Goal: Task Accomplishment & Management: Manage account settings

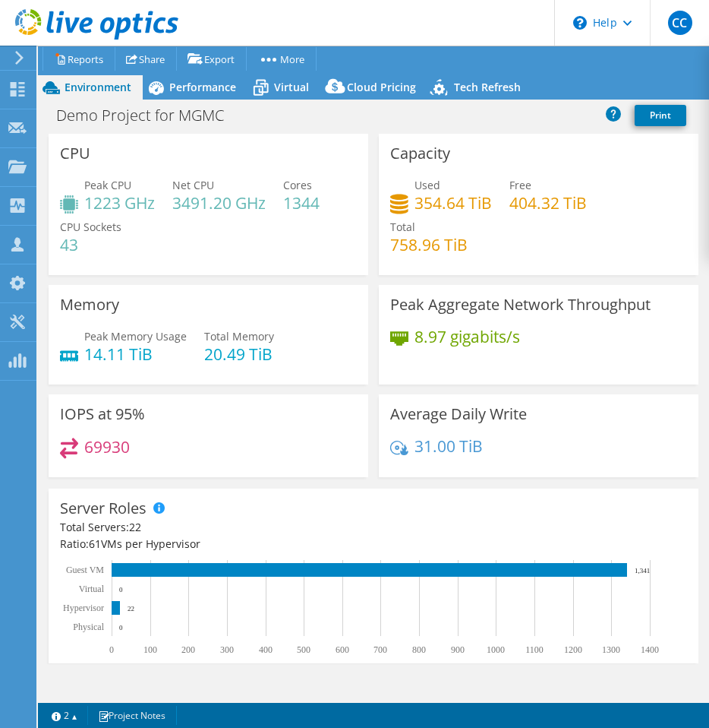
select select "USD"
click at [188, 90] on span "Performance" at bounding box center [202, 87] width 67 height 14
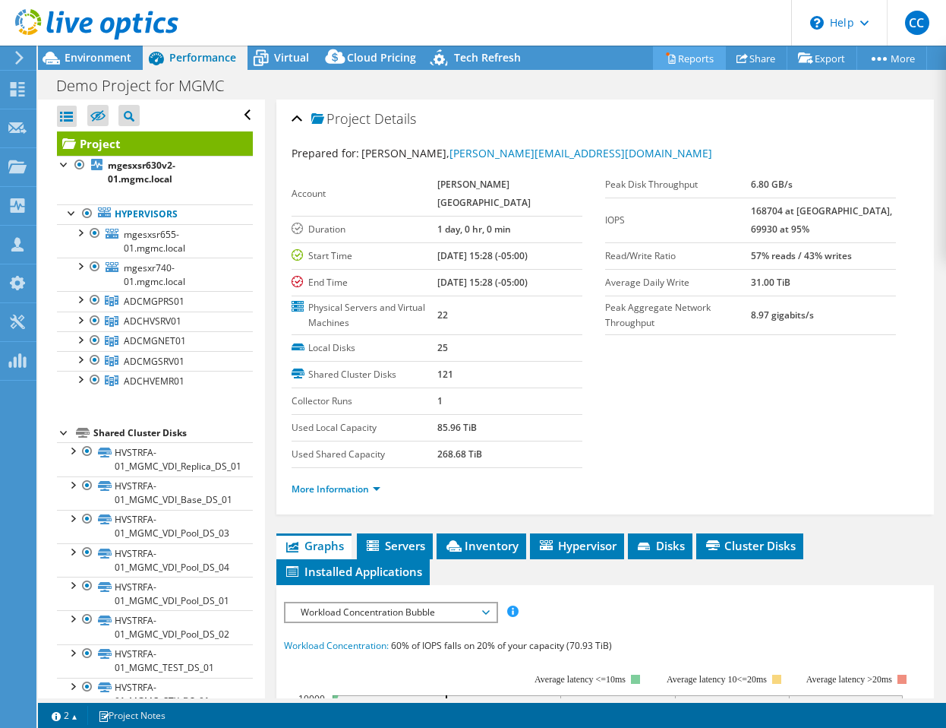
click at [695, 64] on link "Reports" at bounding box center [689, 58] width 73 height 24
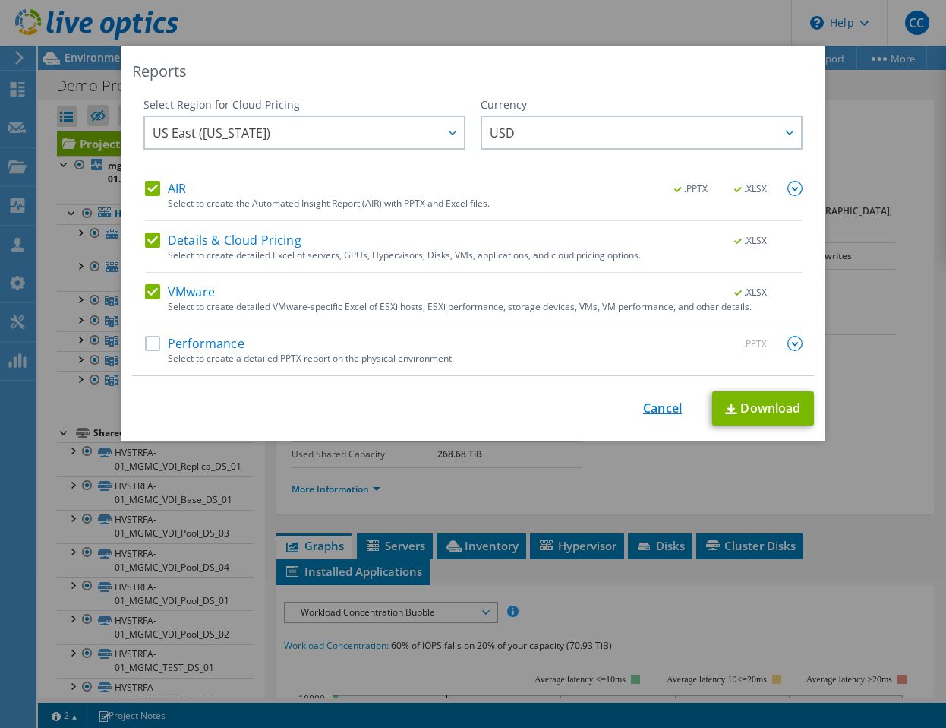
click at [663, 415] on link "Cancel" at bounding box center [662, 408] width 39 height 14
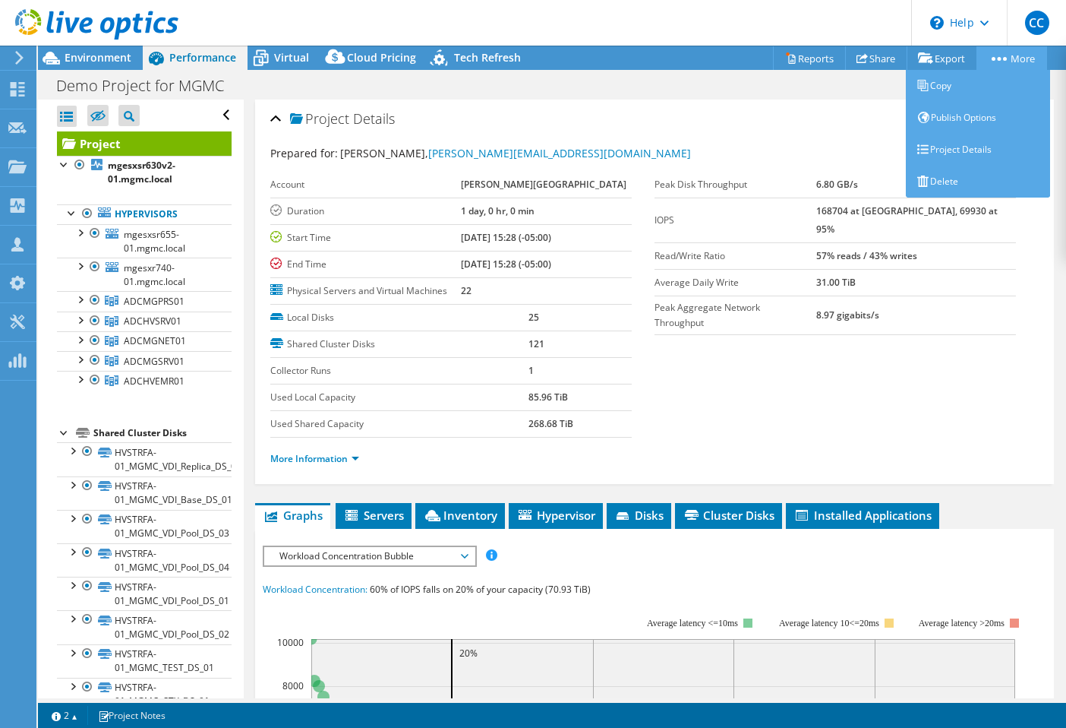
click at [709, 60] on link "More" at bounding box center [1012, 58] width 71 height 24
click at [709, 81] on link "Copy" at bounding box center [978, 86] width 144 height 32
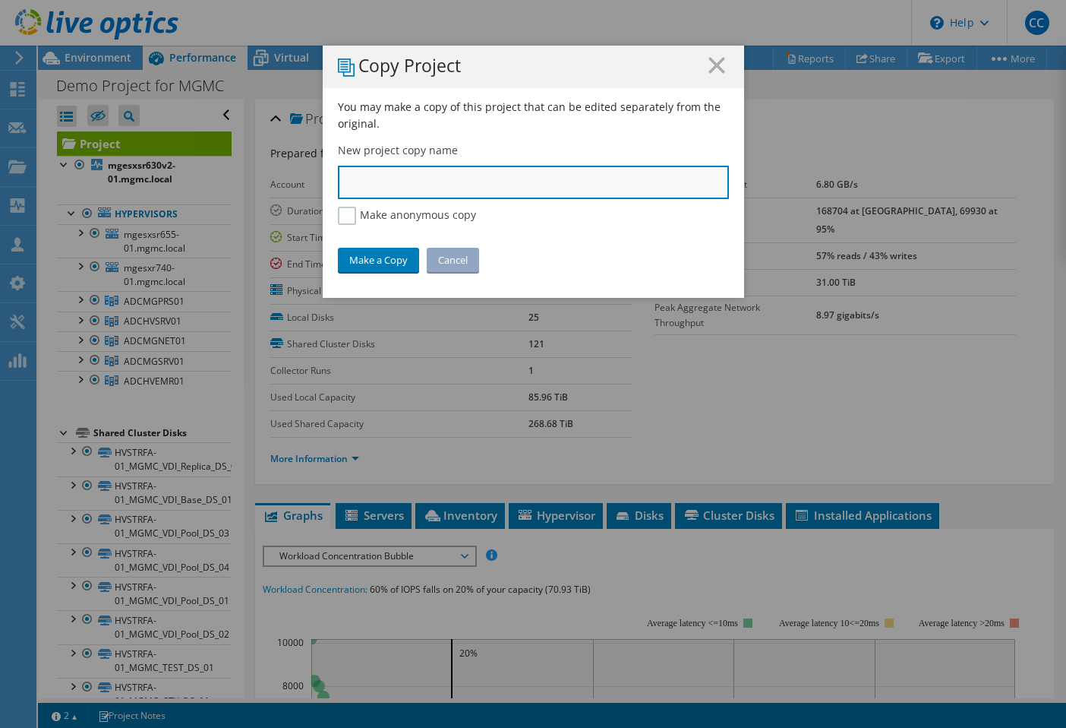
click at [496, 170] on input "text" at bounding box center [533, 182] width 391 height 33
type input "MGMC-ADCMGPRS01"
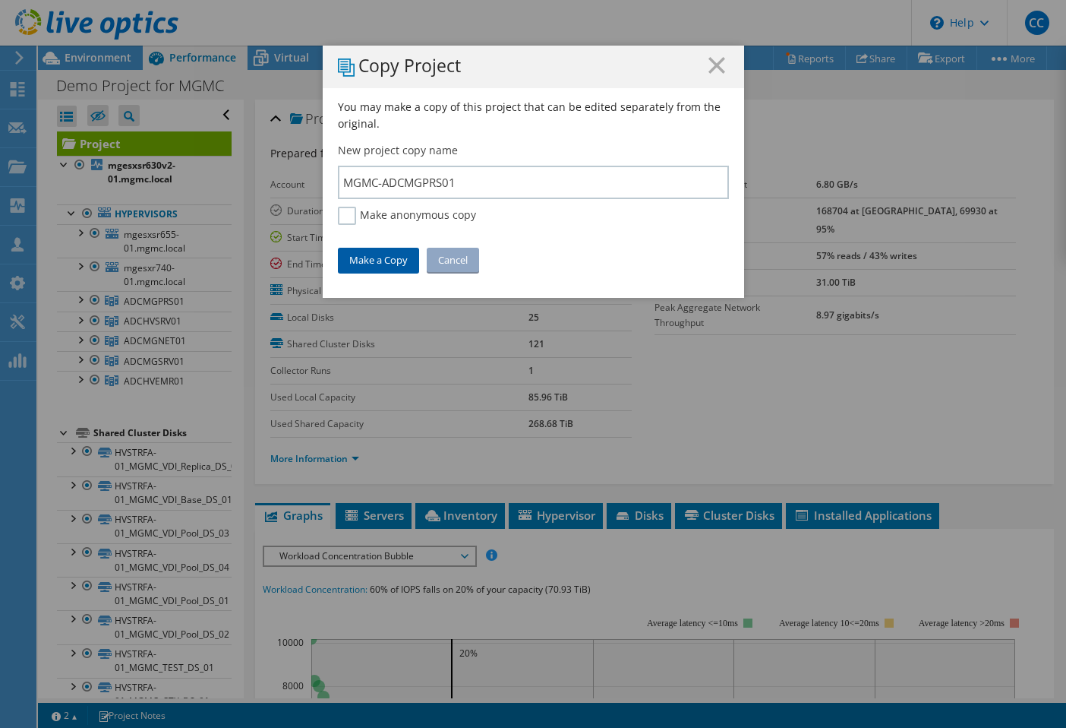
click at [400, 254] on link "Make a Copy" at bounding box center [378, 260] width 81 height 24
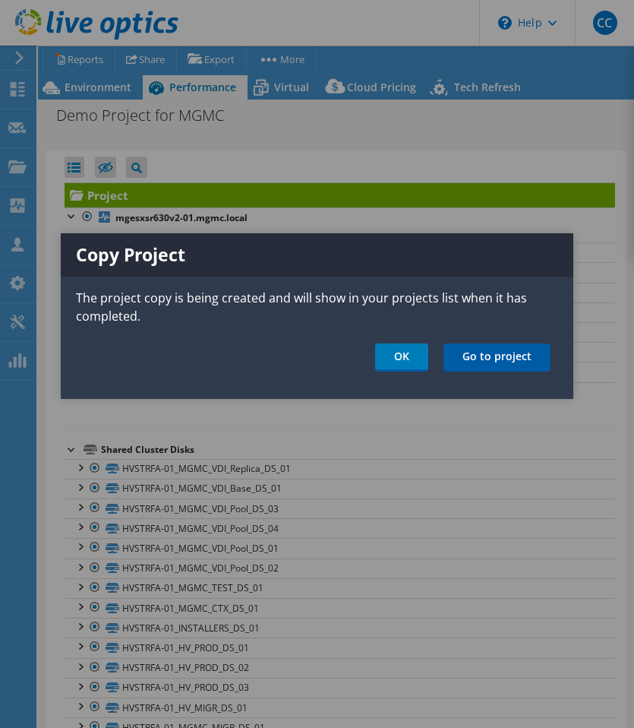
click at [469, 357] on link "Go to project" at bounding box center [497, 357] width 107 height 28
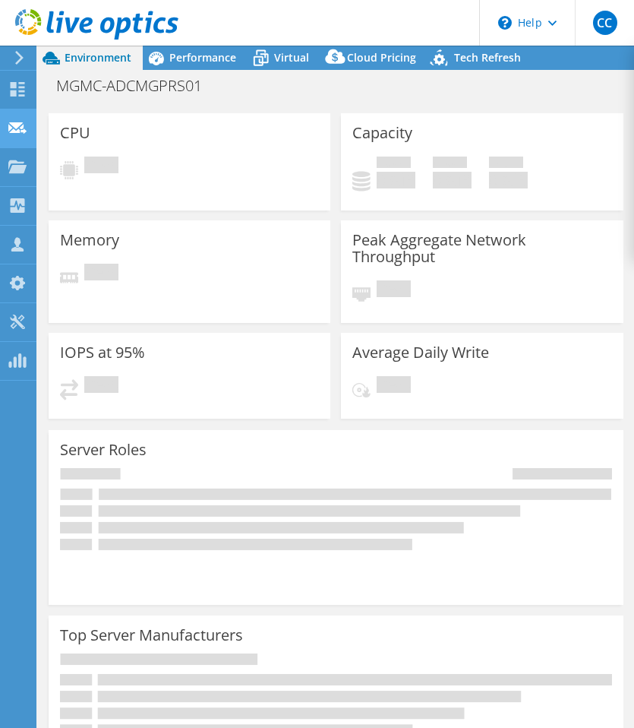
select select "USD"
click at [178, 82] on h1 "MGMC-ADCMGPRS01" at bounding box center [137, 85] width 176 height 17
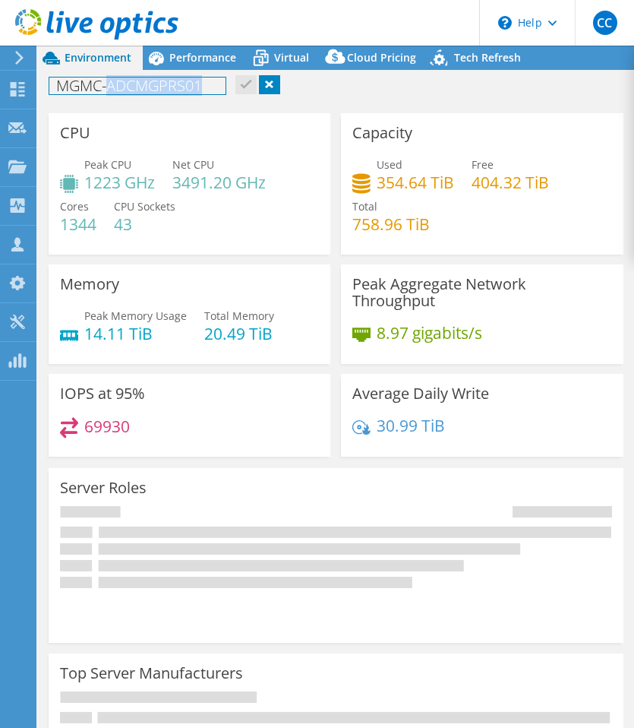
click at [178, 82] on h1 "MGMC-ADCMGPRS01" at bounding box center [137, 85] width 176 height 17
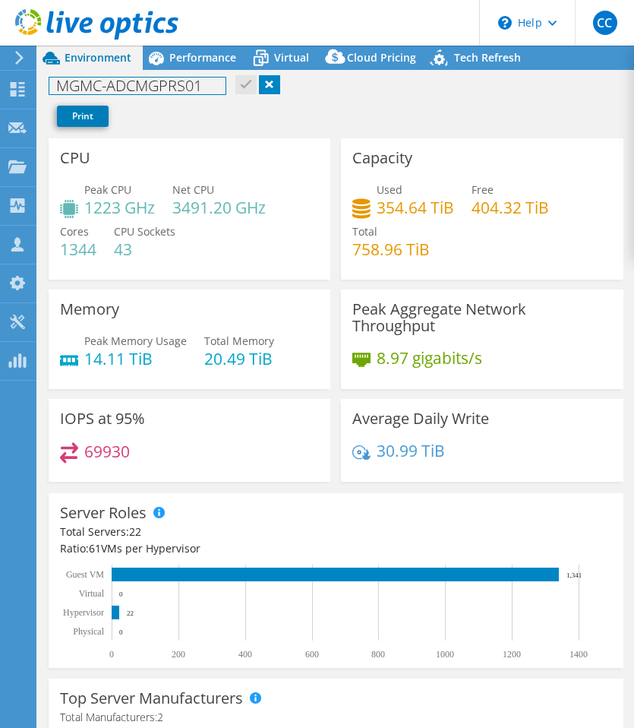
copy h1 "MGMC-ADCMGPRS01"
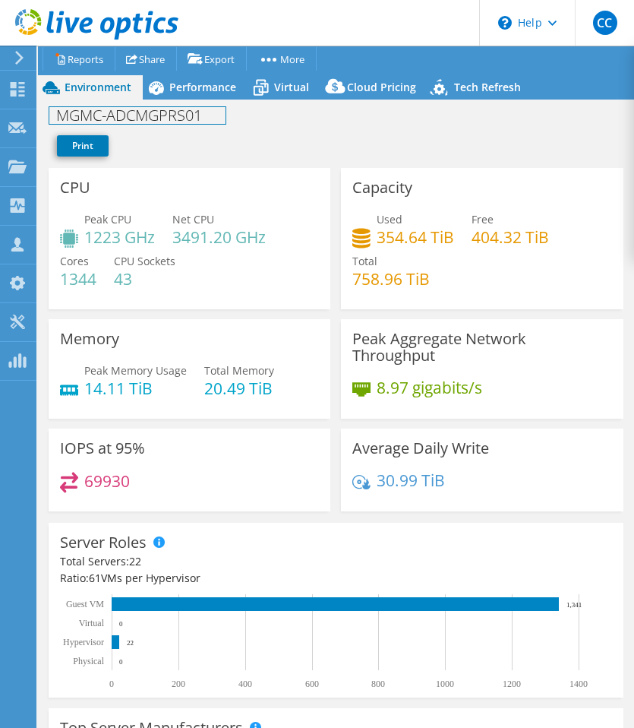
click at [147, 111] on h1 "MGMC-ADCMGPRS01" at bounding box center [137, 115] width 176 height 17
copy h1 "MGMC-ADCMGPRS01"
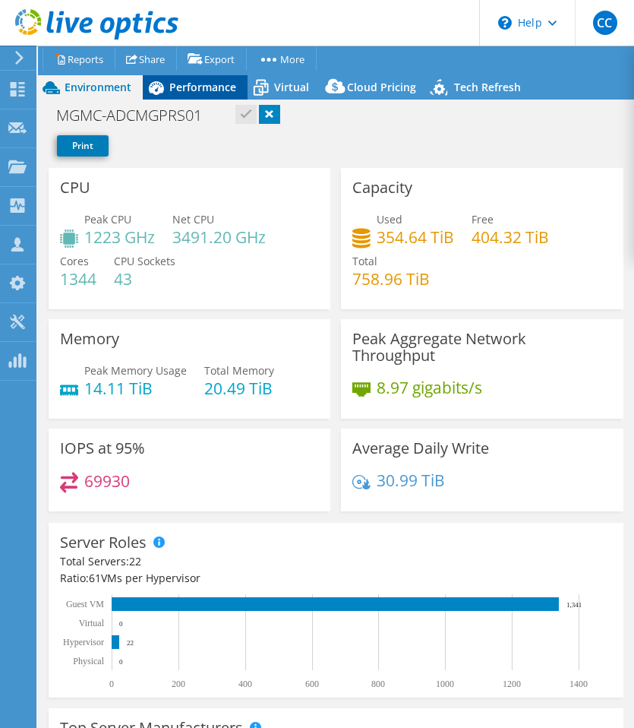
click at [191, 87] on span "Performance" at bounding box center [202, 87] width 67 height 14
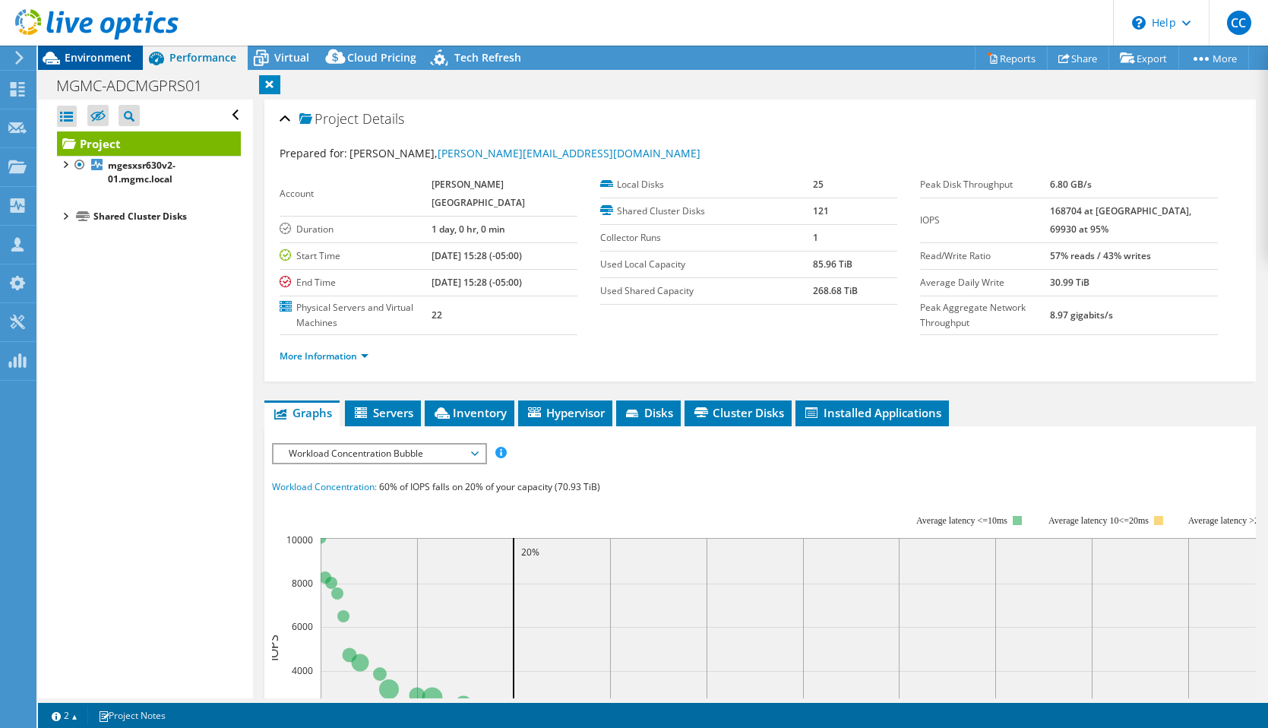
click at [116, 58] on span "Environment" at bounding box center [98, 57] width 67 height 14
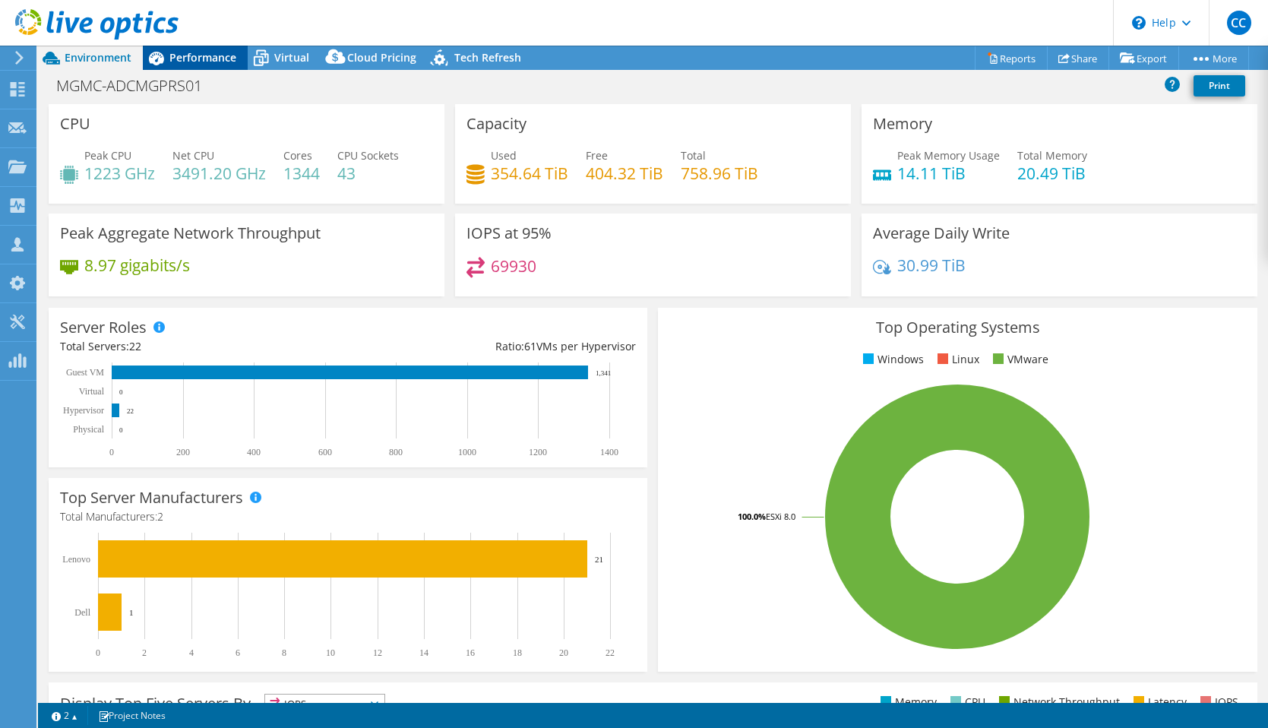
click at [198, 52] on span "Performance" at bounding box center [202, 57] width 67 height 14
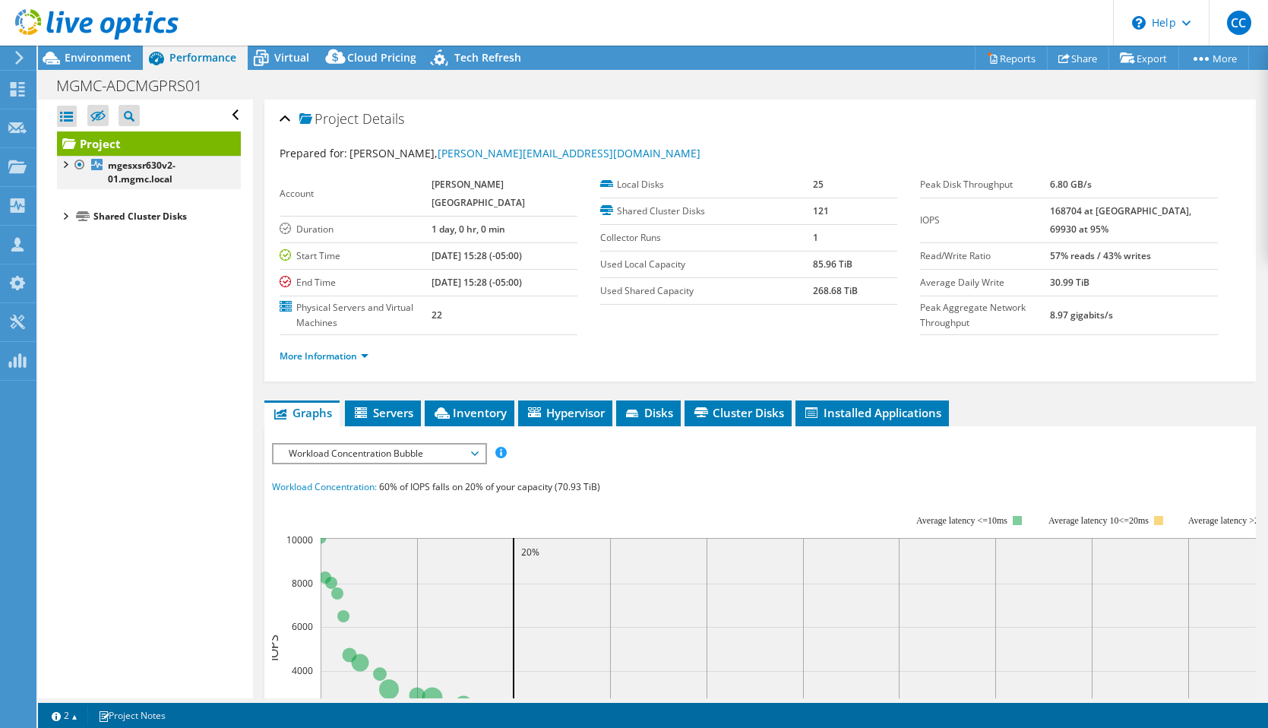
click at [59, 166] on div at bounding box center [64, 163] width 15 height 15
click at [75, 210] on div at bounding box center [72, 211] width 15 height 15
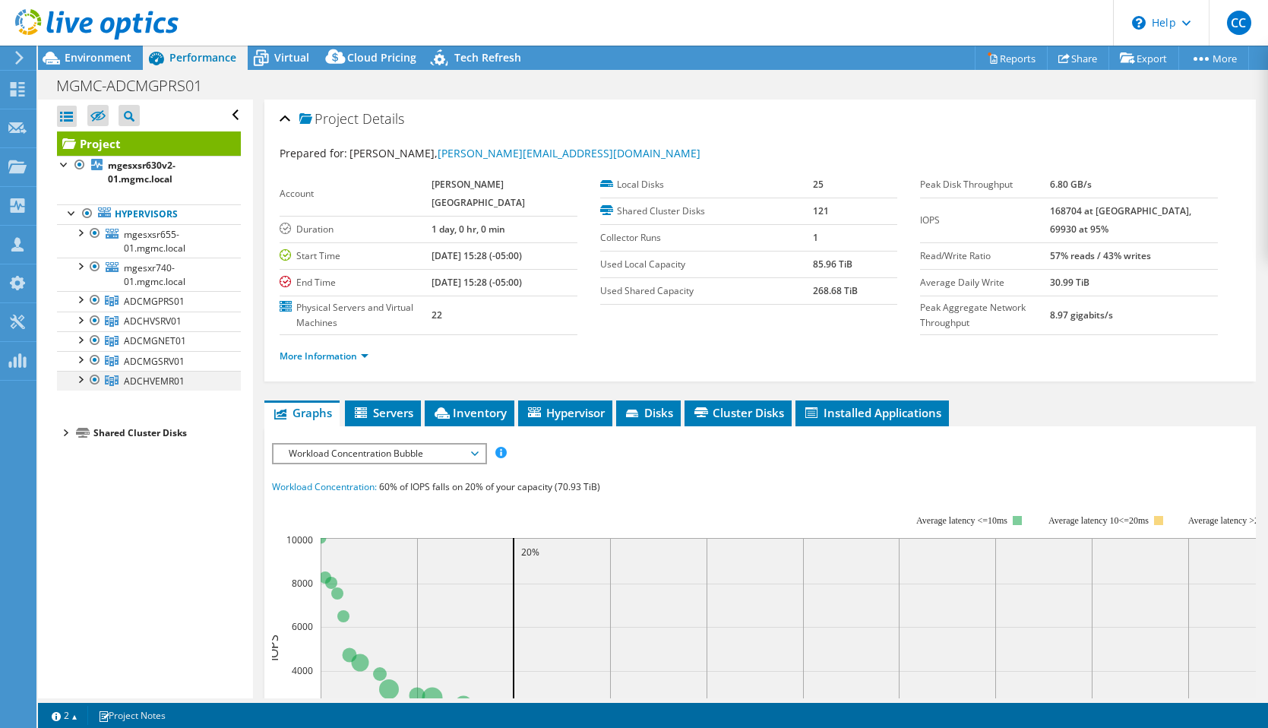
click at [93, 381] on div at bounding box center [94, 380] width 15 height 18
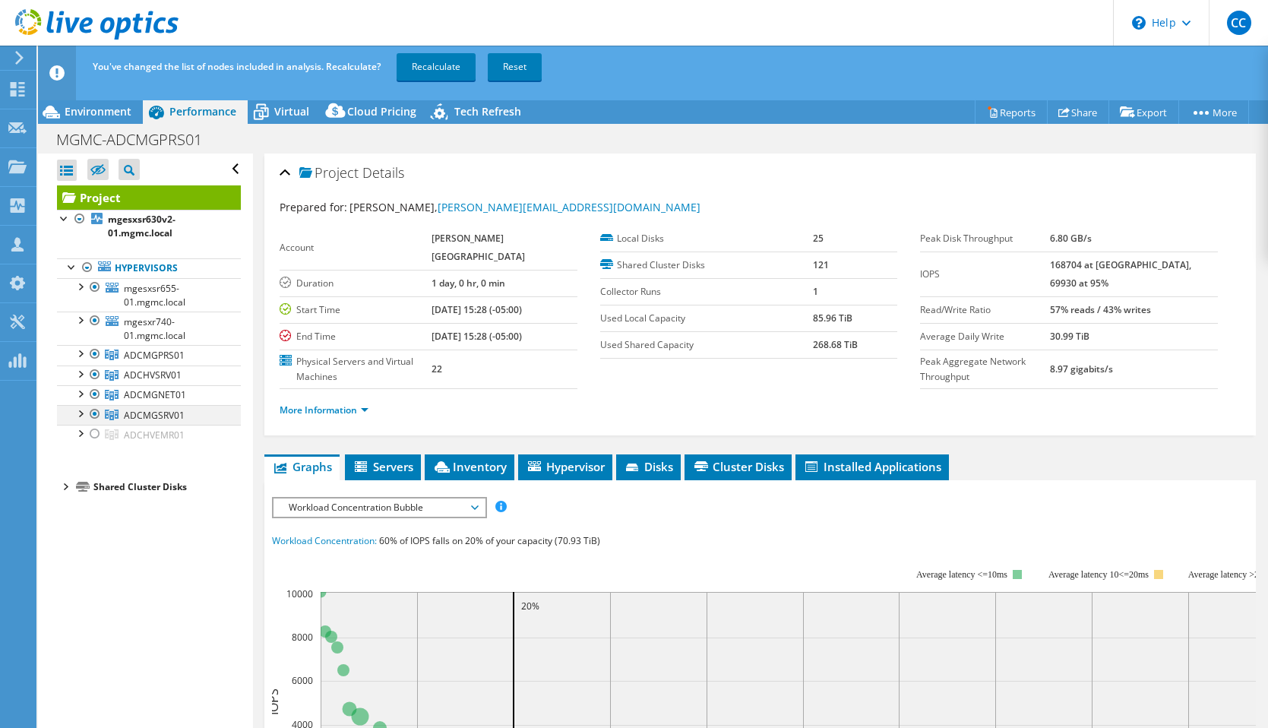
click at [96, 408] on div at bounding box center [94, 414] width 15 height 18
click at [96, 393] on div at bounding box center [94, 394] width 15 height 18
click at [96, 373] on div at bounding box center [94, 374] width 15 height 18
click at [96, 324] on div at bounding box center [94, 320] width 15 height 18
click at [98, 294] on div at bounding box center [94, 287] width 15 height 18
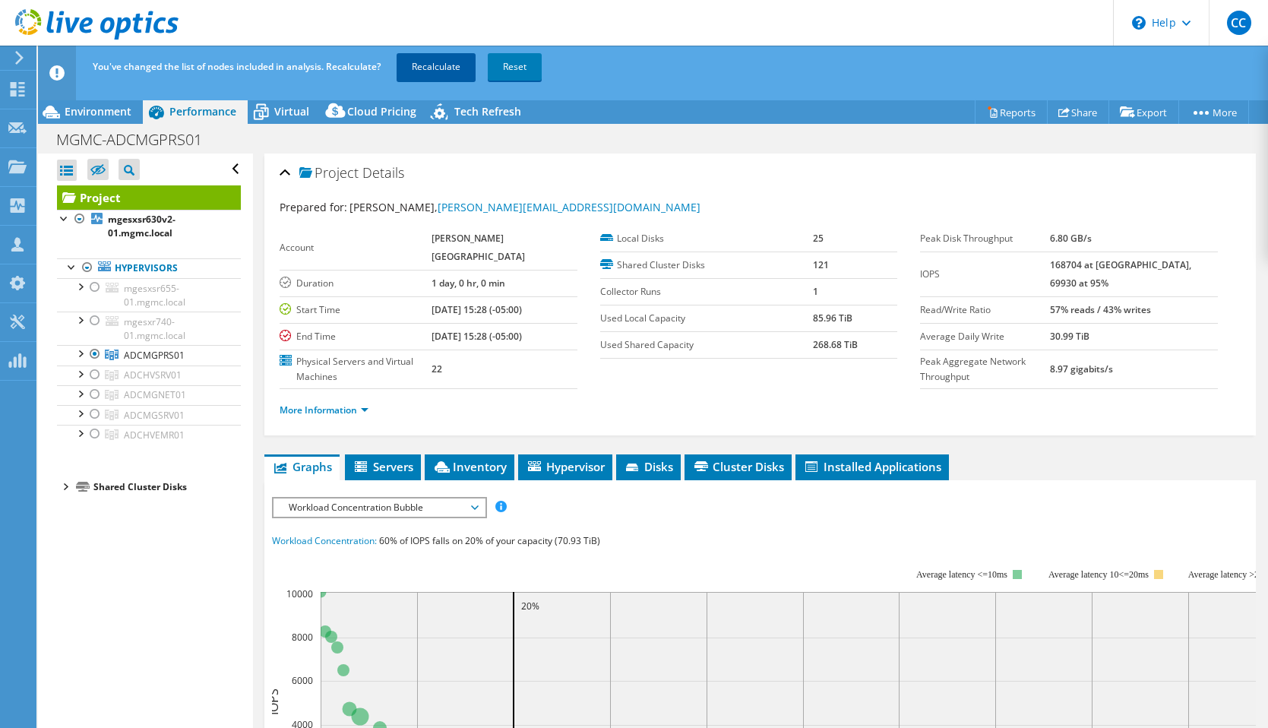
click at [437, 69] on link "Recalculate" at bounding box center [435, 66] width 79 height 27
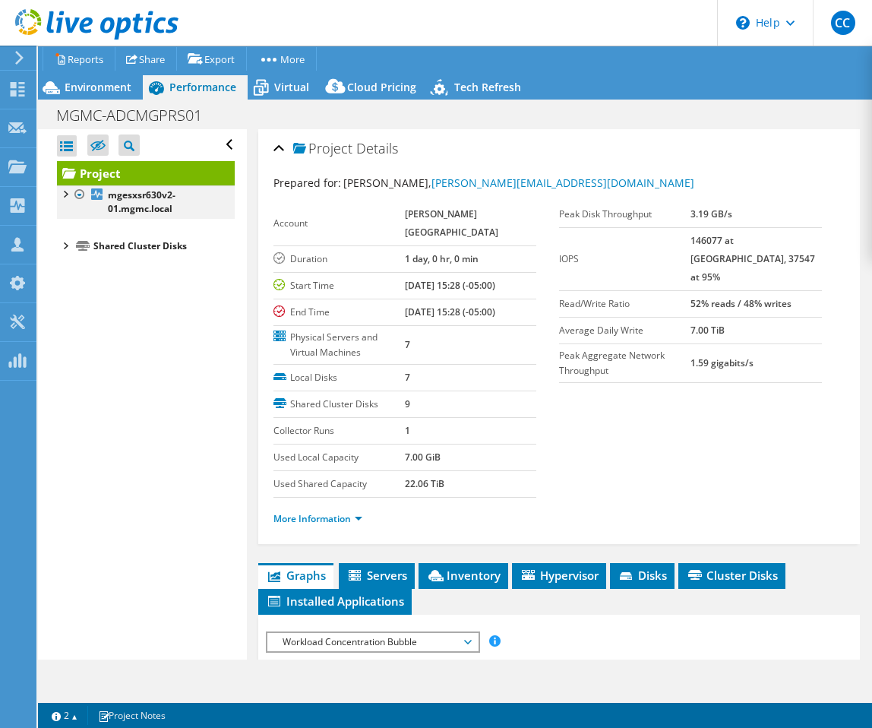
click at [63, 194] on div at bounding box center [64, 192] width 15 height 15
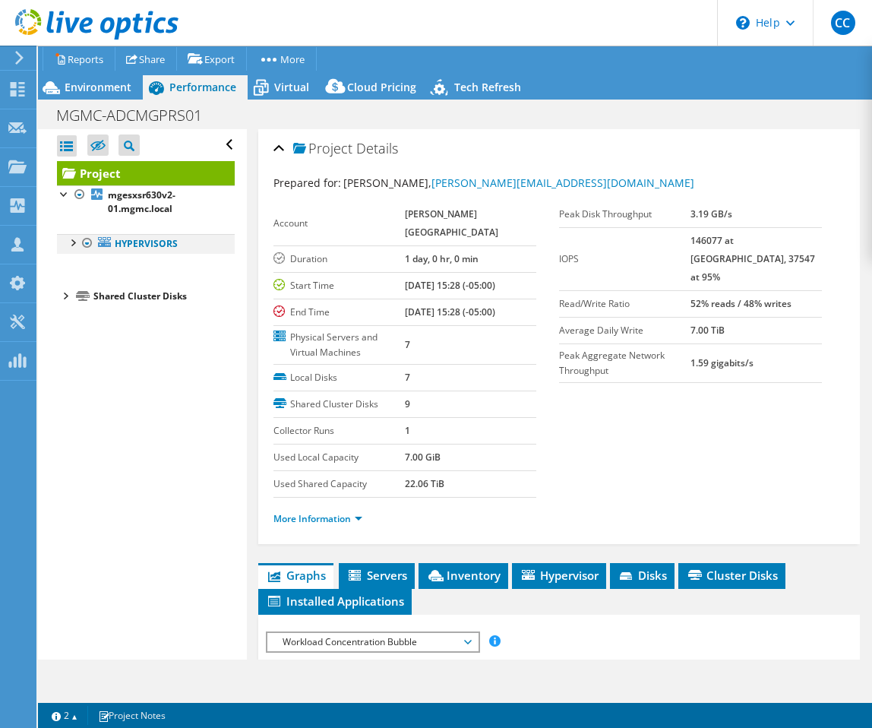
click at [71, 243] on div at bounding box center [72, 241] width 15 height 15
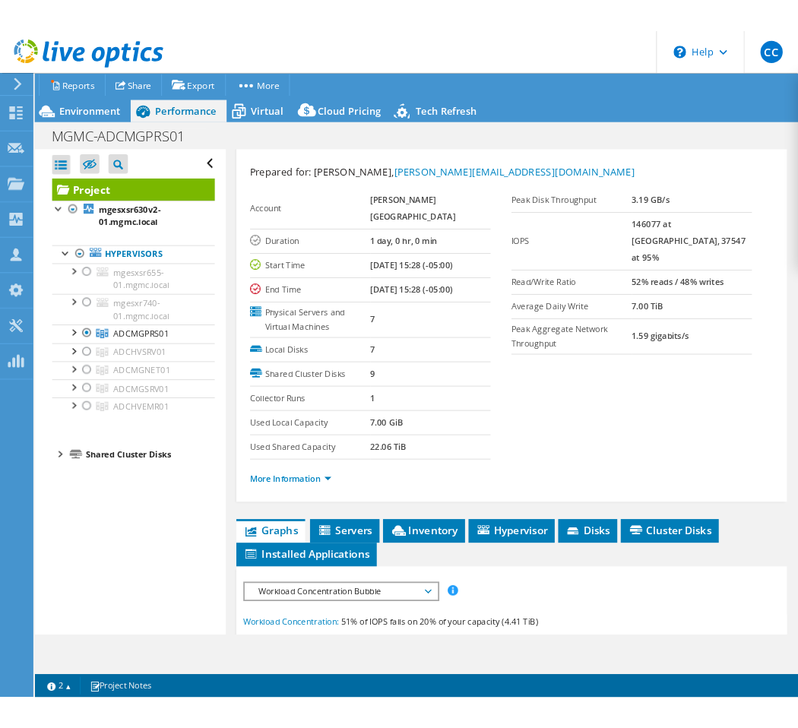
scroll to position [18, 0]
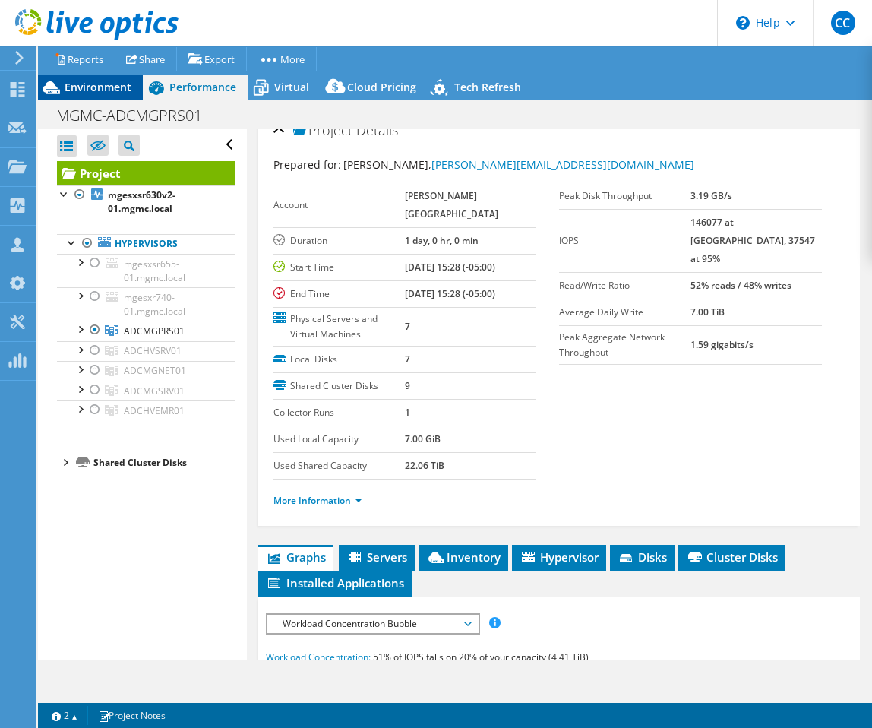
click at [108, 87] on span "Environment" at bounding box center [98, 87] width 67 height 14
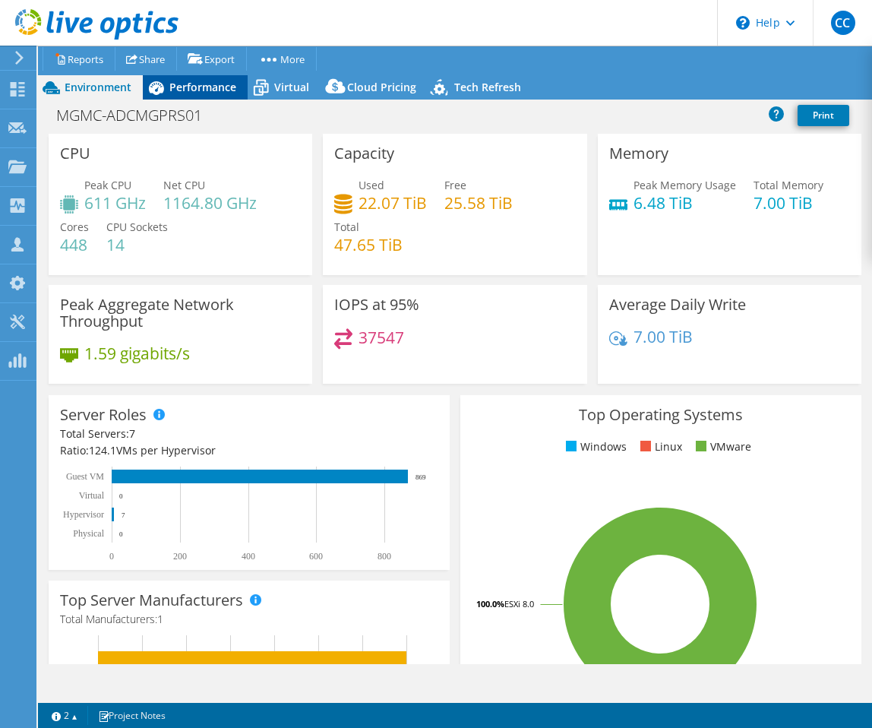
click at [173, 95] on div "Performance" at bounding box center [195, 87] width 105 height 24
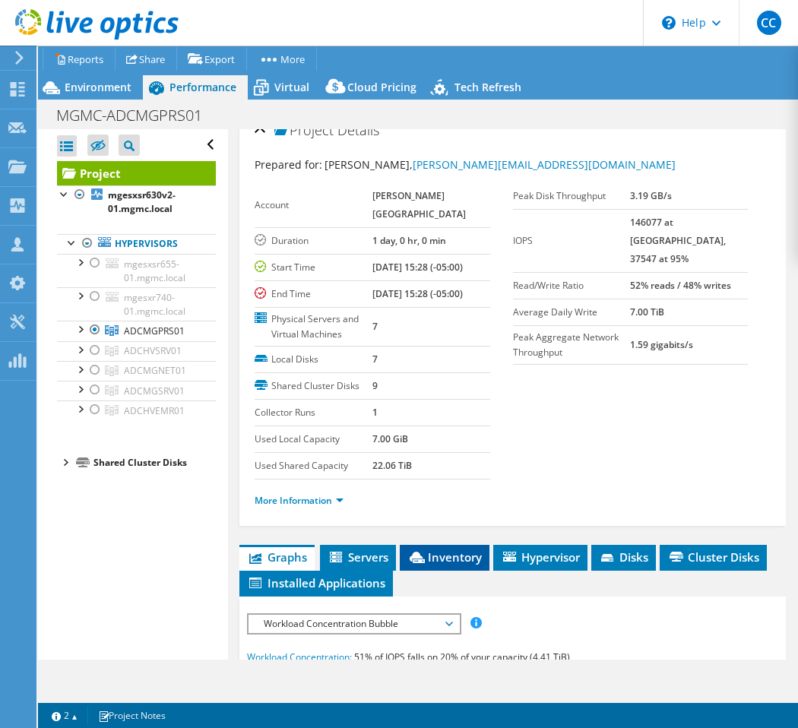
click at [455, 561] on span "Inventory" at bounding box center [444, 556] width 74 height 15
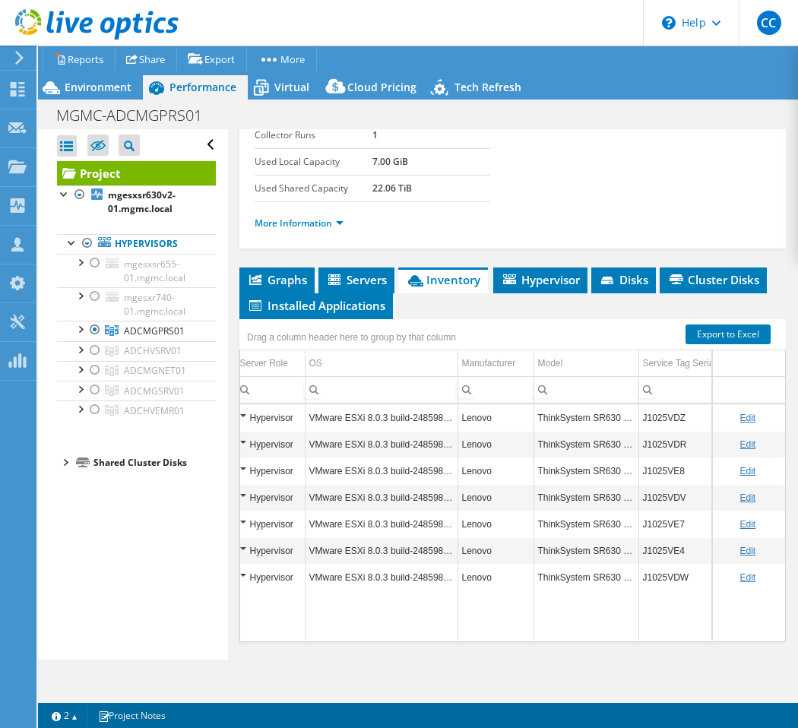
scroll to position [0, 156]
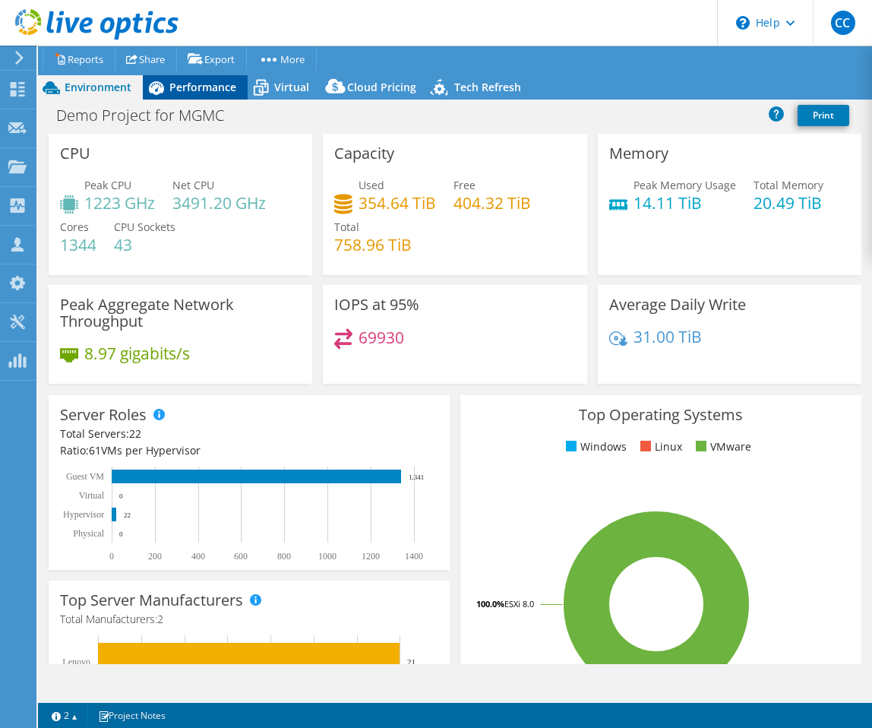
click at [215, 87] on span "Performance" at bounding box center [202, 87] width 67 height 14
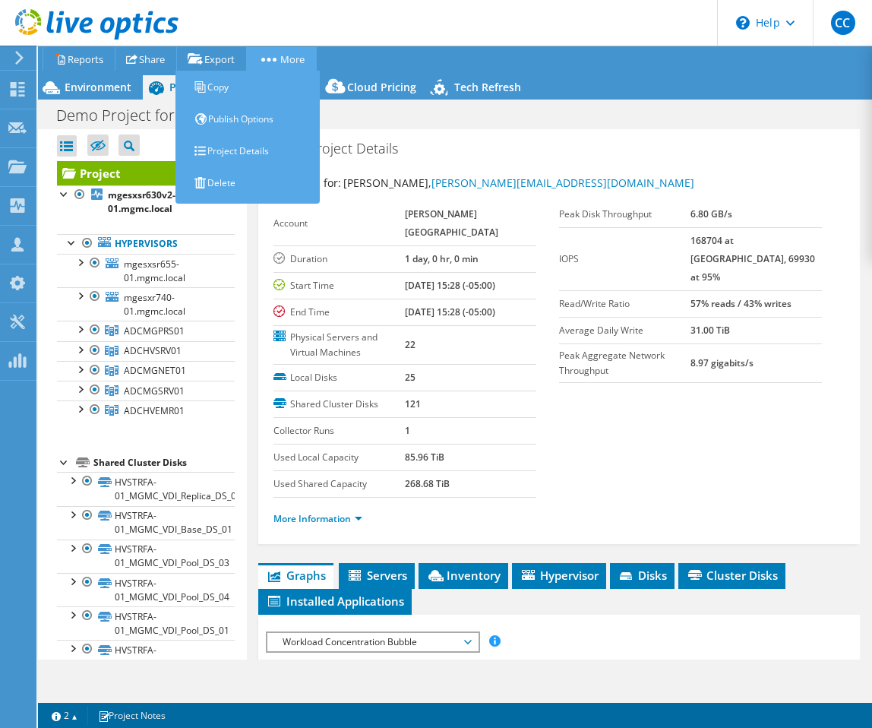
click at [298, 62] on link "More" at bounding box center [281, 59] width 71 height 24
click at [264, 96] on link "Copy" at bounding box center [251, 87] width 137 height 32
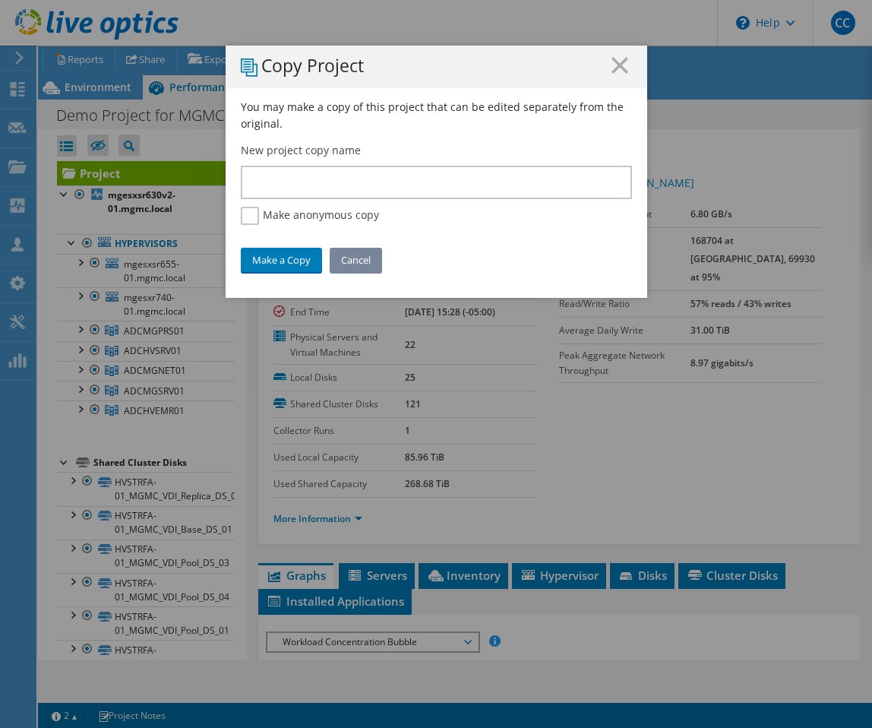
click at [363, 254] on link "Cancel" at bounding box center [356, 260] width 52 height 24
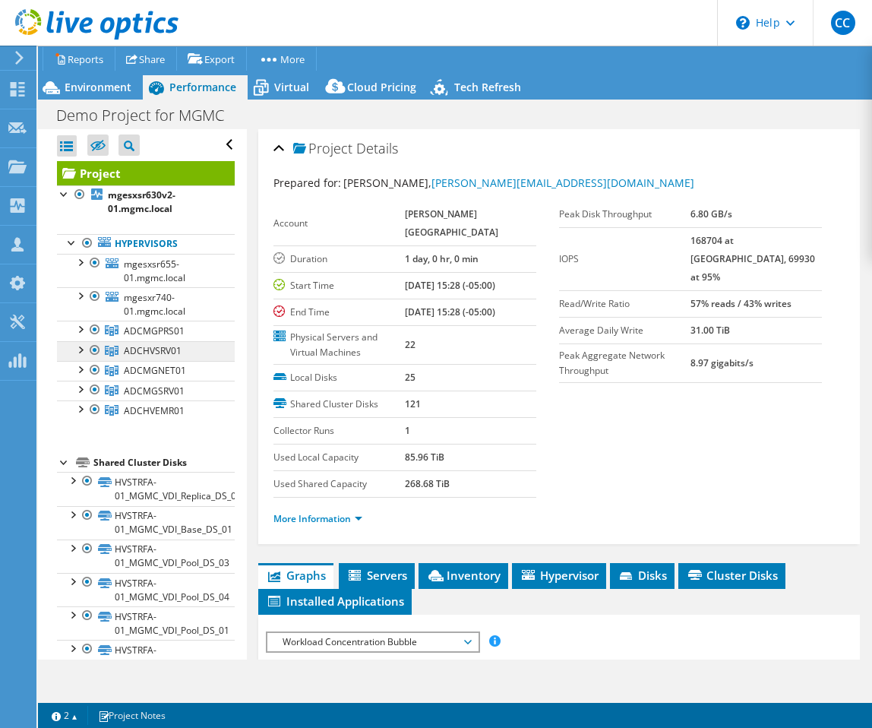
drag, startPoint x: 182, startPoint y: 349, endPoint x: 120, endPoint y: 351, distance: 62.3
click at [120, 351] on link "ADCHVSRV01" at bounding box center [146, 351] width 178 height 20
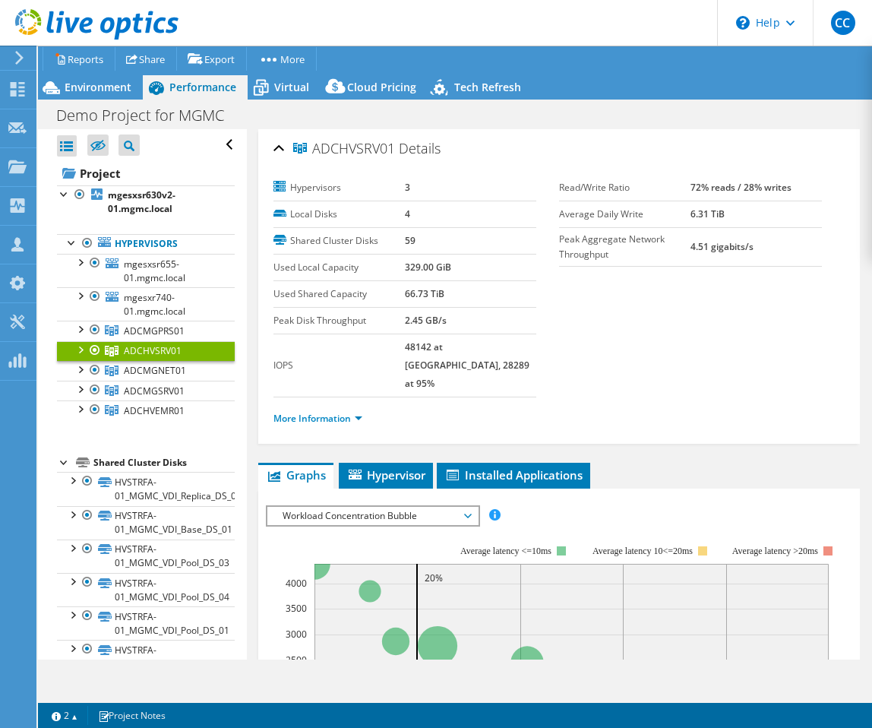
copy span "ADCHVSRV01"
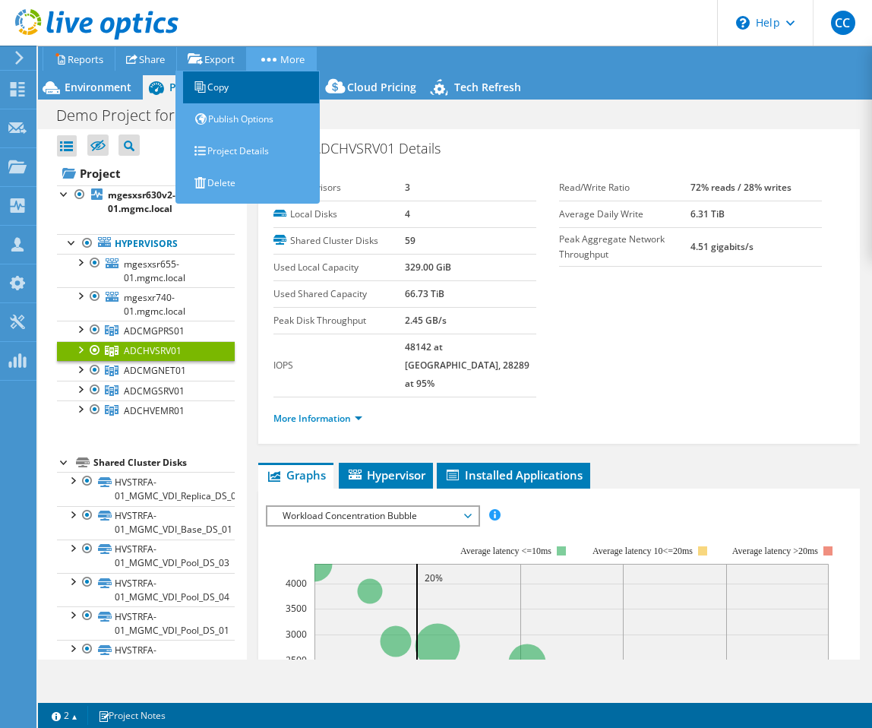
click at [264, 95] on link "Copy" at bounding box center [251, 87] width 137 height 32
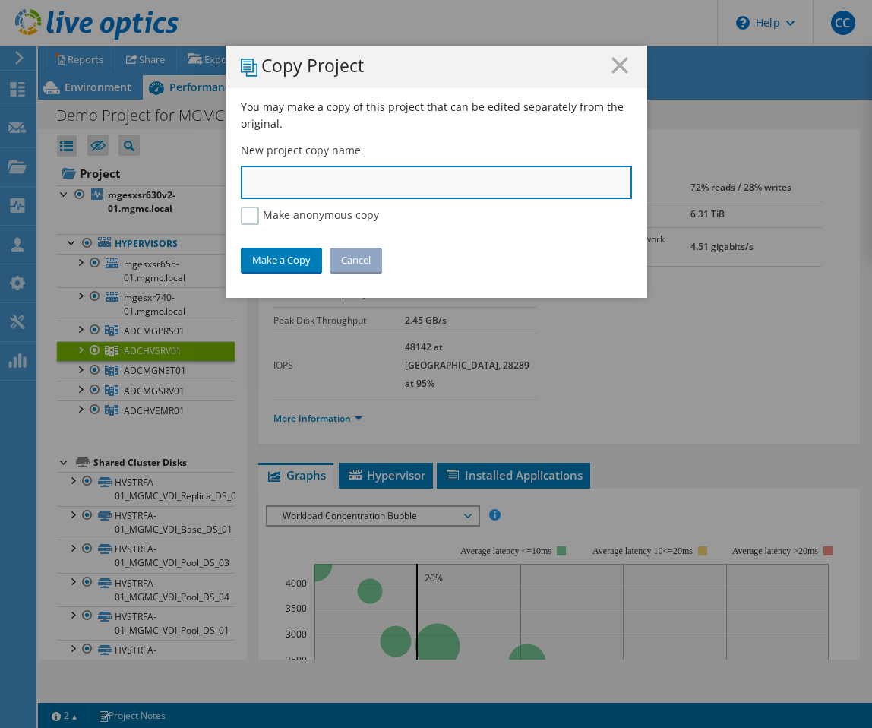
click at [283, 176] on input "text" at bounding box center [436, 182] width 391 height 33
paste input "ADCHVSRV01"
type input "ADCHVSRV01"
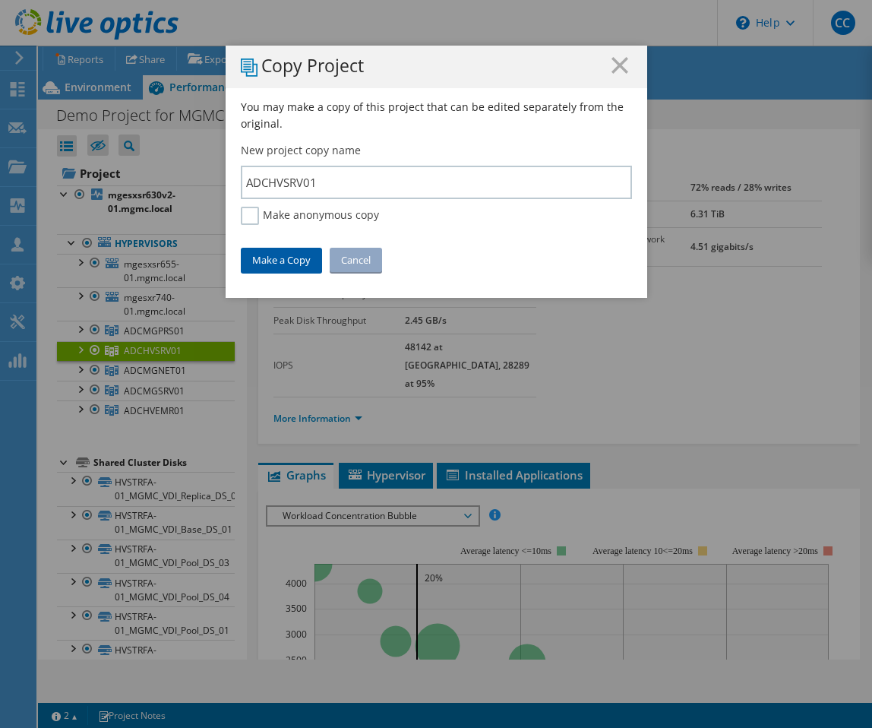
click at [280, 252] on link "Make a Copy" at bounding box center [281, 260] width 81 height 24
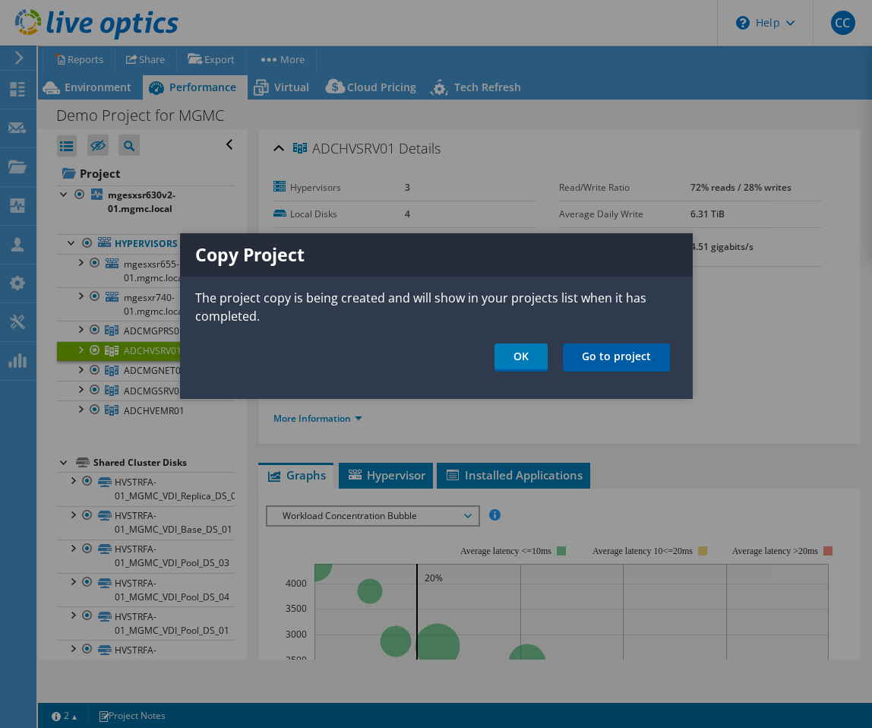
click at [622, 352] on link "Go to project" at bounding box center [616, 357] width 107 height 28
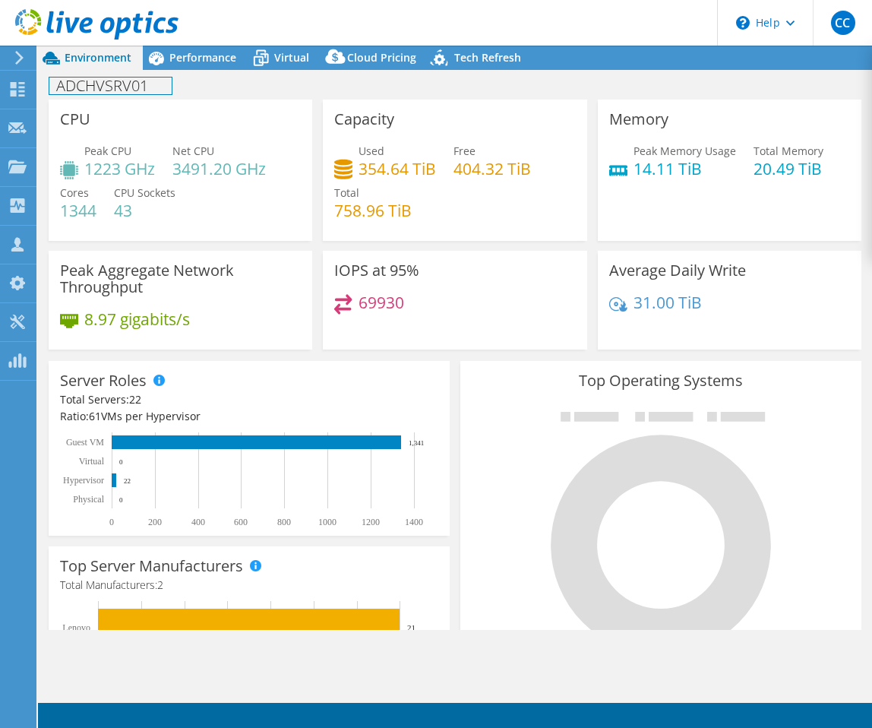
click at [133, 87] on h1 "ADCHVSRV01" at bounding box center [110, 85] width 122 height 17
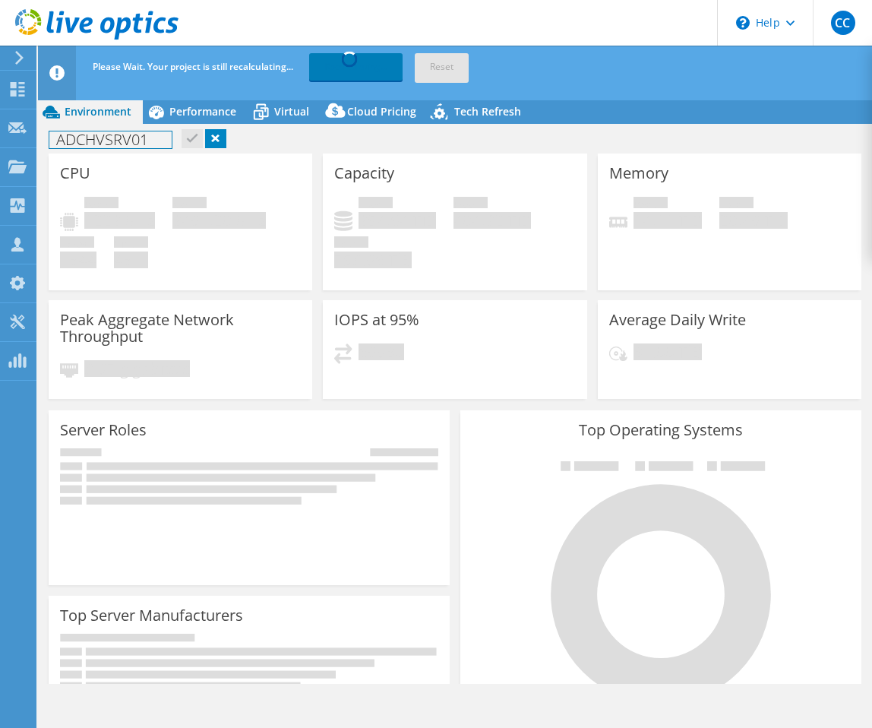
click at [60, 138] on h1 "ADCHVSRV01" at bounding box center [110, 139] width 122 height 17
click at [247, 135] on link at bounding box center [242, 138] width 21 height 19
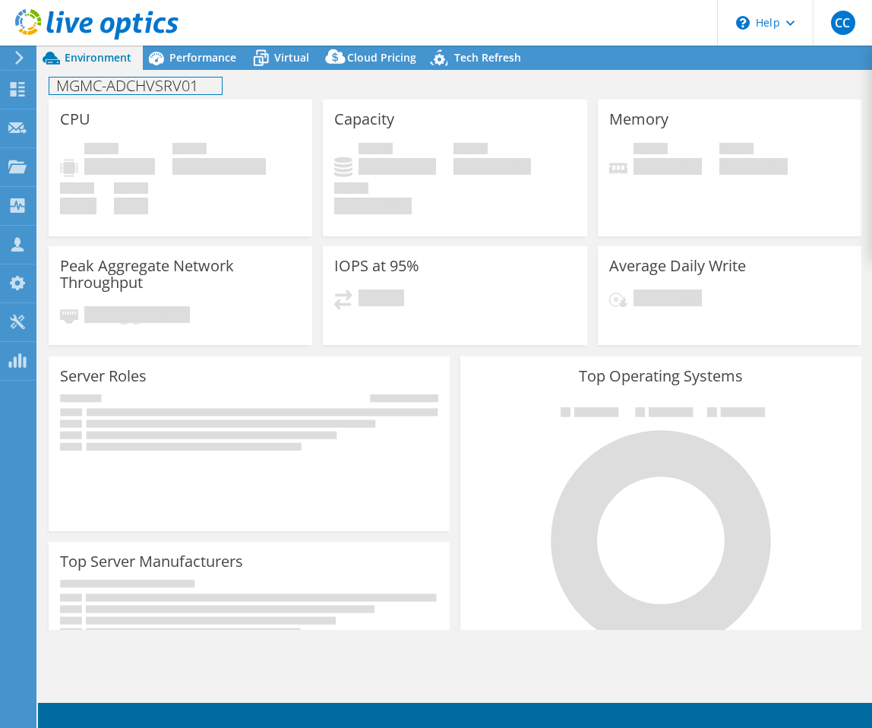
click at [167, 87] on h1 "MGMC-ADCHVSRV01" at bounding box center [135, 85] width 172 height 17
copy h1 "MGMC-ADCHVSRV01"
click at [231, 126] on div "CPU Peak CPU 1223 GHz Net CPU 3491.20 GHz Cores 1344 CPU Sockets 43" at bounding box center [181, 167] width 264 height 137
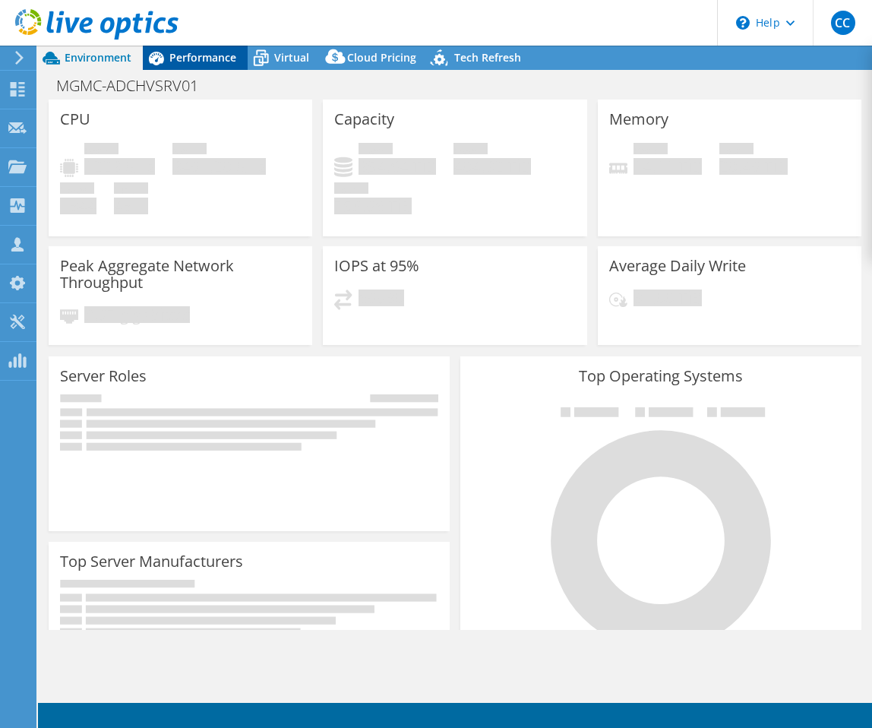
click at [214, 55] on span "Performance" at bounding box center [202, 57] width 67 height 14
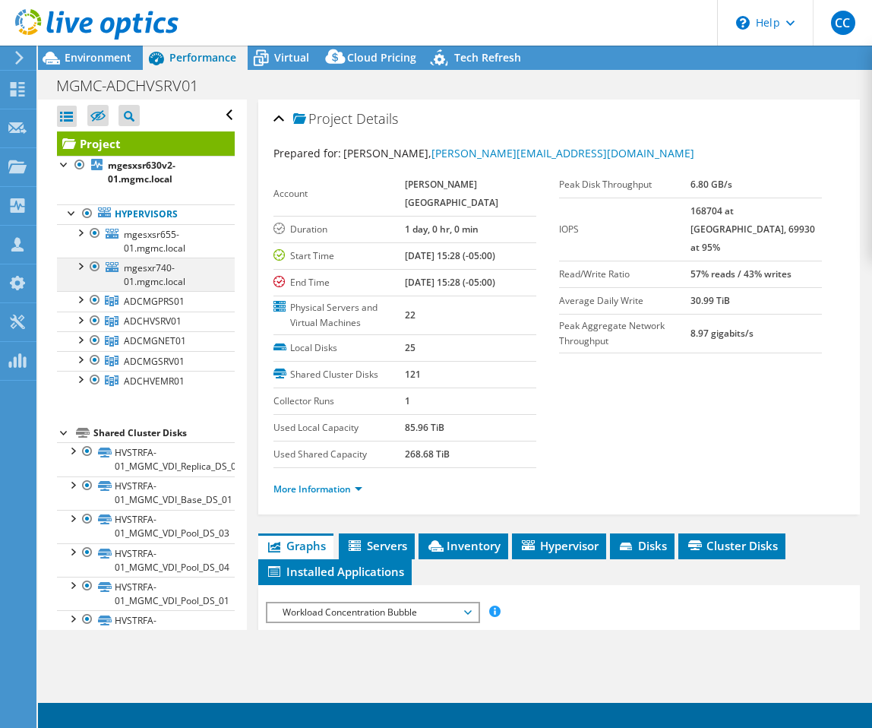
click at [93, 264] on div at bounding box center [94, 266] width 15 height 18
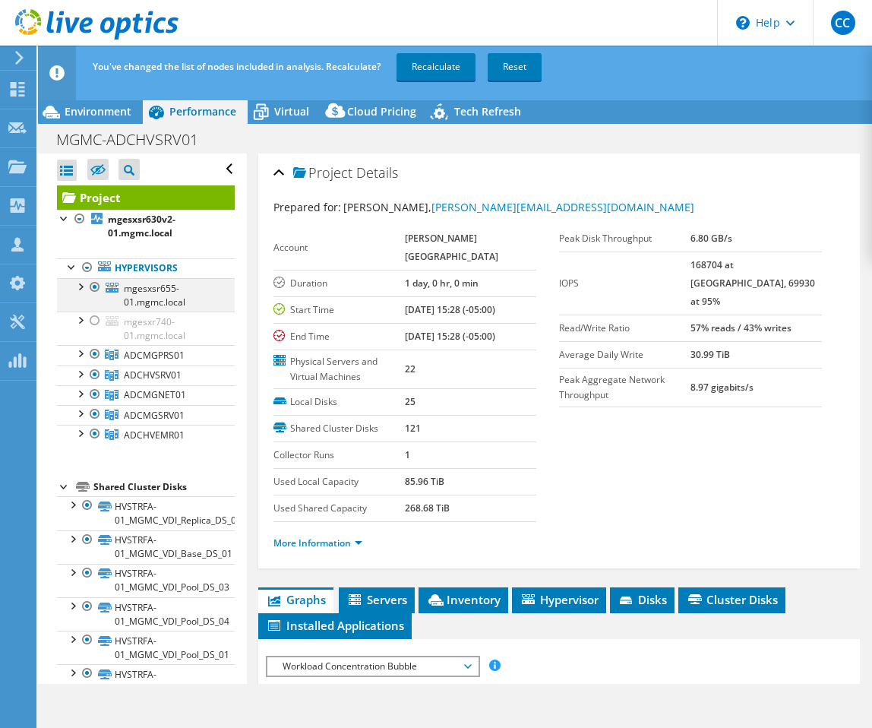
click at [96, 280] on div at bounding box center [94, 287] width 15 height 18
click at [95, 357] on div at bounding box center [94, 354] width 15 height 18
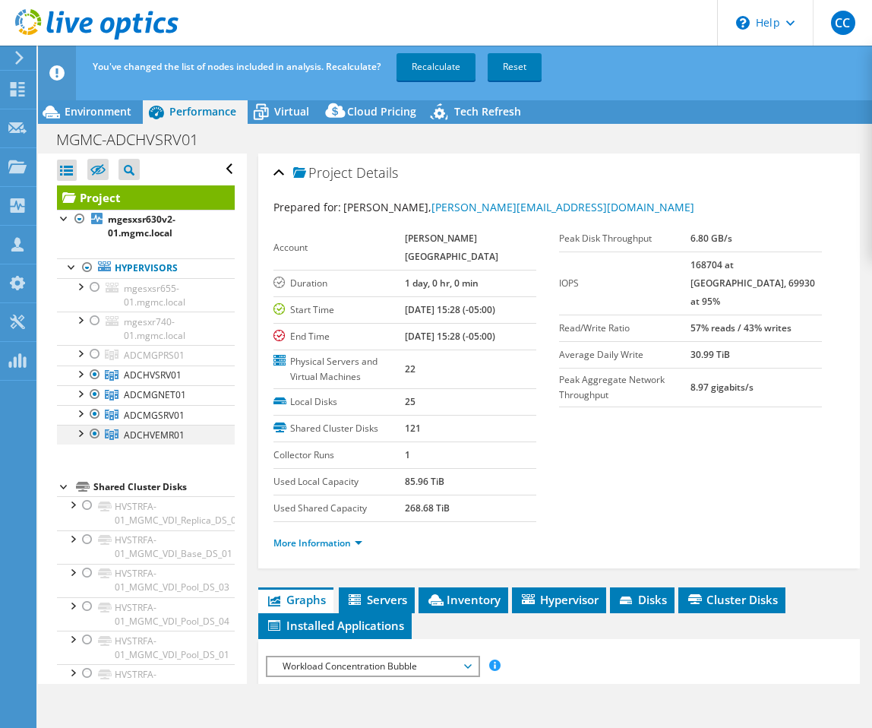
click at [93, 441] on div at bounding box center [94, 434] width 15 height 18
click at [93, 407] on div at bounding box center [94, 414] width 15 height 18
click at [93, 391] on div at bounding box center [94, 394] width 15 height 18
click at [432, 65] on link "Recalculate" at bounding box center [435, 66] width 79 height 27
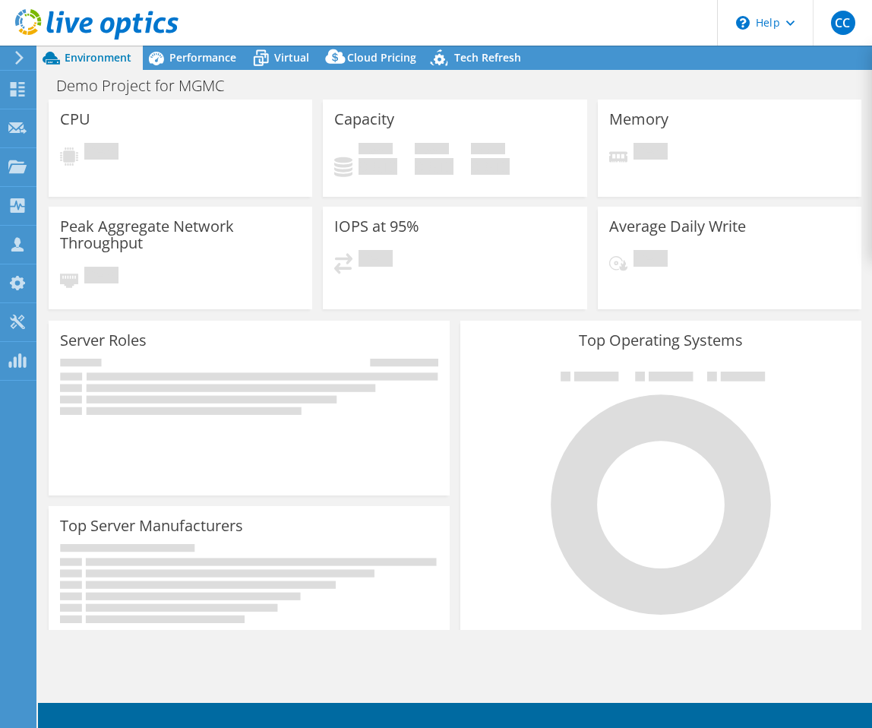
select select "USD"
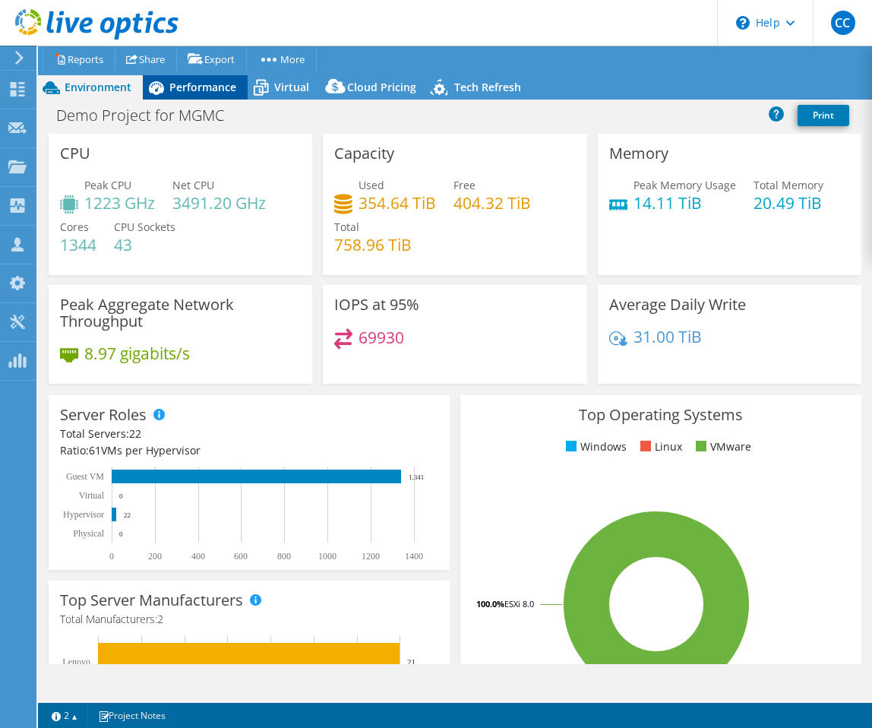
click at [188, 93] on span "Performance" at bounding box center [202, 87] width 67 height 14
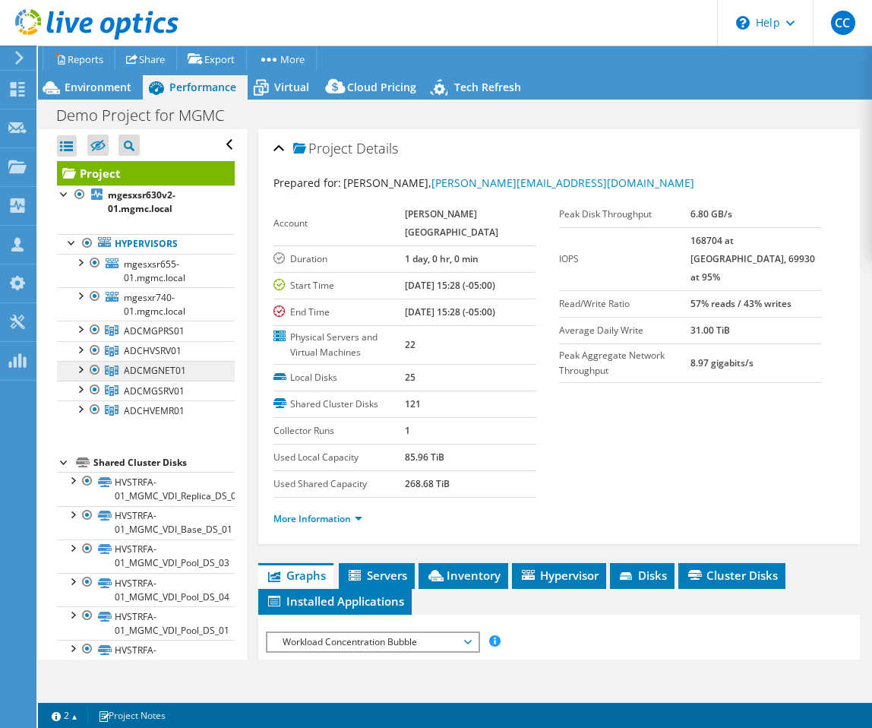
drag, startPoint x: 187, startPoint y: 369, endPoint x: 125, endPoint y: 375, distance: 61.8
click at [125, 375] on link "ADCMGNET01" at bounding box center [146, 371] width 178 height 20
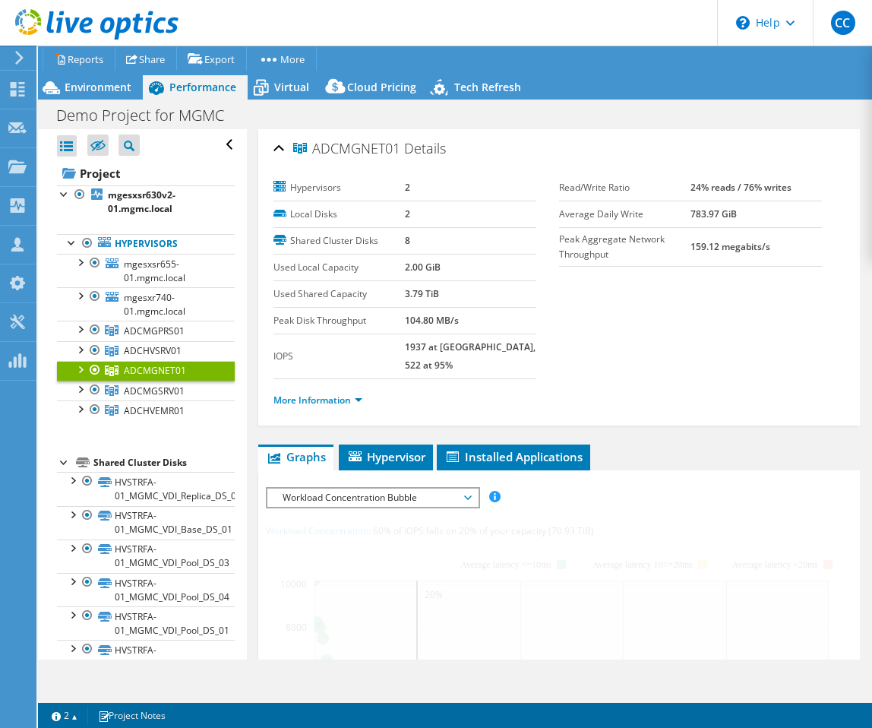
copy span "ADCMGNET01"
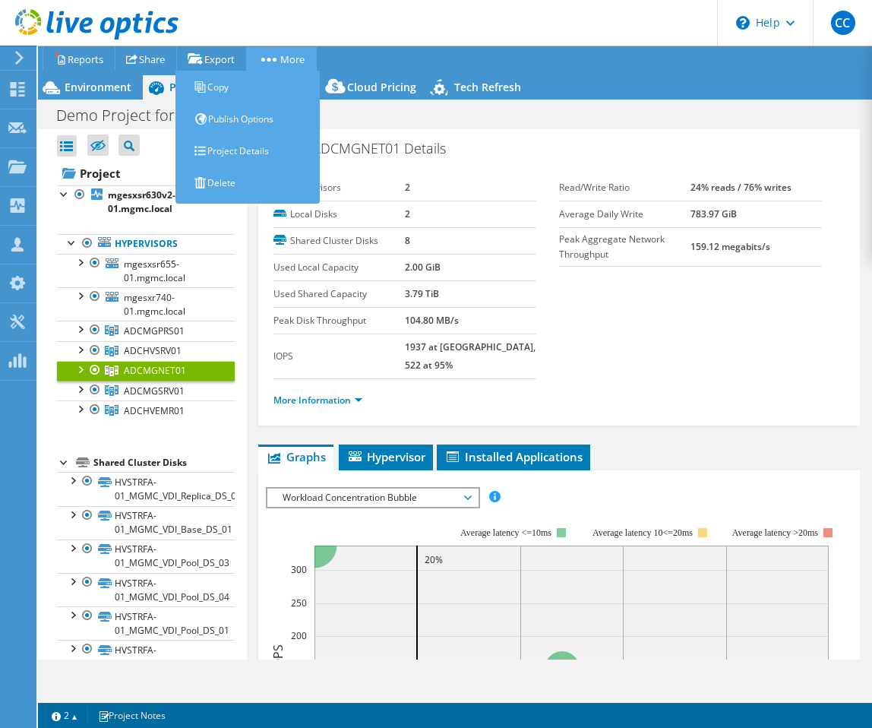
click at [276, 60] on circle at bounding box center [275, 60] width 4 height 4
click at [276, 87] on link "Copy" at bounding box center [251, 87] width 137 height 32
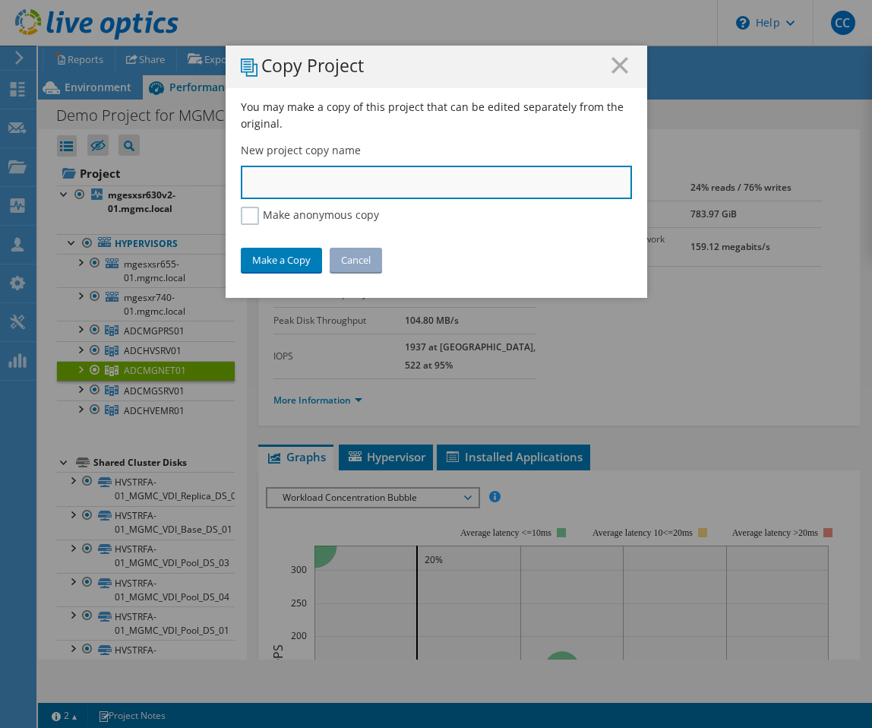
click at [297, 185] on input "text" at bounding box center [436, 182] width 391 height 33
paste input "ADCMGNET01"
click at [248, 185] on input "ADCMGNET01" at bounding box center [436, 182] width 391 height 33
type input "MGMC-ADCMGNET01"
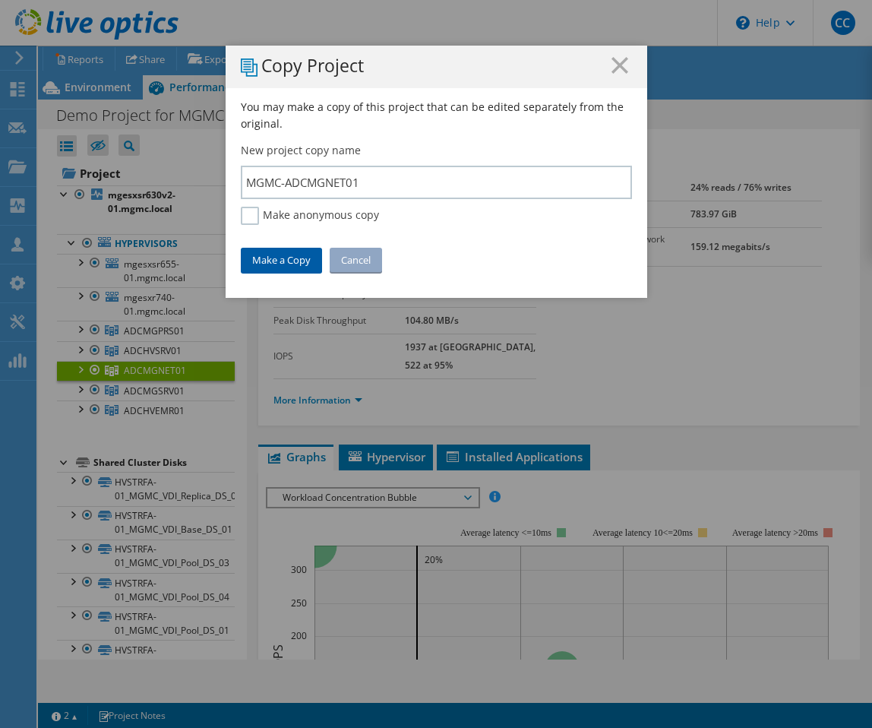
click at [283, 257] on link "Make a Copy" at bounding box center [281, 260] width 81 height 24
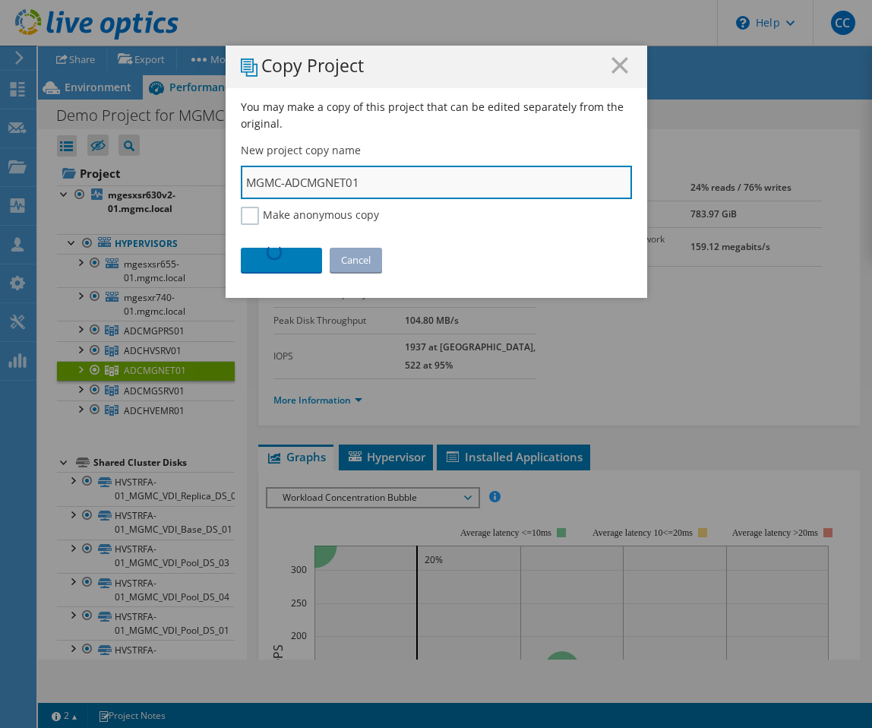
click at [292, 182] on input "MGMC-ADCMGNET01" at bounding box center [436, 182] width 391 height 33
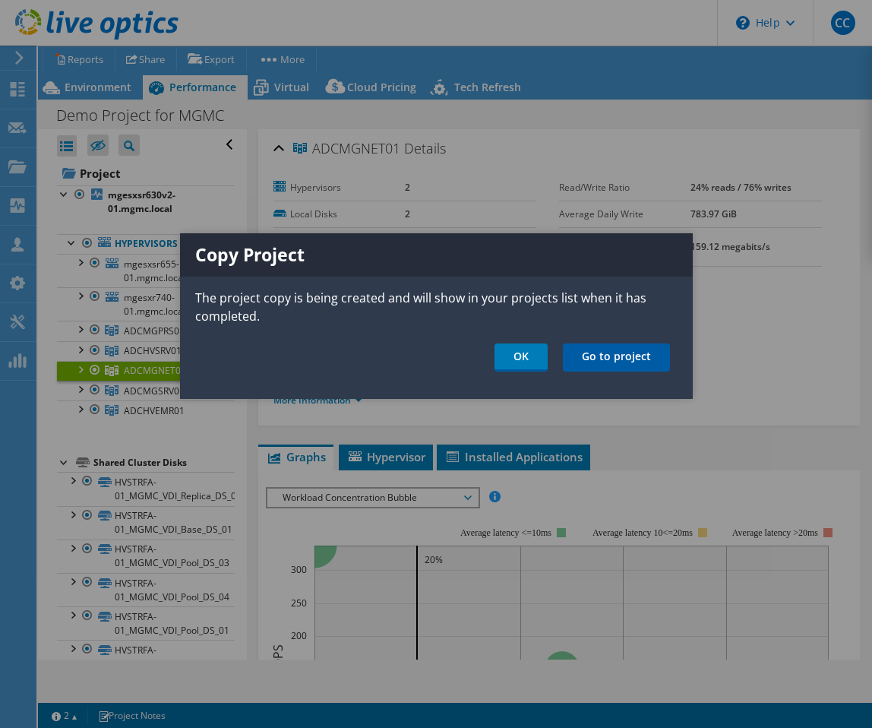
click at [607, 362] on link "Go to project" at bounding box center [616, 357] width 107 height 28
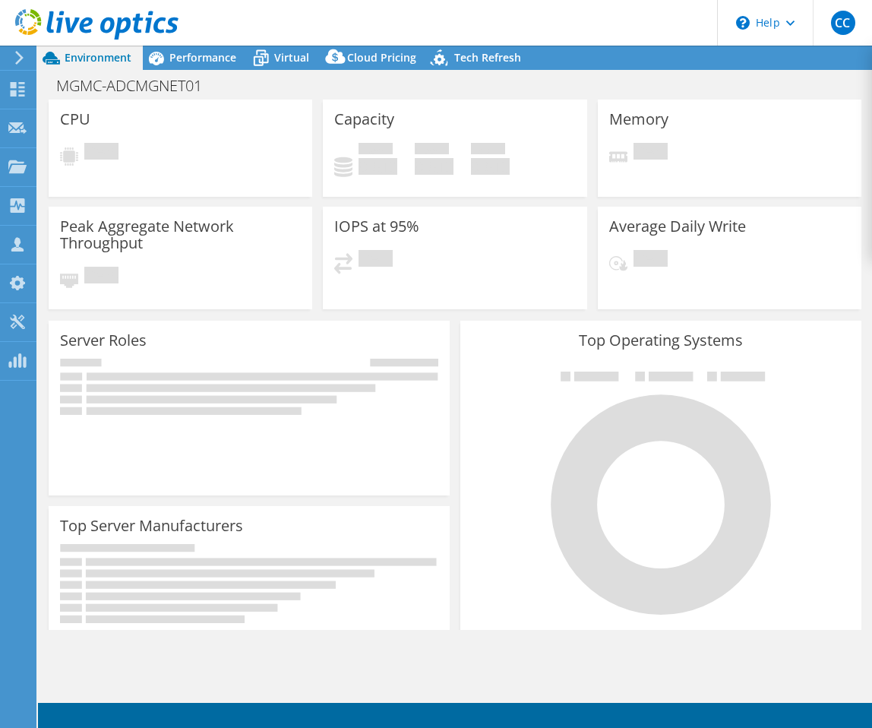
select select "USD"
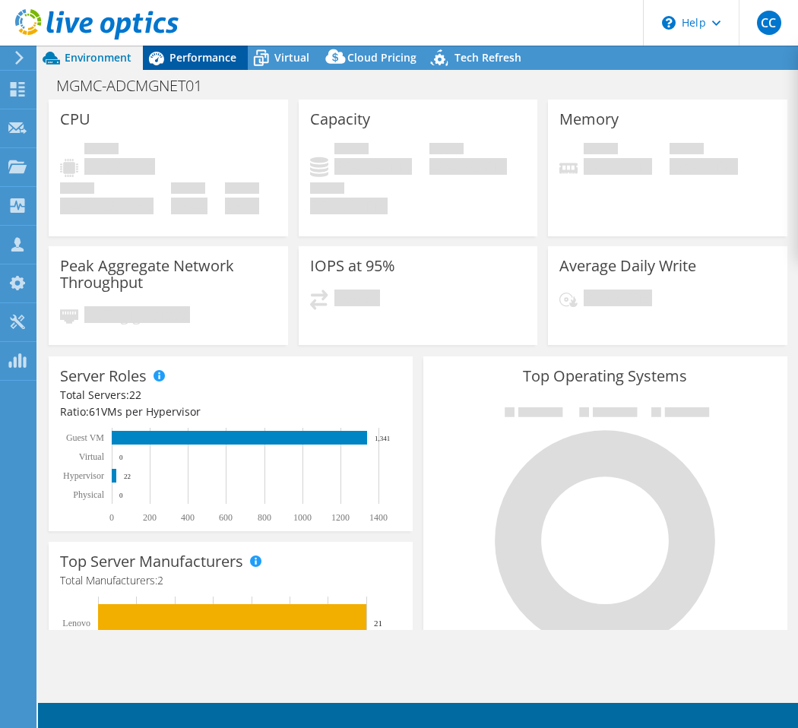
click at [197, 53] on span "Performance" at bounding box center [202, 57] width 67 height 14
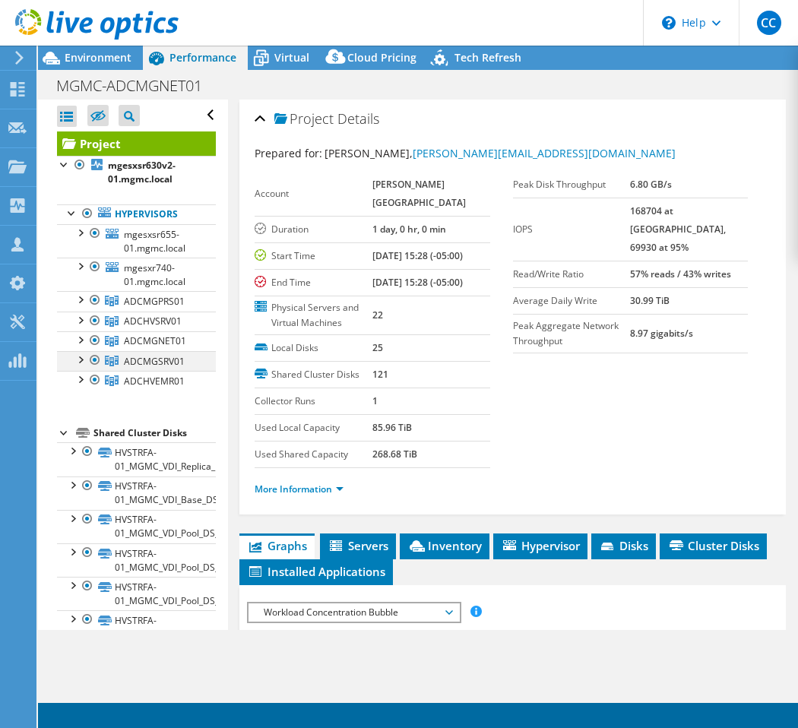
click at [97, 362] on div at bounding box center [94, 360] width 15 height 18
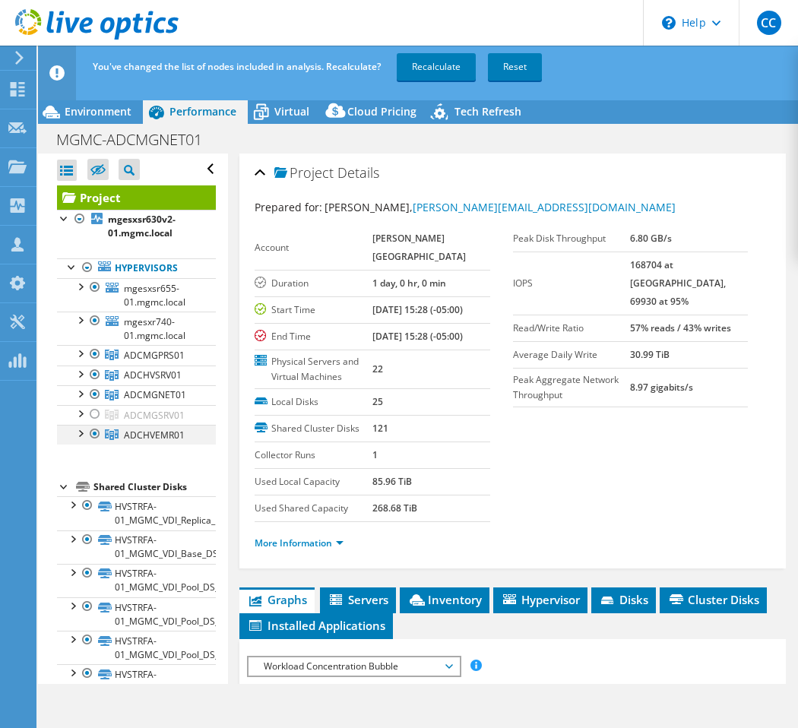
click at [98, 425] on div at bounding box center [94, 434] width 15 height 18
click at [99, 376] on div at bounding box center [94, 374] width 15 height 18
click at [96, 355] on div at bounding box center [94, 354] width 15 height 18
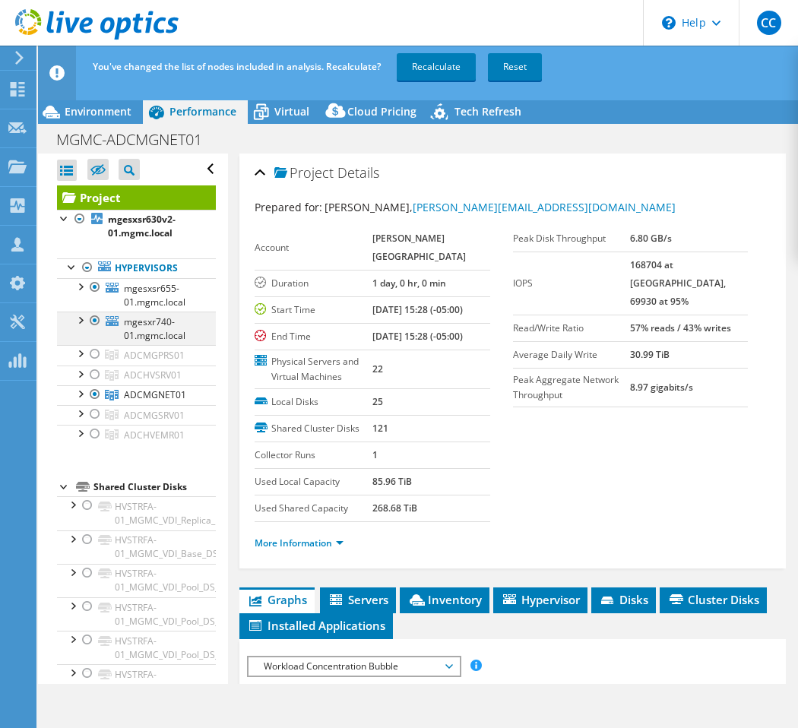
click at [96, 314] on div at bounding box center [94, 320] width 15 height 18
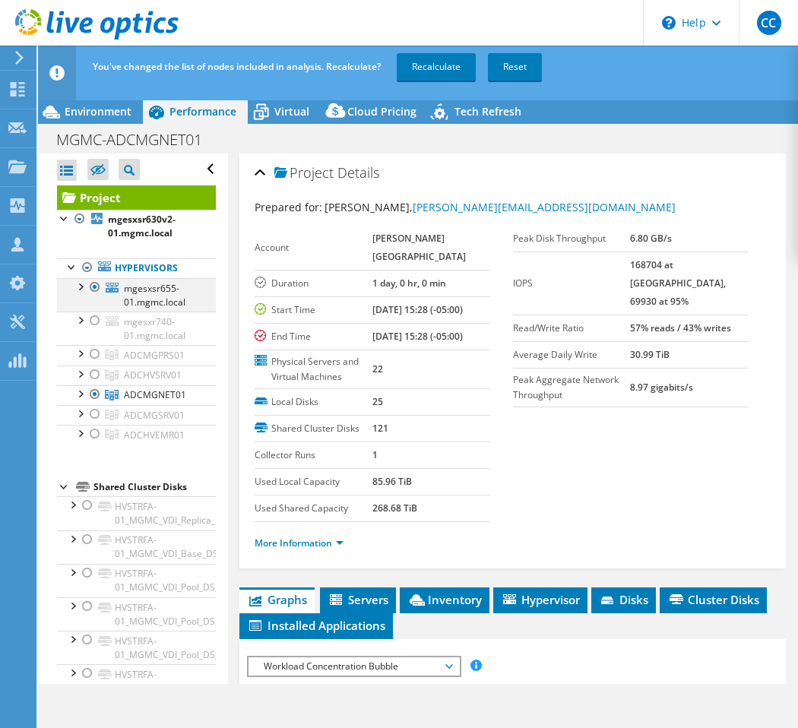
click at [96, 284] on div at bounding box center [94, 287] width 15 height 18
click at [430, 69] on link "Recalculate" at bounding box center [435, 66] width 79 height 27
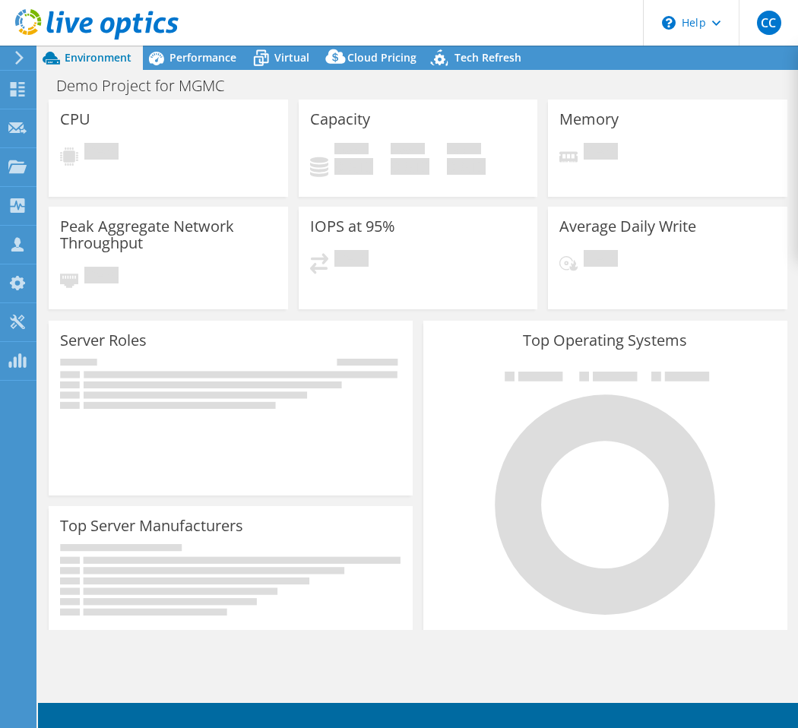
select select "USD"
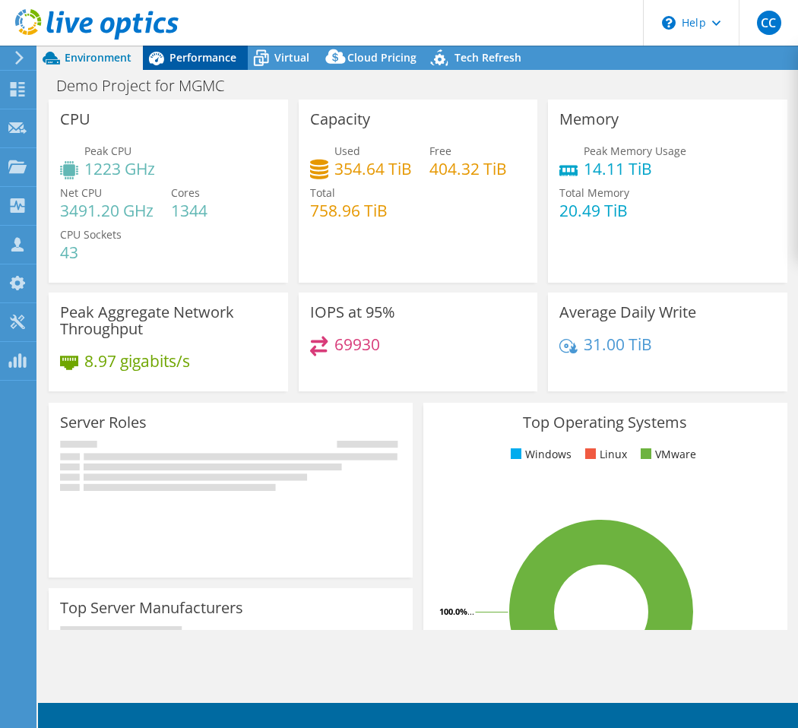
click at [187, 58] on span "Performance" at bounding box center [202, 57] width 67 height 14
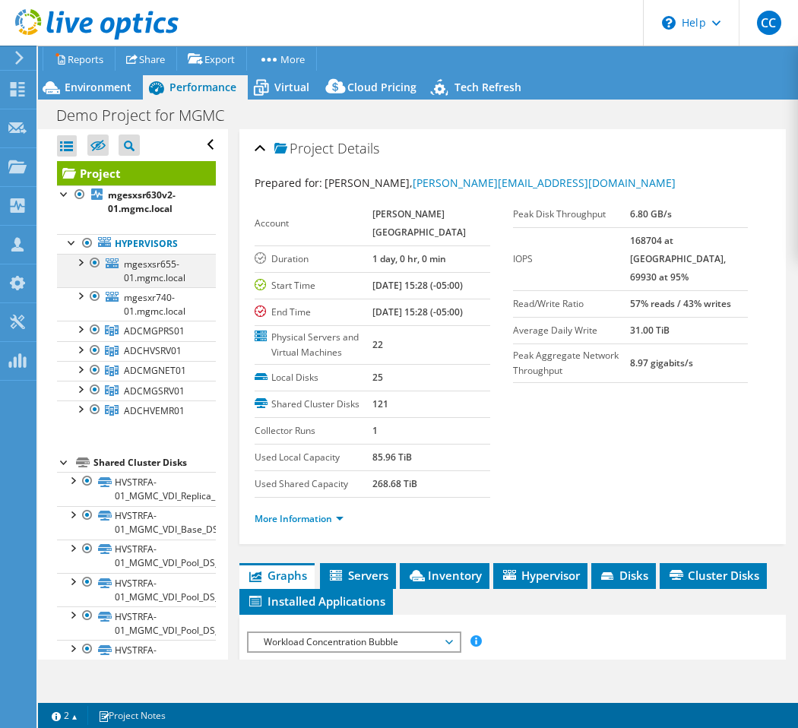
click at [96, 261] on div at bounding box center [94, 263] width 15 height 18
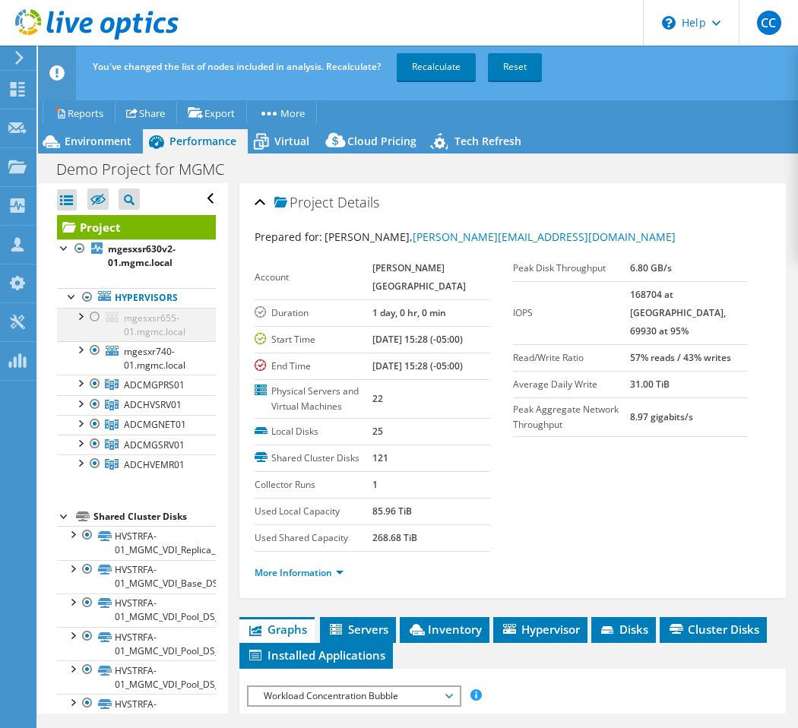
click at [96, 313] on div at bounding box center [94, 317] width 15 height 18
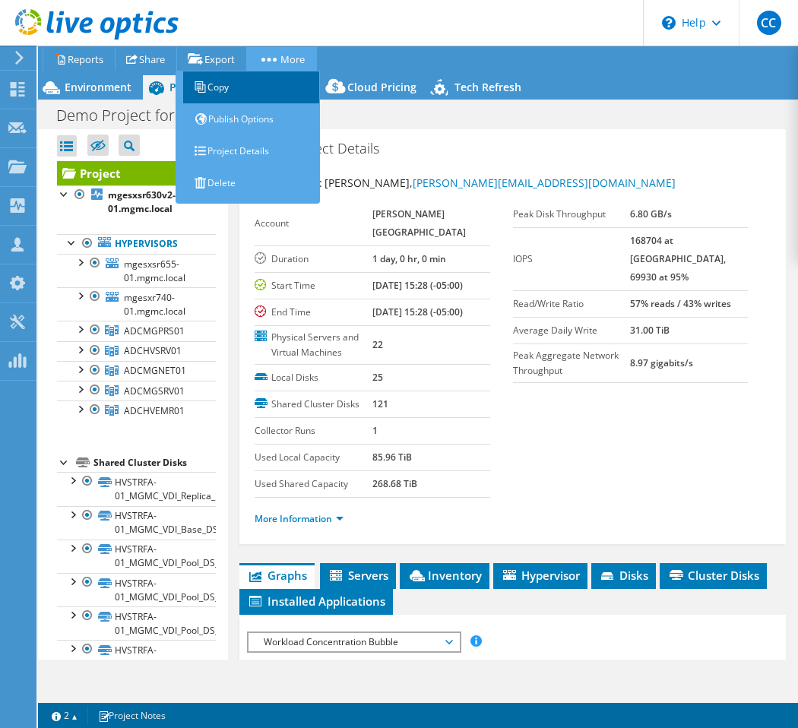
click at [257, 97] on link "Copy" at bounding box center [251, 87] width 137 height 32
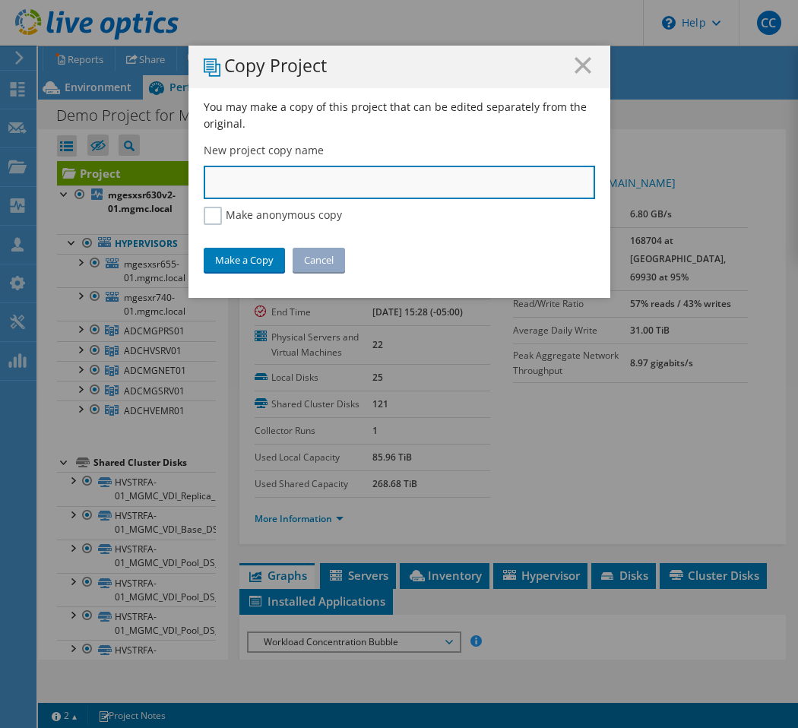
click at [254, 175] on input "text" at bounding box center [399, 182] width 391 height 33
paste input "https://app.liveoptics.com/dpackviewer/3090266"
type input "https://app.liveoptics.com/dpackviewer/3090266"
click at [258, 176] on input "text" at bounding box center [399, 182] width 391 height 33
type input "MGMC-ADCMGSRV01"
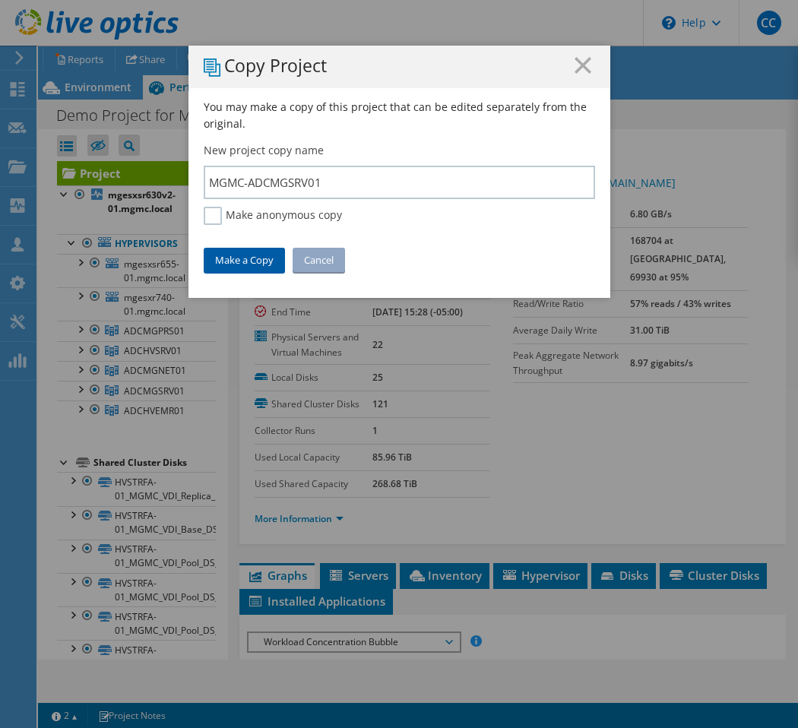
click at [255, 261] on link "Make a Copy" at bounding box center [244, 260] width 81 height 24
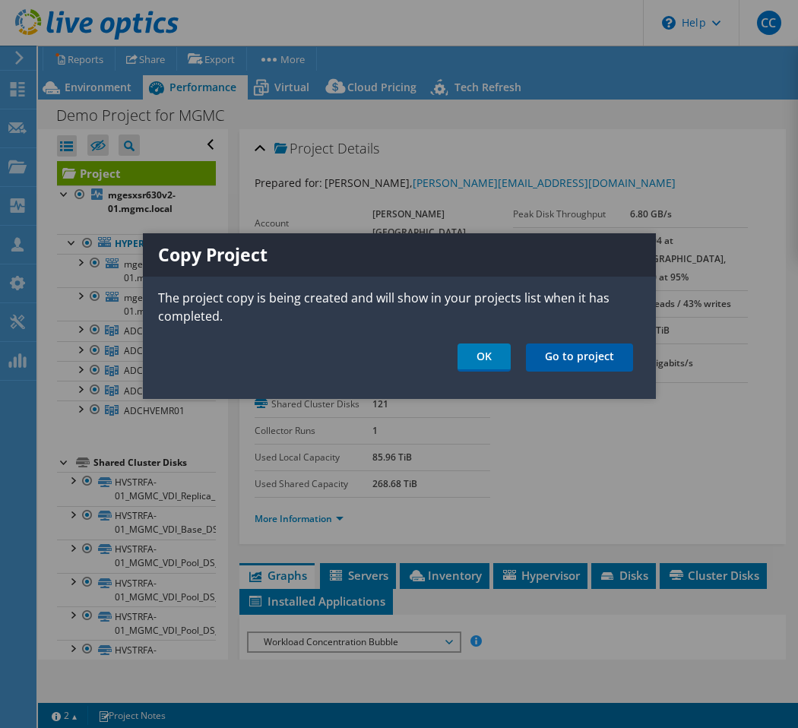
click at [596, 359] on link "Go to project" at bounding box center [579, 357] width 107 height 28
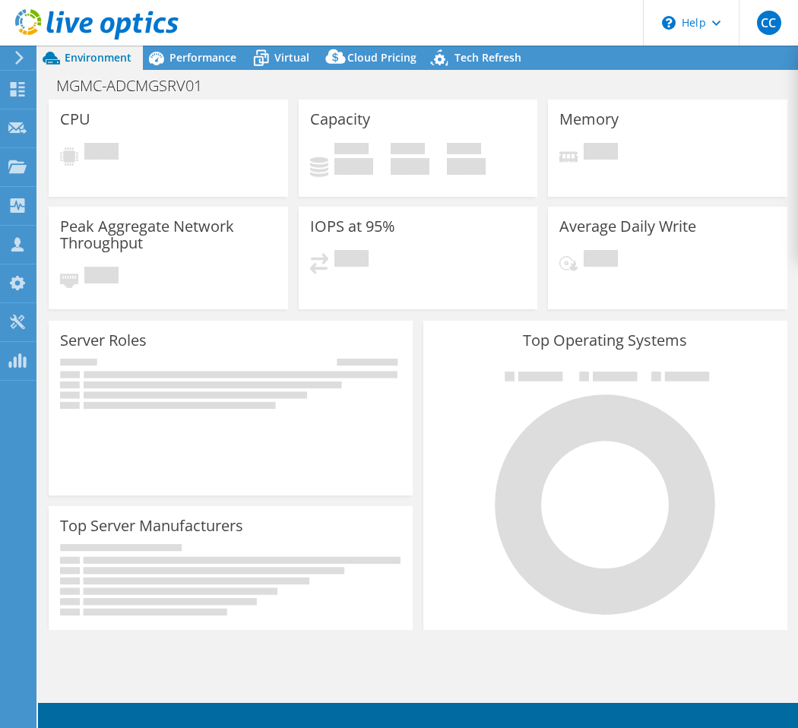
select select "USD"
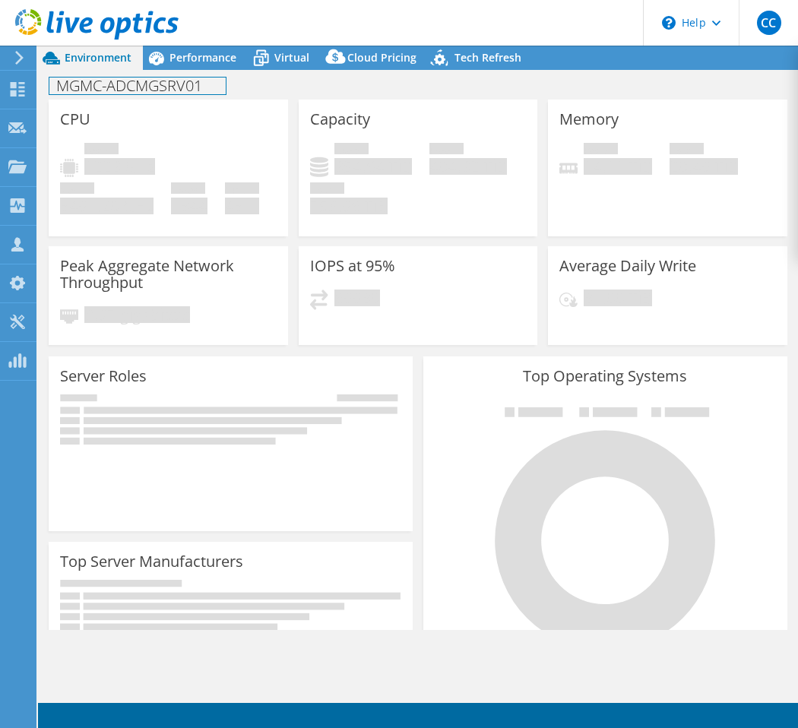
click at [129, 77] on h1 "MGMC-ADCMGSRV01" at bounding box center [137, 85] width 176 height 17
click at [124, 82] on h1 "MGMC-ADCMGSRV01" at bounding box center [137, 85] width 176 height 17
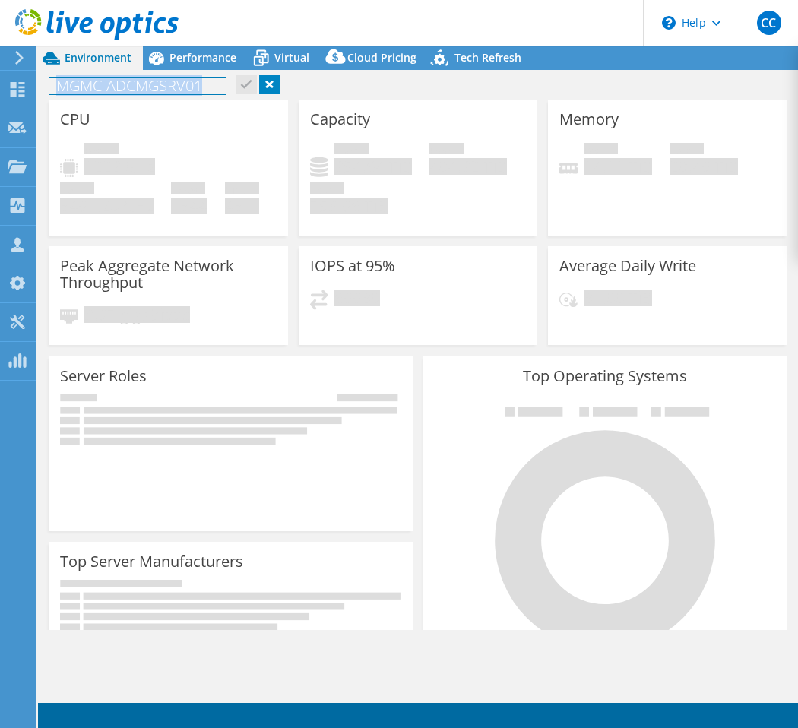
copy h1 "MGMC-ADCMGSRV01"
click at [219, 50] on span "Performance" at bounding box center [202, 57] width 67 height 14
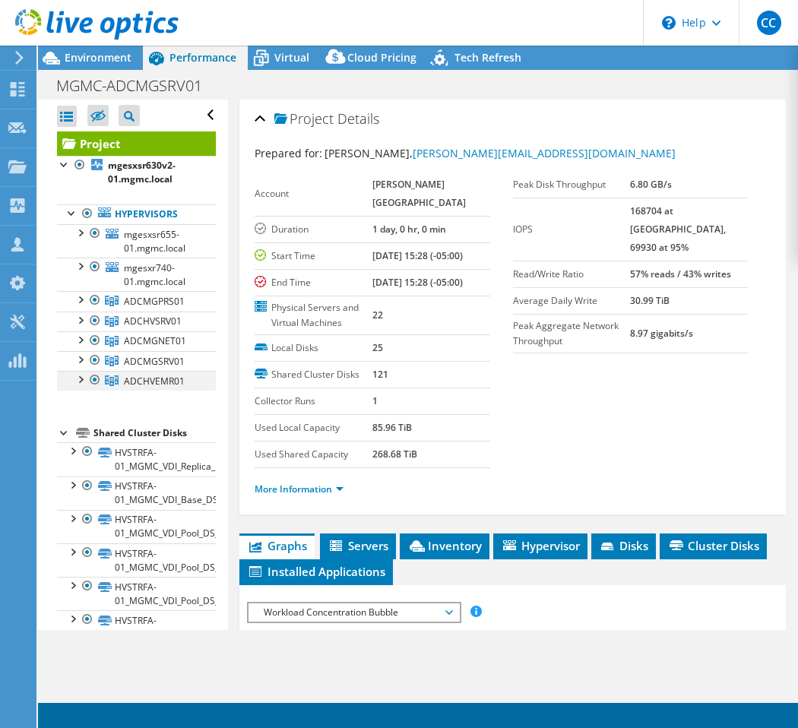
click at [94, 380] on div at bounding box center [94, 380] width 15 height 18
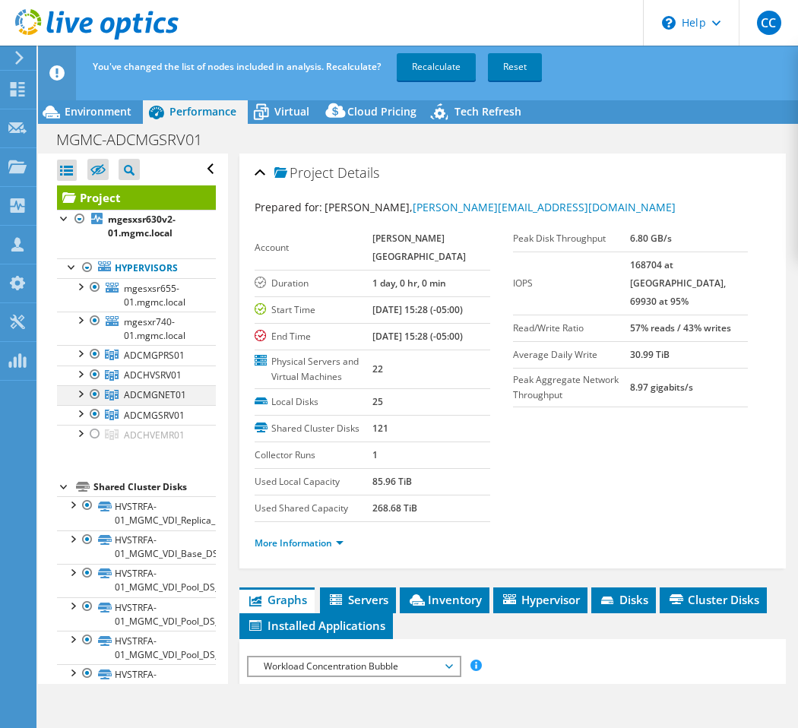
click at [95, 390] on div at bounding box center [94, 394] width 15 height 18
click at [95, 378] on div at bounding box center [94, 374] width 15 height 18
click at [95, 363] on div at bounding box center [94, 354] width 15 height 18
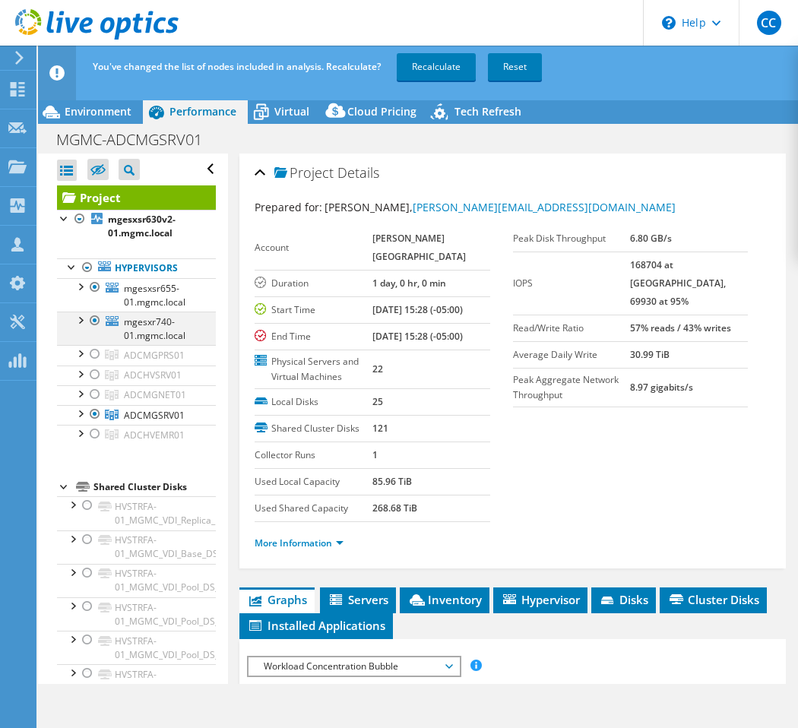
click at [95, 325] on div at bounding box center [94, 320] width 15 height 18
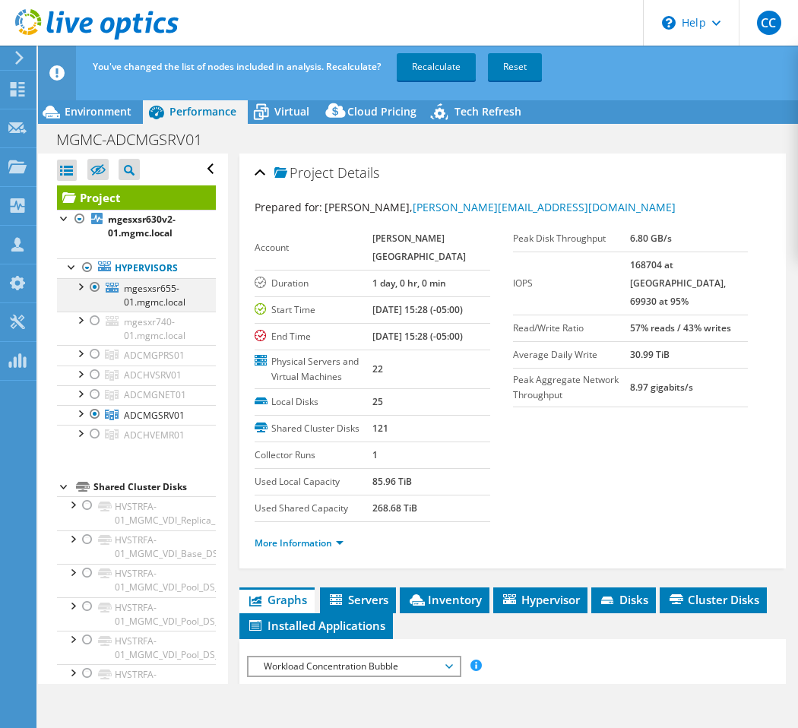
click at [95, 291] on div at bounding box center [94, 287] width 15 height 18
click at [431, 69] on link "Recalculate" at bounding box center [435, 66] width 79 height 27
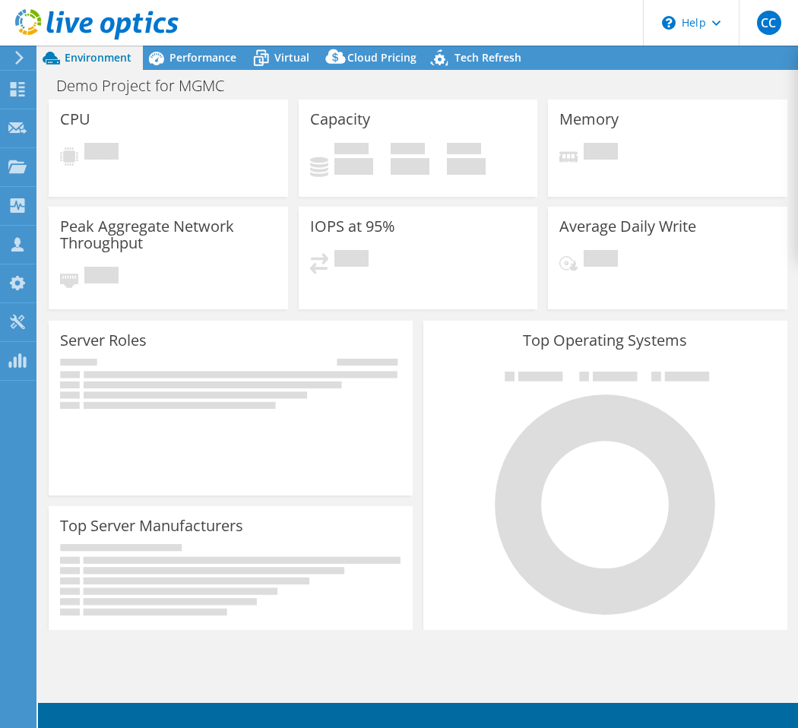
select select "USD"
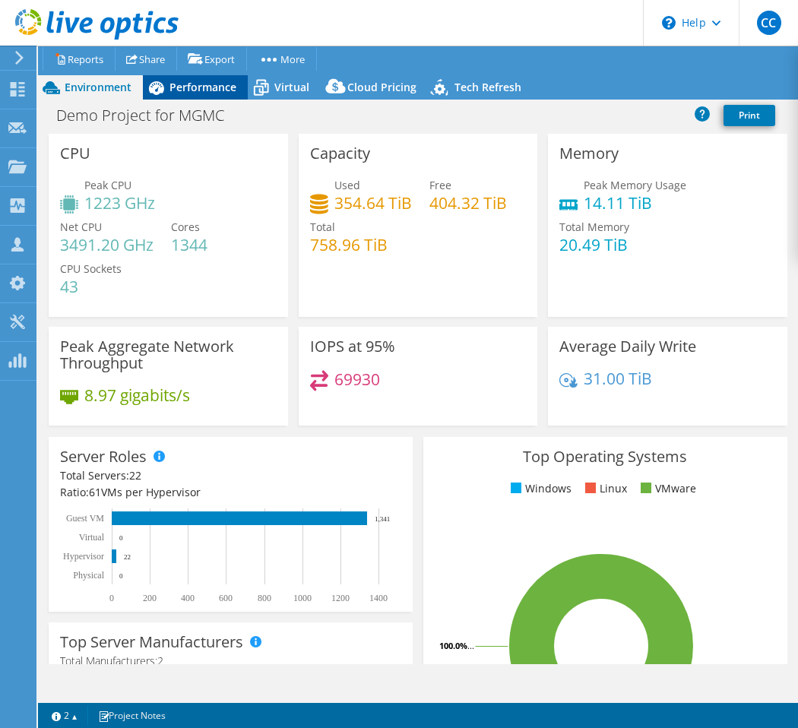
click at [230, 90] on span "Performance" at bounding box center [202, 87] width 67 height 14
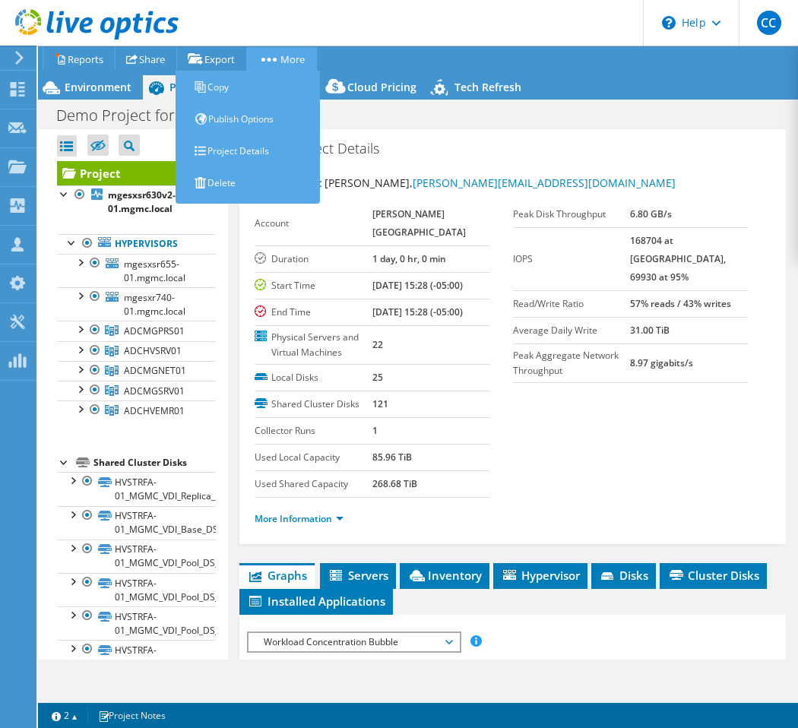
click at [307, 55] on link "More" at bounding box center [281, 59] width 71 height 24
click at [283, 98] on link "Copy" at bounding box center [251, 87] width 137 height 32
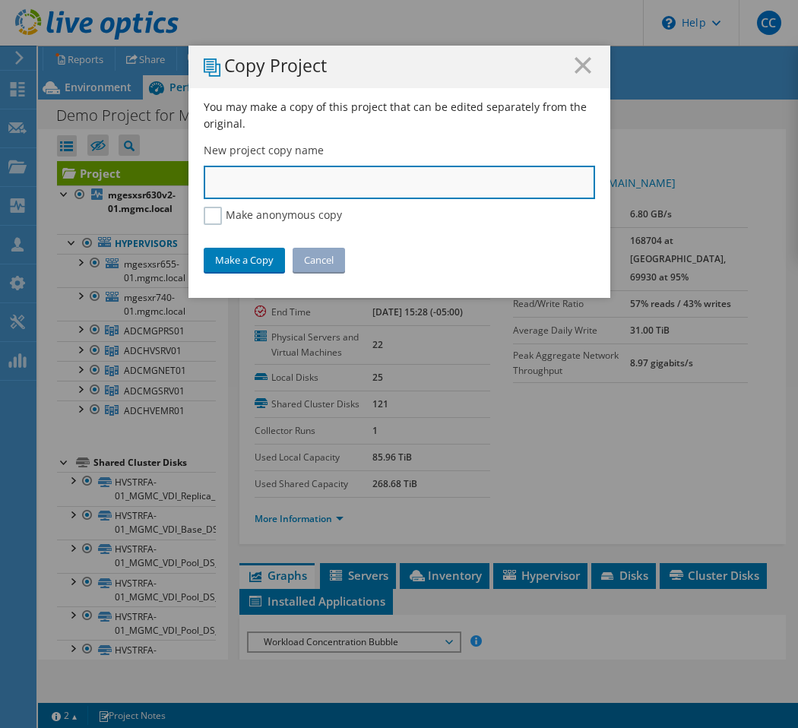
click at [283, 171] on input "text" at bounding box center [399, 182] width 391 height 33
paste input "https://app.liveoptics.com/dpackviewer/3090268"
type input "https://app.liveoptics.com/dpackviewer/3090268"
type input "MGMC-ADCHVEMR01"
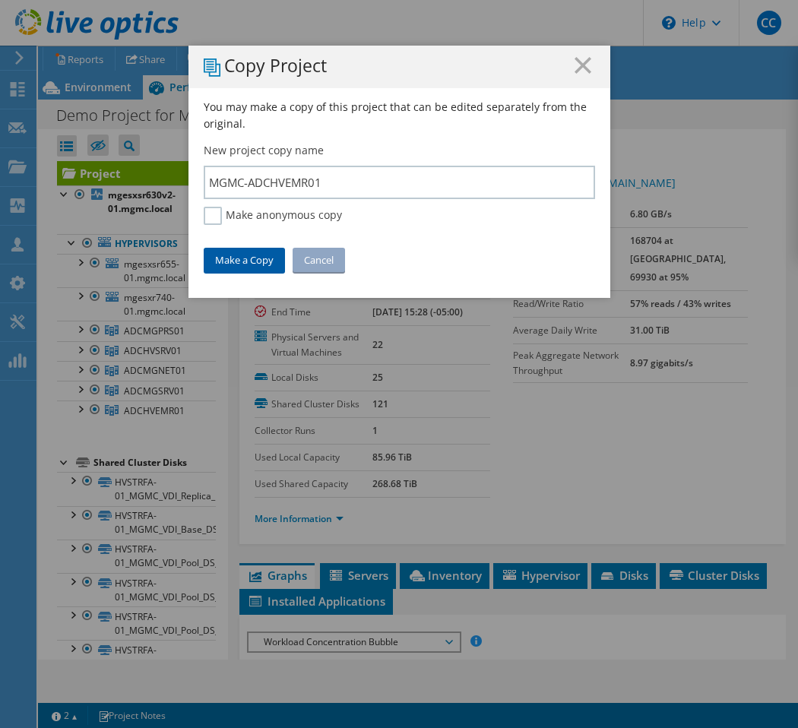
click at [251, 260] on link "Make a Copy" at bounding box center [244, 260] width 81 height 24
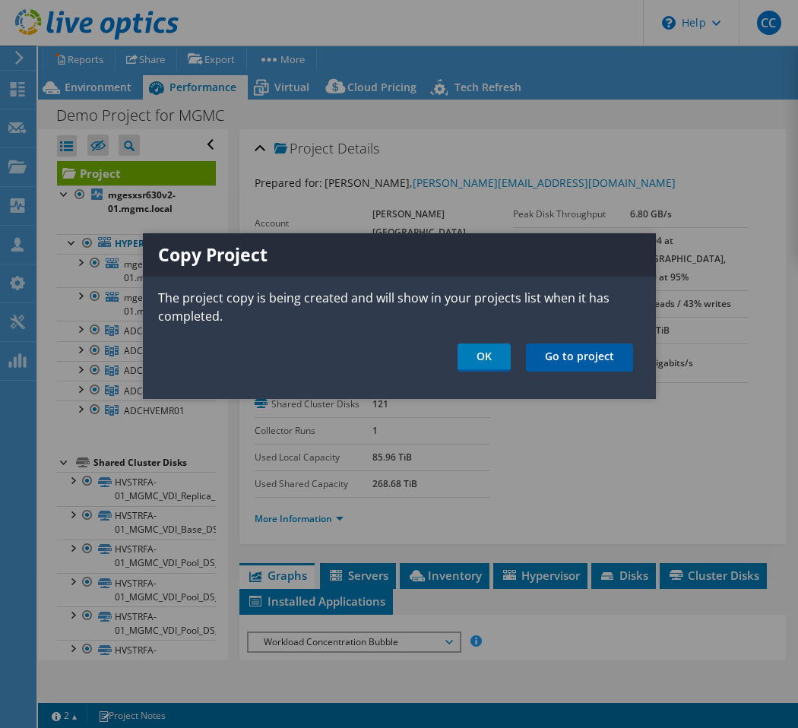
click at [548, 354] on link "Go to project" at bounding box center [579, 357] width 107 height 28
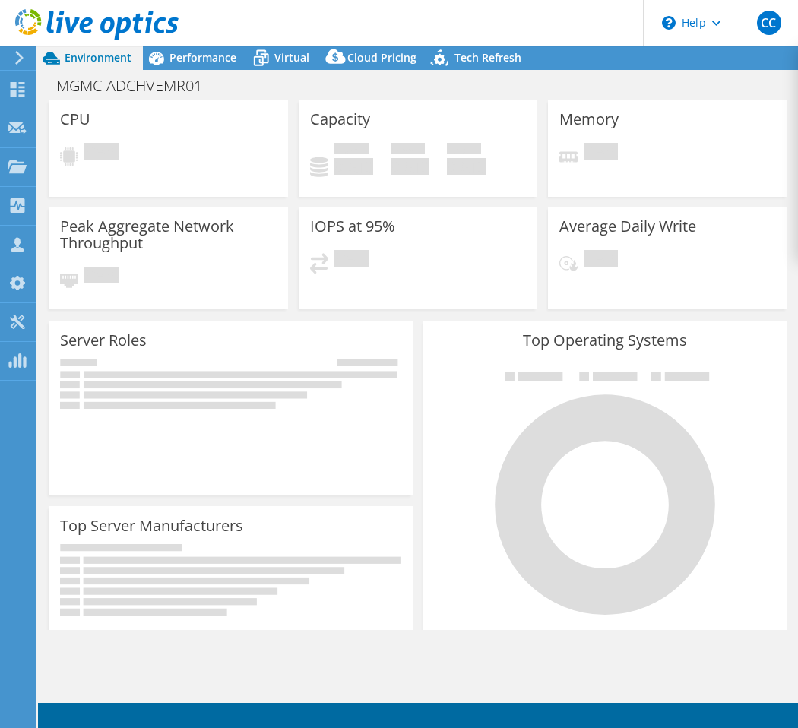
select select "USD"
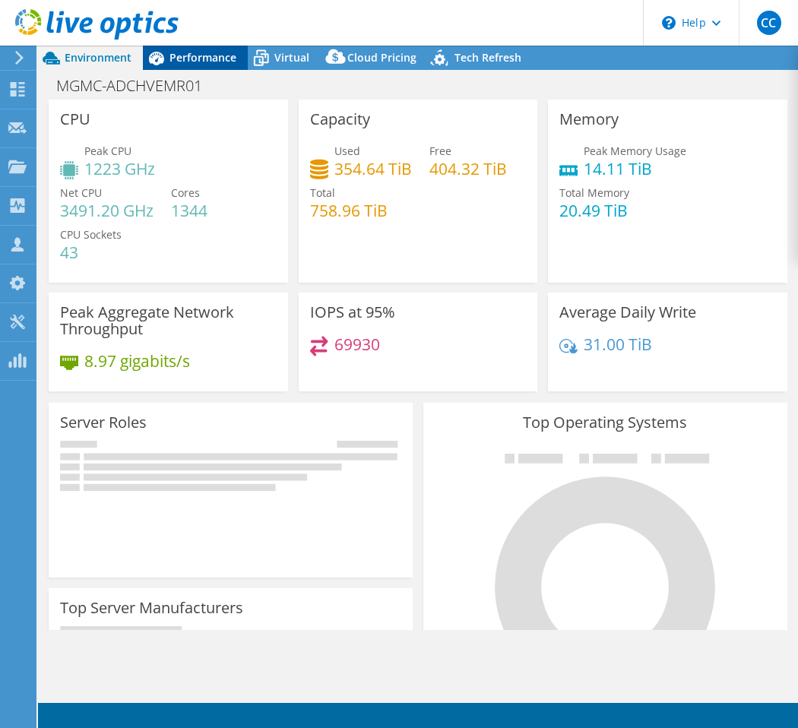
click at [209, 55] on span "Performance" at bounding box center [202, 57] width 67 height 14
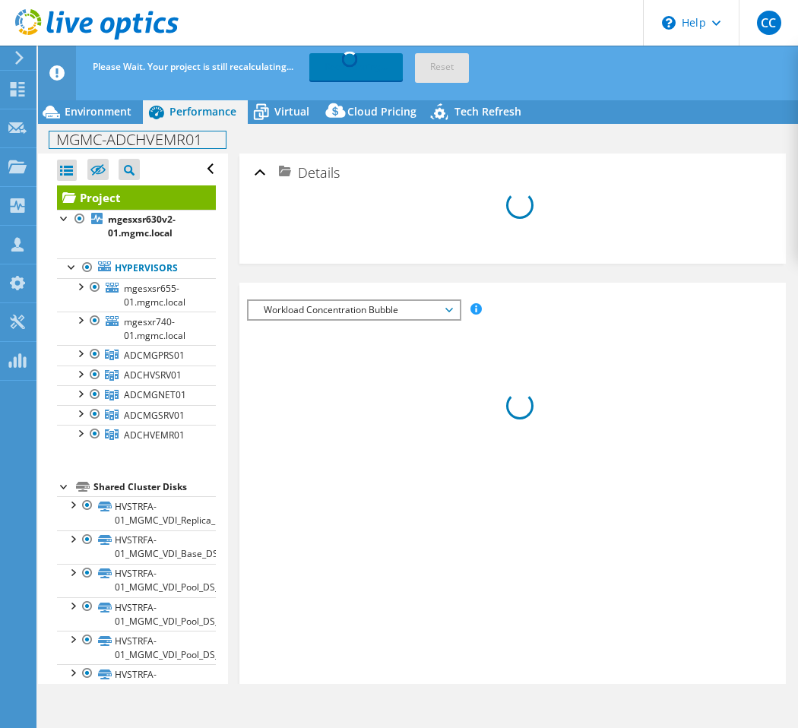
click at [154, 140] on h1 "MGMC-ADCHVEMR01" at bounding box center [137, 139] width 176 height 17
copy h1 "MGMC-ADCHVEMR01"
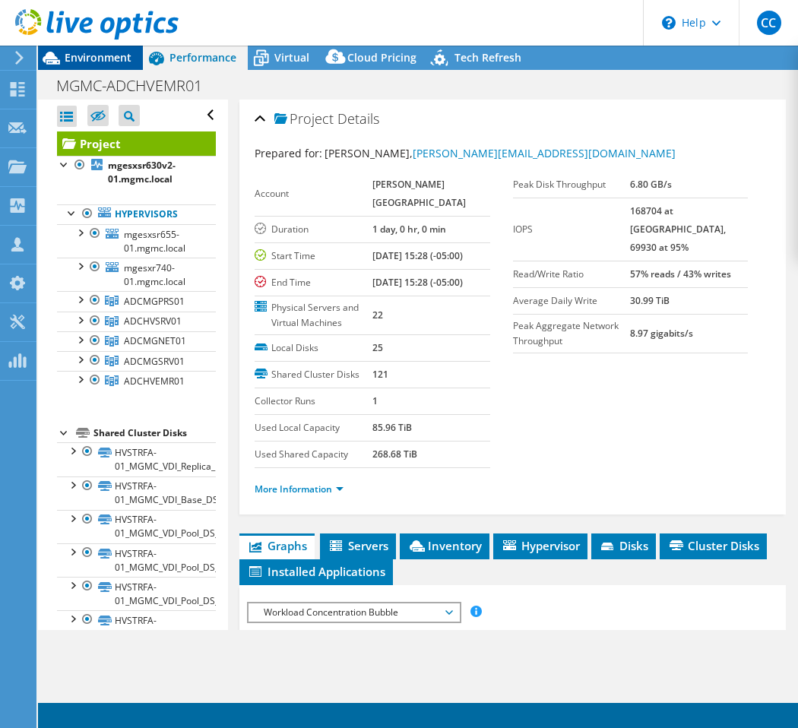
click at [104, 58] on span "Environment" at bounding box center [98, 57] width 67 height 14
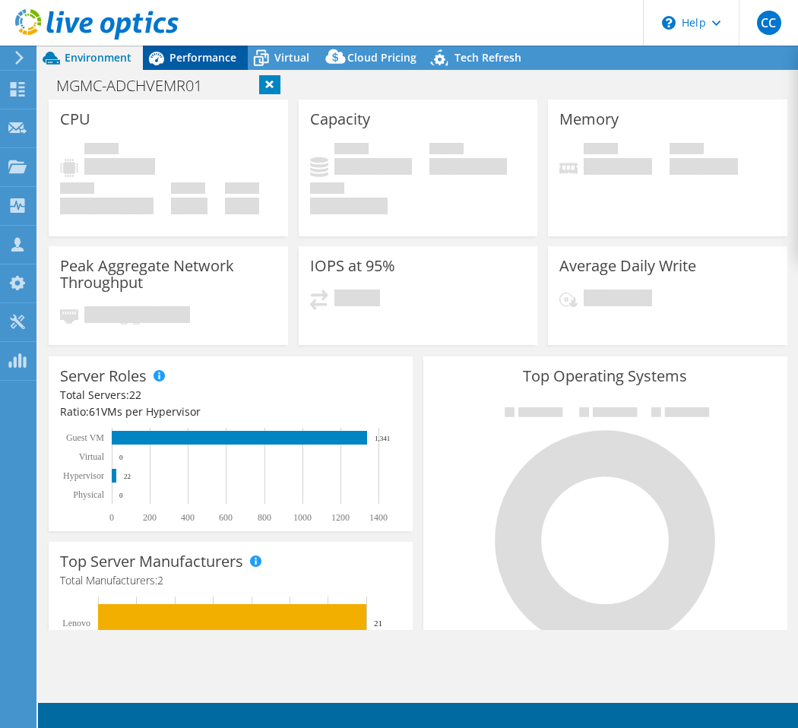
click at [175, 61] on span "Performance" at bounding box center [202, 57] width 67 height 14
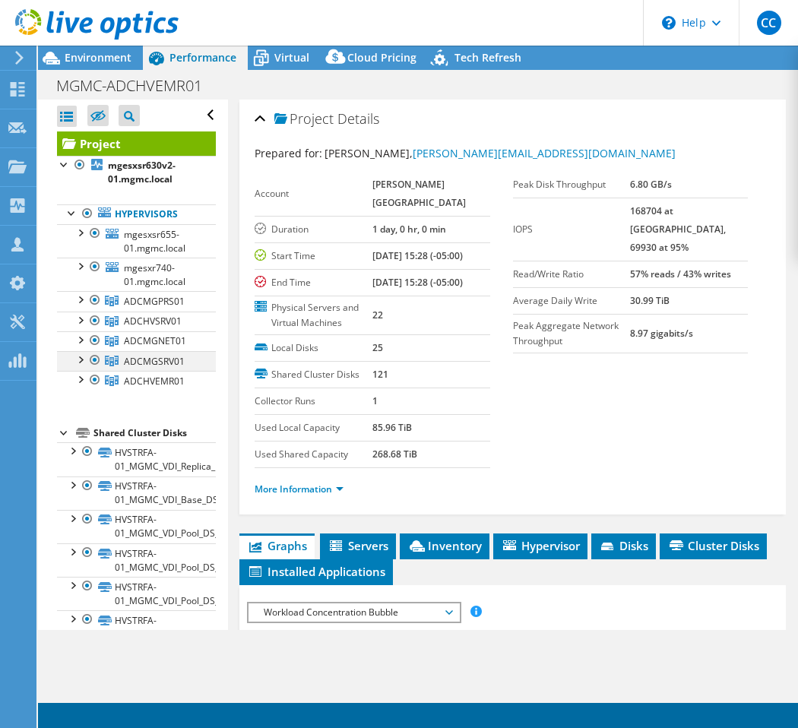
click at [93, 360] on div at bounding box center [94, 360] width 15 height 18
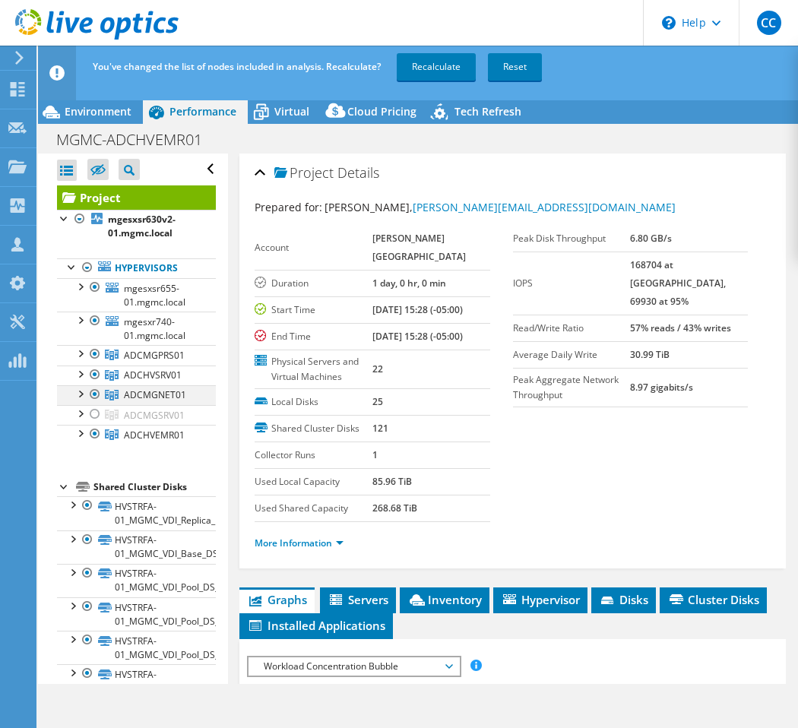
click at [93, 395] on div at bounding box center [94, 394] width 15 height 18
click at [95, 375] on div at bounding box center [94, 374] width 15 height 18
click at [95, 356] on div at bounding box center [94, 354] width 15 height 18
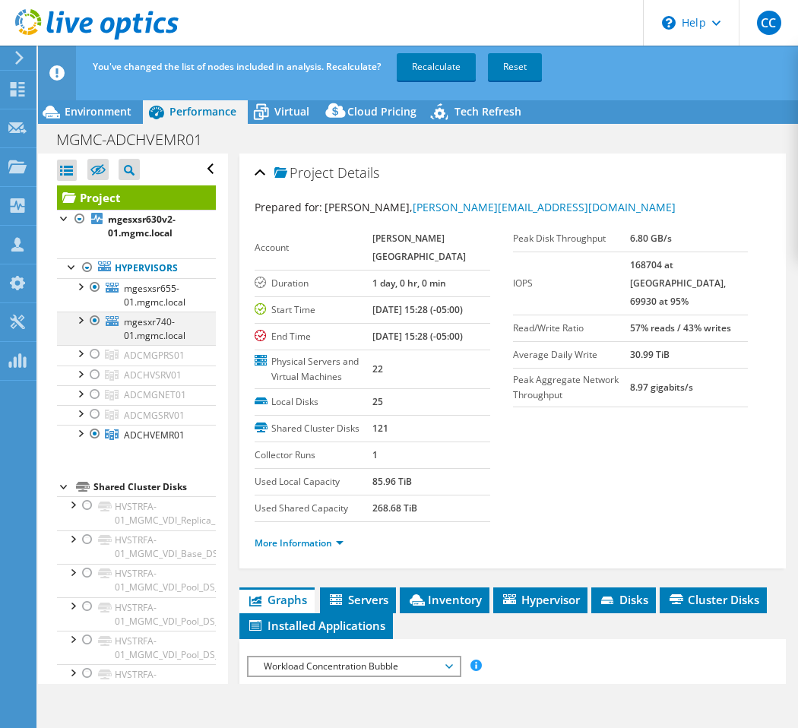
click at [99, 319] on div at bounding box center [94, 320] width 15 height 18
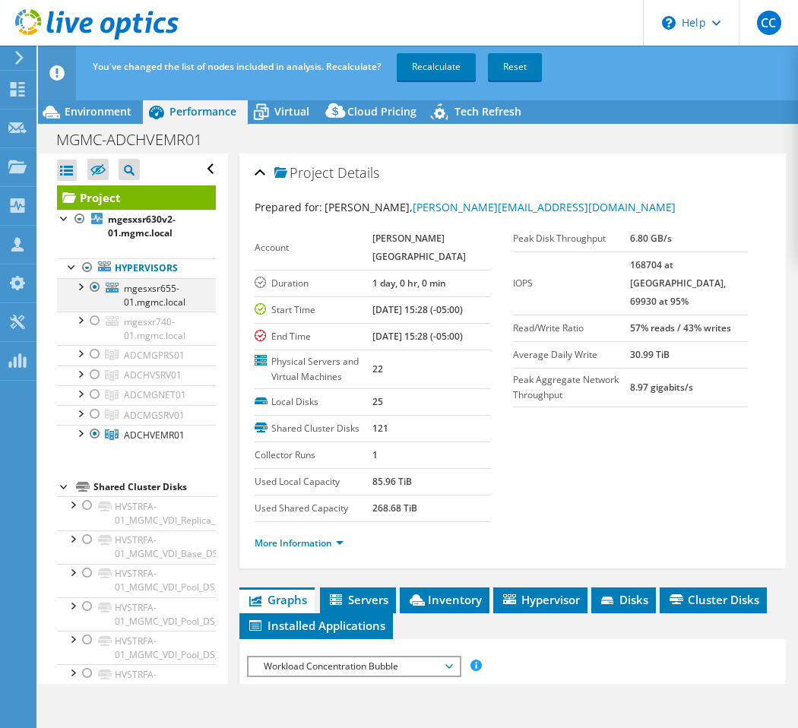
click at [99, 286] on div at bounding box center [94, 287] width 15 height 18
click at [444, 74] on link "Recalculate" at bounding box center [435, 66] width 79 height 27
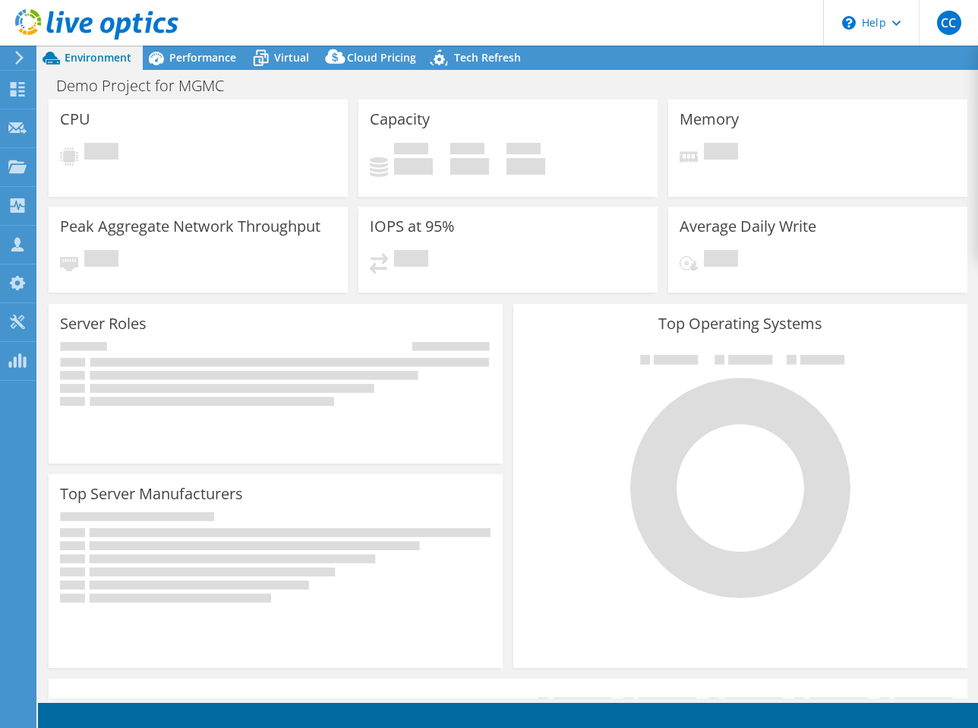
select select "USD"
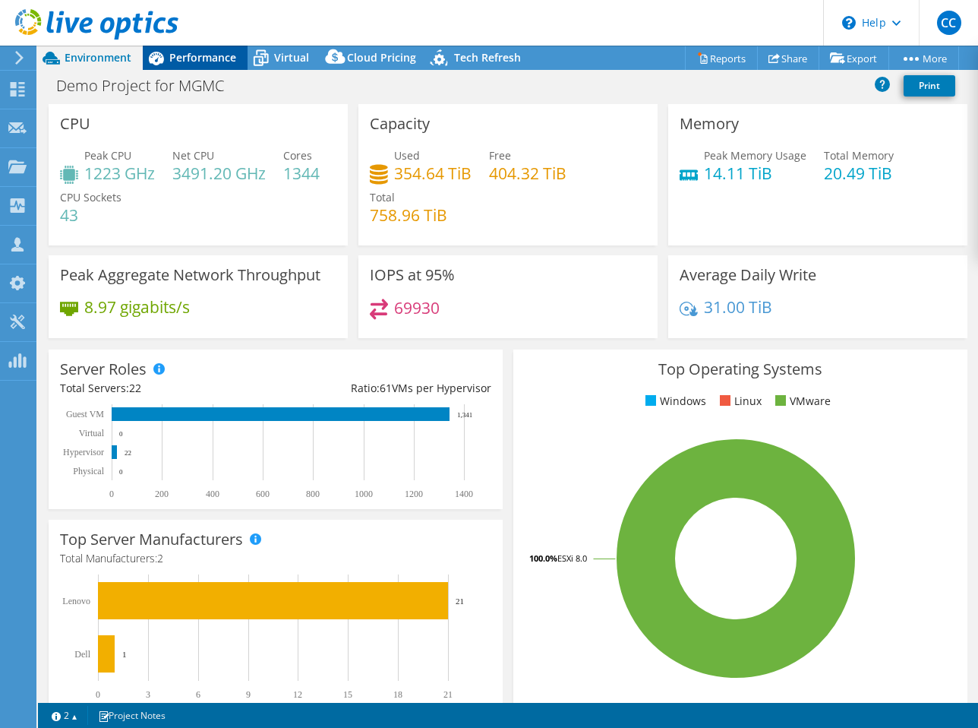
click at [230, 57] on span "Performance" at bounding box center [202, 57] width 67 height 14
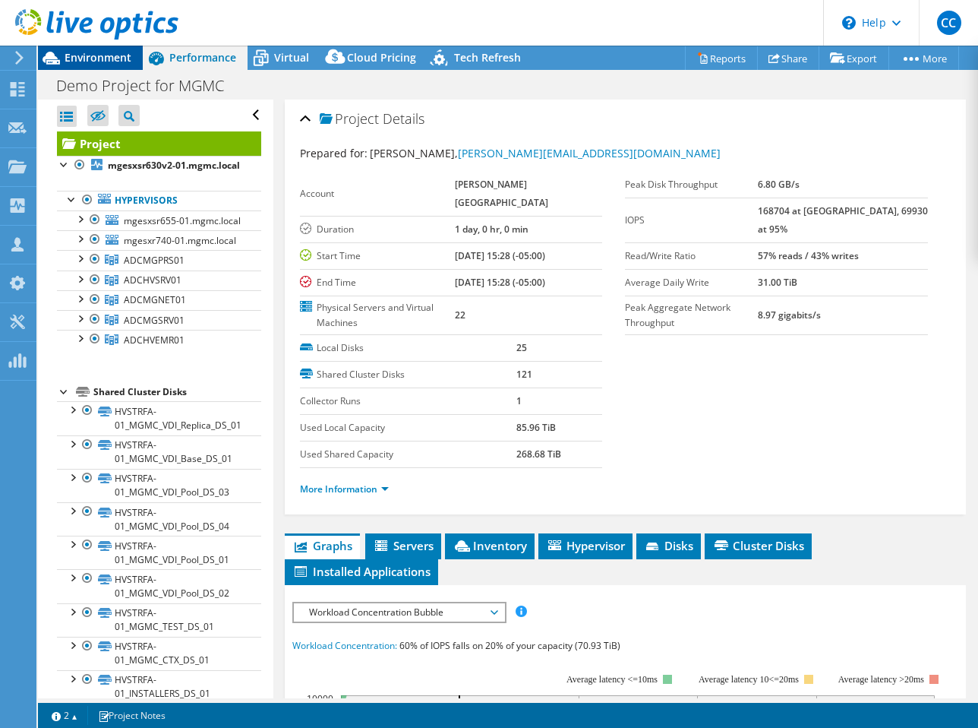
click at [112, 60] on span "Environment" at bounding box center [98, 57] width 67 height 14
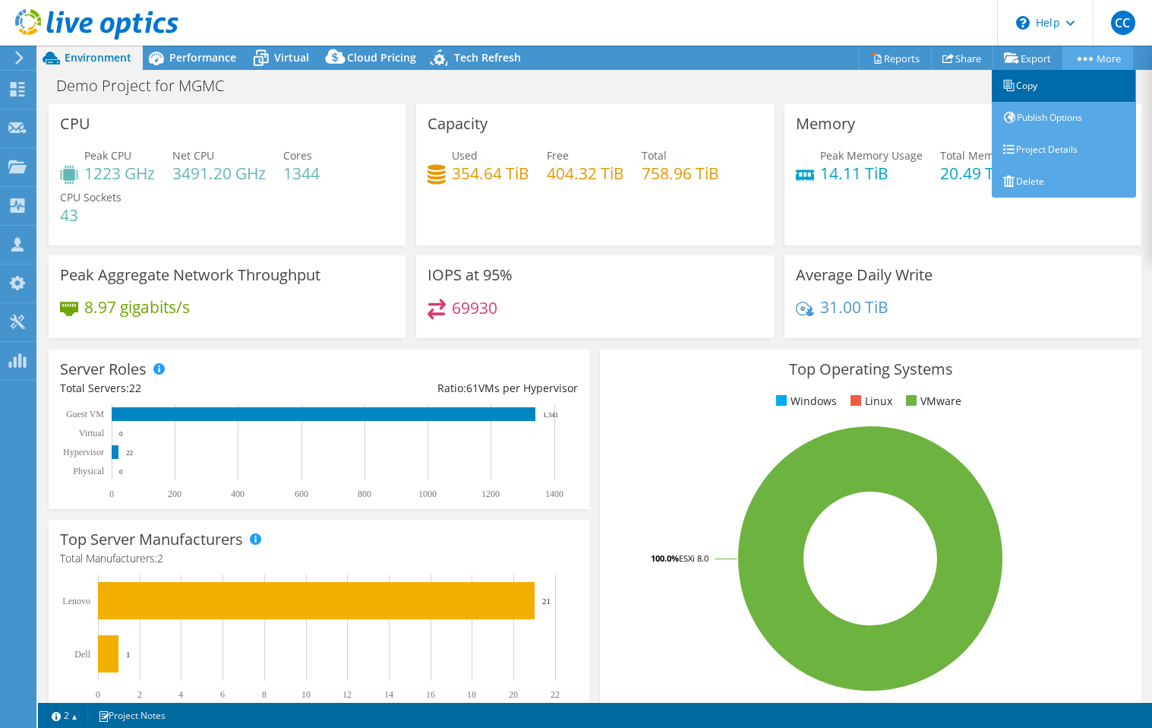
click at [978, 80] on link "Copy" at bounding box center [1064, 86] width 144 height 32
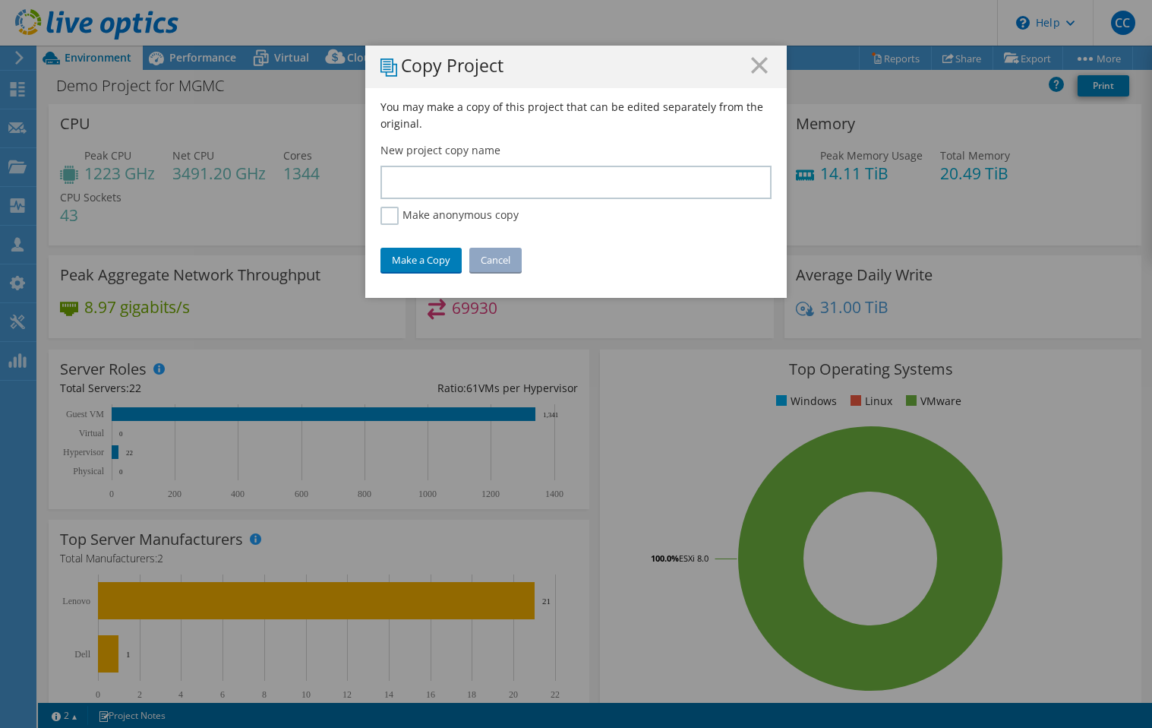
click at [182, 14] on div "Copy Project You may make a copy of this project that can be edited separately …" at bounding box center [576, 364] width 1152 height 728
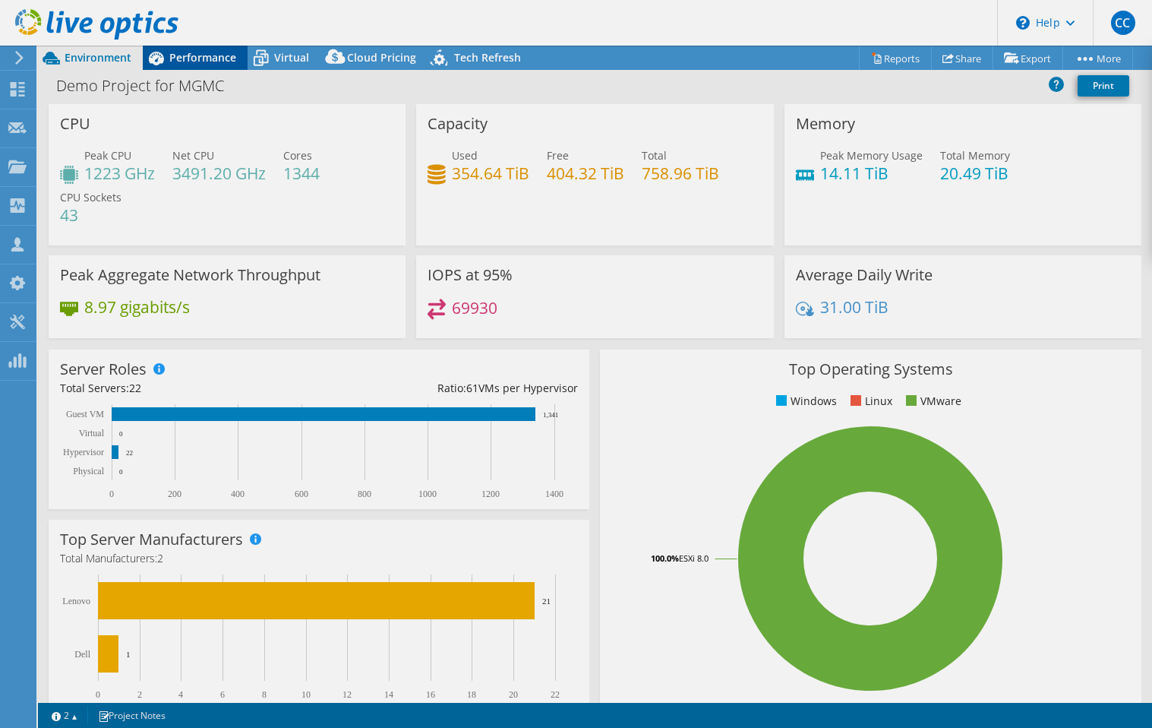
click at [213, 49] on div "Performance" at bounding box center [195, 58] width 105 height 24
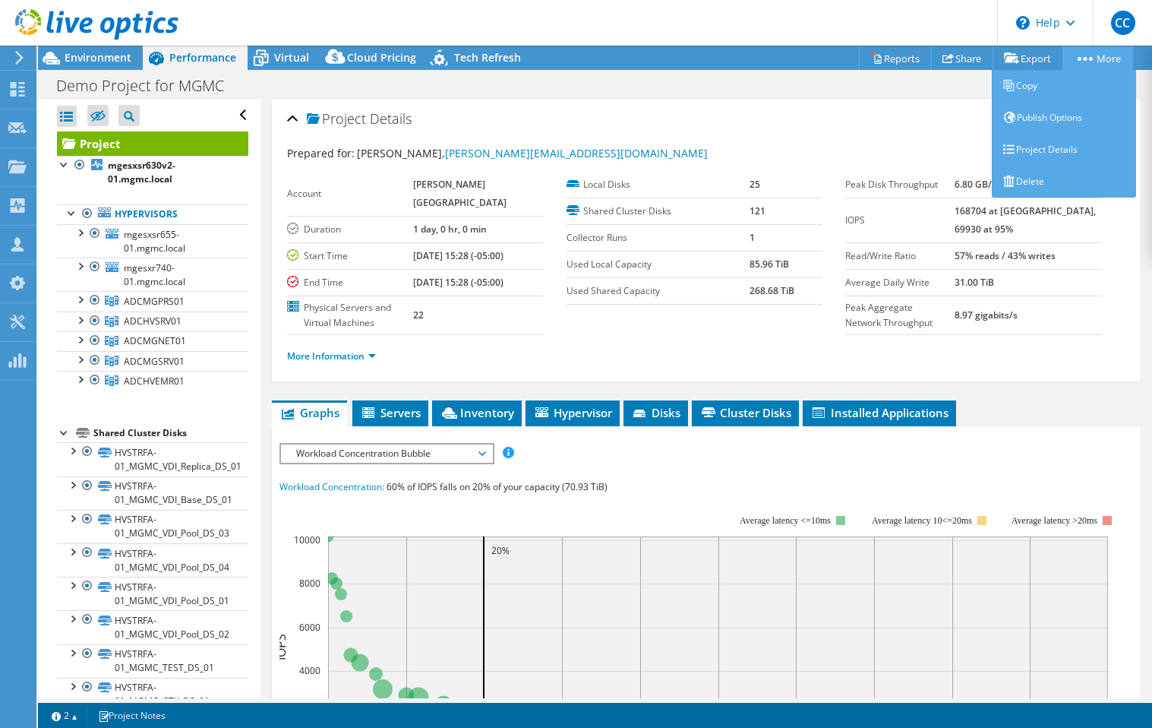
click at [978, 52] on link "More" at bounding box center [1098, 58] width 71 height 24
click at [978, 93] on link "Copy" at bounding box center [1064, 86] width 144 height 32
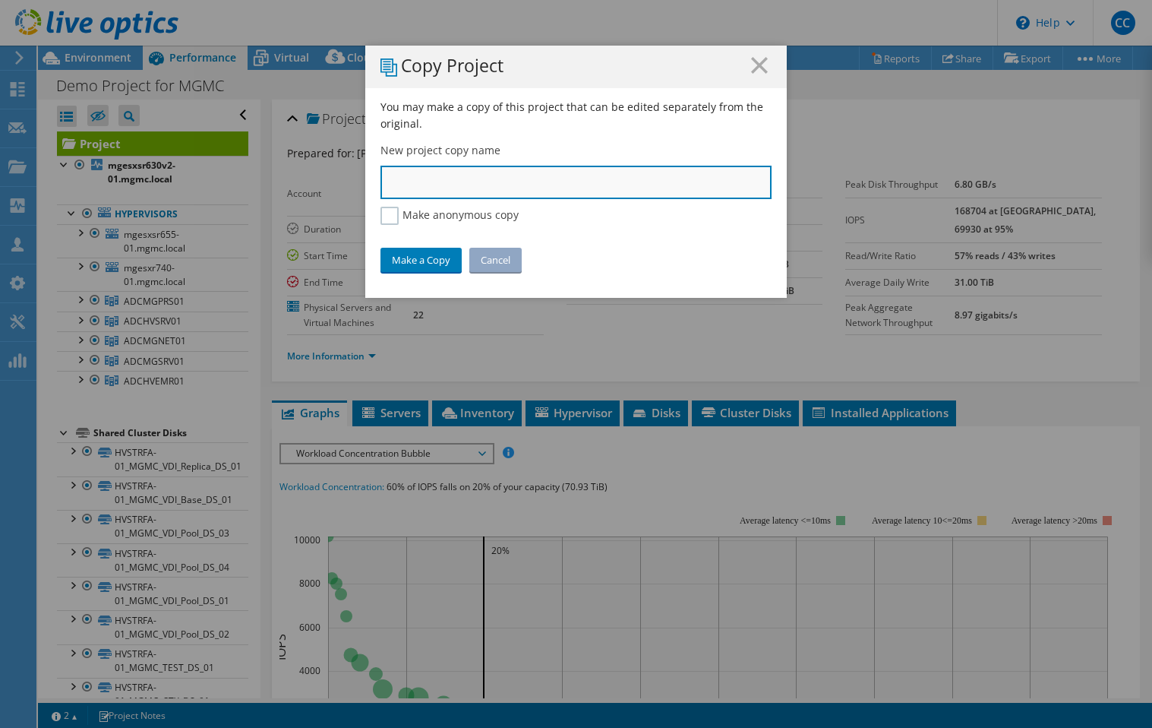
click at [510, 178] on input "text" at bounding box center [576, 182] width 391 height 33
type input "mgesxsr655-01"
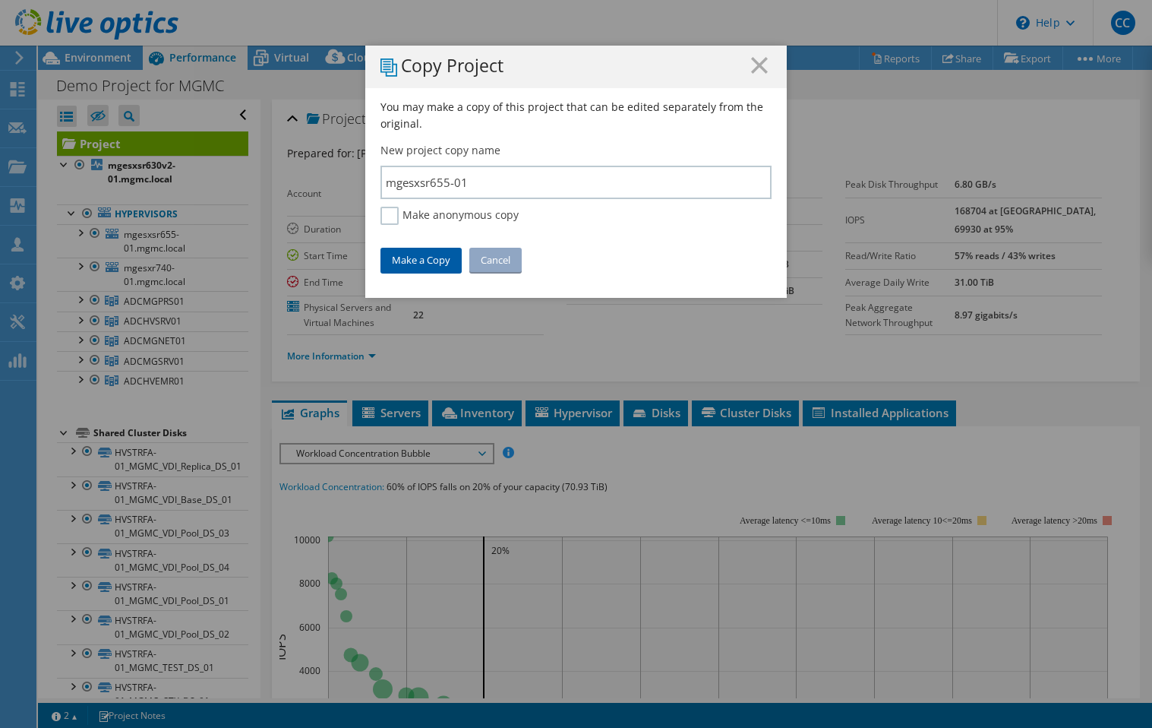
click at [422, 262] on link "Make a Copy" at bounding box center [421, 260] width 81 height 24
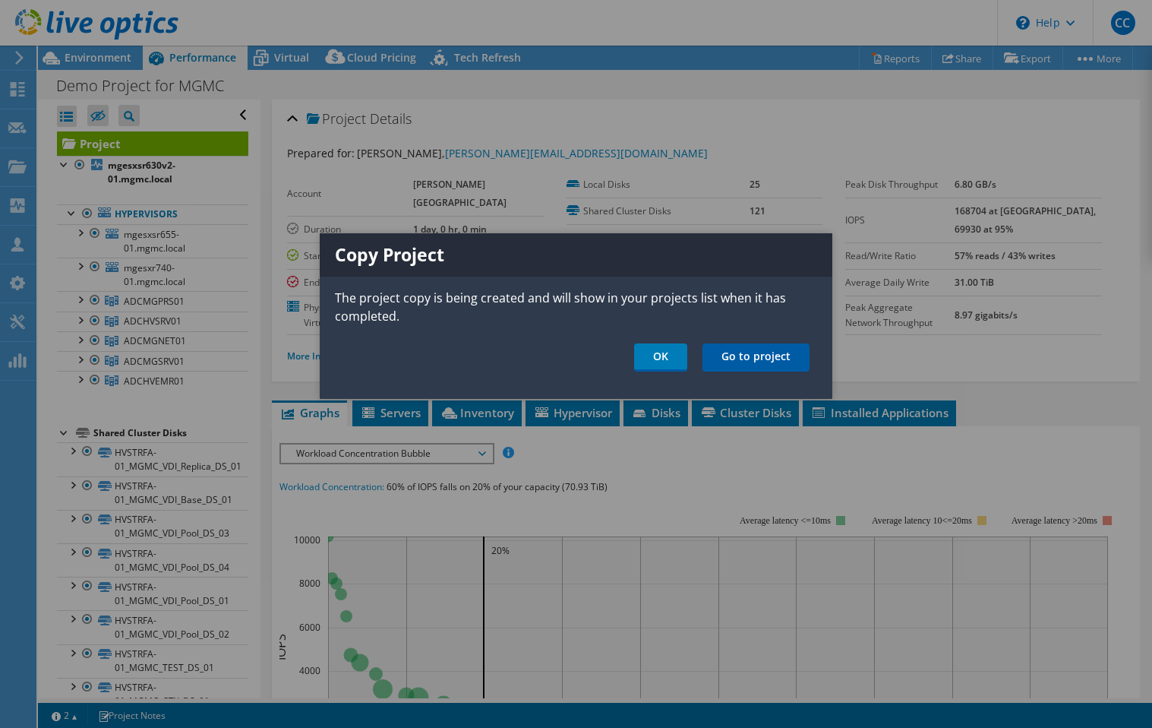
click at [730, 355] on link "Go to project" at bounding box center [756, 357] width 107 height 28
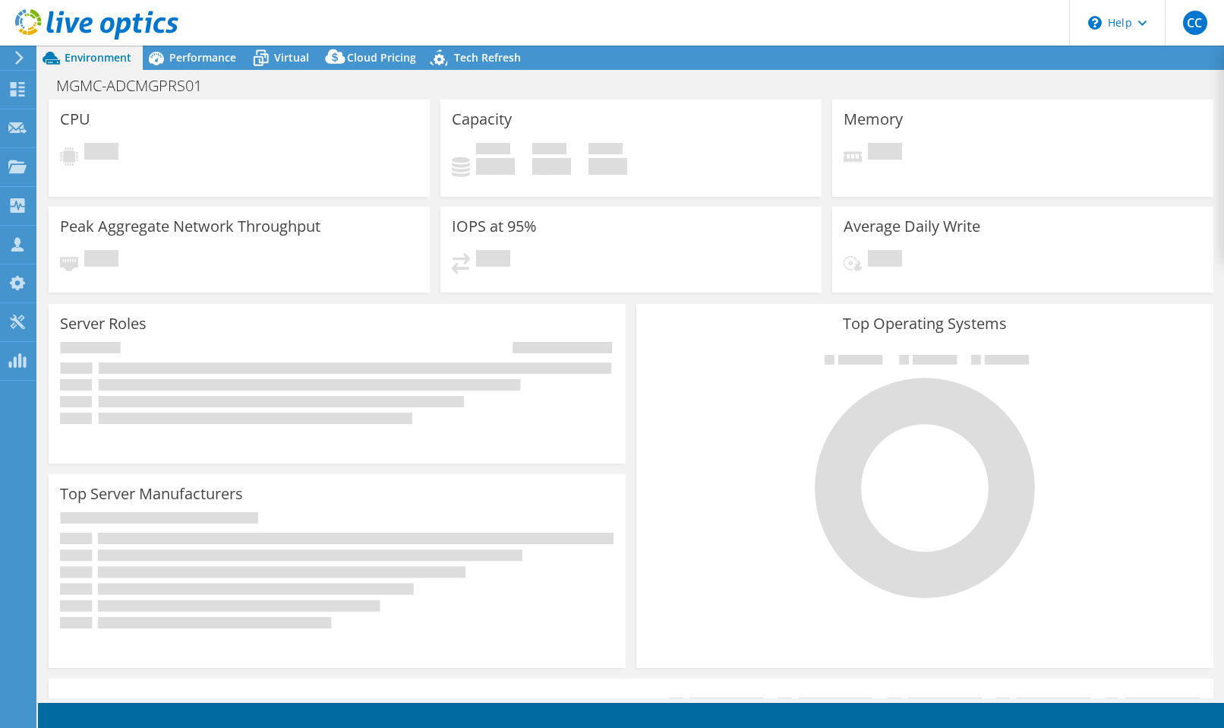
select select "USD"
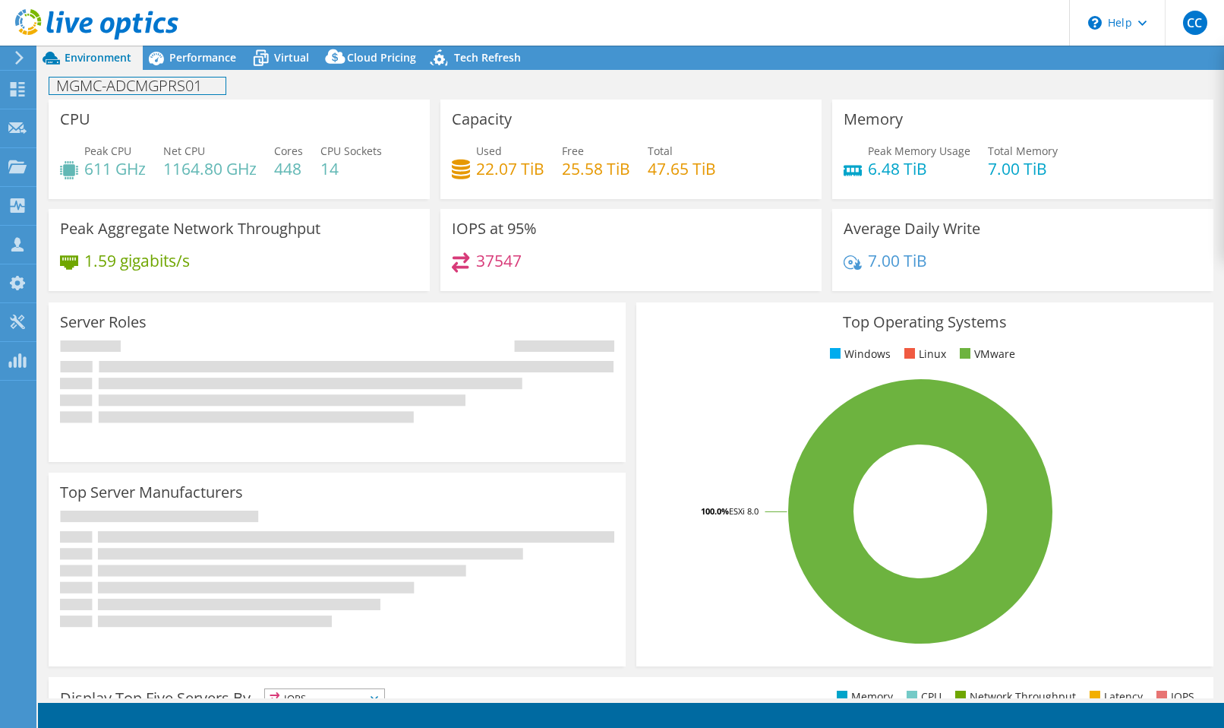
click at [155, 87] on h1 "MGMC-ADCMGPRS01" at bounding box center [137, 85] width 176 height 17
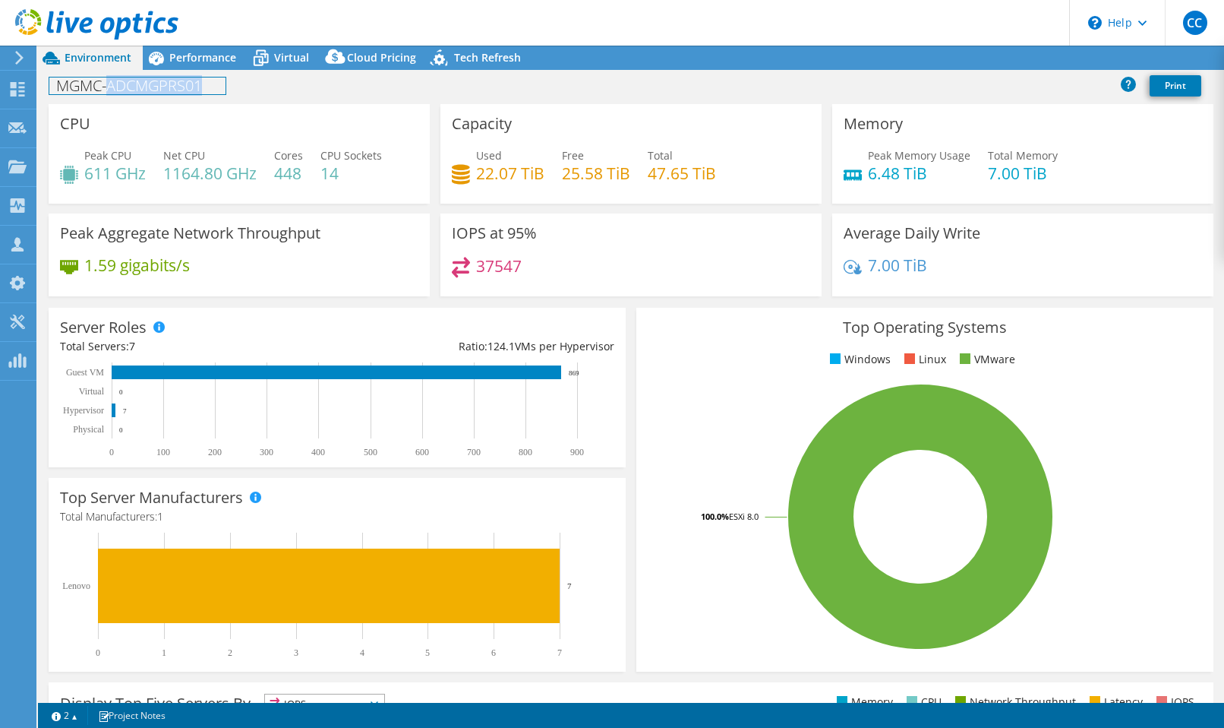
click at [155, 87] on h1 "MGMC-ADCMGPRS01" at bounding box center [137, 85] width 176 height 17
copy h1 "MGMC-ADCMGPRS01"
click at [266, 169] on div "Peak CPU 611 GHz Net CPU 1164.80 GHz Cores 448 CPU Sockets 14" at bounding box center [239, 171] width 358 height 49
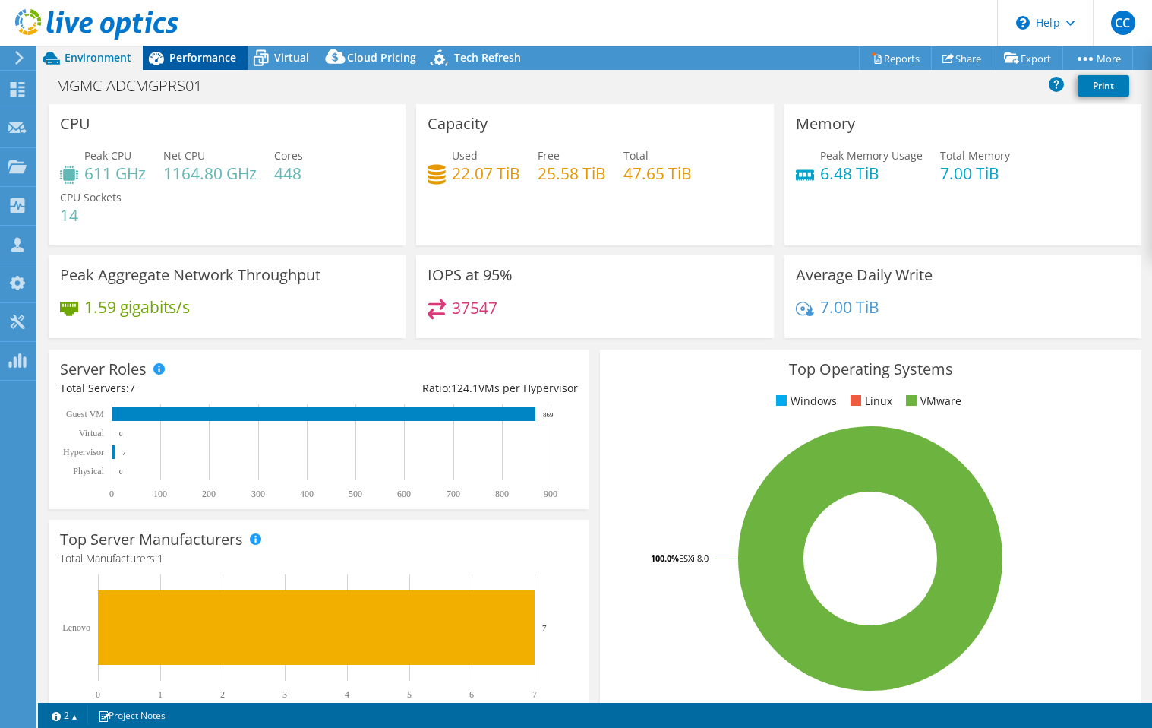
click at [191, 52] on span "Performance" at bounding box center [202, 57] width 67 height 14
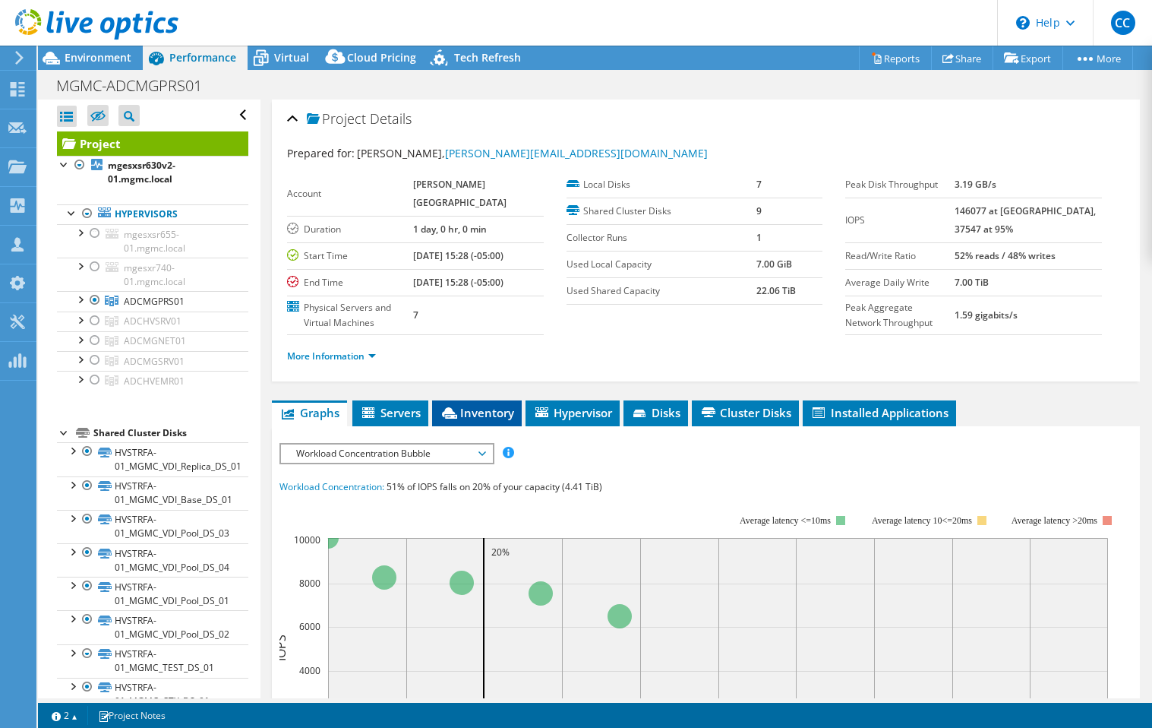
click at [482, 426] on li "Inventory" at bounding box center [477, 413] width 90 height 26
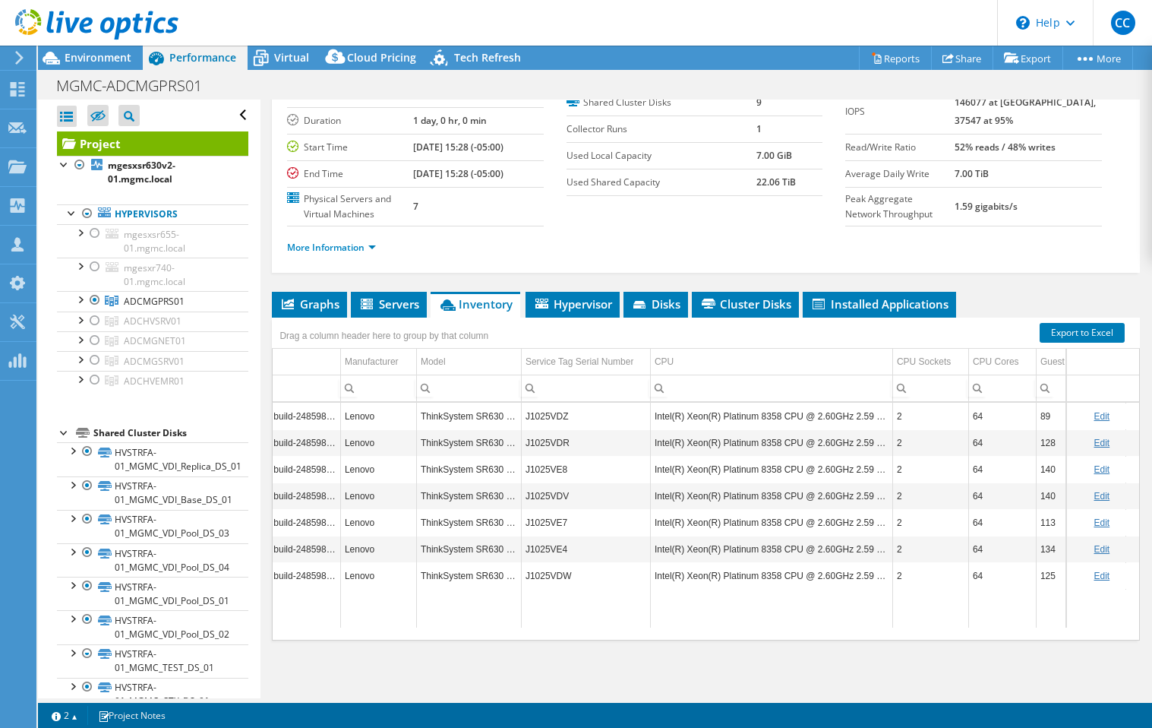
scroll to position [0, 415]
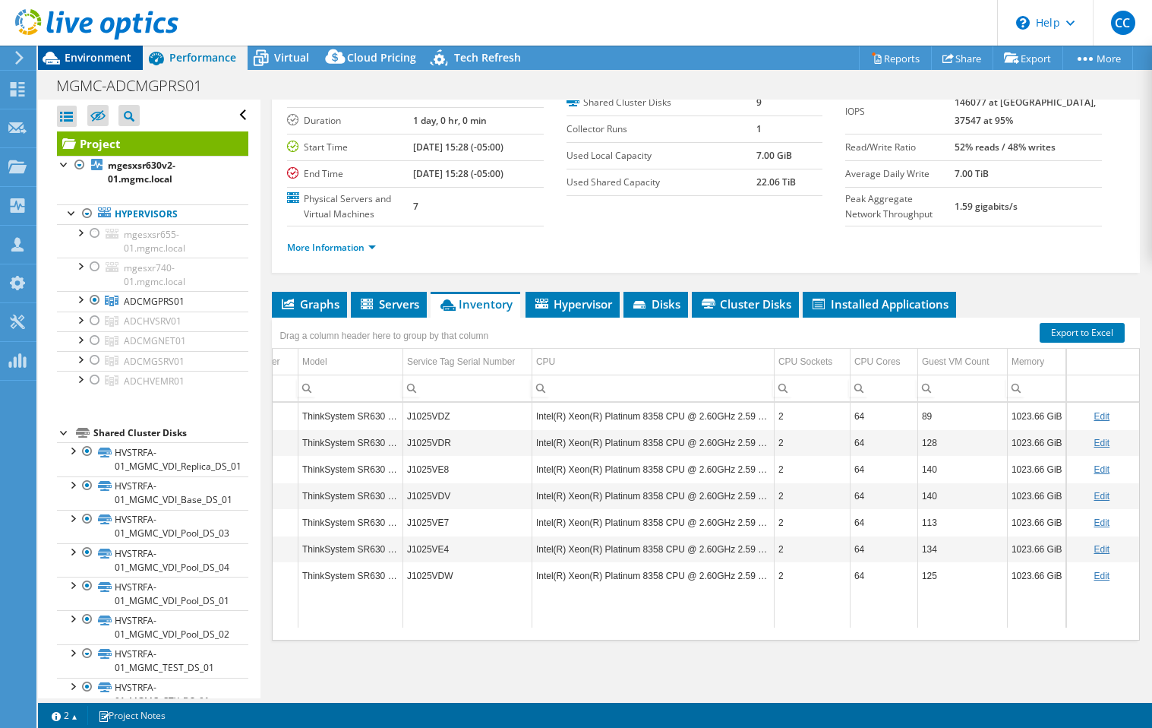
click at [124, 56] on span "Environment" at bounding box center [98, 57] width 67 height 14
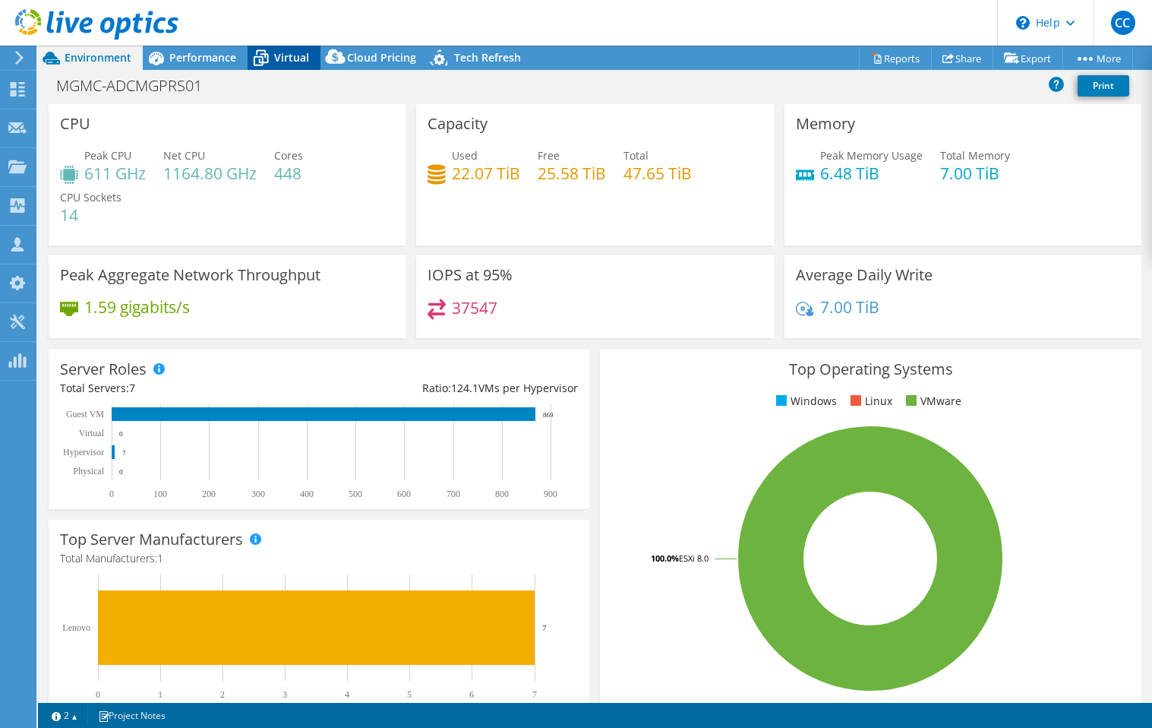
click at [290, 60] on span "Virtual" at bounding box center [291, 57] width 35 height 14
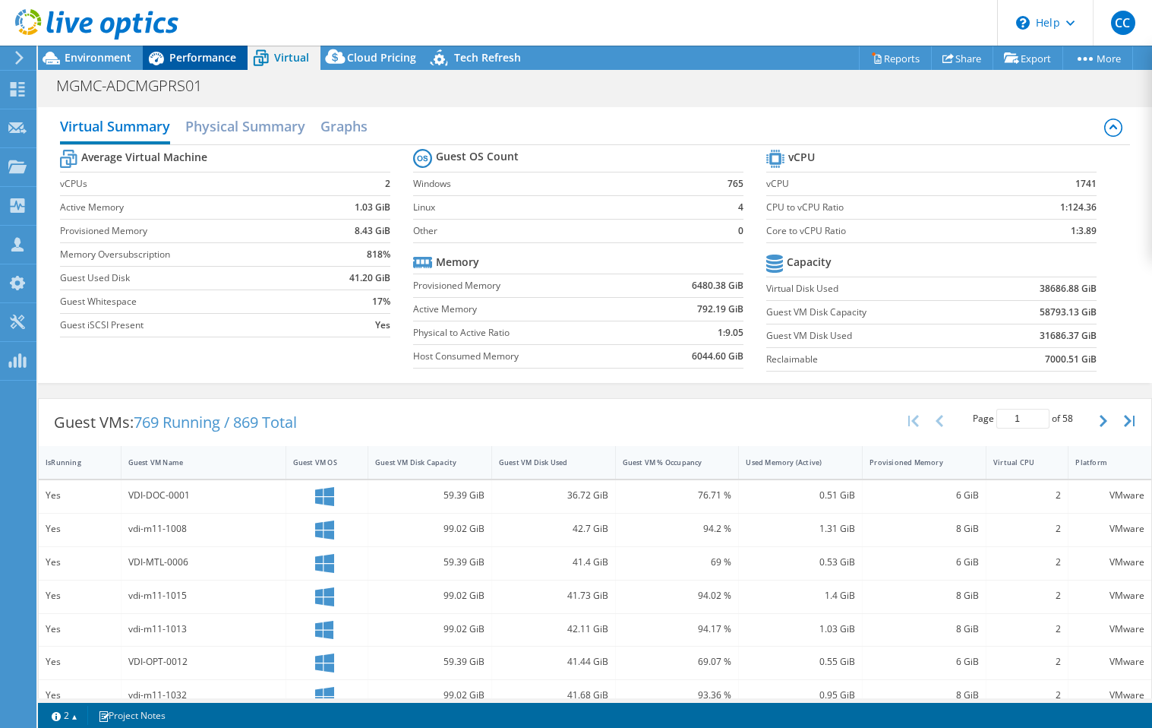
click at [176, 62] on span "Performance" at bounding box center [202, 57] width 67 height 14
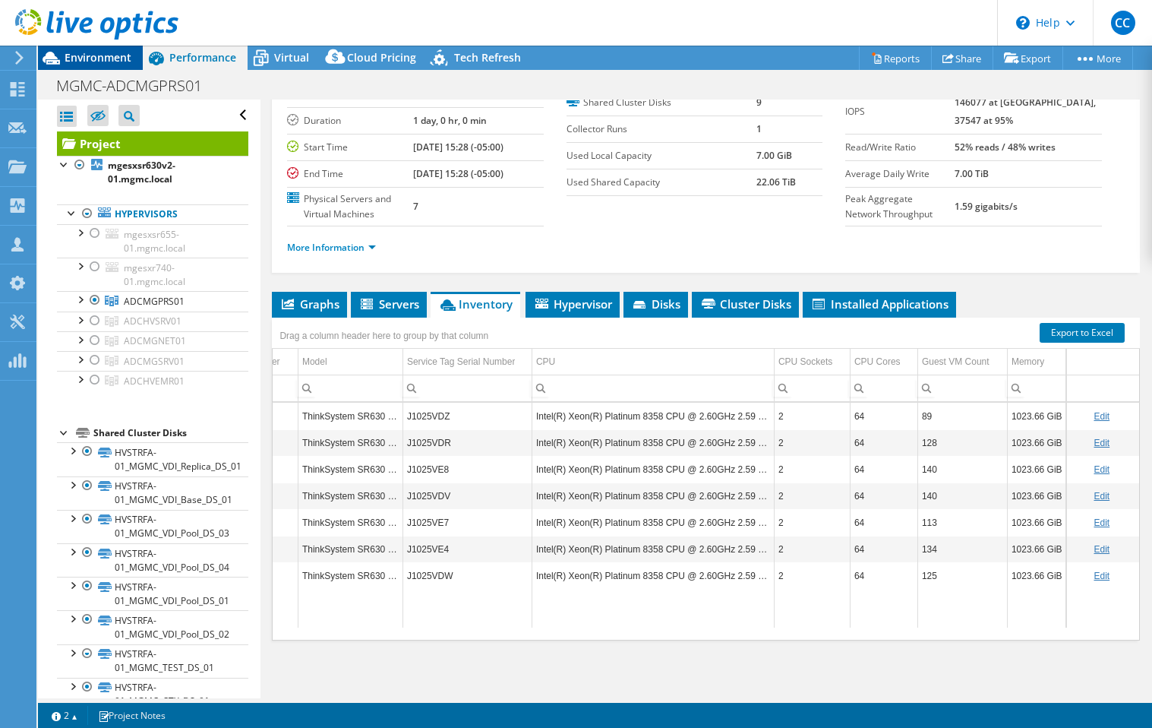
click at [136, 62] on div "Environment" at bounding box center [90, 58] width 105 height 24
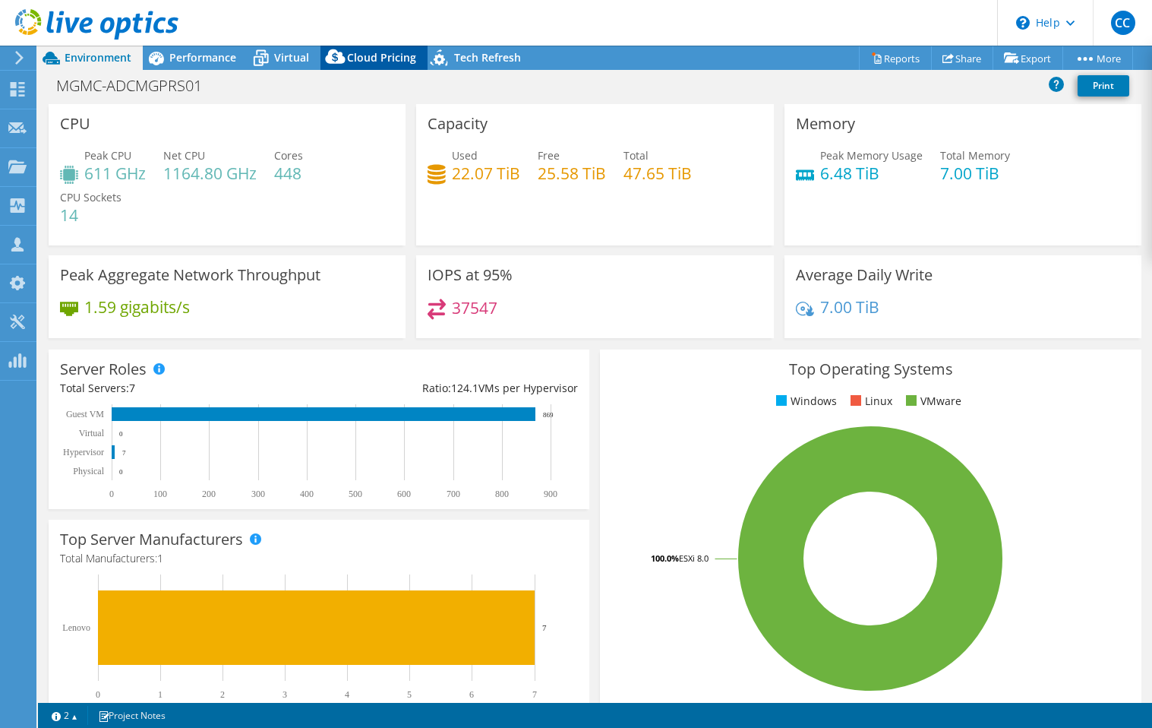
click at [321, 51] on icon at bounding box center [336, 60] width 30 height 30
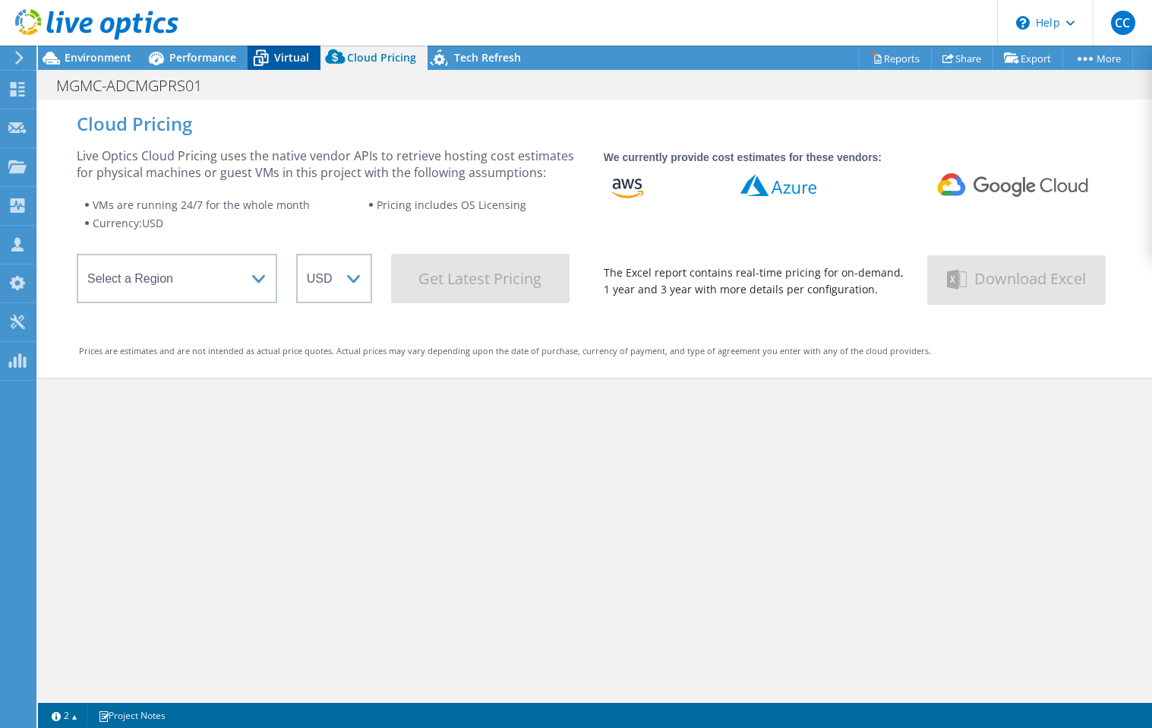
click at [309, 54] on div "Virtual" at bounding box center [284, 58] width 73 height 24
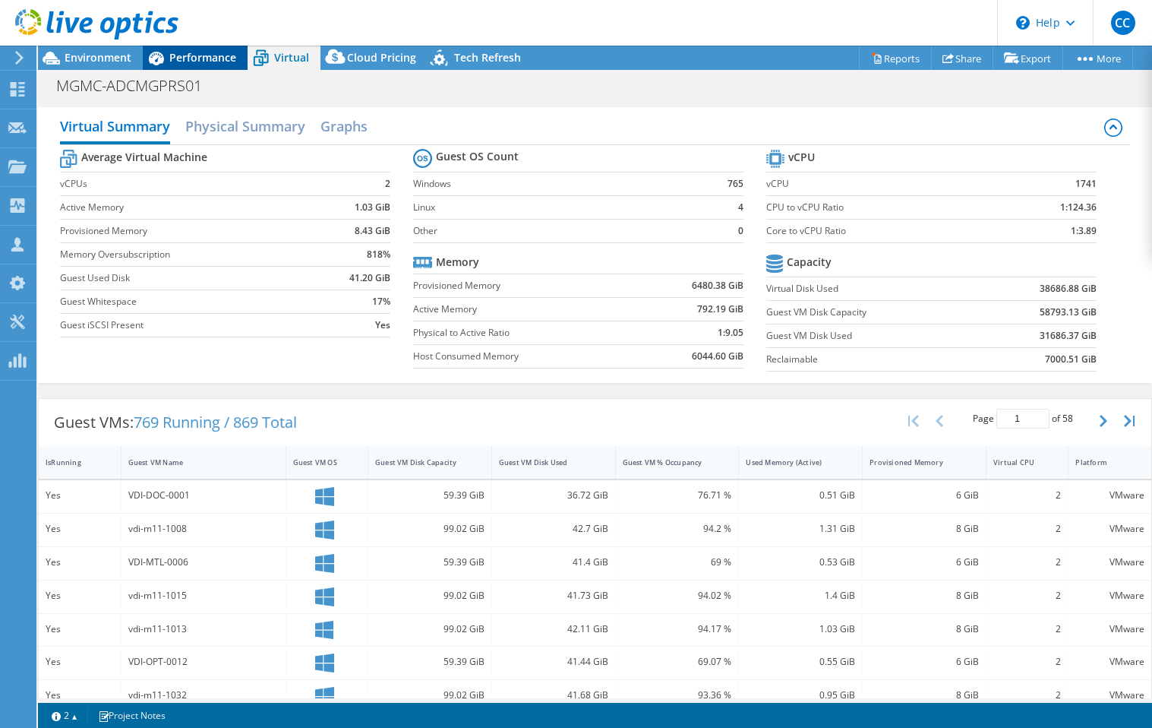
click at [225, 57] on span "Performance" at bounding box center [202, 57] width 67 height 14
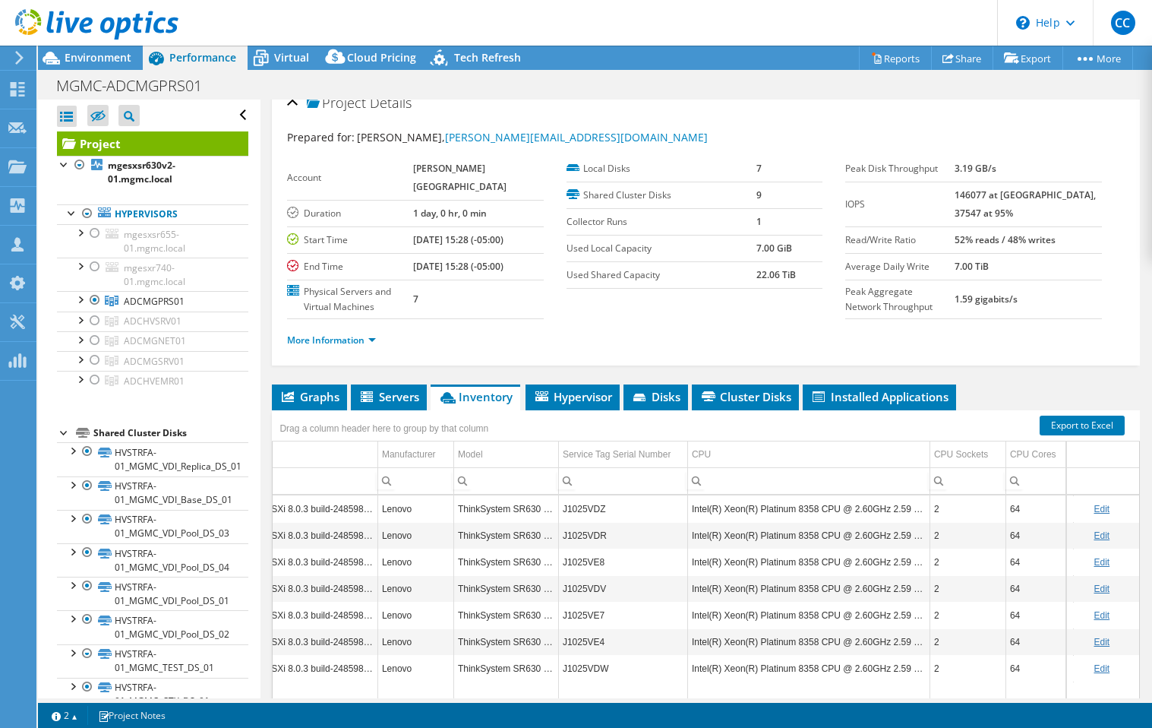
scroll to position [0, 0]
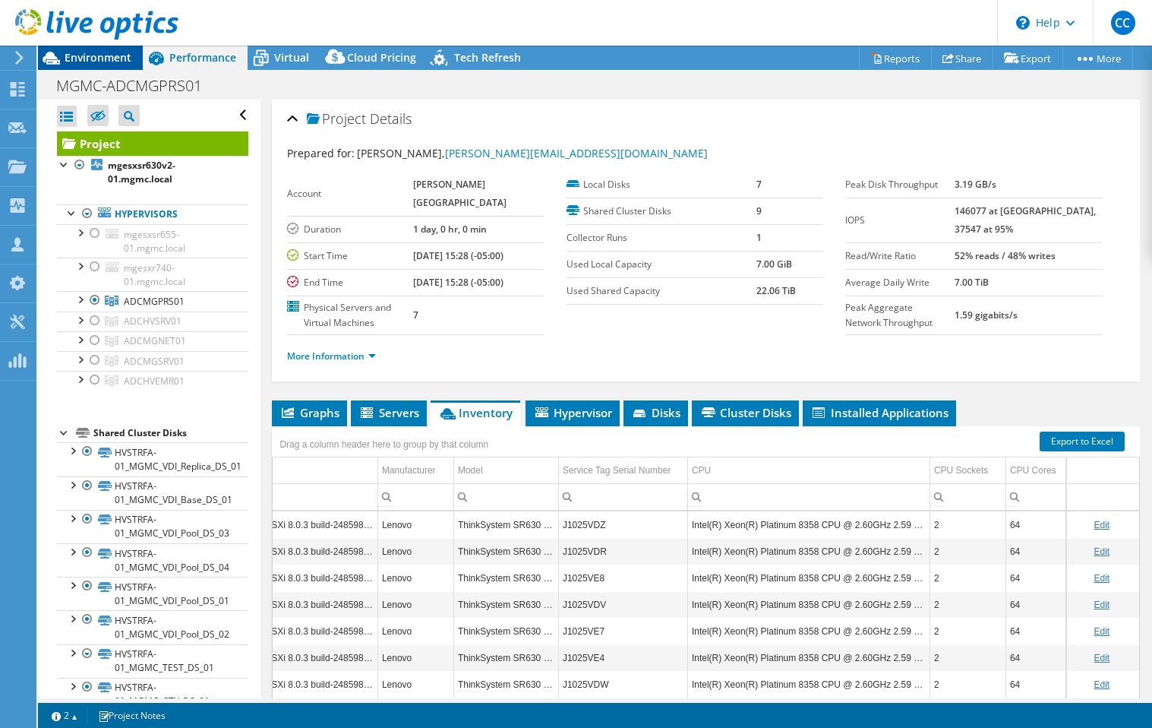
click at [80, 63] on span "Environment" at bounding box center [98, 57] width 67 height 14
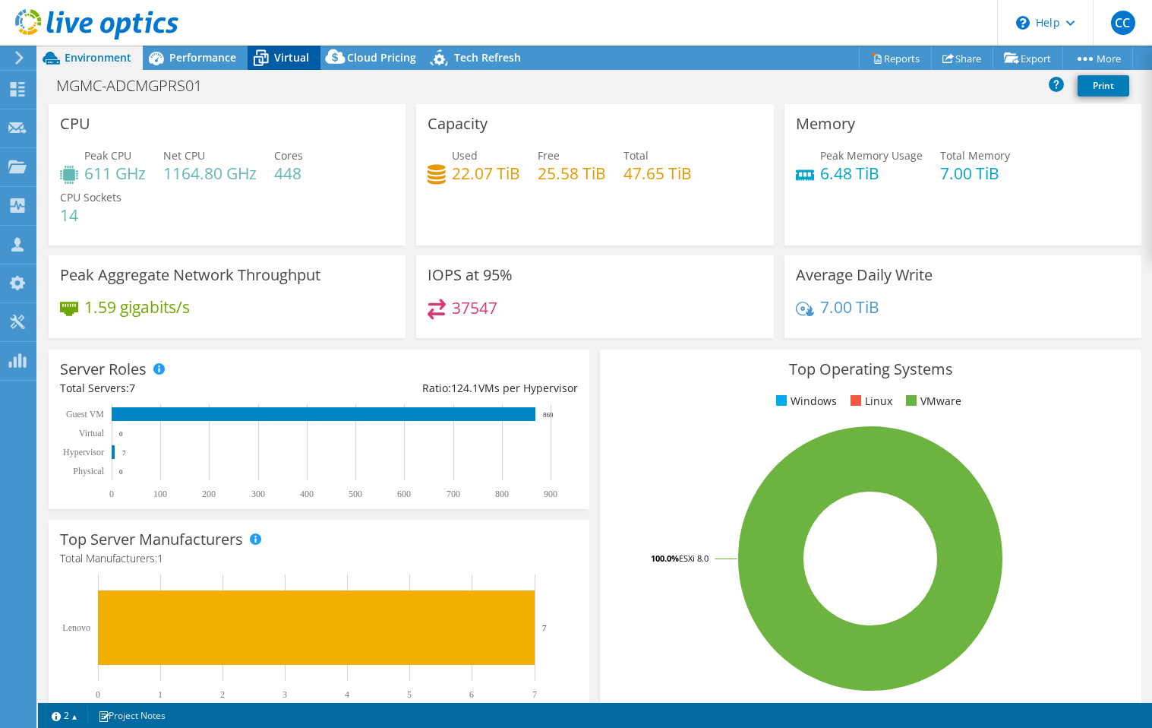
click at [290, 62] on span "Virtual" at bounding box center [291, 57] width 35 height 14
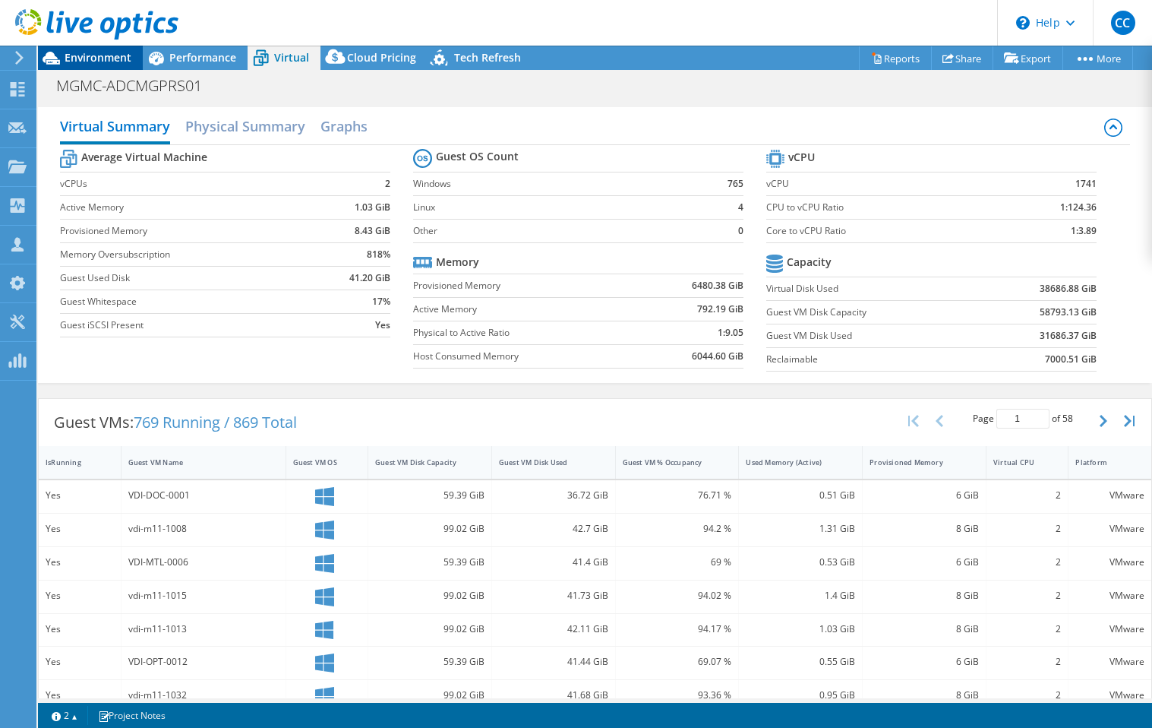
click at [114, 53] on span "Environment" at bounding box center [98, 57] width 67 height 14
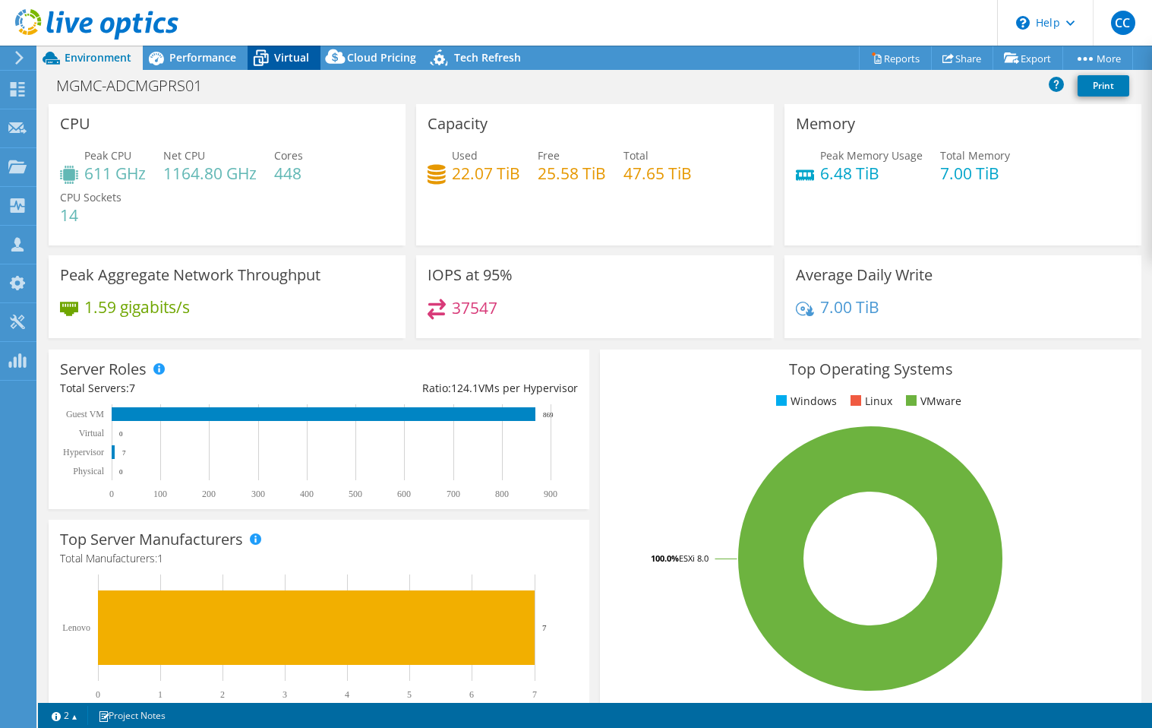
click at [257, 56] on icon at bounding box center [261, 59] width 15 height 12
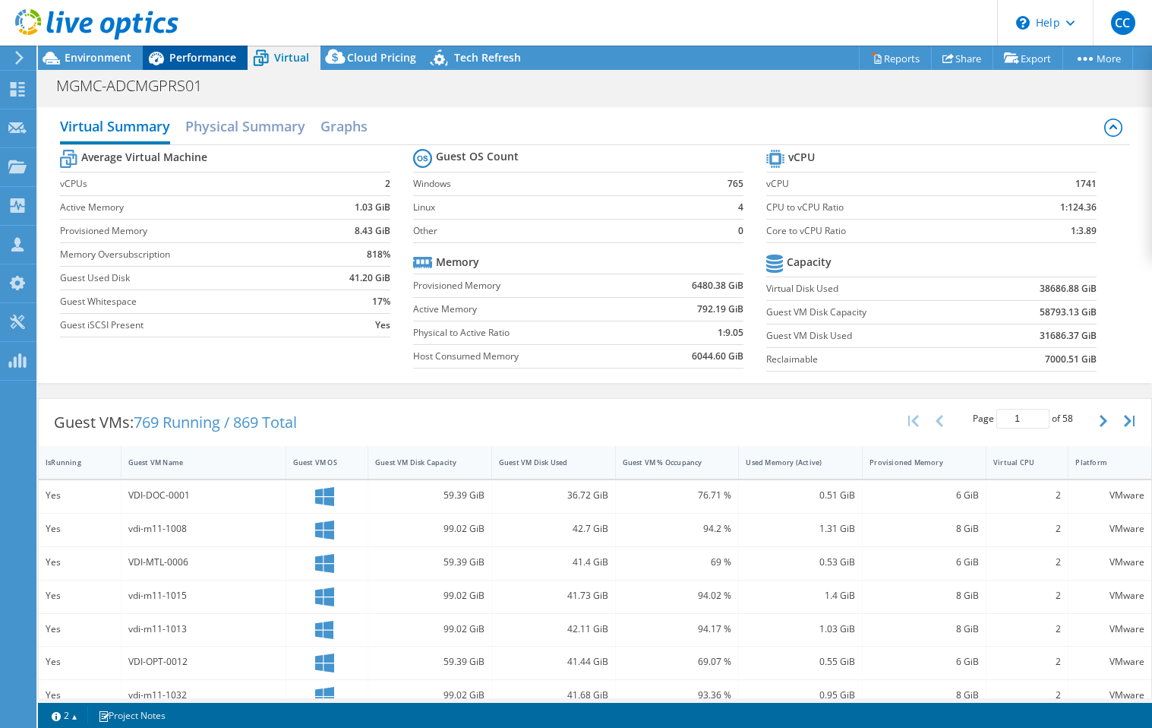
click at [160, 55] on icon at bounding box center [156, 58] width 27 height 27
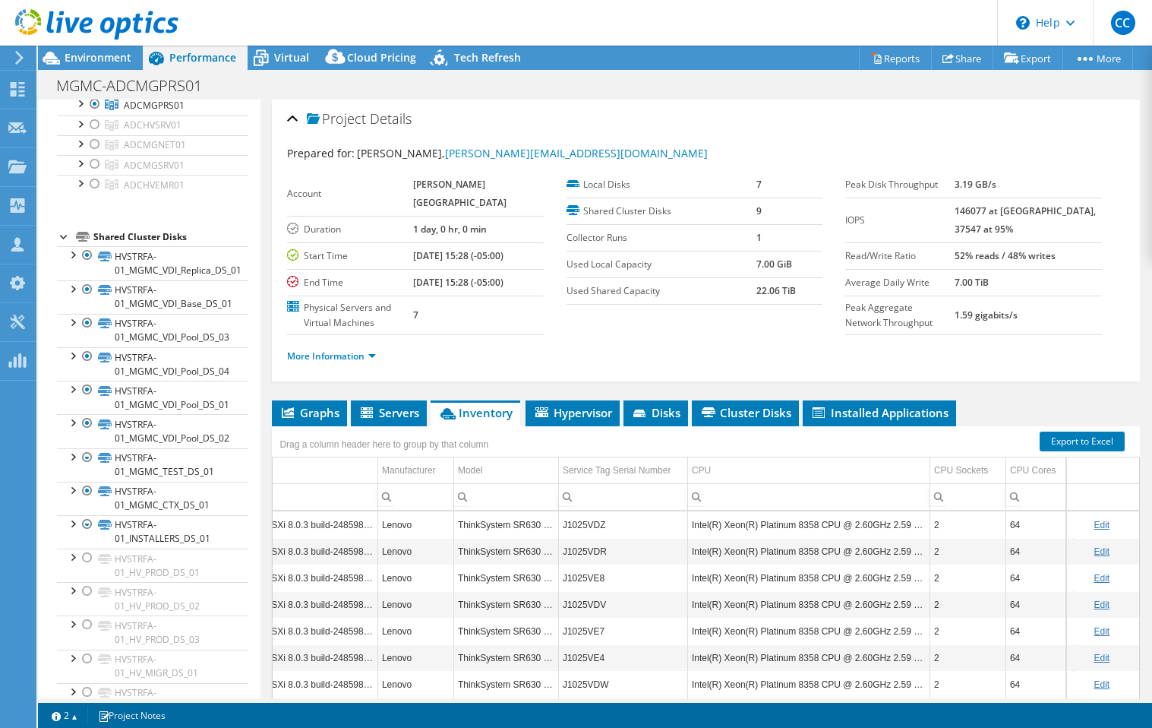
scroll to position [178, 0]
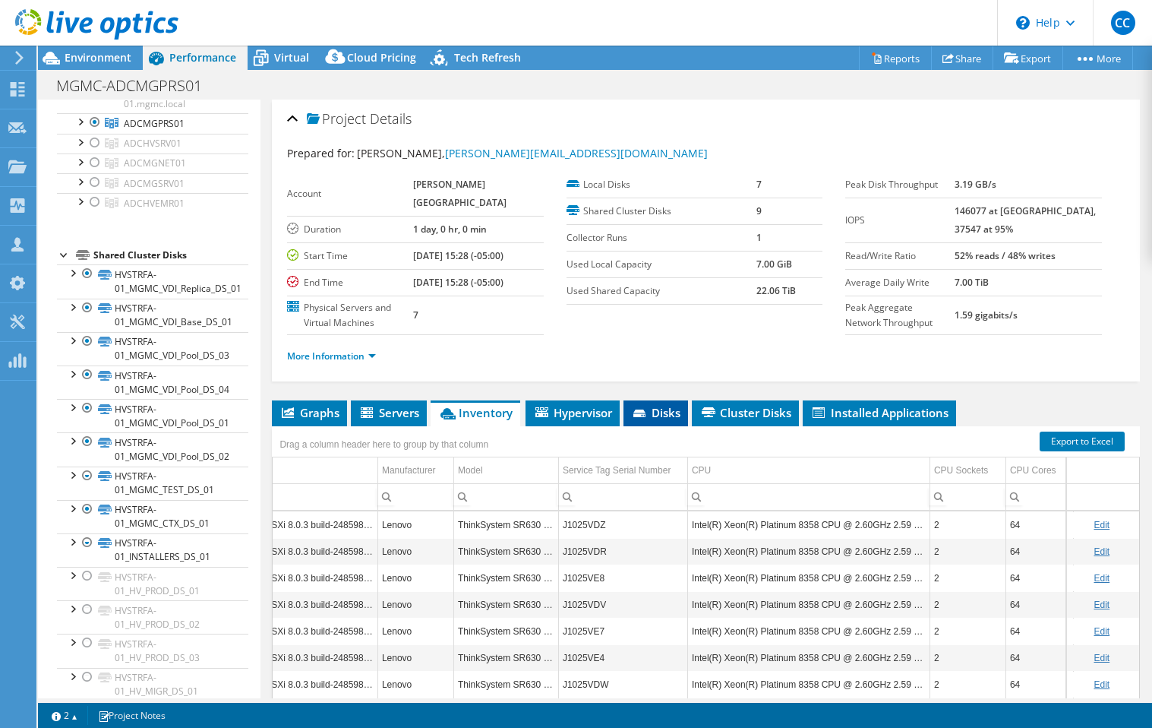
click at [687, 426] on li "Disks" at bounding box center [656, 413] width 65 height 26
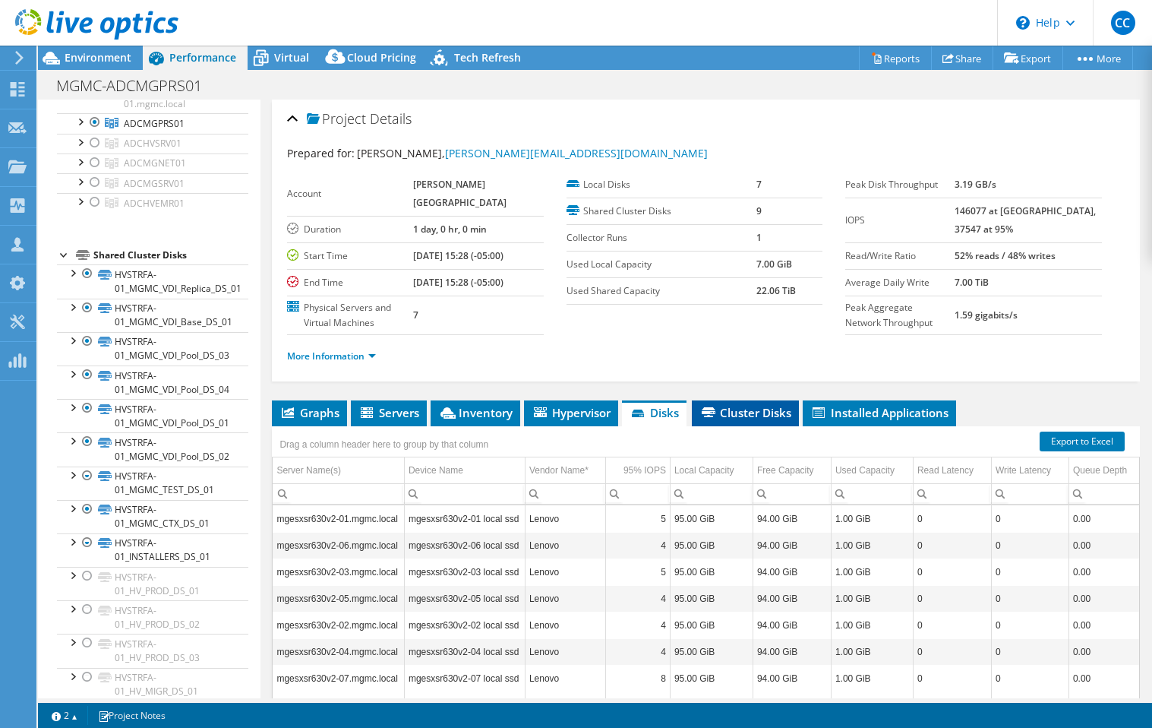
click at [723, 420] on span "Cluster Disks" at bounding box center [746, 412] width 92 height 15
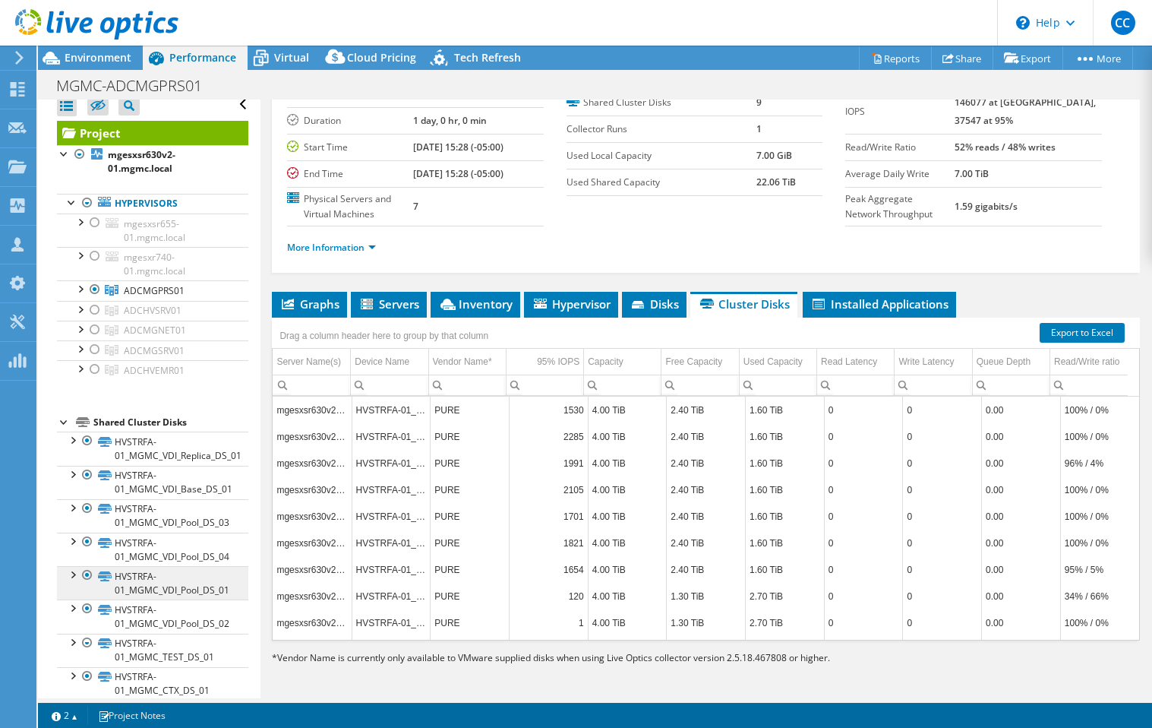
scroll to position [0, 0]
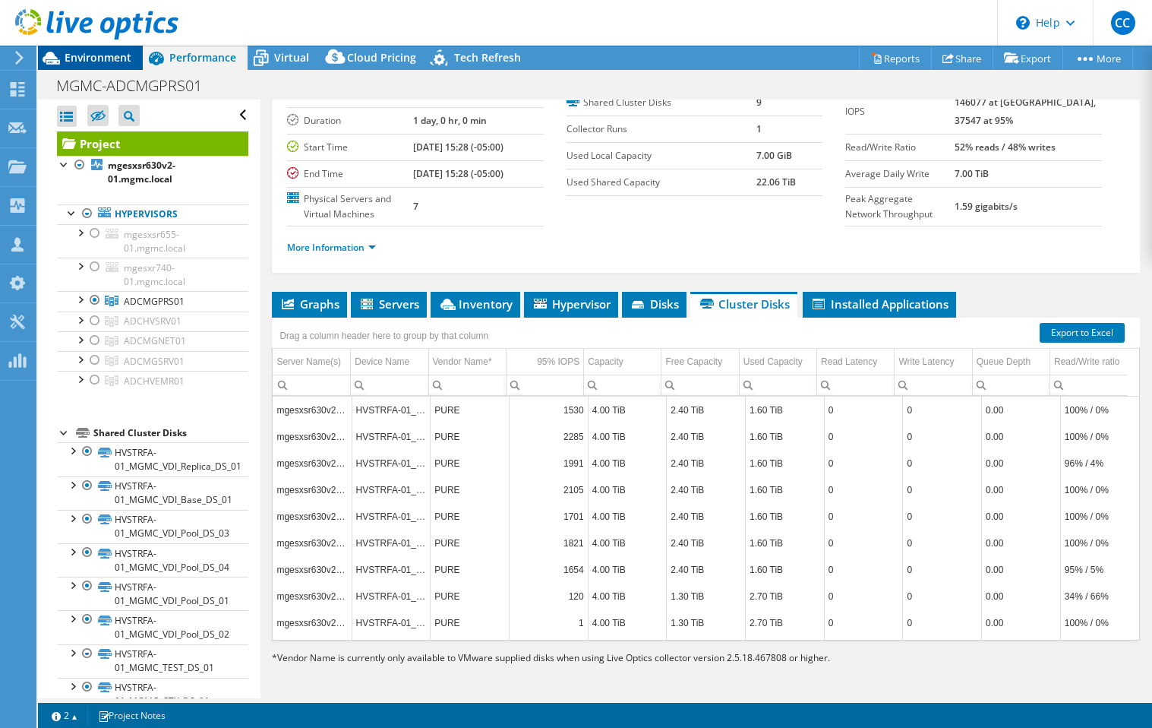
click at [78, 50] on span "Environment" at bounding box center [98, 57] width 67 height 14
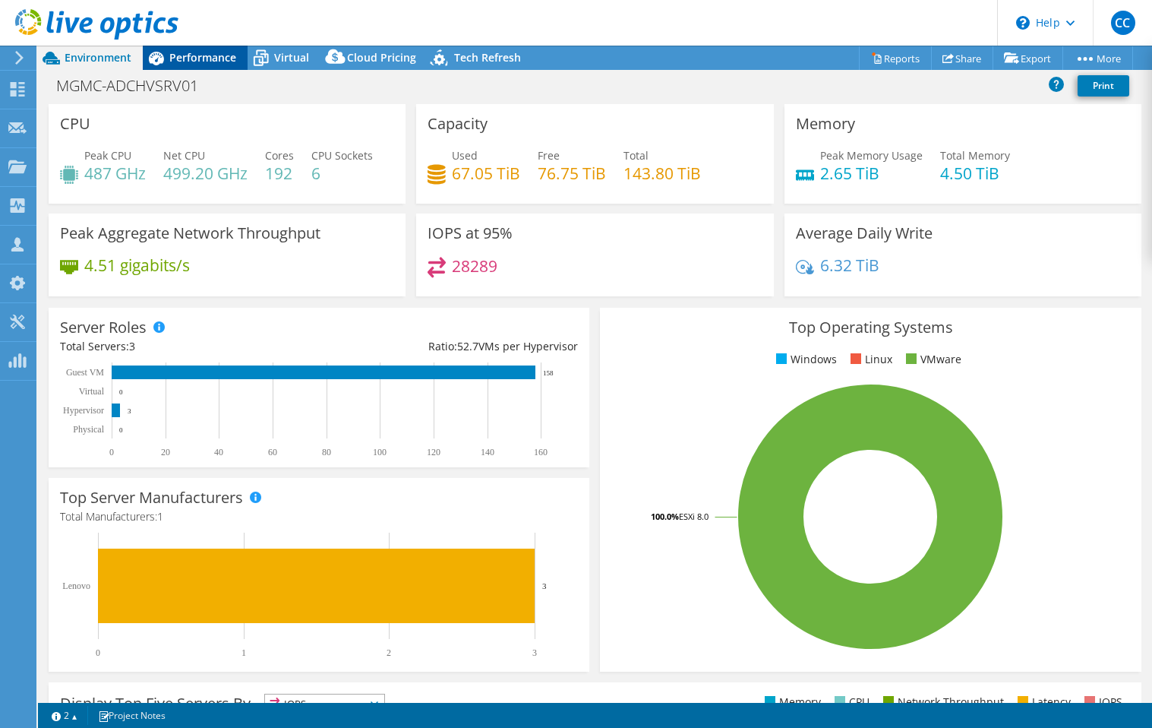
click at [216, 64] on span "Performance" at bounding box center [202, 57] width 67 height 14
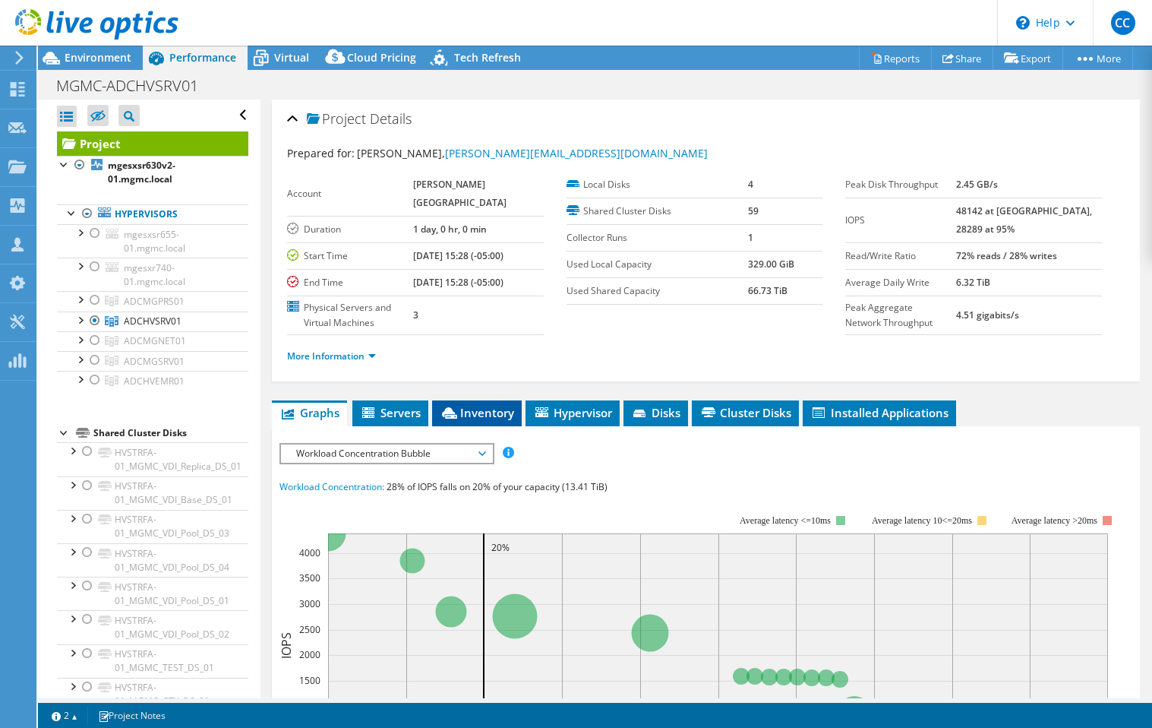
click at [486, 420] on span "Inventory" at bounding box center [477, 412] width 74 height 15
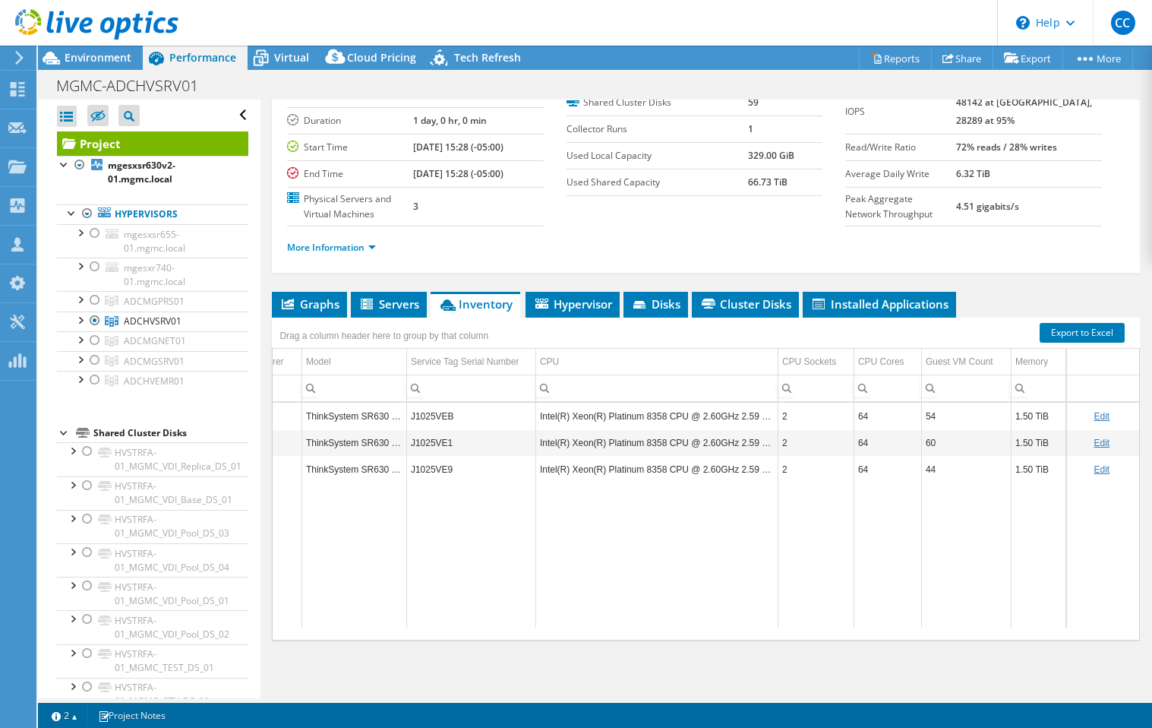
click at [285, 45] on header "CC Channel Partner Caleb Campbell caleb.campbell@spearus.com Spearus, LLC My Pr…" at bounding box center [576, 23] width 1152 height 46
click at [288, 58] on span "Virtual" at bounding box center [291, 57] width 35 height 14
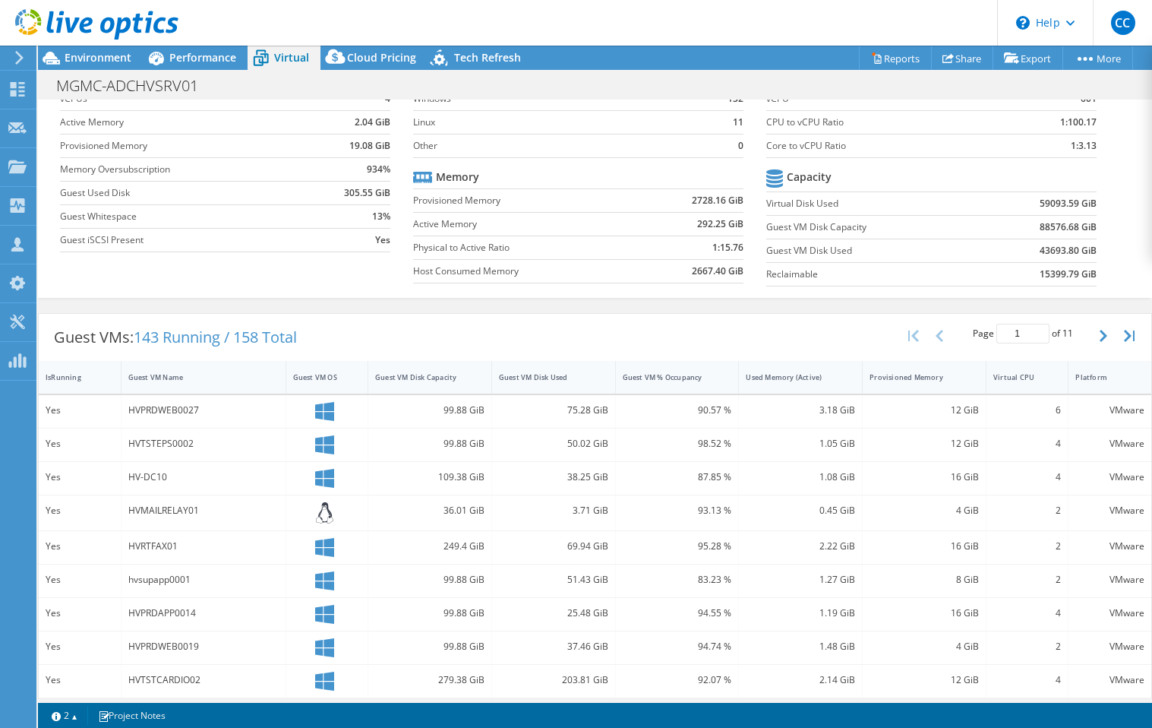
scroll to position [98, 0]
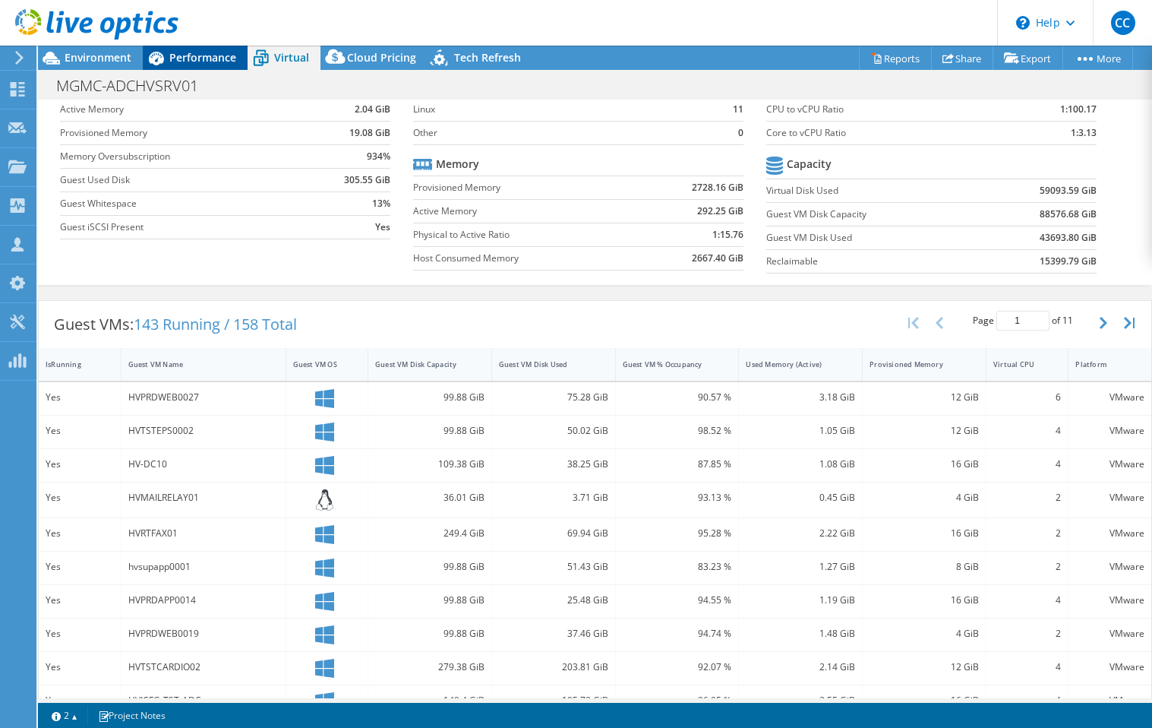
click at [213, 62] on span "Performance" at bounding box center [202, 57] width 67 height 14
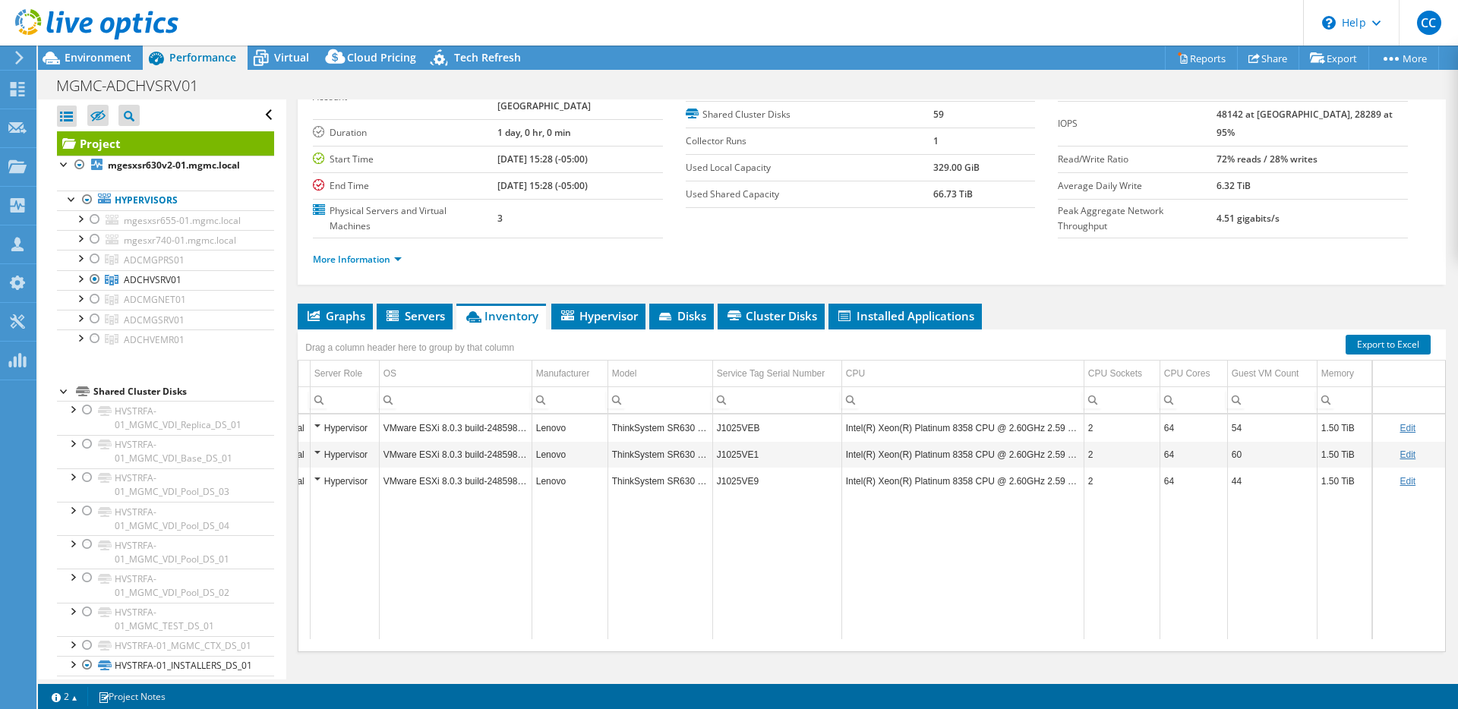
scroll to position [0, 112]
click at [112, 62] on span "Environment" at bounding box center [98, 57] width 67 height 14
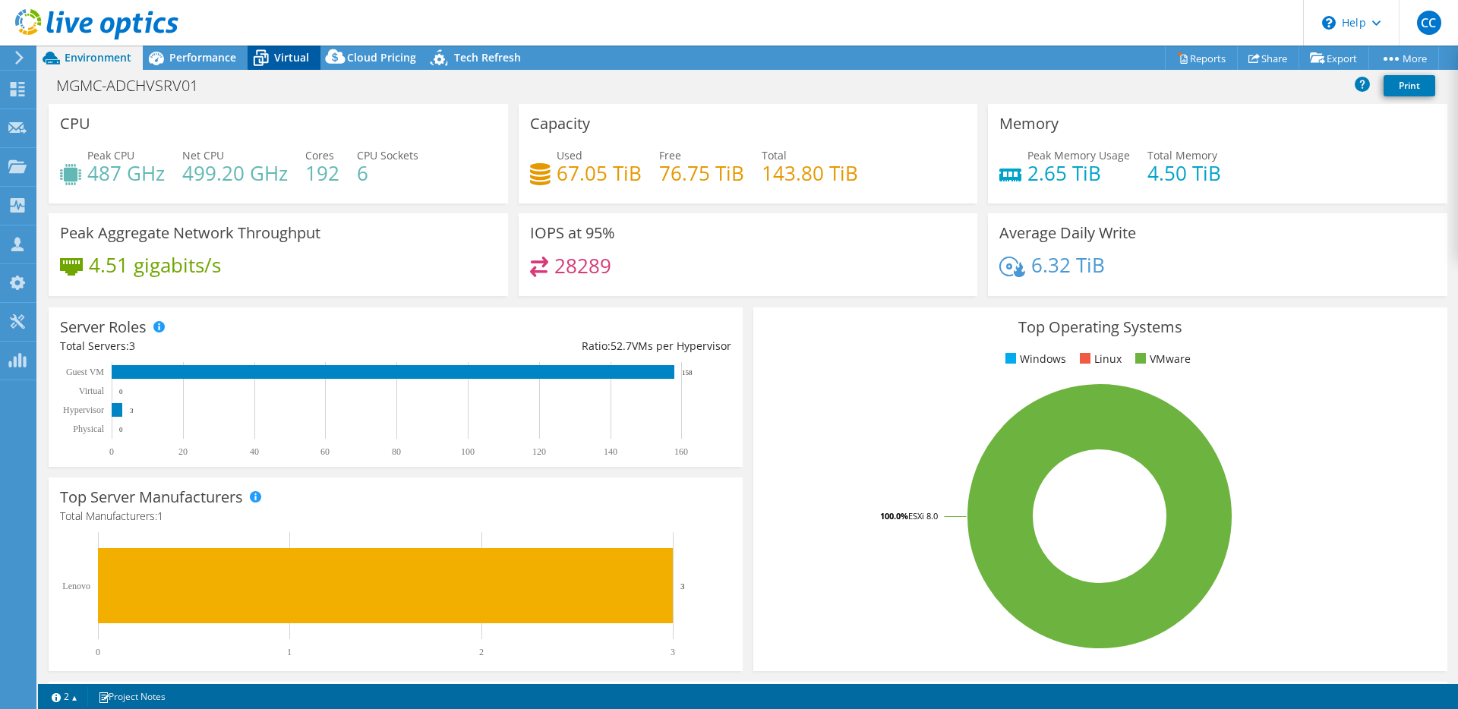
click at [285, 57] on span "Virtual" at bounding box center [291, 57] width 35 height 14
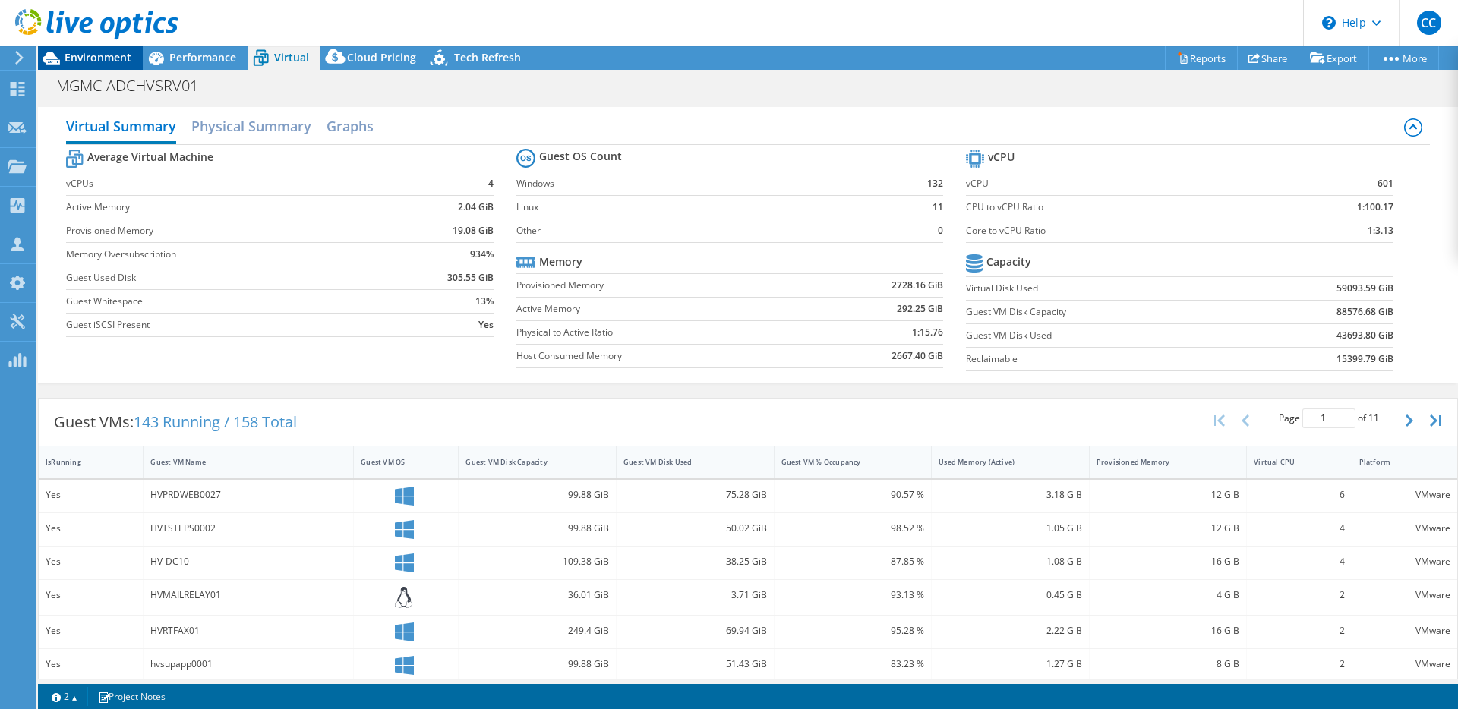
click at [121, 52] on span "Environment" at bounding box center [98, 57] width 67 height 14
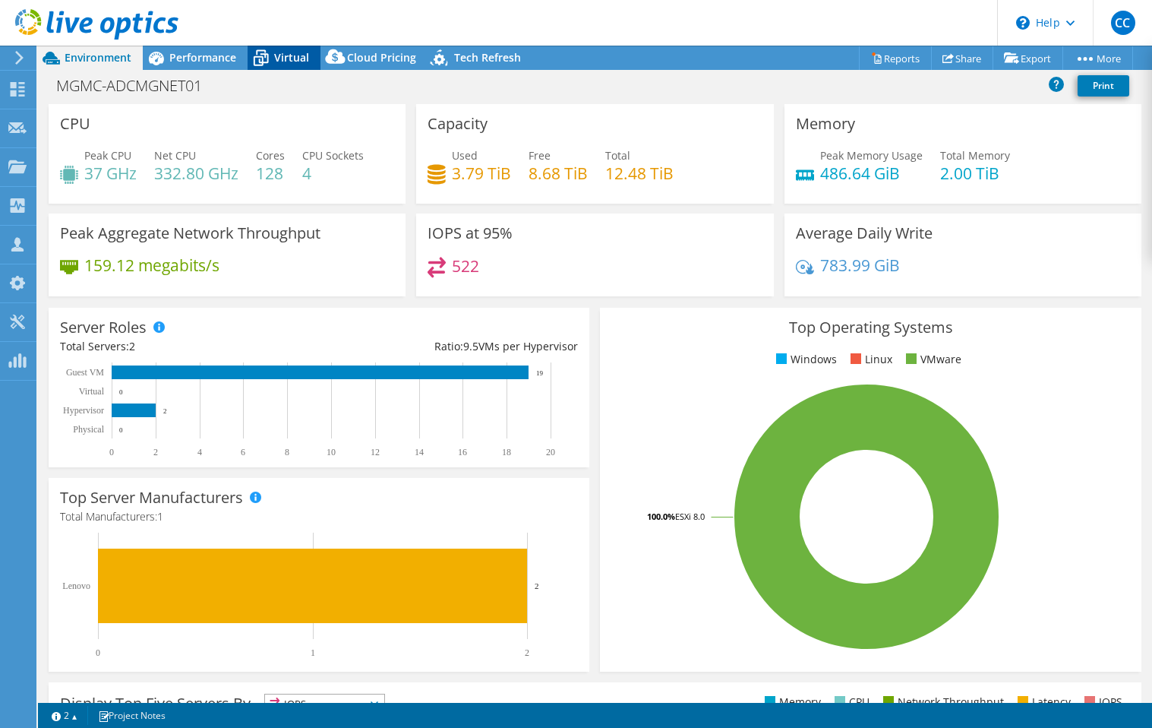
click at [248, 64] on icon at bounding box center [261, 58] width 27 height 27
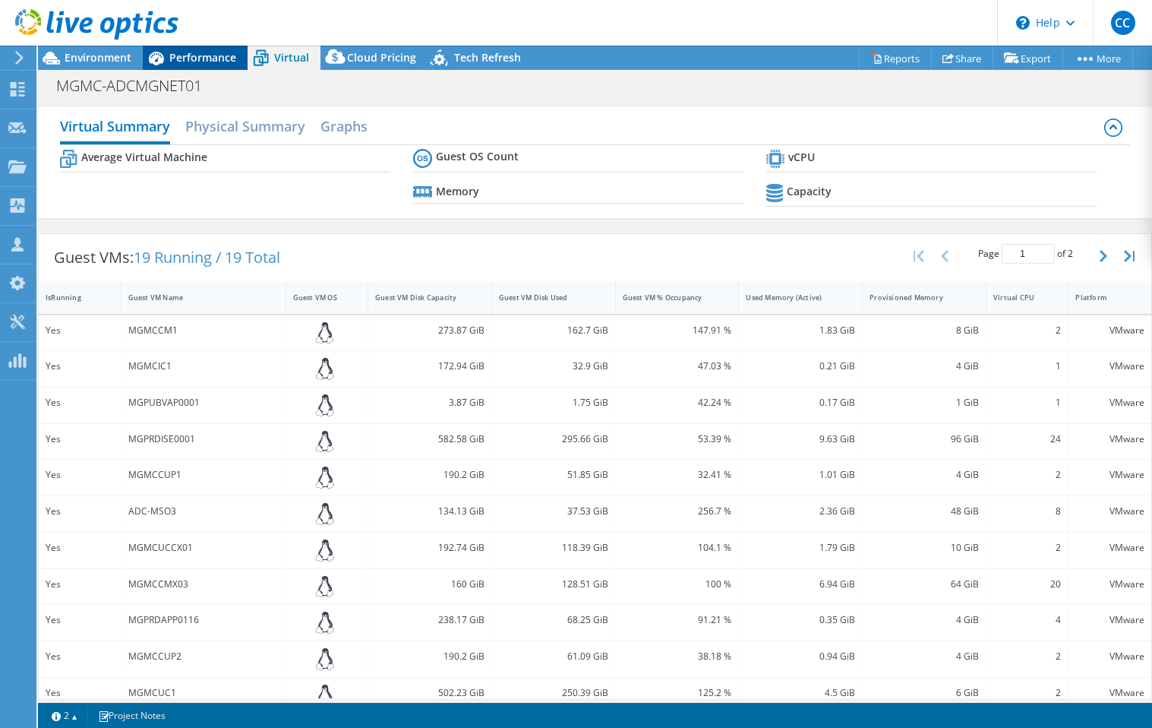
click at [217, 62] on span "Performance" at bounding box center [202, 57] width 67 height 14
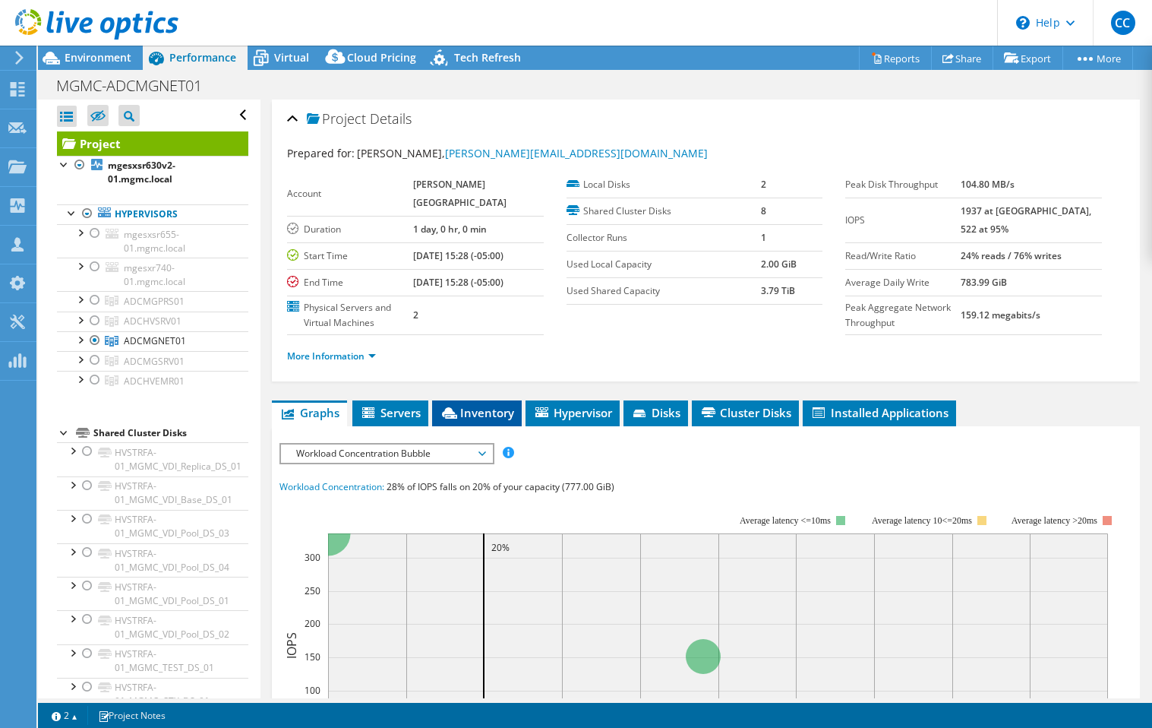
click at [492, 426] on li "Inventory" at bounding box center [477, 413] width 90 height 26
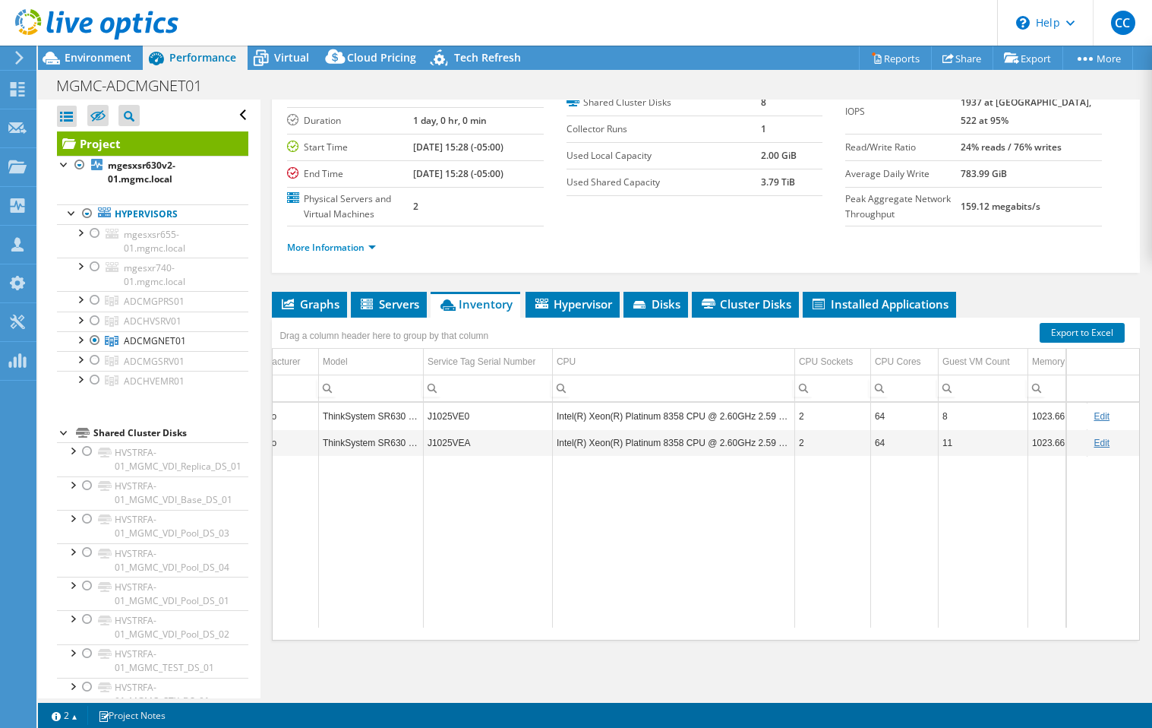
scroll to position [0, 393]
click at [107, 65] on div "Environment" at bounding box center [90, 58] width 105 height 24
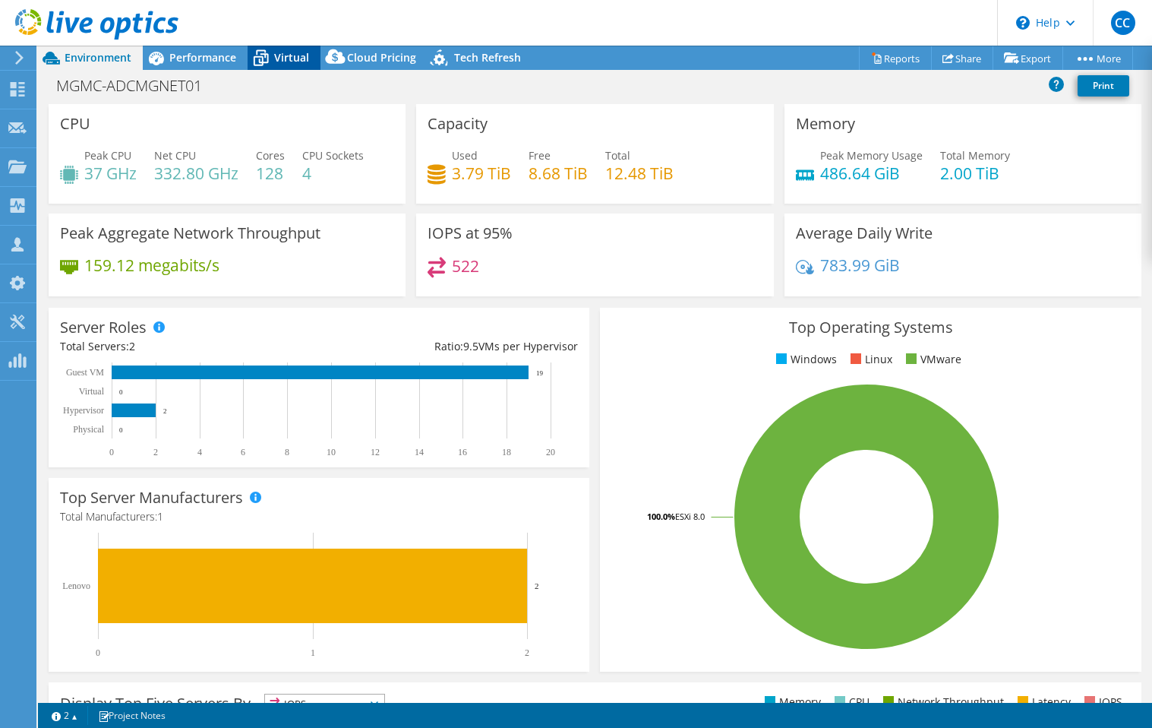
click at [281, 52] on span "Virtual" at bounding box center [291, 57] width 35 height 14
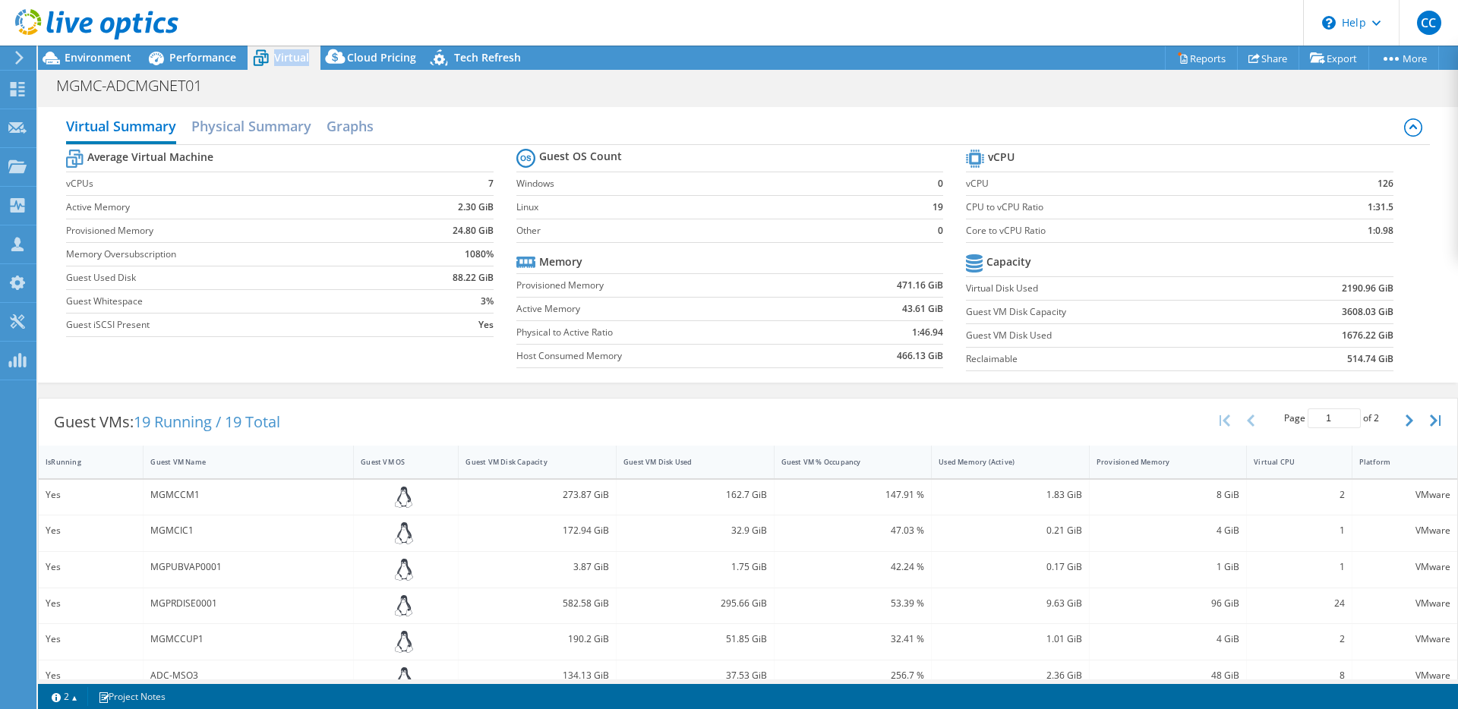
scroll to position [0, 145]
click at [106, 57] on span "Environment" at bounding box center [98, 57] width 67 height 14
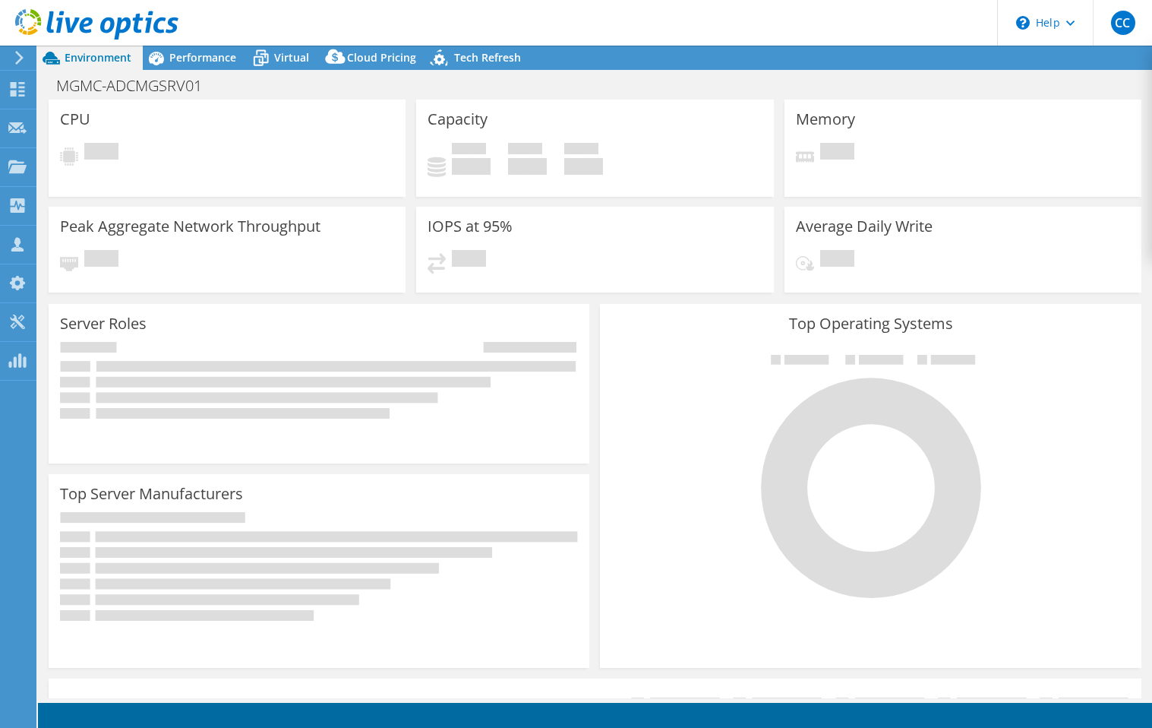
select select "USD"
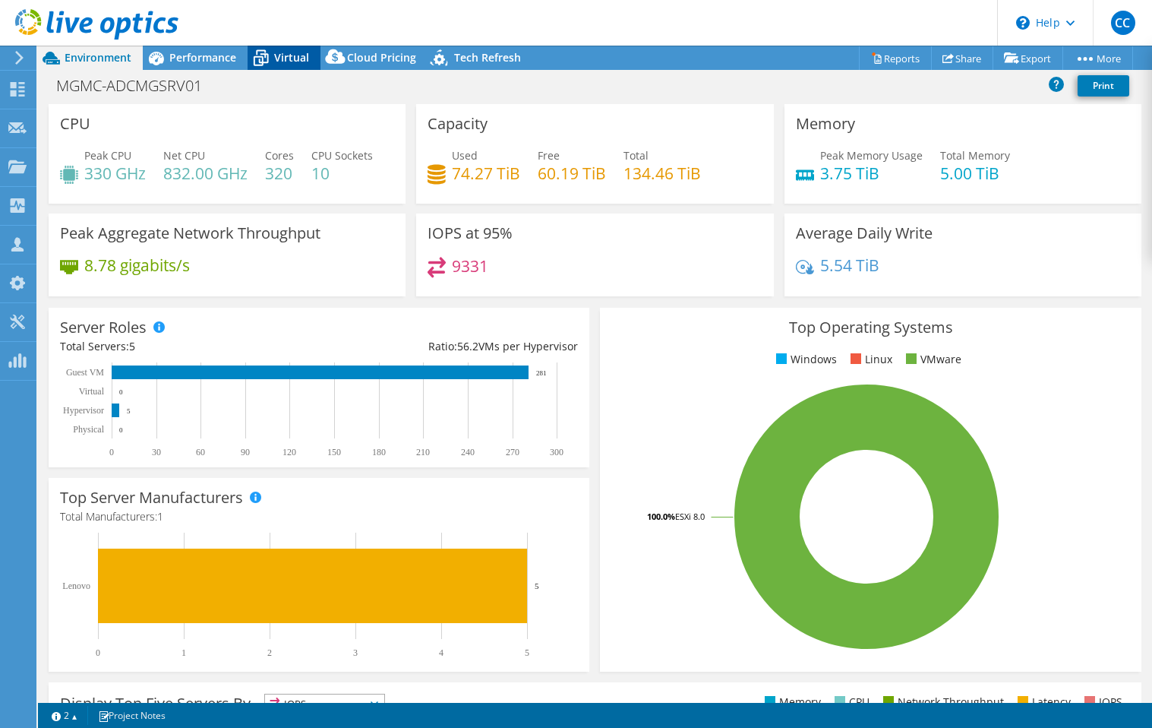
click at [298, 55] on span "Virtual" at bounding box center [291, 57] width 35 height 14
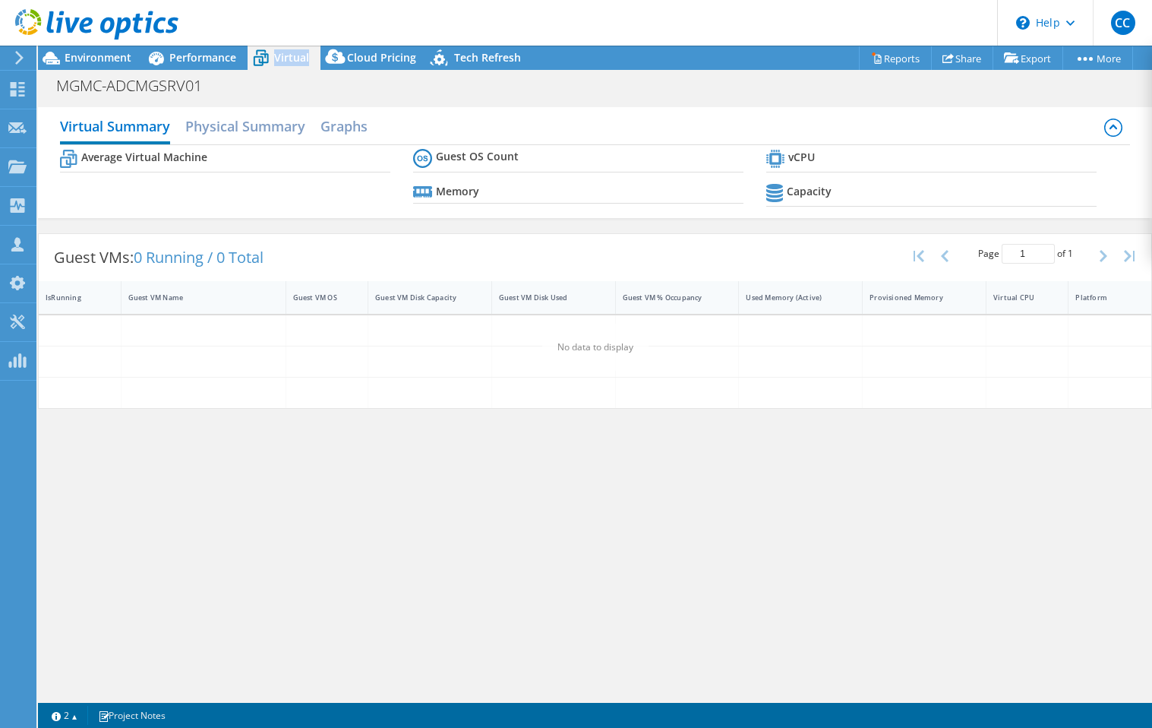
click at [298, 55] on span "Virtual" at bounding box center [291, 57] width 35 height 14
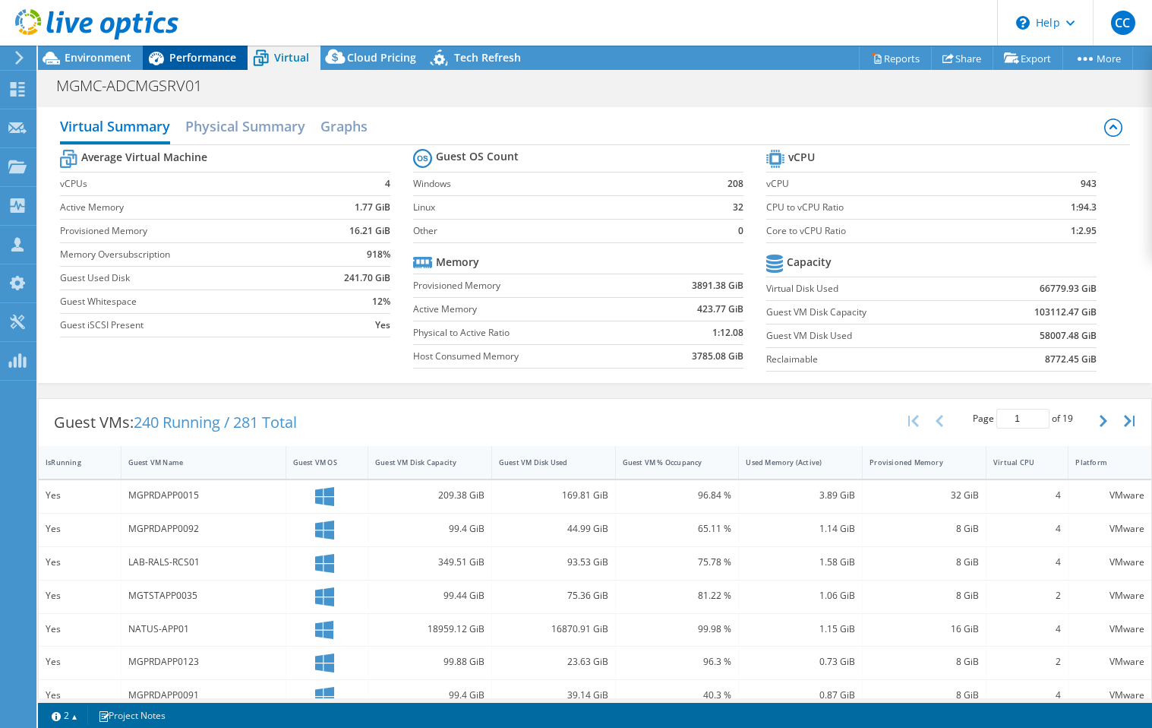
click at [221, 55] on span "Performance" at bounding box center [202, 57] width 67 height 14
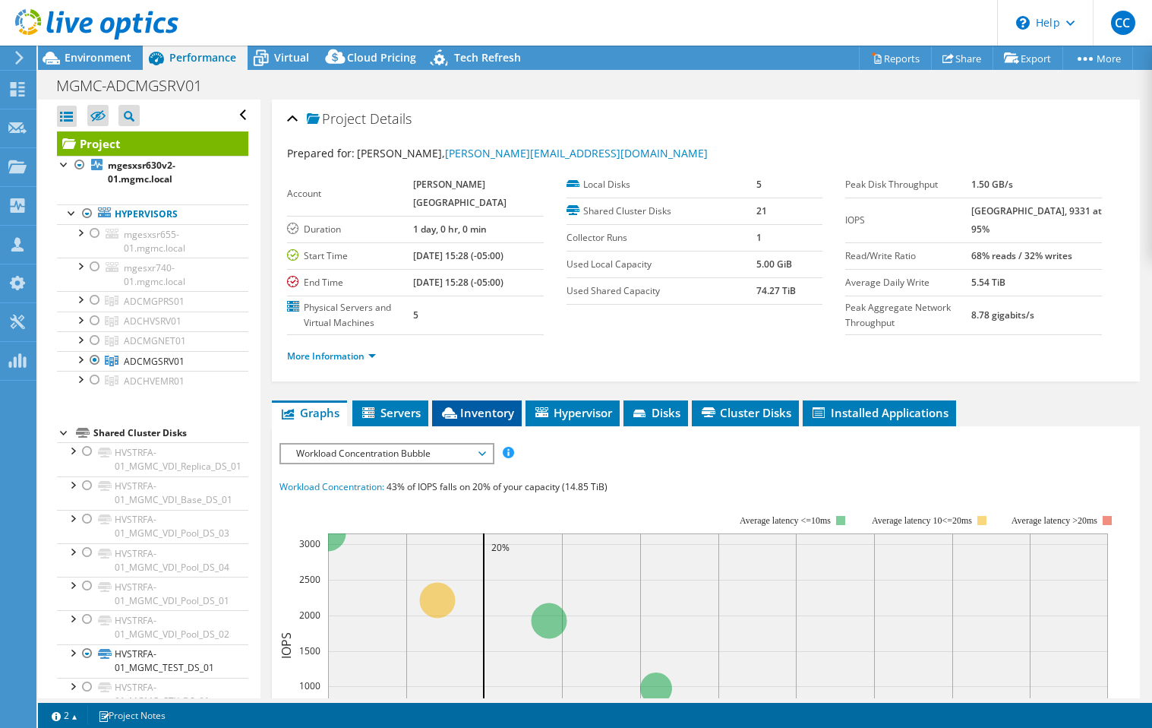
click at [472, 420] on span "Inventory" at bounding box center [477, 412] width 74 height 15
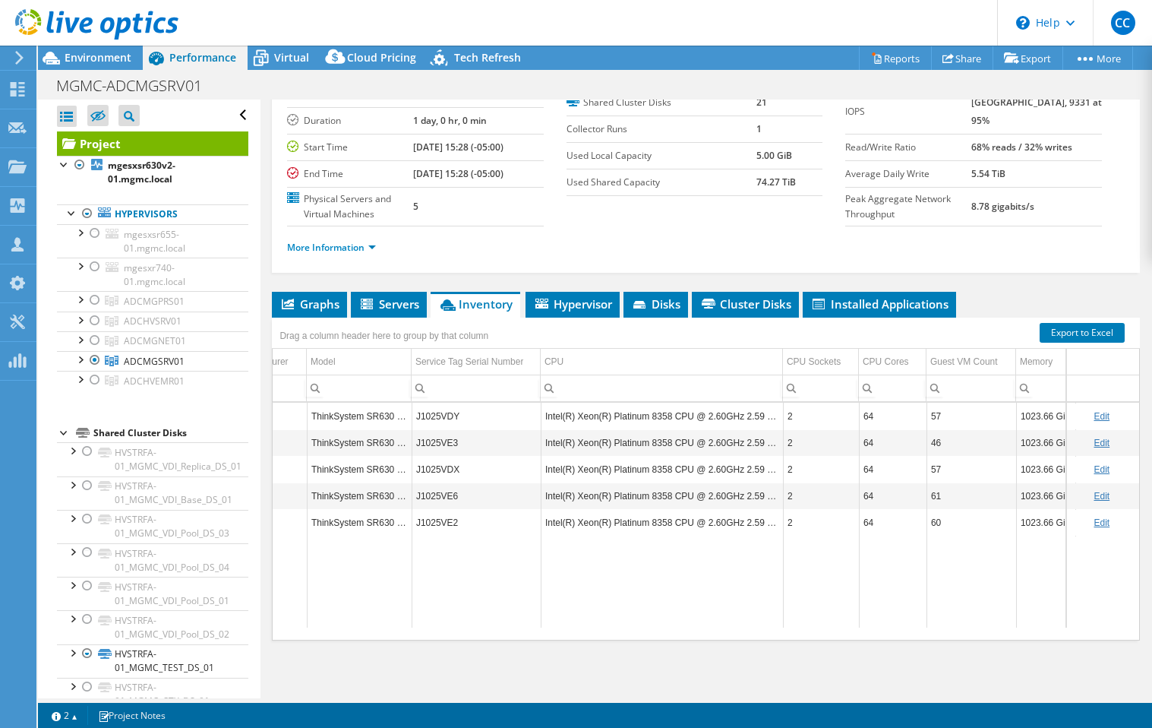
scroll to position [0, 415]
click at [317, 292] on li "Graphs" at bounding box center [309, 305] width 75 height 26
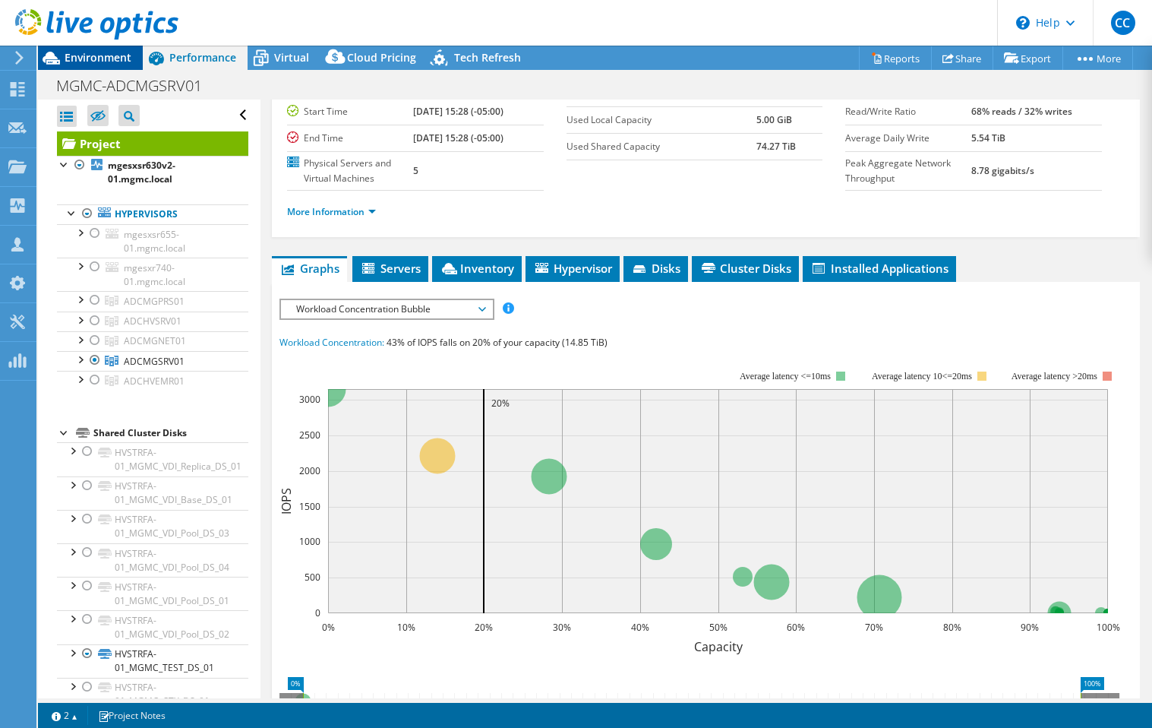
click at [97, 69] on div "Environment" at bounding box center [90, 58] width 105 height 24
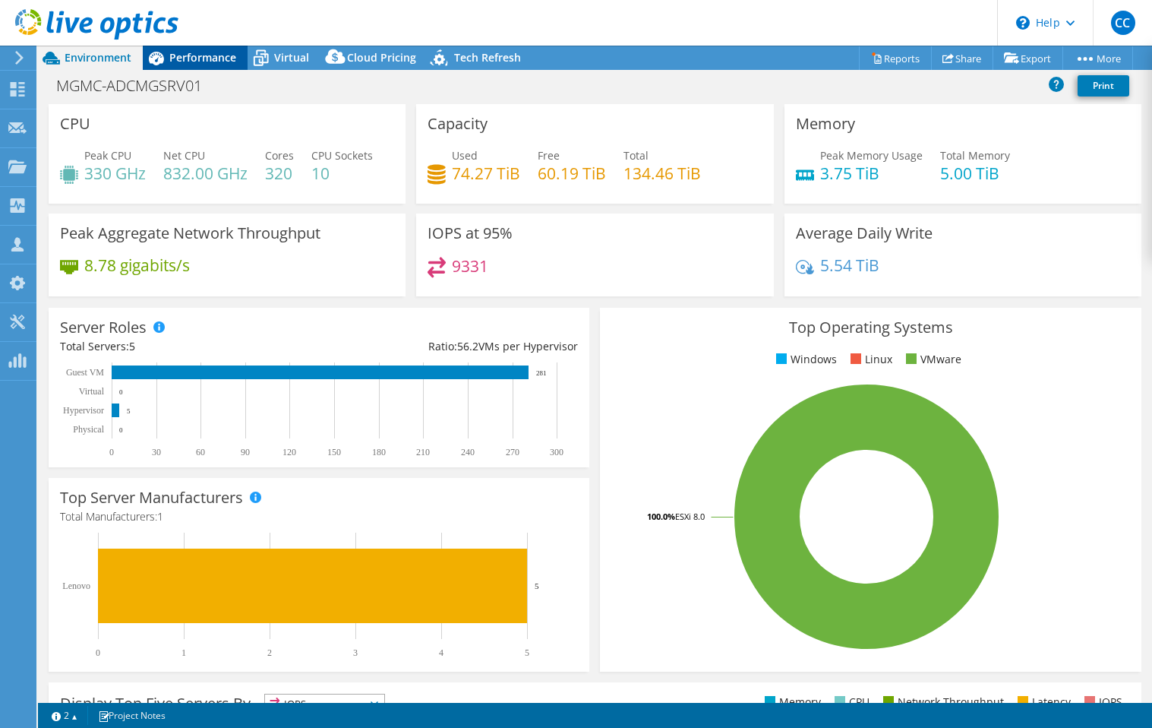
click at [212, 58] on span "Performance" at bounding box center [202, 57] width 67 height 14
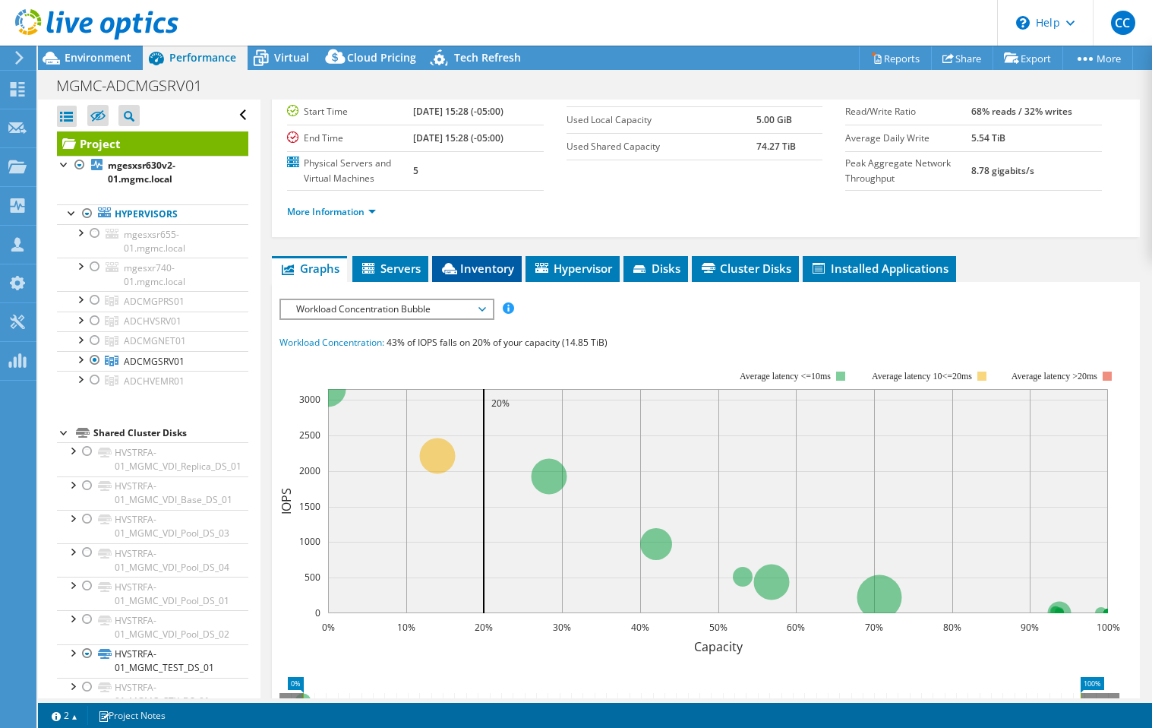
click at [457, 274] on icon at bounding box center [449, 268] width 15 height 11
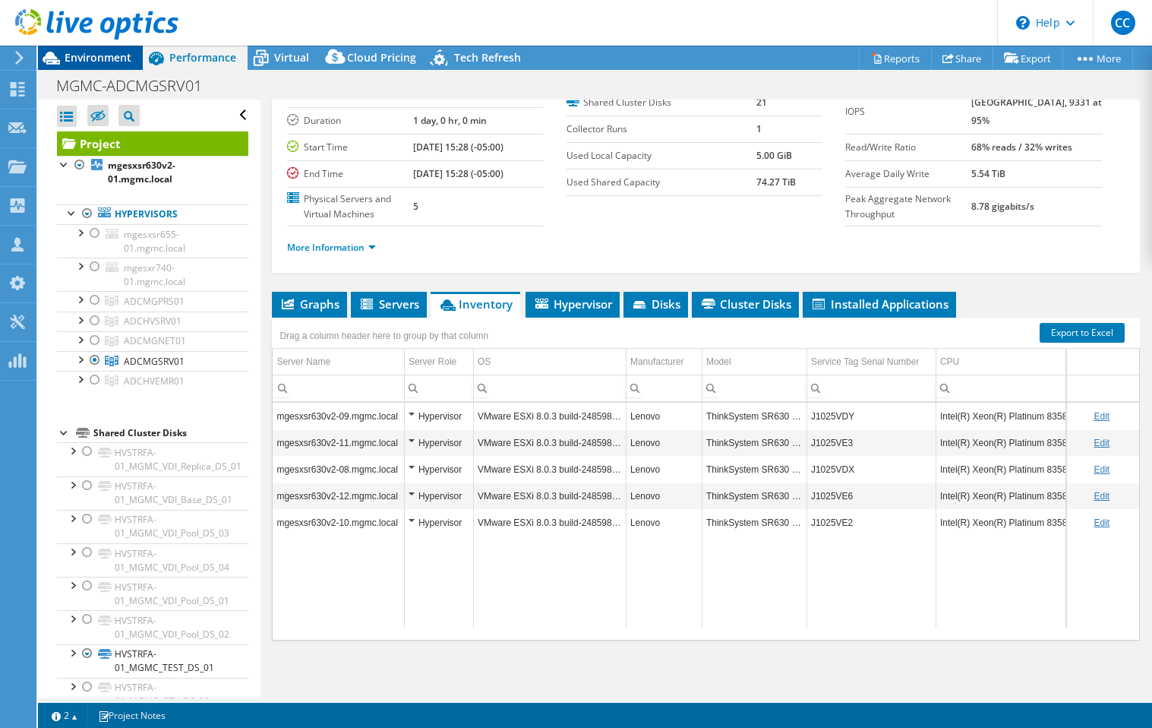
click at [93, 59] on span "Environment" at bounding box center [98, 57] width 67 height 14
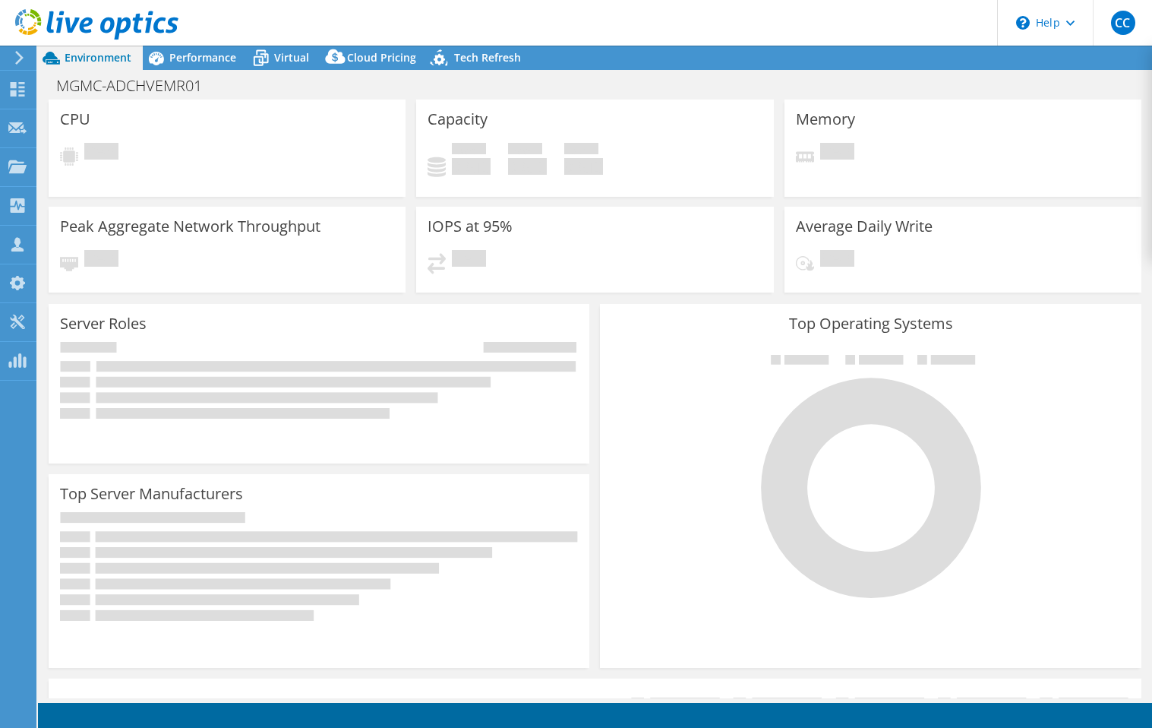
select select "USD"
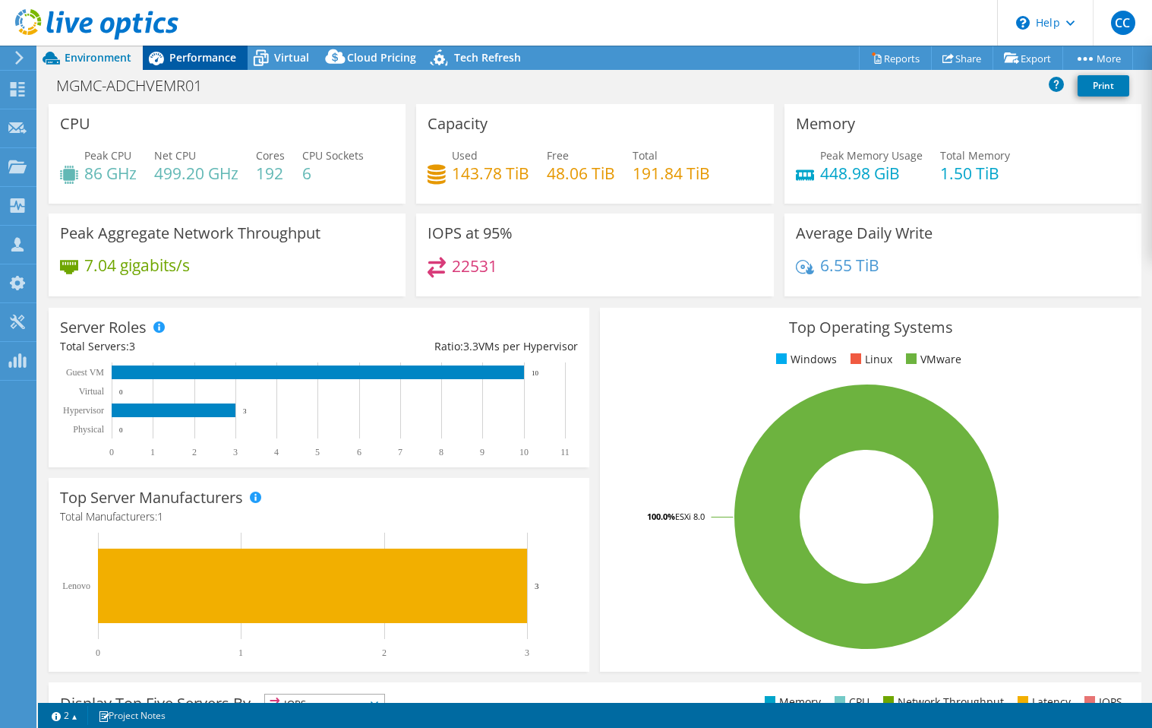
click at [232, 53] on span "Performance" at bounding box center [202, 57] width 67 height 14
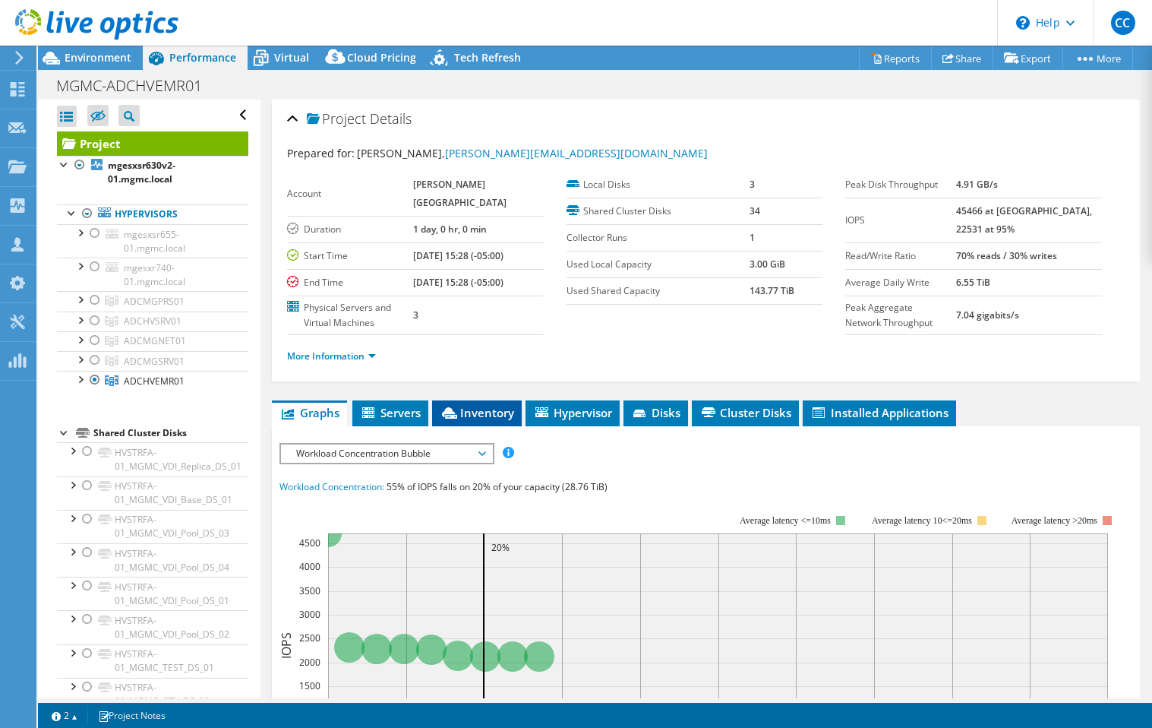
click at [478, 420] on span "Inventory" at bounding box center [477, 412] width 74 height 15
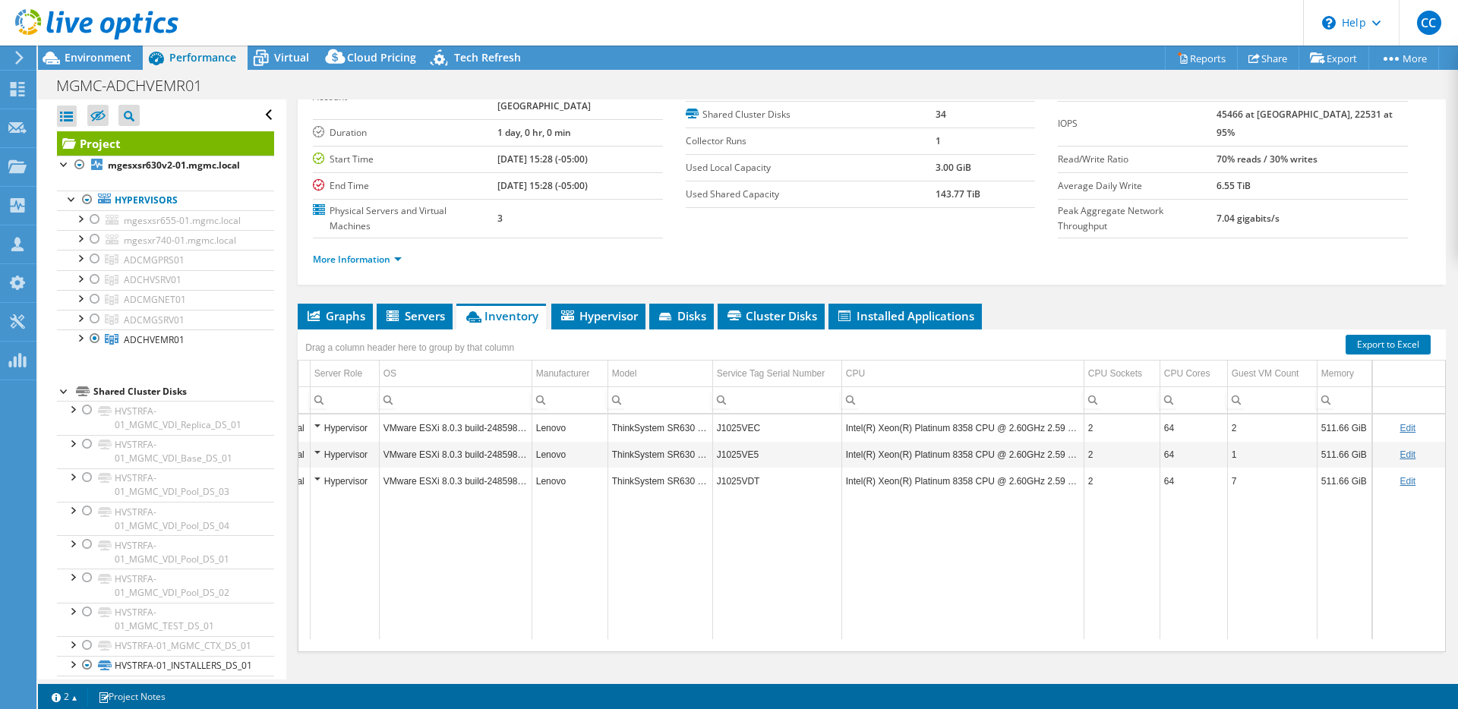
scroll to position [0, 112]
click at [109, 58] on span "Environment" at bounding box center [98, 57] width 67 height 14
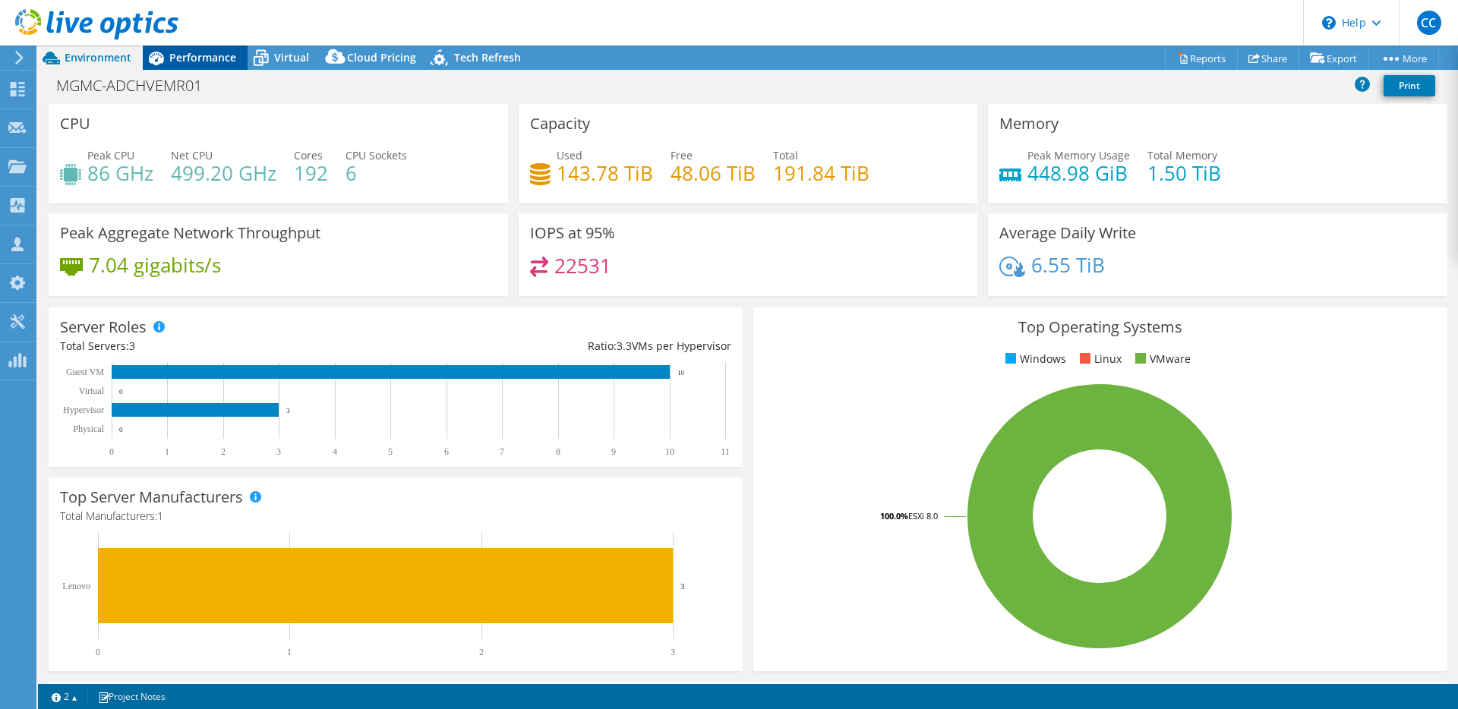
click at [227, 62] on span "Performance" at bounding box center [202, 57] width 67 height 14
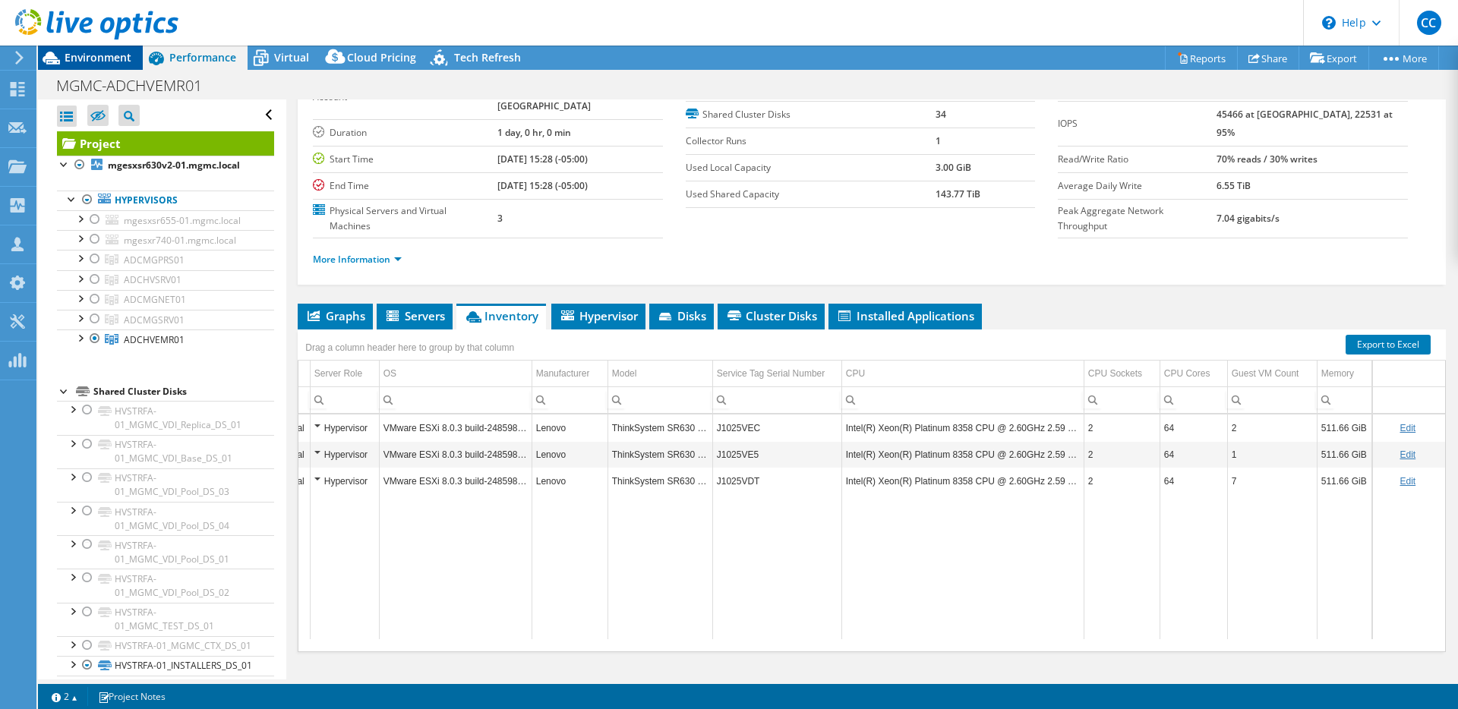
click at [123, 57] on span "Environment" at bounding box center [98, 57] width 67 height 14
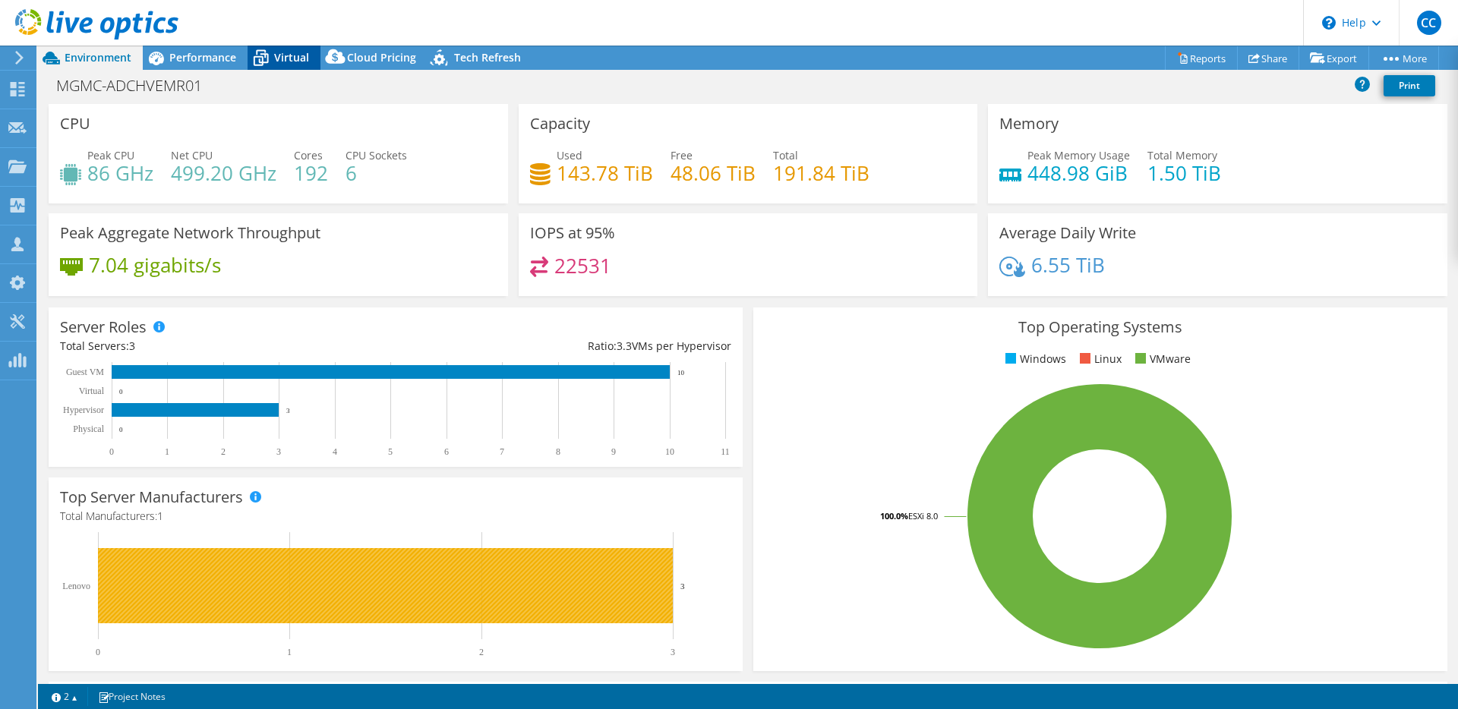
click at [296, 64] on span "Virtual" at bounding box center [291, 57] width 35 height 14
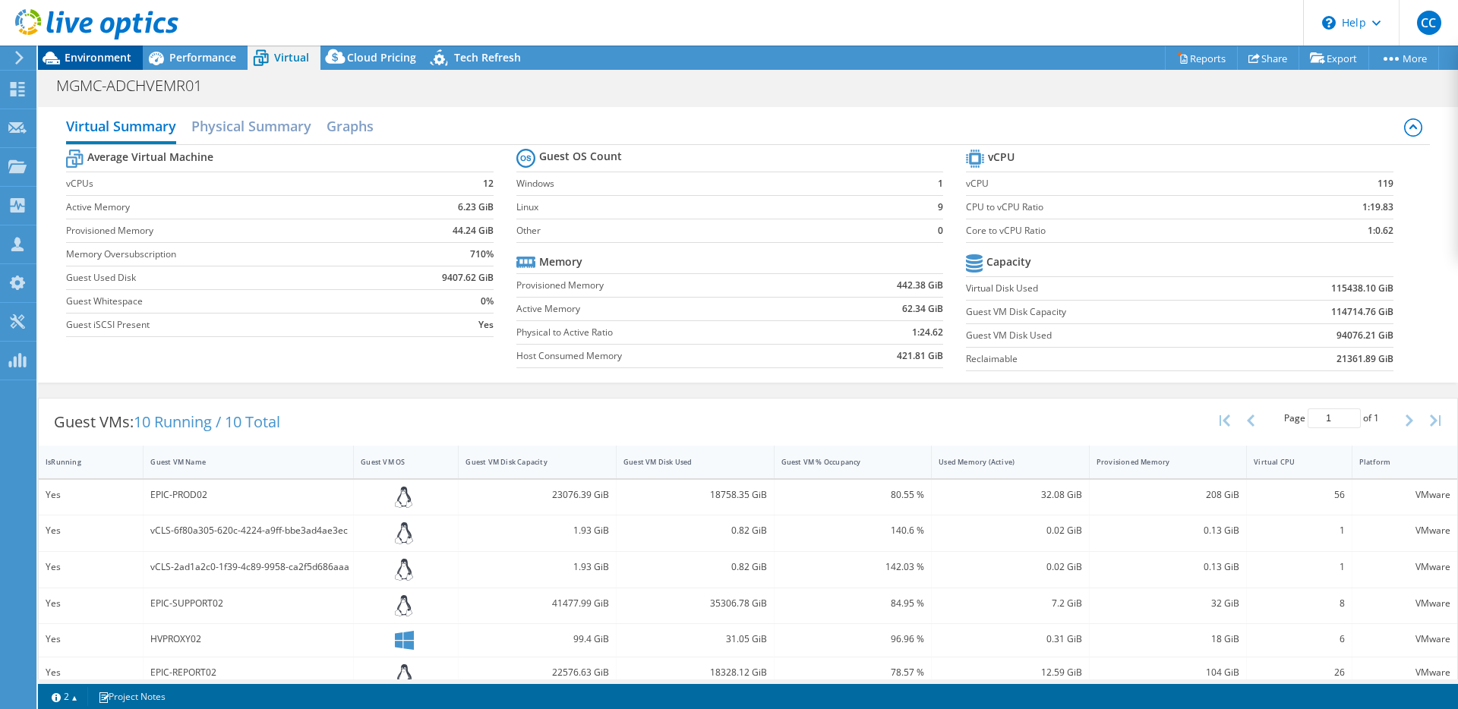
click at [120, 59] on span "Environment" at bounding box center [98, 57] width 67 height 14
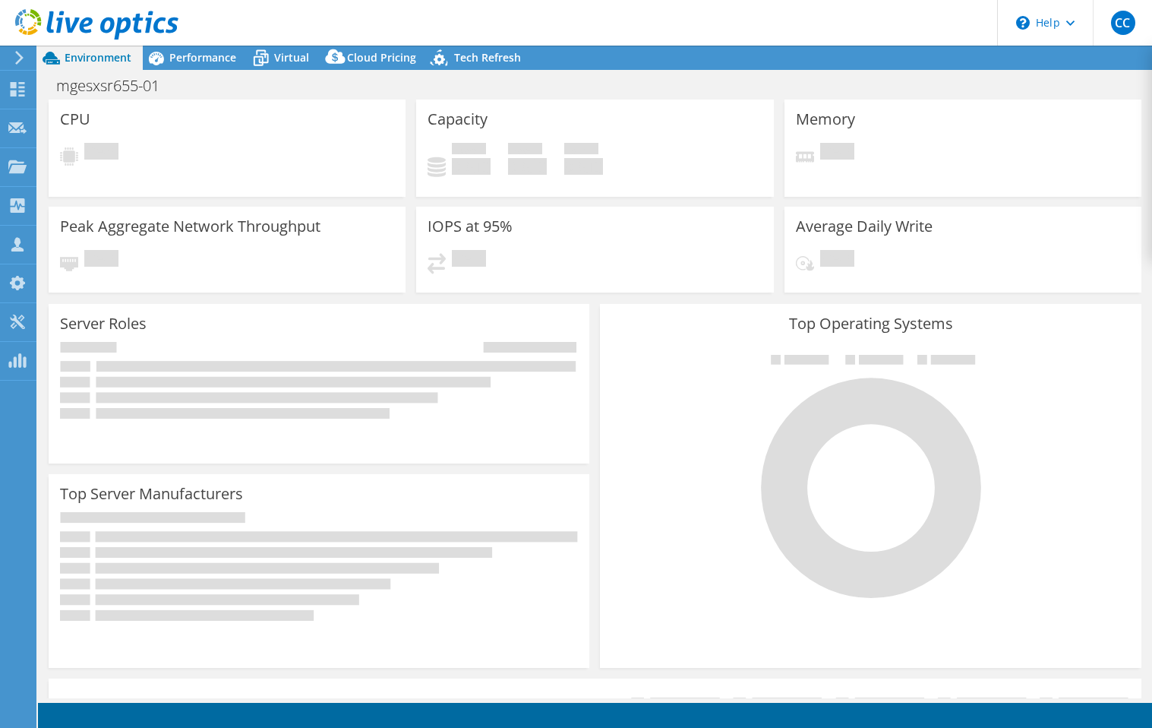
select select "USD"
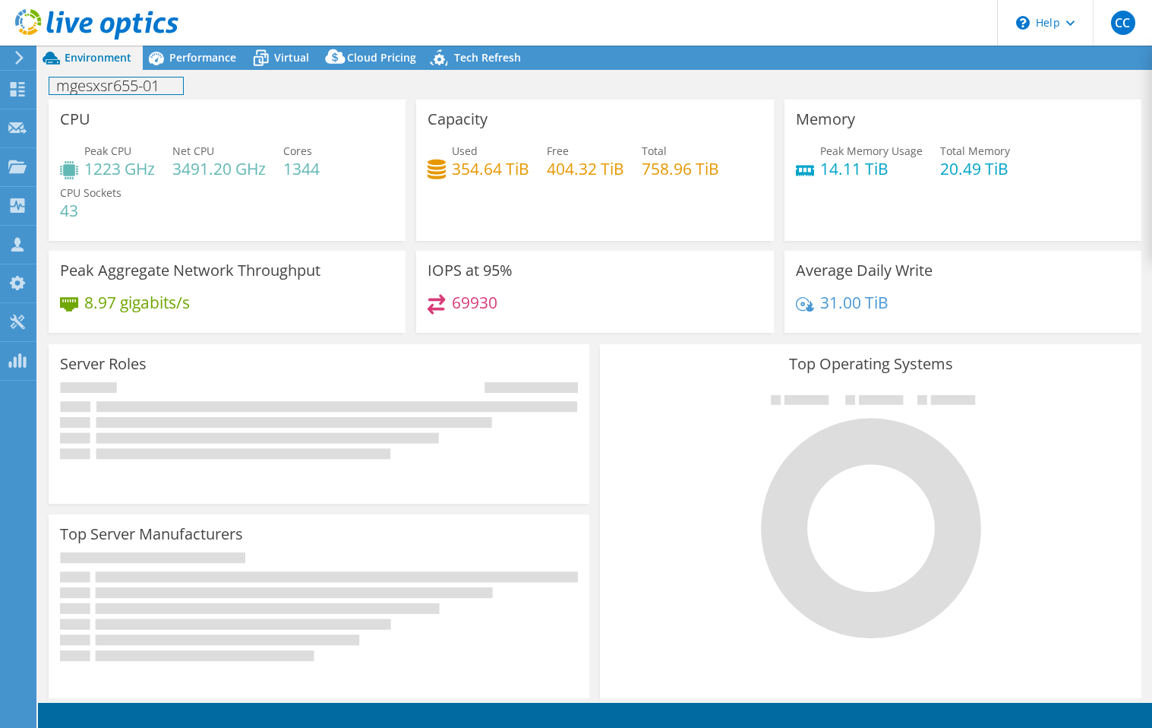
click at [81, 90] on h1 "mgesxsr655-01" at bounding box center [116, 85] width 134 height 17
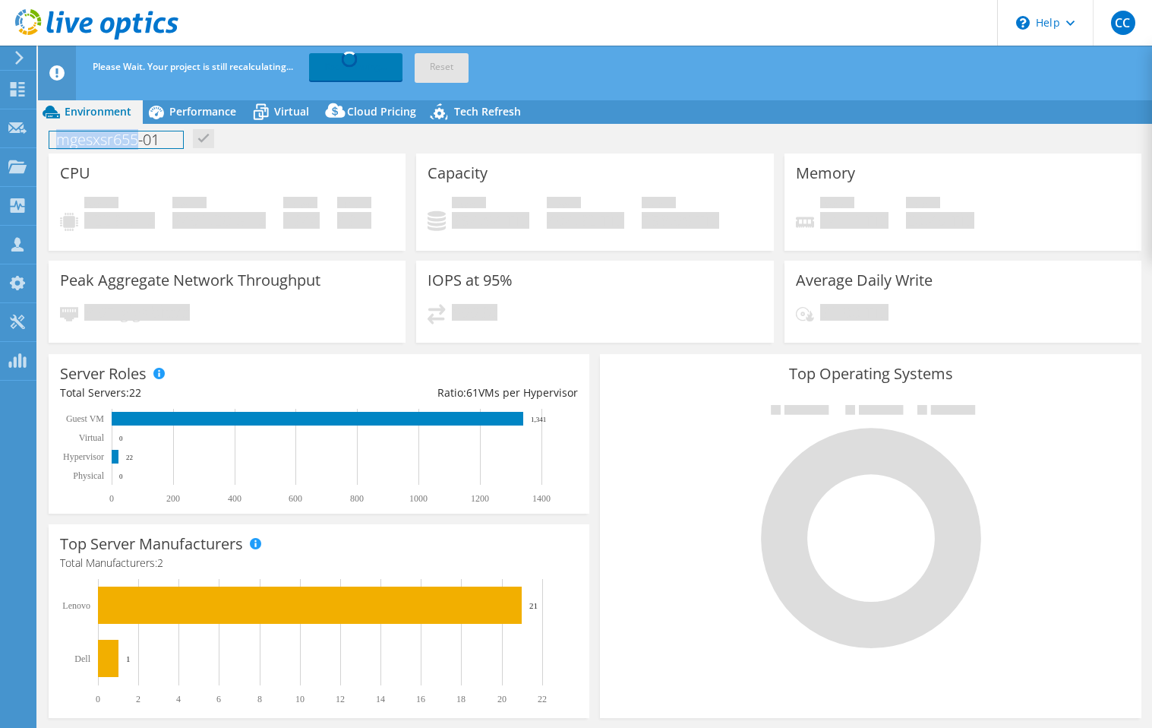
click at [81, 131] on h1 "mgesxsr655-01" at bounding box center [116, 139] width 134 height 17
click at [81, 90] on div "CC Channel Partner [PERSON_NAME] [EMAIL_ADDRESS][PERSON_NAME][DOMAIN_NAME] Spea…" at bounding box center [576, 391] width 1152 height 782
click at [57, 135] on h1 "mgesxsr655-01" at bounding box center [116, 139] width 134 height 17
click at [249, 134] on link at bounding box center [253, 138] width 21 height 19
click at [156, 135] on h1 "MGMC-mgesxsr655-01" at bounding box center [141, 139] width 184 height 17
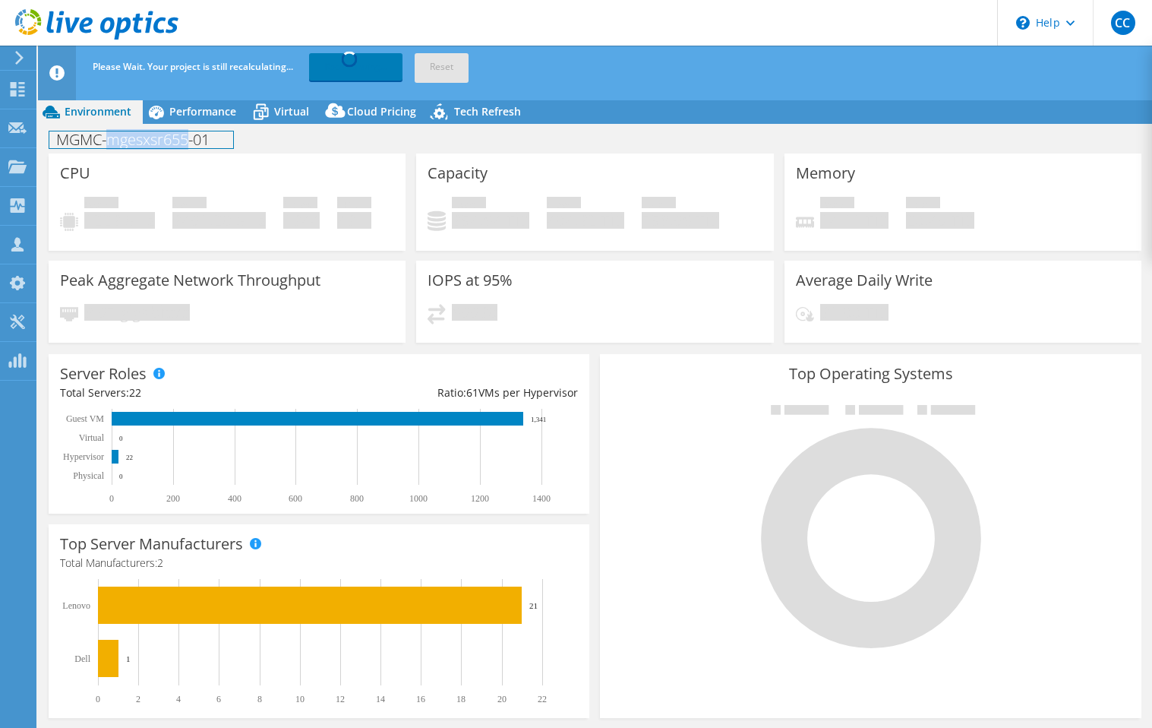
click at [156, 135] on h1 "MGMC-mgesxsr655-01" at bounding box center [141, 139] width 184 height 17
copy h1 "MGMC-mgesxsr655-01"
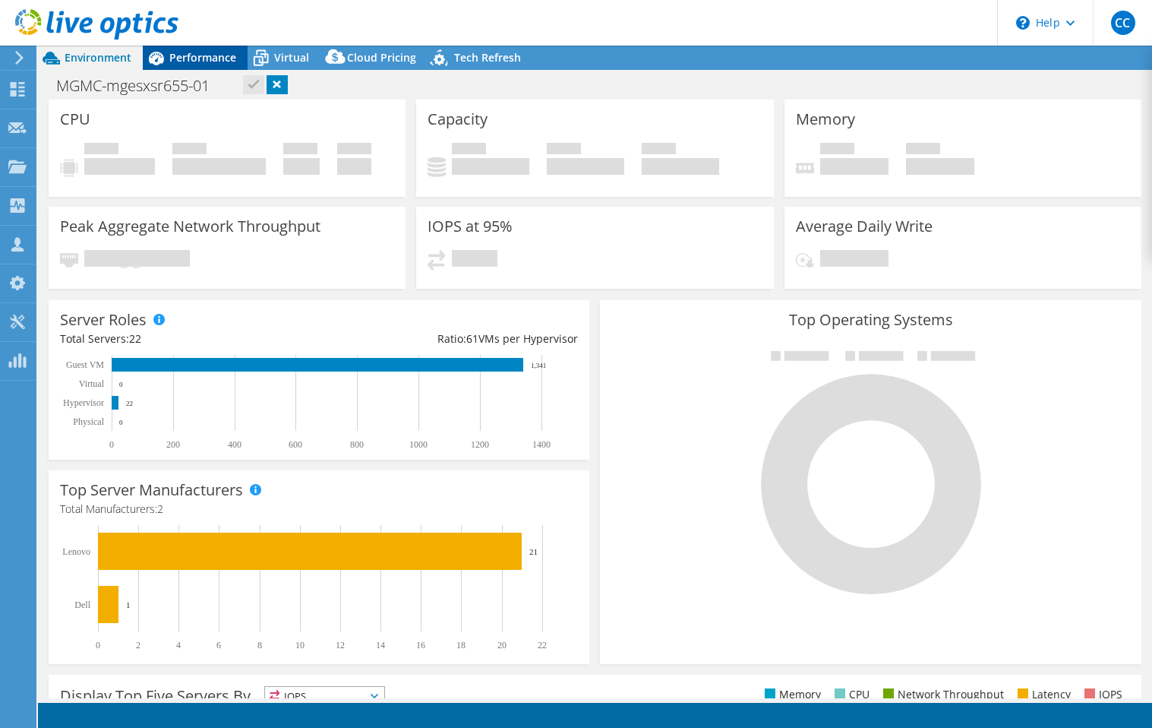
click at [230, 65] on span "Performance" at bounding box center [202, 57] width 67 height 14
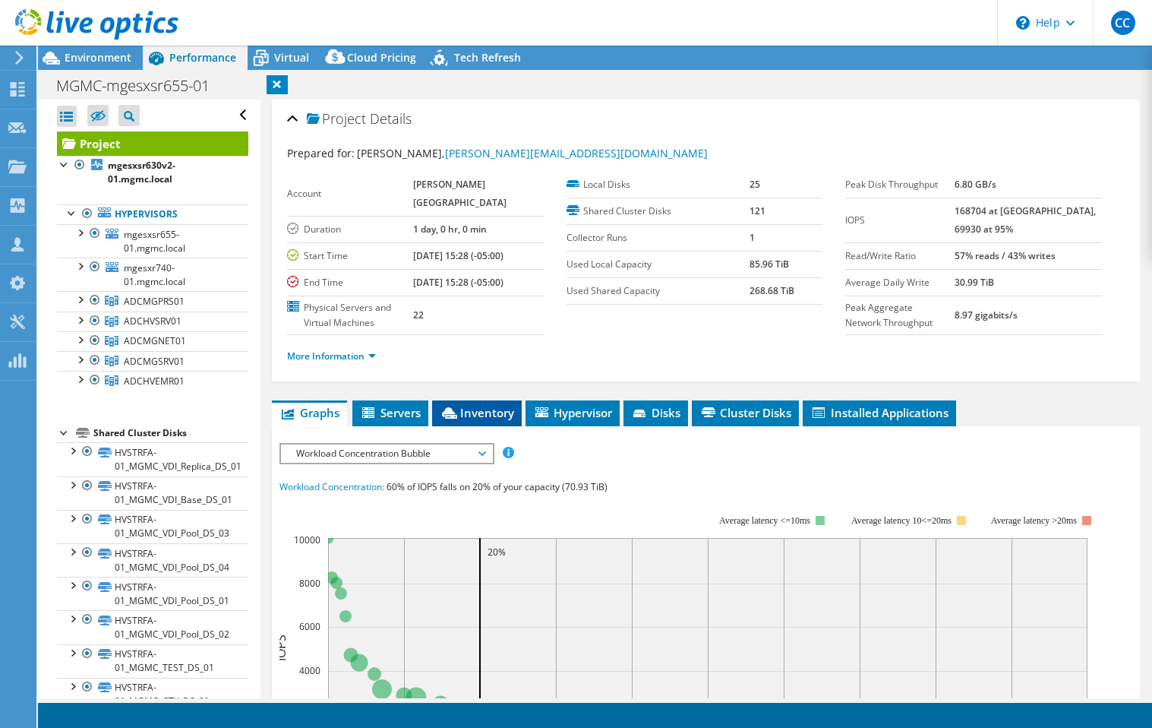
click at [487, 426] on li "Inventory" at bounding box center [477, 413] width 90 height 26
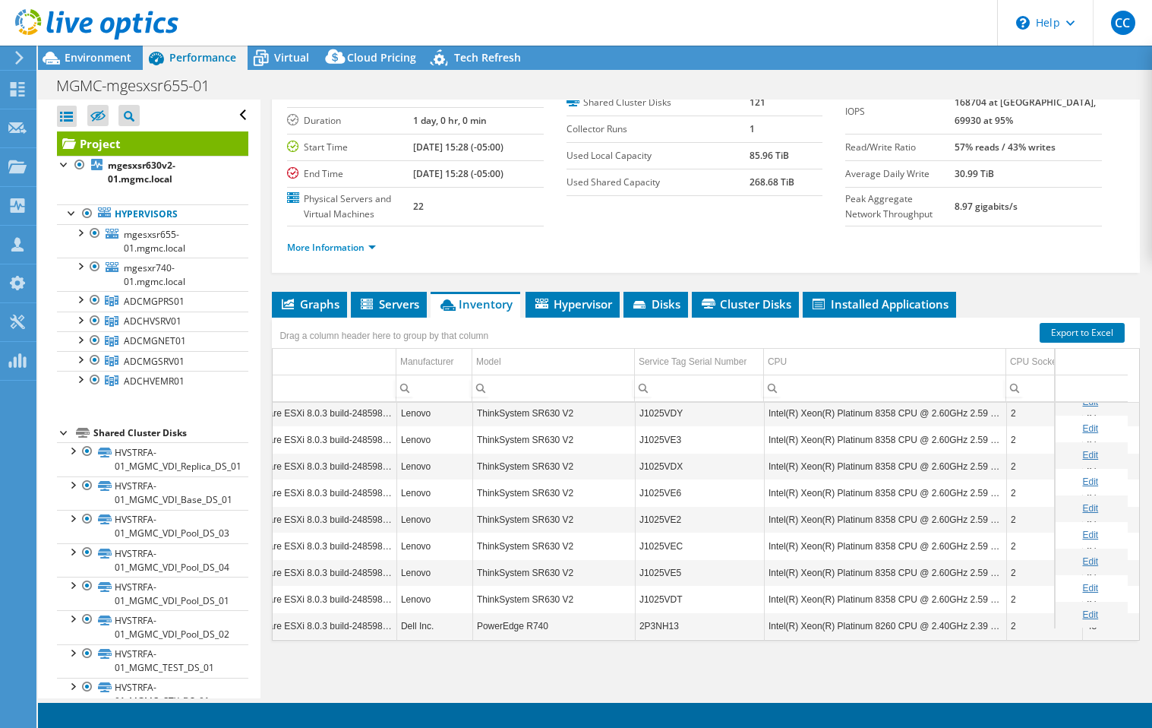
scroll to position [0, 173]
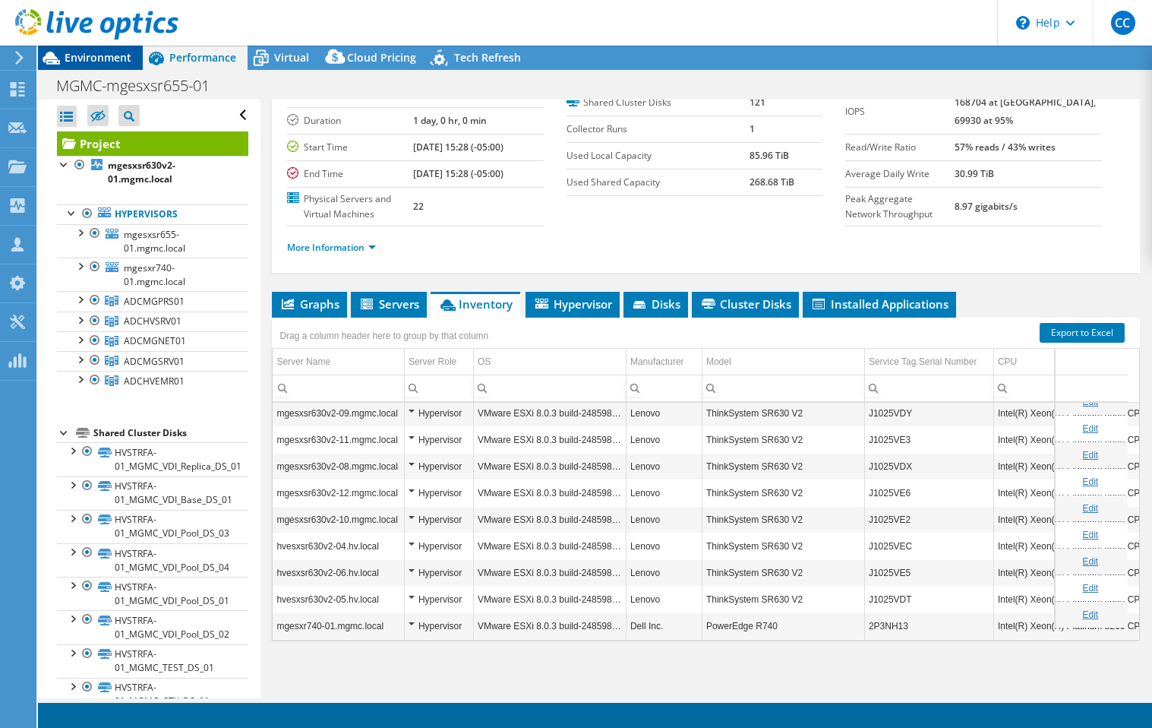
click at [108, 60] on span "Environment" at bounding box center [98, 57] width 67 height 14
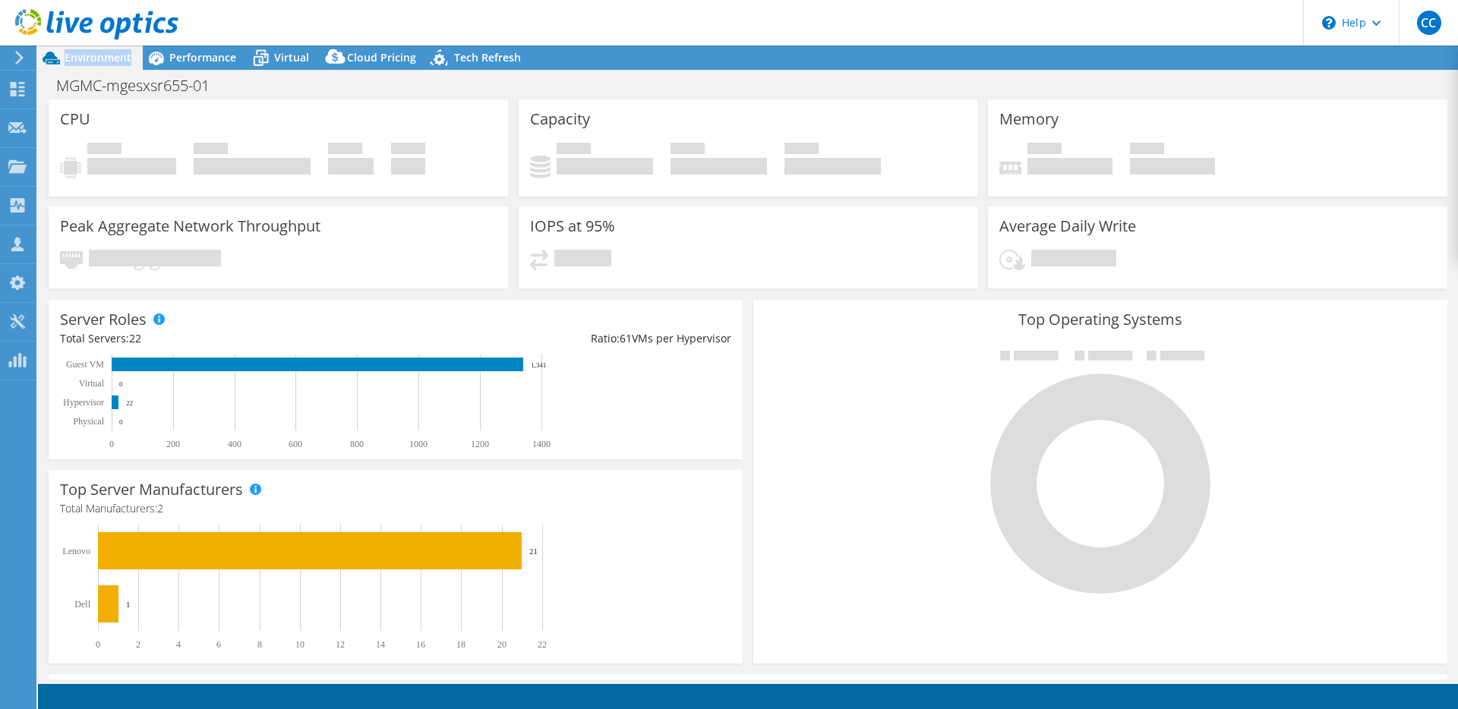
scroll to position [360, 0]
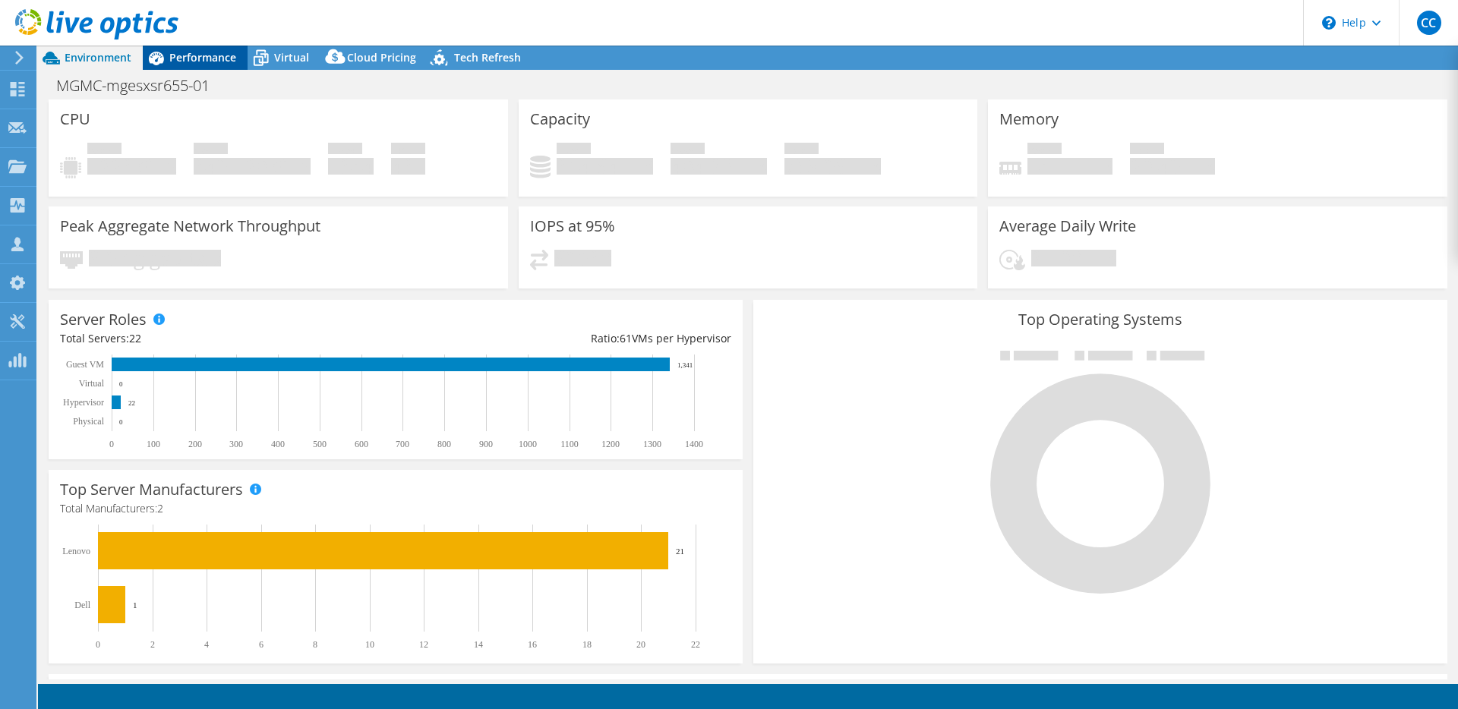
click at [211, 55] on span "Performance" at bounding box center [202, 57] width 67 height 14
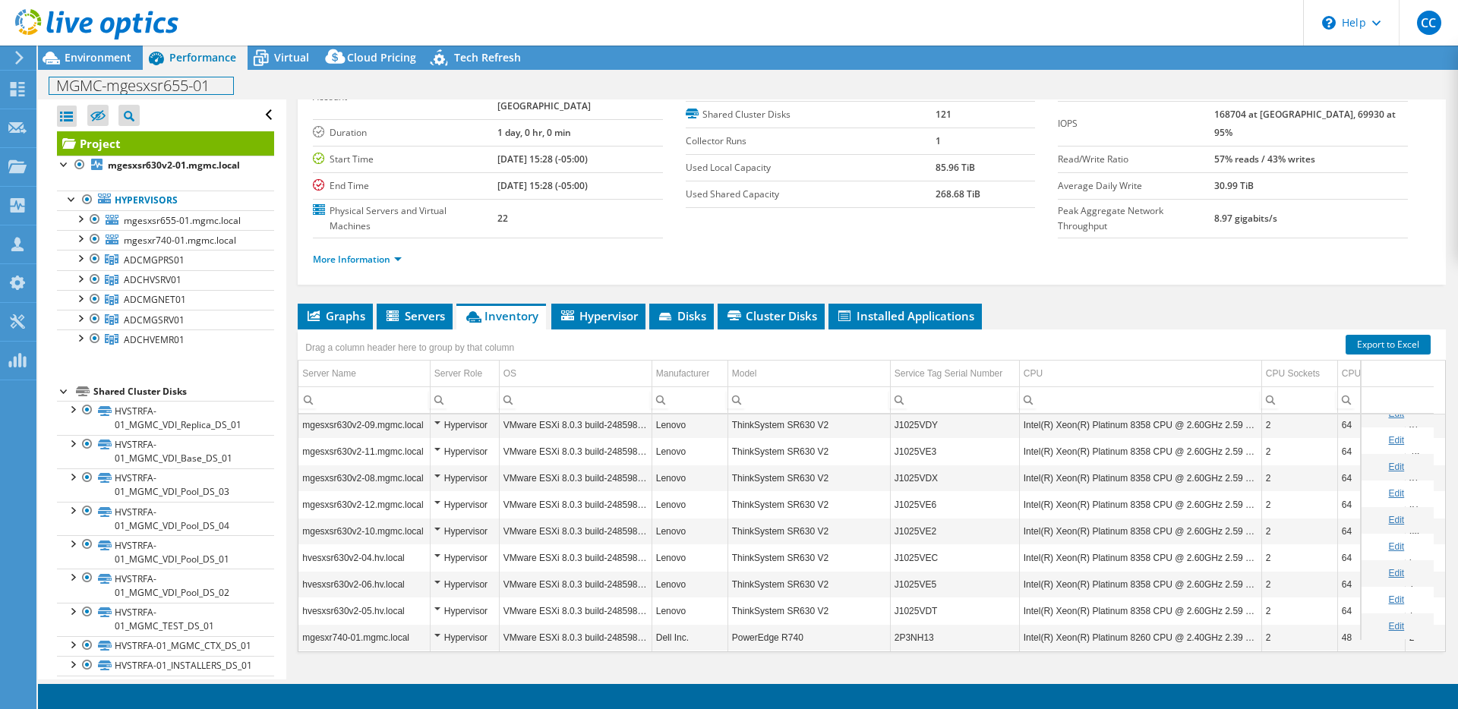
click at [78, 77] on h1 "MGMC-mgesxsr655-01" at bounding box center [141, 85] width 184 height 17
click at [92, 235] on div at bounding box center [94, 239] width 15 height 18
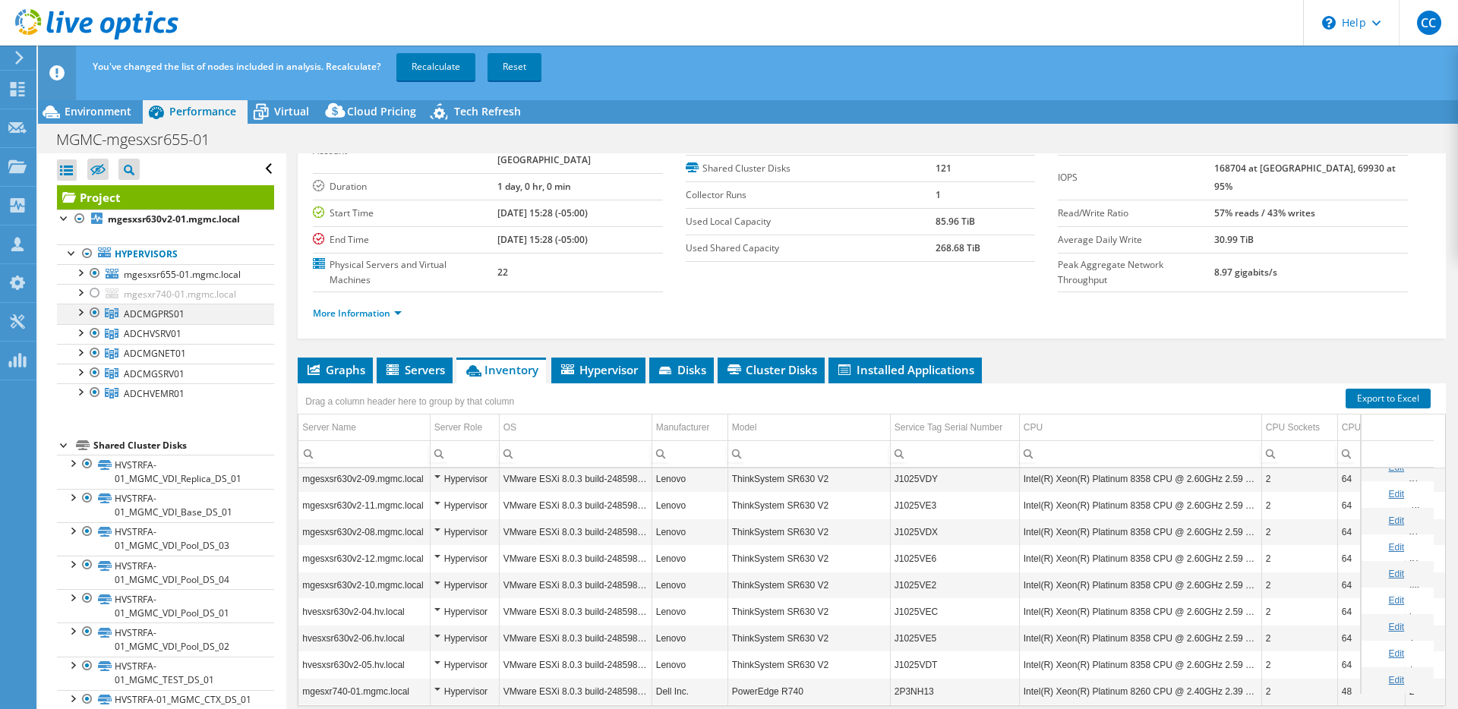
click at [99, 311] on div at bounding box center [94, 313] width 15 height 18
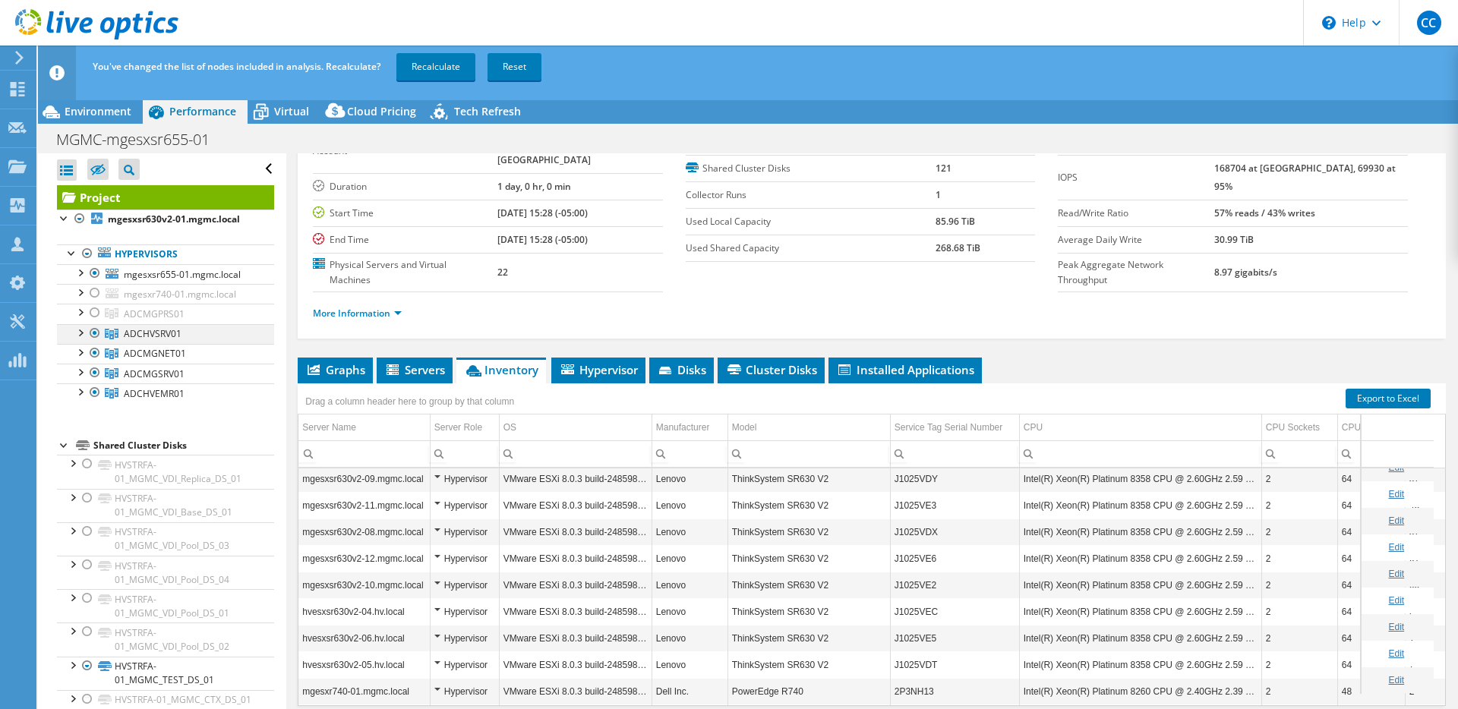
click at [99, 337] on div at bounding box center [94, 333] width 15 height 18
click at [99, 350] on div at bounding box center [94, 353] width 15 height 18
click at [97, 368] on div at bounding box center [94, 373] width 15 height 18
click at [97, 390] on div at bounding box center [94, 393] width 15 height 18
click at [433, 58] on link "Recalculate" at bounding box center [435, 66] width 79 height 27
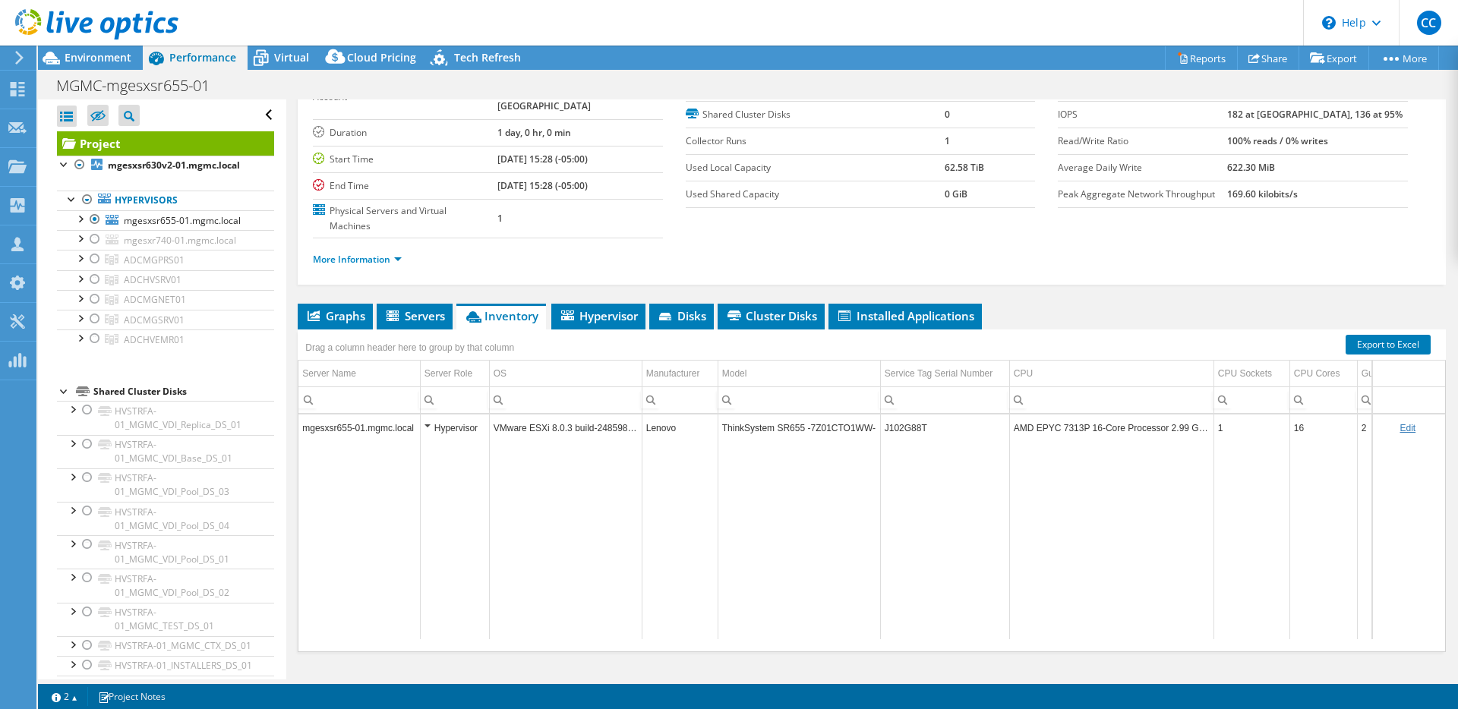
scroll to position [0, 0]
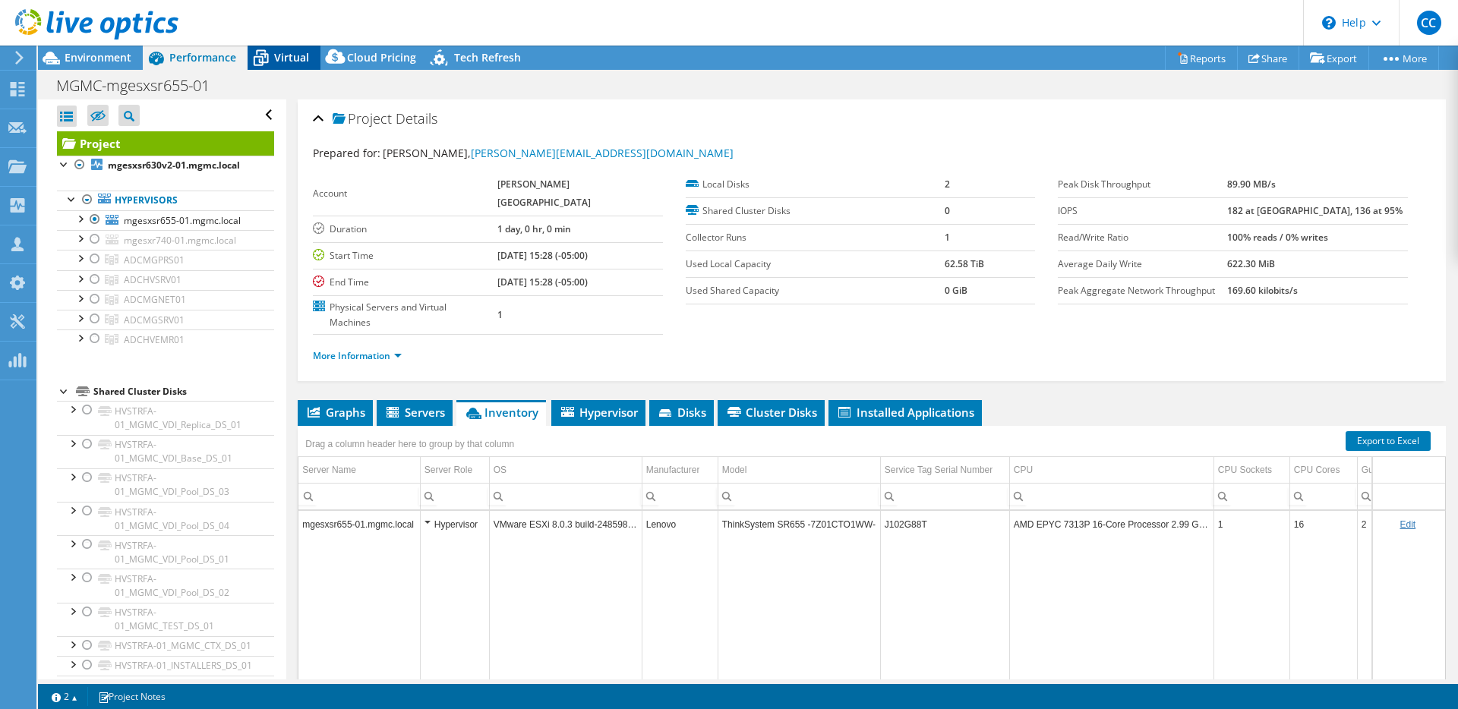
click at [302, 68] on div "Virtual" at bounding box center [284, 58] width 73 height 24
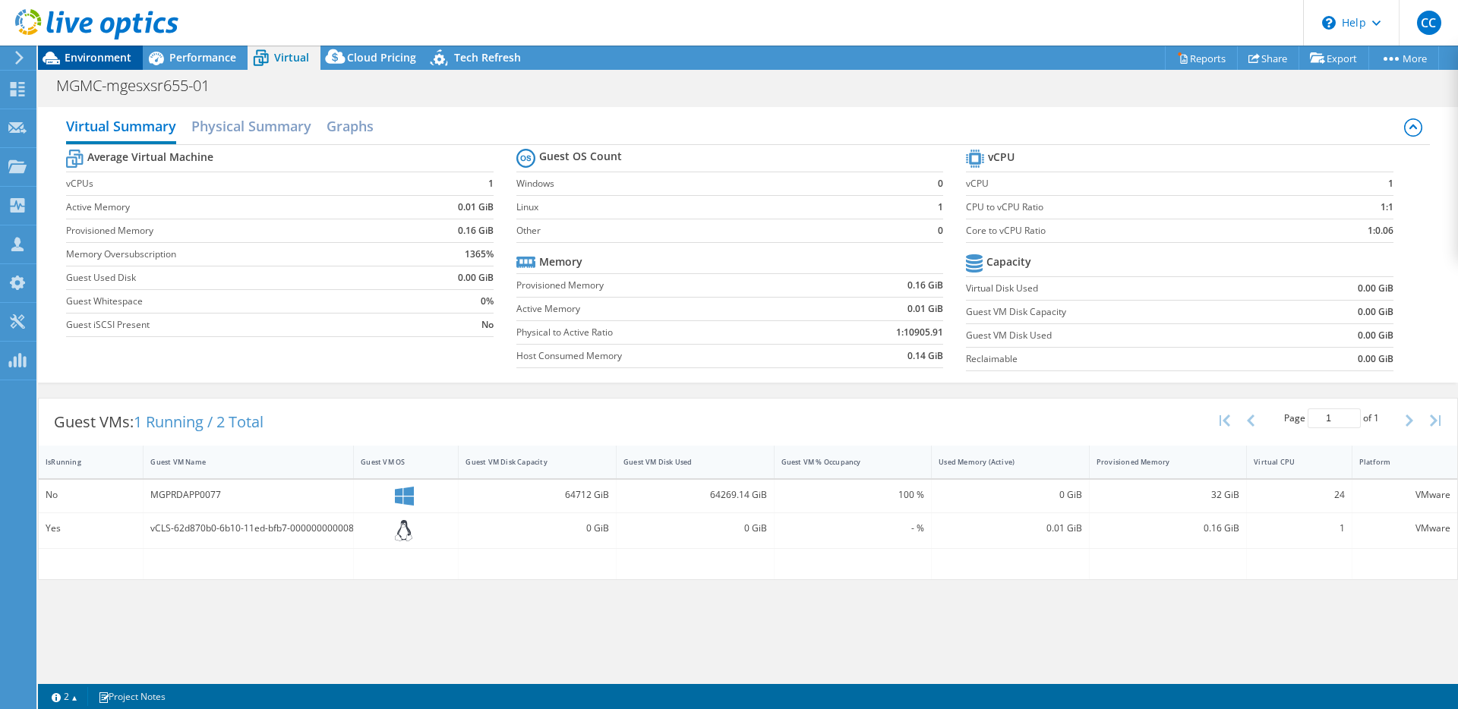
click at [87, 58] on span "Environment" at bounding box center [98, 57] width 67 height 14
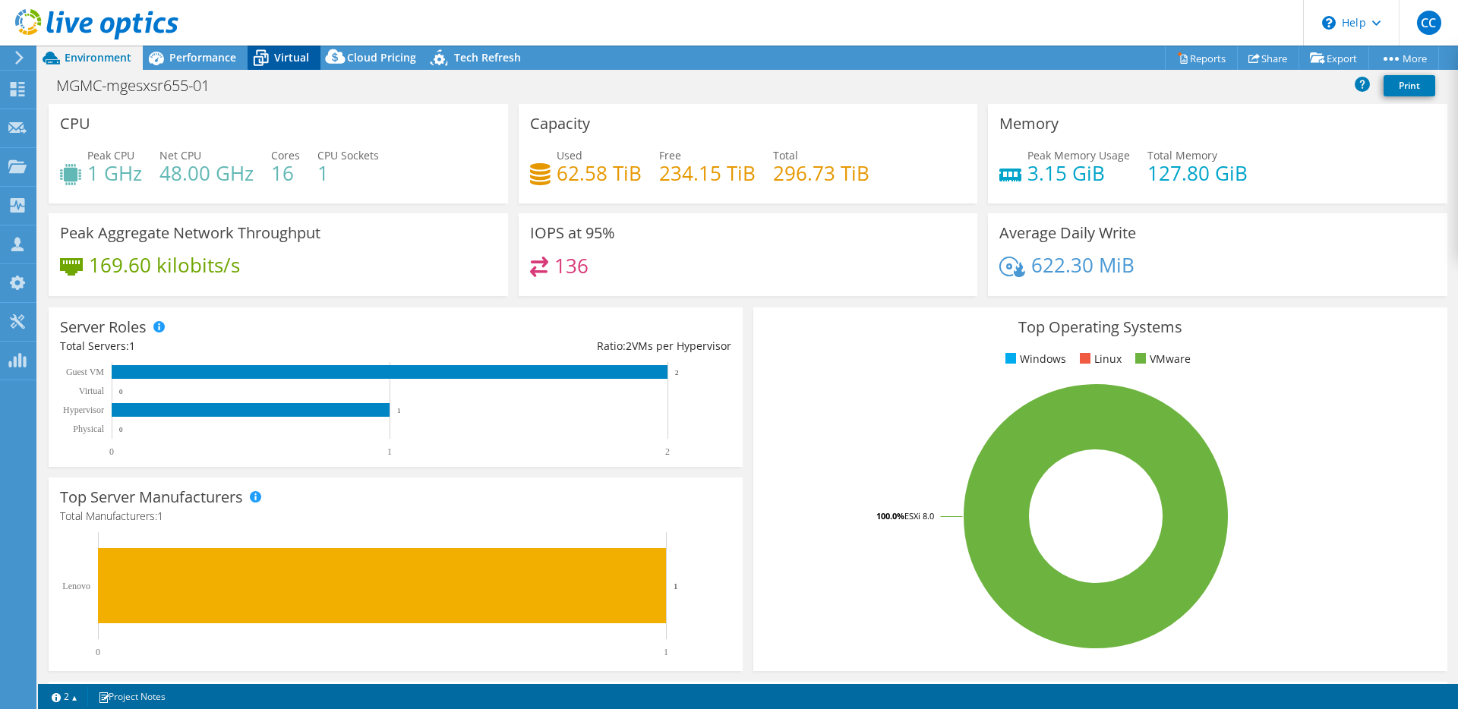
click at [298, 68] on div "Virtual" at bounding box center [284, 58] width 73 height 24
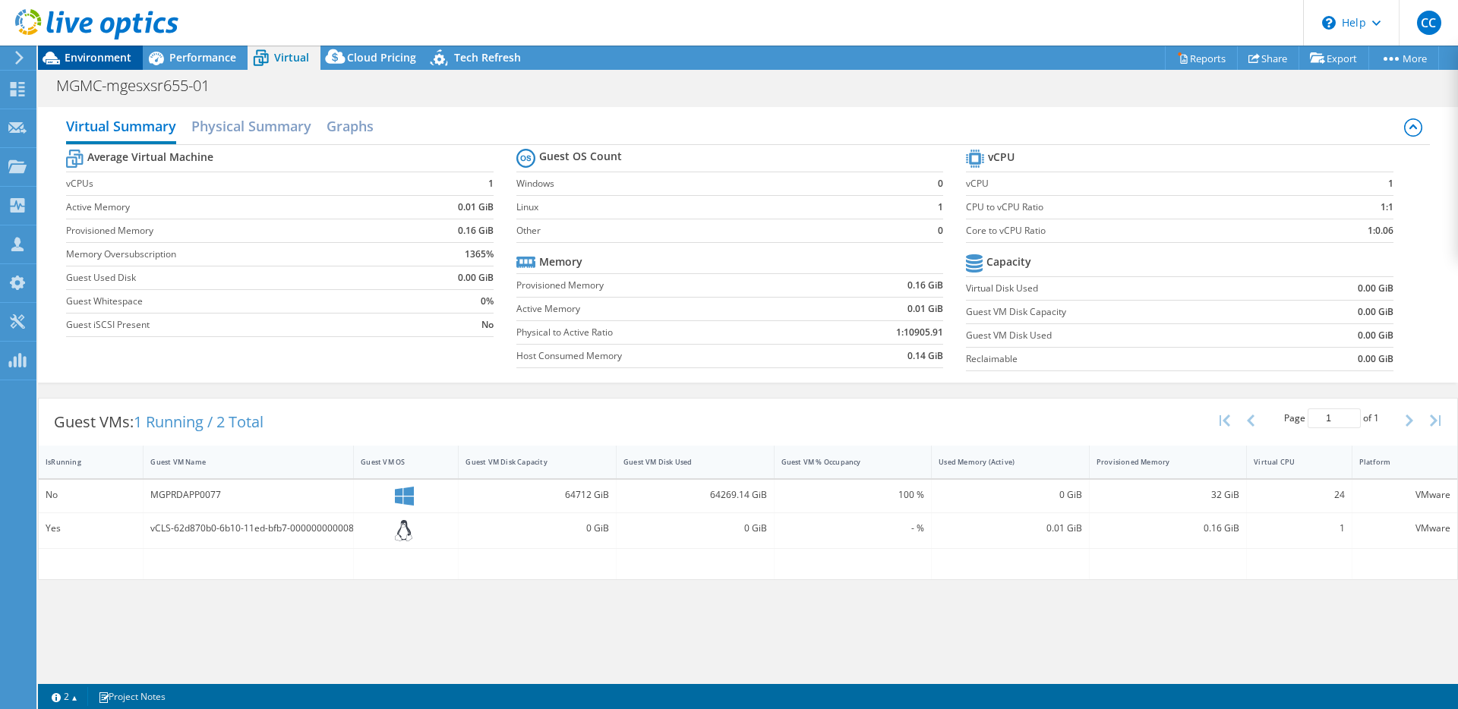
click at [118, 55] on span "Environment" at bounding box center [98, 57] width 67 height 14
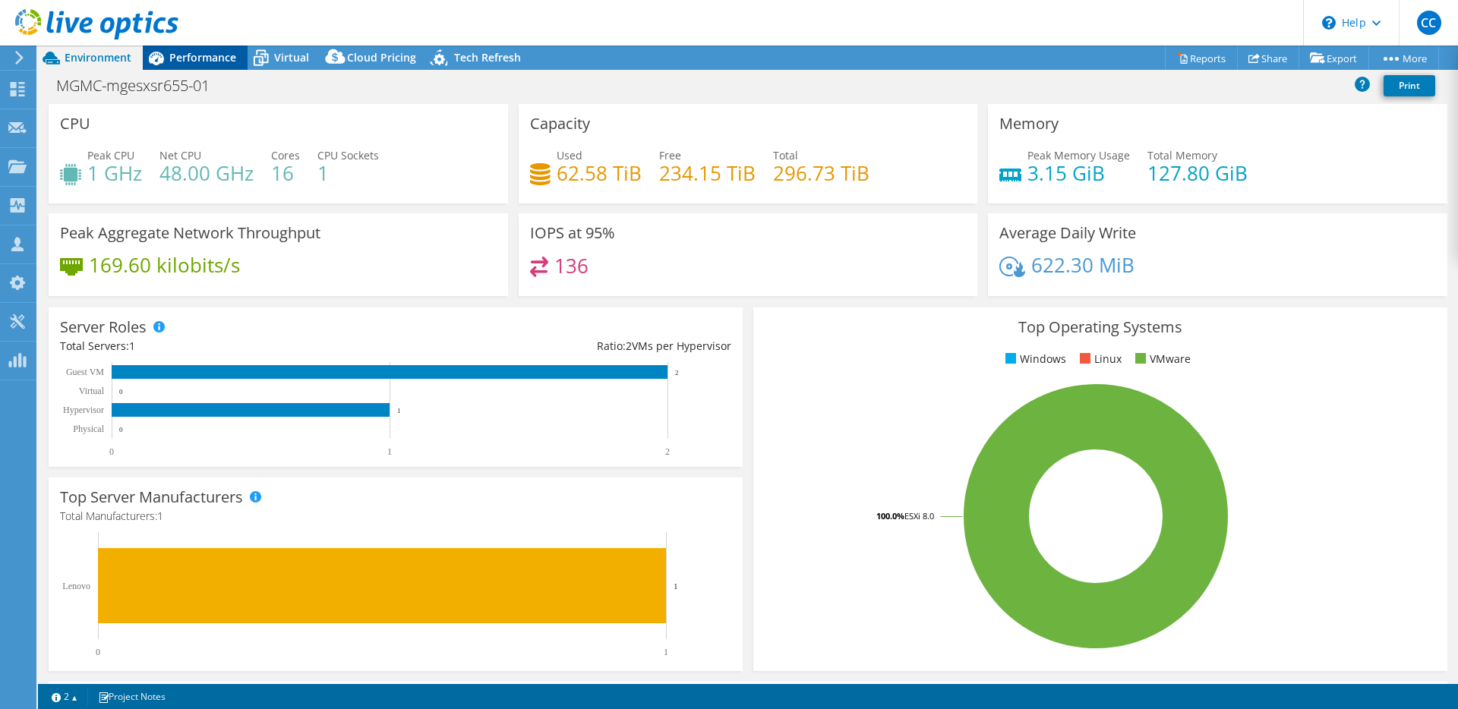
click at [238, 62] on div "Performance" at bounding box center [195, 58] width 105 height 24
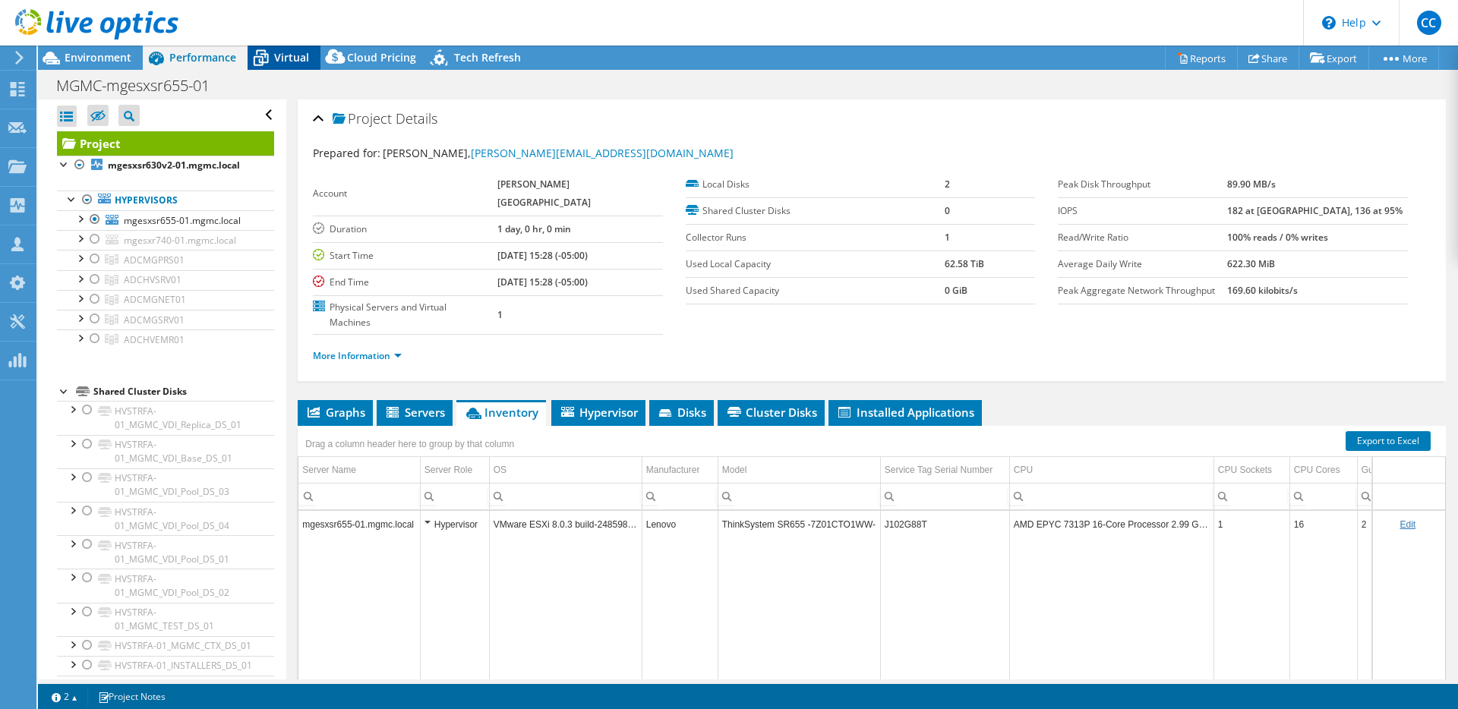
click at [270, 61] on icon at bounding box center [261, 58] width 27 height 27
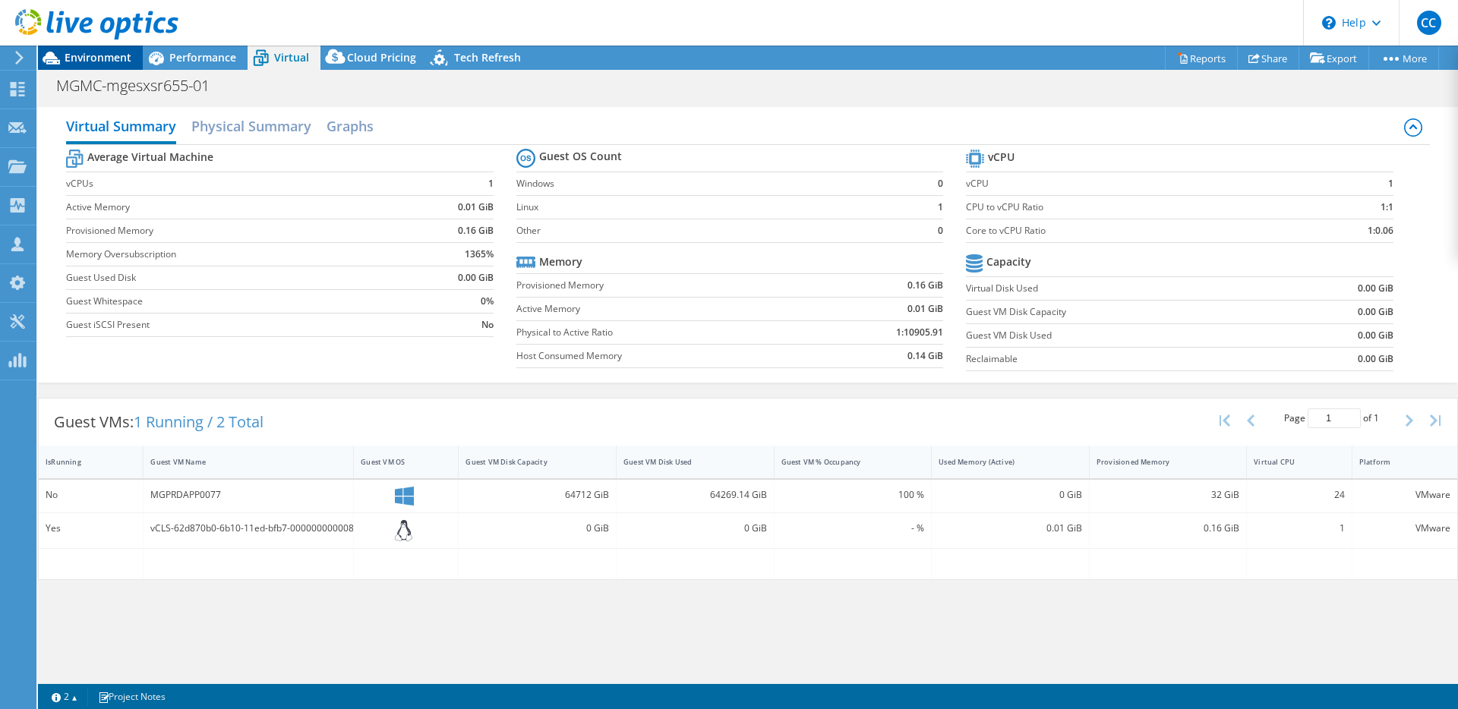
click at [125, 59] on span "Environment" at bounding box center [98, 57] width 67 height 14
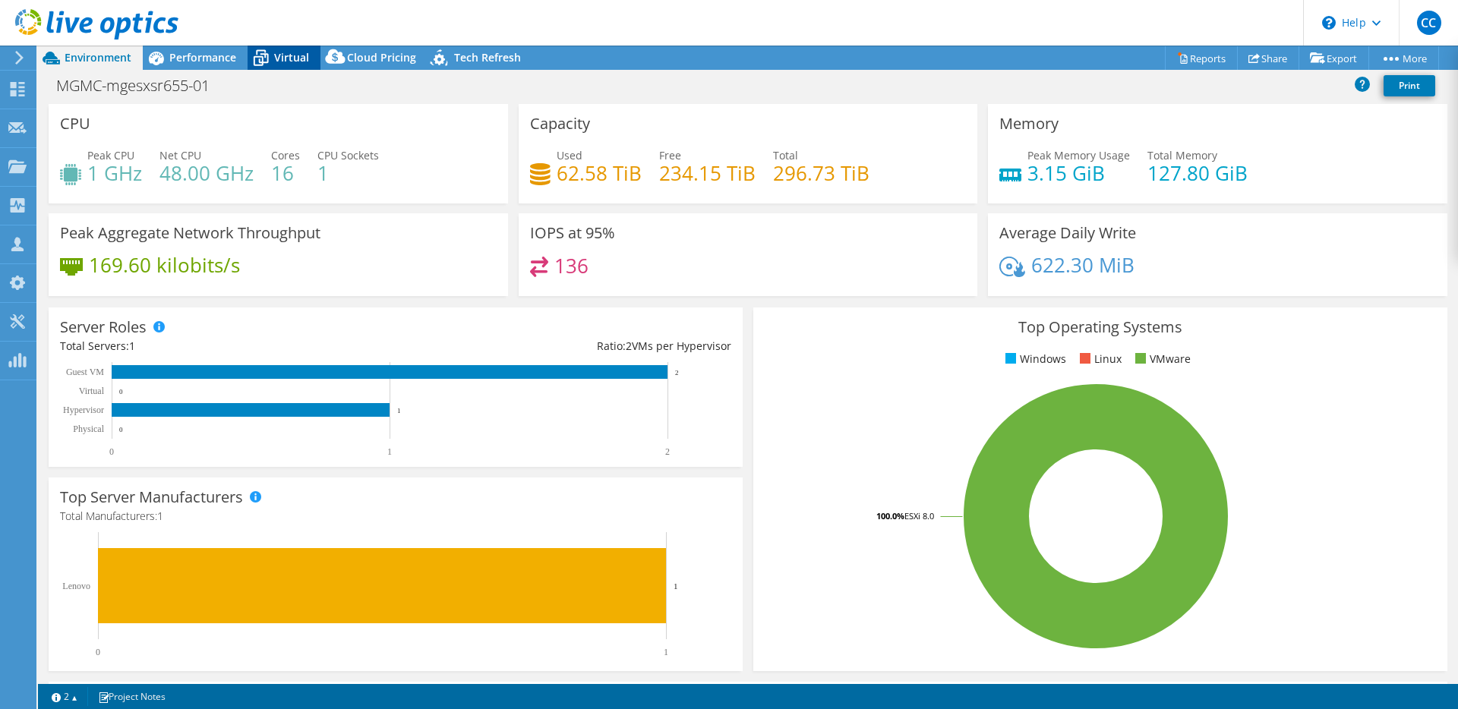
click at [280, 56] on span "Virtual" at bounding box center [291, 57] width 35 height 14
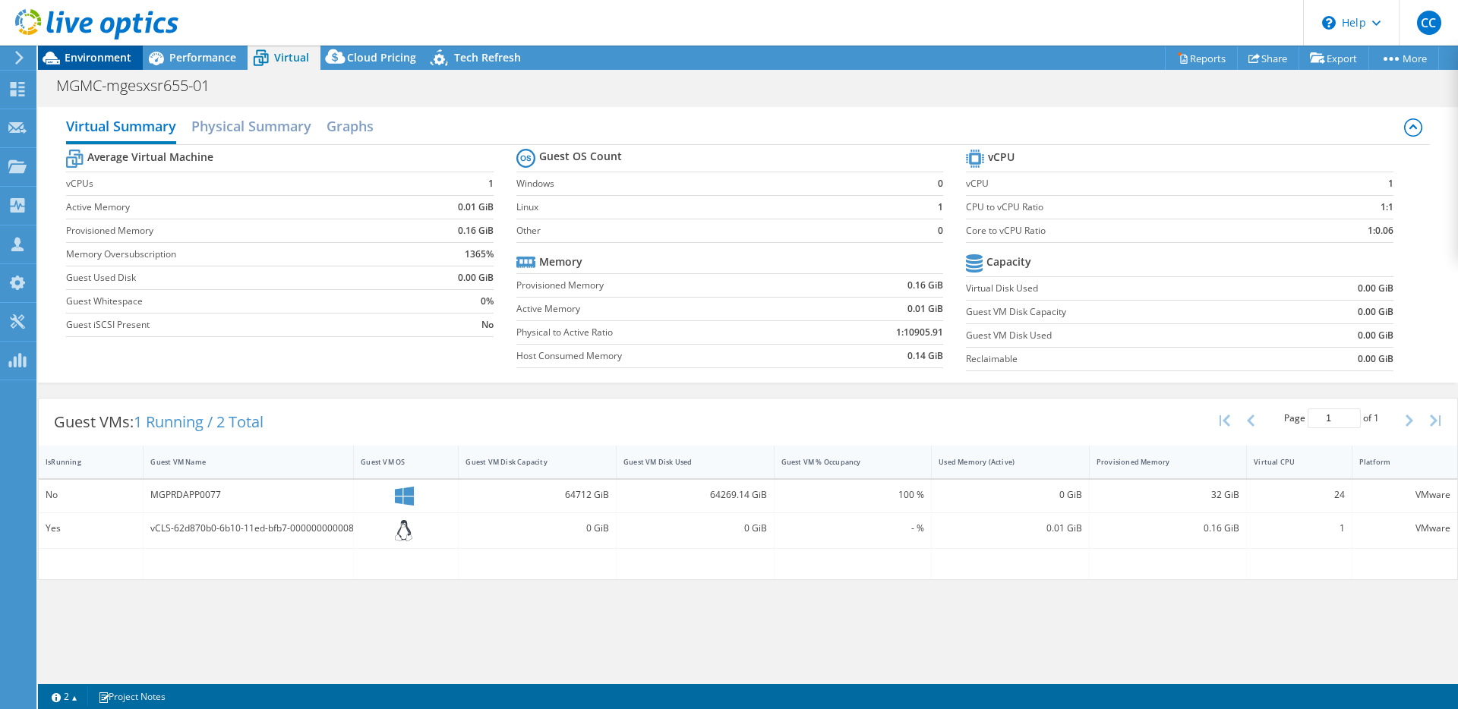
click at [105, 62] on span "Environment" at bounding box center [98, 57] width 67 height 14
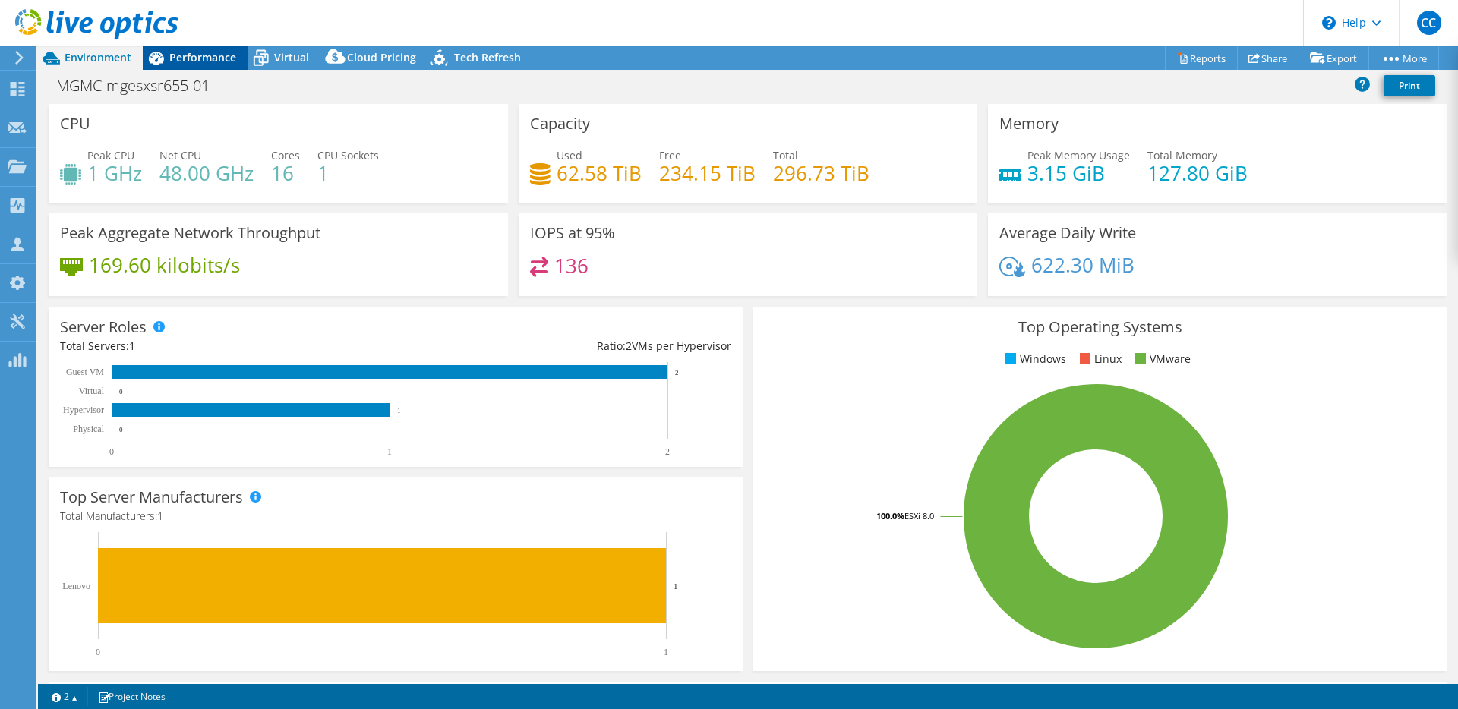
click at [169, 55] on span "Performance" at bounding box center [202, 57] width 67 height 14
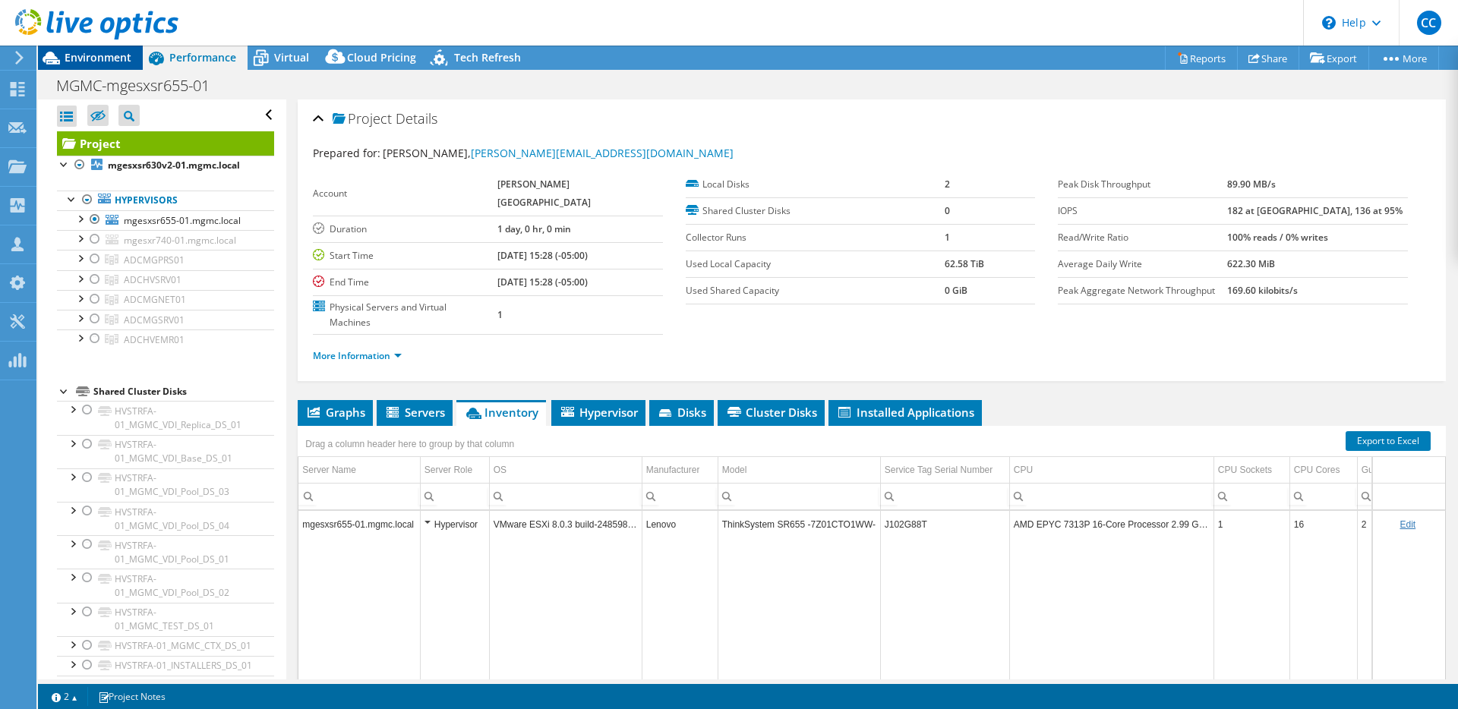
click at [118, 62] on span "Environment" at bounding box center [98, 57] width 67 height 14
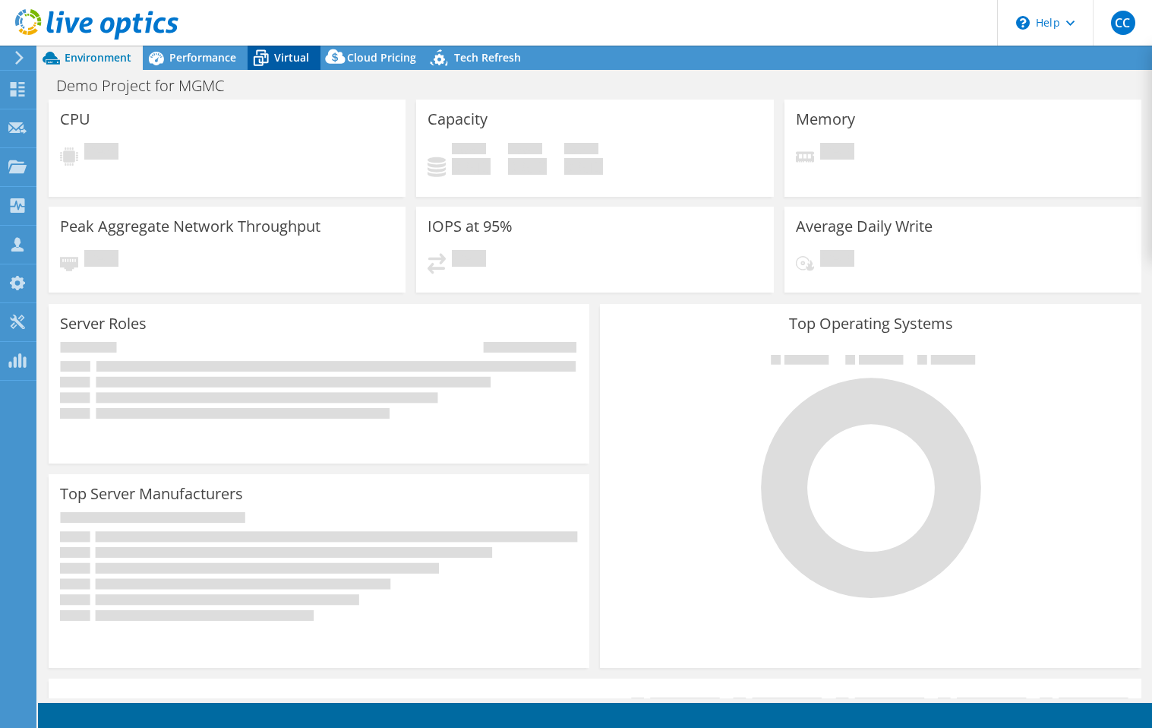
select select "USD"
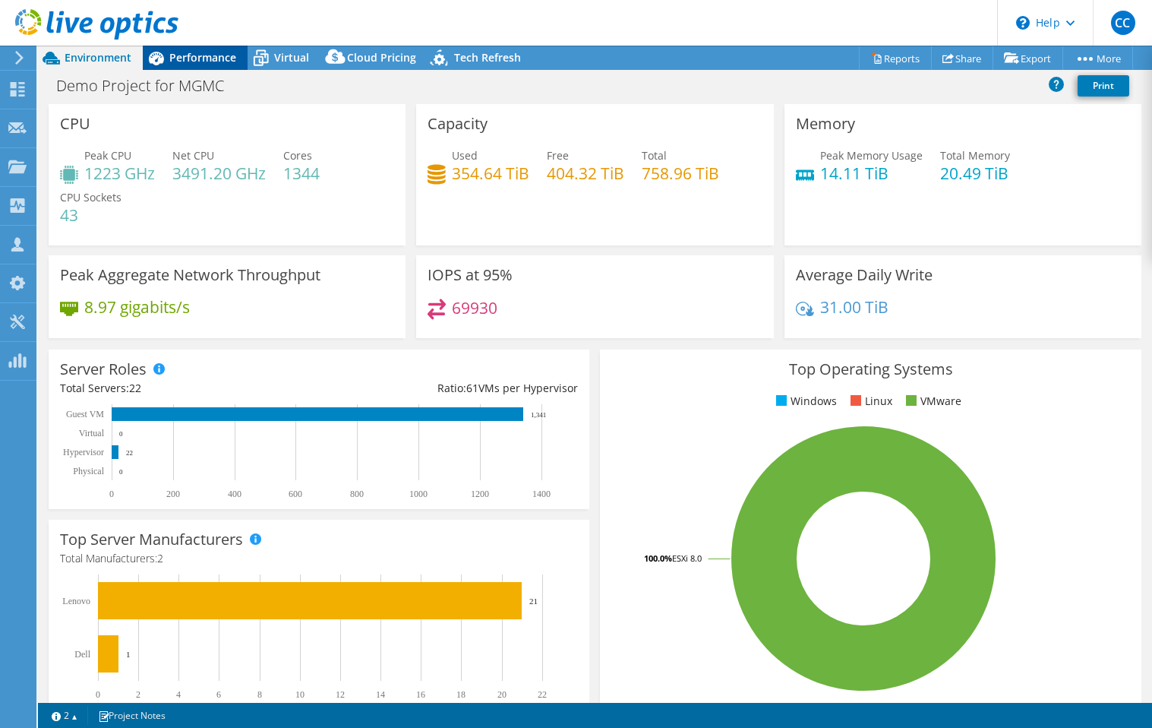
click at [226, 62] on span "Performance" at bounding box center [202, 57] width 67 height 14
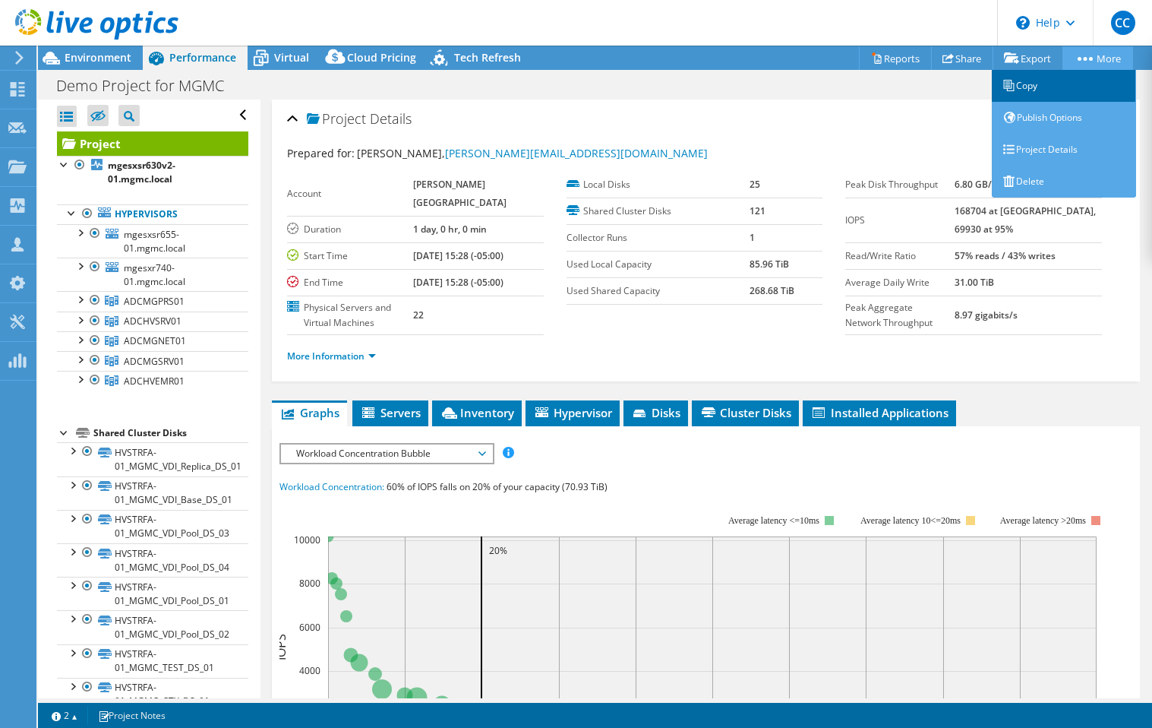
click at [1066, 90] on link "Copy" at bounding box center [1064, 86] width 144 height 32
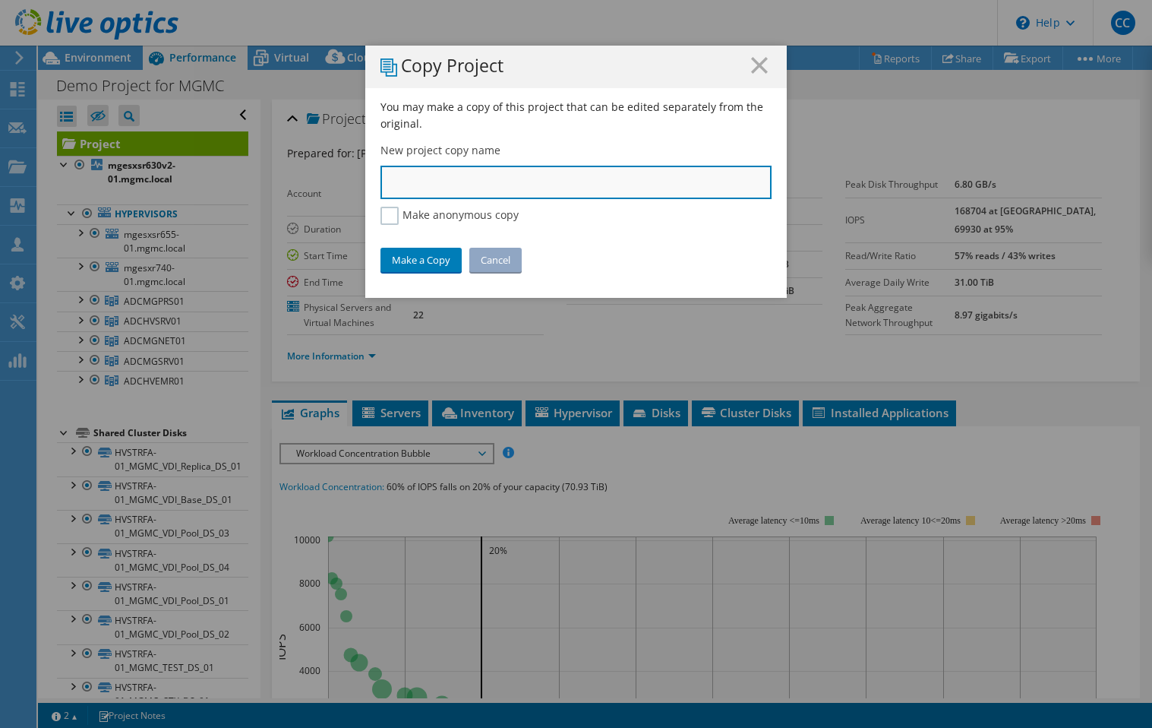
click at [441, 182] on input "text" at bounding box center [576, 182] width 391 height 33
paste input "[URL][DOMAIN_NAME]"
type input "[URL][DOMAIN_NAME]"
click at [554, 166] on input "text" at bounding box center [576, 182] width 391 height 33
paste input "MGMC-mgesxr740-01:"
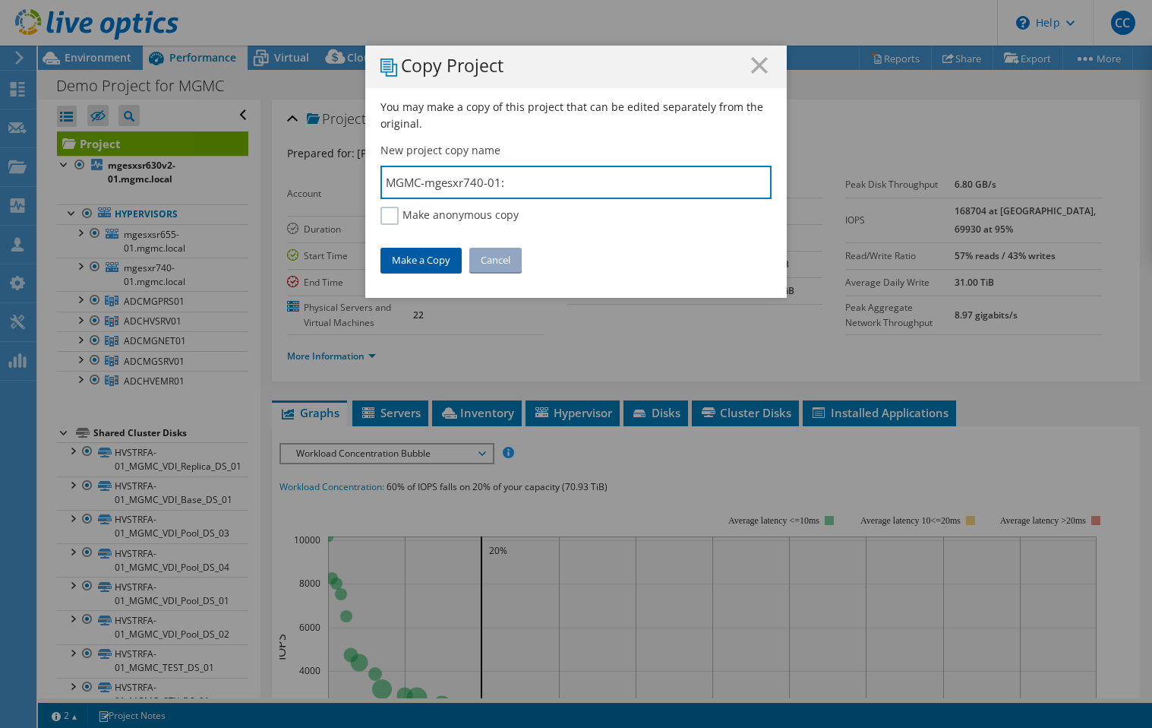
type input "MGMC-mgesxr740-01:"
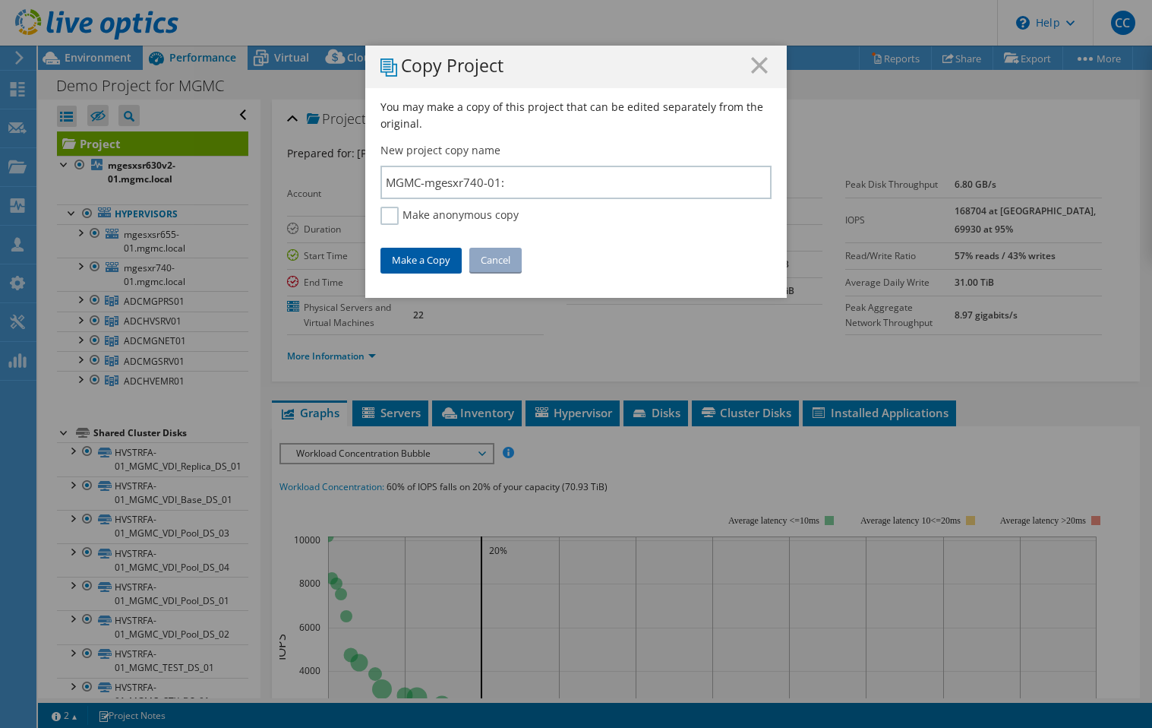
click at [443, 251] on link "Make a Copy" at bounding box center [421, 260] width 81 height 24
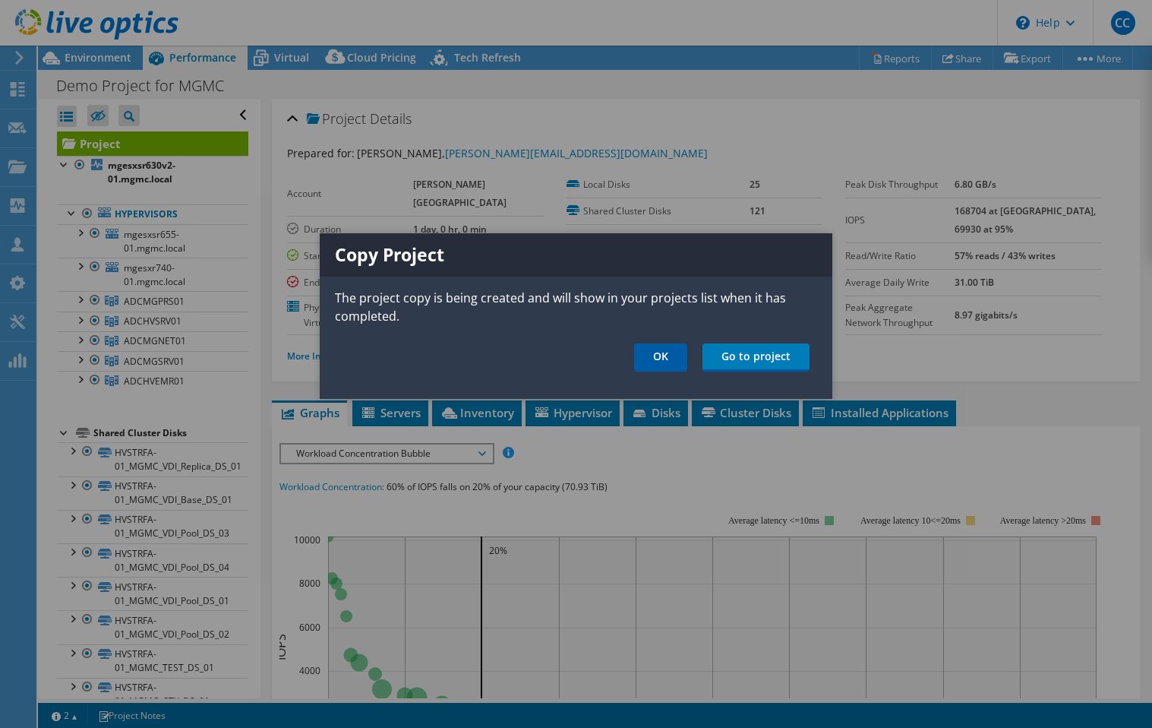
click at [671, 357] on link "OK" at bounding box center [660, 357] width 53 height 28
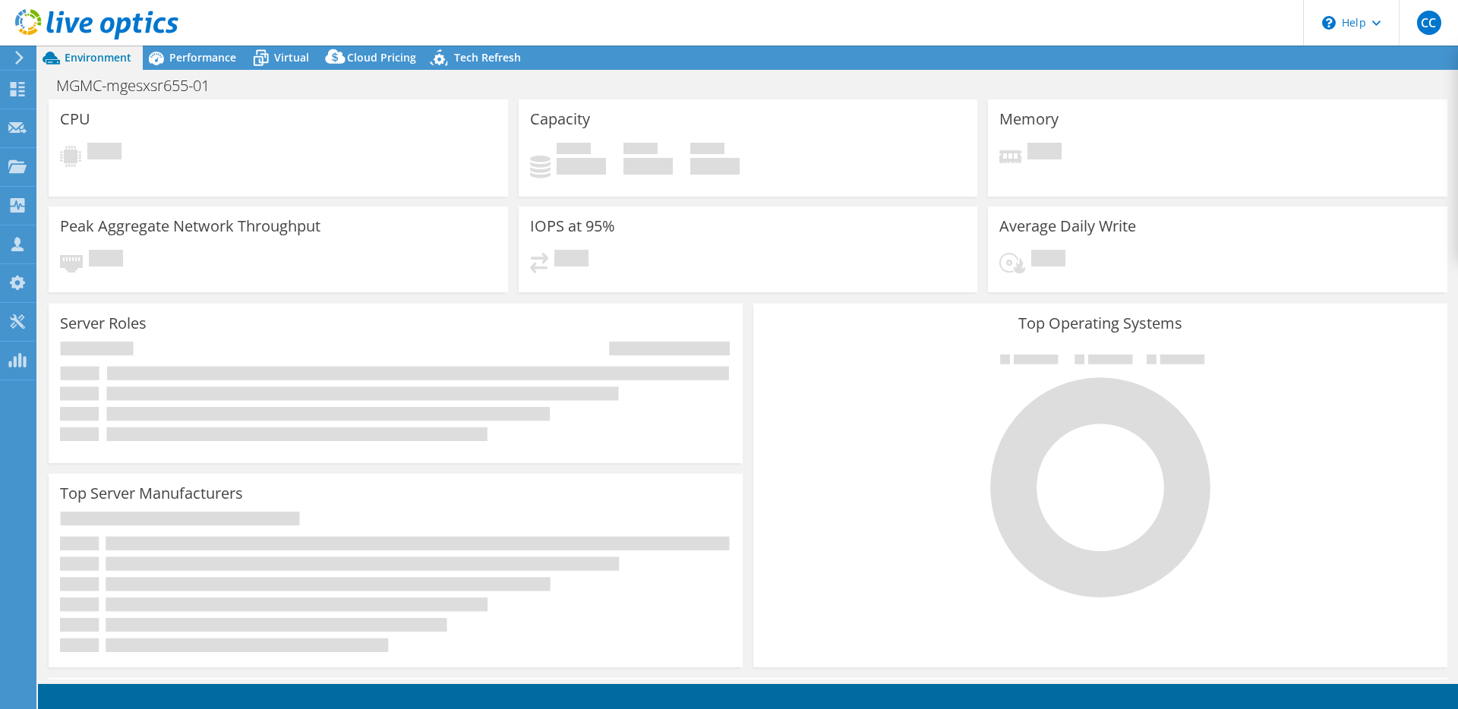
select select "USD"
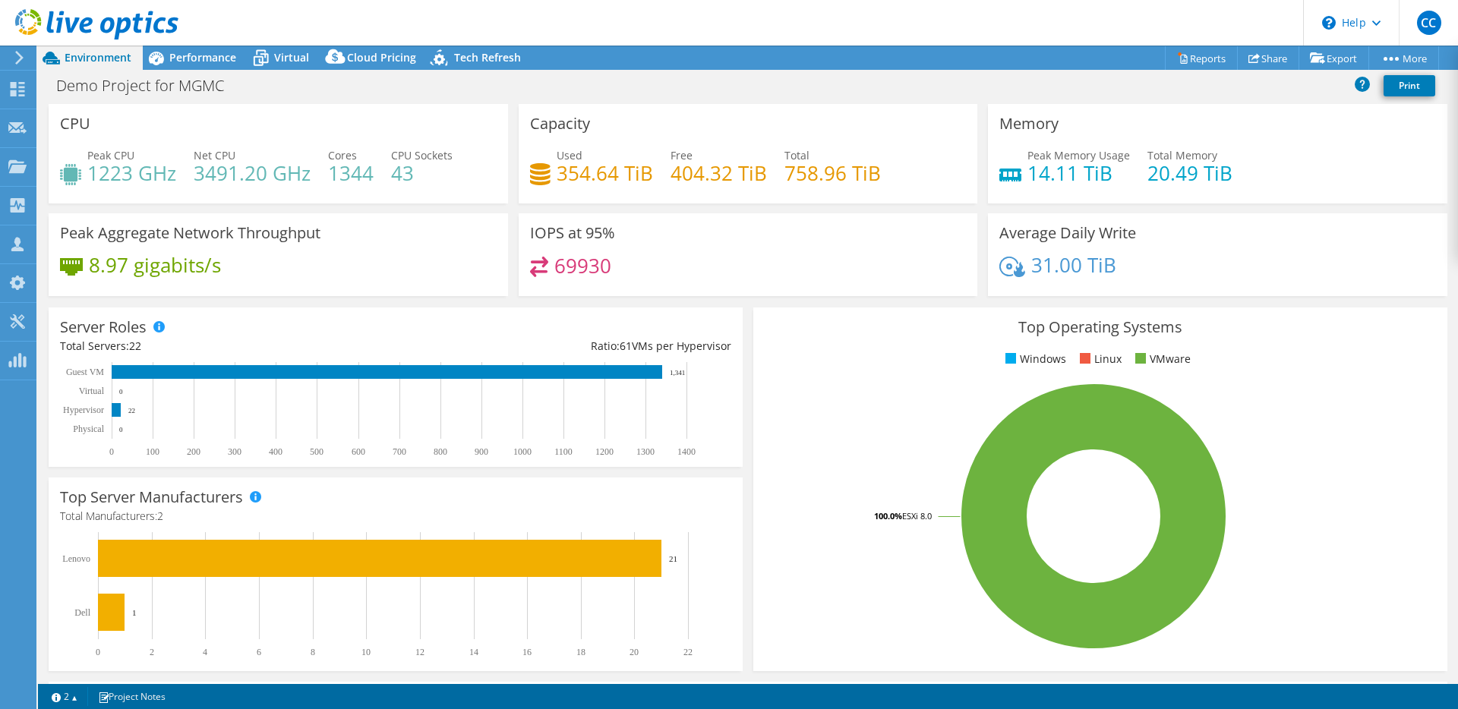
click at [114, 26] on icon at bounding box center [96, 24] width 163 height 31
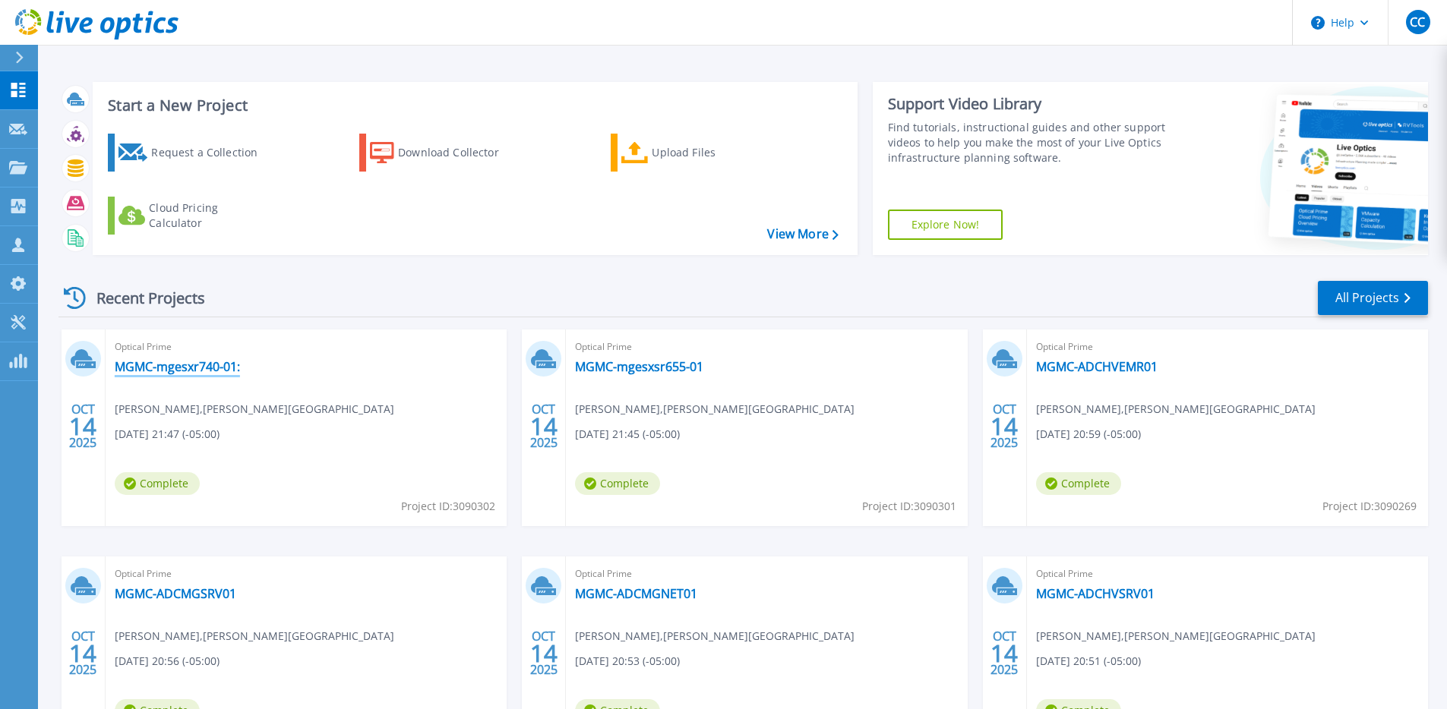
click at [219, 370] on link "MGMC-mgesxr740-01:" at bounding box center [177, 366] width 125 height 15
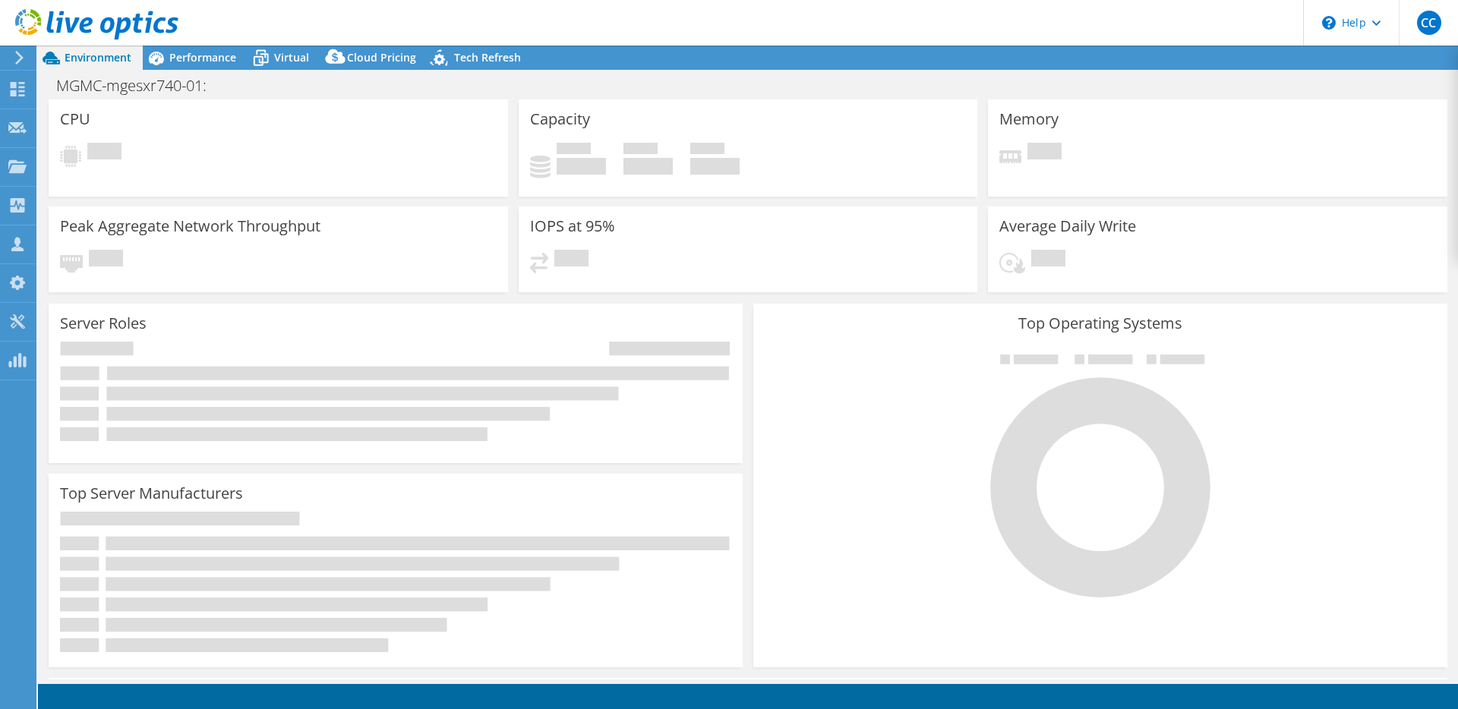
select select "USD"
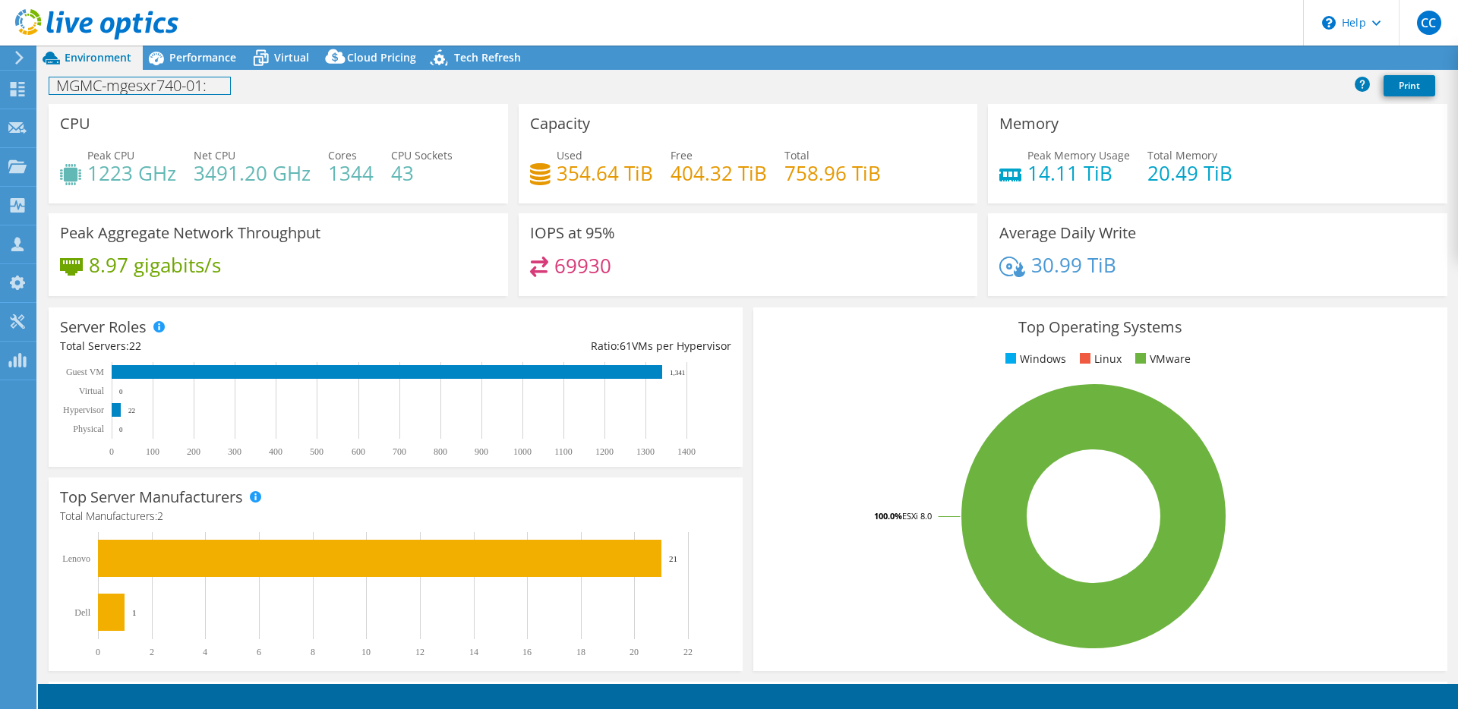
click at [202, 80] on h1 "MGMC-mgesxr740-01:" at bounding box center [139, 85] width 181 height 17
click at [250, 87] on link at bounding box center [246, 84] width 21 height 19
click at [212, 69] on div "Performance" at bounding box center [195, 58] width 105 height 24
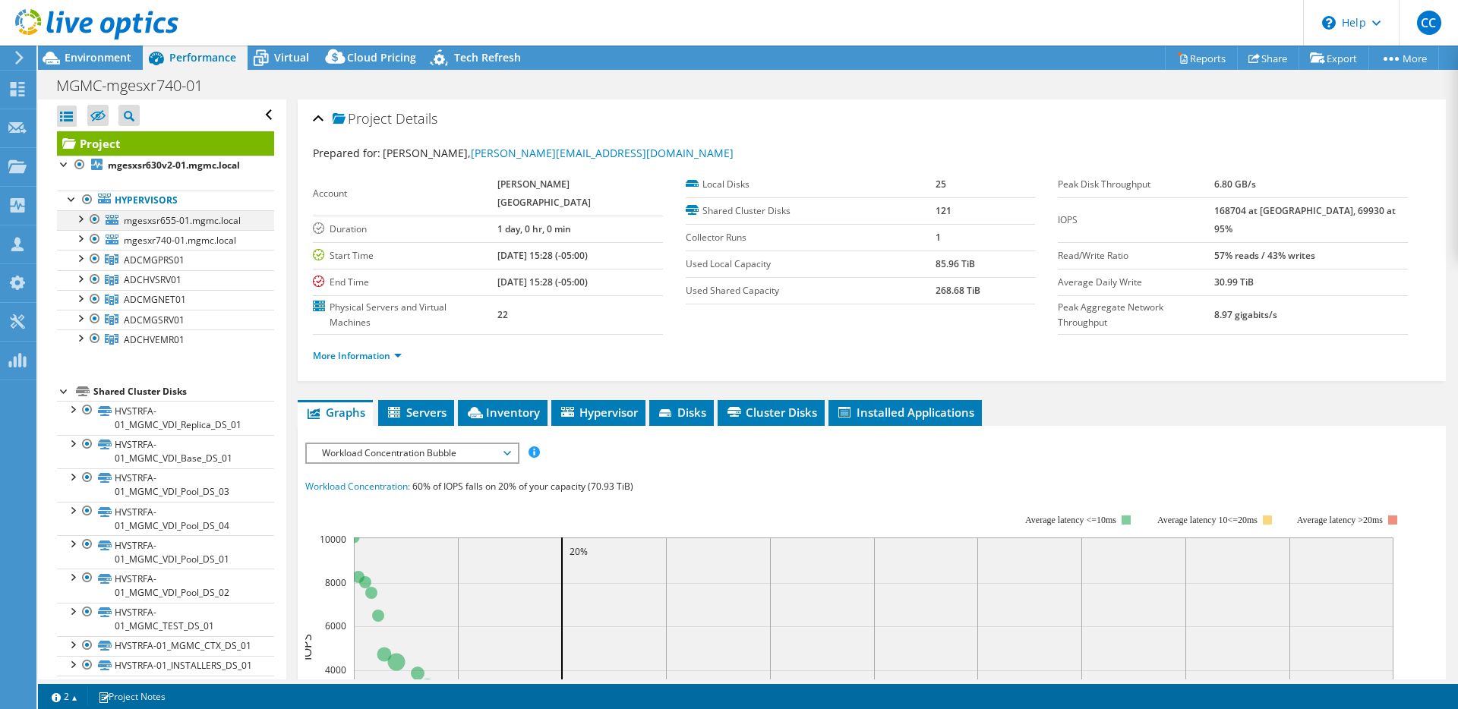
click at [101, 223] on div at bounding box center [94, 219] width 15 height 18
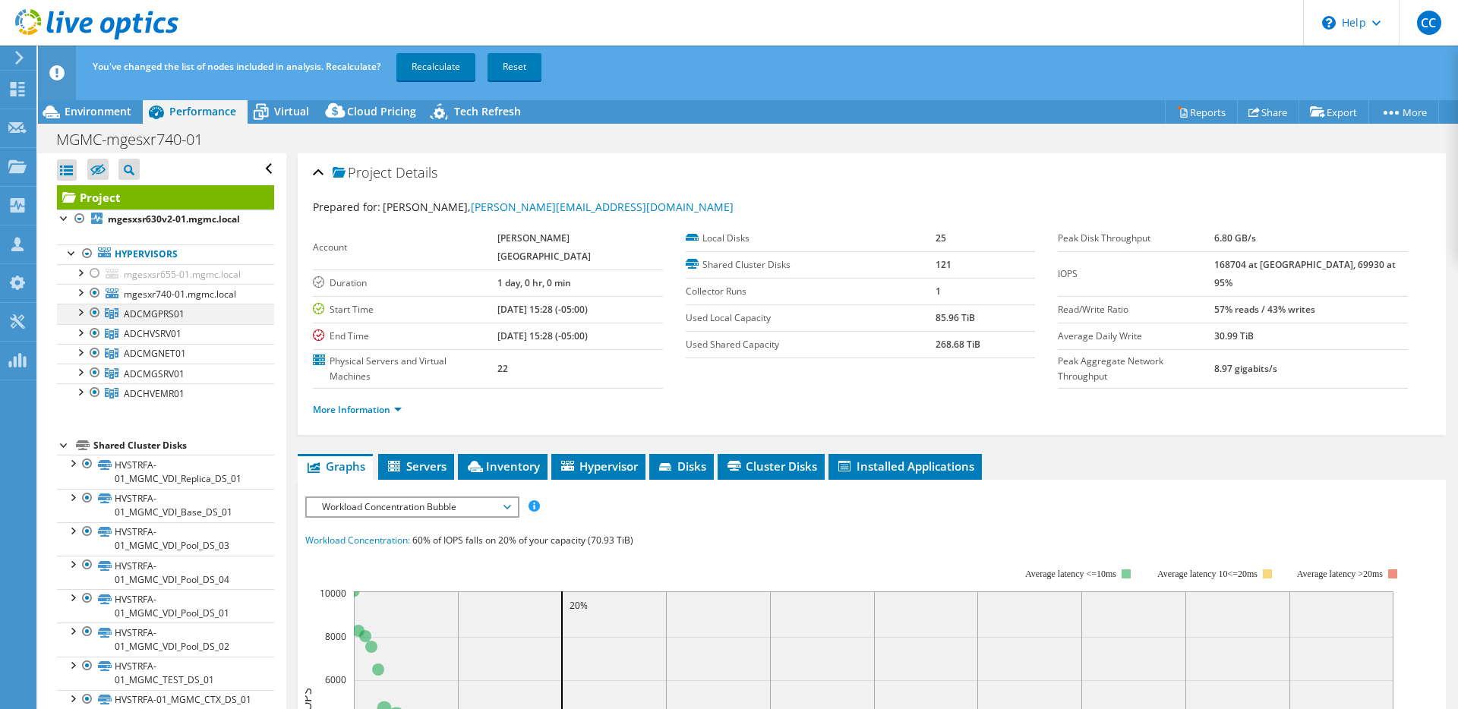
click at [96, 312] on div at bounding box center [94, 313] width 15 height 18
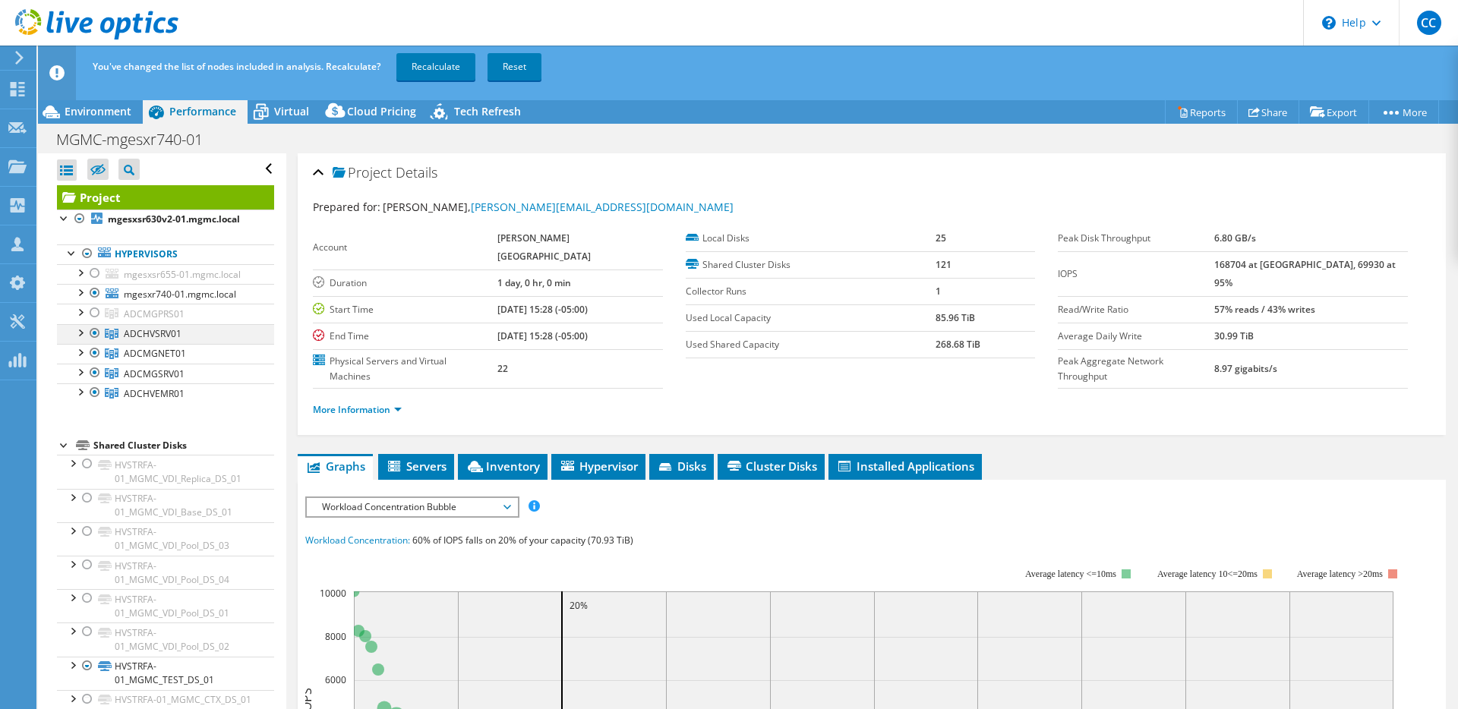
click at [93, 338] on div at bounding box center [94, 333] width 15 height 18
click at [96, 356] on div at bounding box center [94, 353] width 15 height 18
click at [96, 374] on div at bounding box center [94, 373] width 15 height 18
click at [96, 396] on div at bounding box center [94, 393] width 15 height 18
click at [425, 69] on link "Recalculate" at bounding box center [435, 66] width 79 height 27
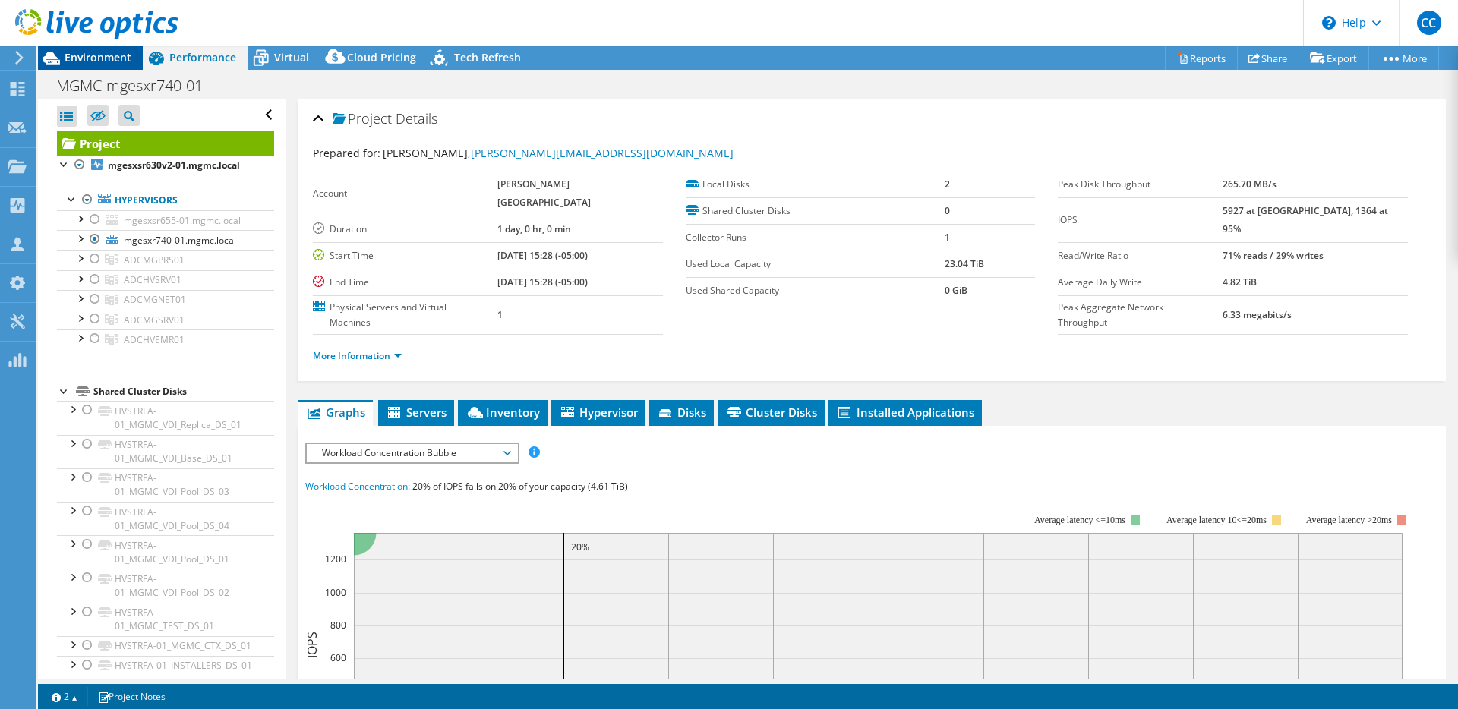
click at [128, 57] on span "Environment" at bounding box center [98, 57] width 67 height 14
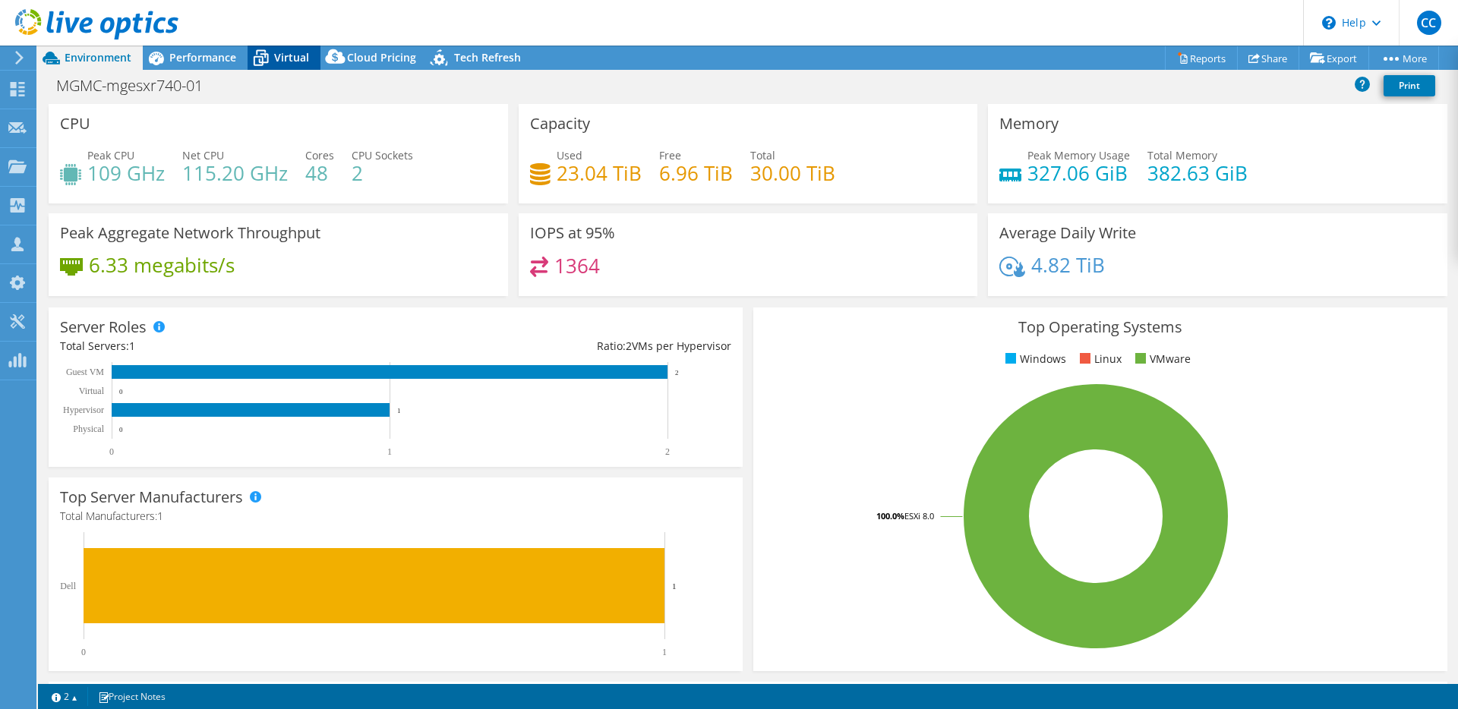
click at [292, 67] on div "Virtual" at bounding box center [284, 58] width 73 height 24
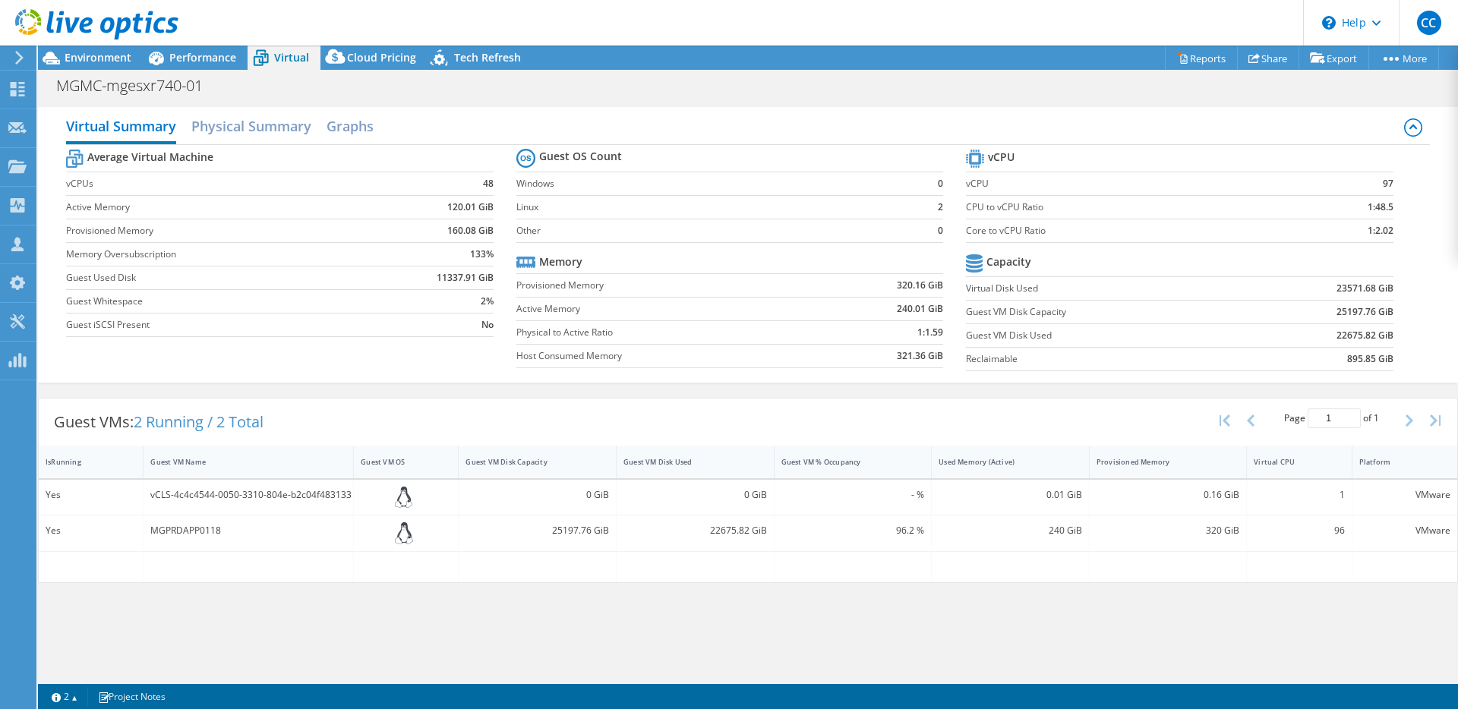
click at [470, 399] on div "Guest VMs: 2 Running / 2 Total Page 1 of 1 5 rows 10 rows 20 rows 25 rows 50 ro…" at bounding box center [748, 422] width 1419 height 47
click at [1270, 466] on div "Virtual CPU" at bounding box center [1290, 462] width 86 height 24
click at [1274, 463] on div "Virtual CPU" at bounding box center [1290, 462] width 72 height 10
click at [122, 61] on span "Environment" at bounding box center [98, 57] width 67 height 14
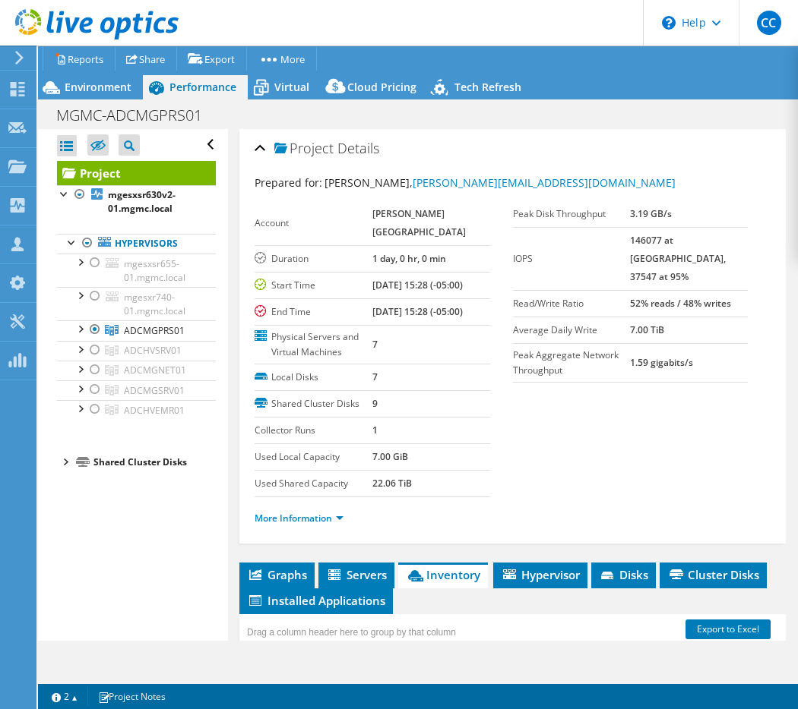
select select "USD"
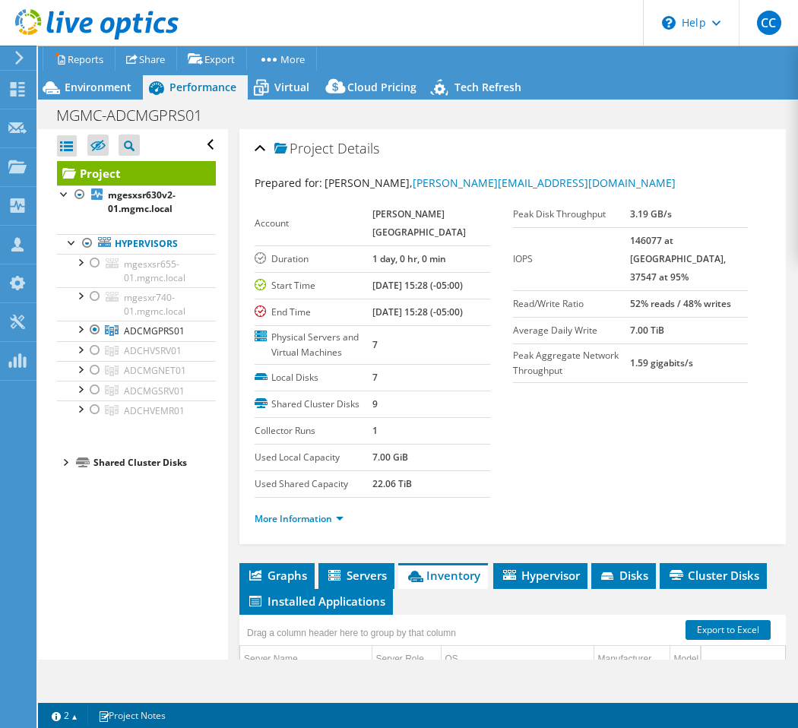
scroll to position [295, 0]
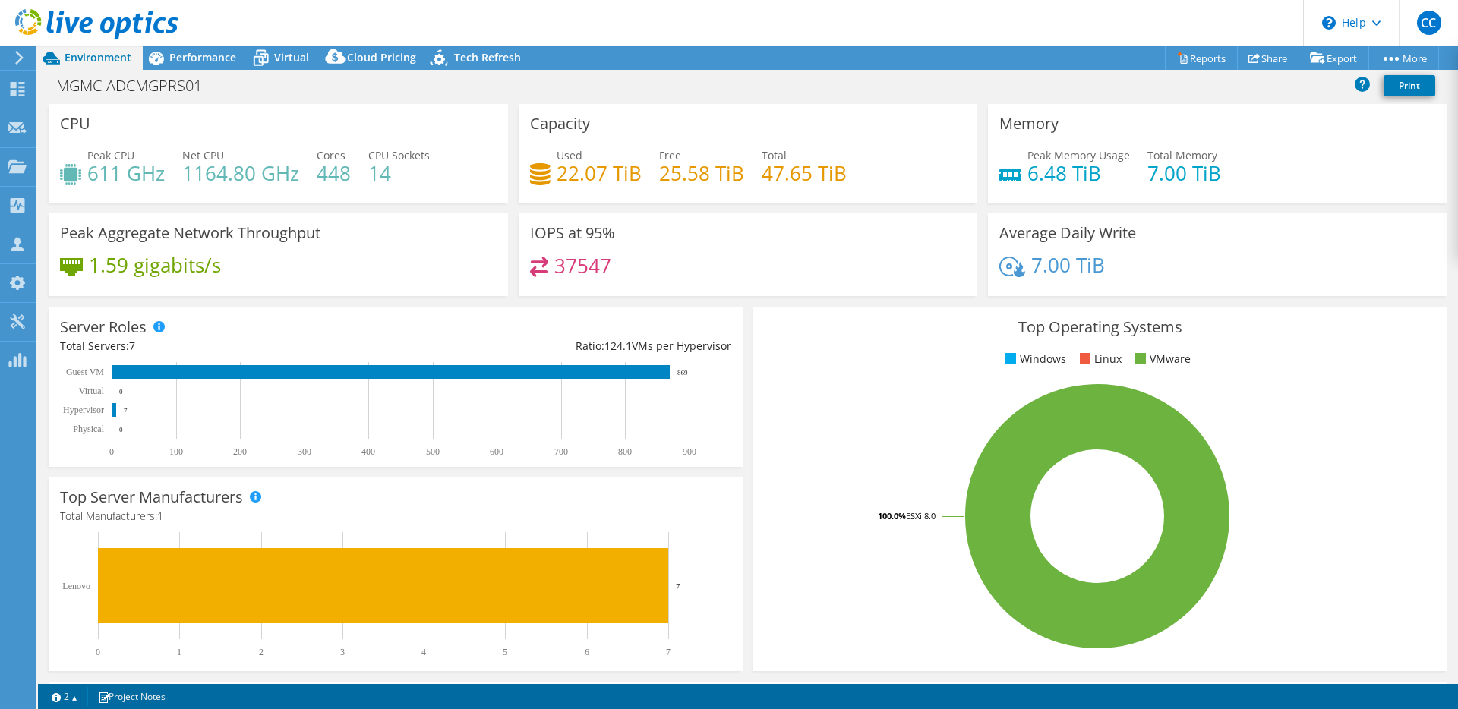
select select "USD"
click at [273, 59] on icon at bounding box center [261, 58] width 27 height 27
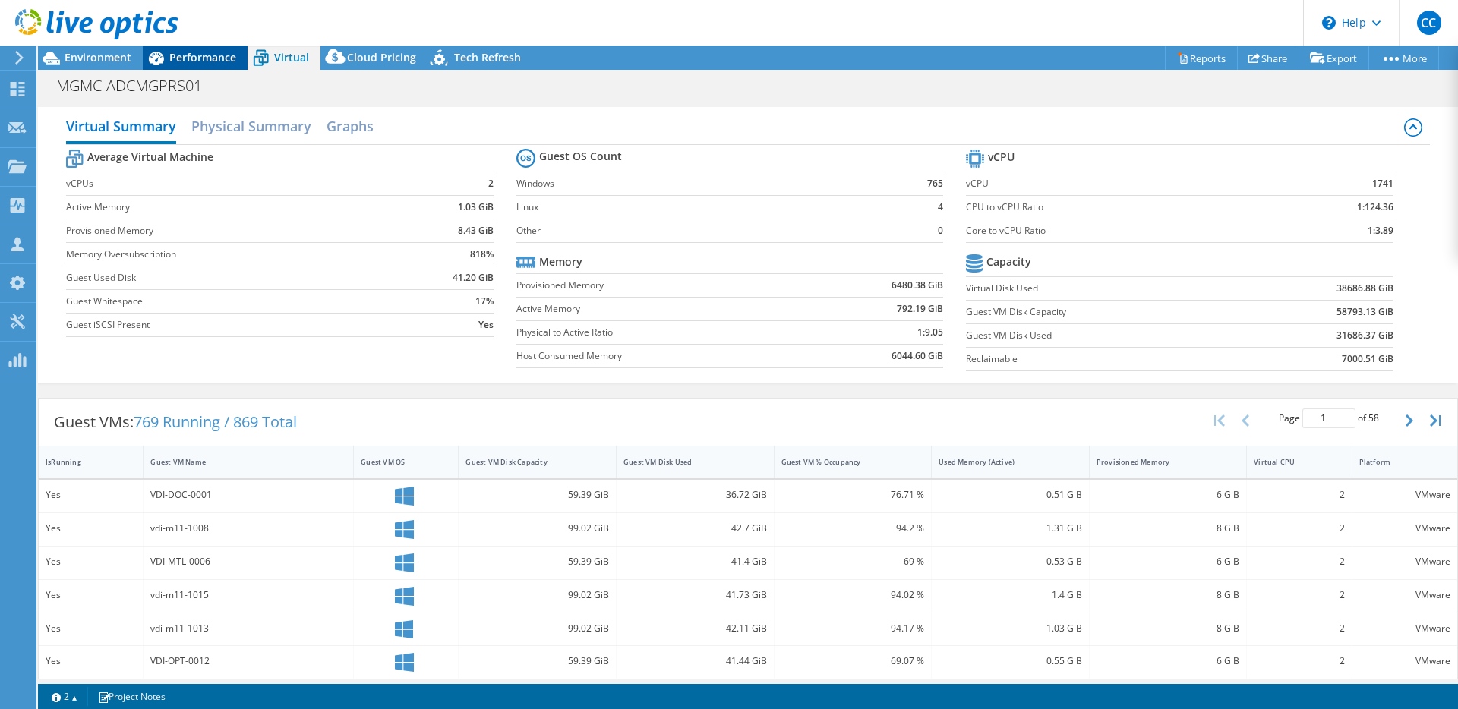
click at [209, 57] on span "Performance" at bounding box center [202, 57] width 67 height 14
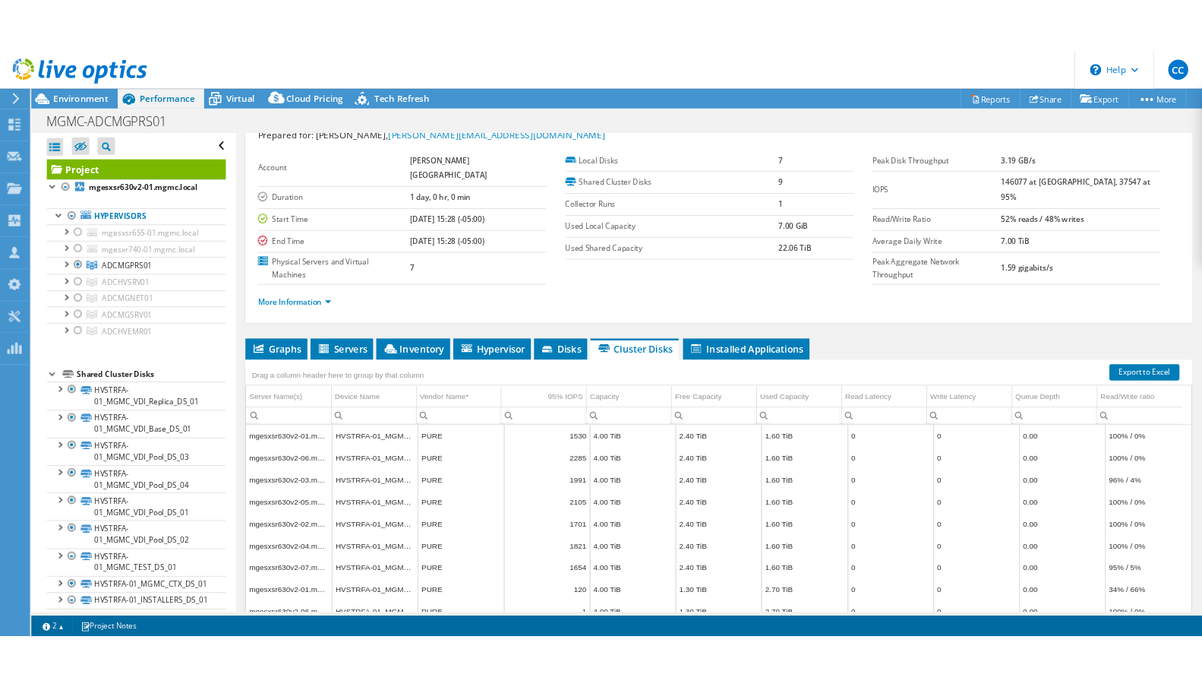
scroll to position [0, 0]
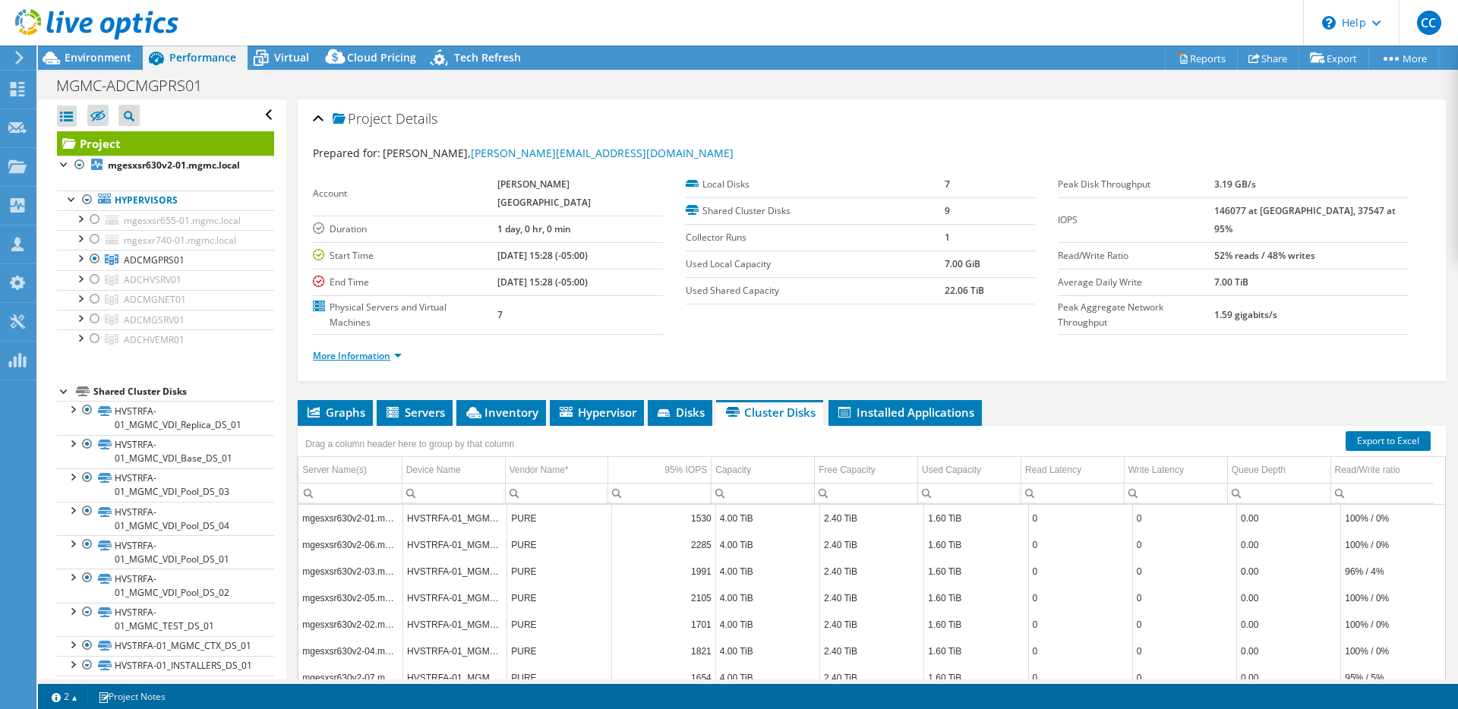
click at [387, 349] on link "More Information" at bounding box center [357, 355] width 89 height 13
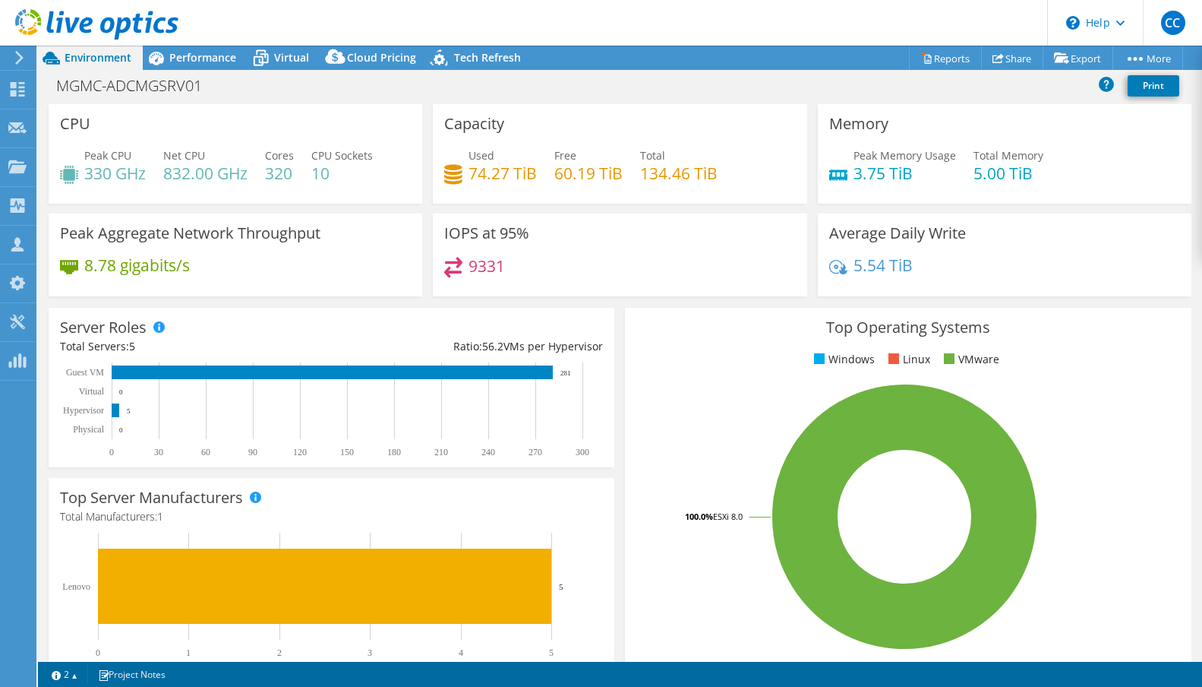
select select "USD"
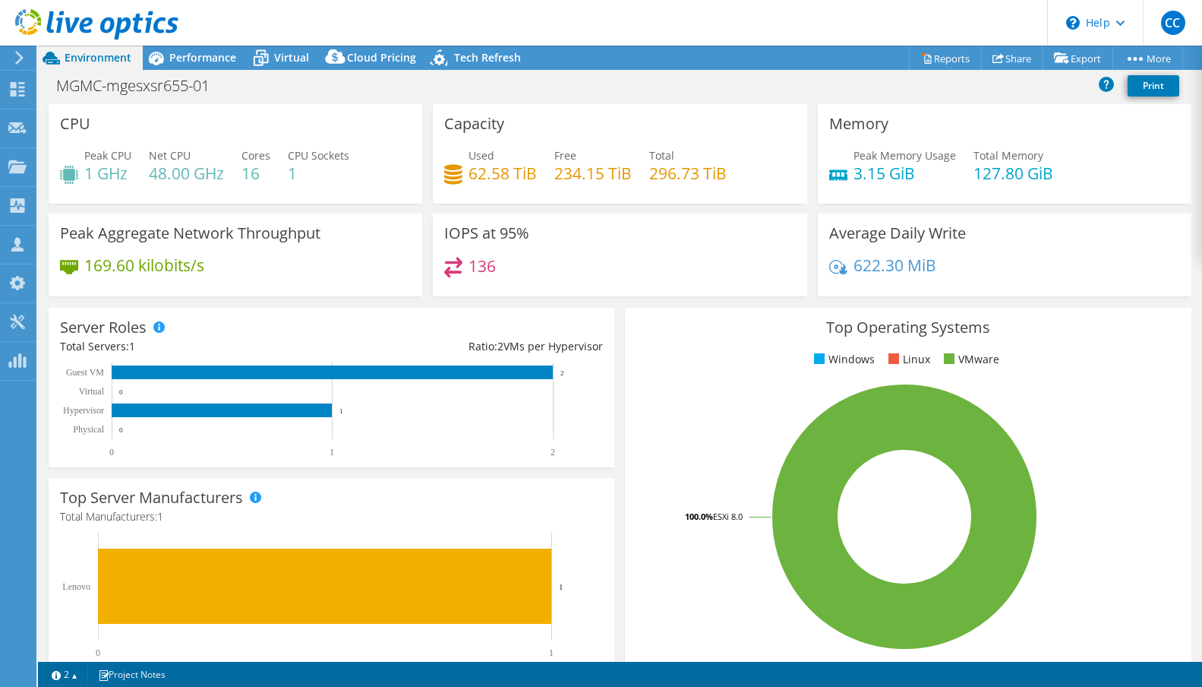
select select "USD"
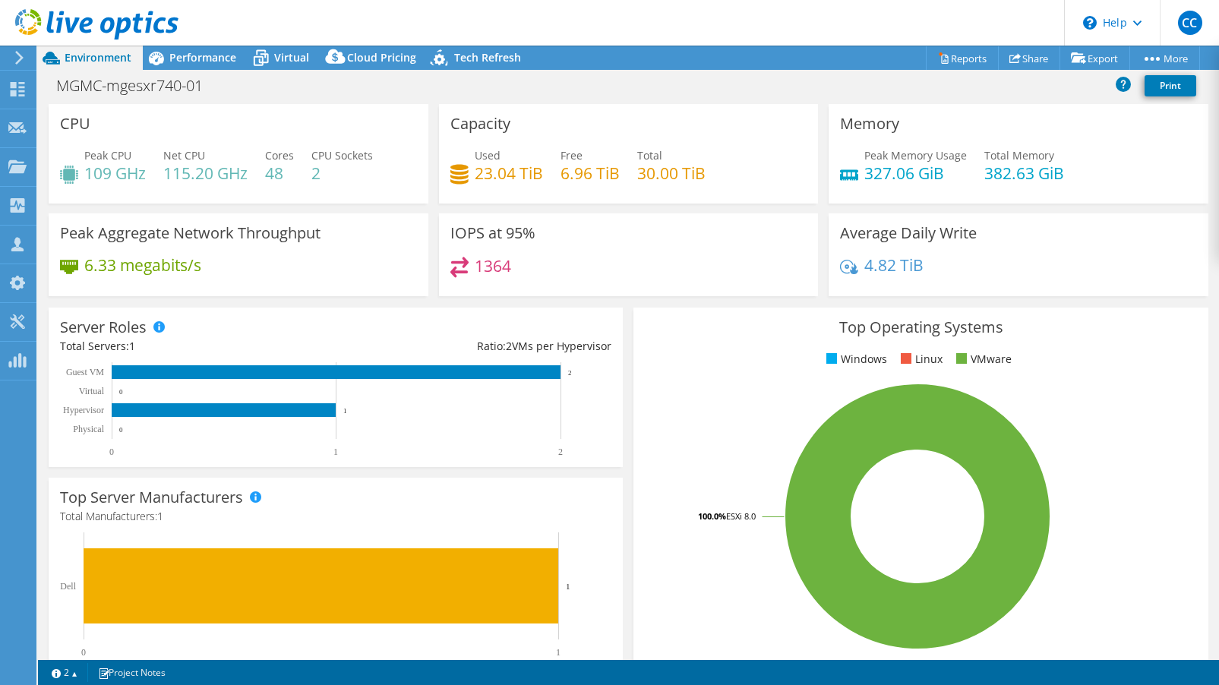
select select "USD"
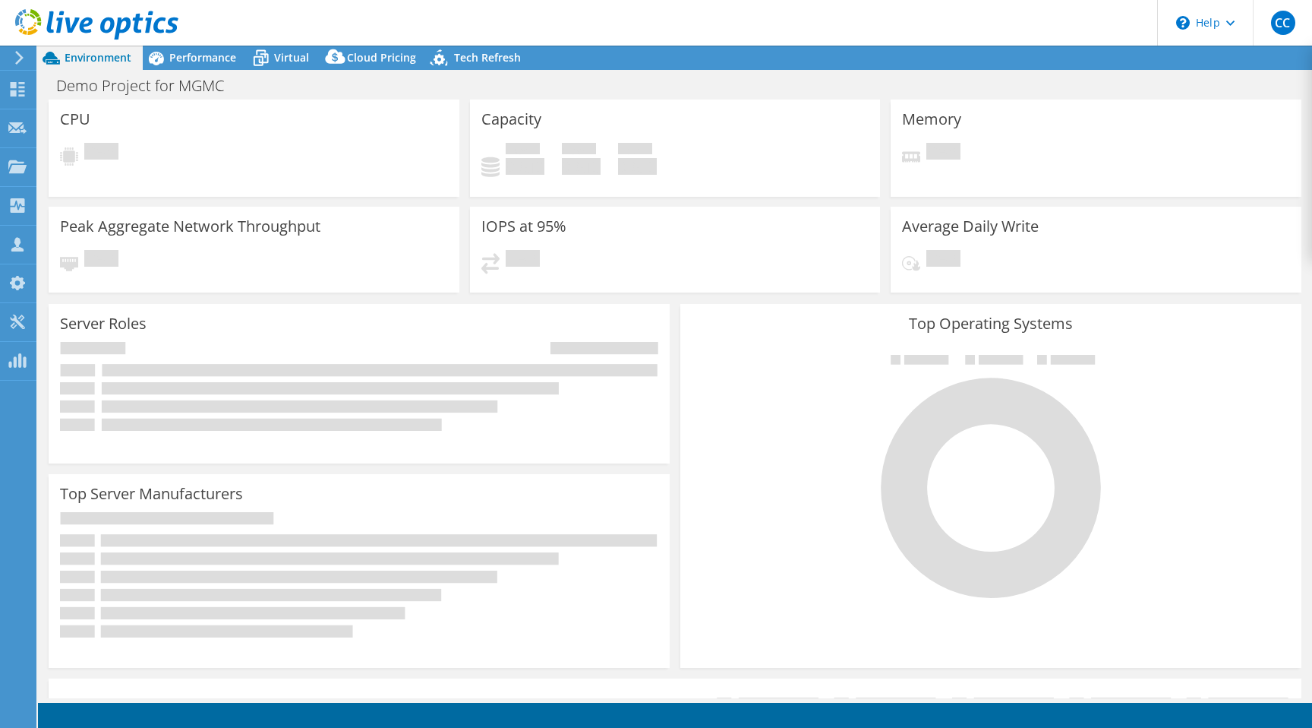
select select "USD"
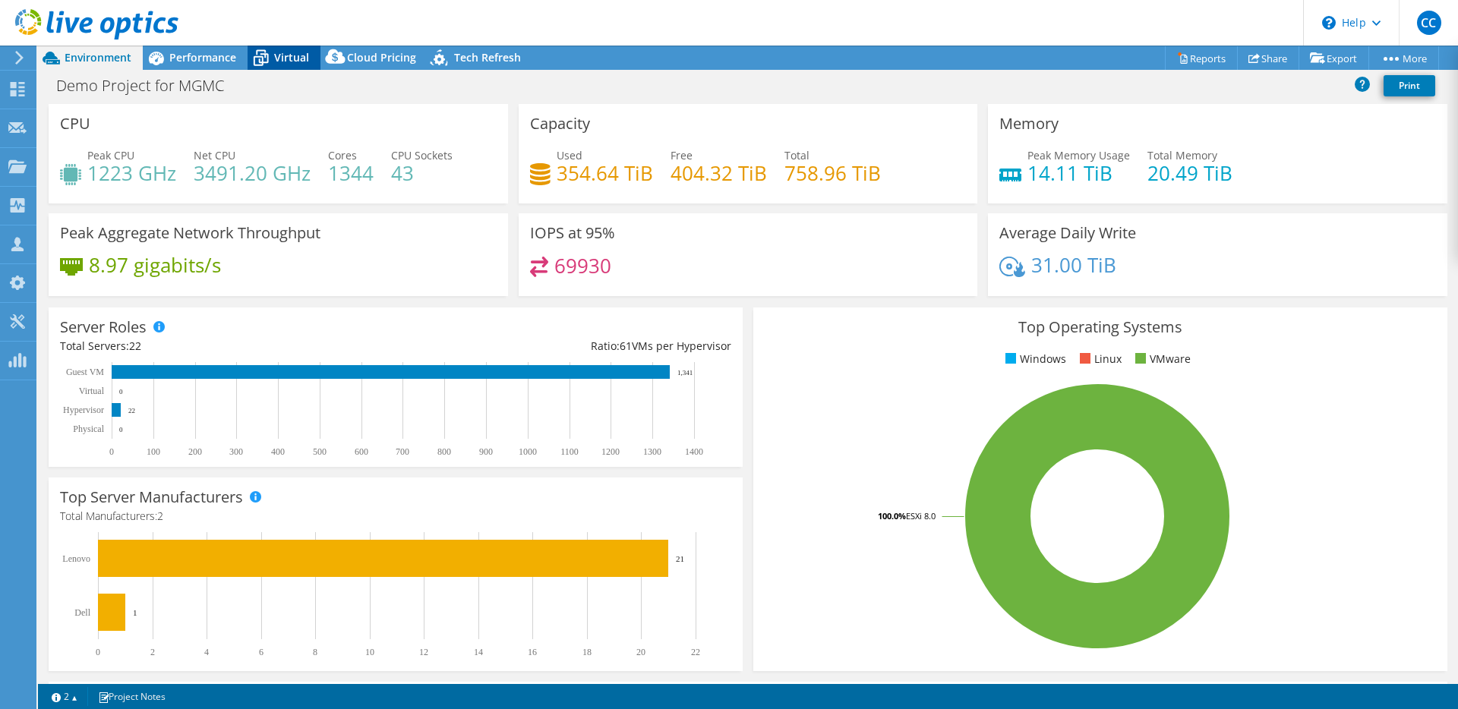
click at [286, 58] on span "Virtual" at bounding box center [291, 57] width 35 height 14
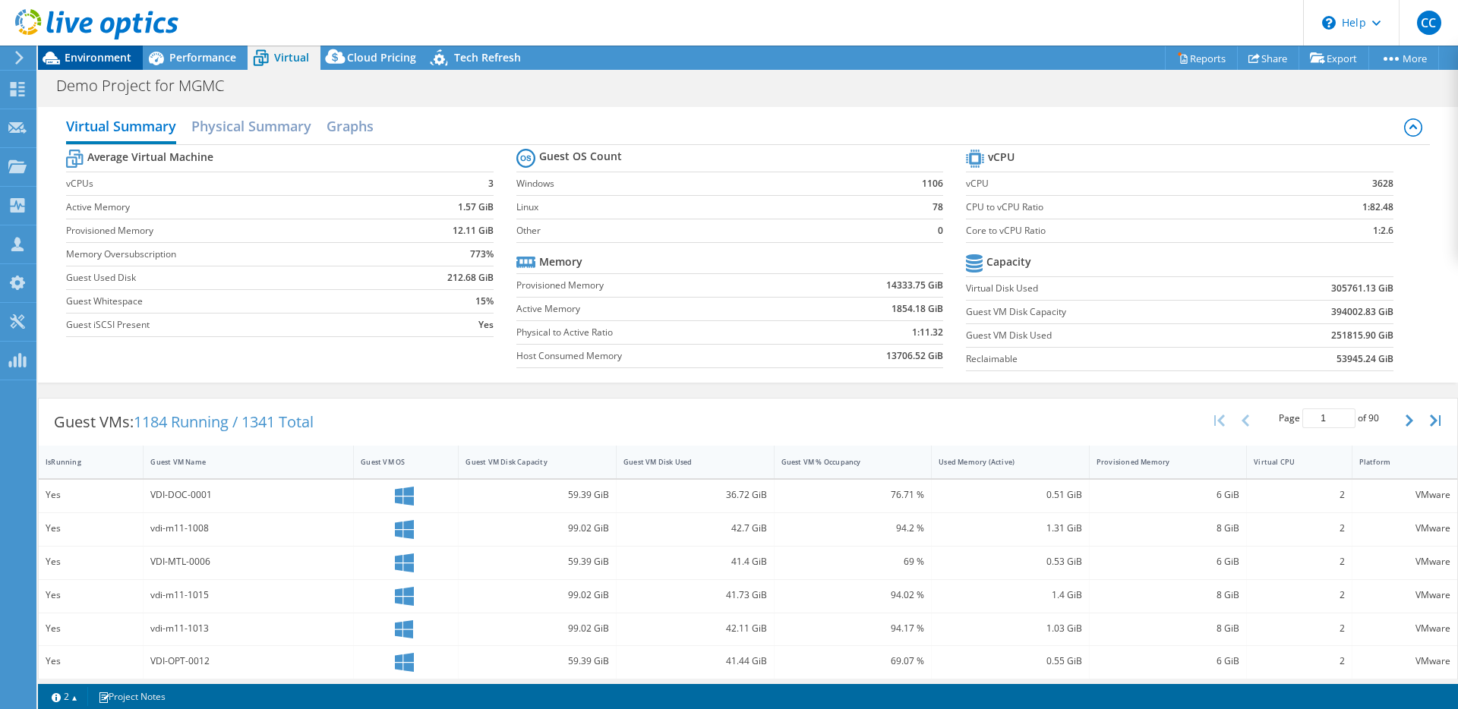
click at [114, 57] on span "Environment" at bounding box center [98, 57] width 67 height 14
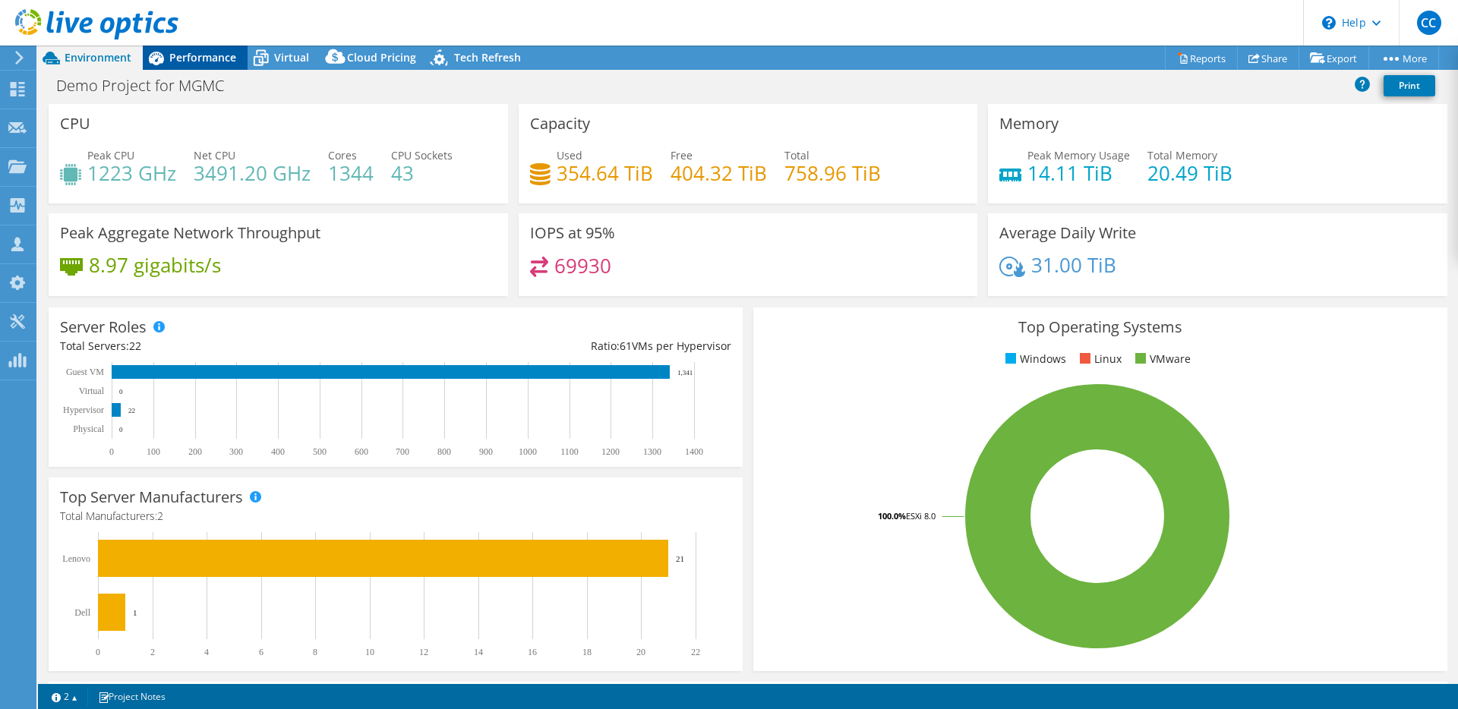
click at [194, 60] on span "Performance" at bounding box center [202, 57] width 67 height 14
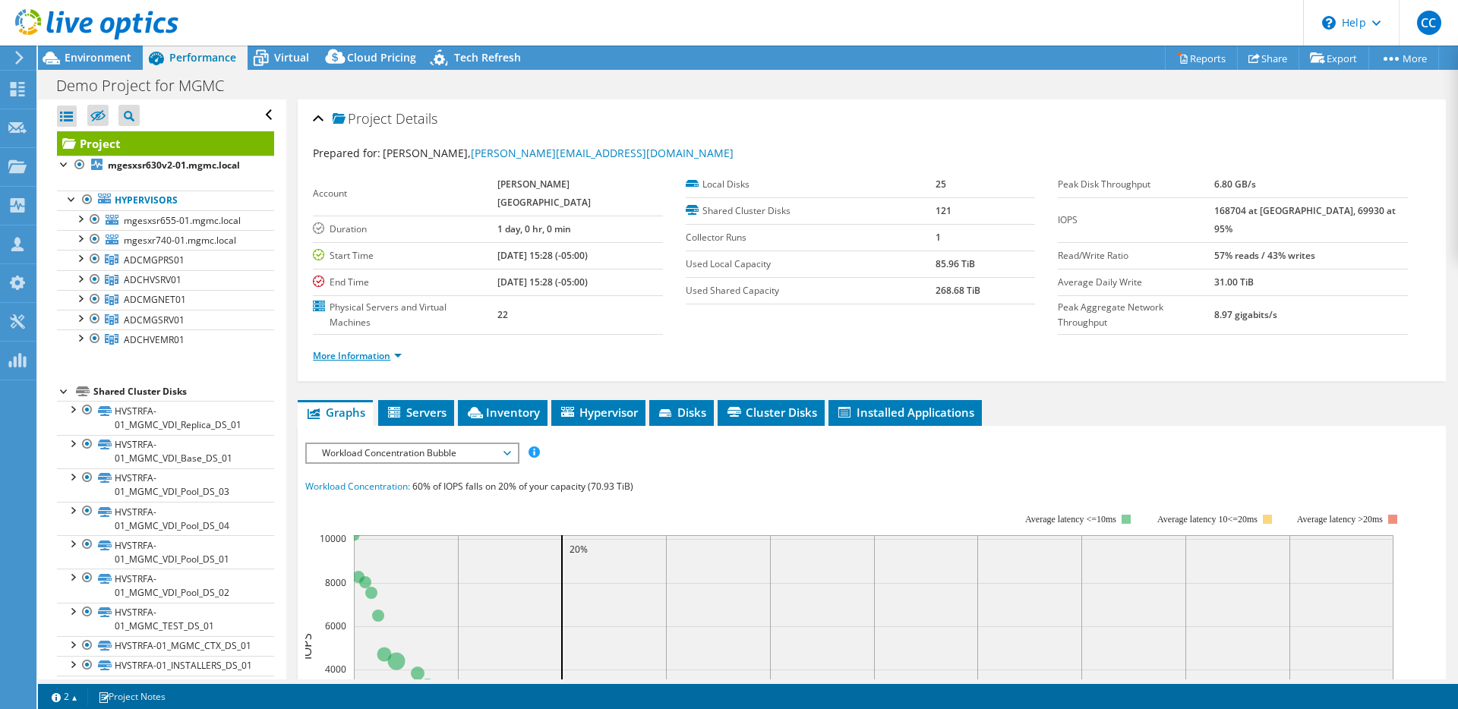
click at [387, 349] on link "More Information" at bounding box center [357, 355] width 89 height 13
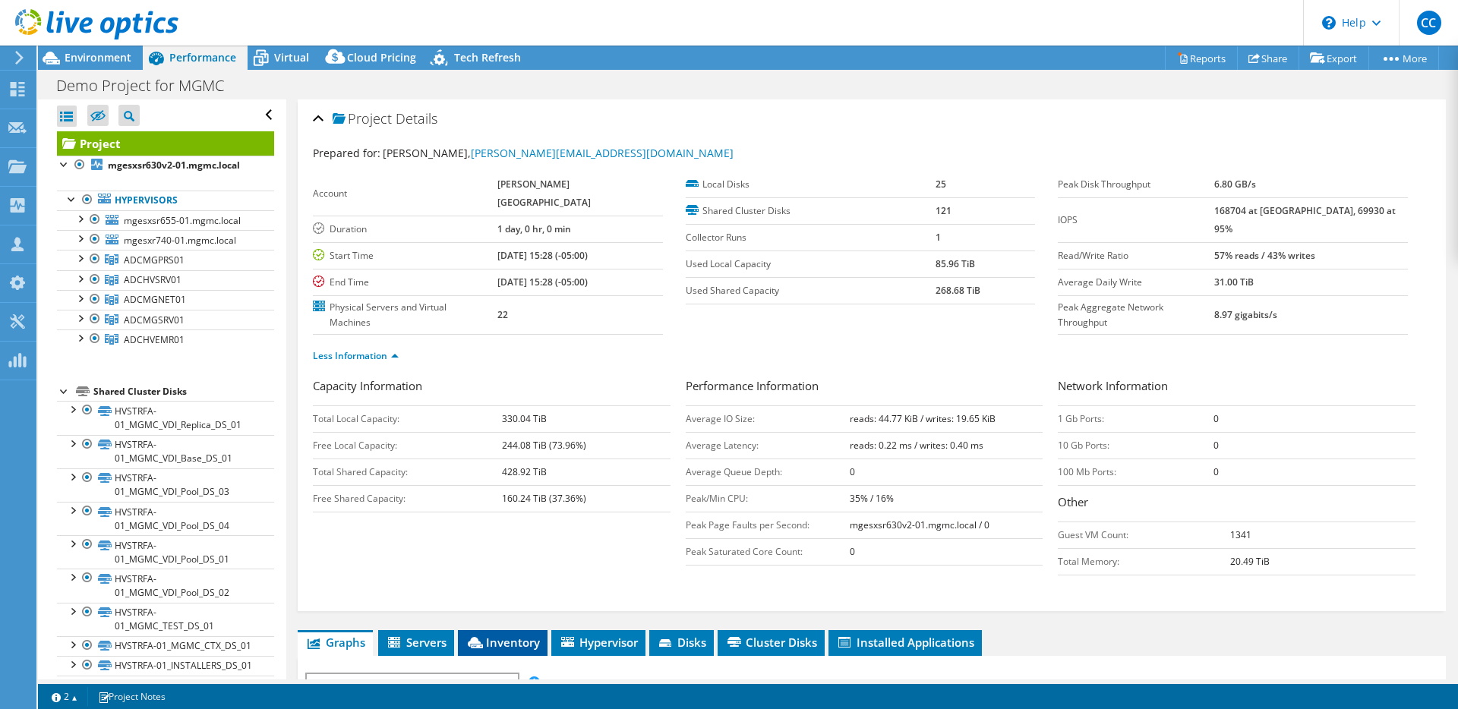
click at [503, 635] on span "Inventory" at bounding box center [503, 642] width 74 height 15
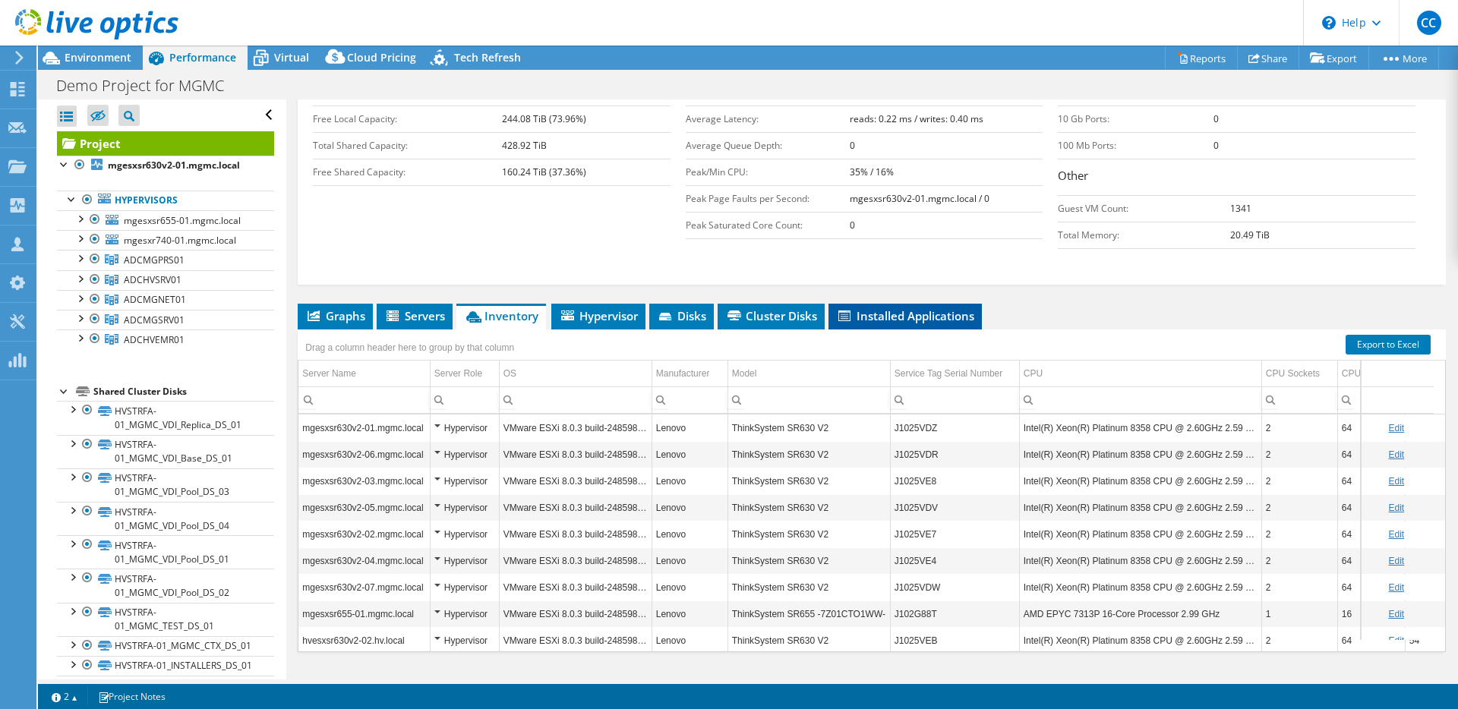
click at [909, 308] on span "Installed Applications" at bounding box center [905, 315] width 138 height 15
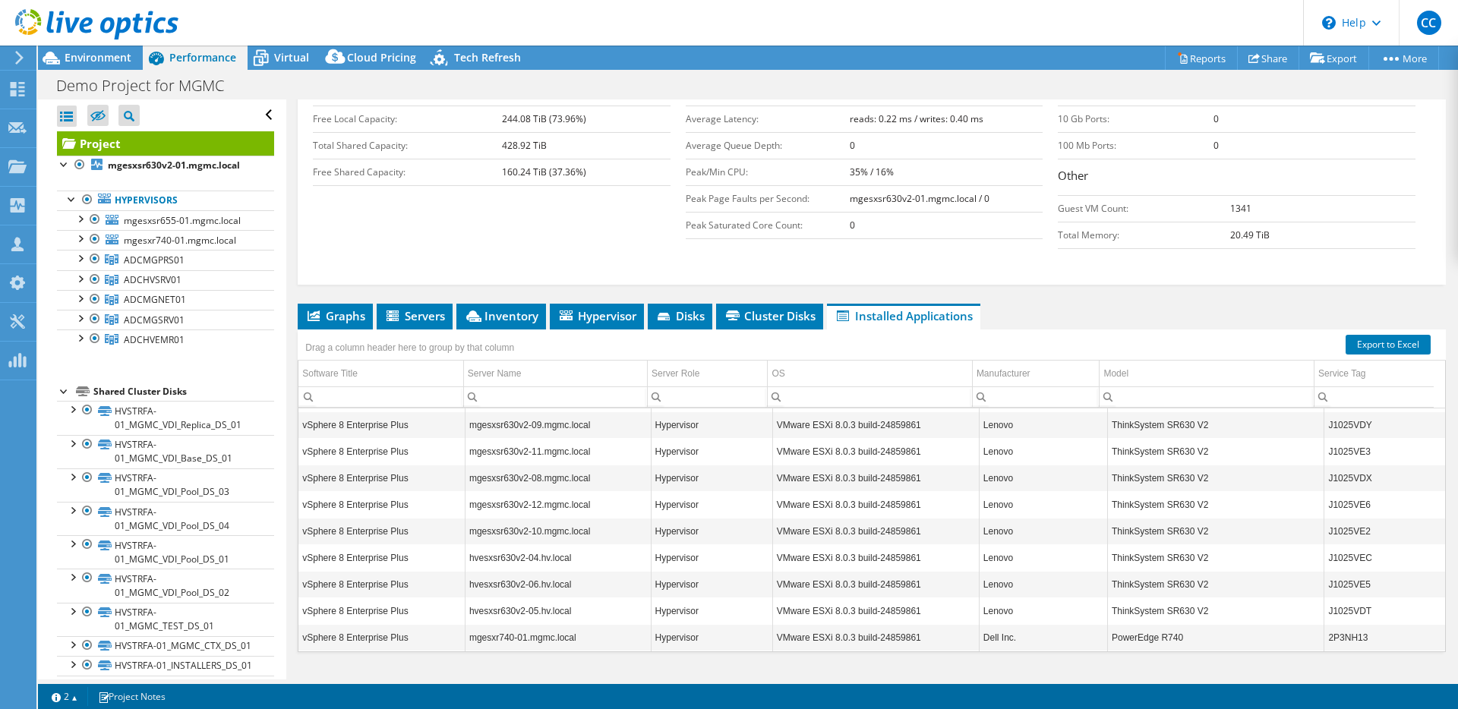
scroll to position [324, 0]
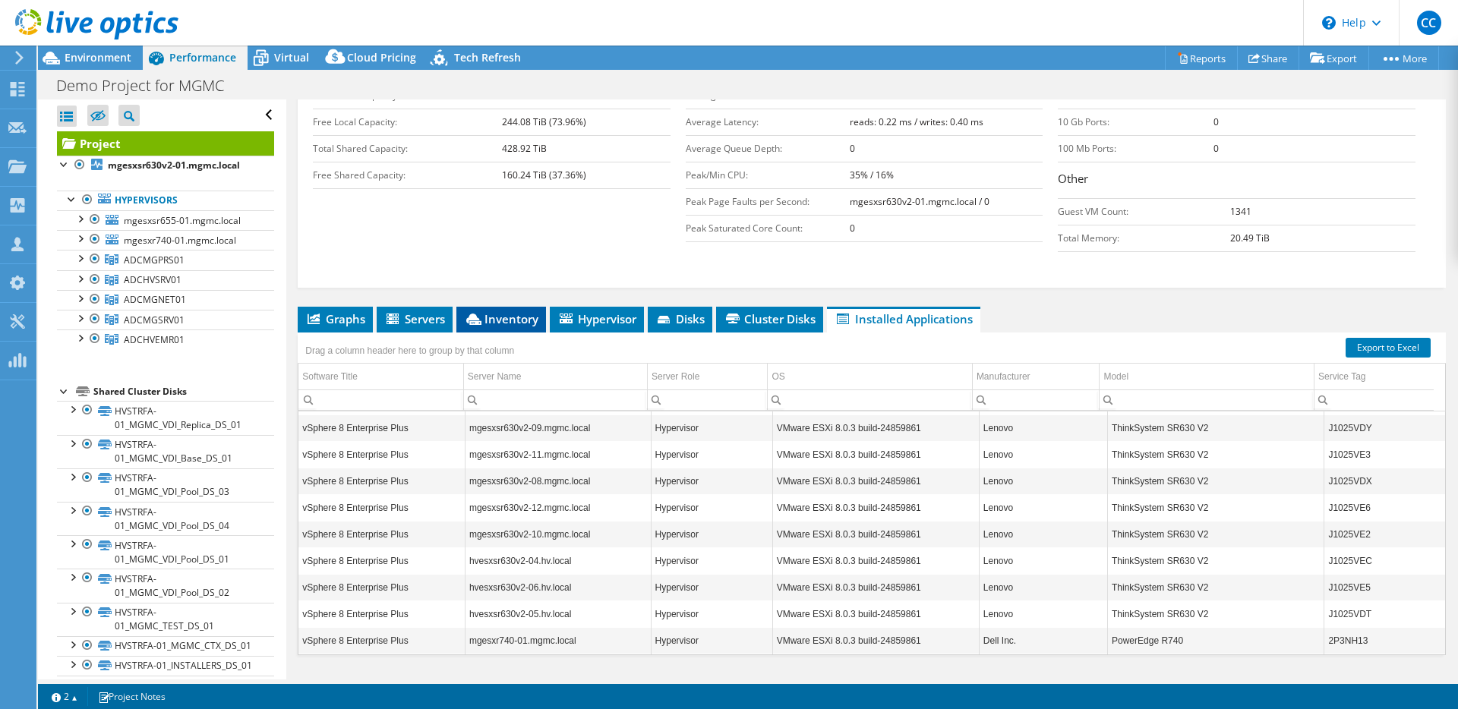
click at [505, 311] on span "Inventory" at bounding box center [501, 318] width 74 height 15
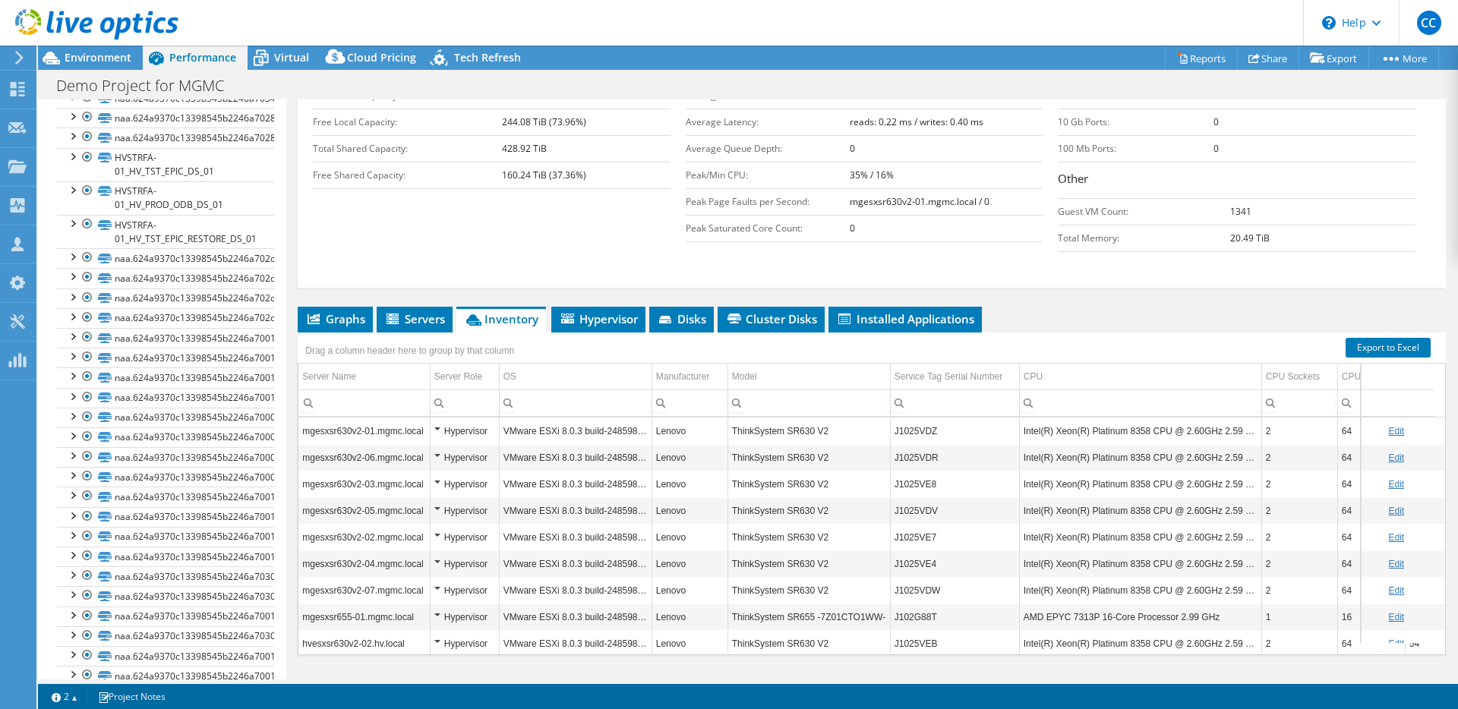
scroll to position [2516, 0]
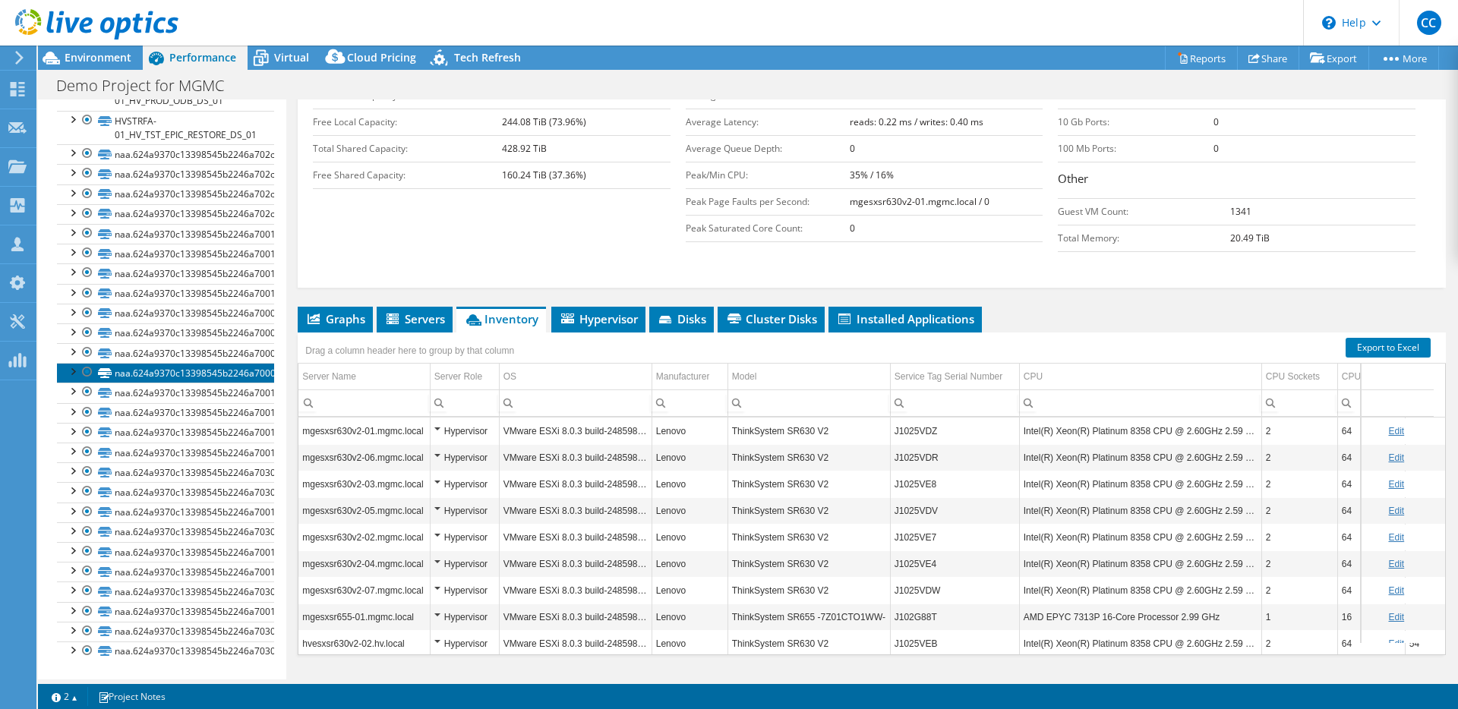
click at [235, 363] on link "naa.624a9370c13398545b2246a700095bd2" at bounding box center [165, 373] width 217 height 20
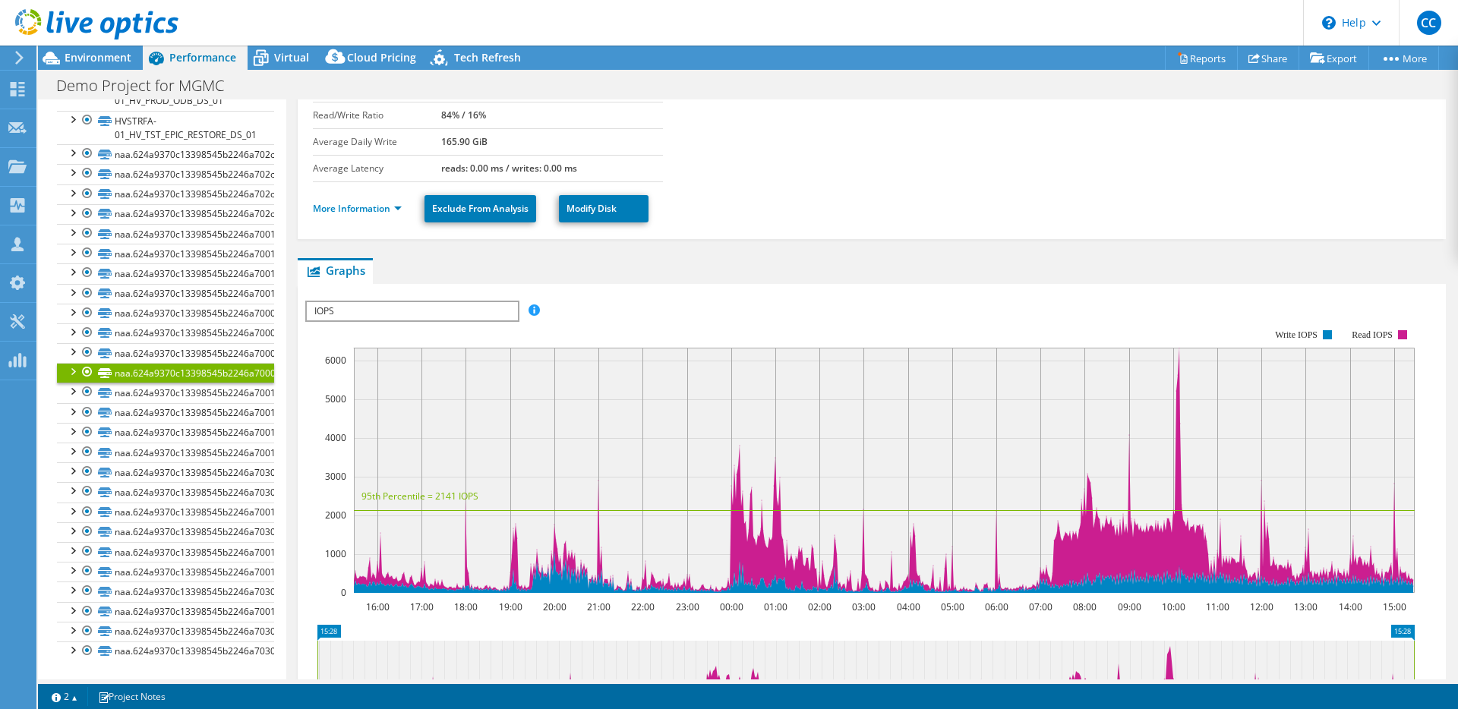
scroll to position [0, 0]
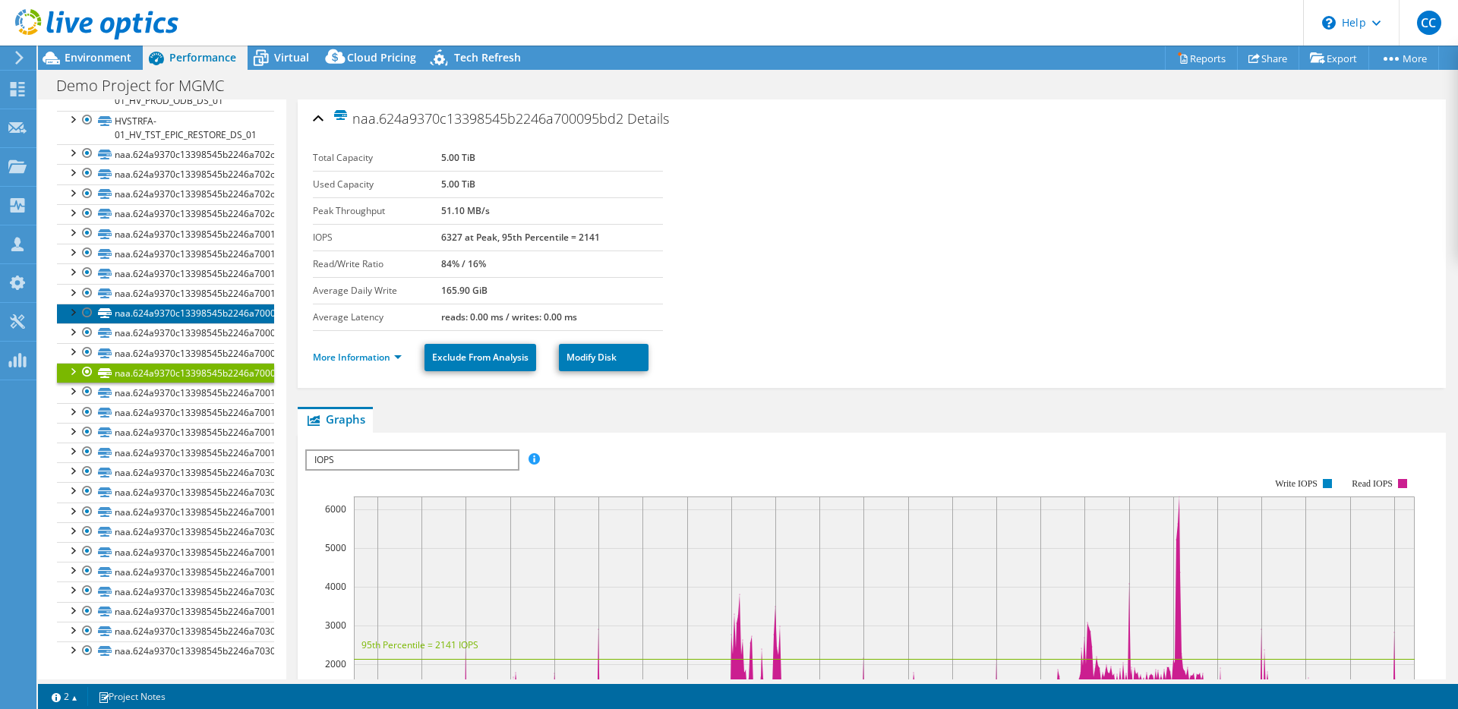
click at [185, 319] on link "naa.624a9370c13398545b2246a700095bcf" at bounding box center [165, 314] width 217 height 20
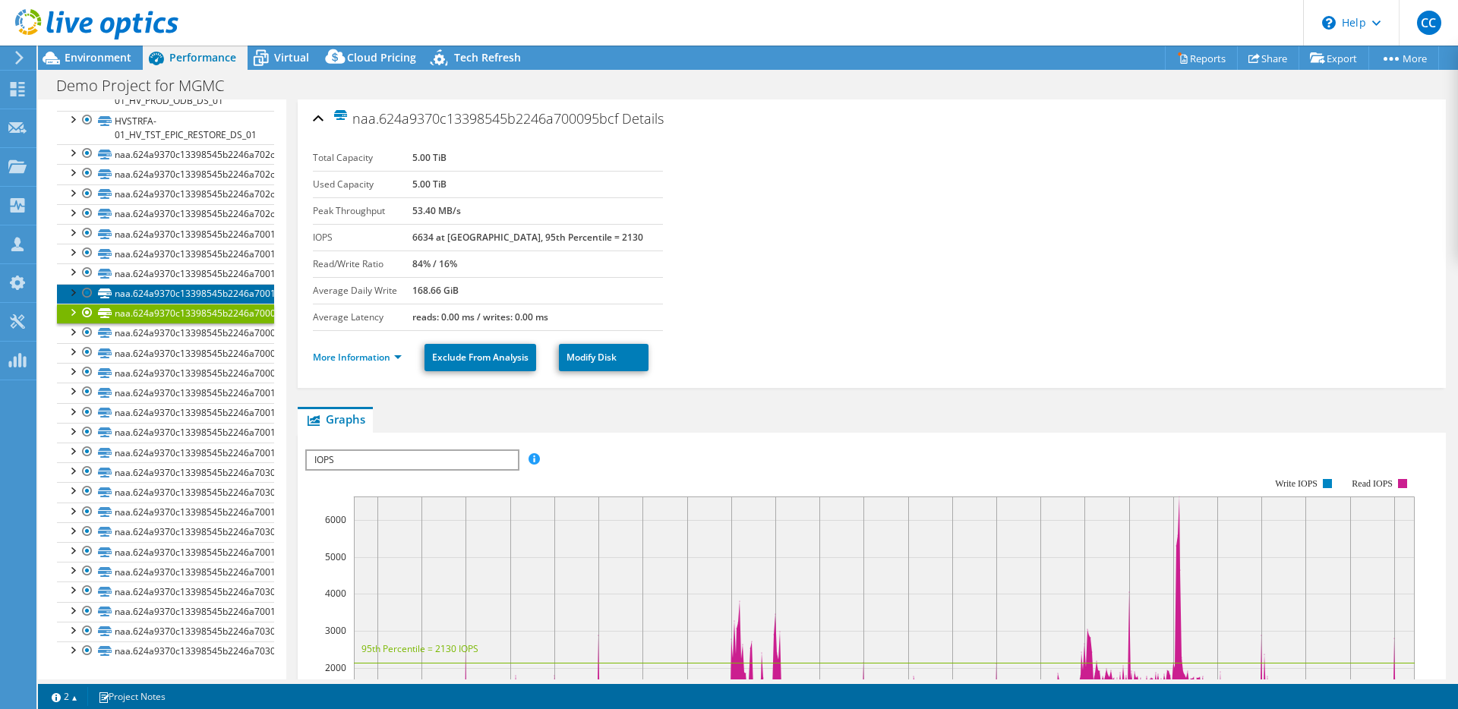
click at [182, 284] on link "naa.624a9370c13398545b2246a70013f19b" at bounding box center [165, 294] width 217 height 20
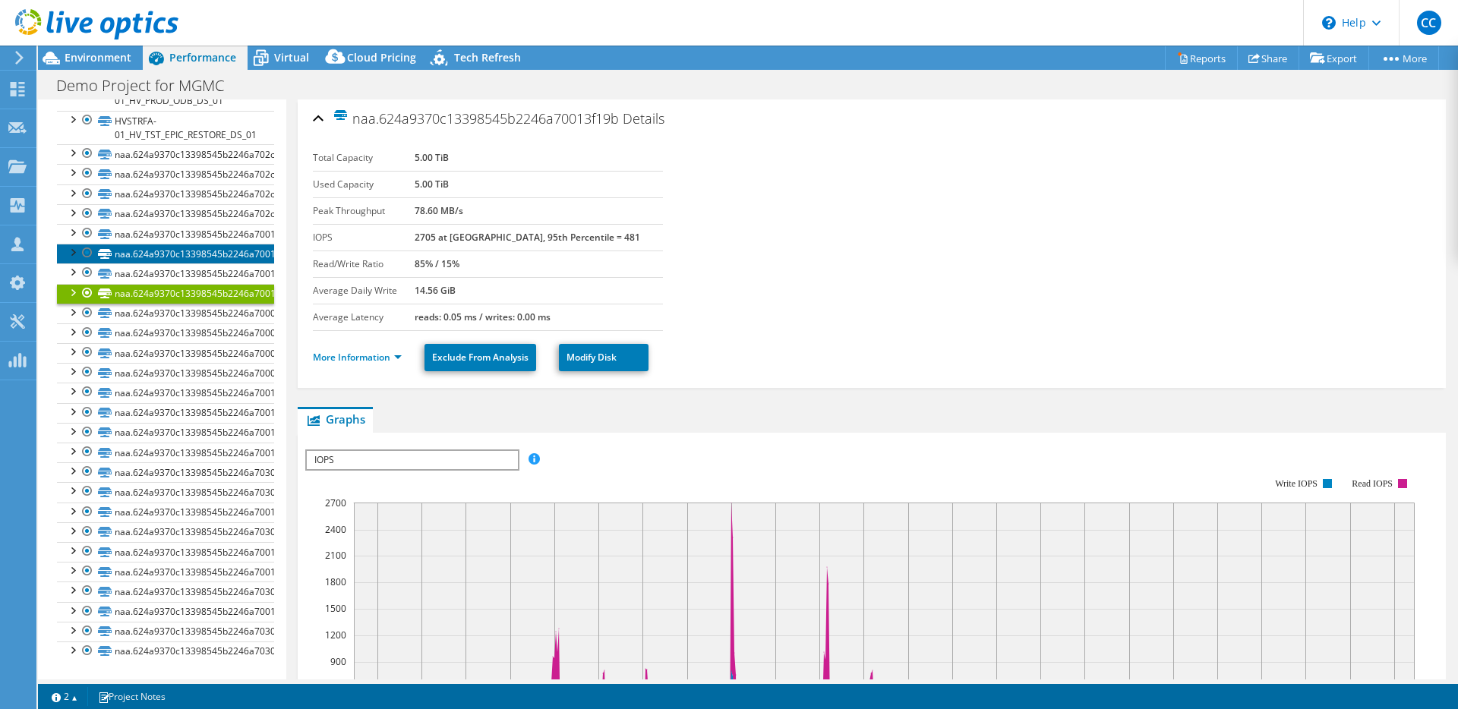
click at [178, 246] on link "naa.624a9370c13398545b2246a70013f199" at bounding box center [165, 254] width 217 height 20
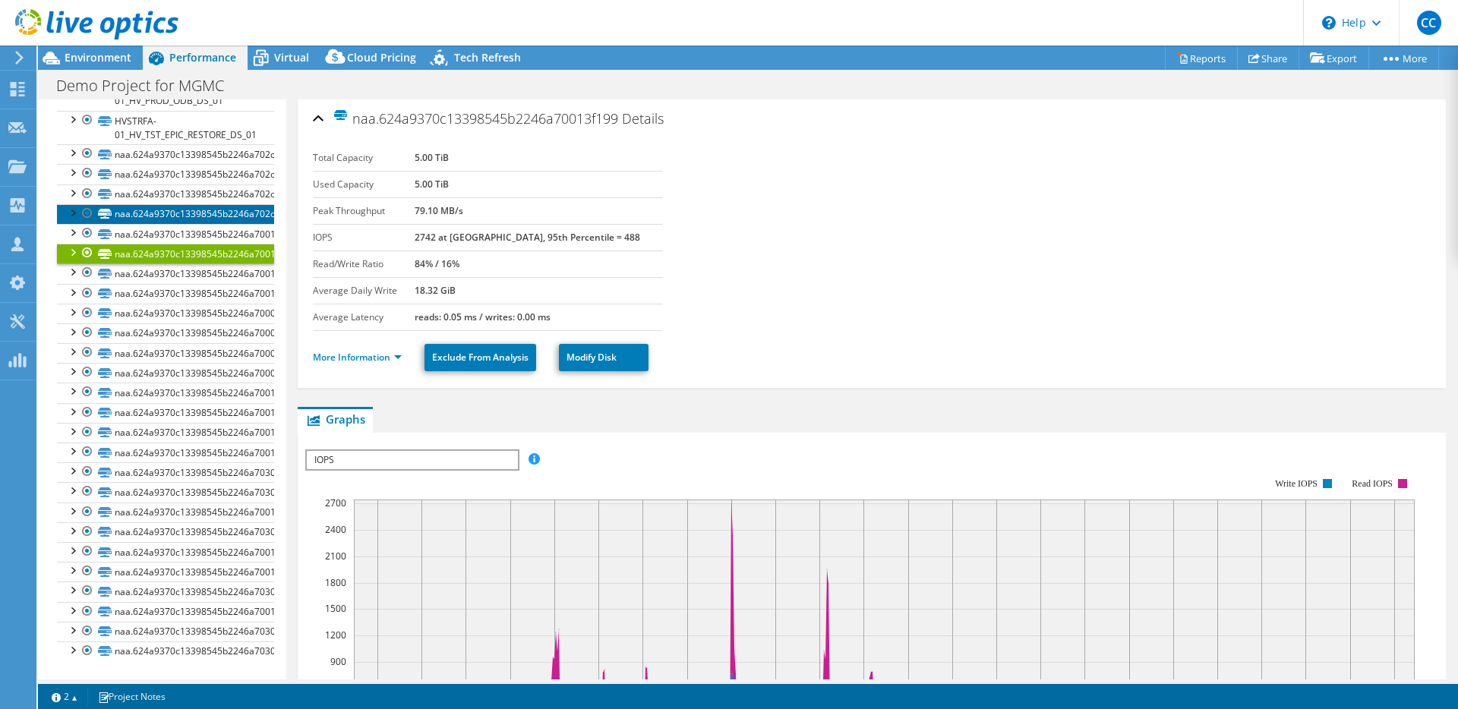
click at [182, 213] on link "naa.624a9370c13398545b2246a702ce8a9b" at bounding box center [165, 214] width 217 height 20
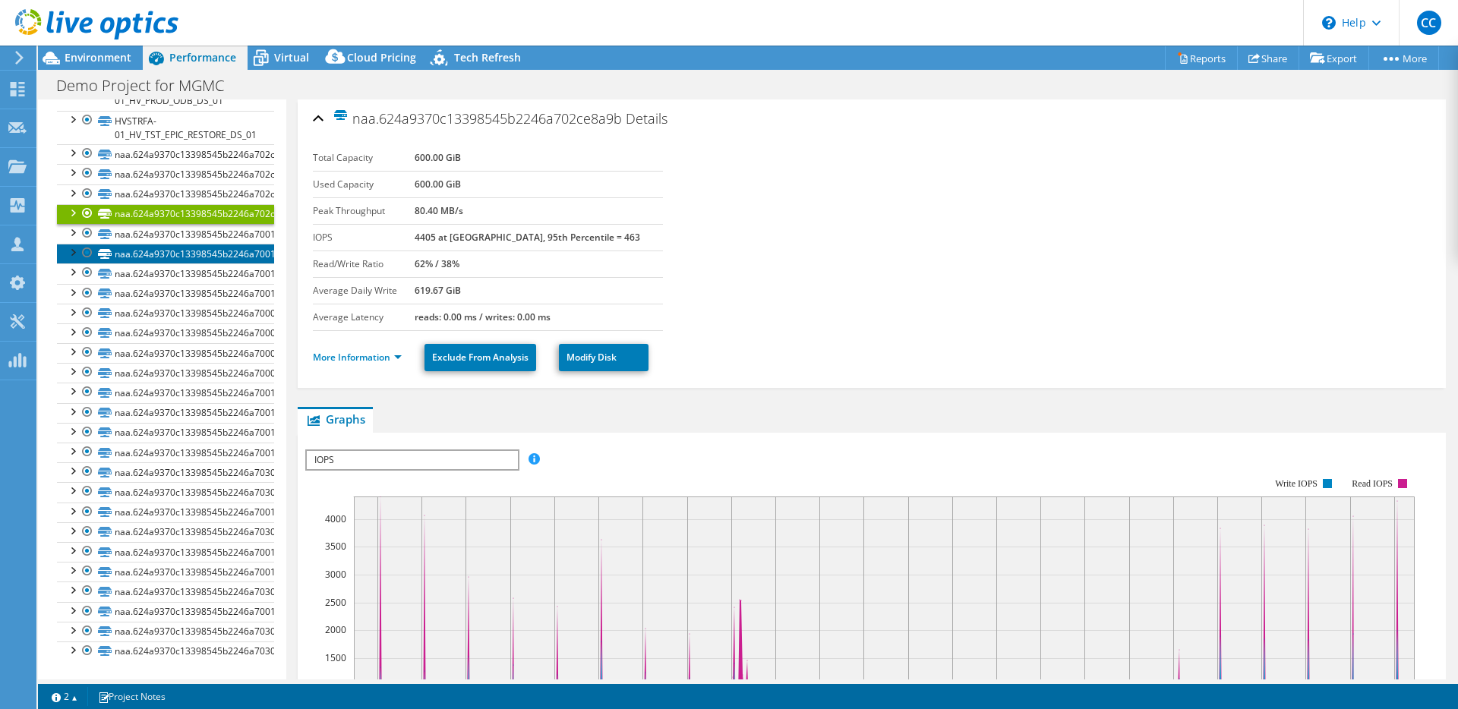
click at [185, 244] on link "naa.624a9370c13398545b2246a70013f199" at bounding box center [165, 254] width 217 height 20
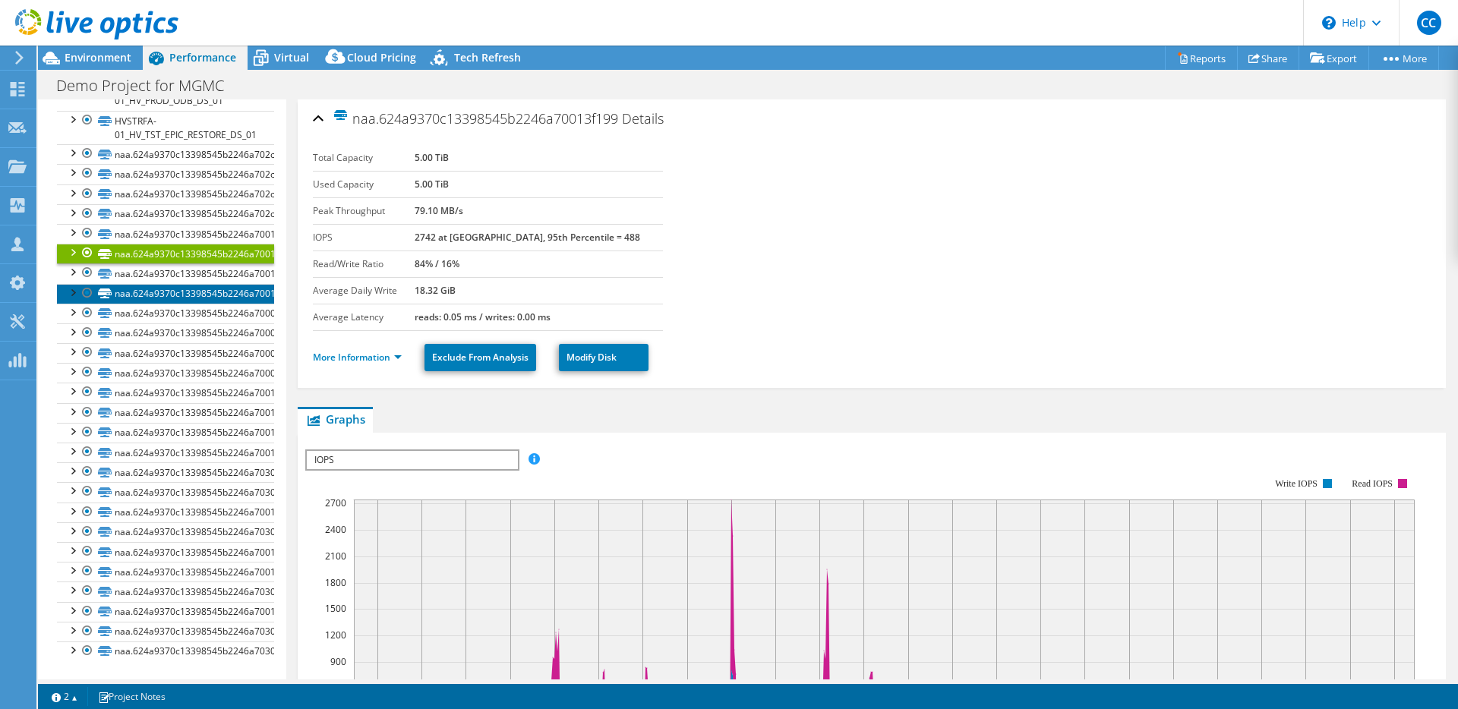
click at [180, 298] on link "naa.624a9370c13398545b2246a70013f19b" at bounding box center [165, 294] width 217 height 20
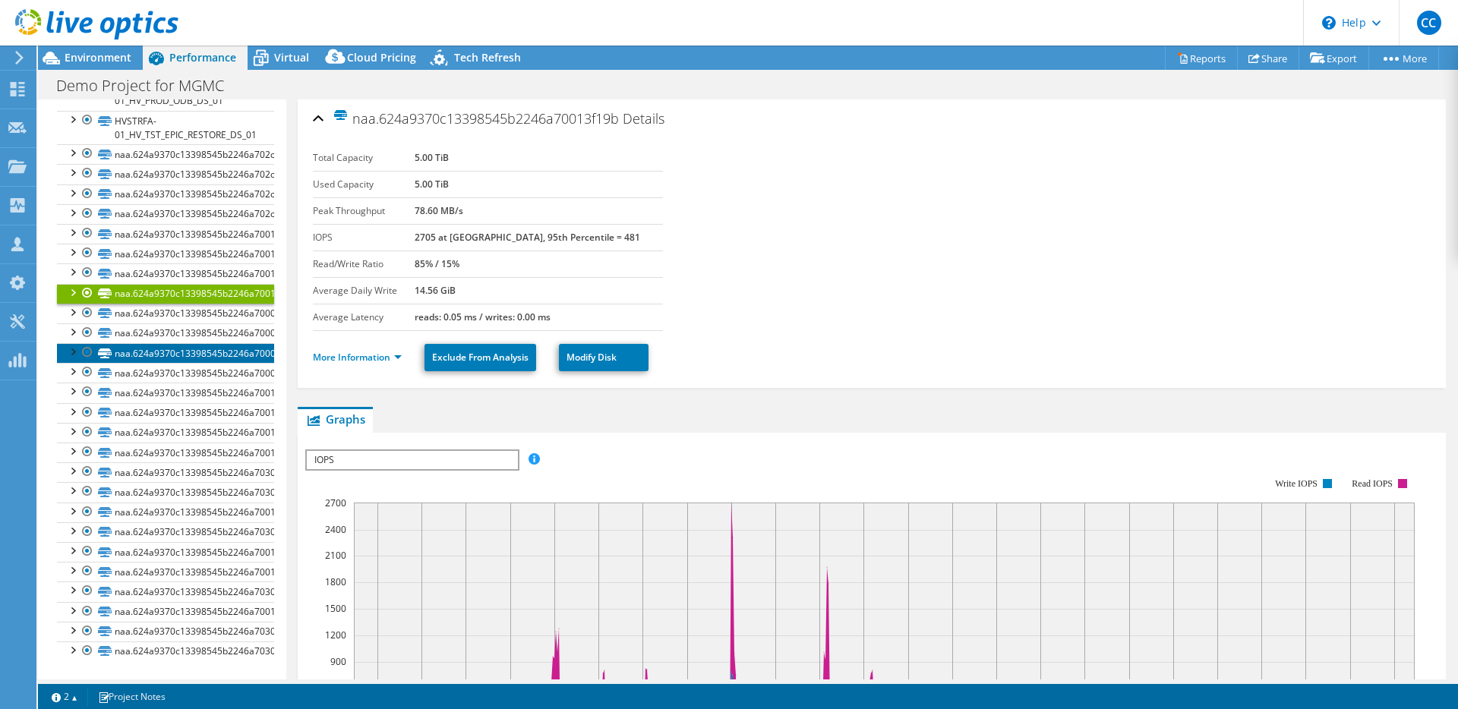
click at [178, 358] on link "naa.624a9370c13398545b2246a700095bd1" at bounding box center [165, 353] width 217 height 20
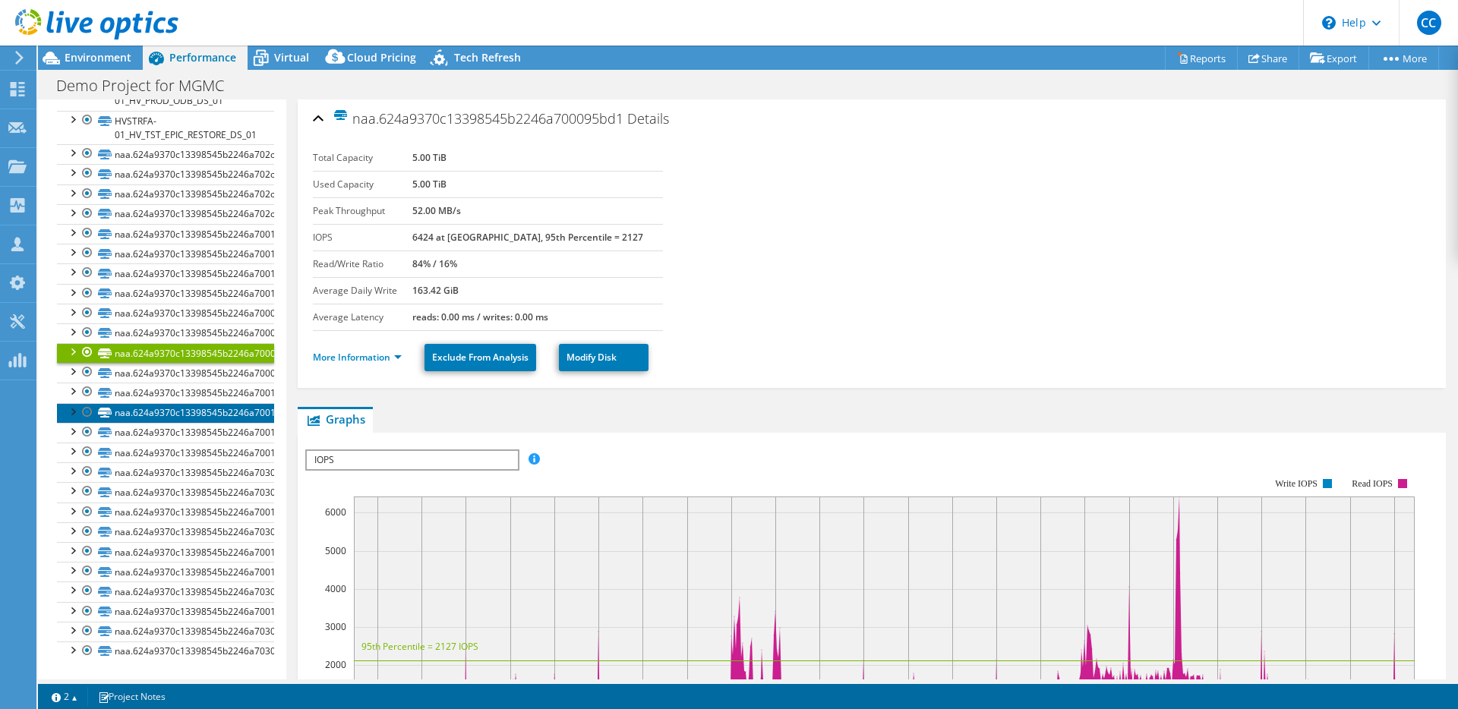
click at [183, 407] on link "naa.624a9370c13398545b2246a7001144ef" at bounding box center [165, 413] width 217 height 20
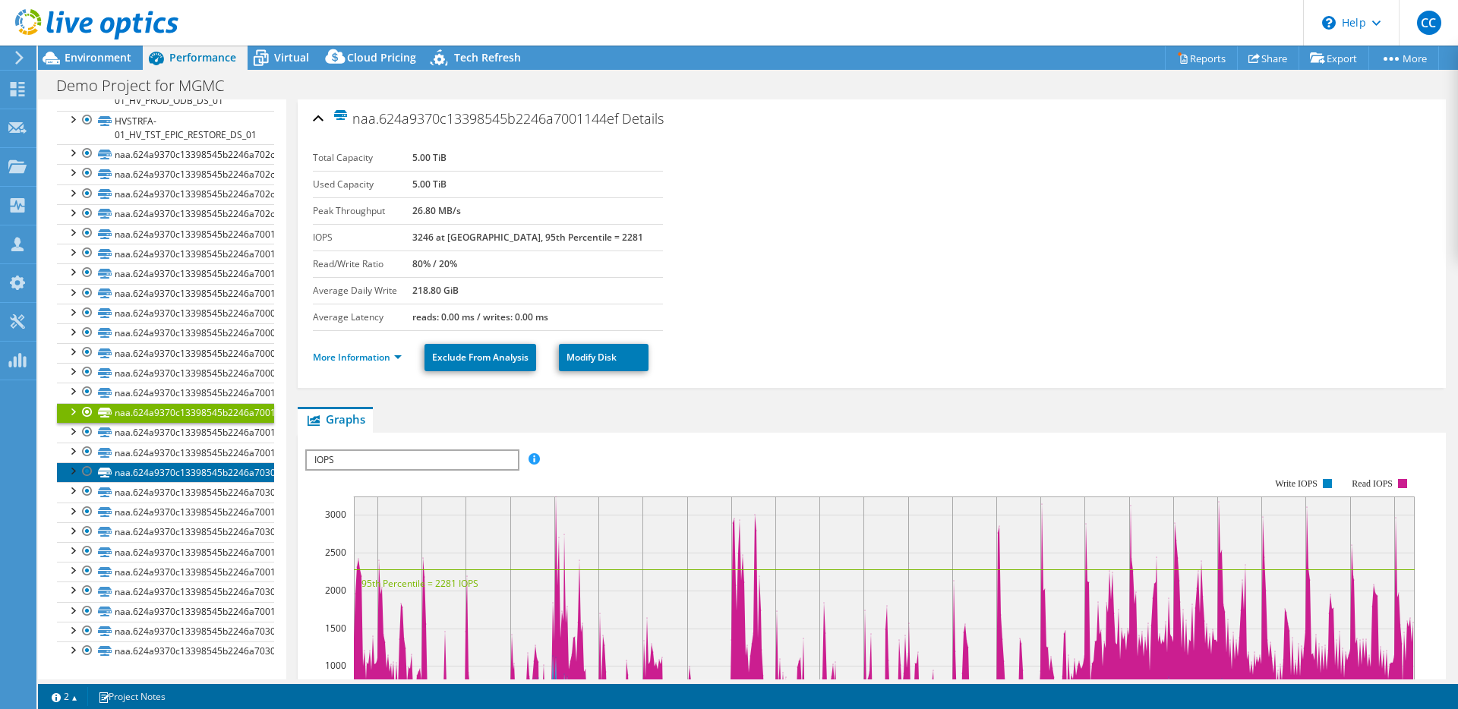
click at [195, 469] on link "naa.624a9370c13398545b2246a7030783d5" at bounding box center [165, 473] width 217 height 20
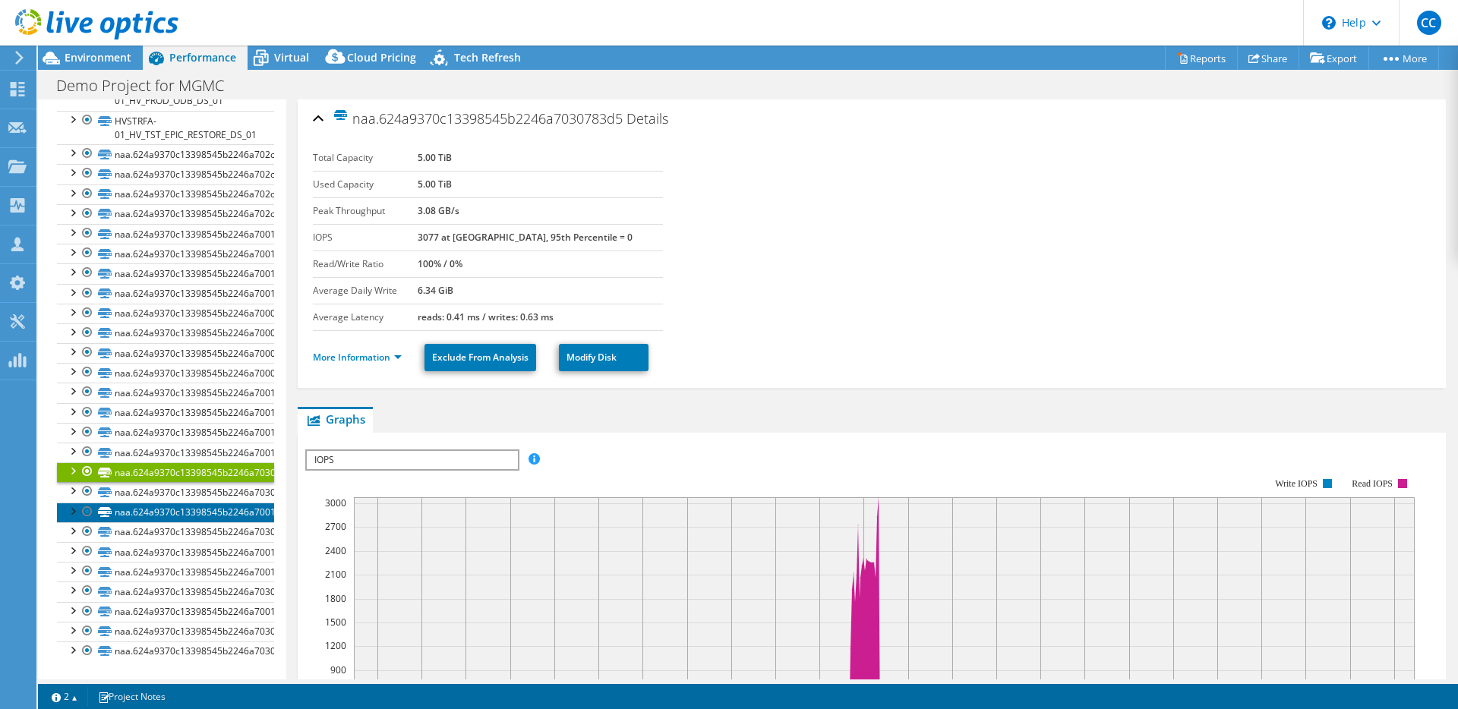
click at [204, 518] on link "naa.624a9370c13398545b2246a7001631e5" at bounding box center [165, 513] width 217 height 20
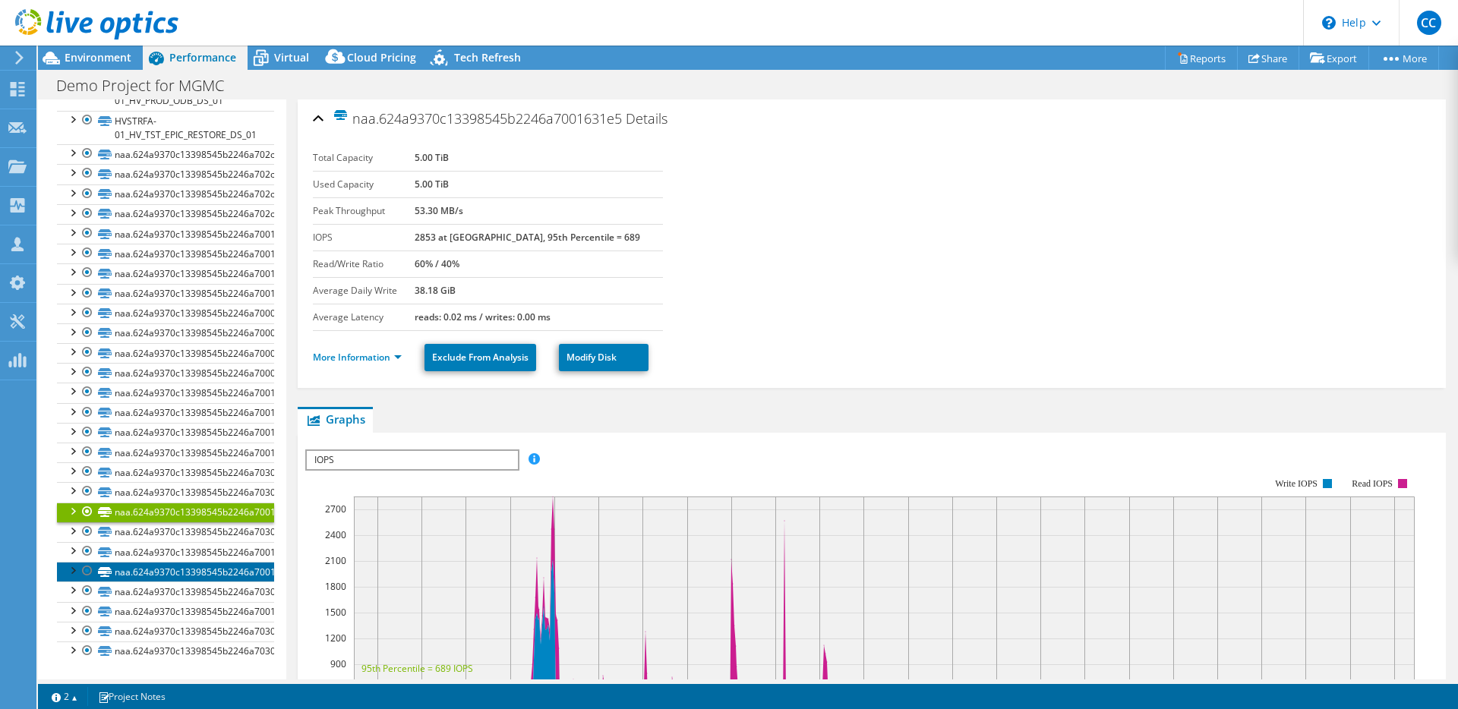
click at [216, 570] on link "naa.624a9370c13398545b2246a7001631e7" at bounding box center [165, 572] width 217 height 20
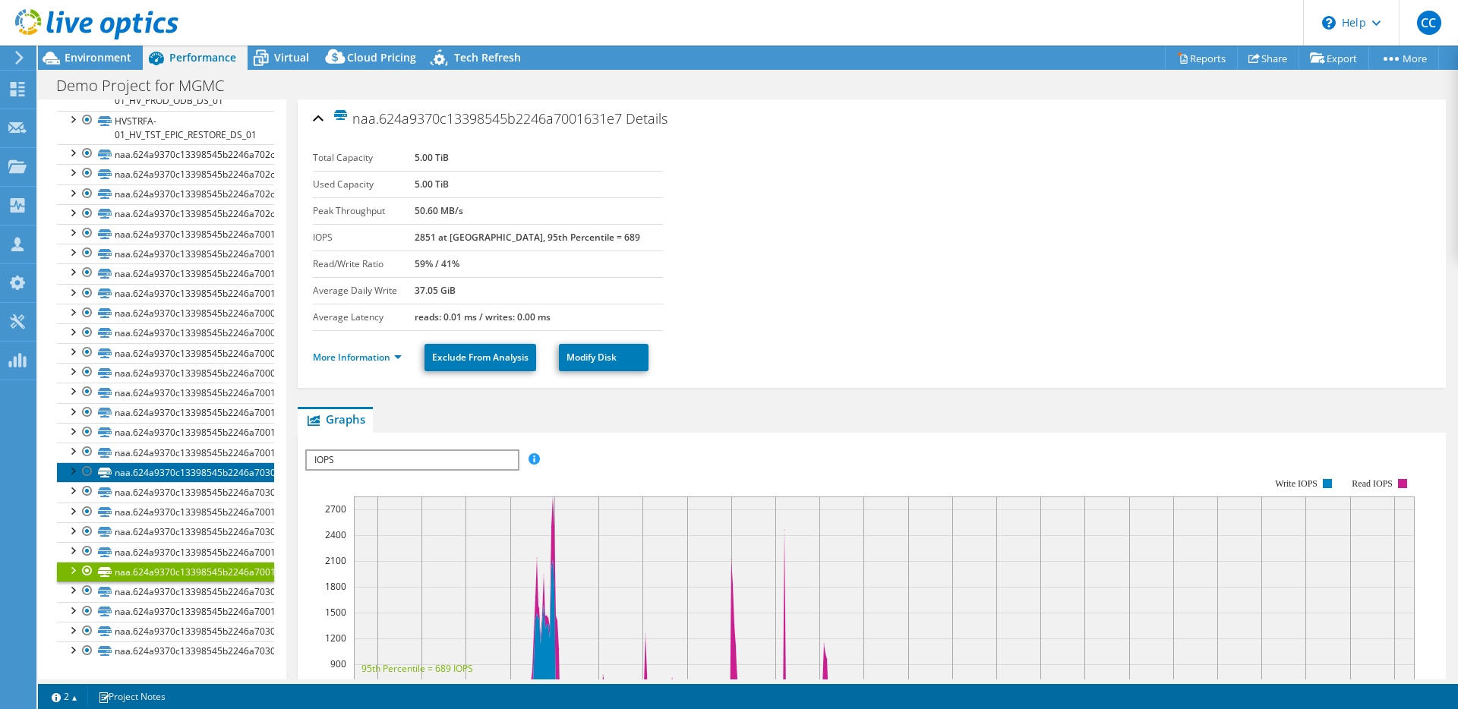
click at [222, 477] on link "naa.624a9370c13398545b2246a7030783d5" at bounding box center [165, 473] width 217 height 20
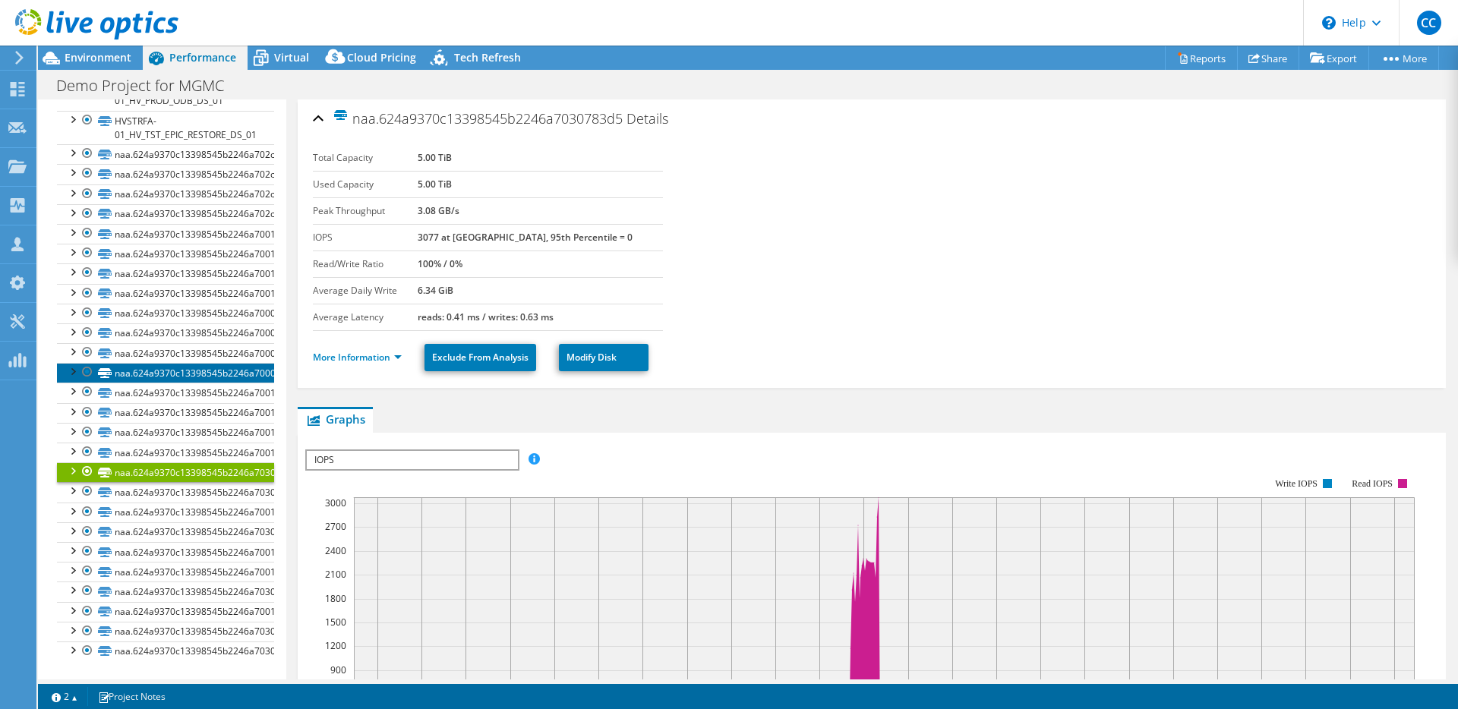
click at [219, 363] on link "naa.624a9370c13398545b2246a700095bd2" at bounding box center [165, 373] width 217 height 20
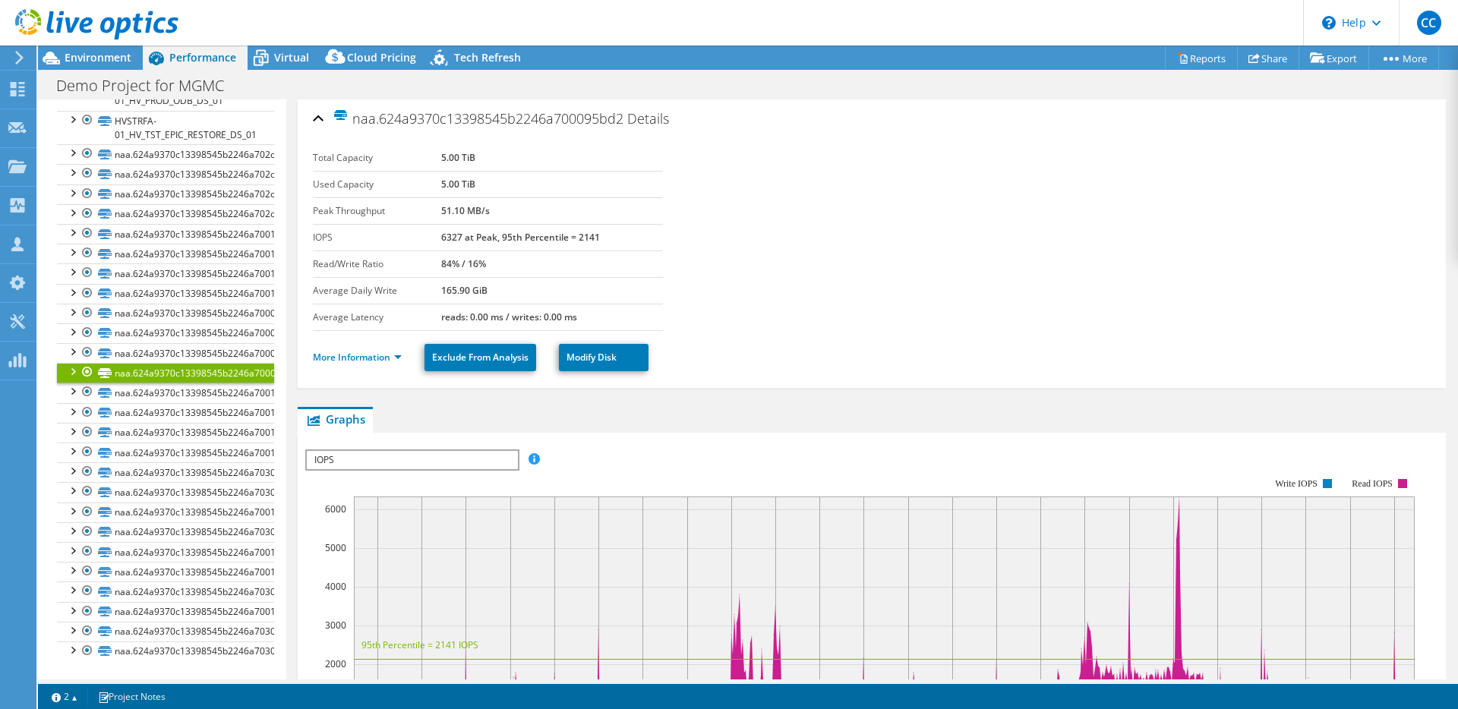
scroll to position [1794, 0]
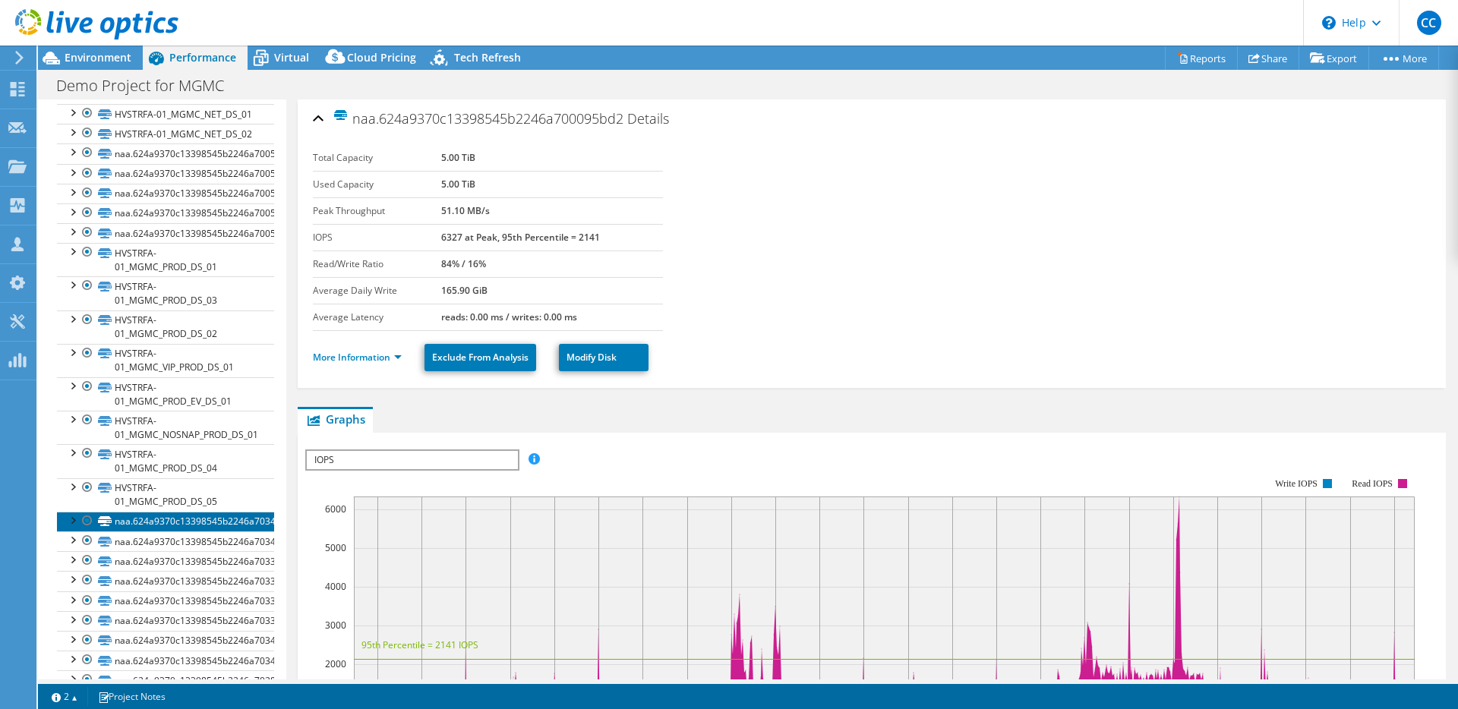
click at [222, 532] on link "naa.624a9370c13398545b2246a7034896e8" at bounding box center [165, 522] width 217 height 20
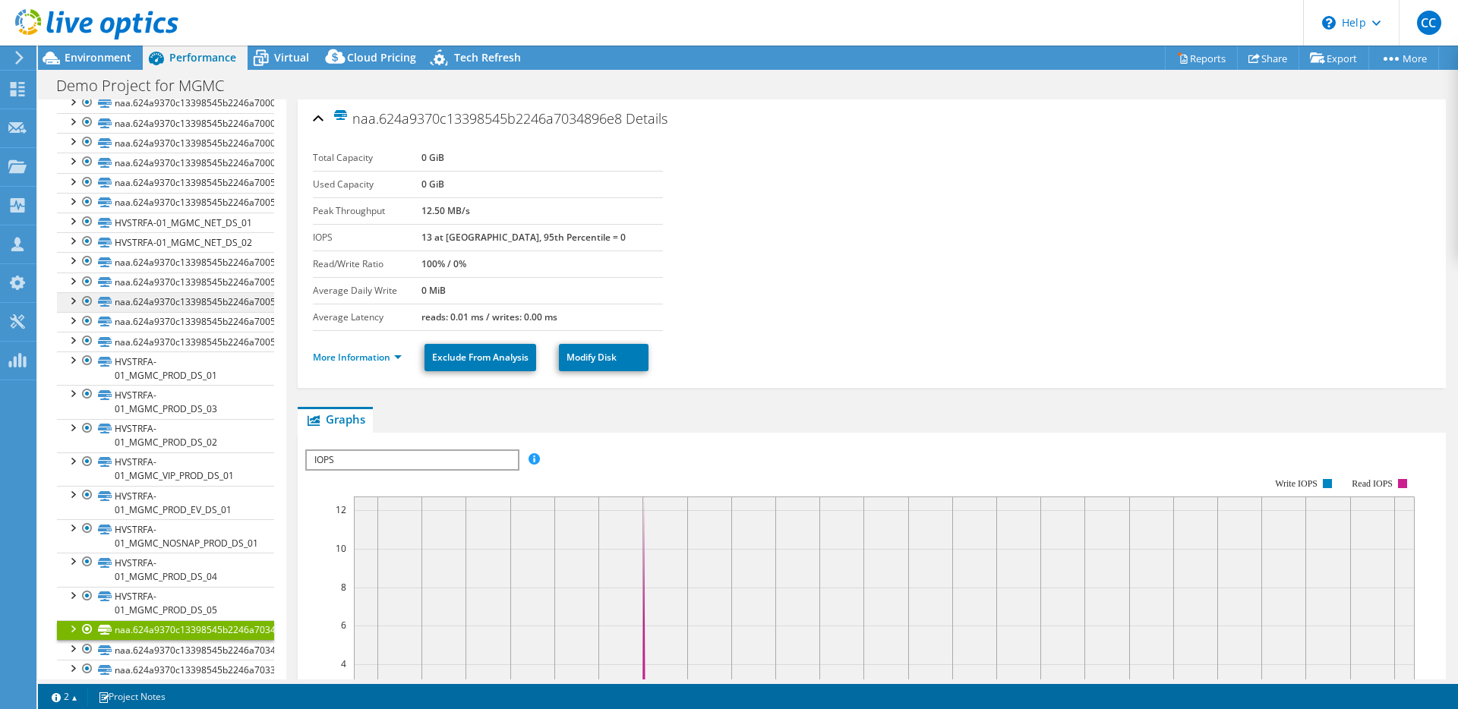
scroll to position [1685, 0]
click at [207, 313] on link "naa.624a9370c13398545b2246a70055a07d" at bounding box center [165, 303] width 217 height 20
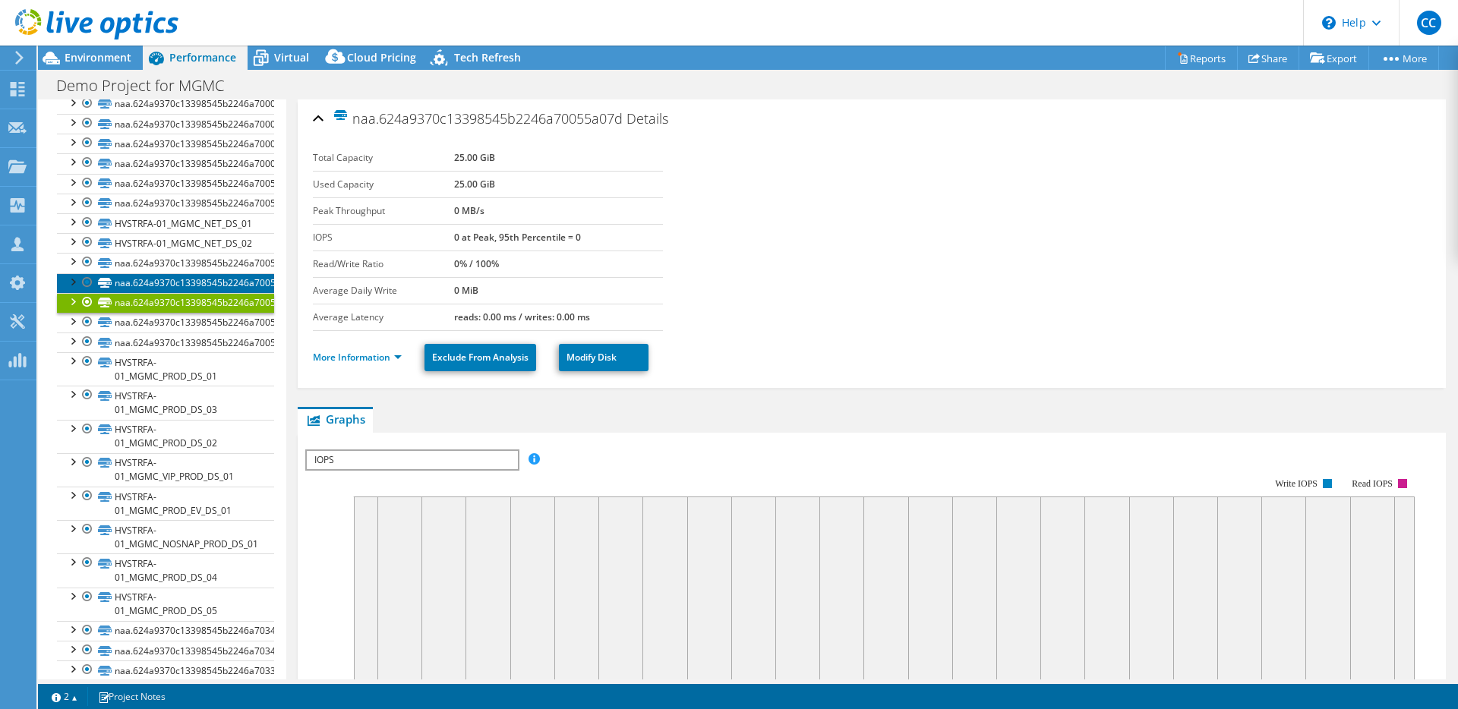
click at [206, 293] on link "naa.624a9370c13398545b2246a70055a07c" at bounding box center [165, 283] width 217 height 20
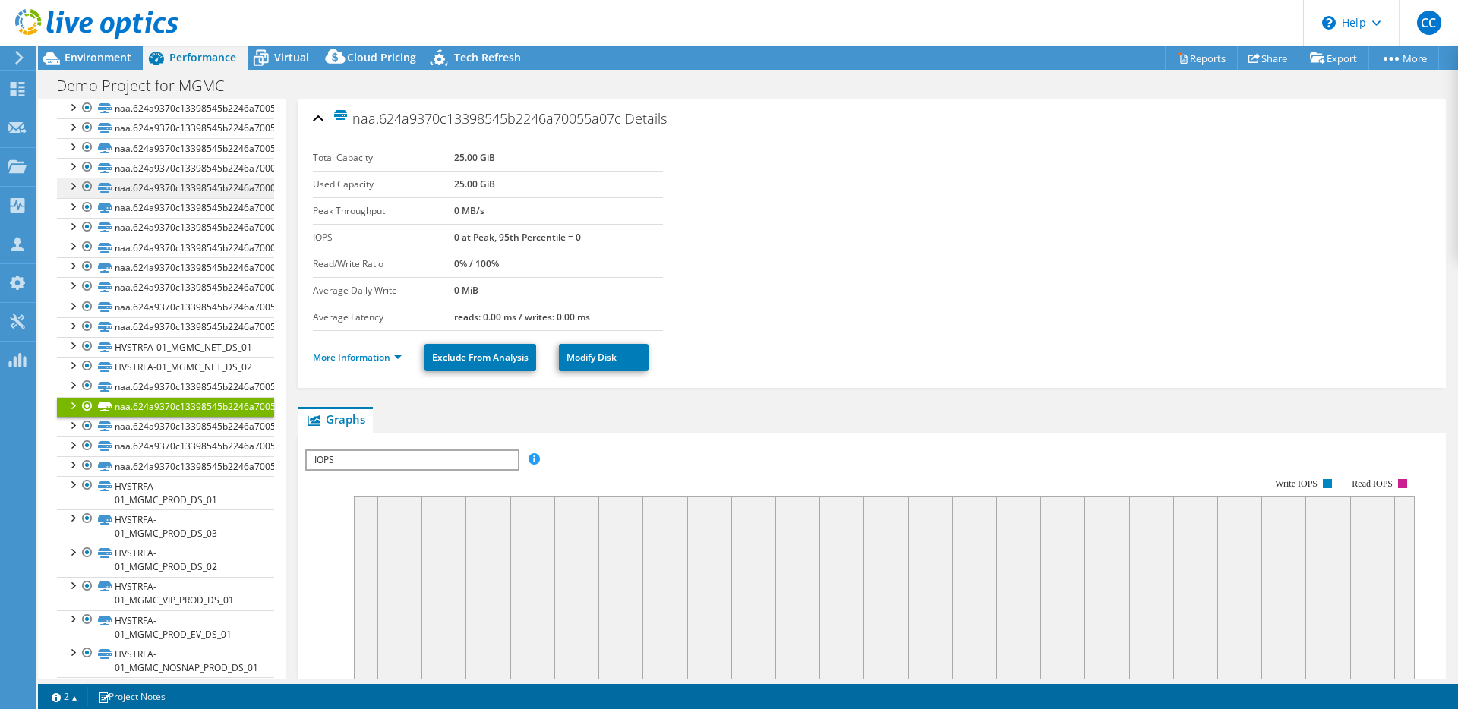
scroll to position [1497, 0]
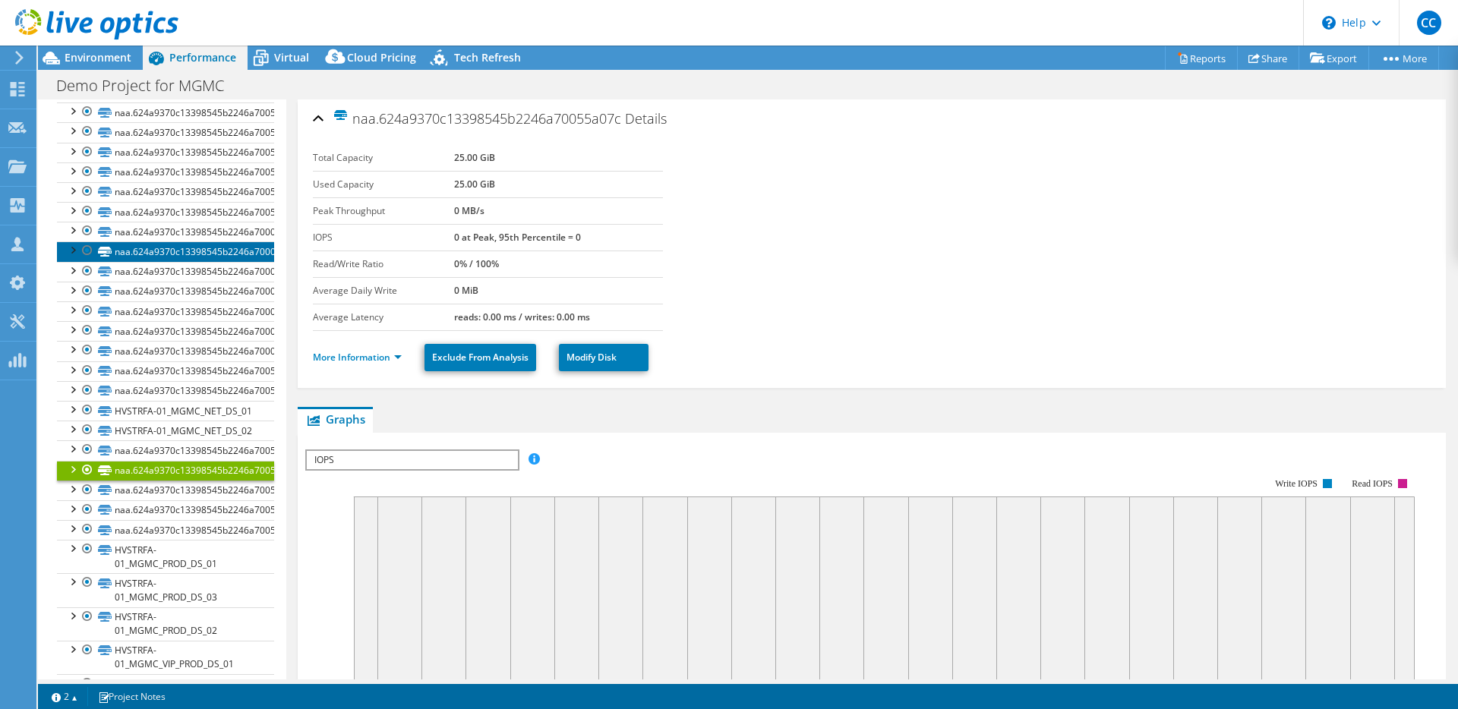
click at [204, 261] on link "naa.624a9370c13398545b2246a700097bc7" at bounding box center [165, 252] width 217 height 20
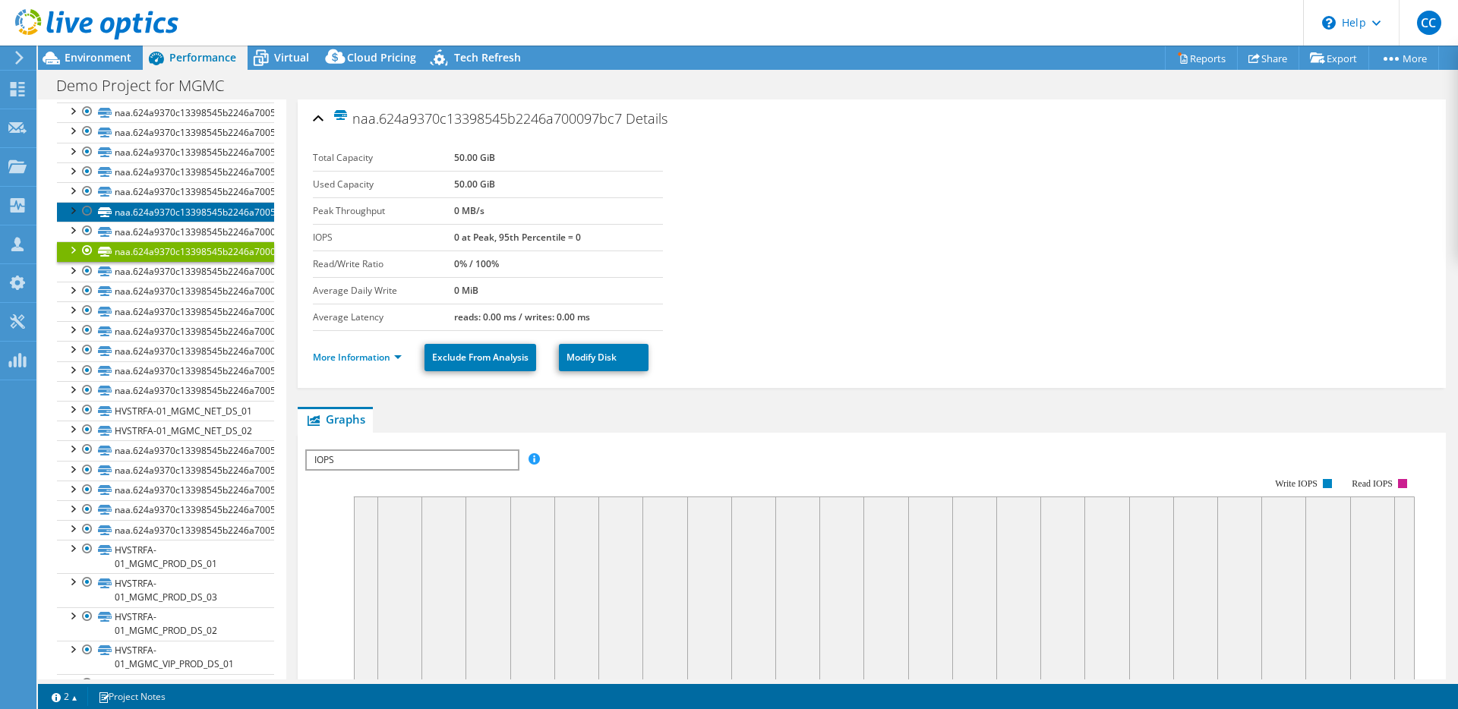
click at [201, 222] on link "naa.624a9370c13398545b2246a70058fc57" at bounding box center [165, 212] width 217 height 20
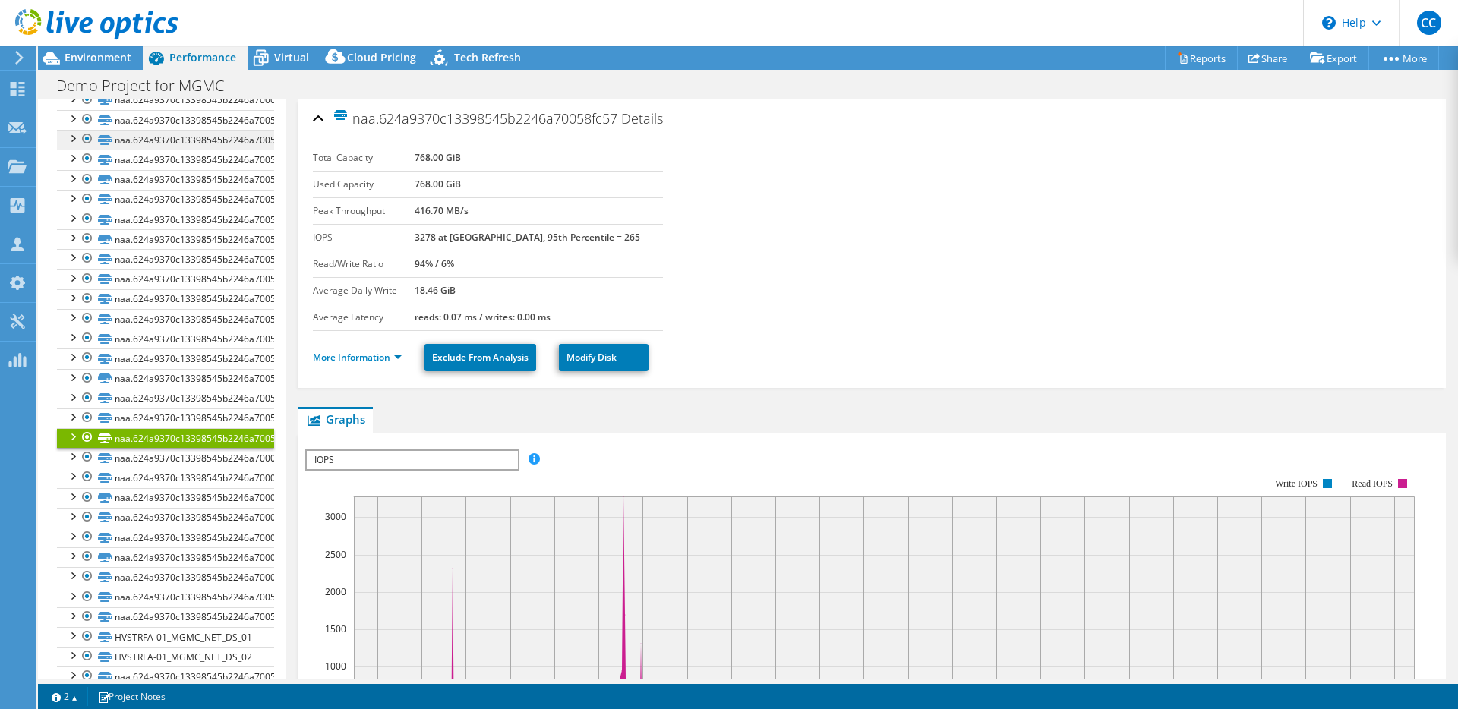
scroll to position [1016, 0]
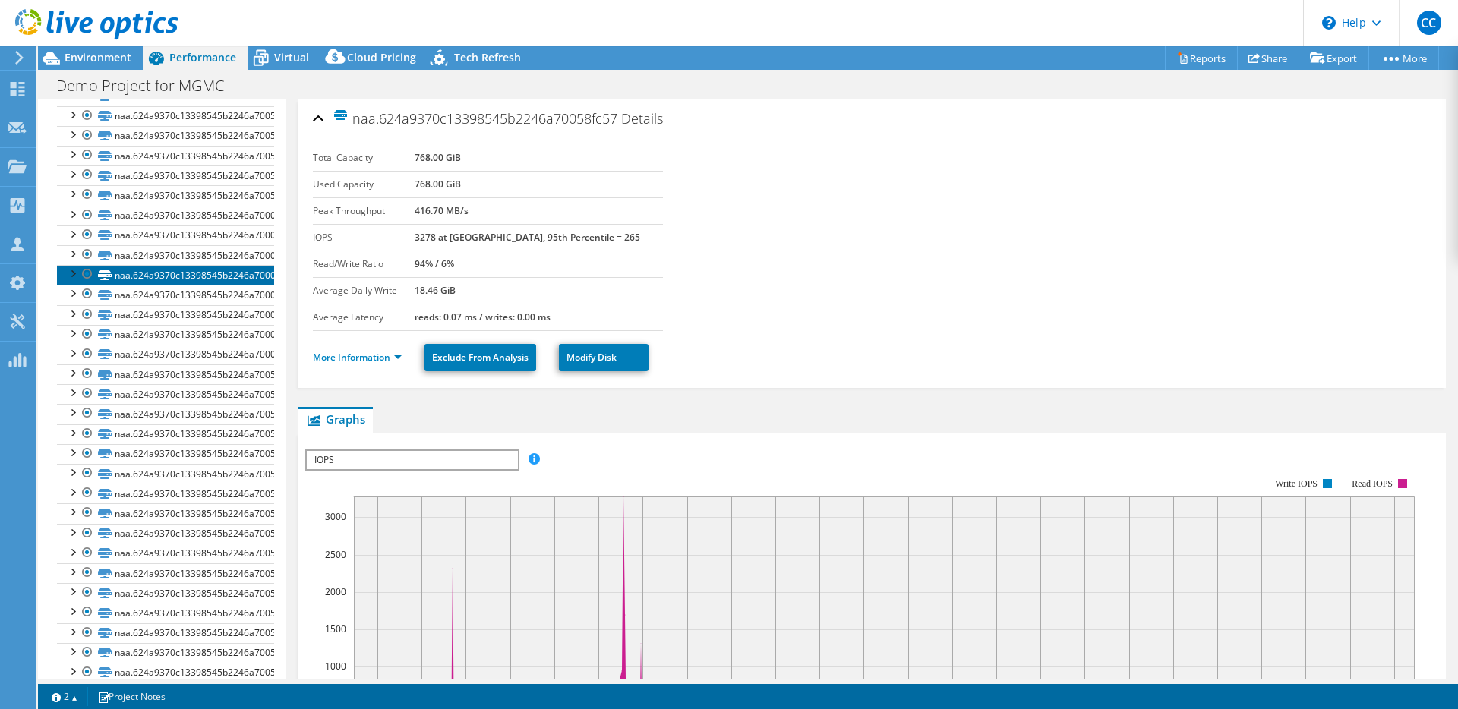
click at [199, 285] on link "naa.624a9370c13398545b2246a700097264" at bounding box center [165, 275] width 217 height 20
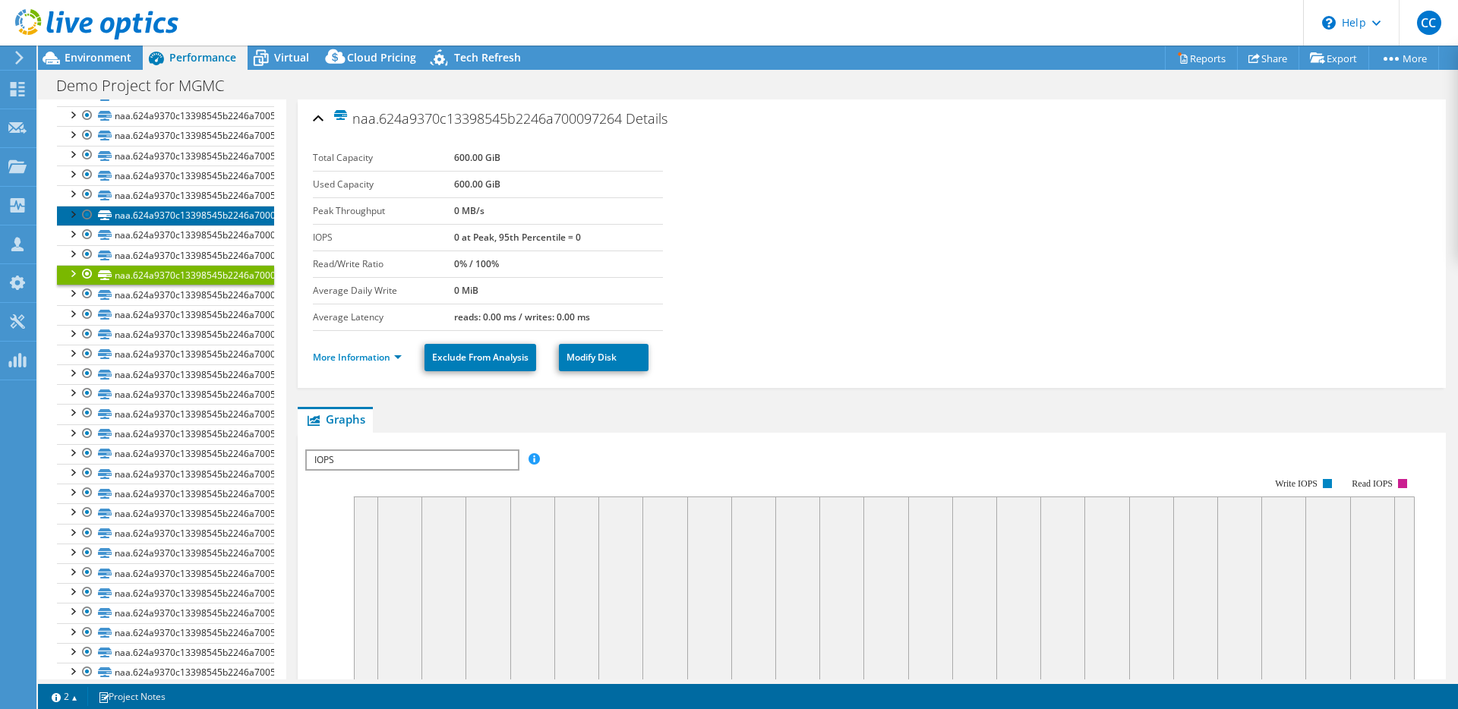
click at [197, 226] on link "naa.624a9370c13398545b2246a700097261" at bounding box center [165, 216] width 217 height 20
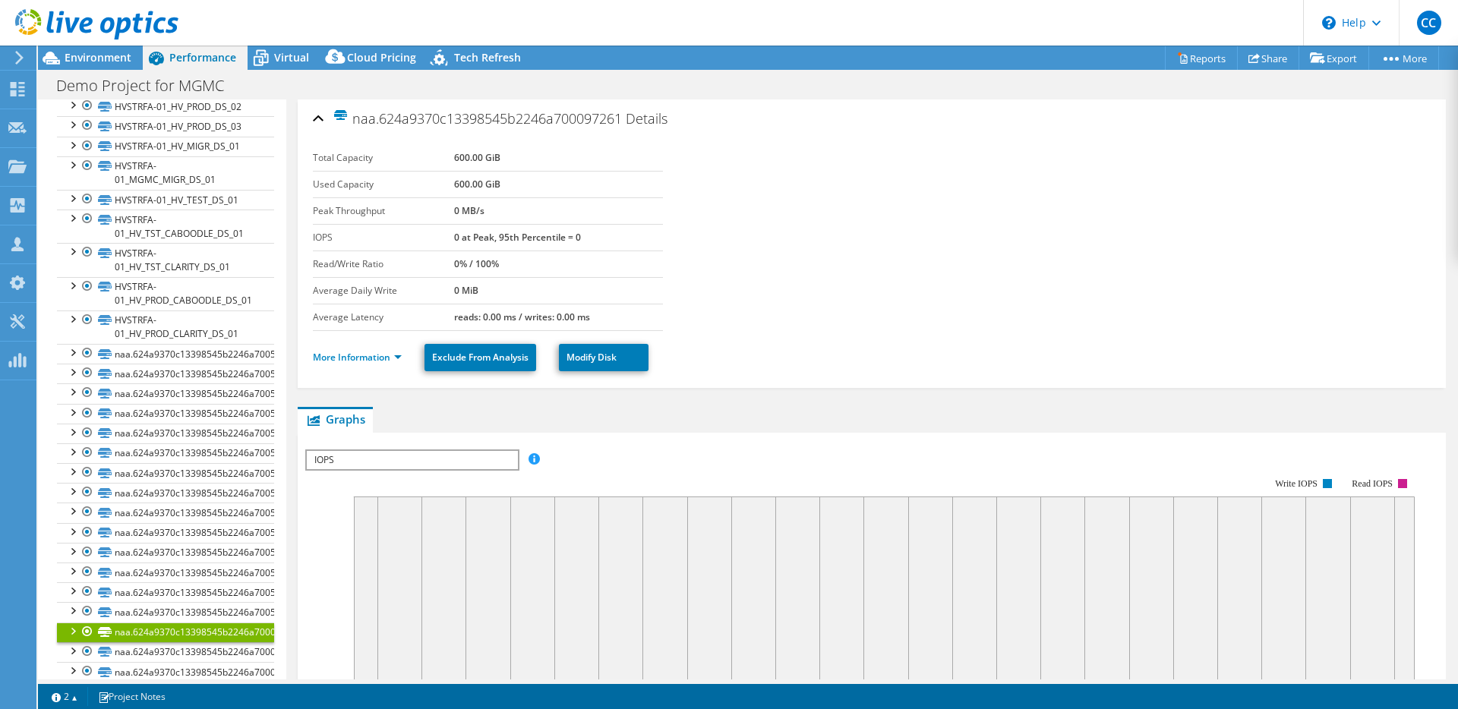
scroll to position [507, 0]
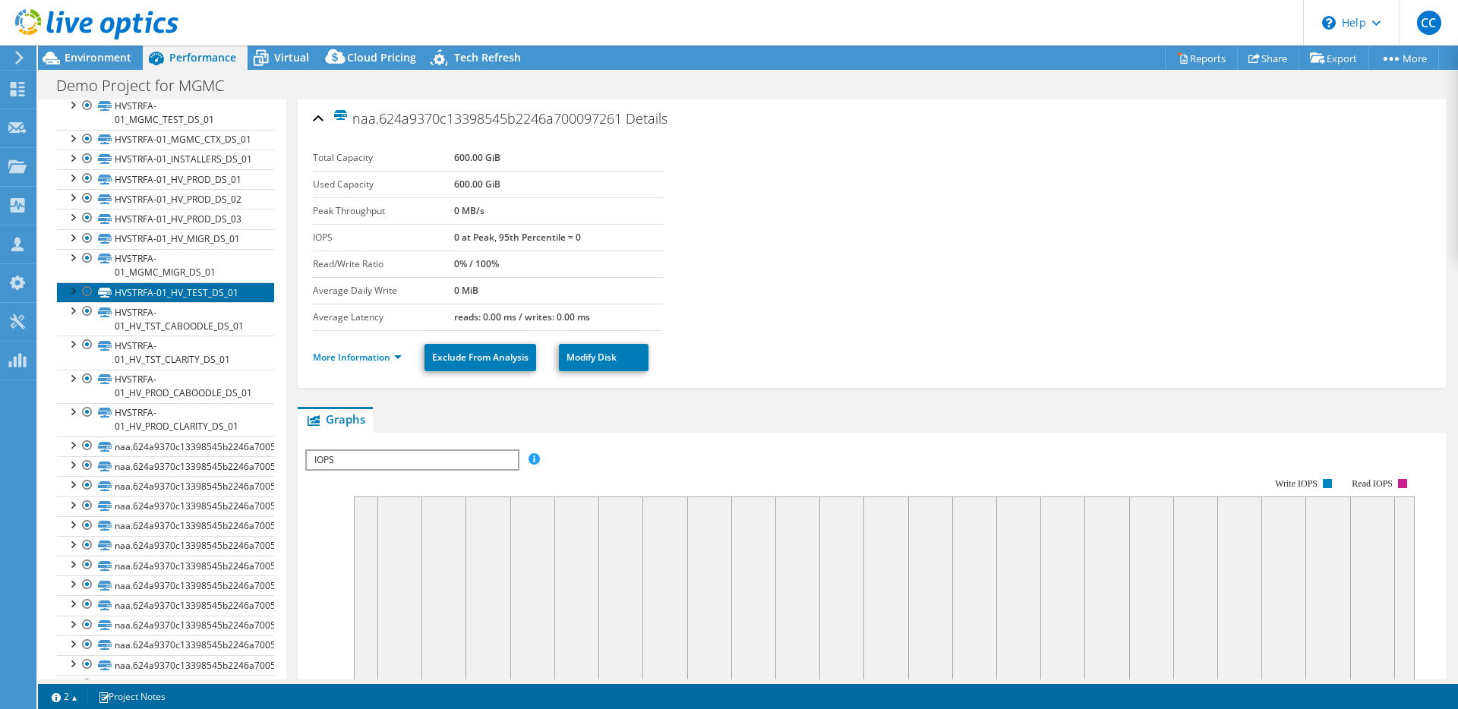
click at [196, 302] on link "HVSTRFA-01_HV_TEST_DS_01" at bounding box center [165, 293] width 217 height 20
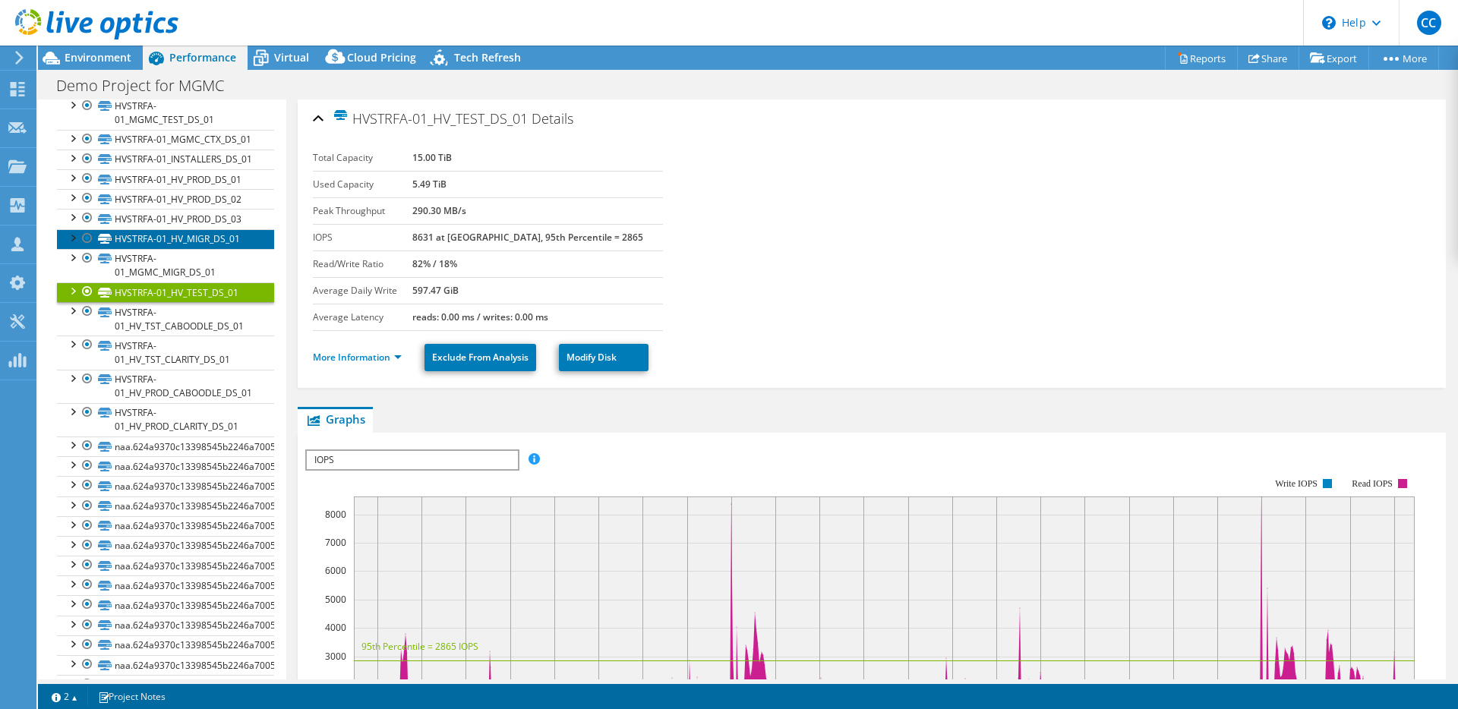
click at [198, 249] on link "HVSTRFA-01_HV_MIGR_DS_01" at bounding box center [165, 239] width 217 height 20
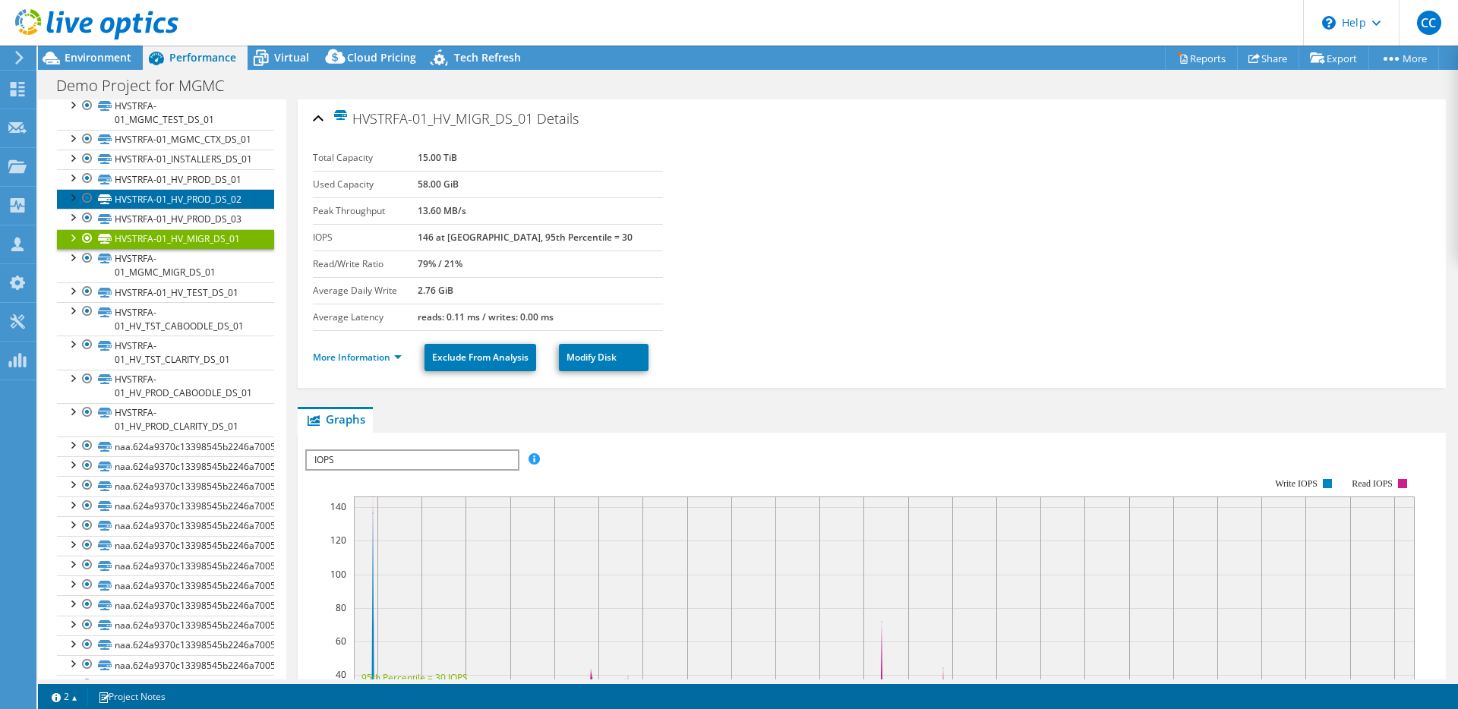
click at [202, 209] on link "HVSTRFA-01_HV_PROD_DS_02" at bounding box center [165, 199] width 217 height 20
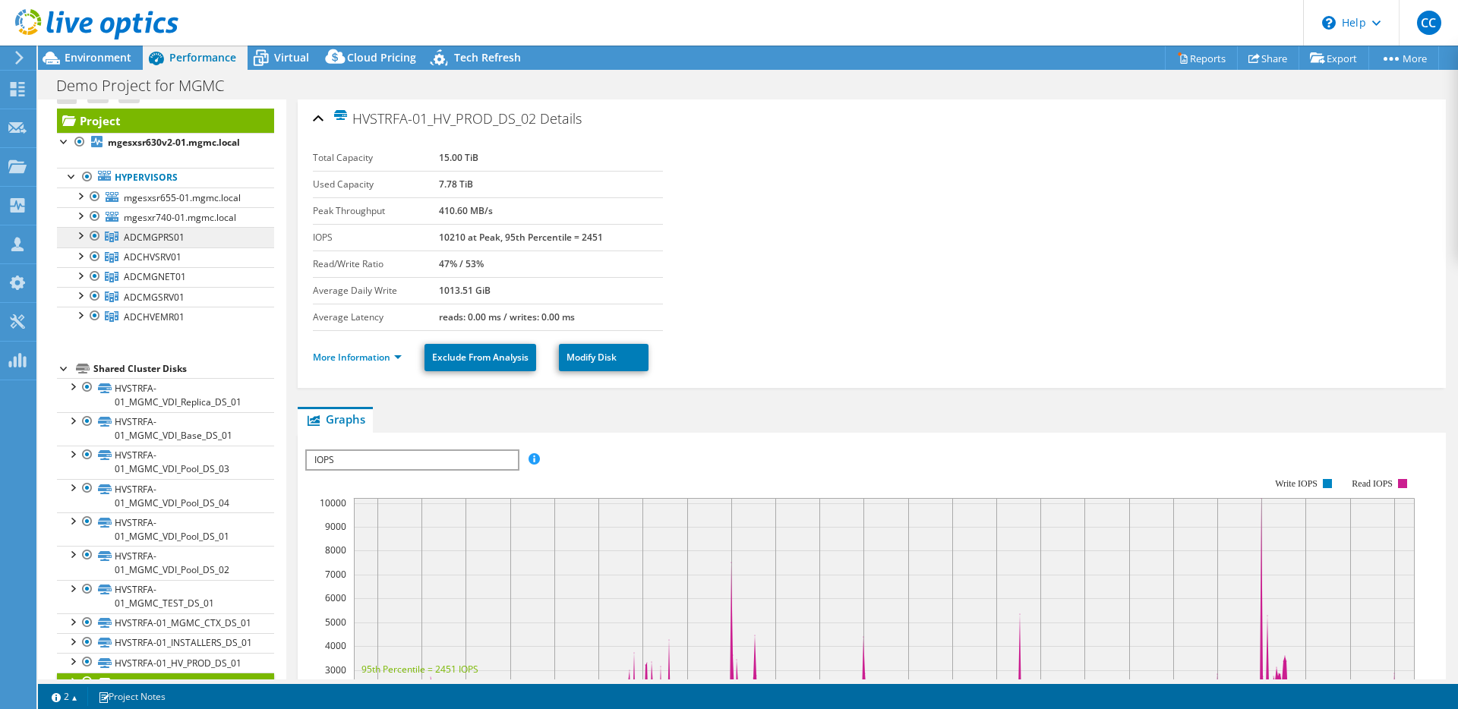
scroll to position [0, 0]
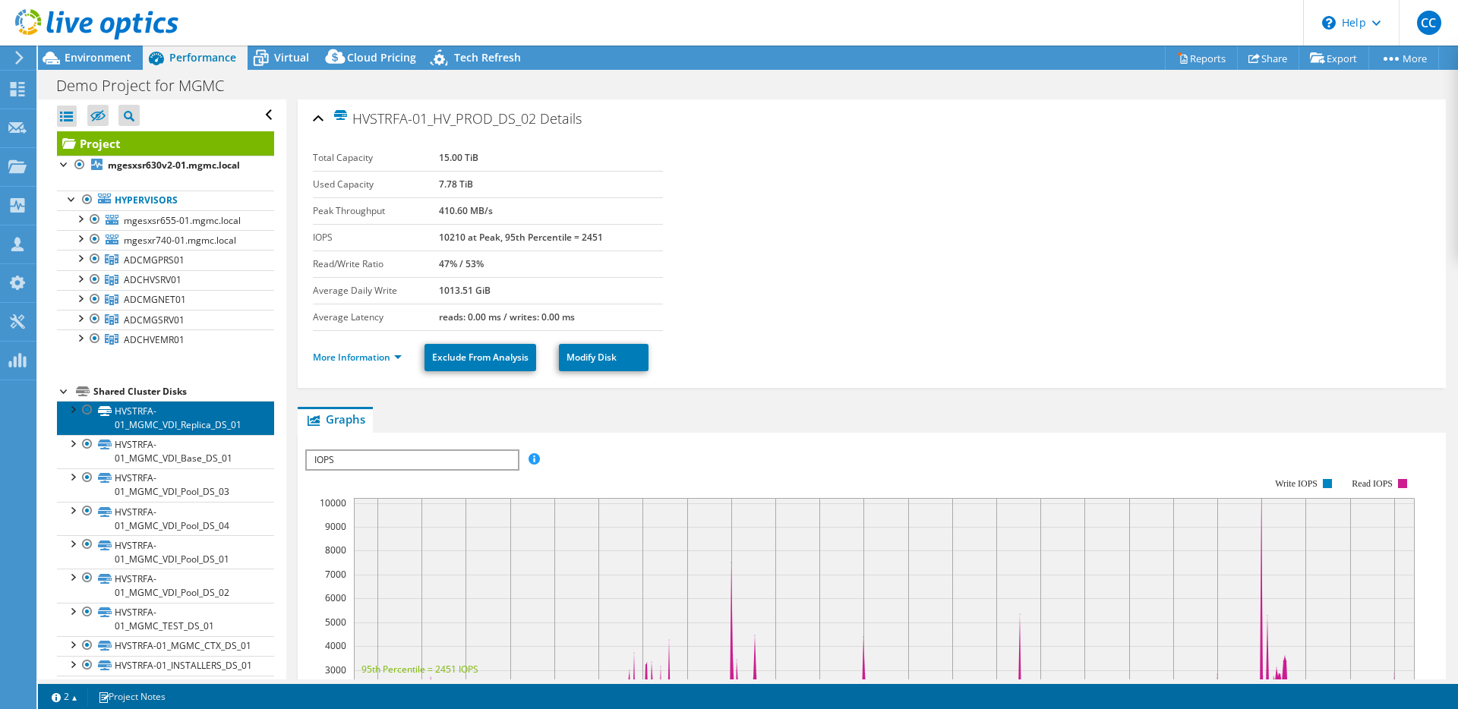
click at [190, 431] on link "HVSTRFA-01_MGMC_VDI_Replica_DS_01" at bounding box center [165, 417] width 217 height 33
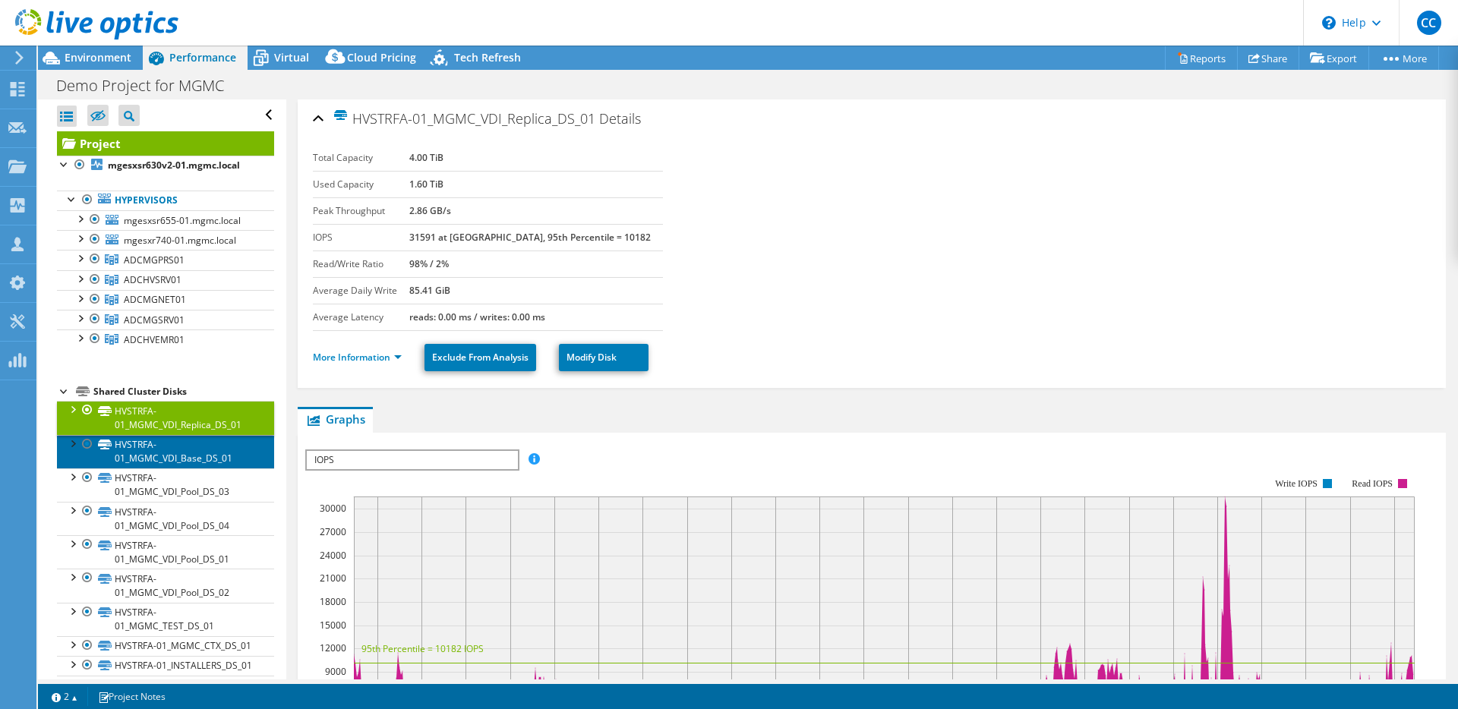
click at [190, 463] on link "HVSTRFA-01_MGMC_VDI_Base_DS_01" at bounding box center [165, 451] width 217 height 33
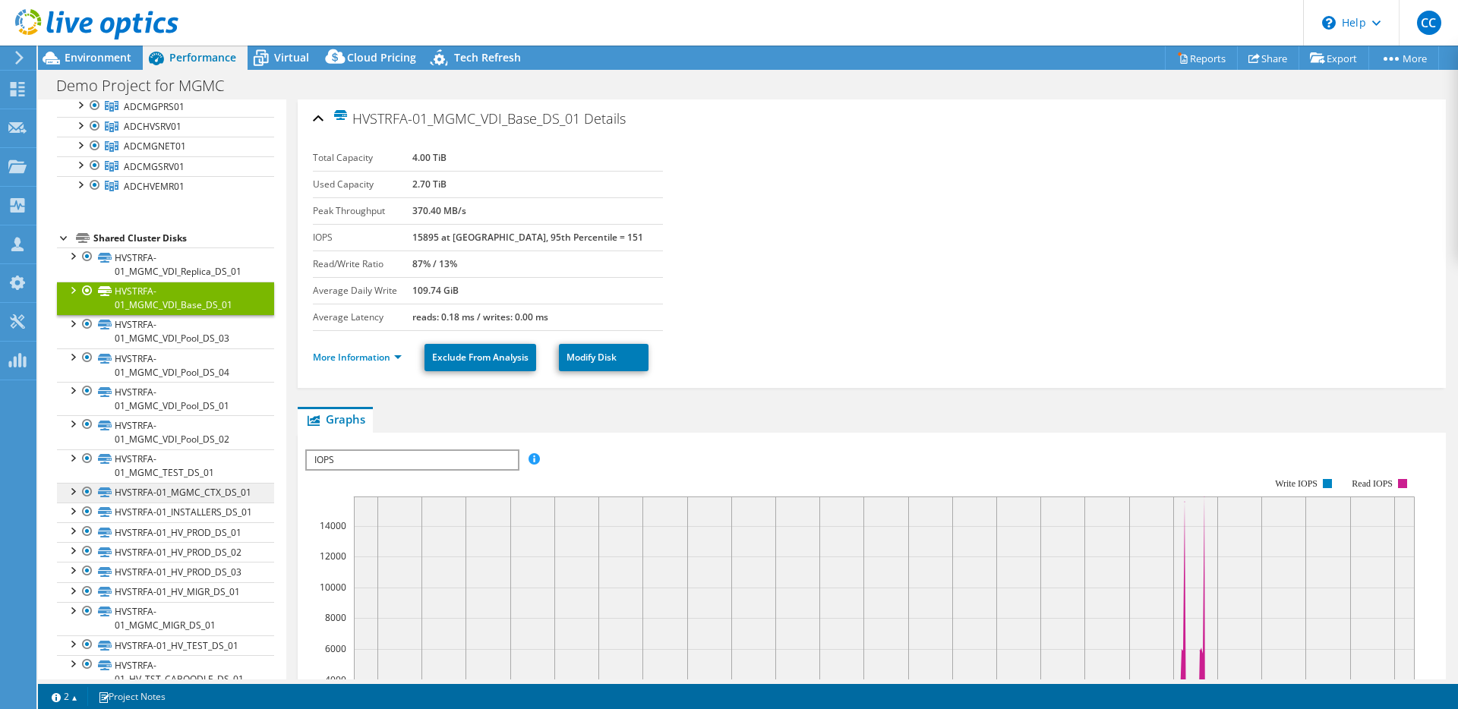
scroll to position [200, 0]
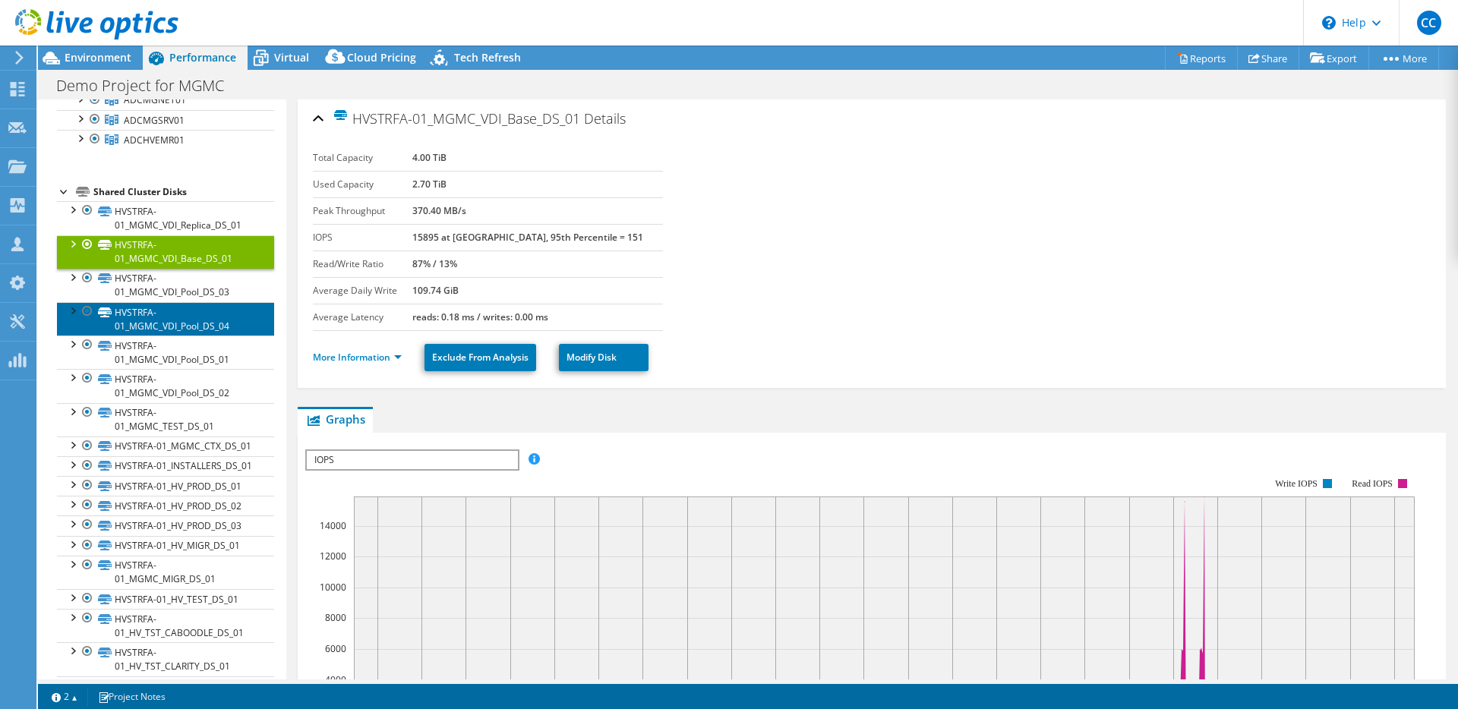
click at [197, 302] on link "HVSTRFA-01_MGMC_VDI_Pool_DS_04" at bounding box center [165, 318] width 217 height 33
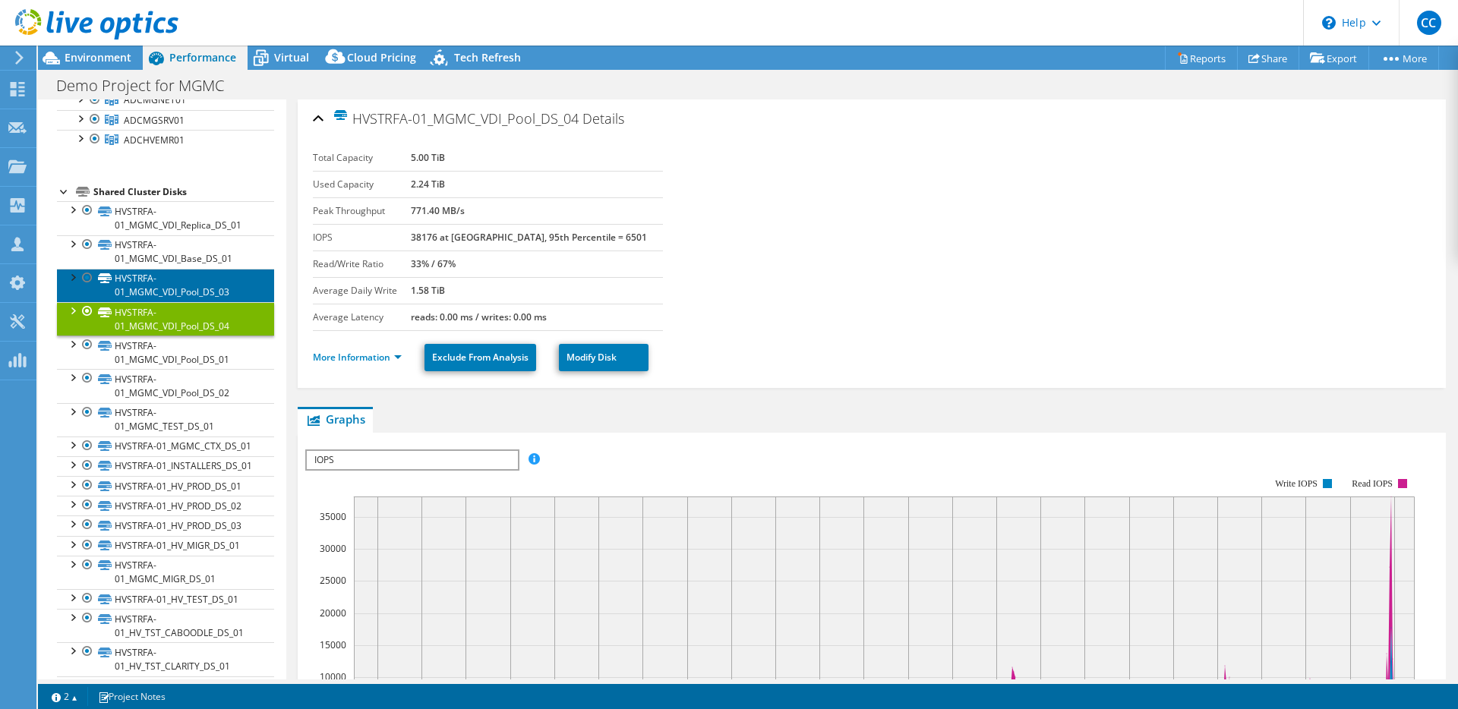
click at [201, 285] on link "HVSTRFA-01_MGMC_VDI_Pool_DS_03" at bounding box center [165, 285] width 217 height 33
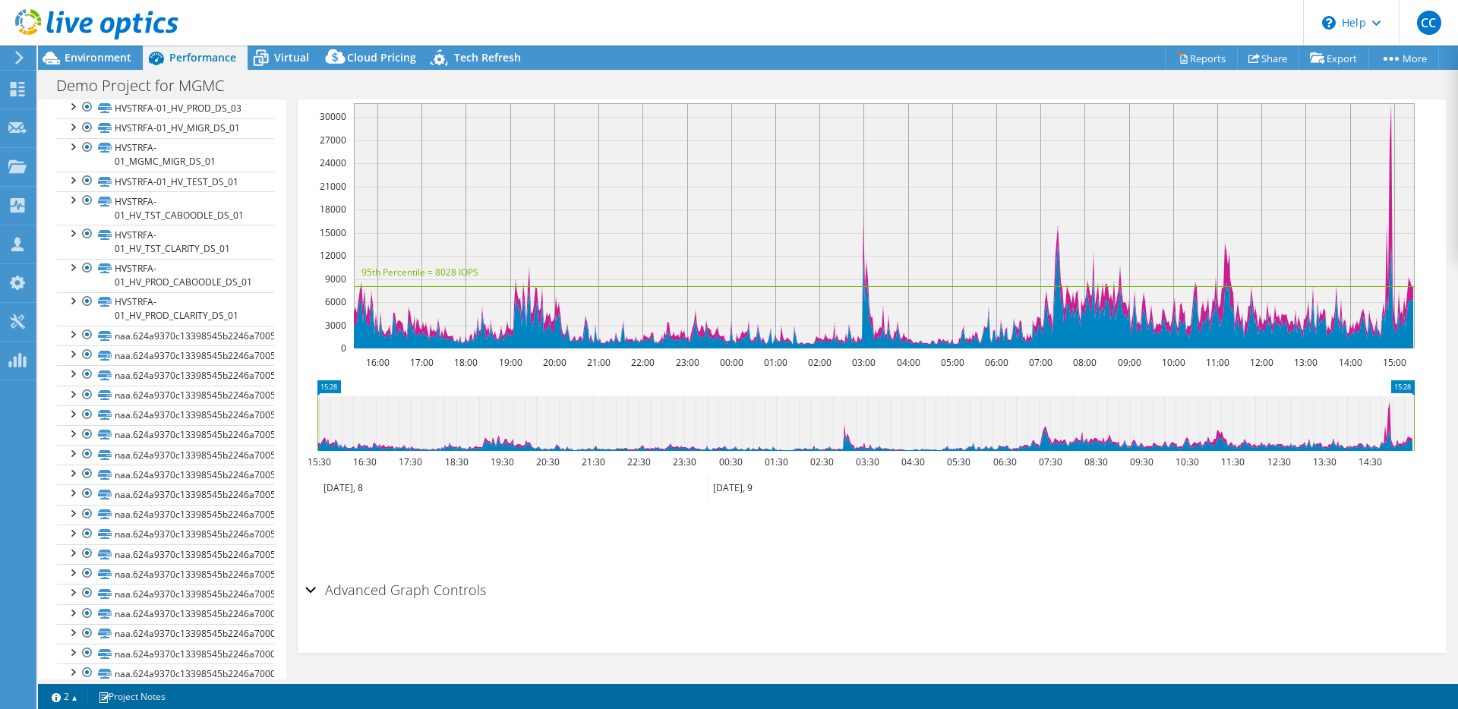
scroll to position [0, 0]
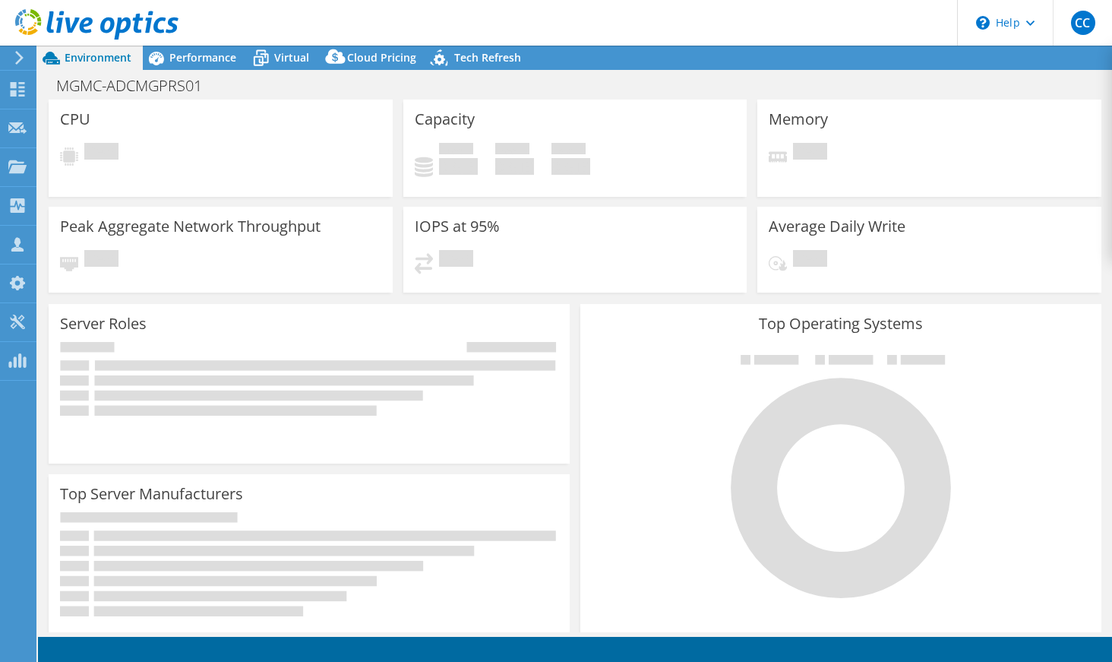
select select "USD"
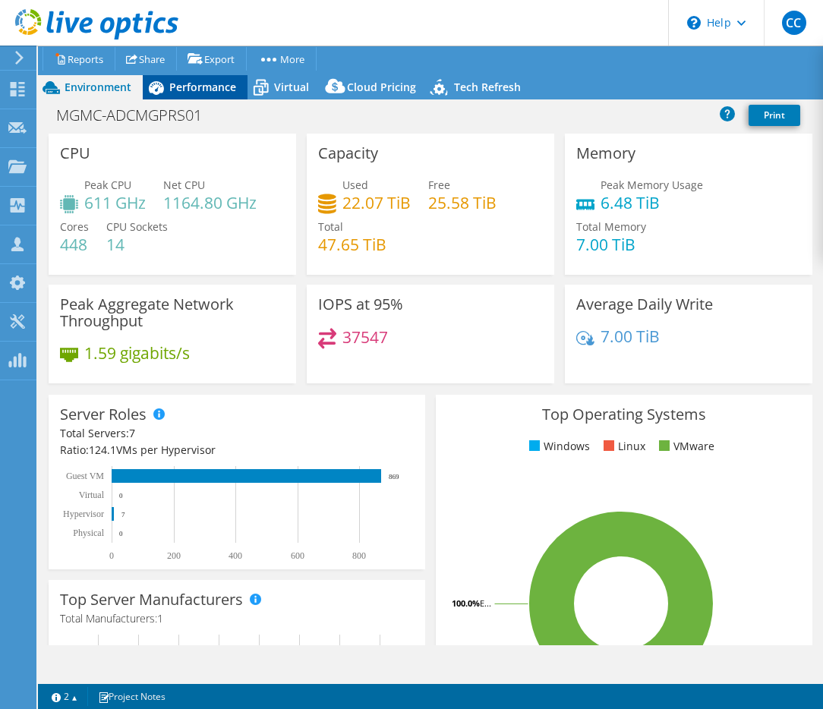
click at [188, 89] on span "Performance" at bounding box center [202, 87] width 67 height 14
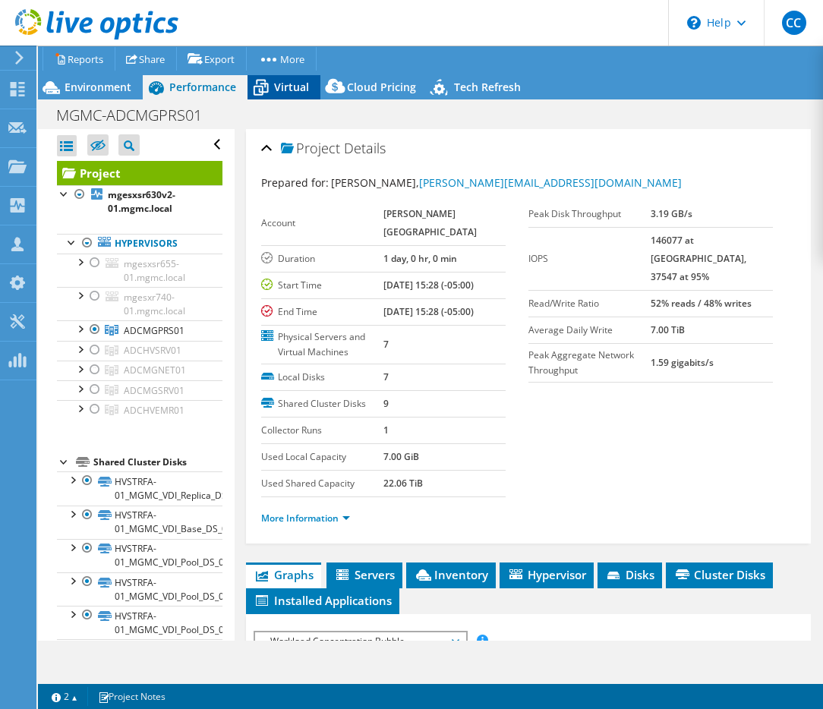
click at [267, 81] on icon at bounding box center [261, 87] width 27 height 27
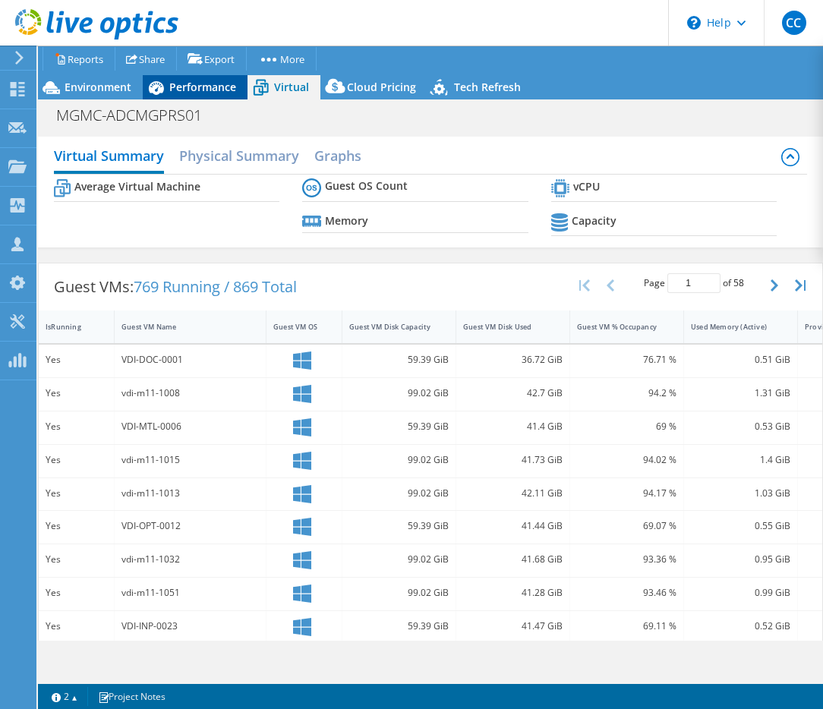
click at [214, 87] on span "Performance" at bounding box center [202, 87] width 67 height 14
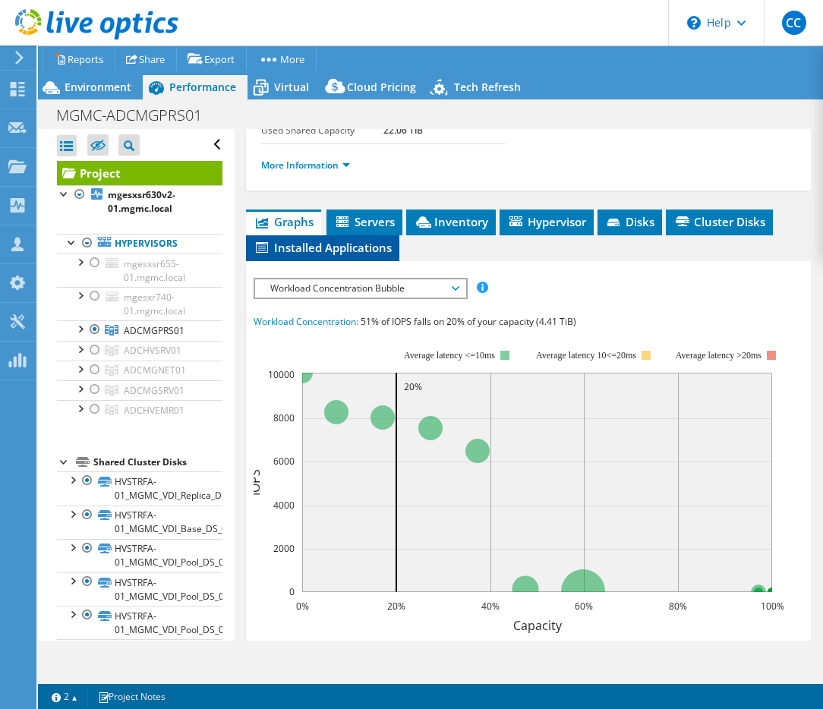
click at [362, 240] on span "Installed Applications" at bounding box center [323, 247] width 138 height 15
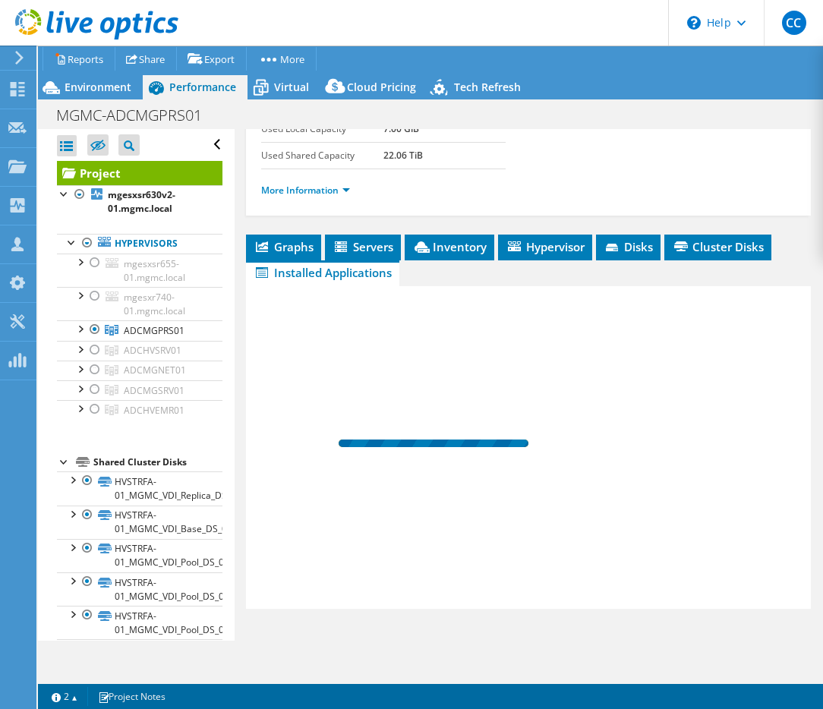
scroll to position [328, 0]
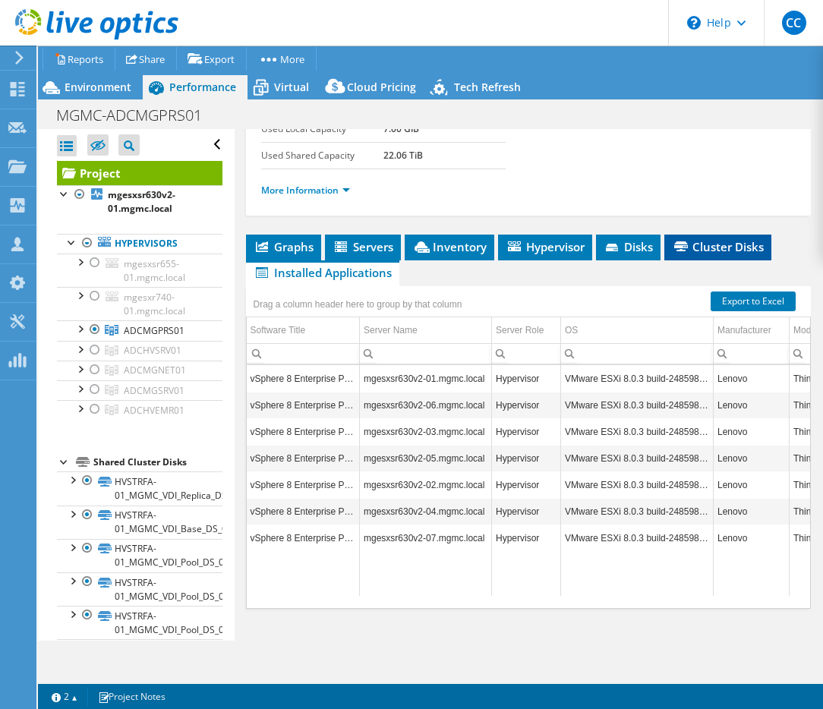
click at [684, 250] on icon at bounding box center [681, 247] width 14 height 10
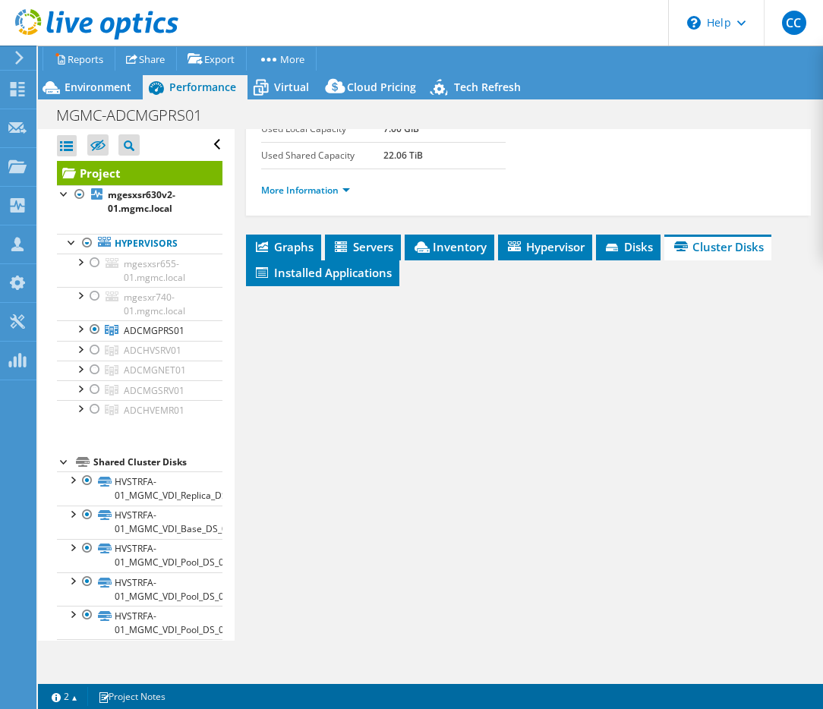
click at [529, 254] on ul "Graphs Servers Inventory Hypervisor Disks Cluster Disks Installed Applications" at bounding box center [529, 261] width 566 height 52
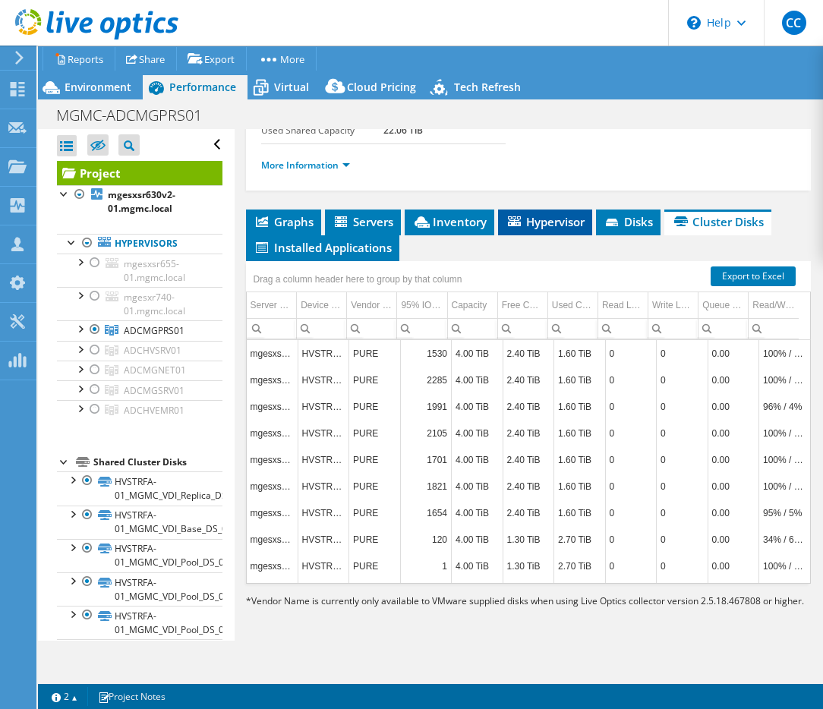
click at [534, 230] on li "Hypervisor" at bounding box center [545, 223] width 94 height 26
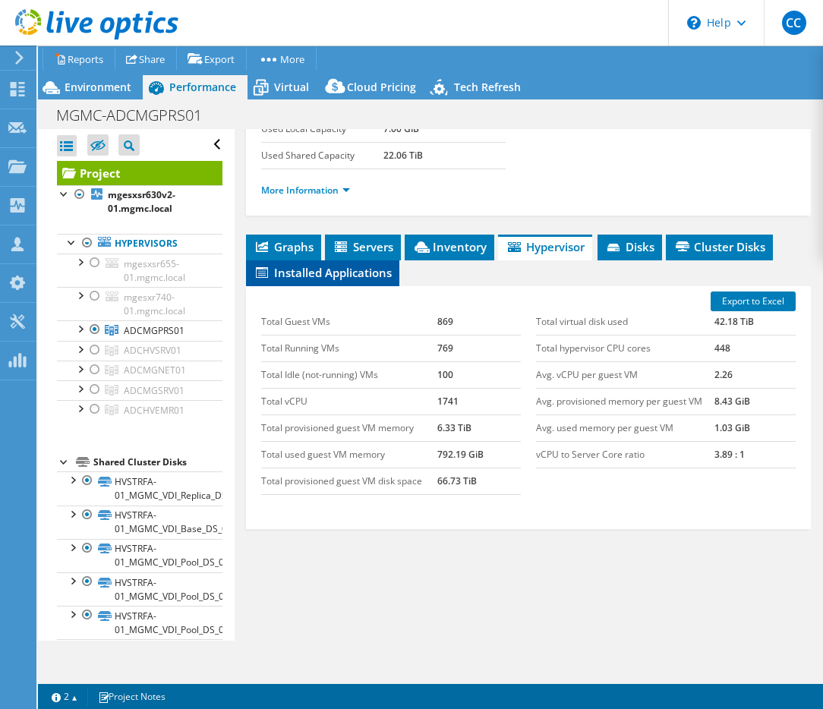
click at [380, 269] on span "Installed Applications" at bounding box center [323, 272] width 138 height 15
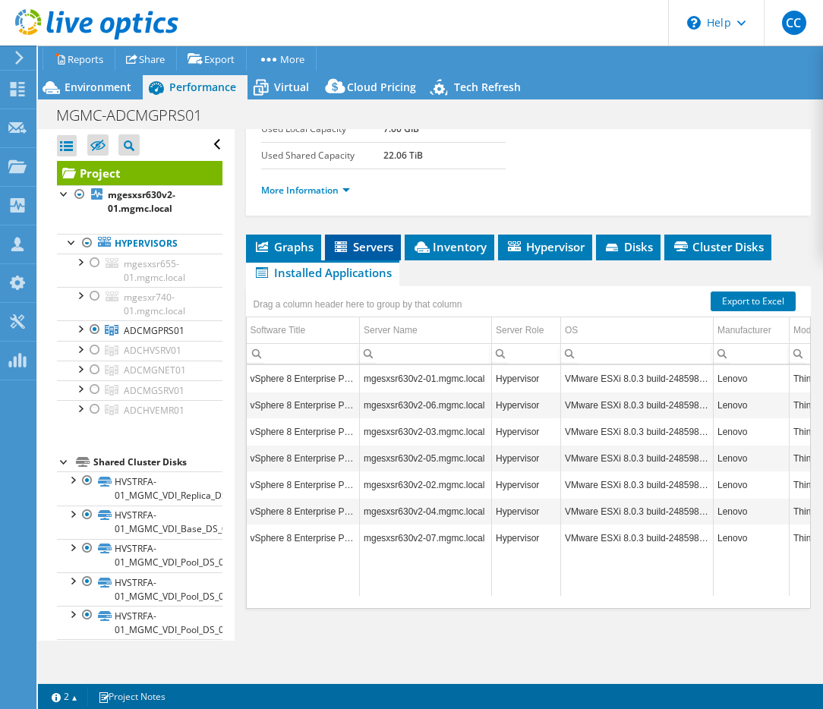
click at [335, 252] on icon at bounding box center [342, 248] width 15 height 13
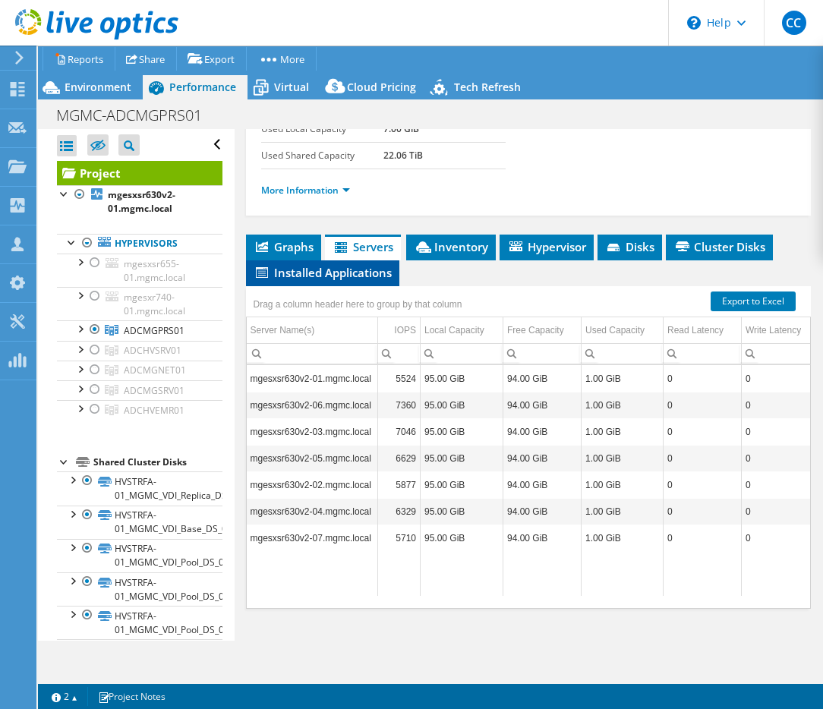
click at [378, 283] on li "Installed Applications" at bounding box center [322, 274] width 153 height 26
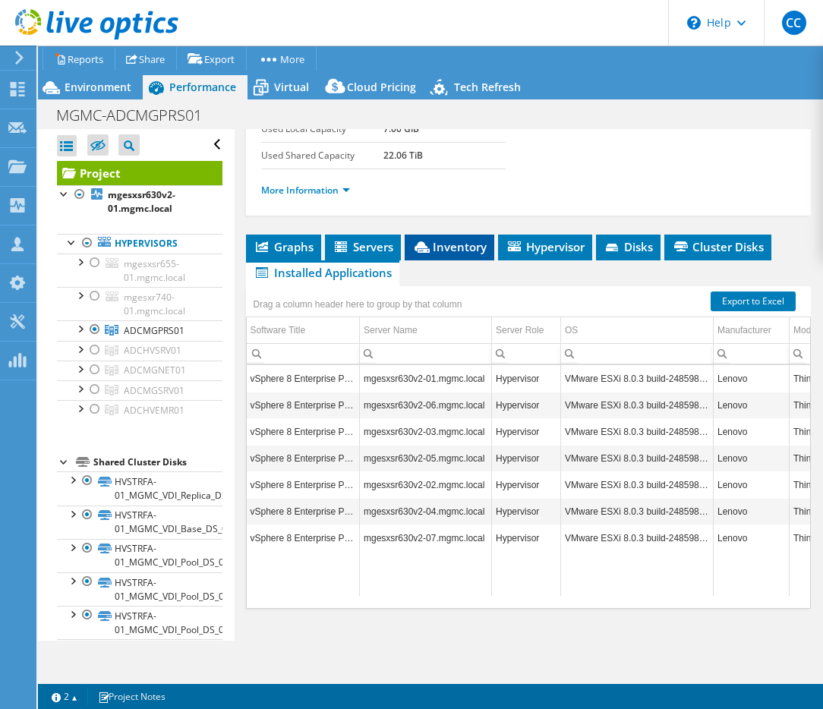
click at [444, 251] on span "Inventory" at bounding box center [449, 246] width 74 height 15
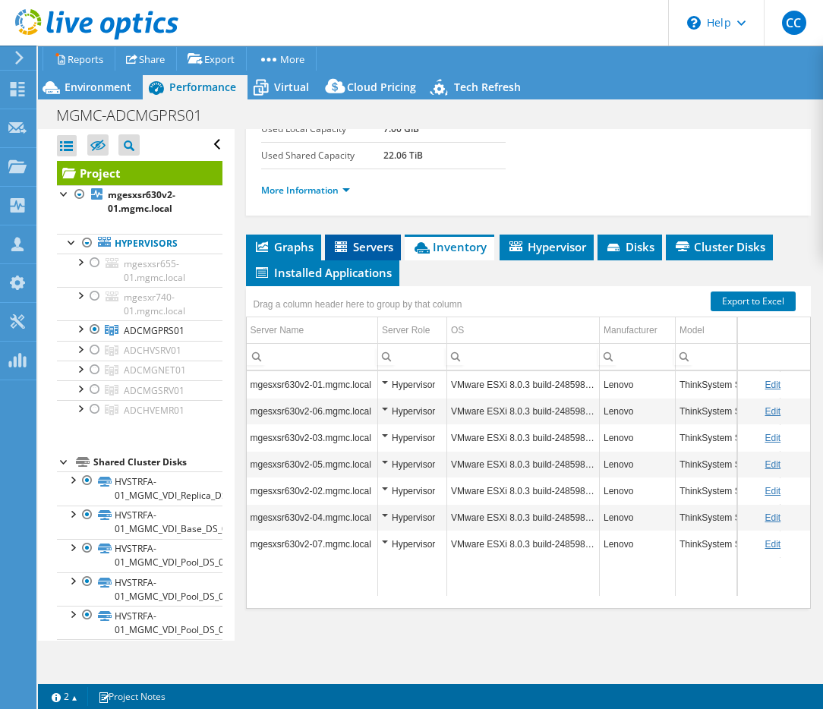
click at [385, 250] on span "Servers" at bounding box center [363, 246] width 61 height 15
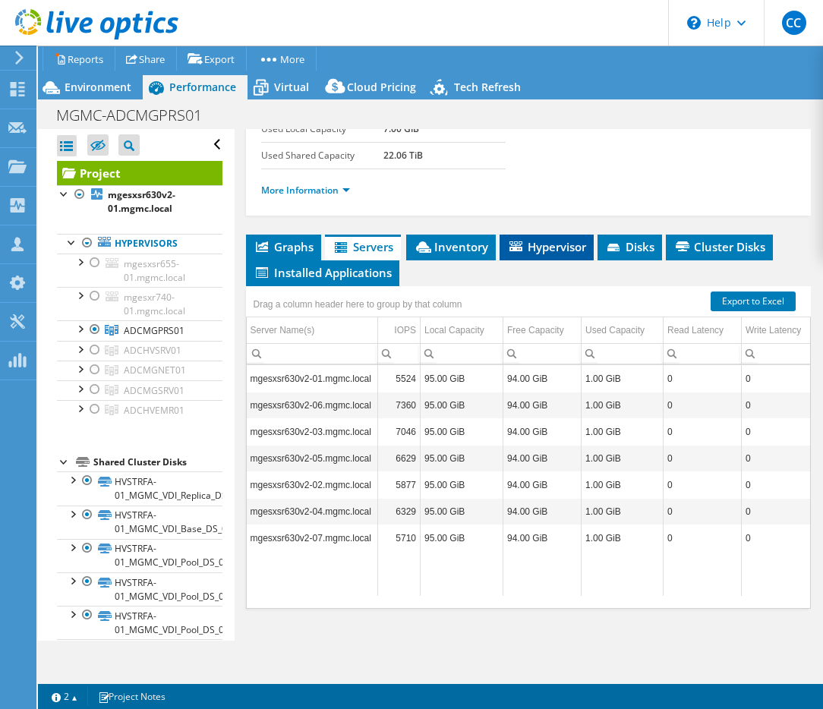
click at [530, 251] on span "Hypervisor" at bounding box center [546, 246] width 79 height 15
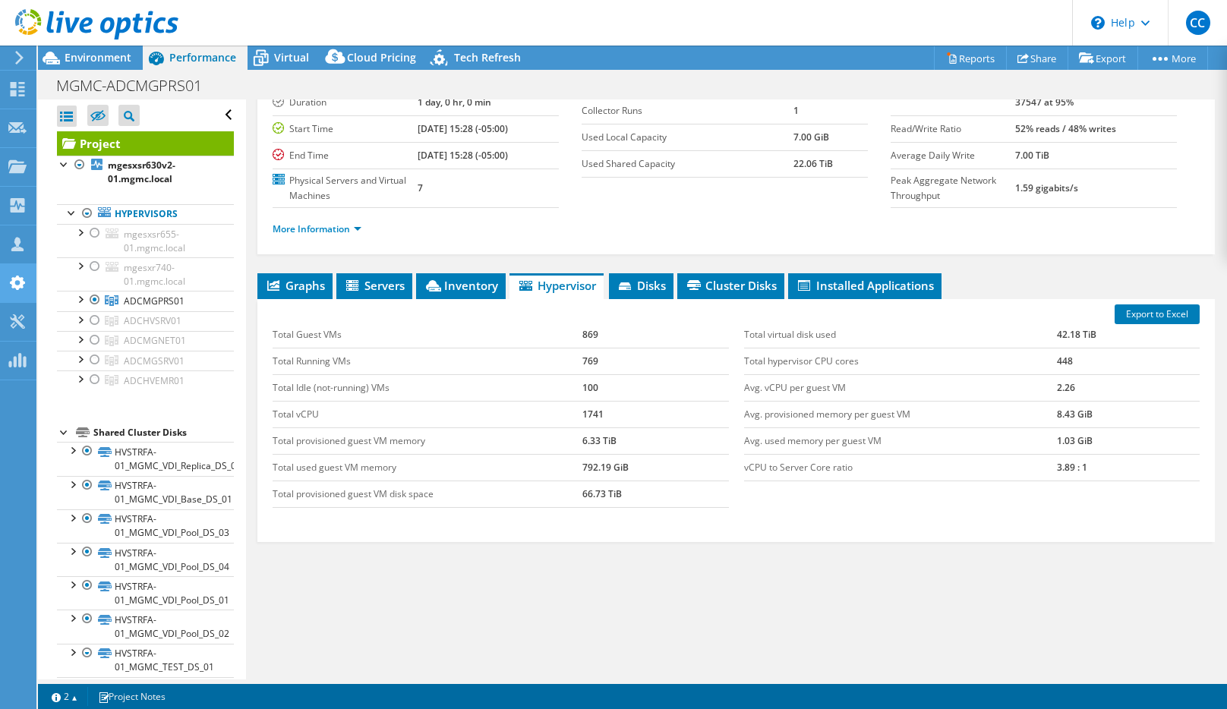
scroll to position [127, 0]
click at [665, 447] on td "6.33 TiB" at bounding box center [656, 441] width 146 height 27
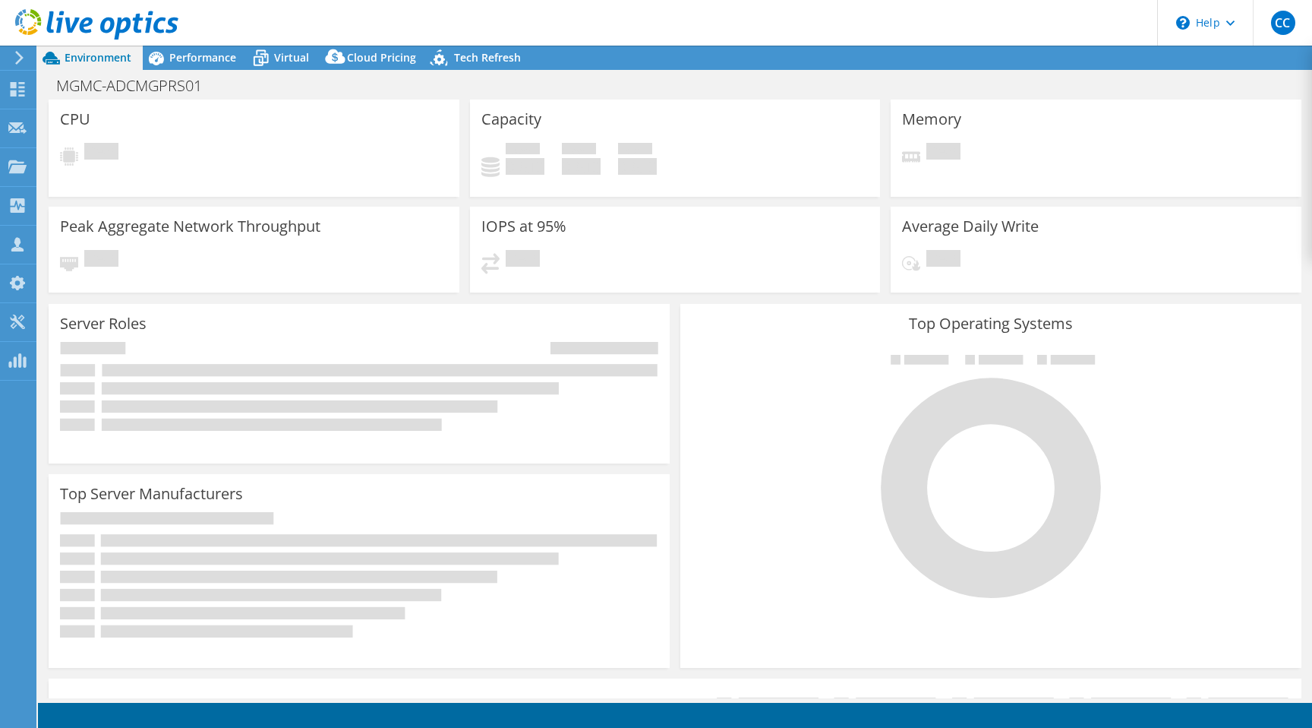
select select "USD"
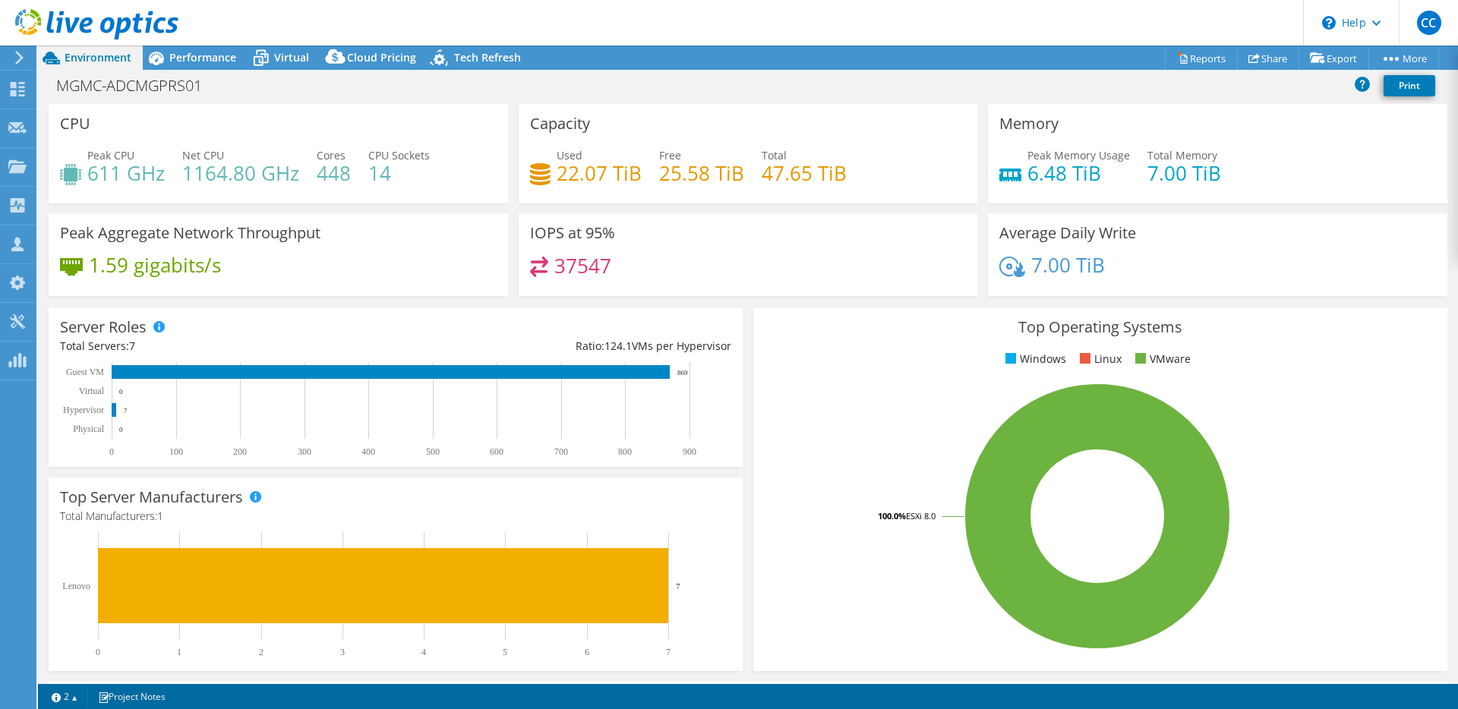
click at [297, 141] on div "CPU Peak CPU 611 GHz Net CPU 1164.80 GHz Cores 448 CPU Sockets 14" at bounding box center [279, 153] width 460 height 99
click at [207, 61] on span "Performance" at bounding box center [202, 57] width 67 height 14
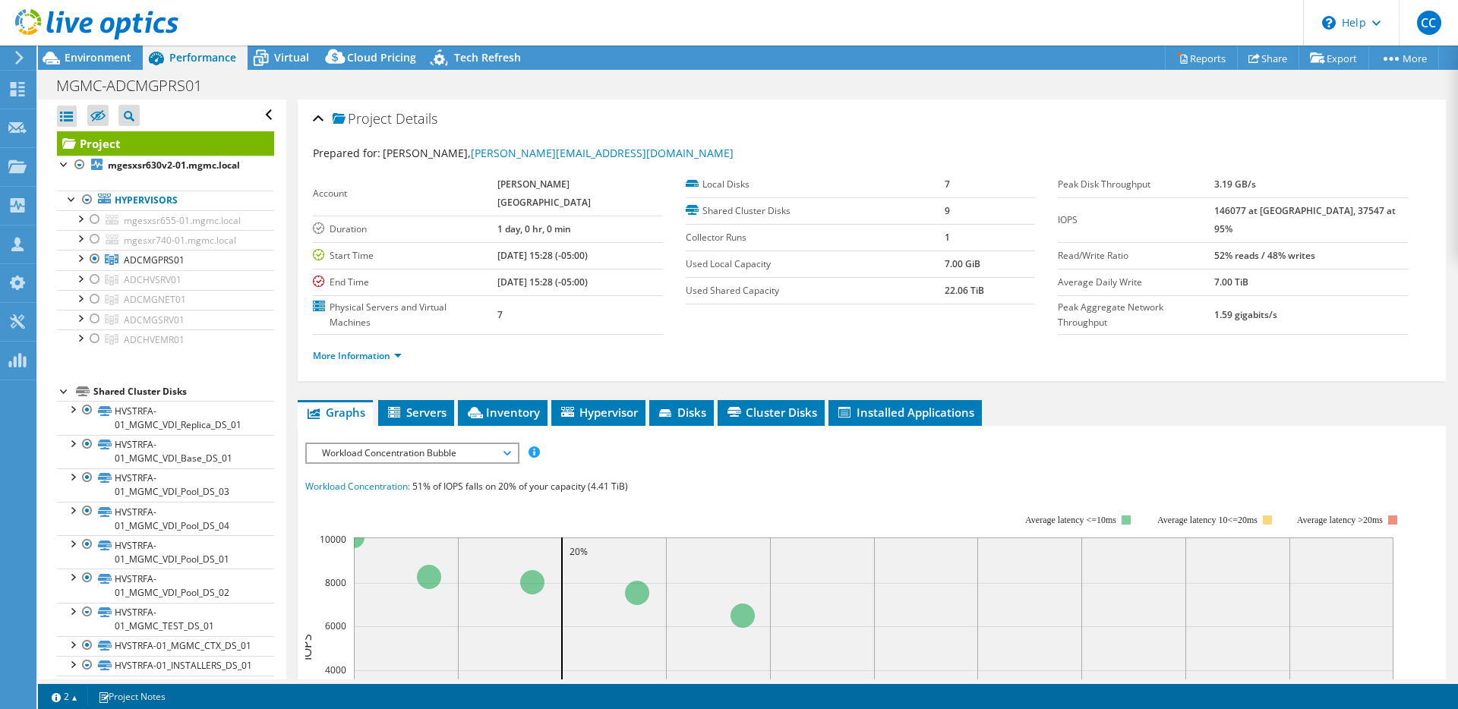
click at [366, 444] on span "Workload Concentration Bubble" at bounding box center [411, 453] width 195 height 18
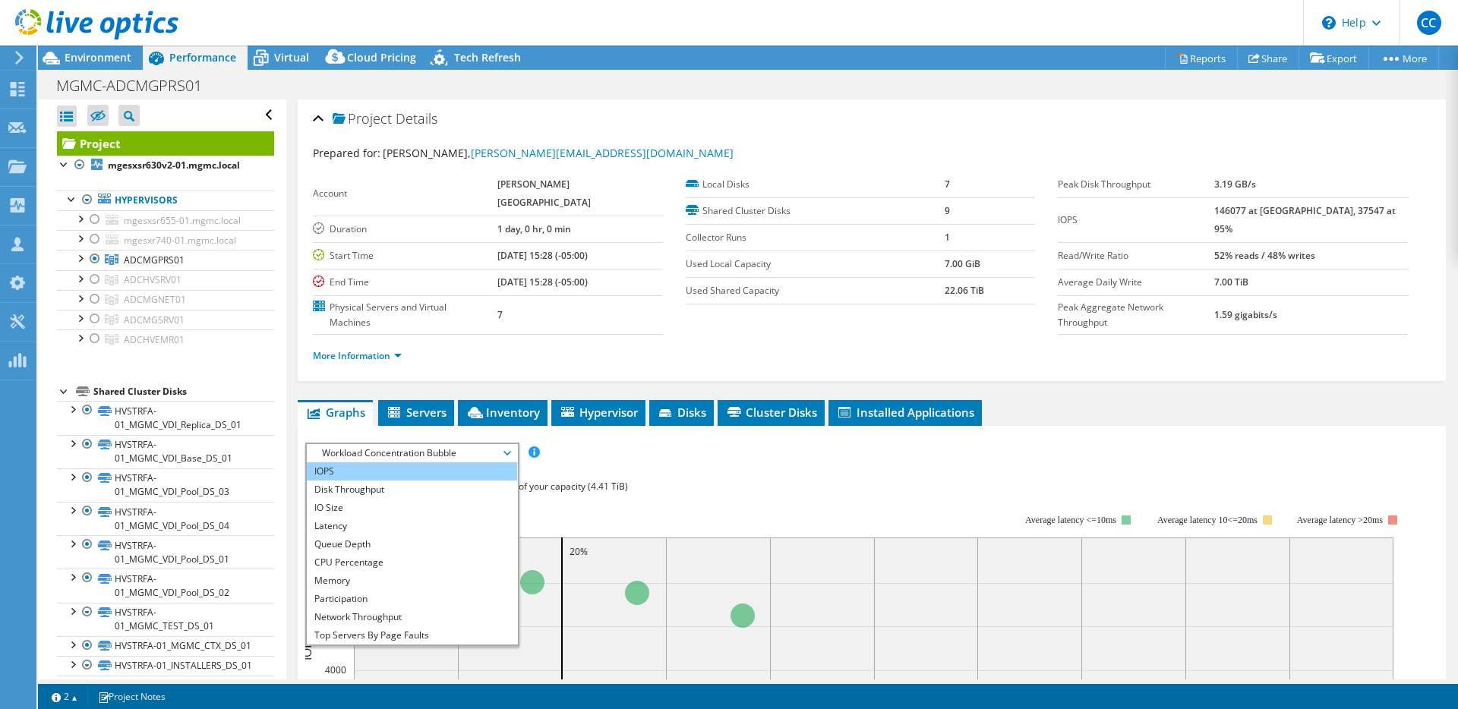
click at [406, 463] on li "IOPS" at bounding box center [412, 472] width 210 height 18
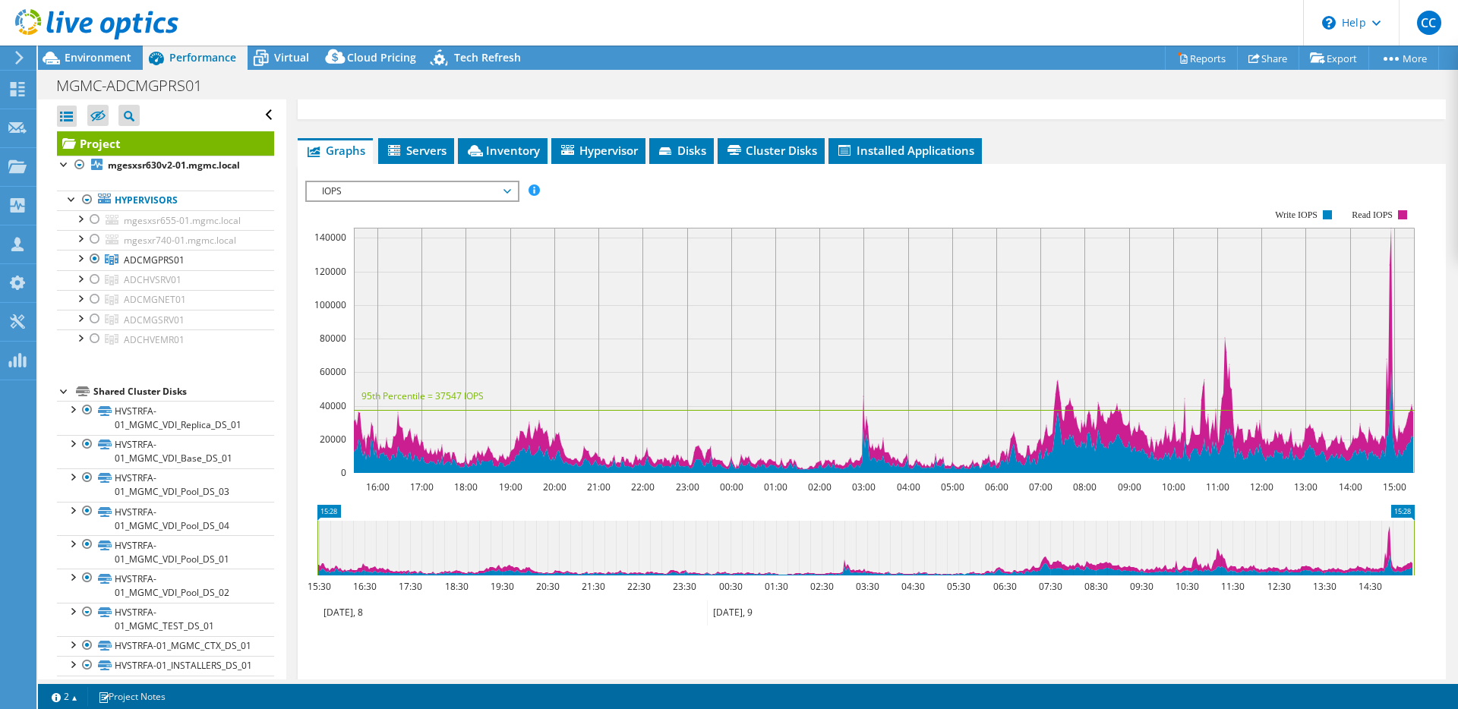
scroll to position [238, 0]
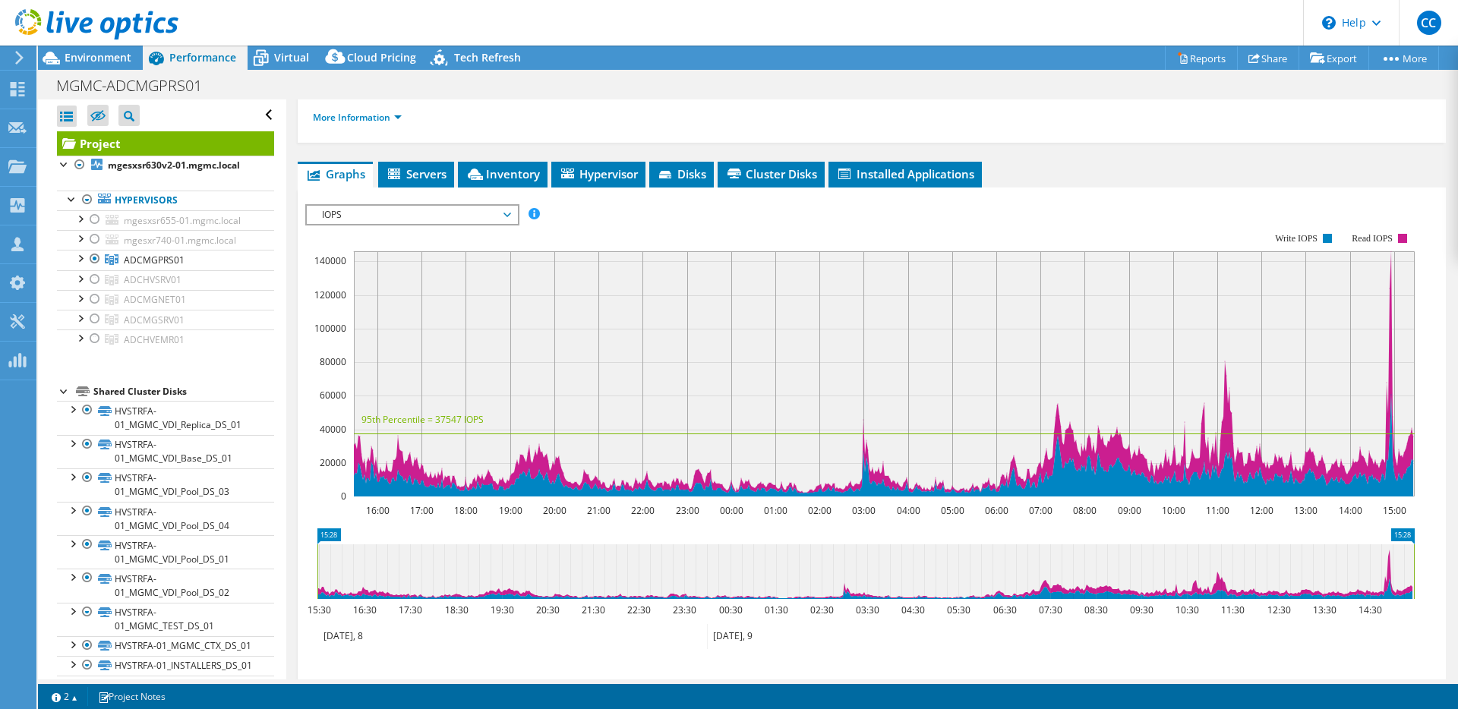
click at [372, 204] on div "IOPS IOPS Disk Throughput IO Size Latency Queue Depth CPU Percentage Memory Pag…" at bounding box center [412, 214] width 214 height 21
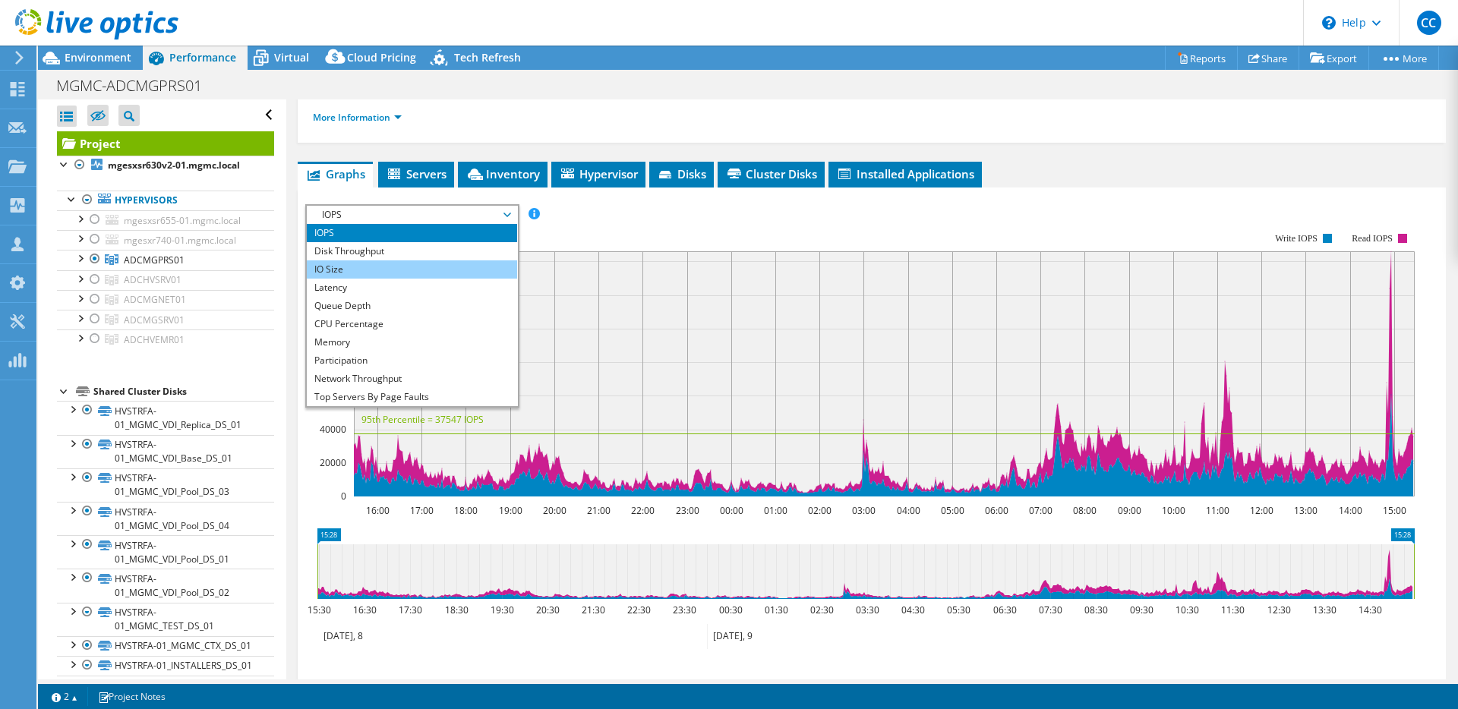
click at [368, 261] on li "IO Size" at bounding box center [412, 270] width 210 height 18
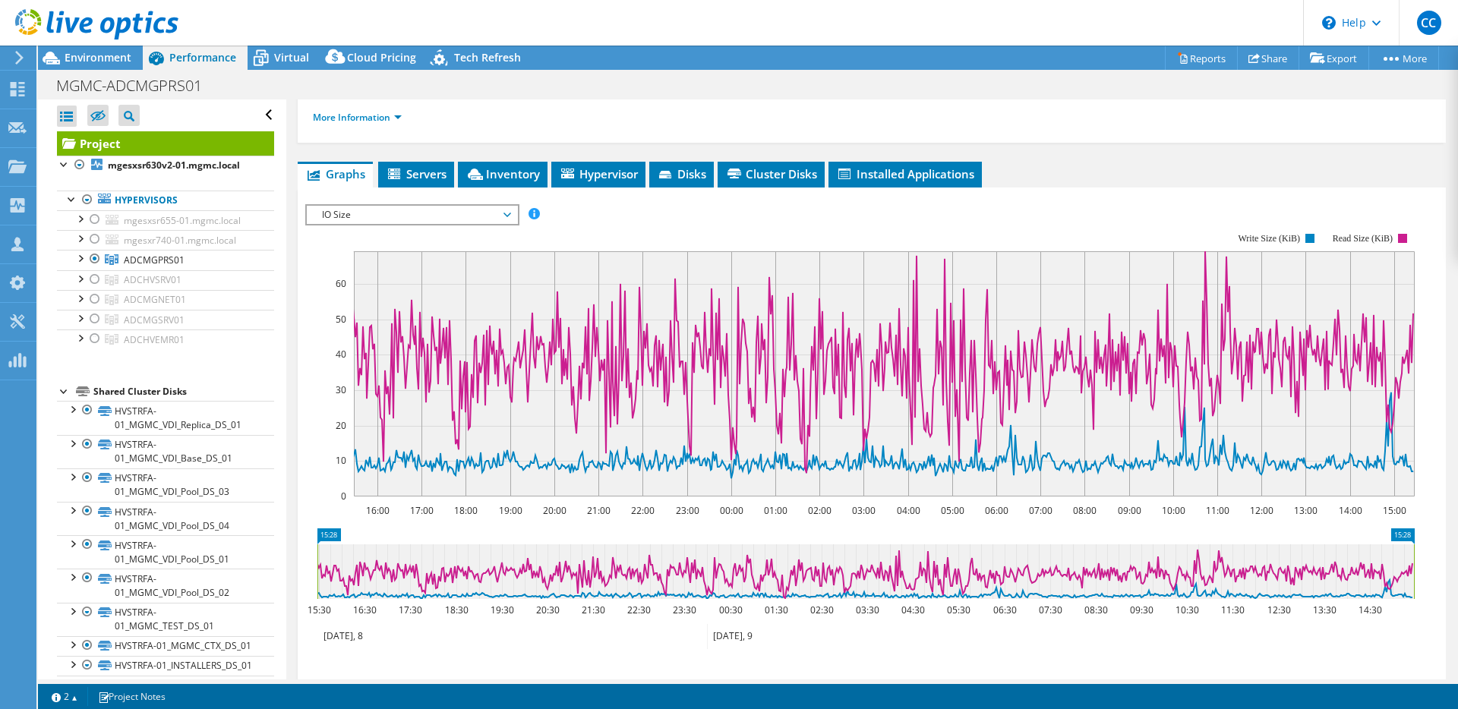
click at [392, 206] on span "IO Size" at bounding box center [411, 215] width 195 height 18
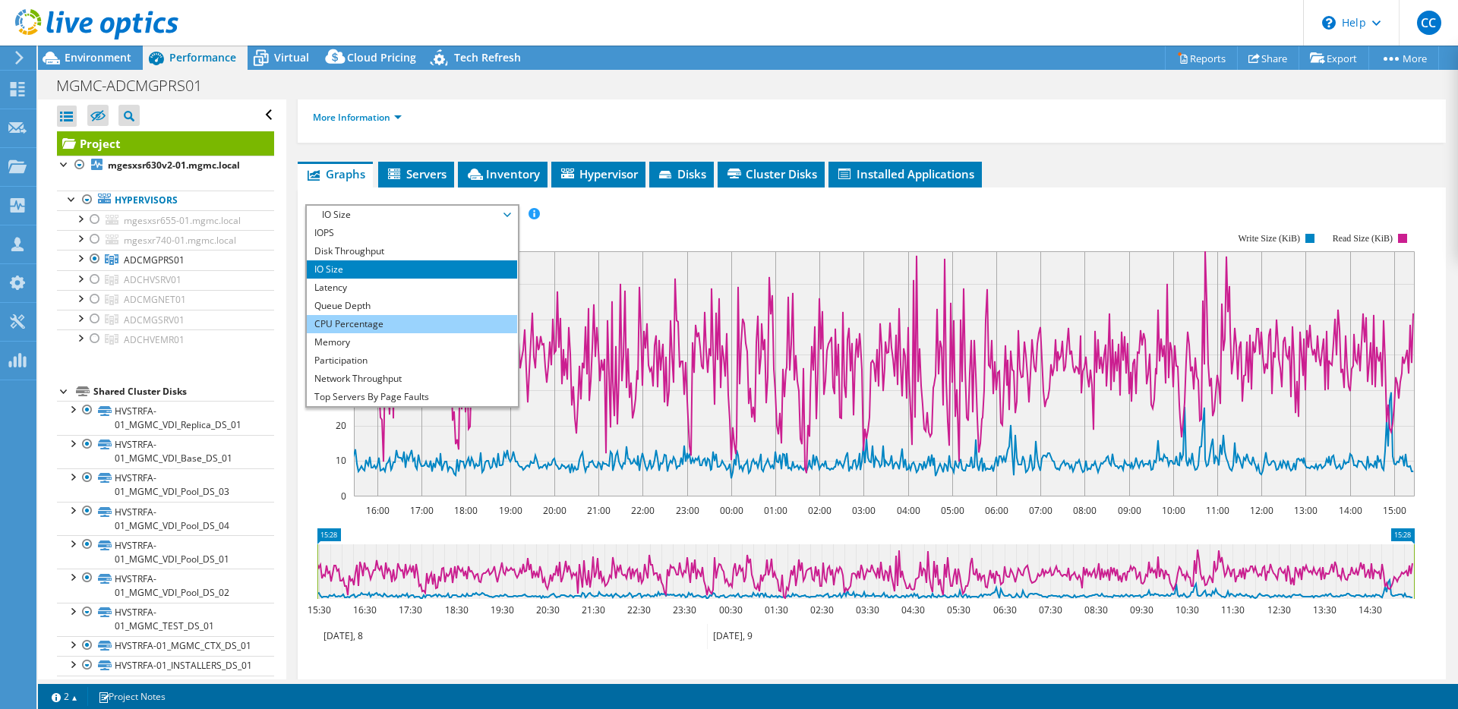
click at [377, 315] on li "CPU Percentage" at bounding box center [412, 324] width 210 height 18
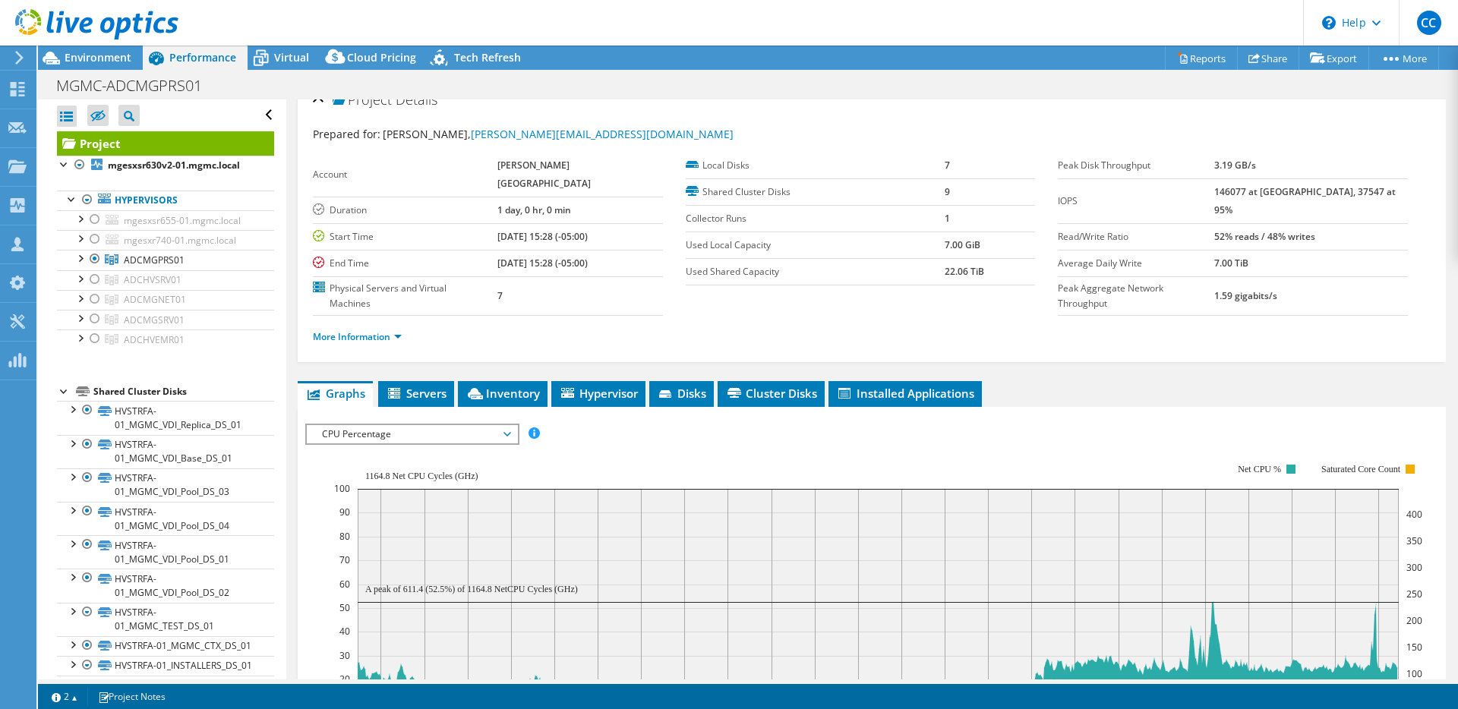
scroll to position [0, 0]
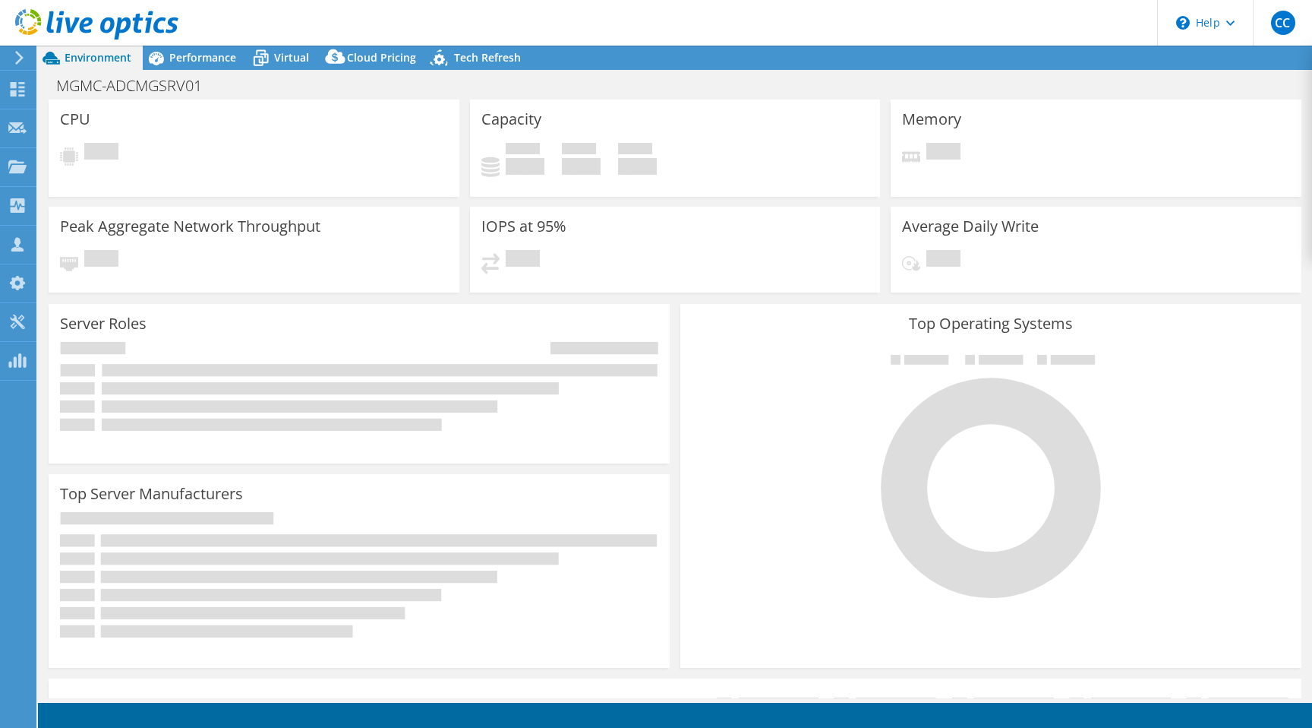
select select "USD"
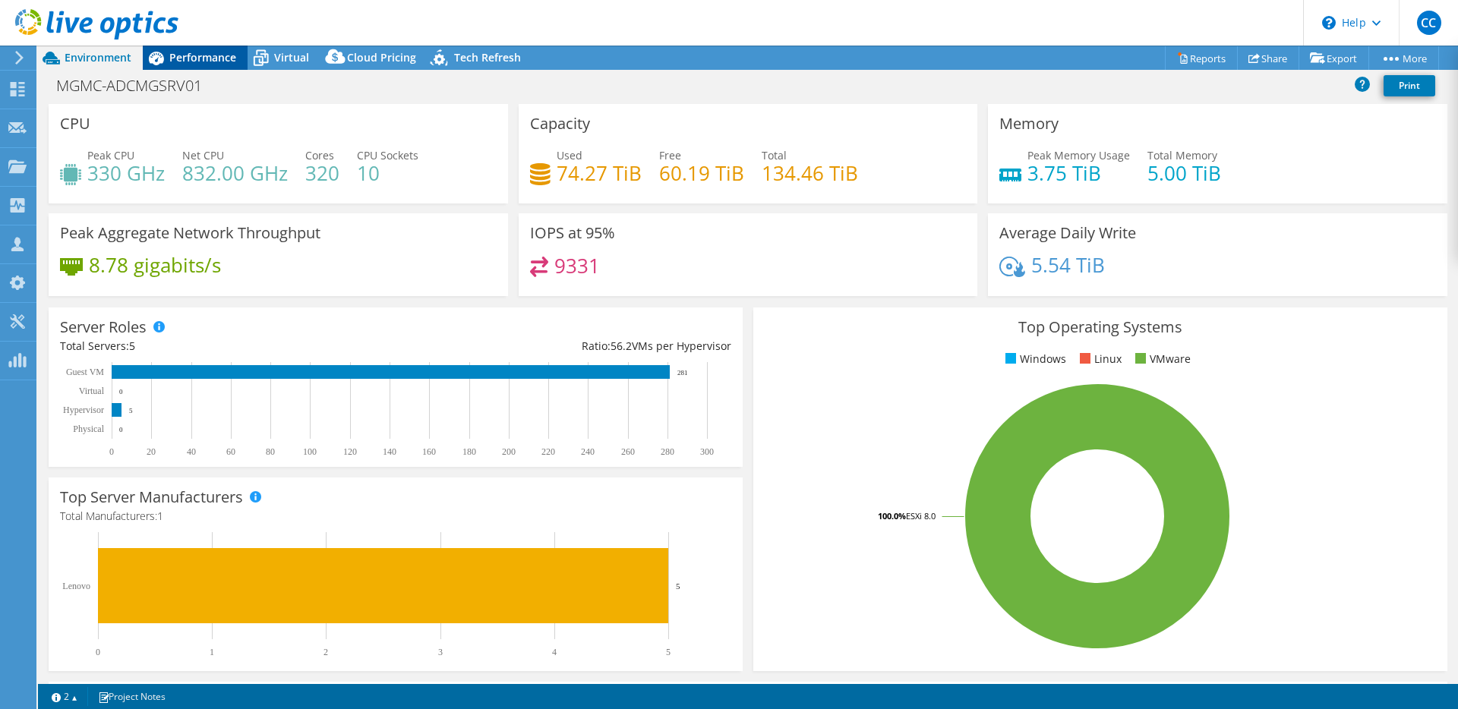
click at [215, 60] on span "Performance" at bounding box center [202, 57] width 67 height 14
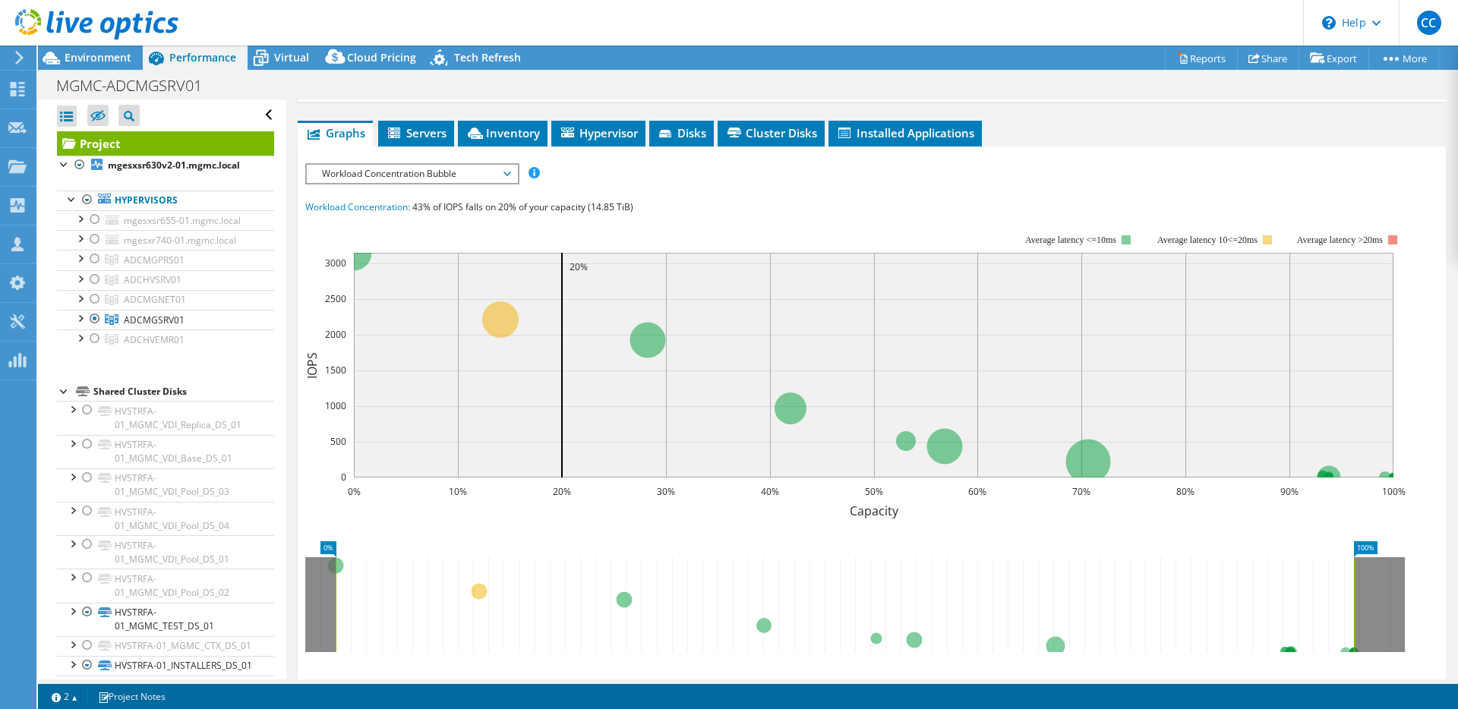
click at [399, 165] on span "Workload Concentration Bubble" at bounding box center [411, 174] width 195 height 18
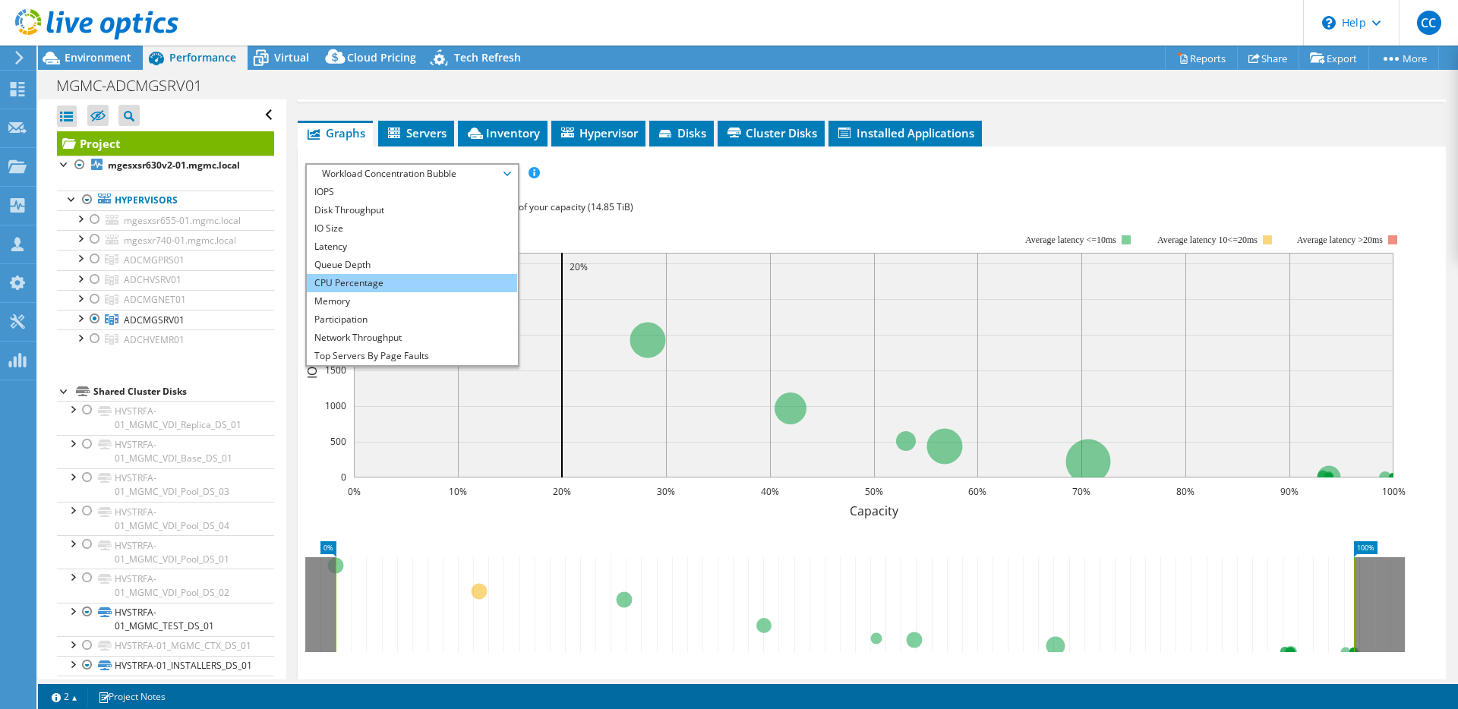
click at [395, 274] on li "CPU Percentage" at bounding box center [412, 283] width 210 height 18
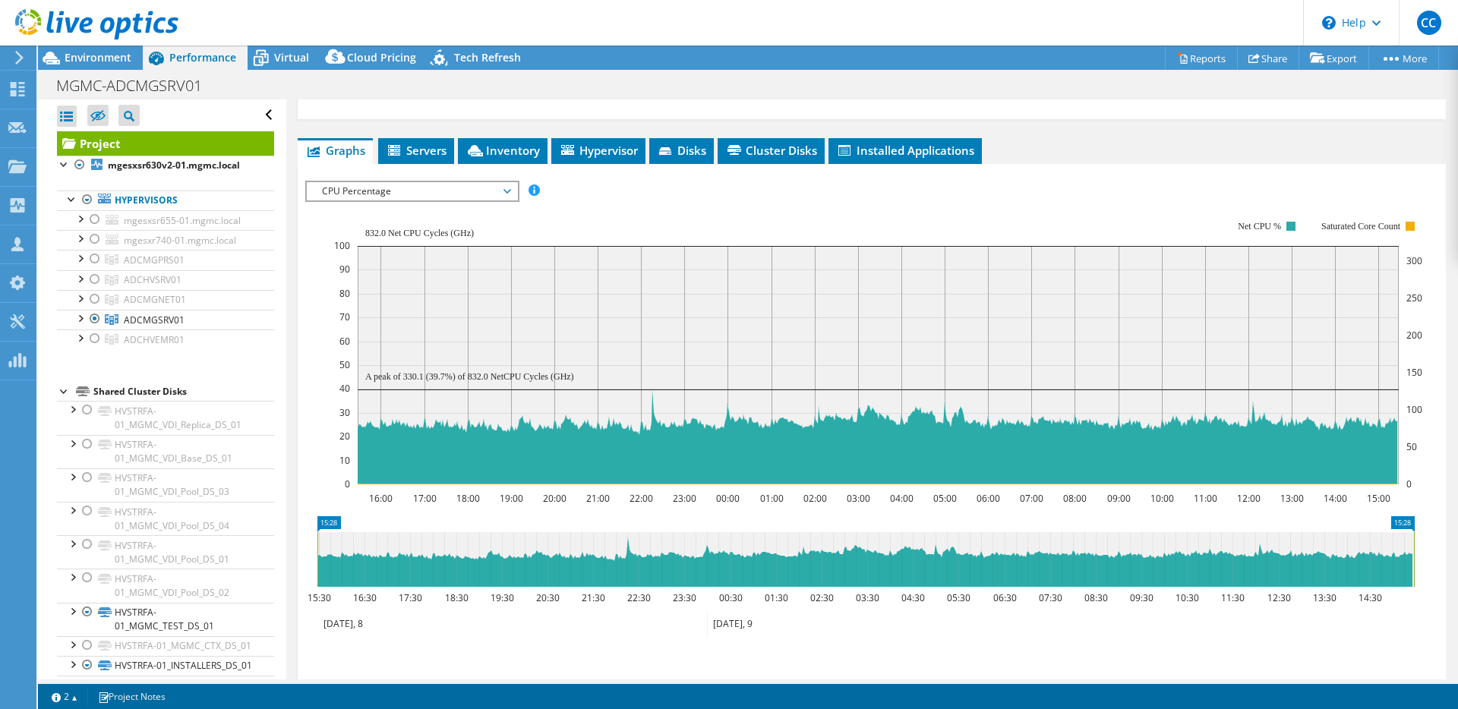
scroll to position [259, 0]
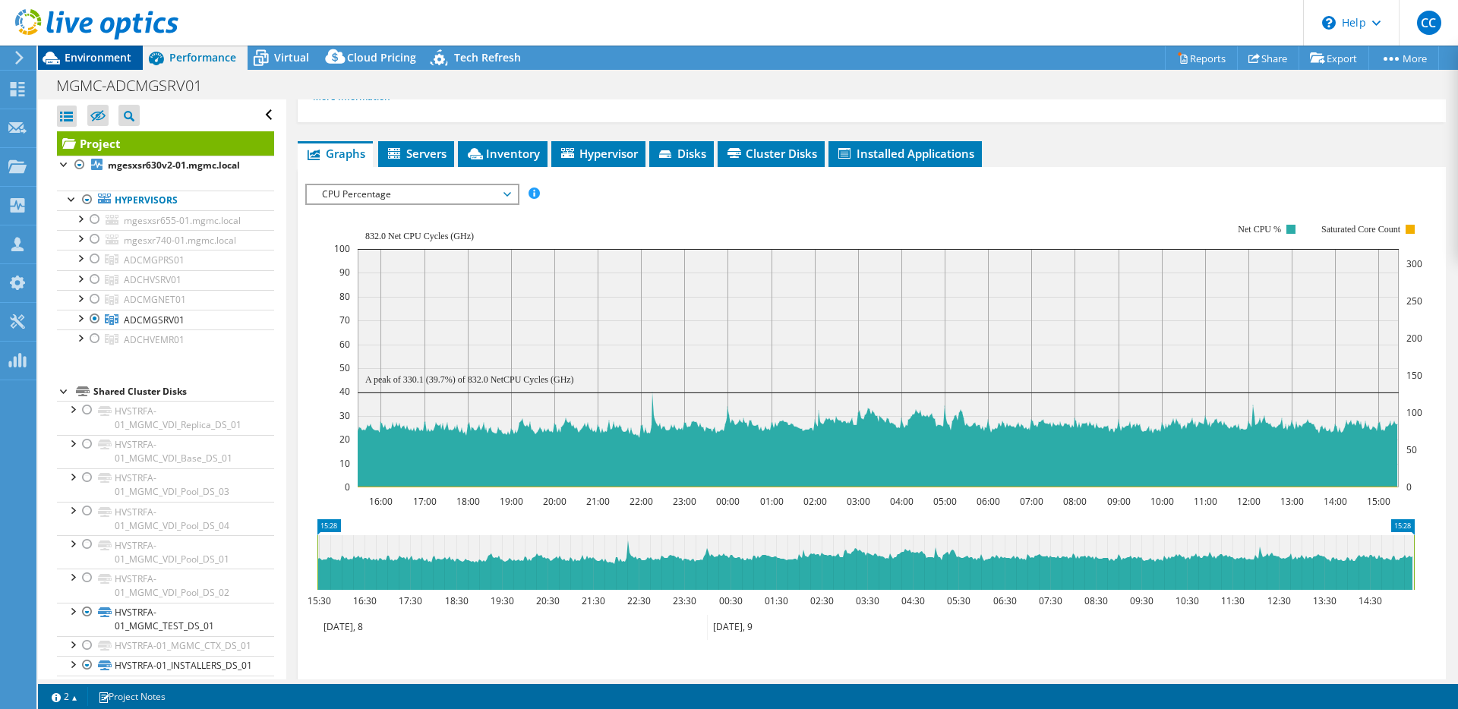
click at [119, 59] on span "Environment" at bounding box center [98, 57] width 67 height 14
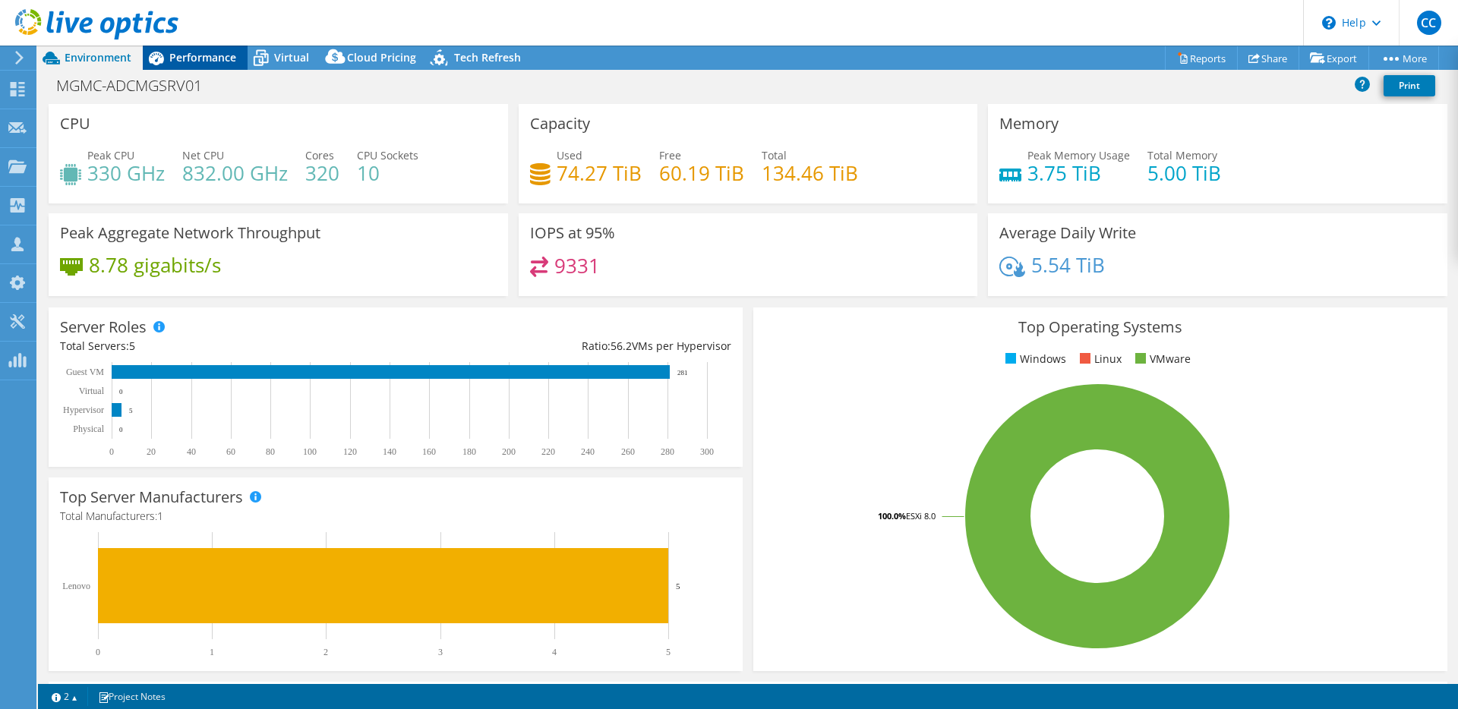
click at [175, 61] on span "Performance" at bounding box center [202, 57] width 67 height 14
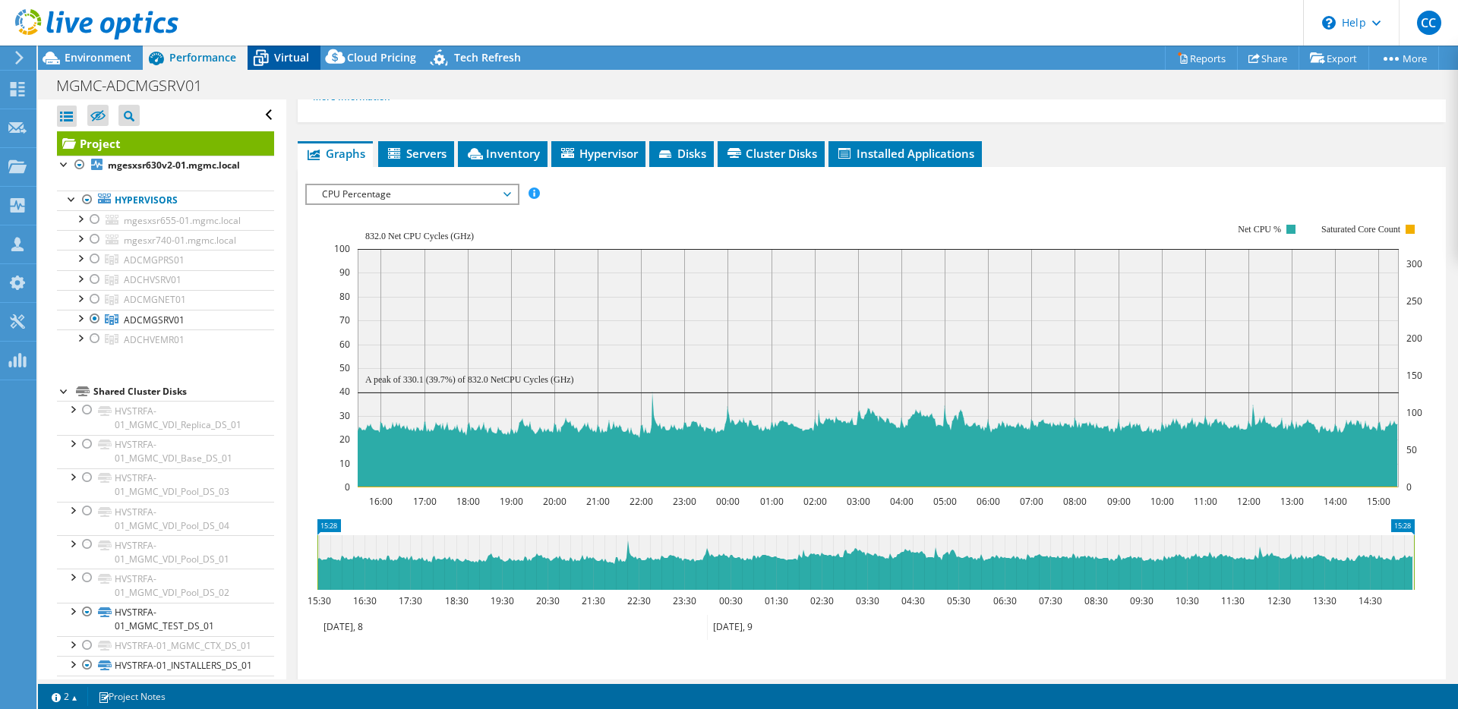
click at [251, 65] on icon at bounding box center [261, 58] width 27 height 27
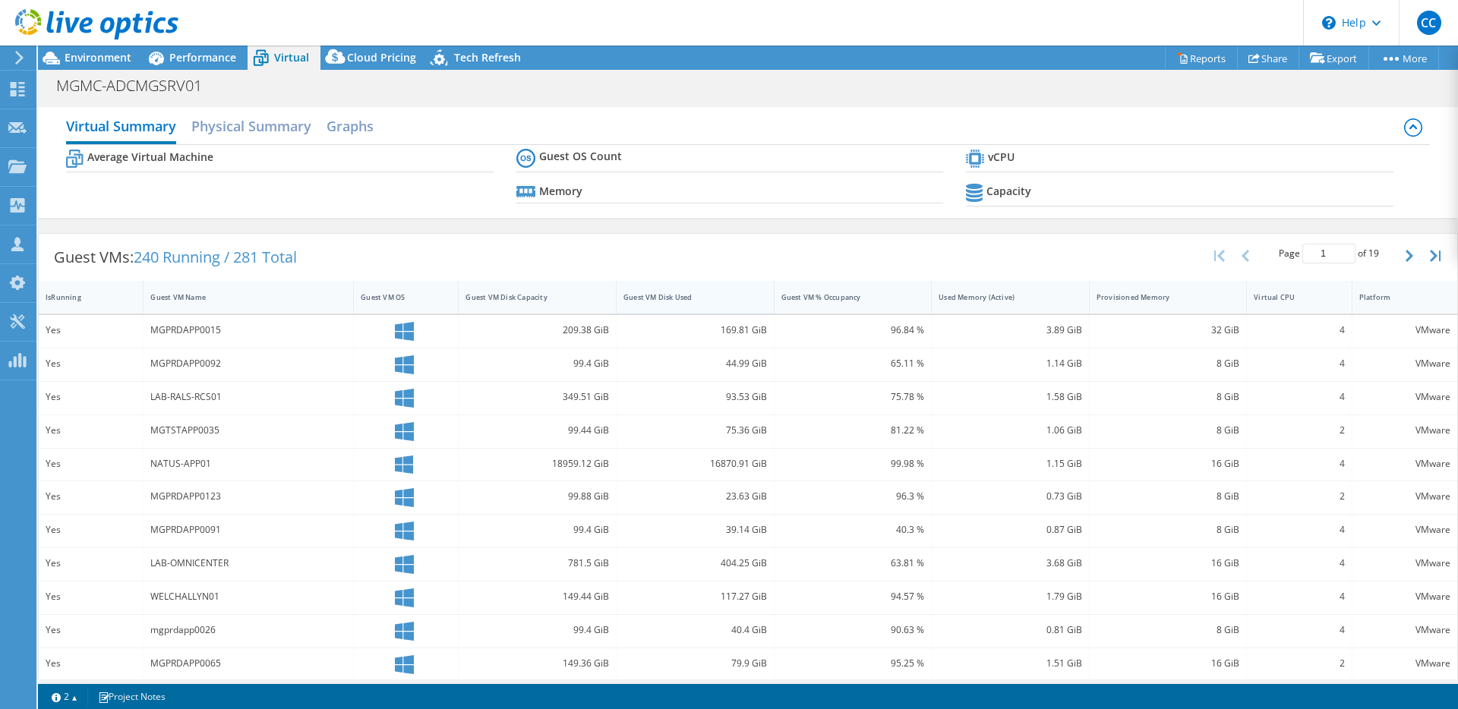
click at [681, 293] on div "Guest VM Disk Used" at bounding box center [686, 297] width 125 height 10
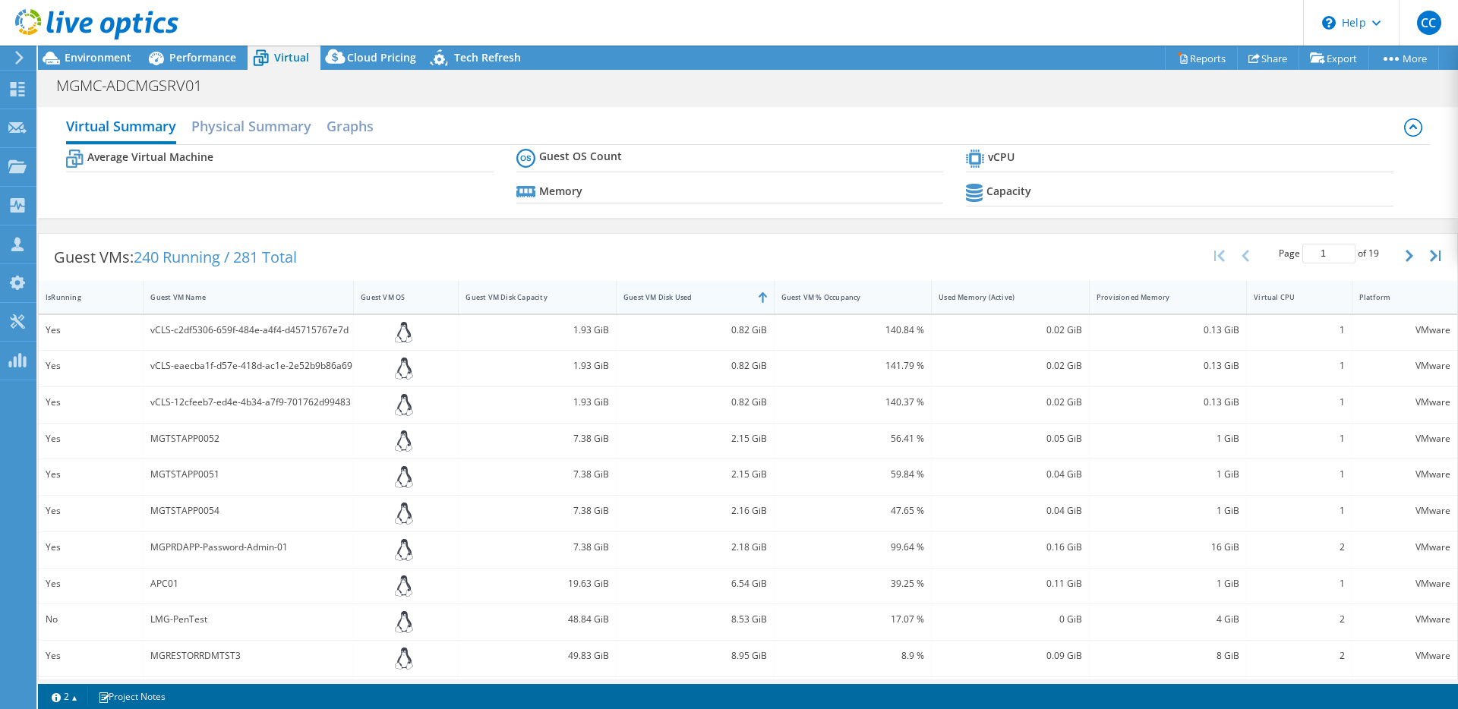
click at [681, 293] on div "Guest VM Disk Used" at bounding box center [686, 297] width 125 height 10
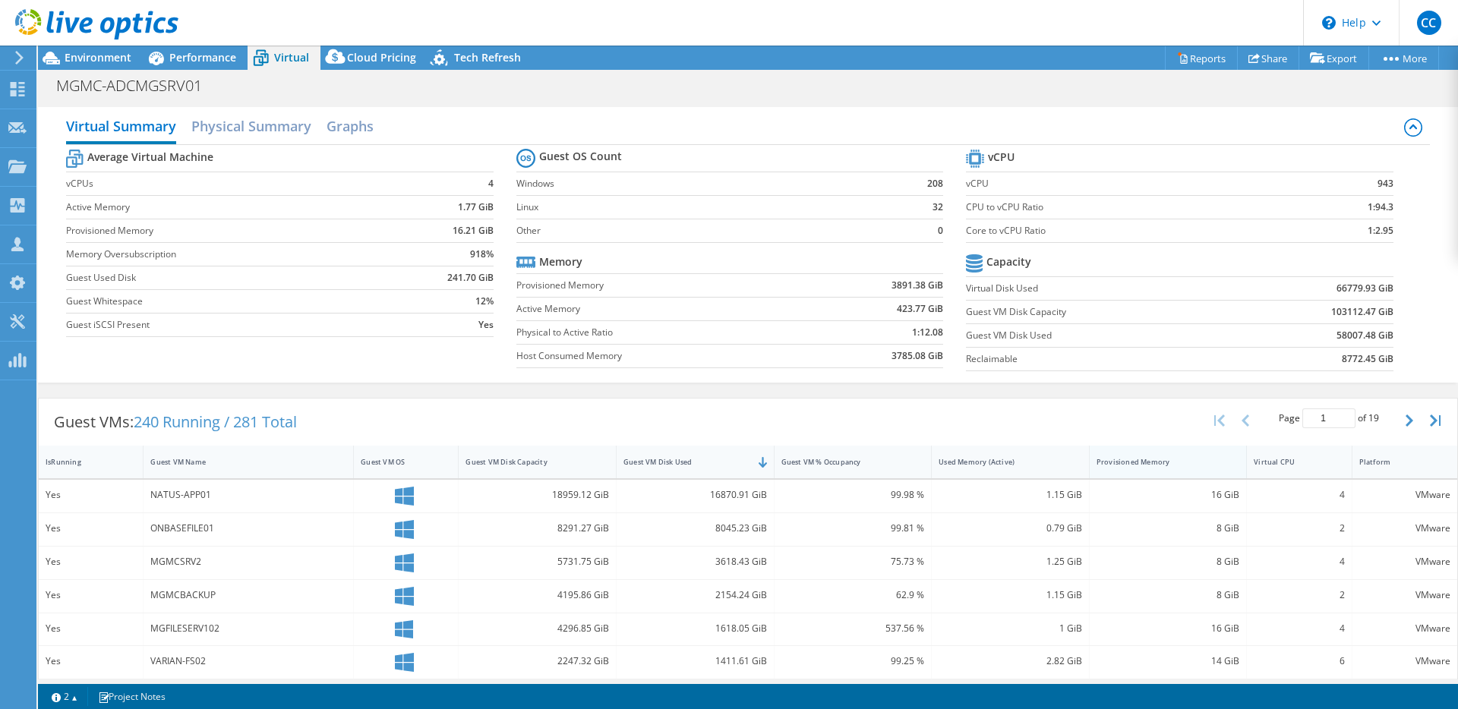
click at [1149, 460] on div "Provisioned Memory" at bounding box center [1159, 462] width 125 height 10
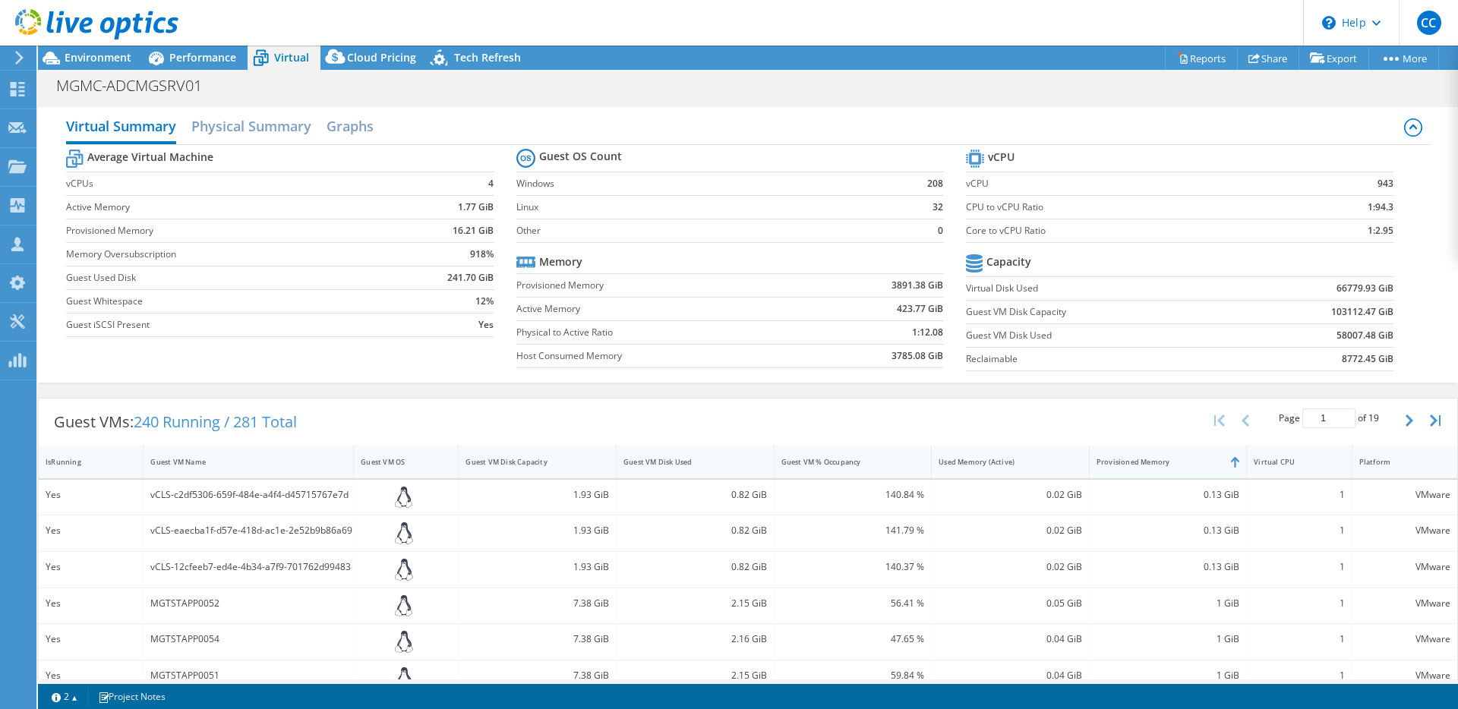
click at [1149, 460] on div "Provisioned Memory" at bounding box center [1159, 462] width 125 height 10
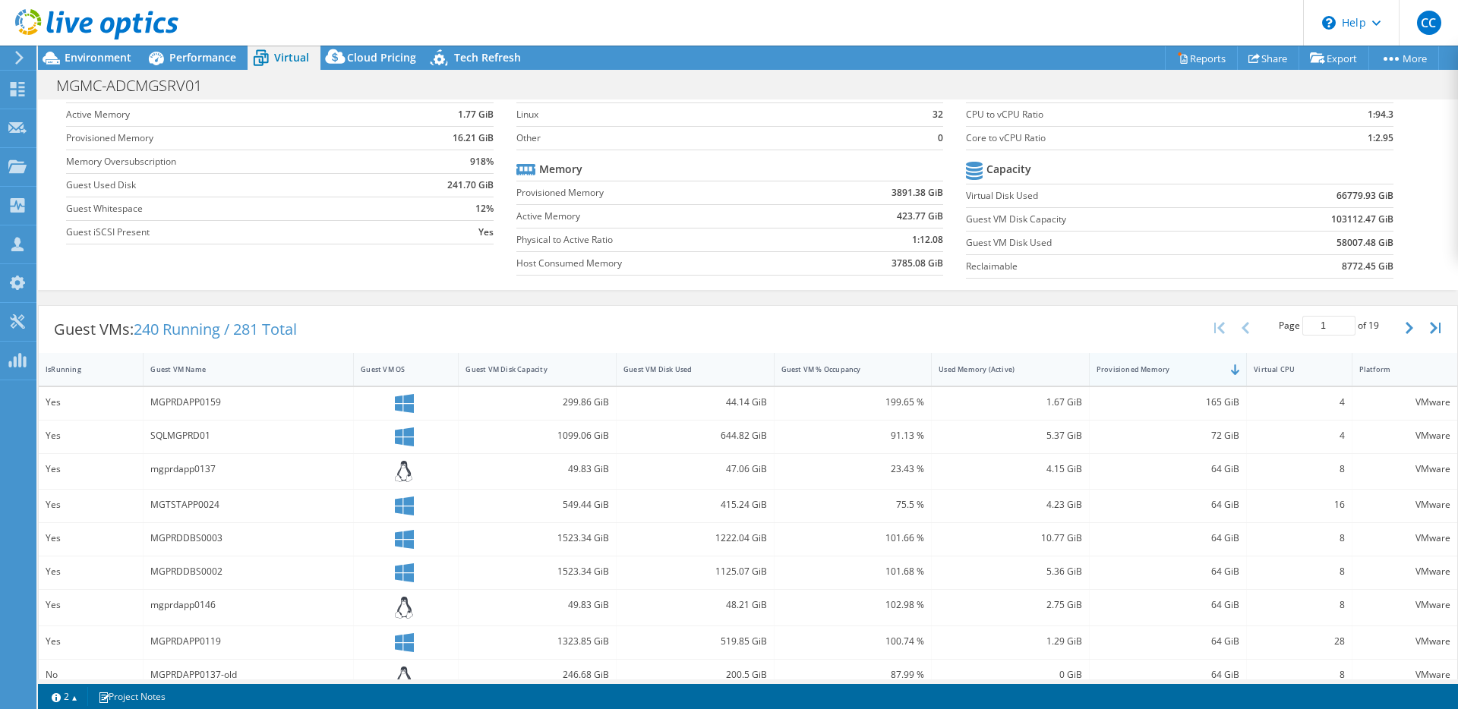
scroll to position [96, 0]
click at [1283, 367] on div "Virtual CPU" at bounding box center [1290, 366] width 72 height 10
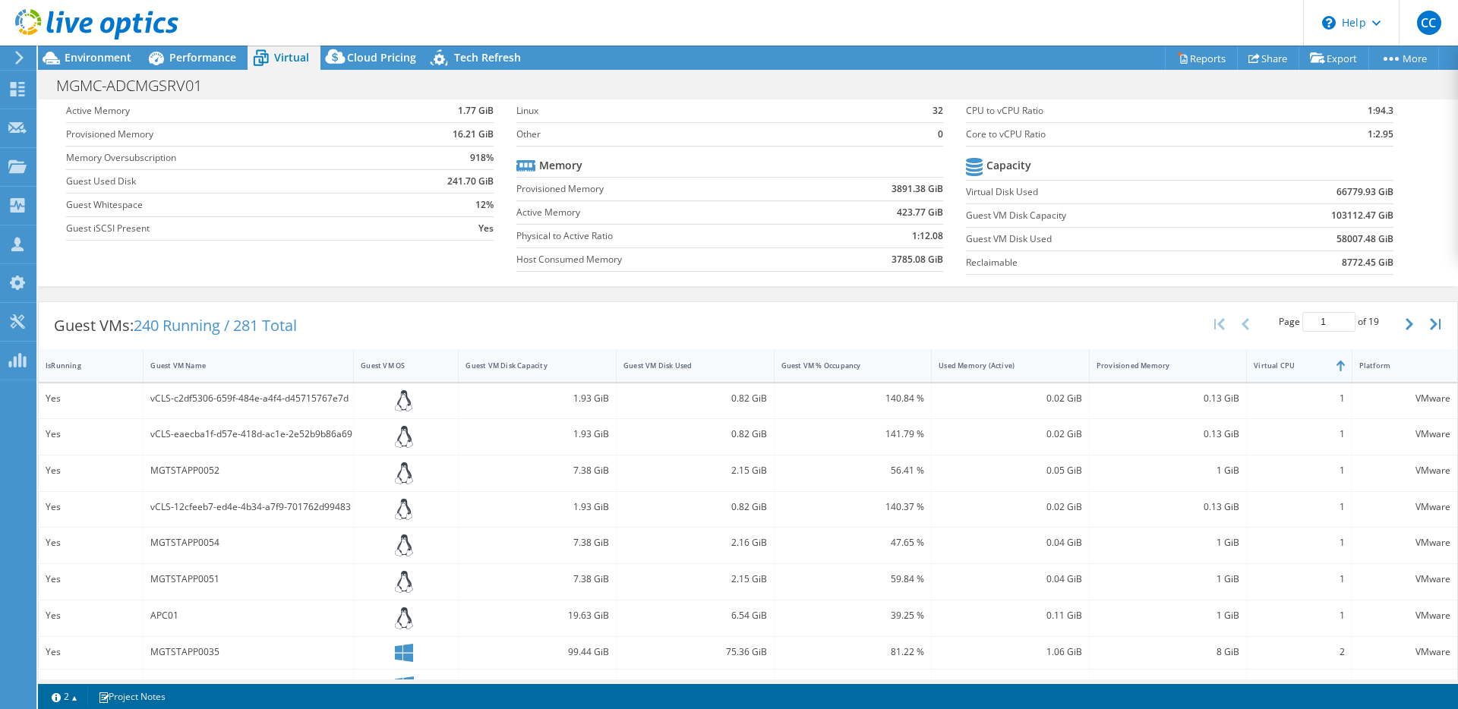
click at [1283, 367] on div "Virtual CPU" at bounding box center [1290, 366] width 72 height 10
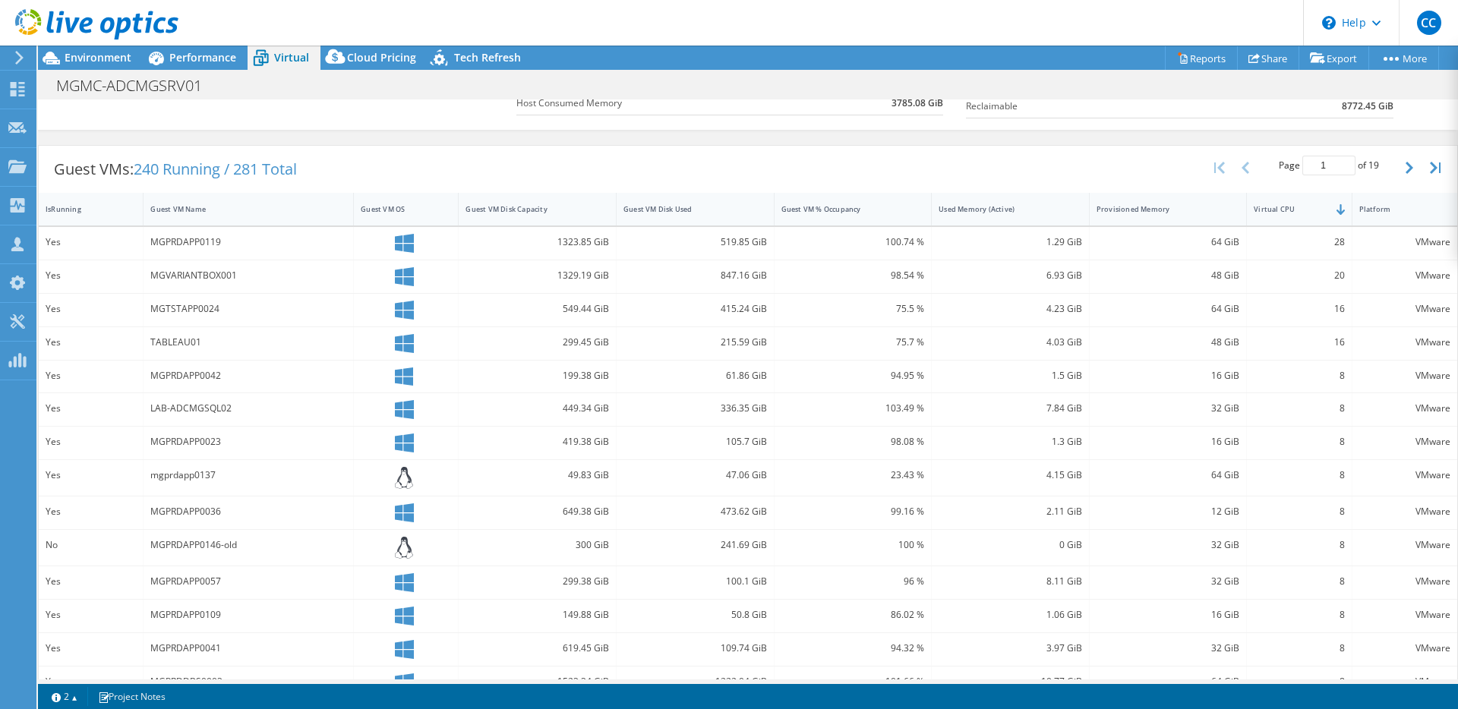
scroll to position [314, 0]
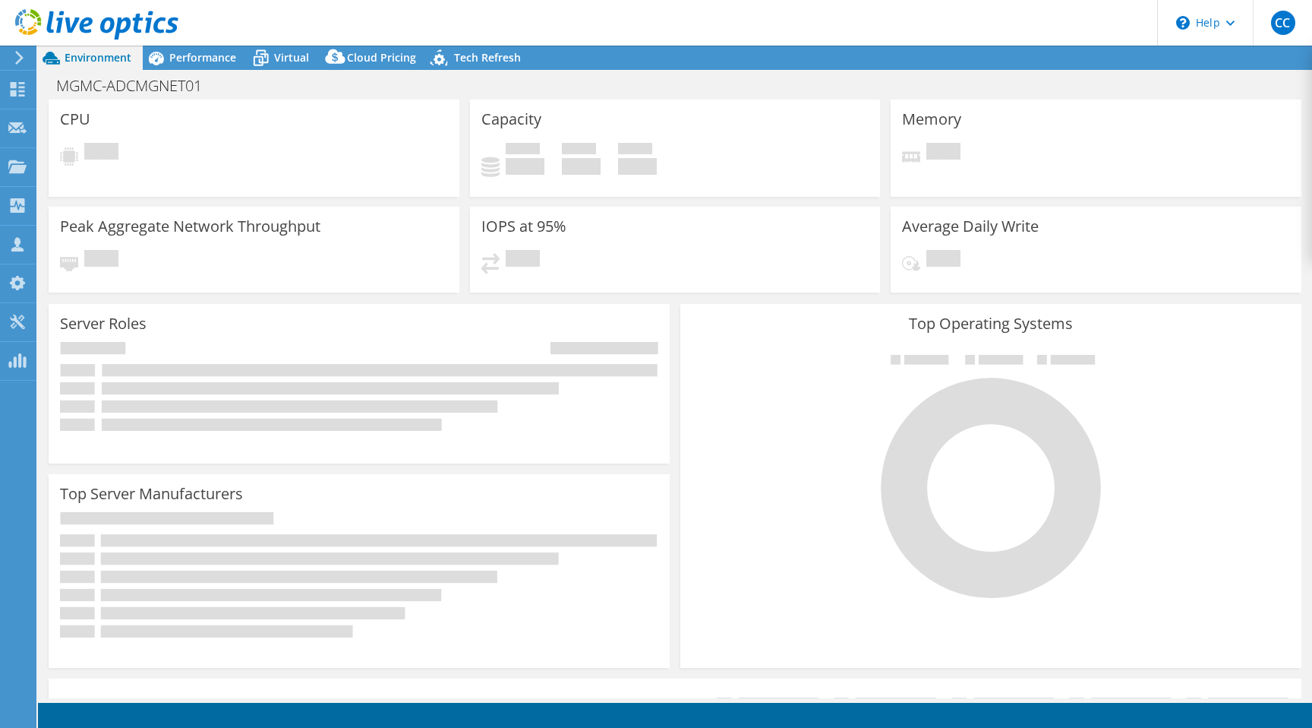
select select "USD"
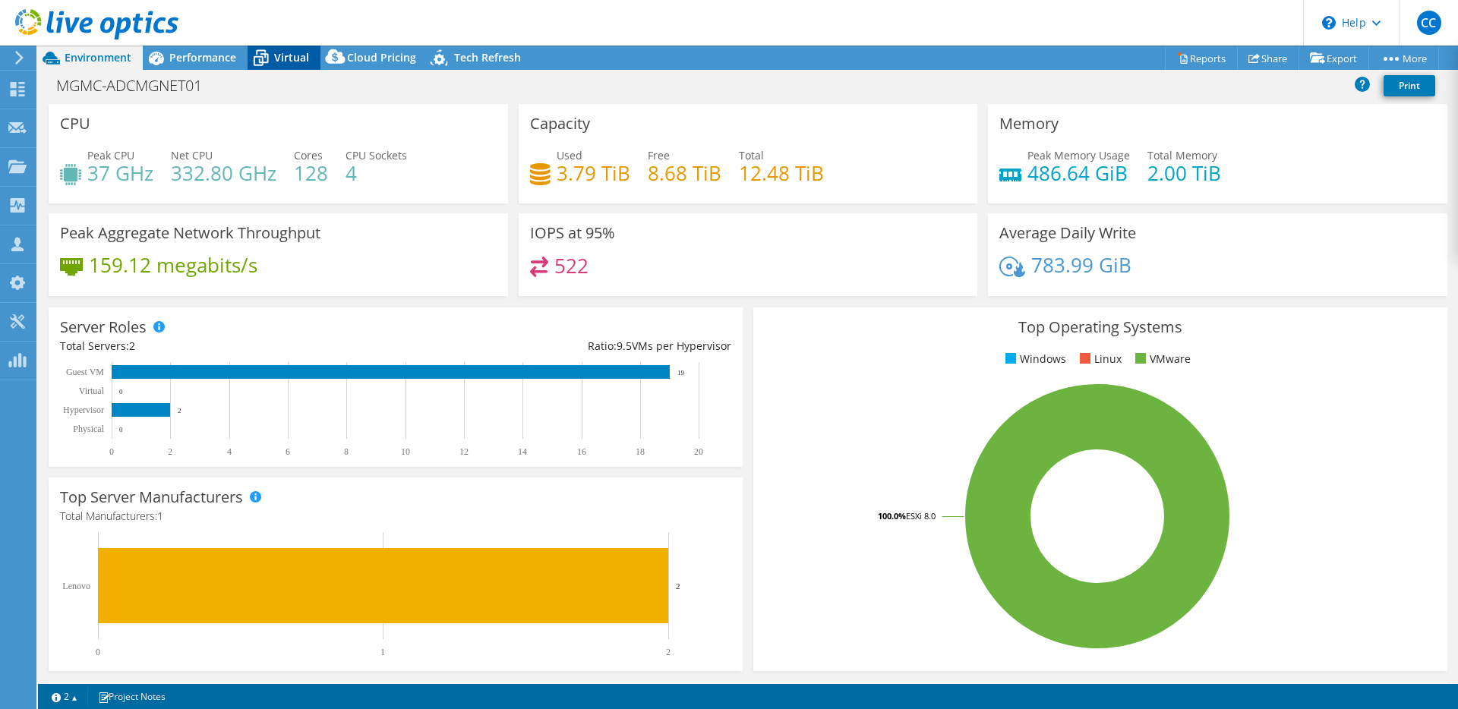
click at [291, 55] on span "Virtual" at bounding box center [291, 57] width 35 height 14
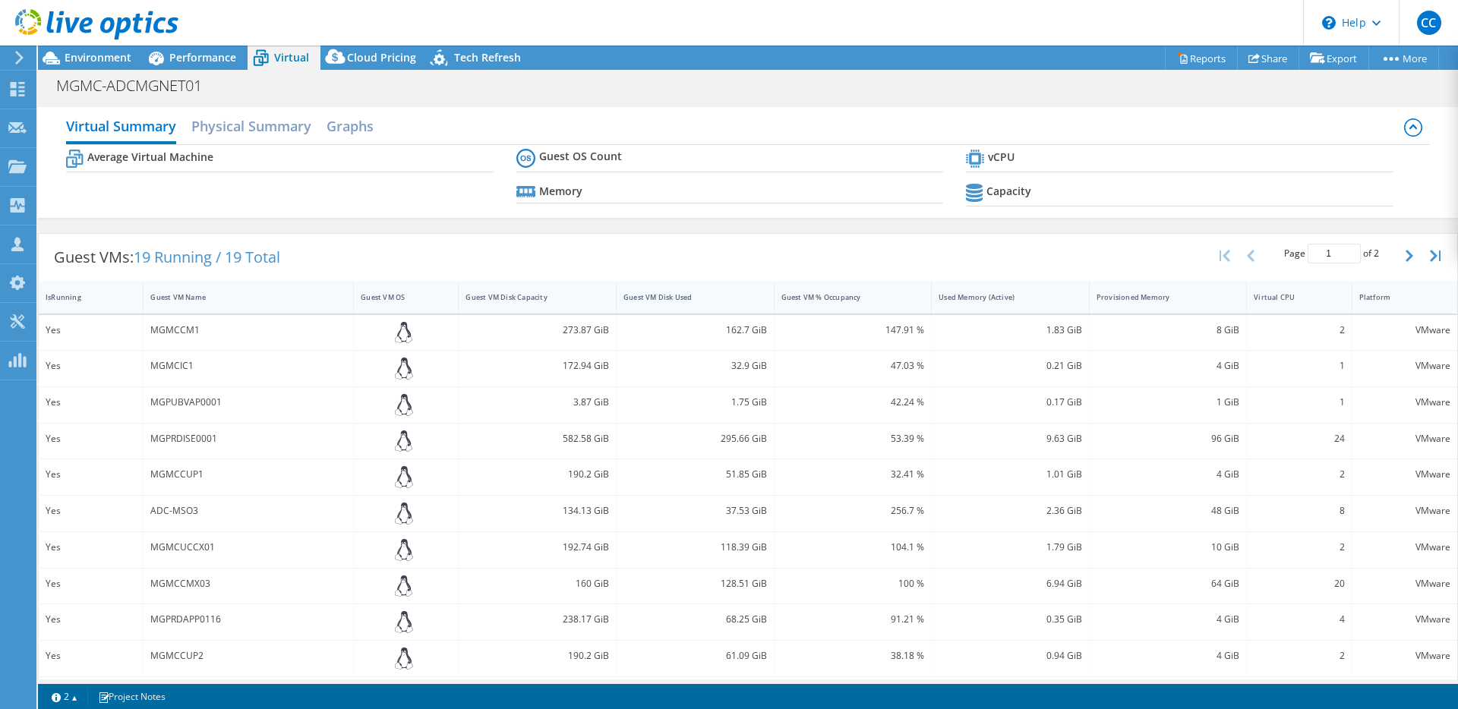
click at [712, 293] on div "Guest VM Disk Used" at bounding box center [686, 297] width 125 height 10
click at [712, 293] on div "Virtual Summary Physical Summary Graphs Average Virtual Machine Guest OS Count …" at bounding box center [748, 482] width 1420 height 766
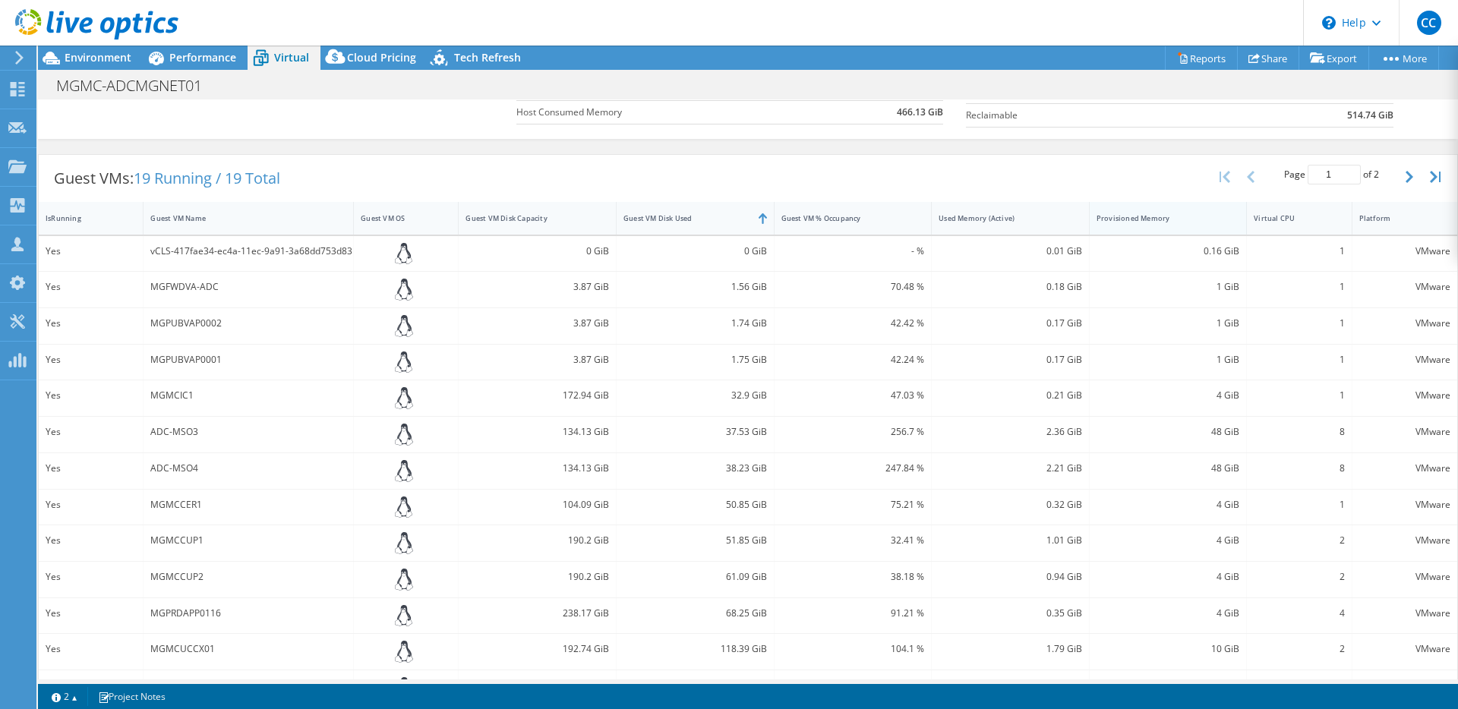
scroll to position [242, 0]
click at [1140, 226] on div "Provisioned Memory" at bounding box center [1159, 220] width 139 height 24
click at [1300, 220] on div "Virtual CPU" at bounding box center [1290, 220] width 72 height 10
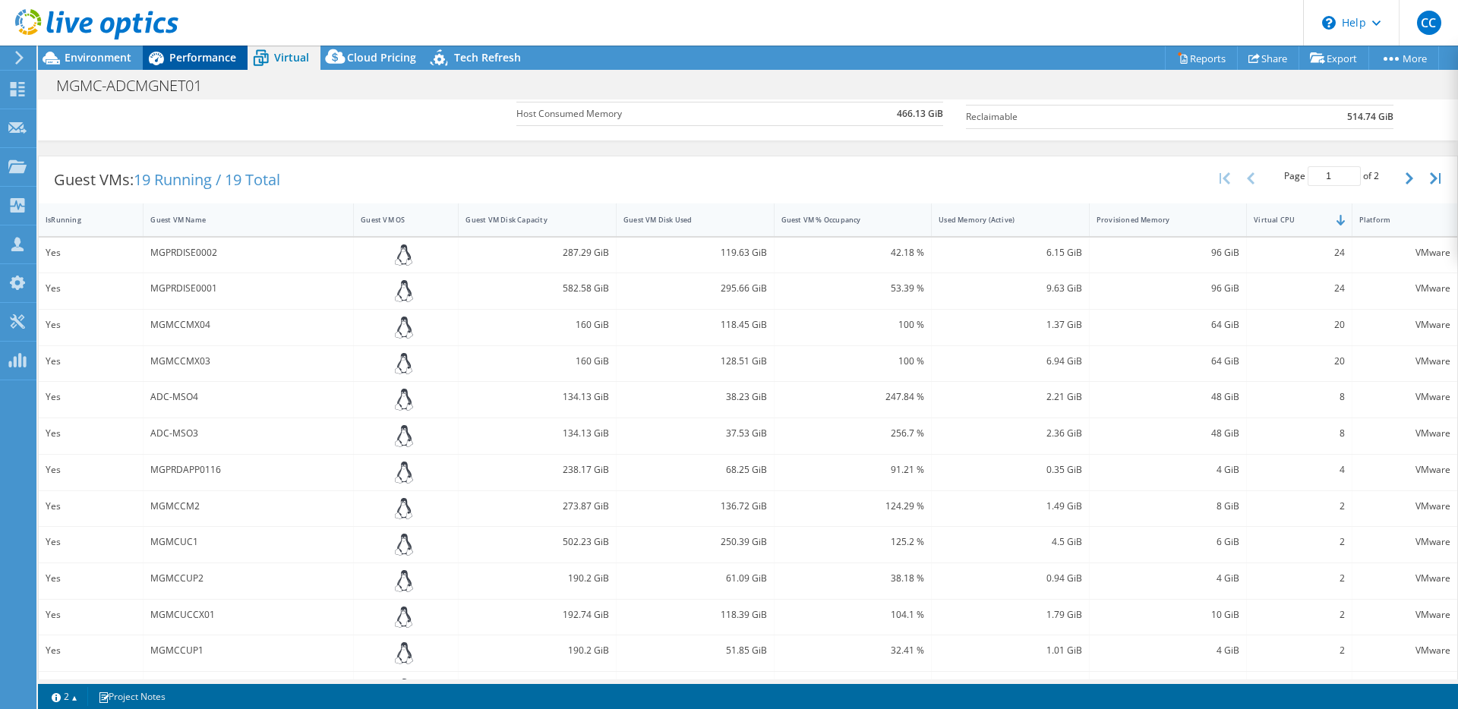
click at [177, 62] on span "Performance" at bounding box center [202, 57] width 67 height 14
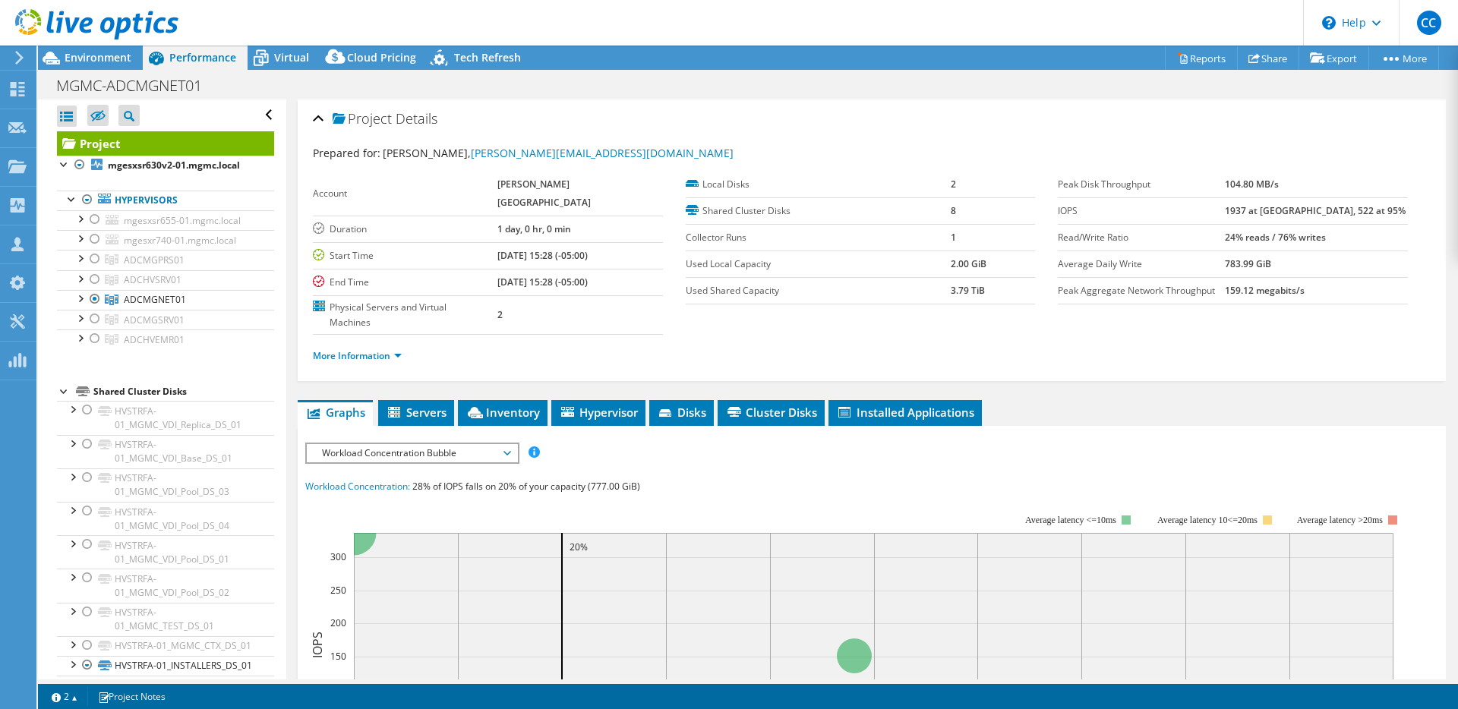
click at [425, 444] on span "Workload Concentration Bubble" at bounding box center [411, 453] width 195 height 18
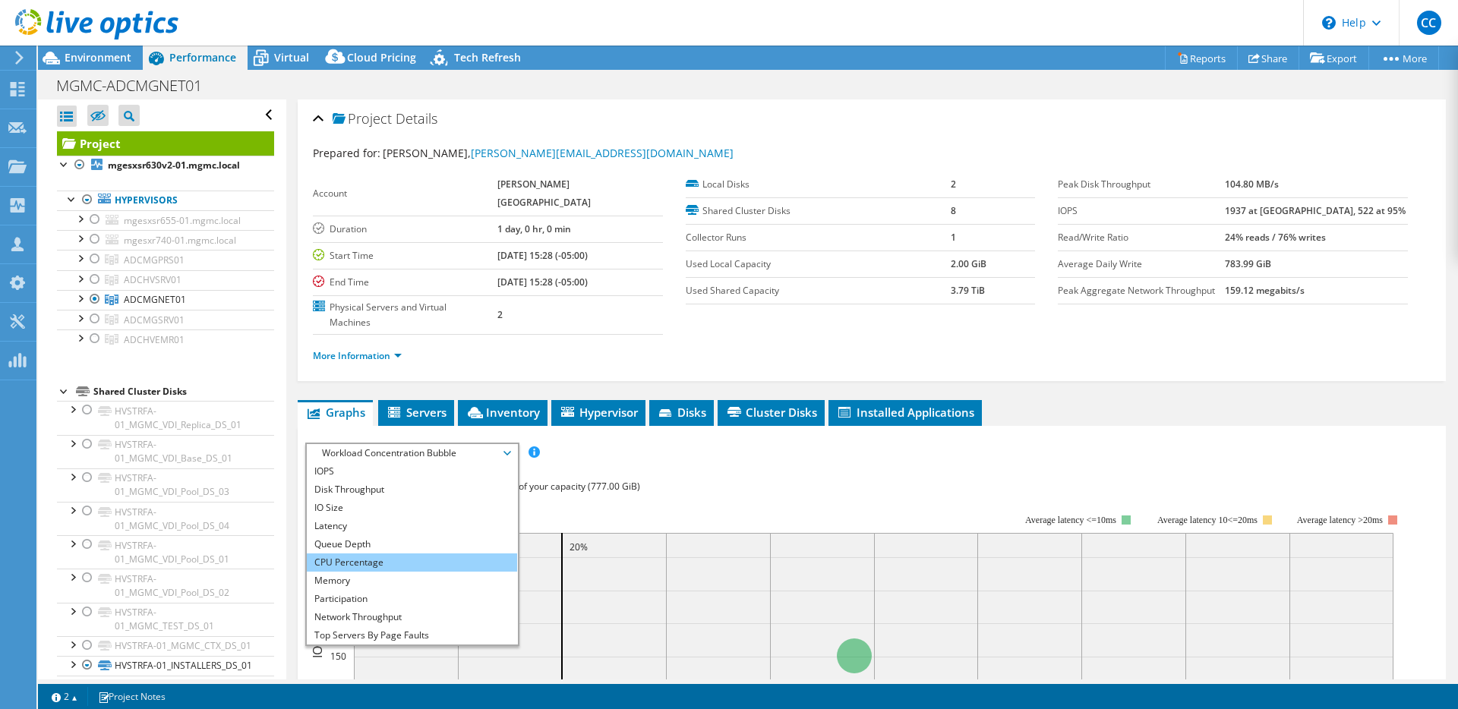
click at [406, 554] on li "CPU Percentage" at bounding box center [412, 563] width 210 height 18
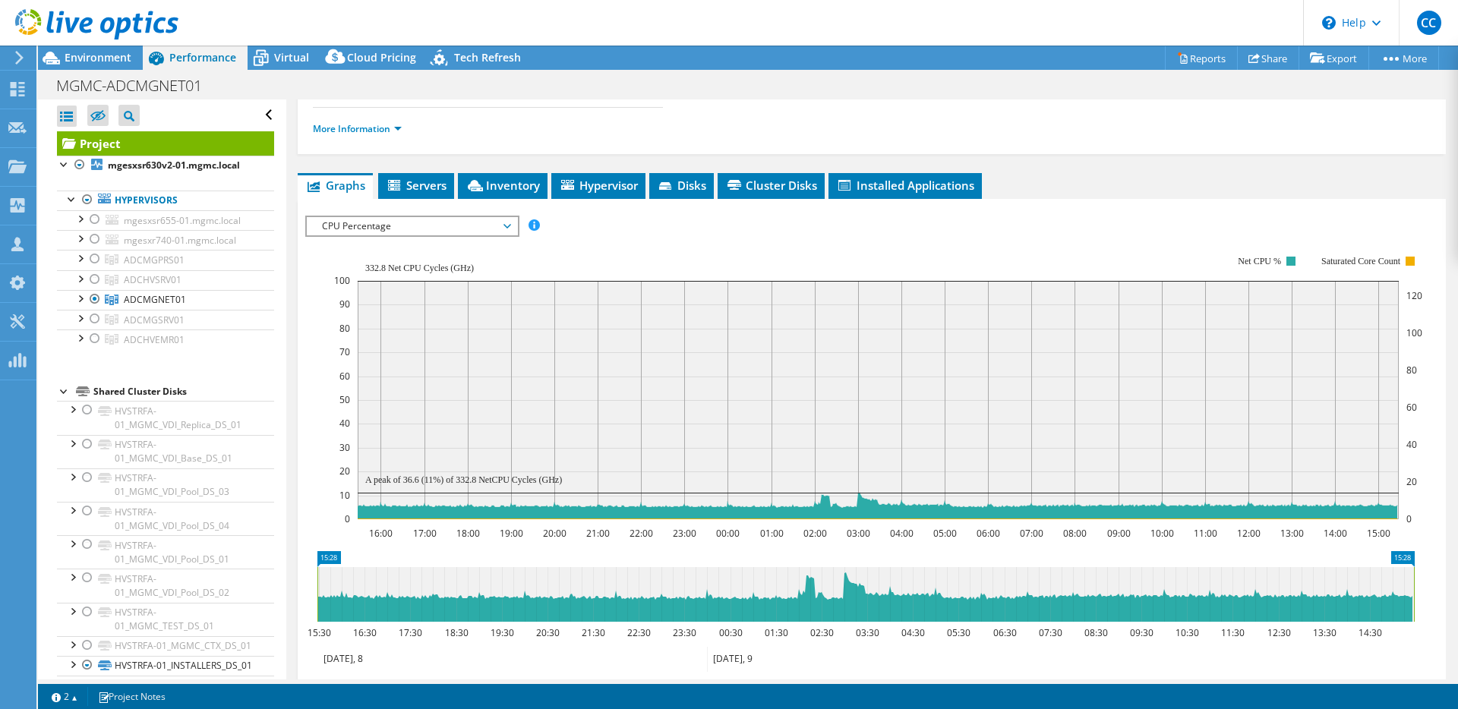
scroll to position [235, 0]
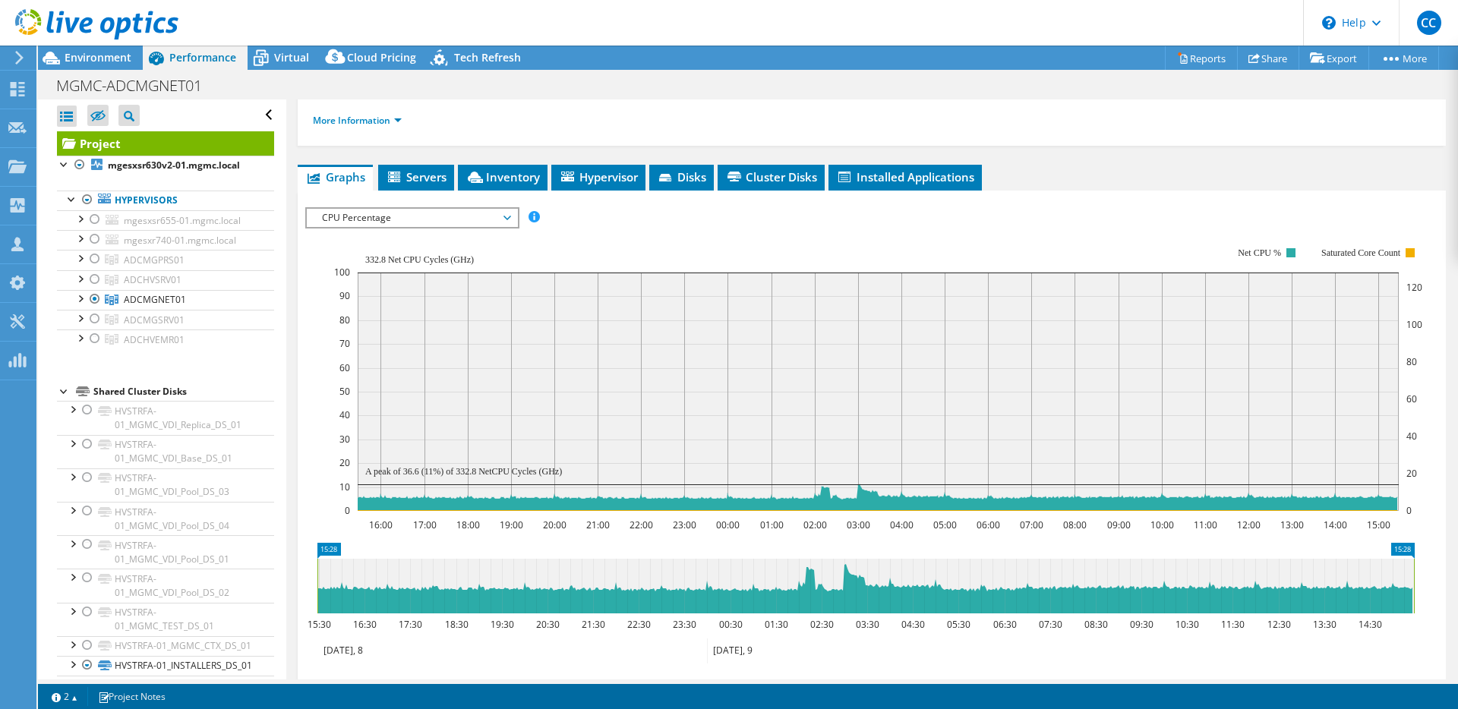
click at [454, 207] on div "CPU Percentage IOPS Disk Throughput IO Size Latency Queue Depth CPU Percentage …" at bounding box center [412, 217] width 214 height 21
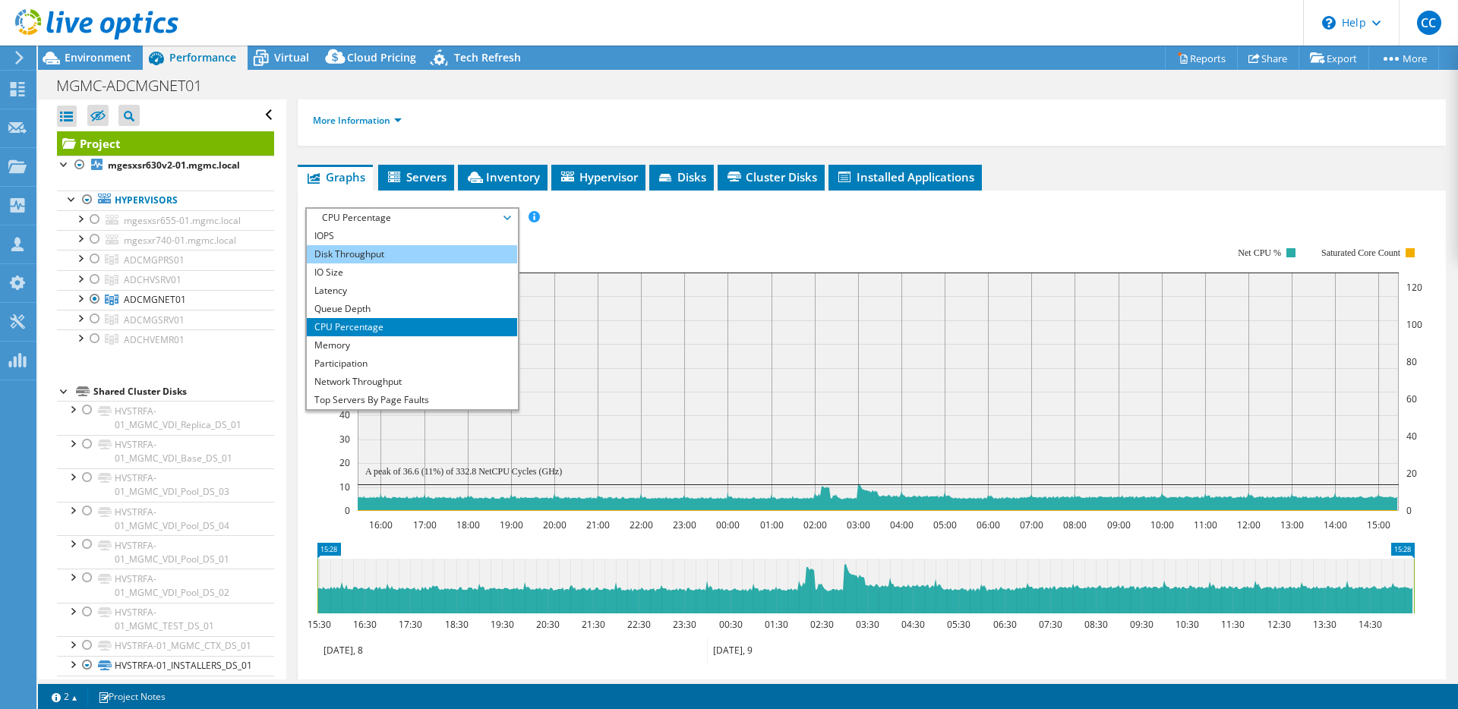
click at [430, 245] on li "Disk Throughput" at bounding box center [412, 254] width 210 height 18
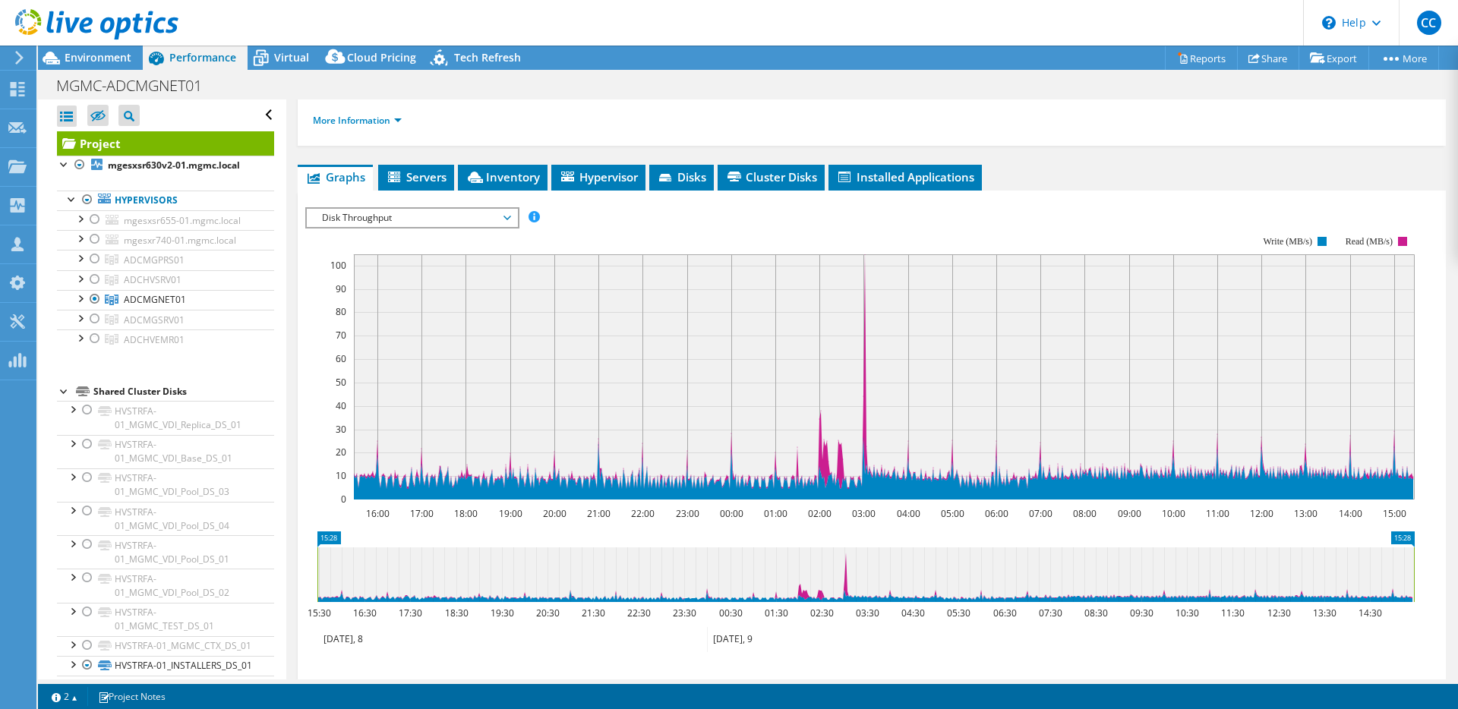
drag, startPoint x: 422, startPoint y: 190, endPoint x: 415, endPoint y: 201, distance: 12.2
click at [422, 209] on span "Disk Throughput" at bounding box center [411, 218] width 195 height 18
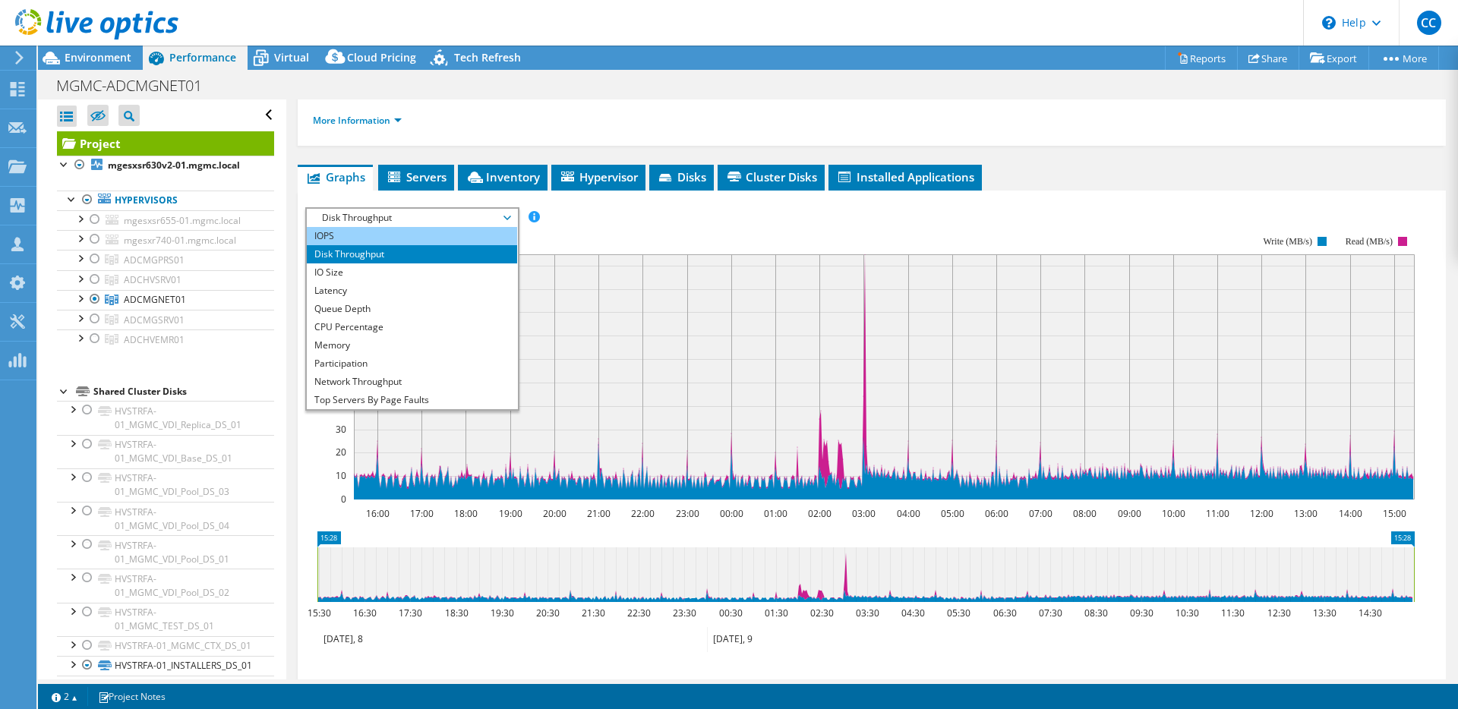
click at [411, 227] on li "IOPS" at bounding box center [412, 236] width 210 height 18
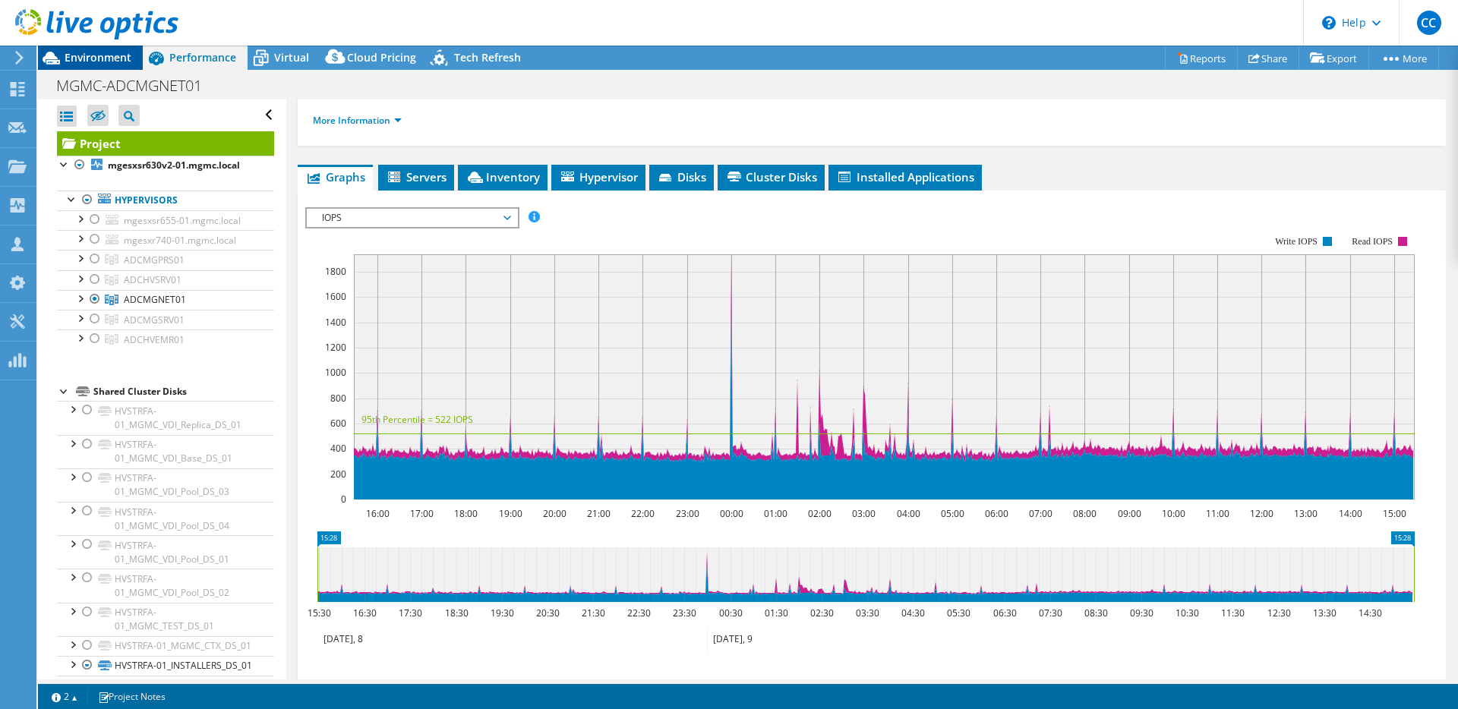
click at [94, 55] on span "Environment" at bounding box center [98, 57] width 67 height 14
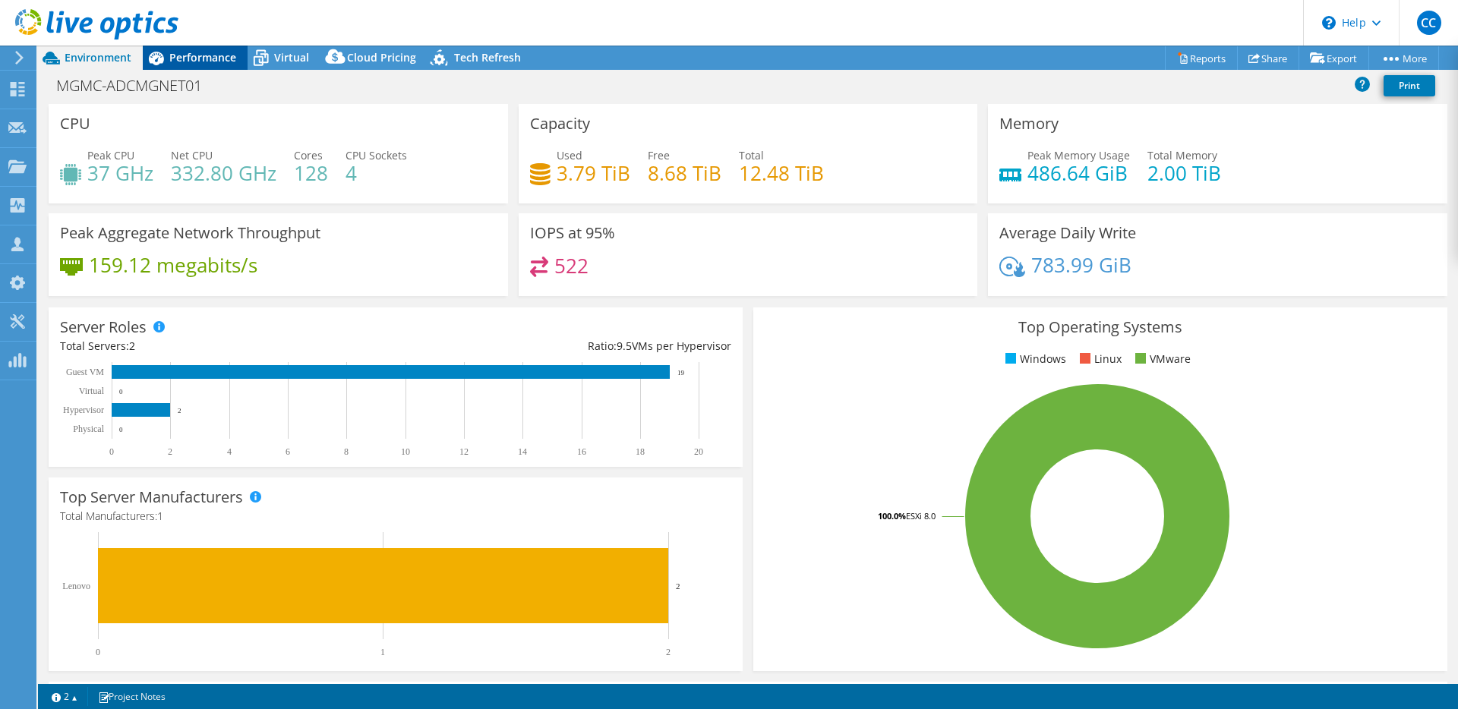
click at [214, 54] on span "Performance" at bounding box center [202, 57] width 67 height 14
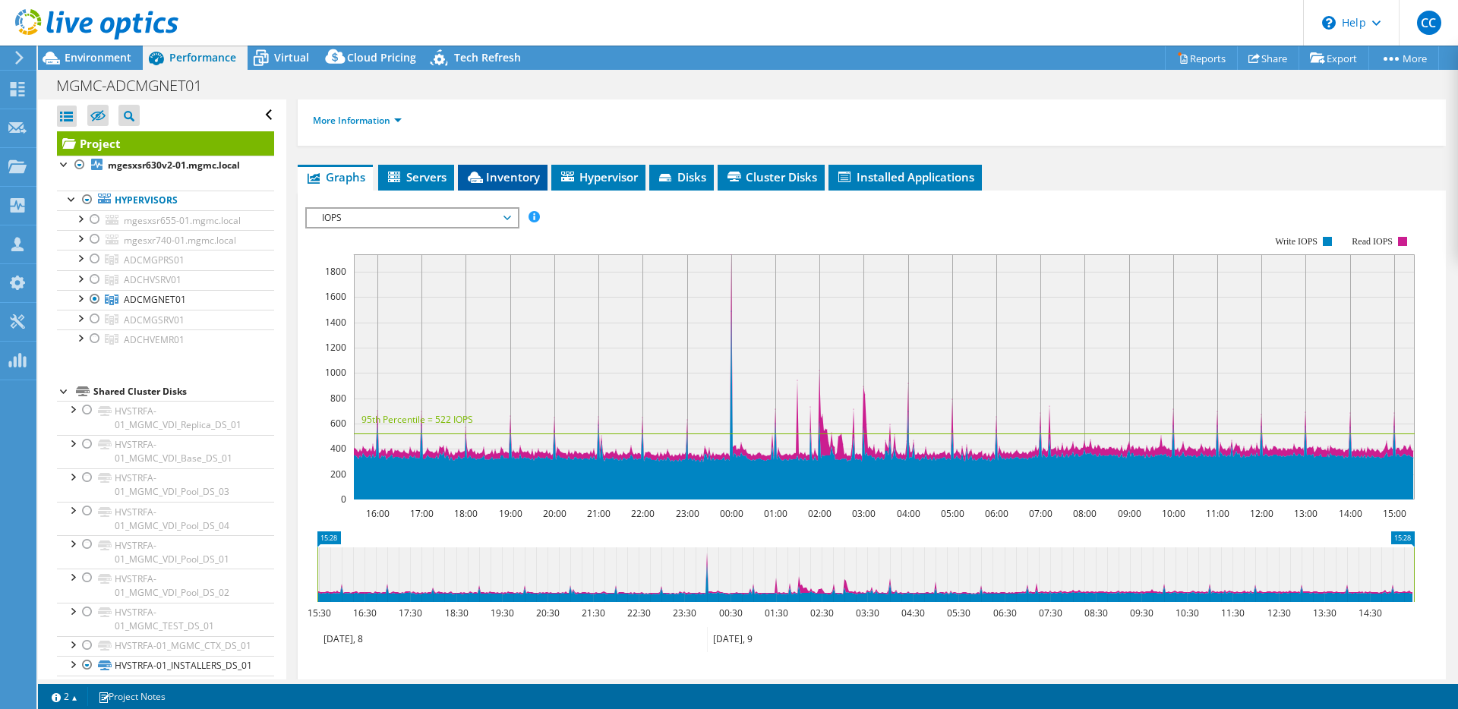
click at [501, 169] on span "Inventory" at bounding box center [503, 176] width 74 height 15
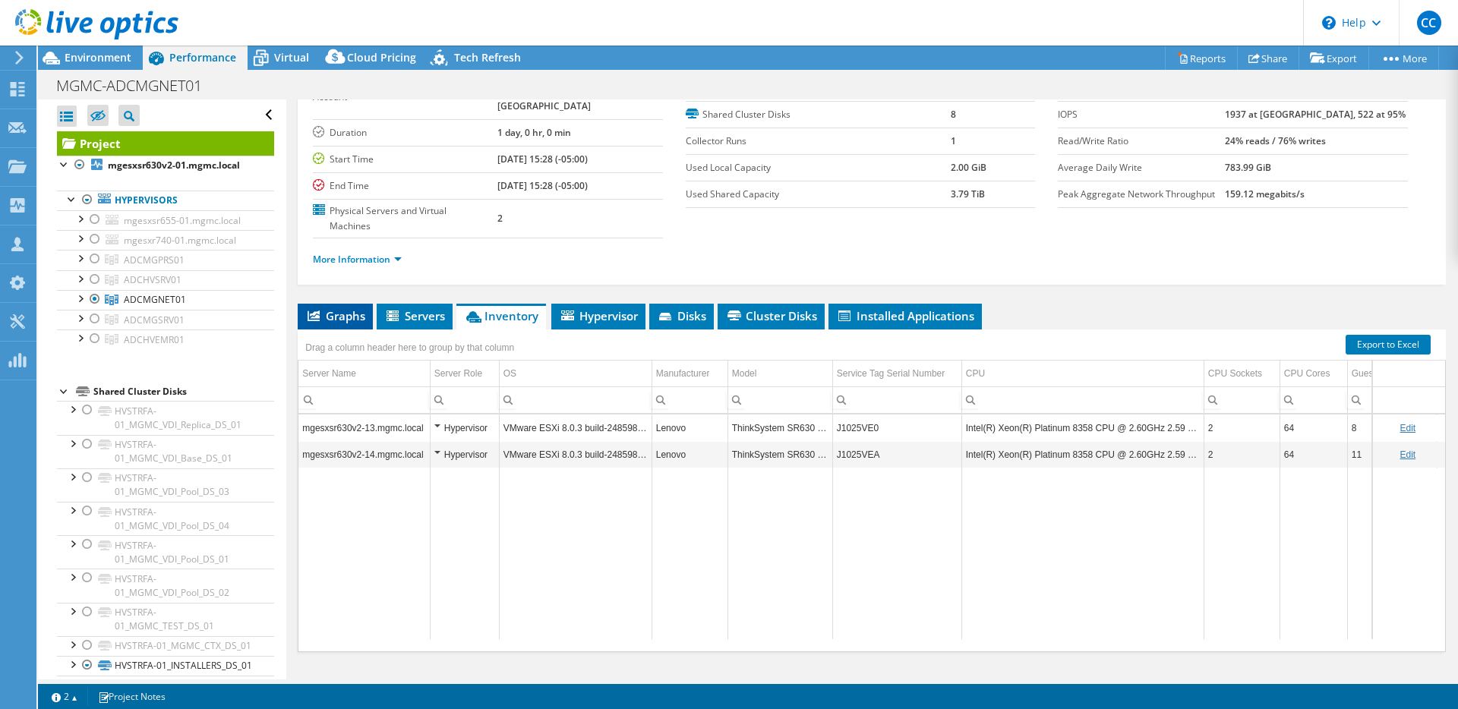
click at [330, 308] on span "Graphs" at bounding box center [335, 315] width 60 height 15
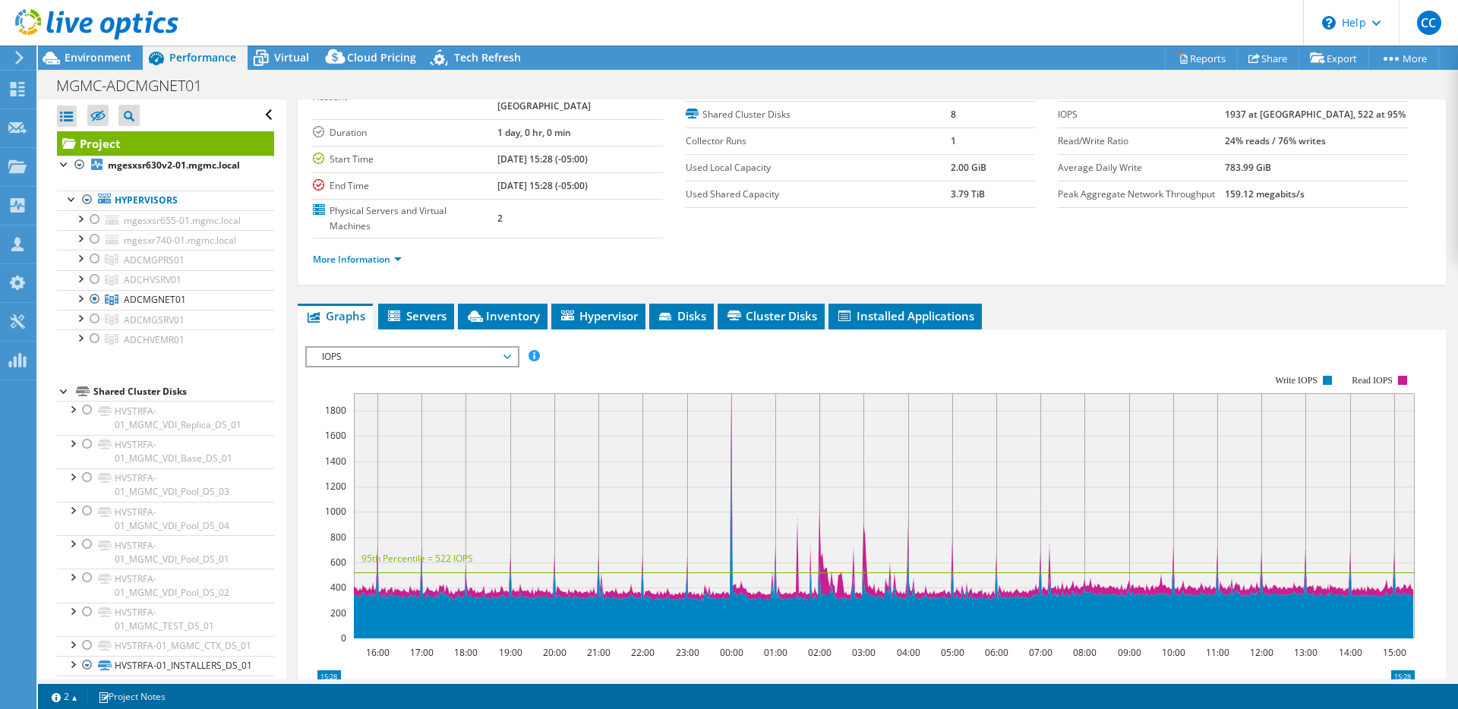
scroll to position [235, 0]
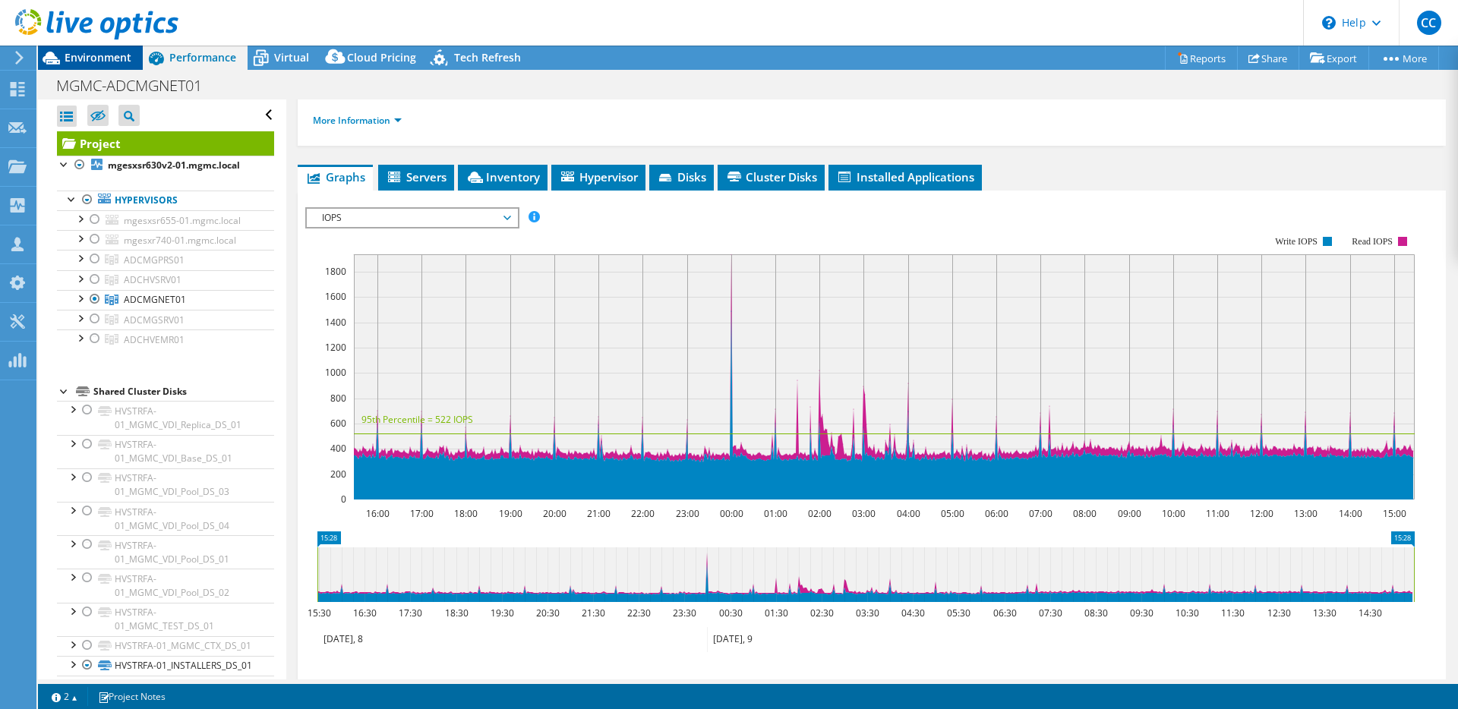
click at [72, 61] on span "Environment" at bounding box center [98, 57] width 67 height 14
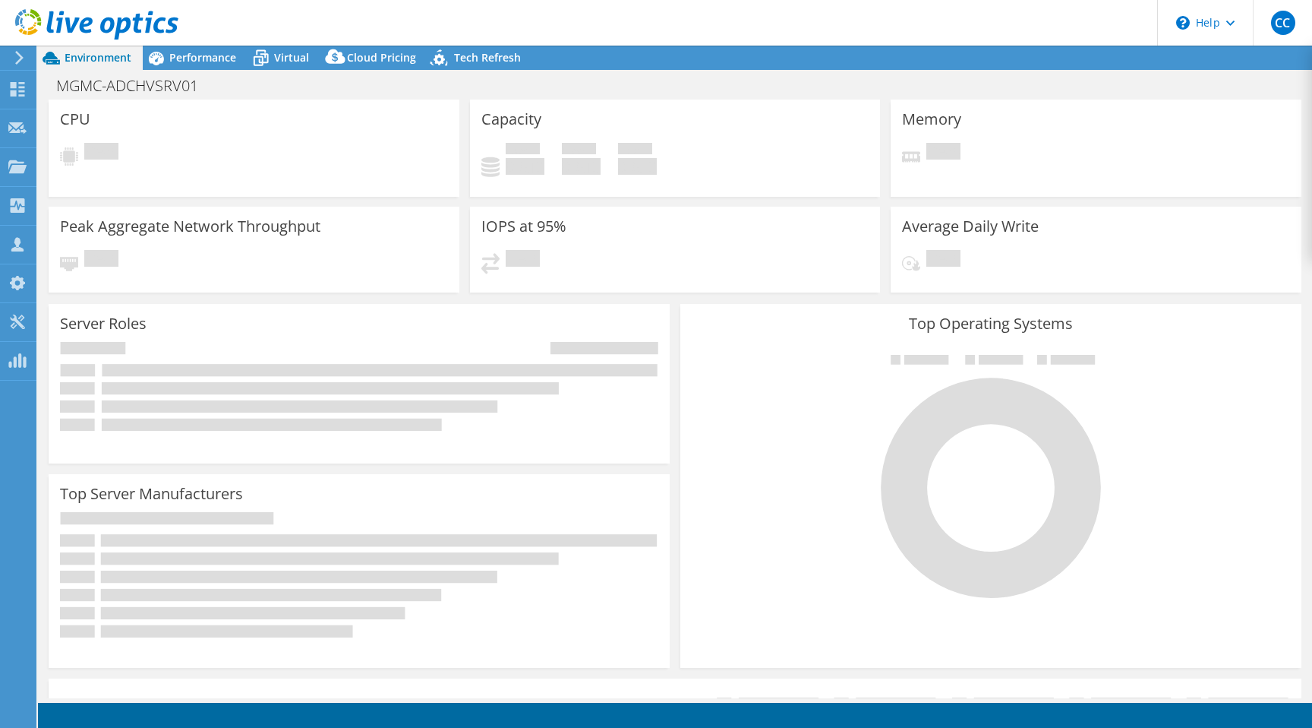
select select "USD"
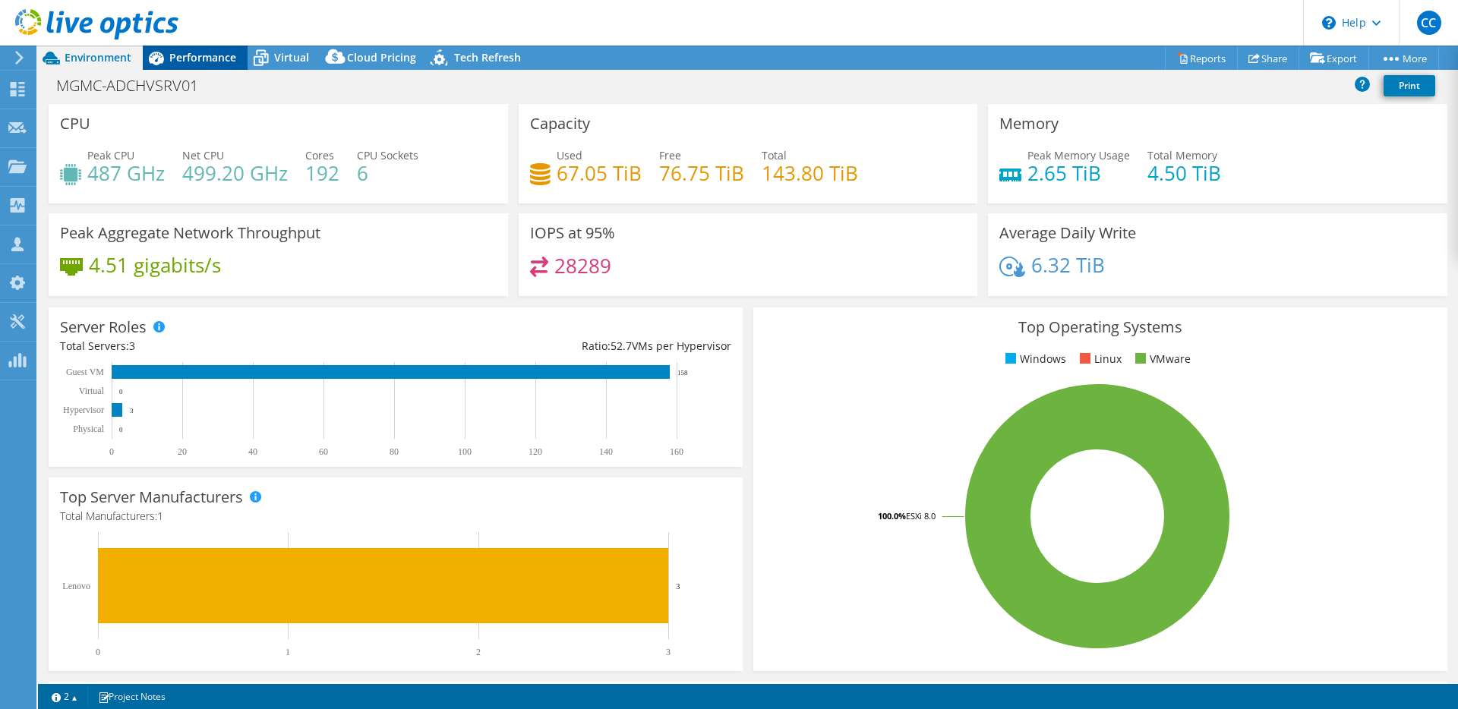
click at [235, 63] on span "Performance" at bounding box center [202, 57] width 67 height 14
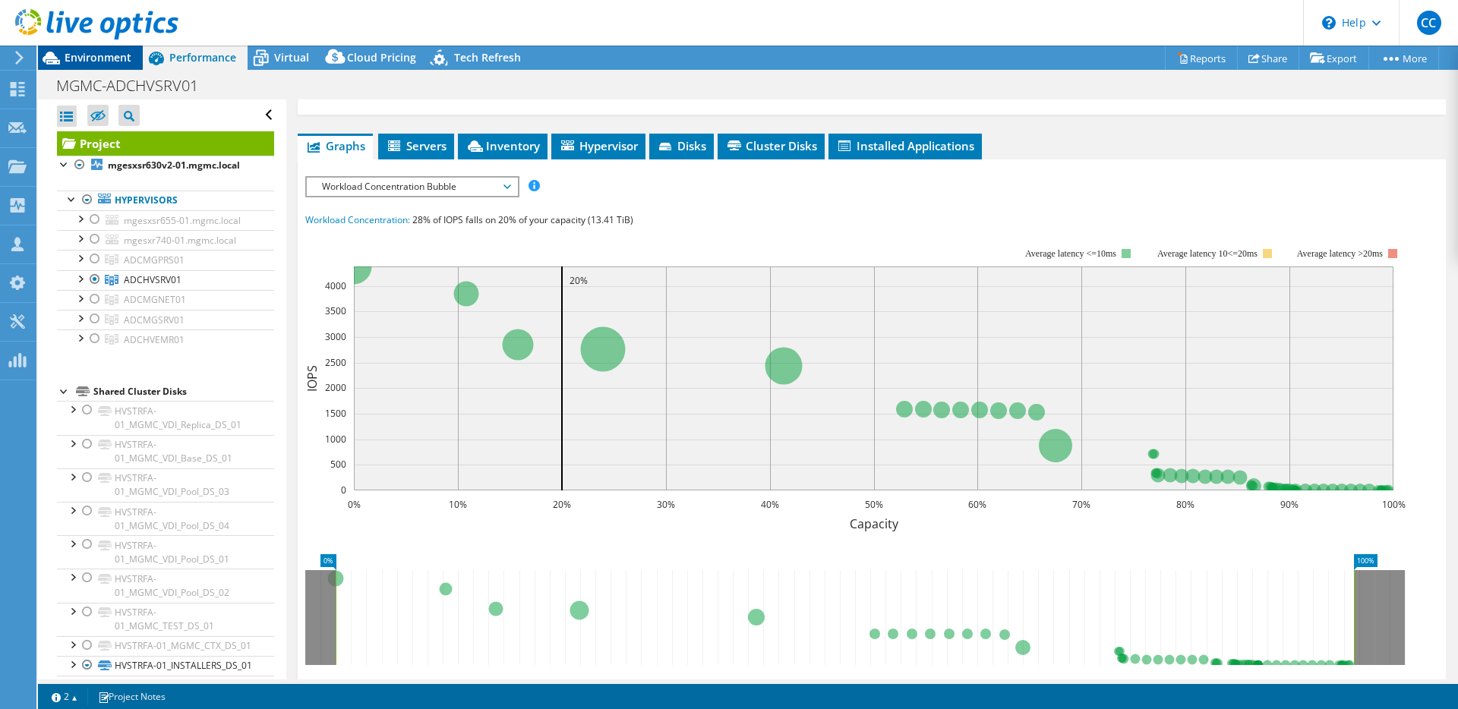
click at [119, 65] on div "Environment" at bounding box center [90, 58] width 105 height 24
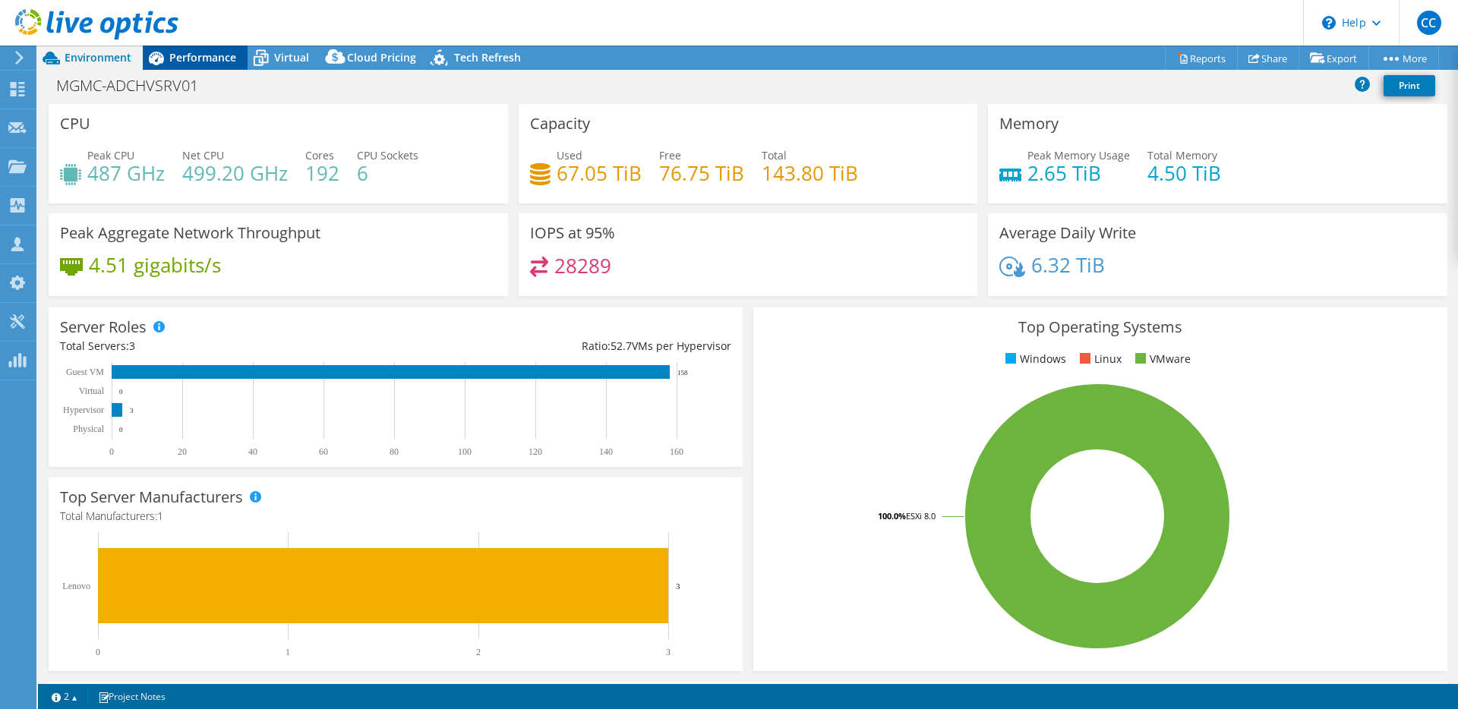
click at [194, 59] on span "Performance" at bounding box center [202, 57] width 67 height 14
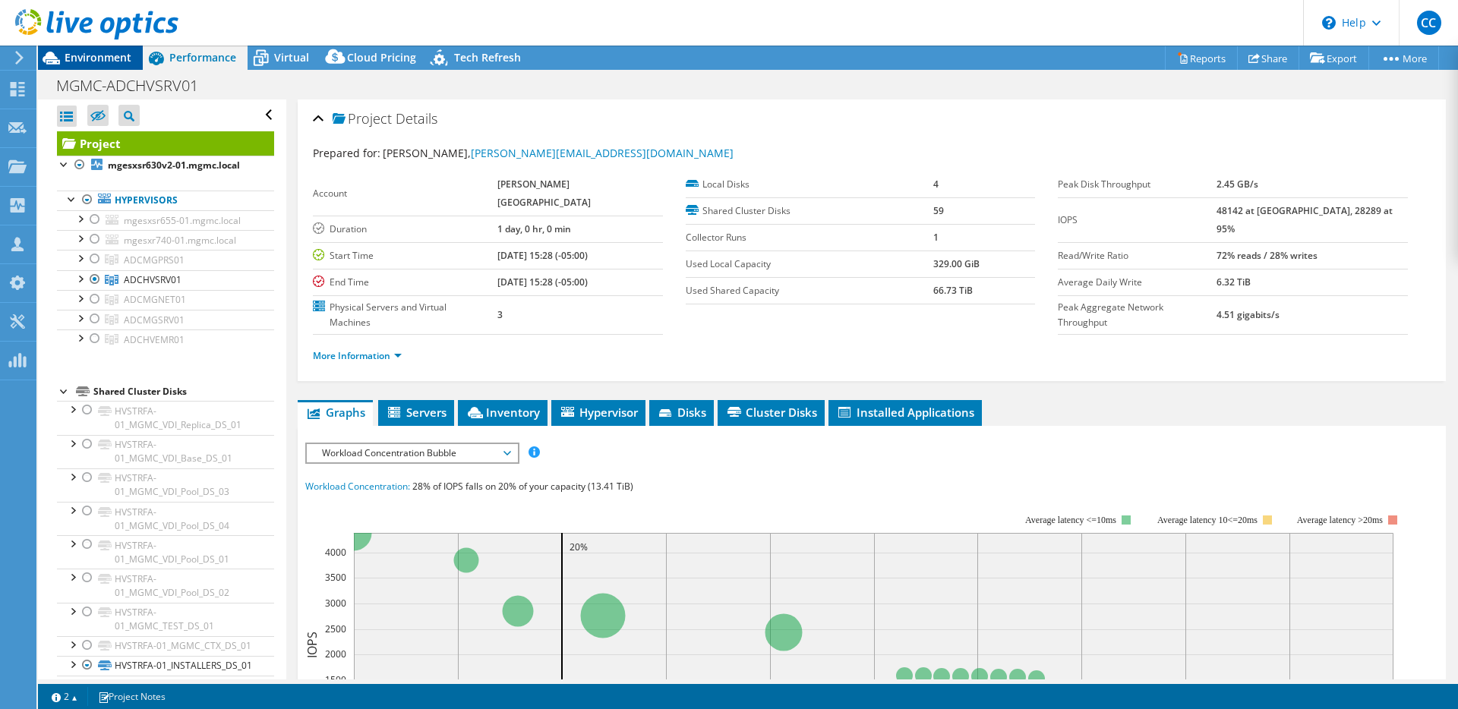
click at [117, 65] on div "Environment" at bounding box center [90, 58] width 105 height 24
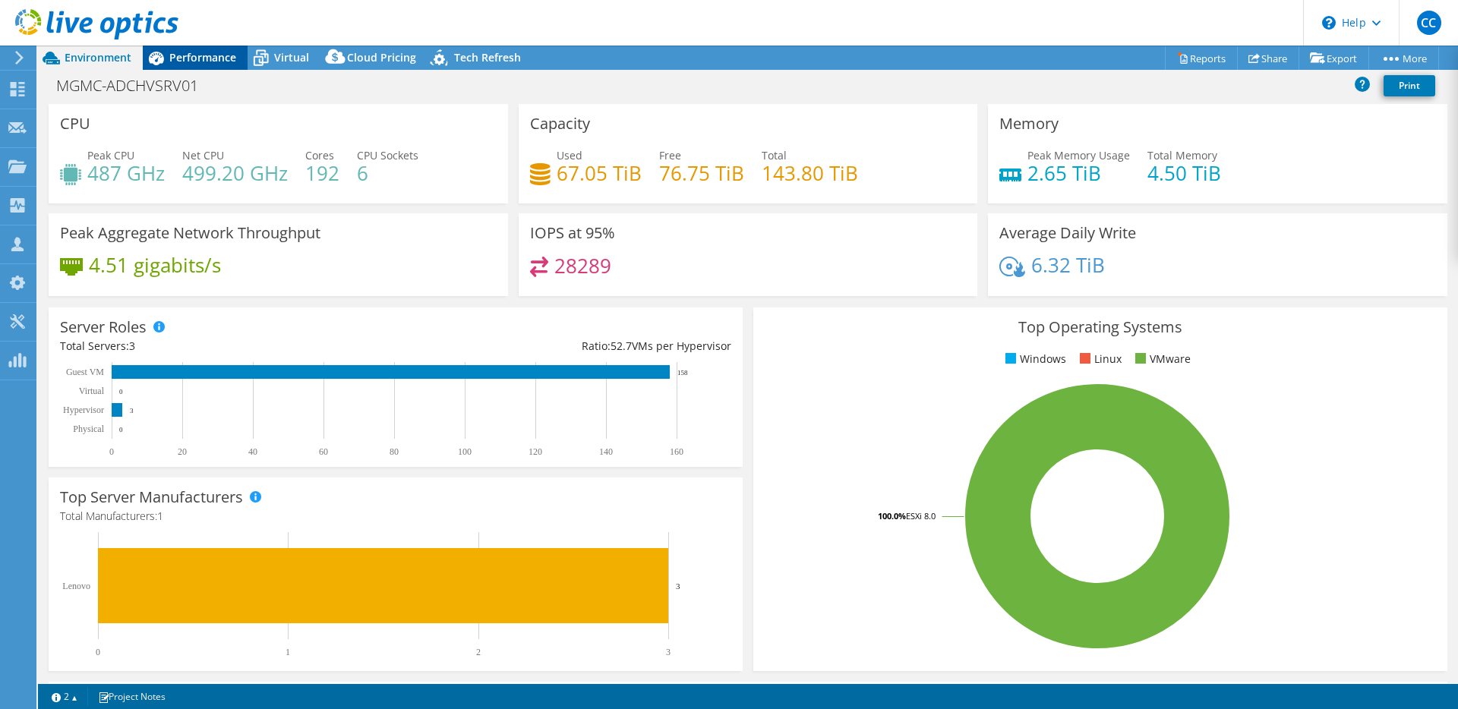
click at [216, 49] on div "Performance" at bounding box center [195, 58] width 105 height 24
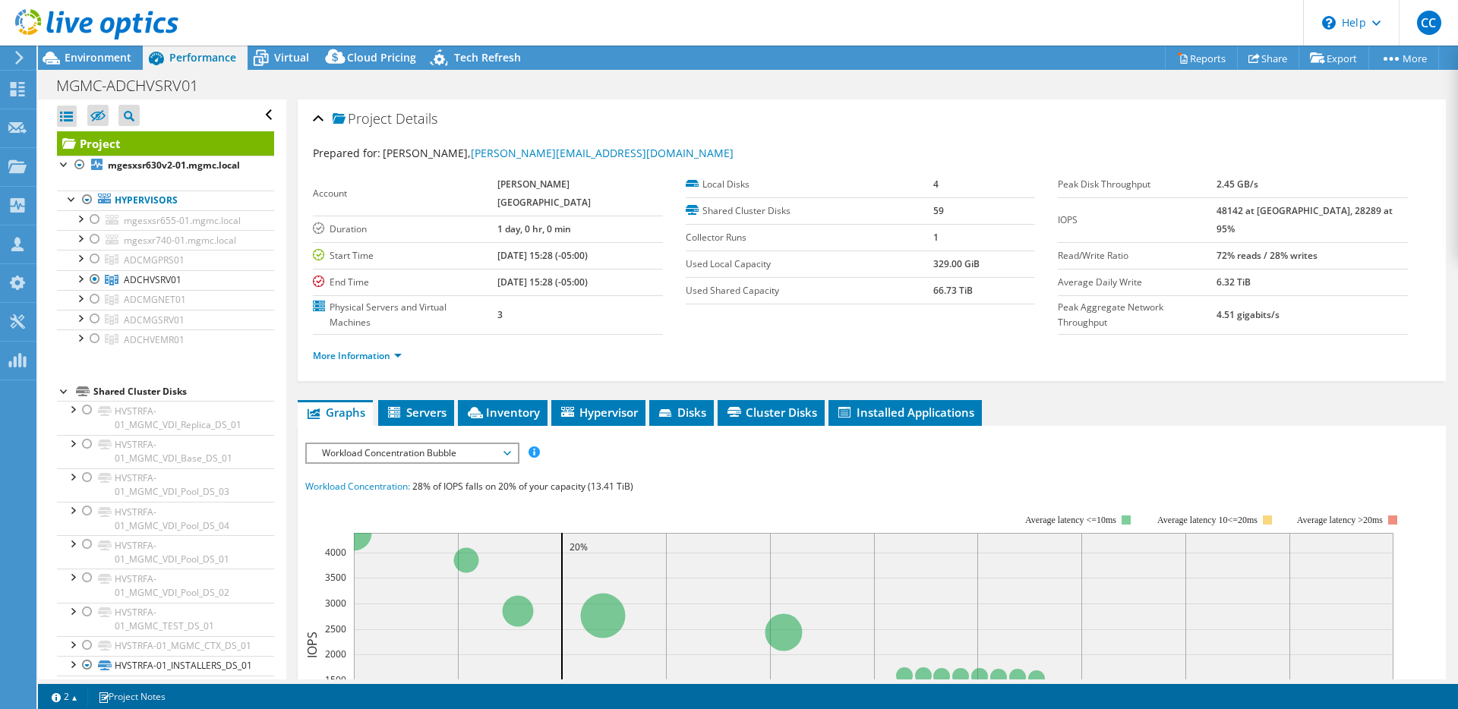
click at [418, 444] on span "Workload Concentration Bubble" at bounding box center [411, 453] width 195 height 18
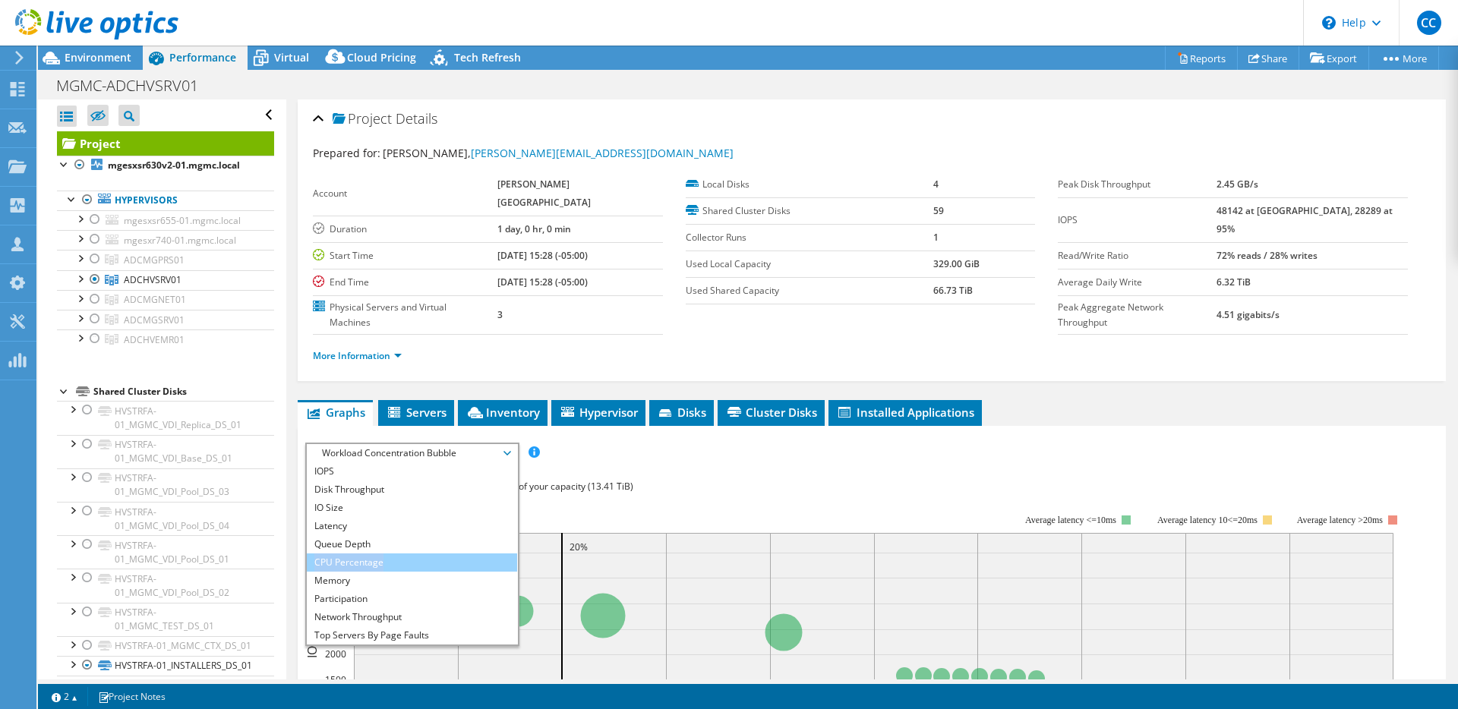
drag, startPoint x: 401, startPoint y: 522, endPoint x: 400, endPoint y: 537, distance: 15.3
click at [400, 536] on ul "IOPS Disk Throughput IO Size Latency Queue Depth CPU Percentage Memory Page Fau…" at bounding box center [412, 554] width 210 height 182
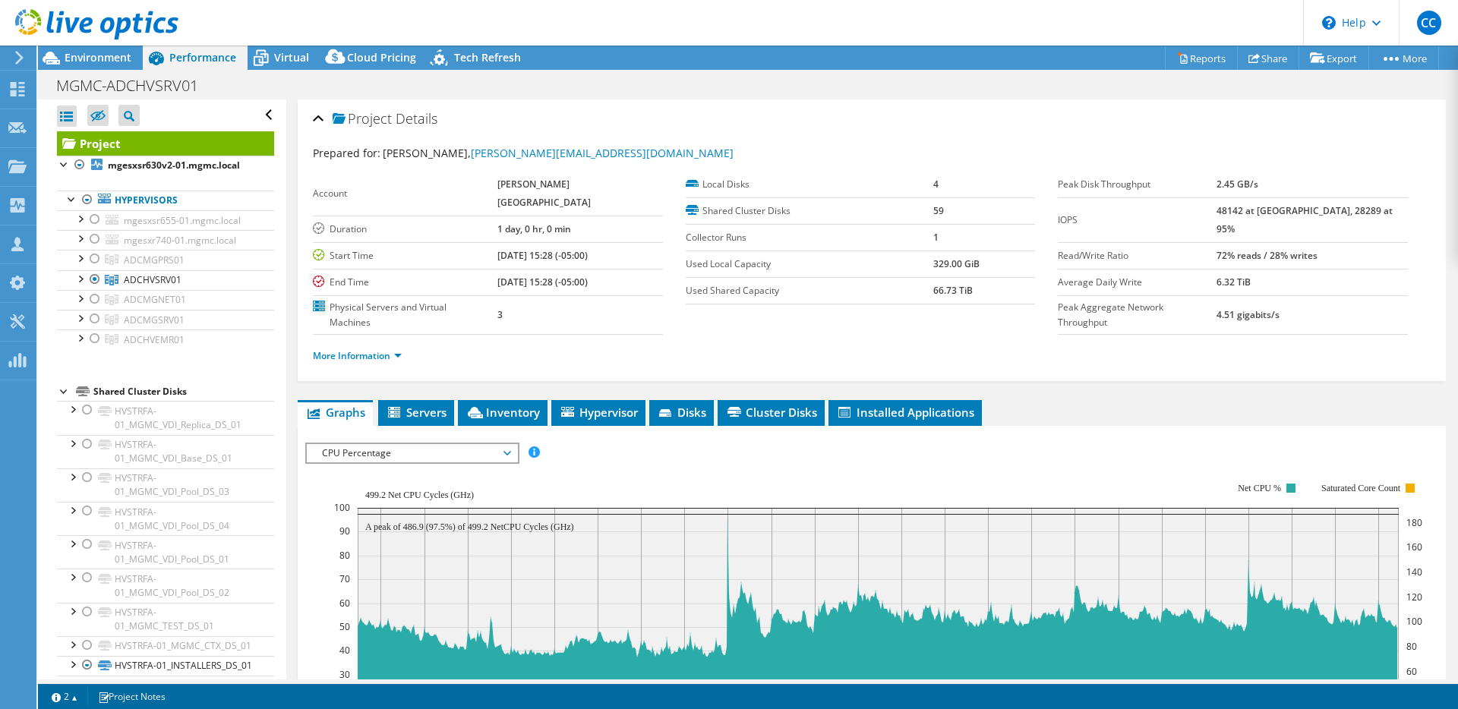
click at [400, 537] on div at bounding box center [871, 708] width 1133 height 530
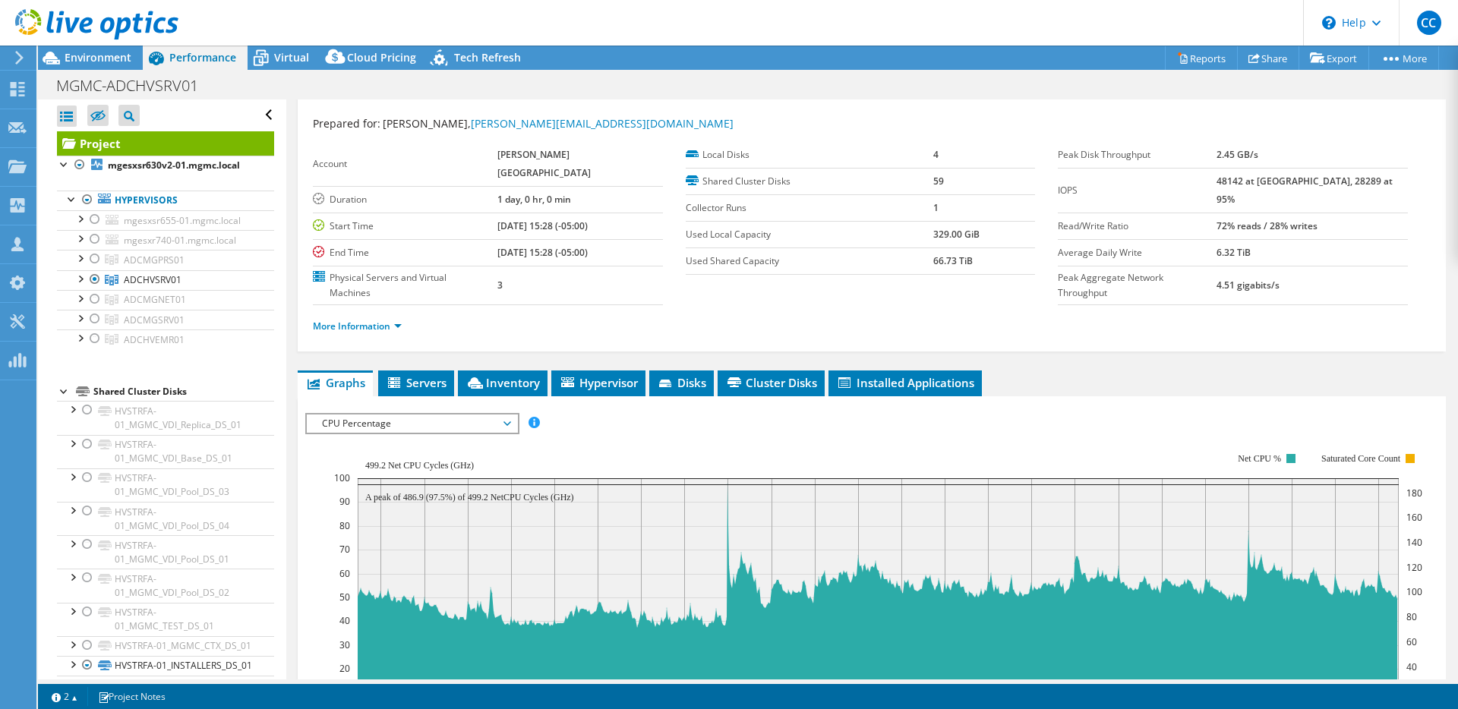
scroll to position [28, 0]
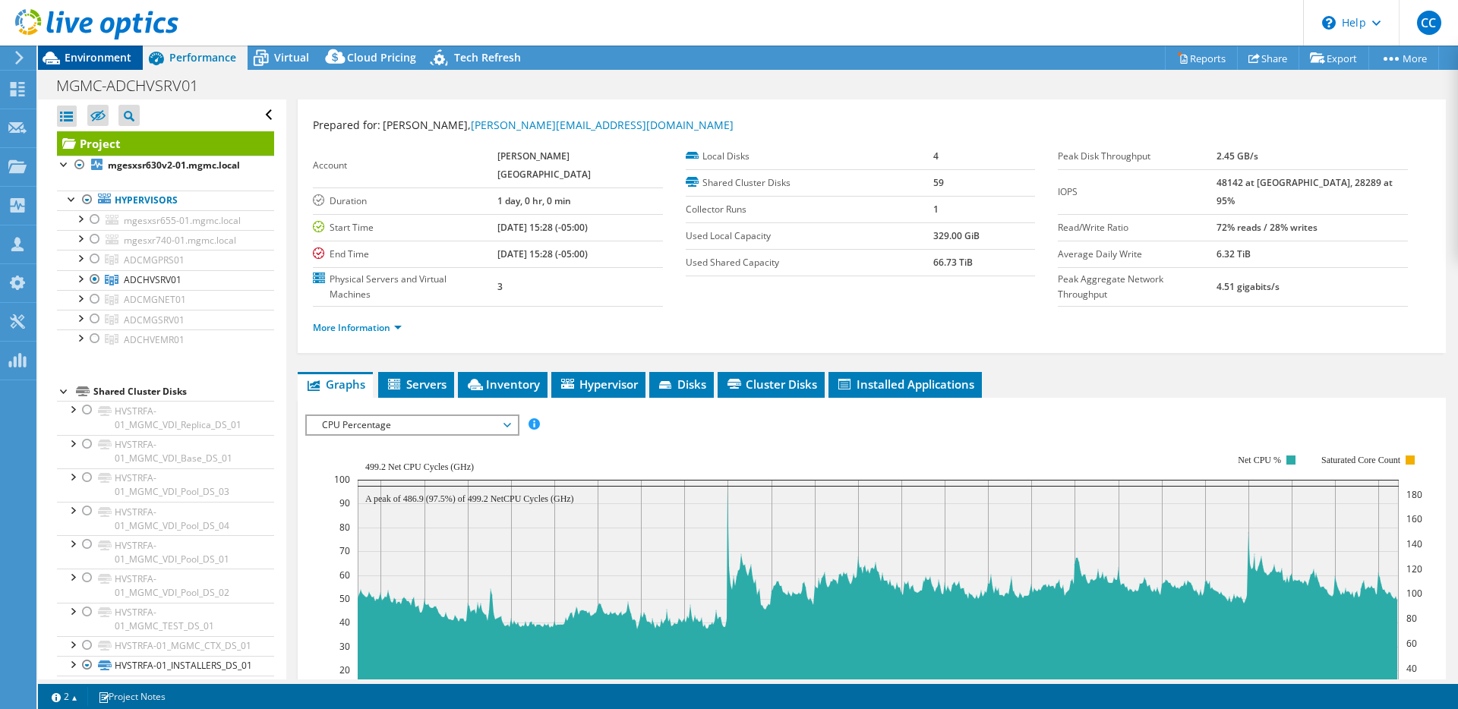
click at [96, 59] on span "Environment" at bounding box center [98, 57] width 67 height 14
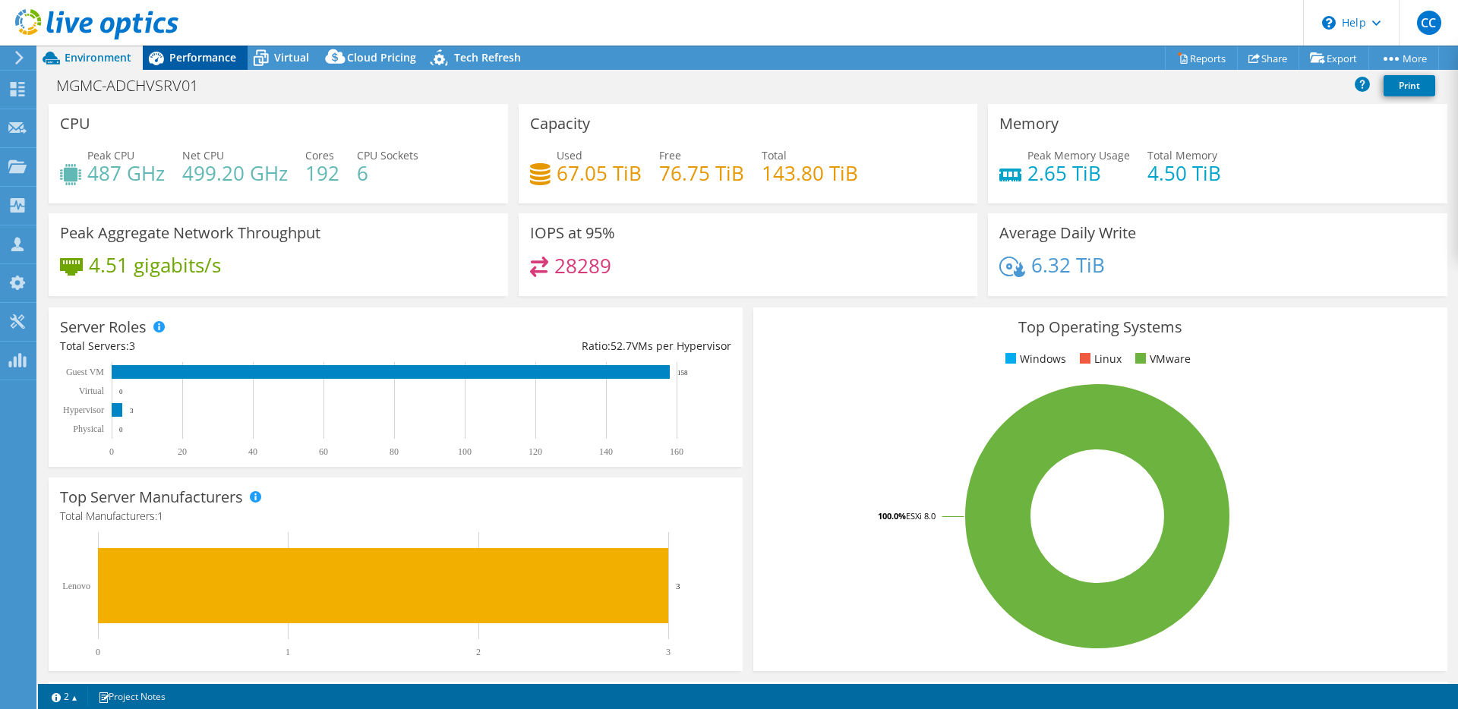
click at [194, 55] on span "Performance" at bounding box center [202, 57] width 67 height 14
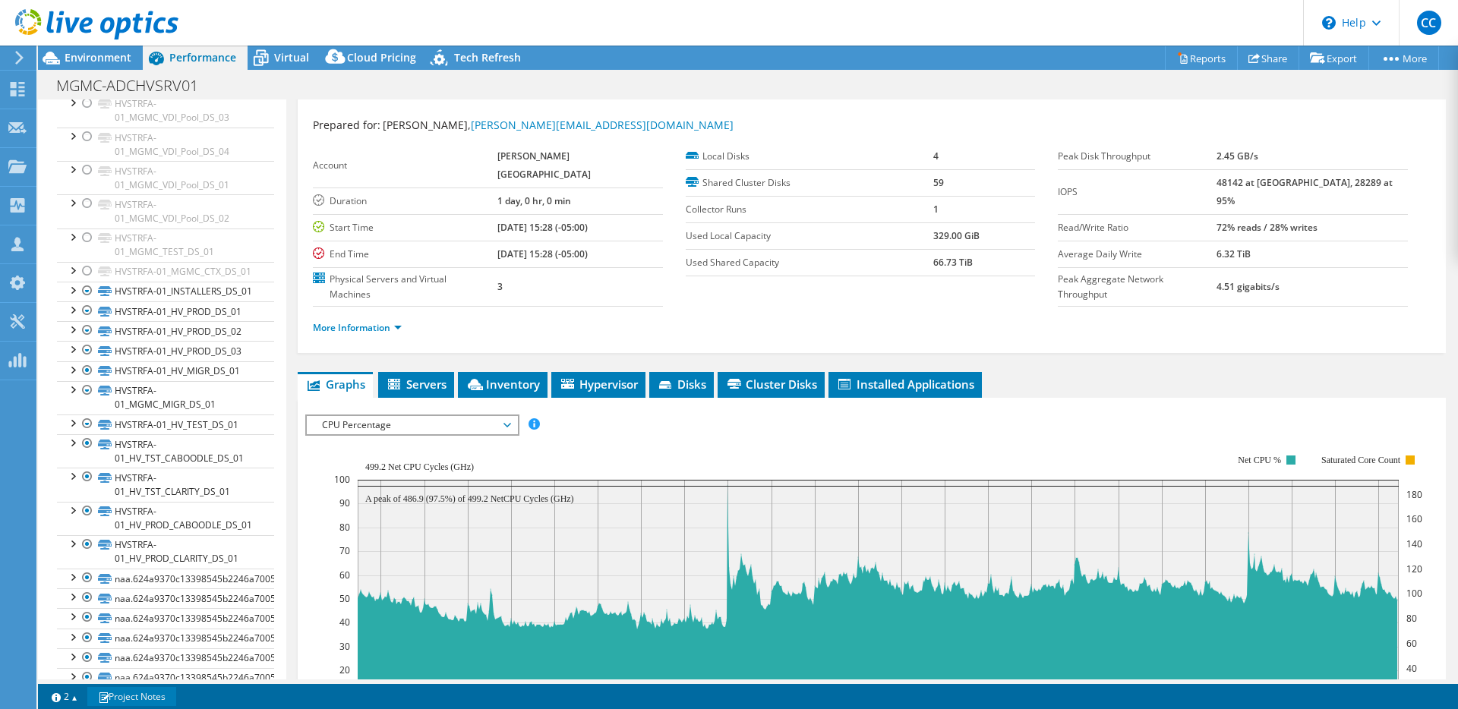
scroll to position [0, 0]
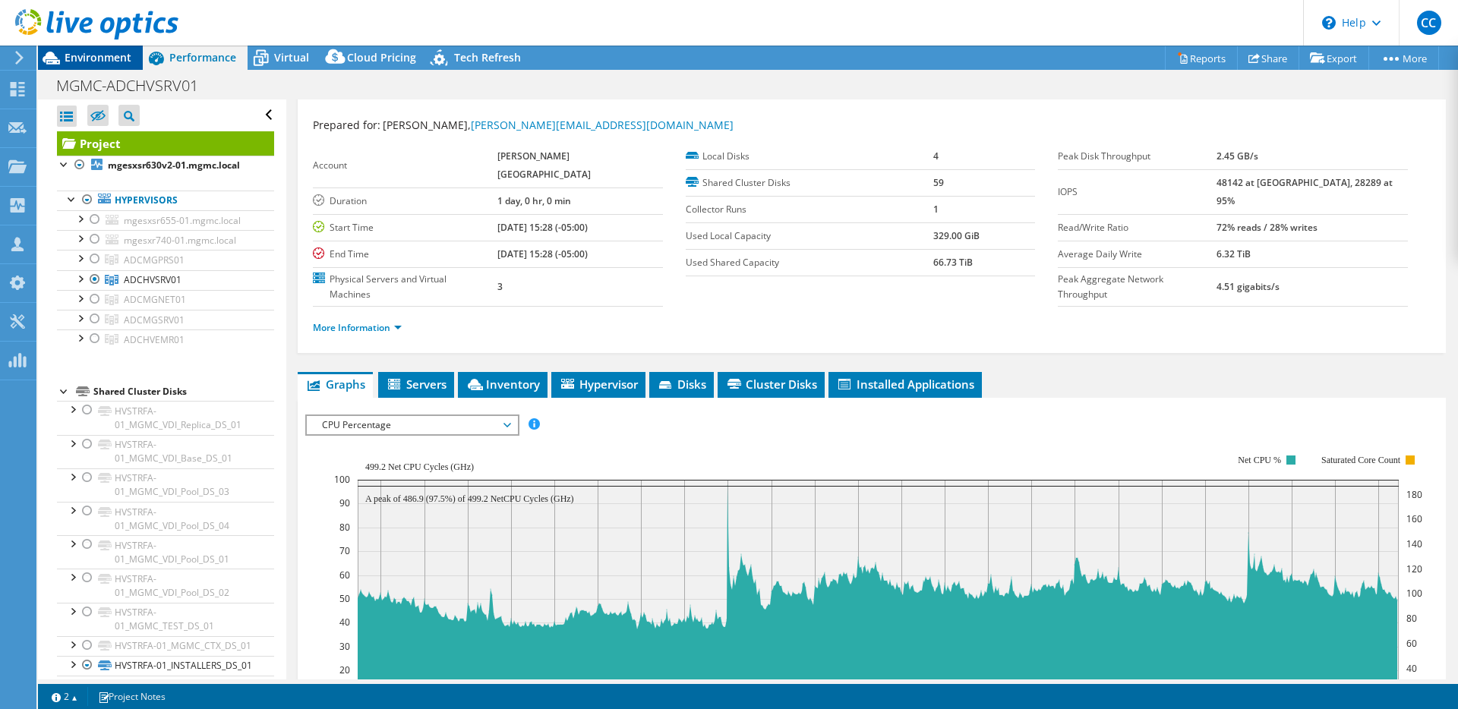
click at [114, 68] on div "Environment" at bounding box center [90, 58] width 105 height 24
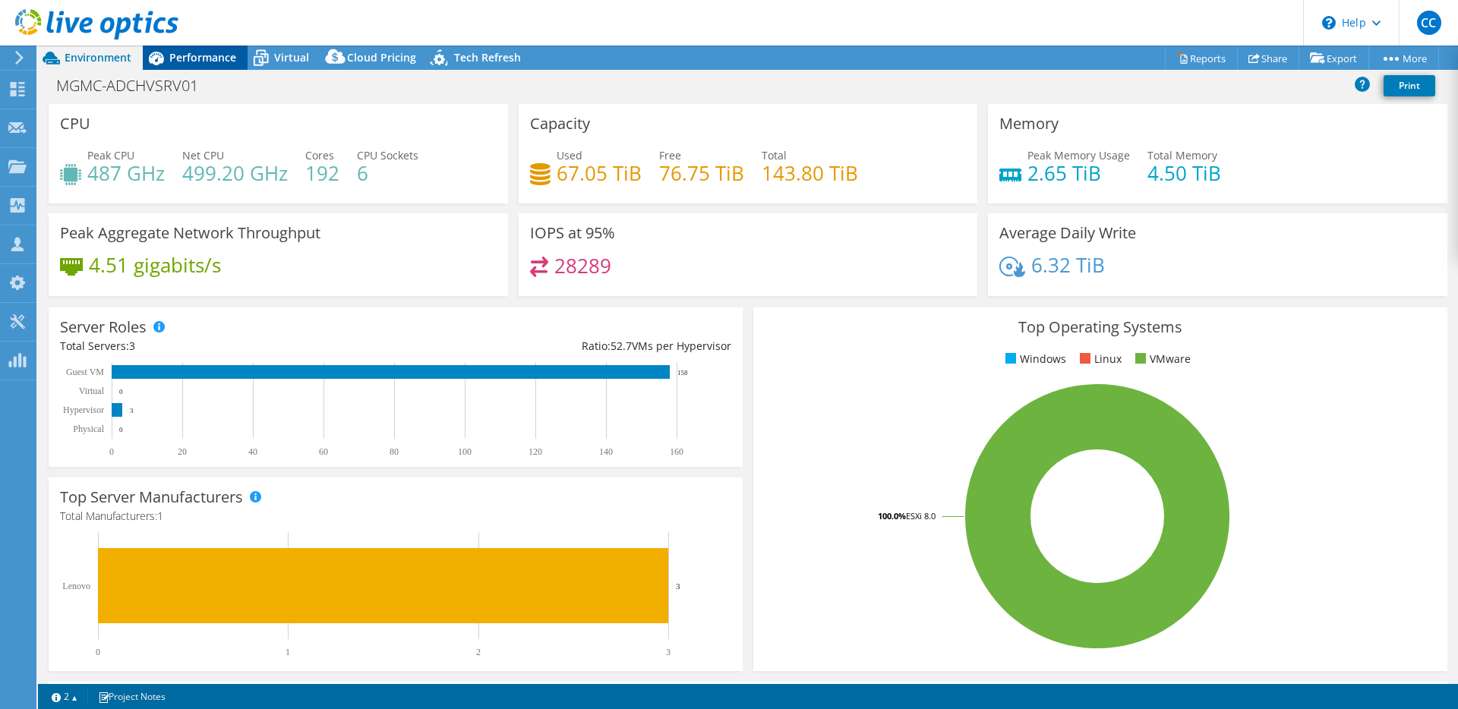
click at [160, 55] on icon at bounding box center [156, 59] width 15 height 14
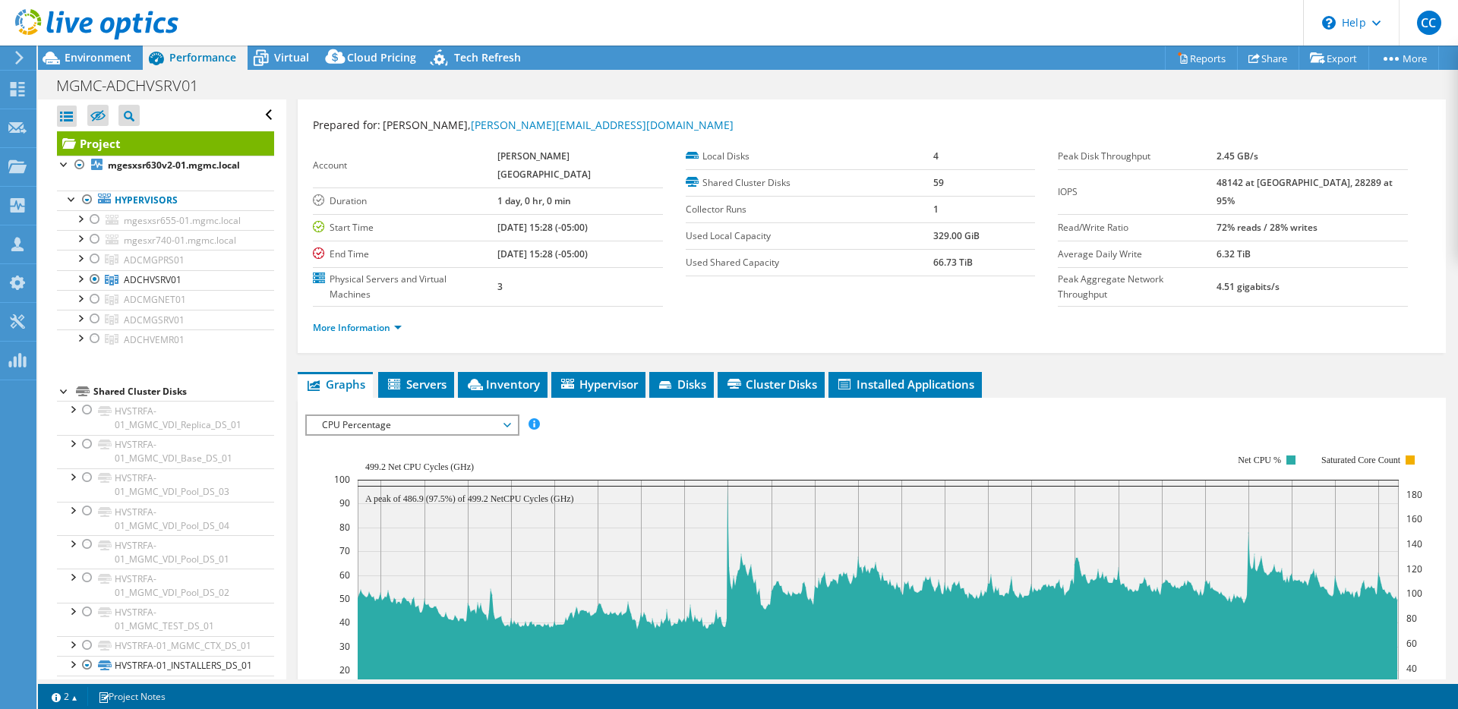
click at [389, 416] on span "CPU Percentage" at bounding box center [411, 425] width 195 height 18
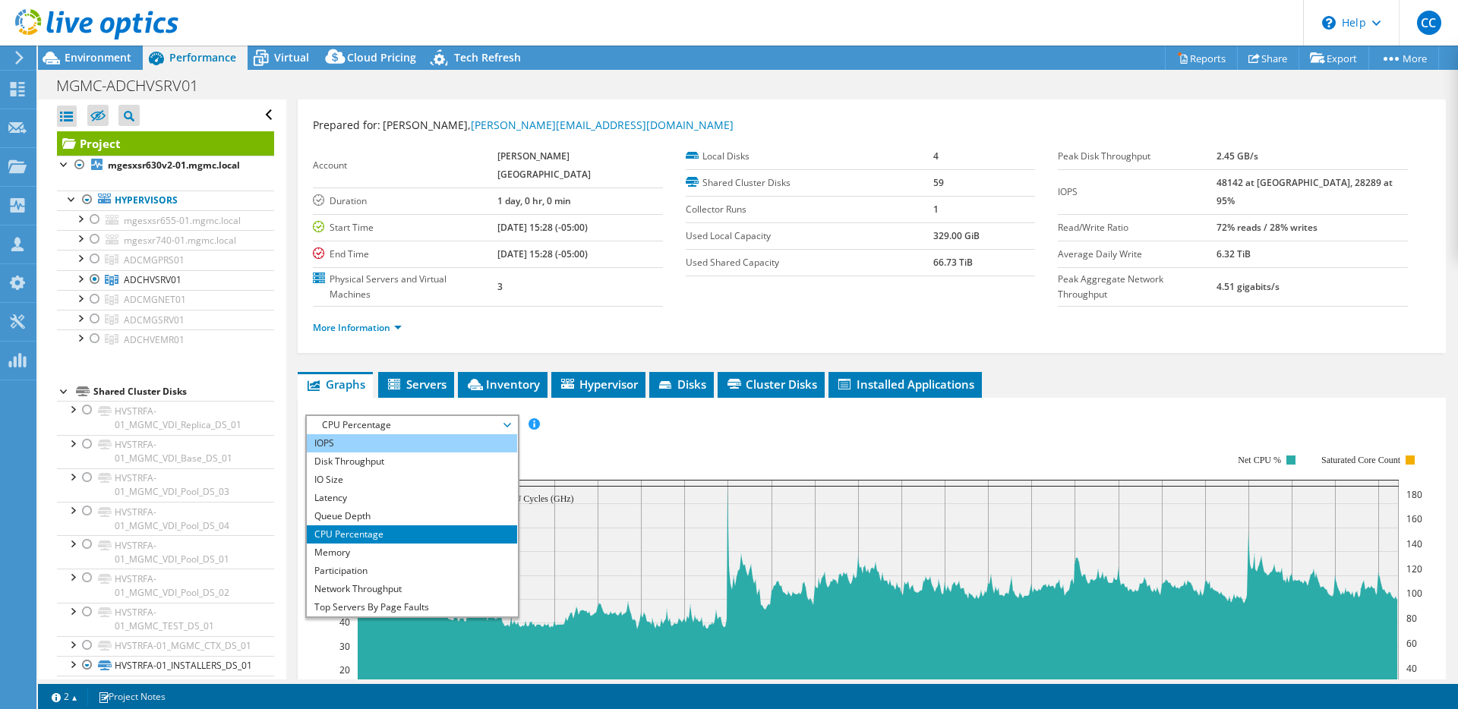
click at [390, 434] on li "IOPS" at bounding box center [412, 443] width 210 height 18
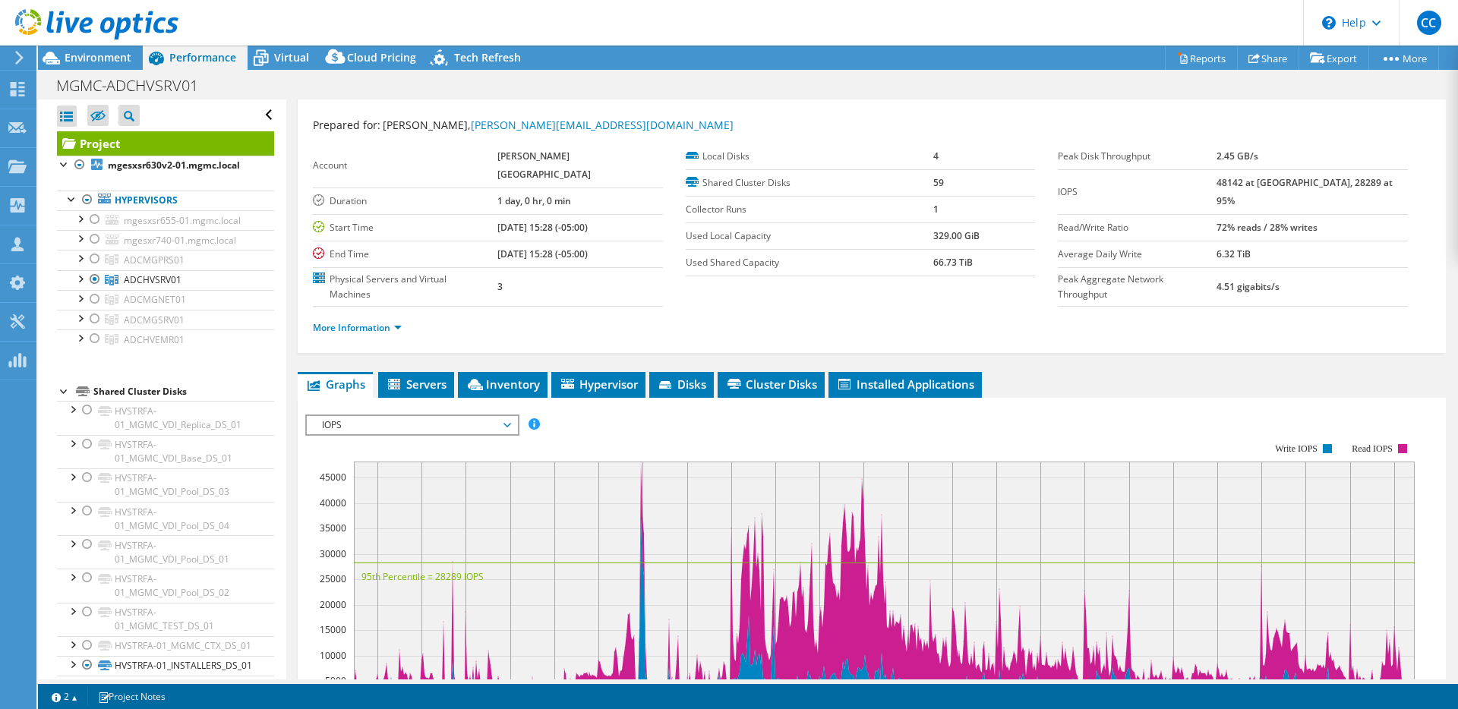
click at [402, 416] on span "IOPS" at bounding box center [411, 425] width 195 height 18
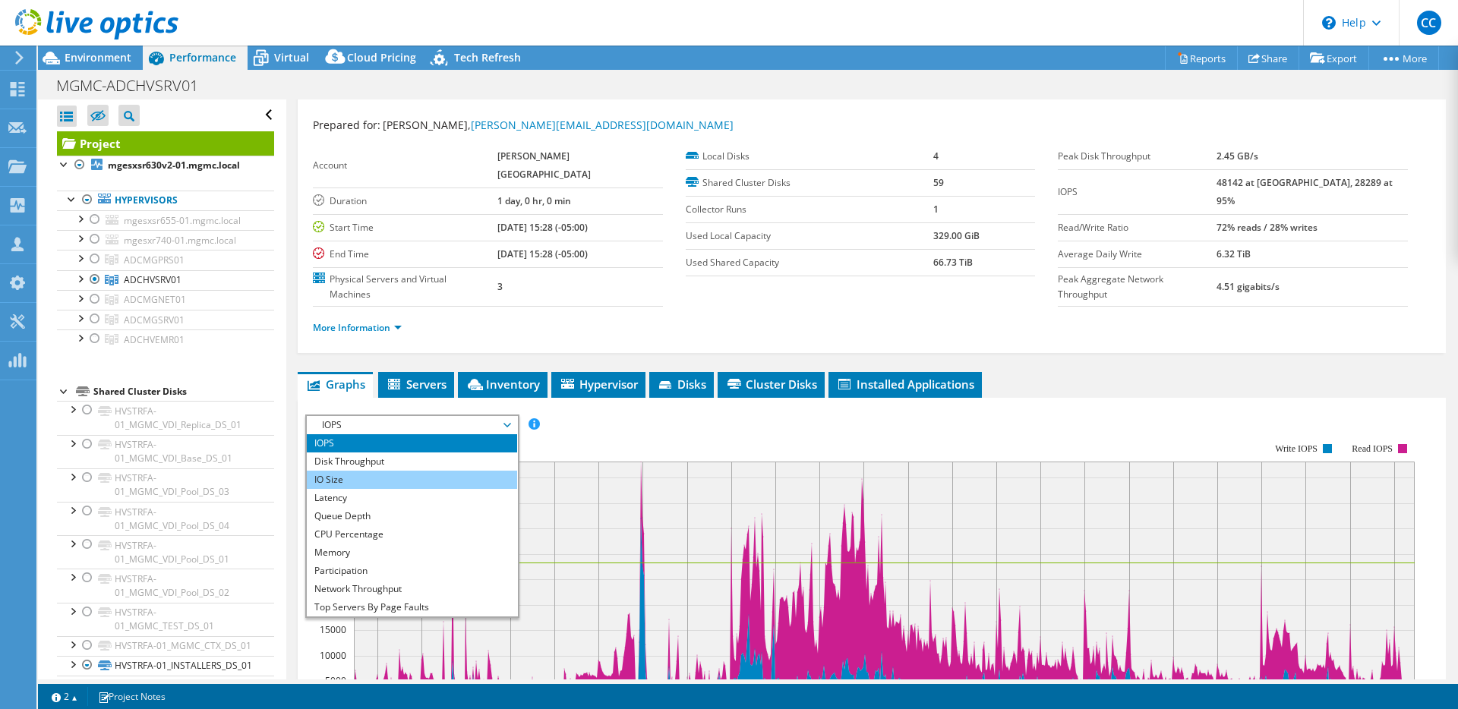
click at [388, 471] on li "IO Size" at bounding box center [412, 480] width 210 height 18
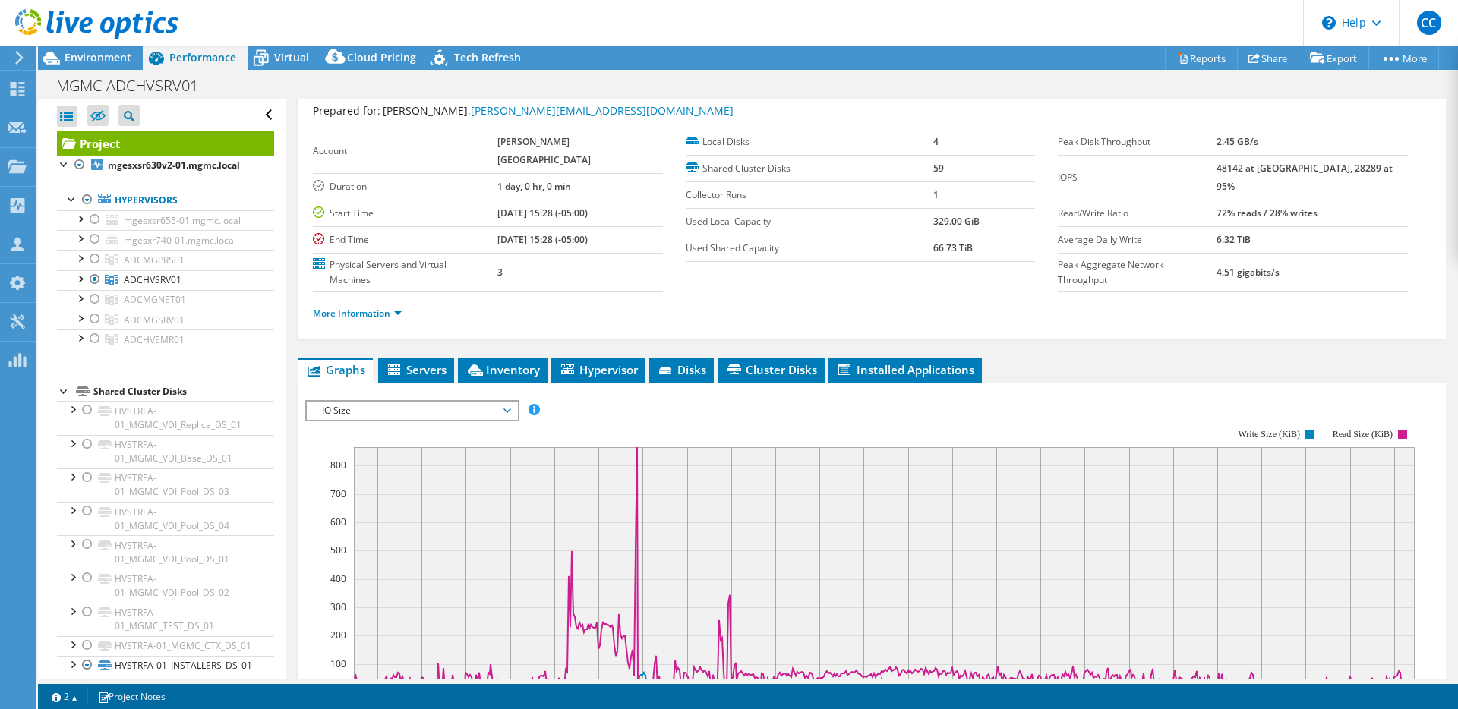
scroll to position [49, 0]
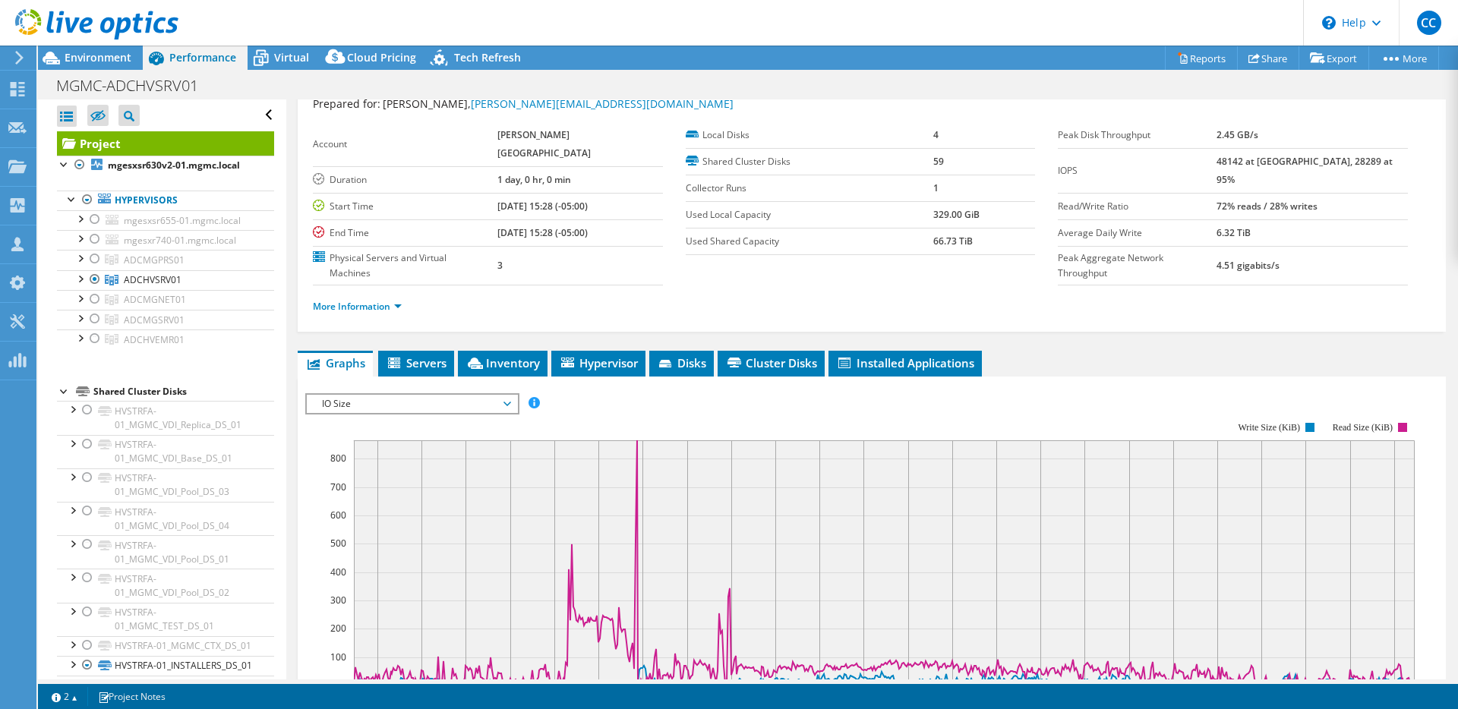
click at [402, 395] on span "IO Size" at bounding box center [411, 404] width 195 height 18
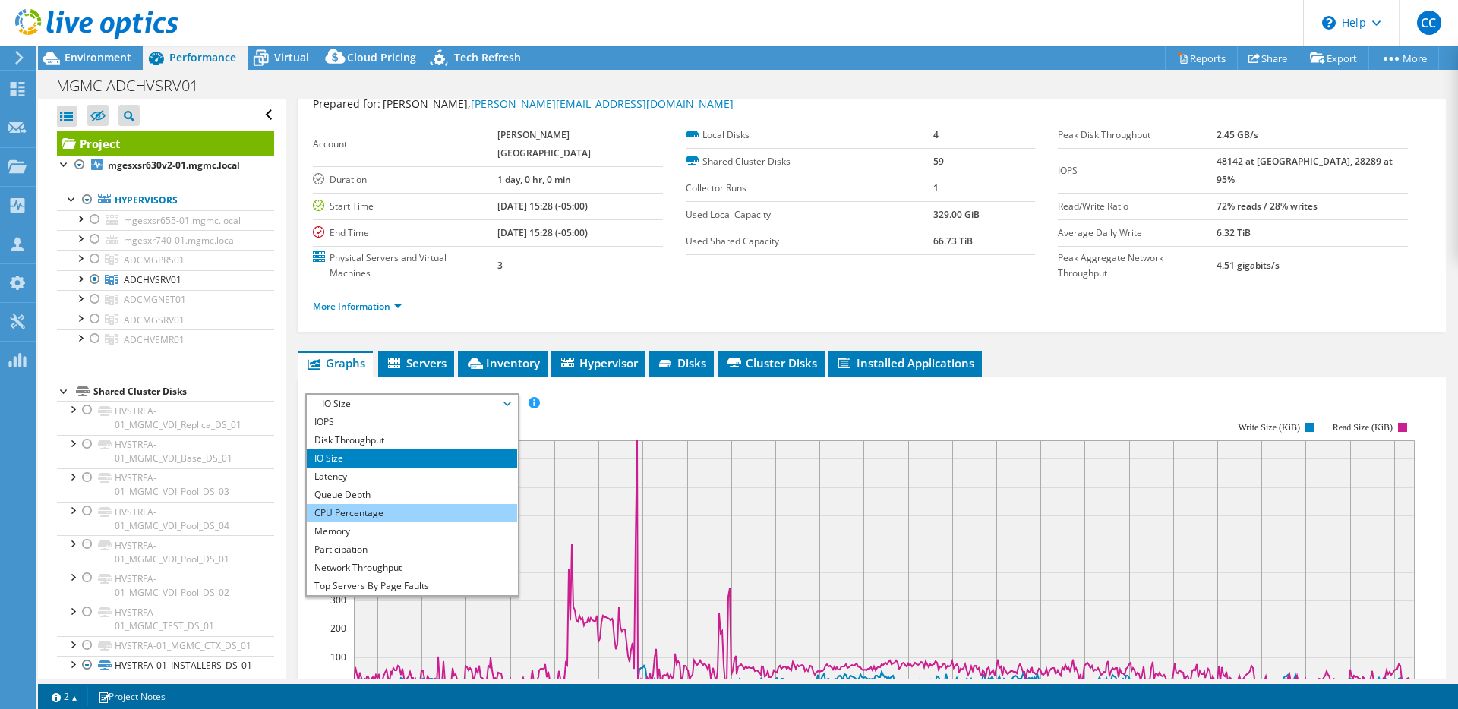
click at [392, 504] on li "CPU Percentage" at bounding box center [412, 513] width 210 height 18
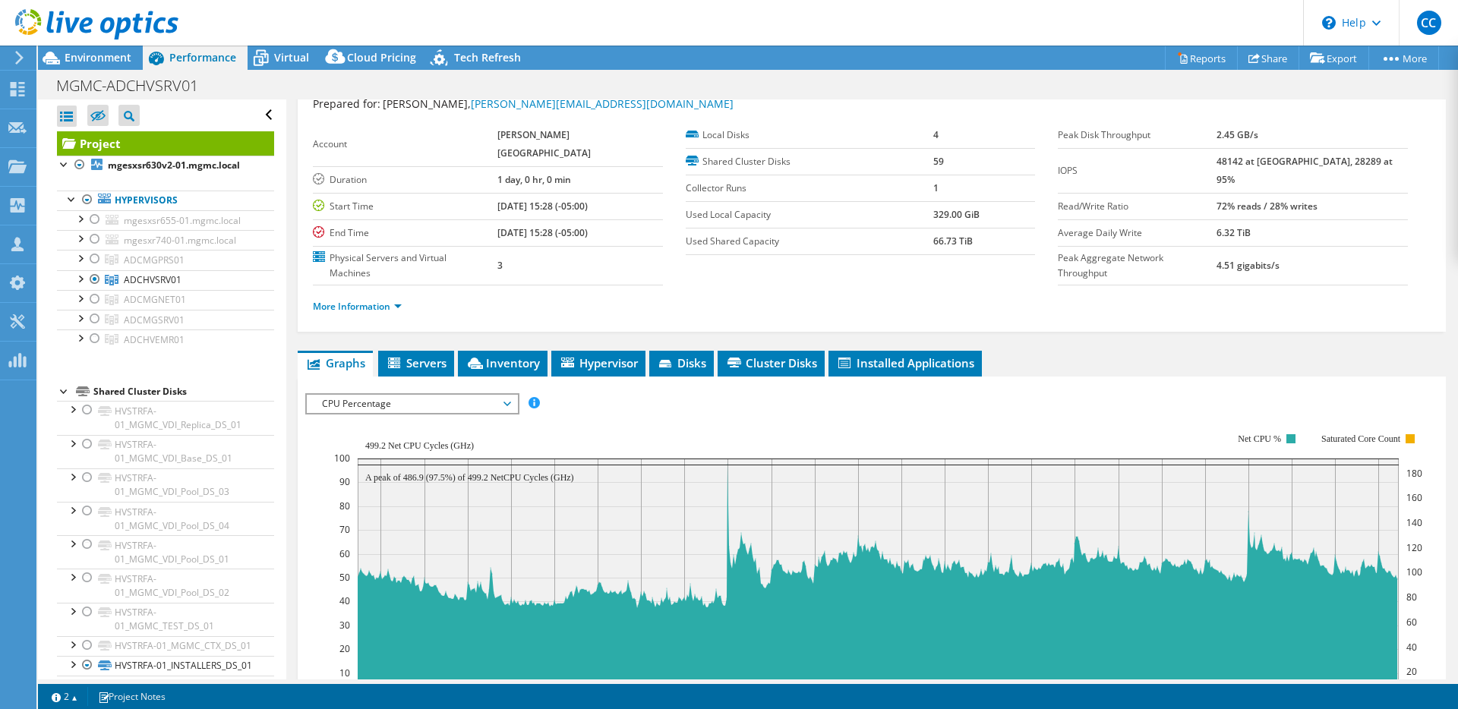
click at [403, 395] on span "CPU Percentage" at bounding box center [411, 404] width 195 height 18
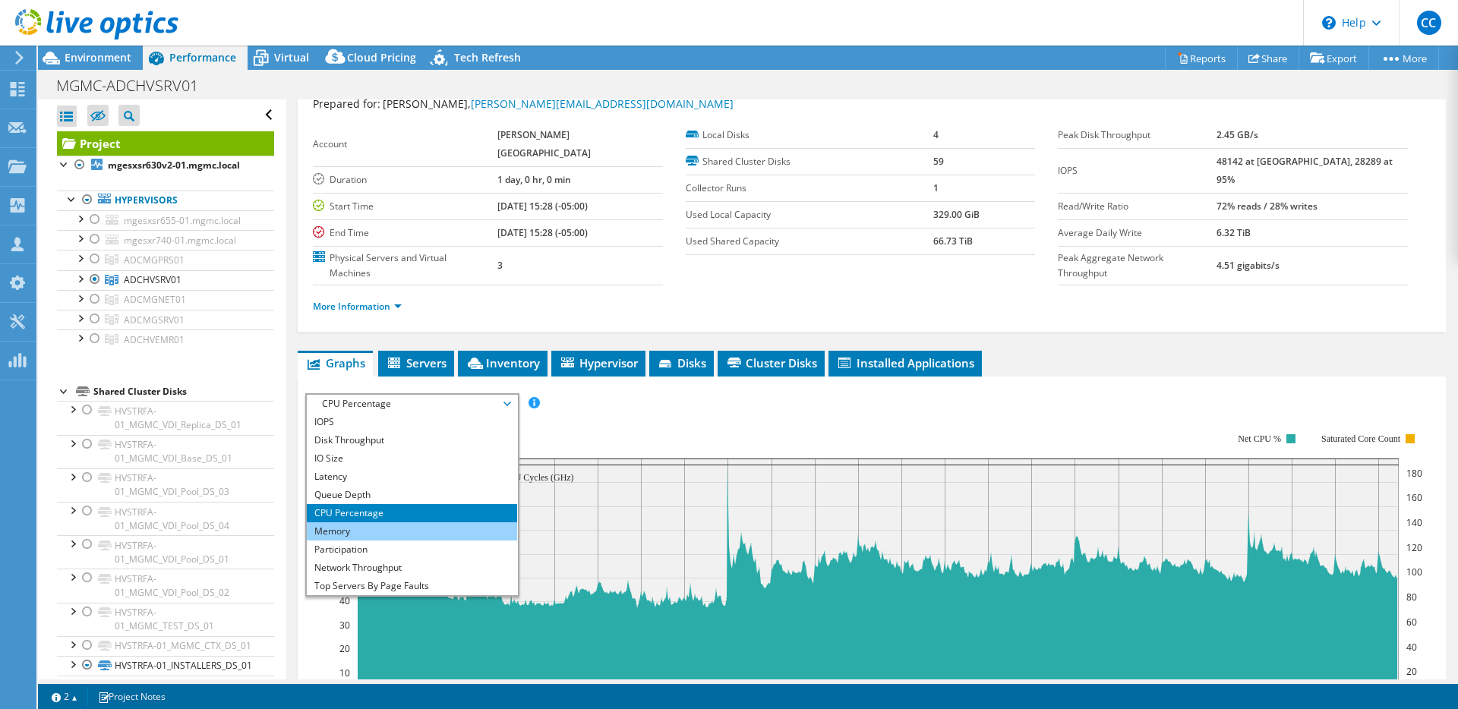
click at [387, 523] on li "Memory" at bounding box center [412, 532] width 210 height 18
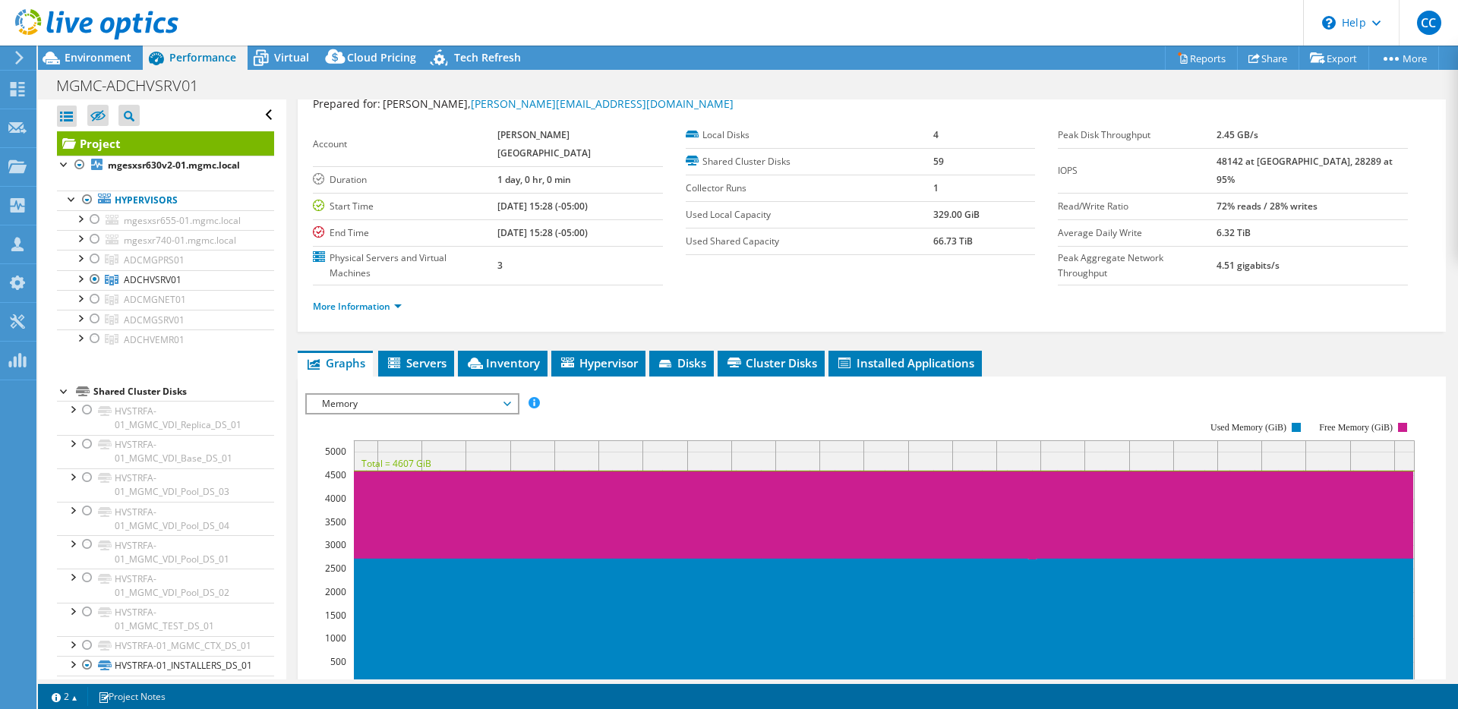
click at [414, 395] on span "Memory" at bounding box center [411, 404] width 195 height 18
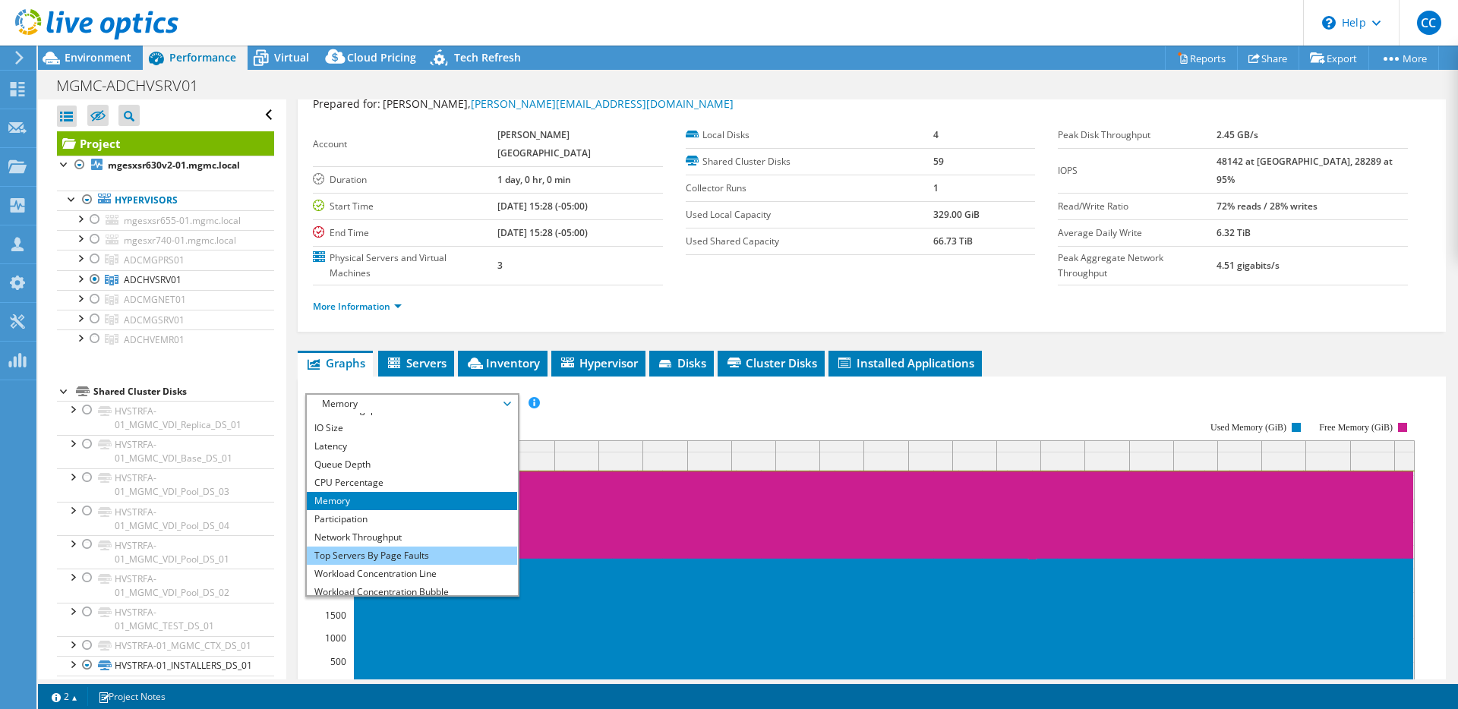
scroll to position [55, 0]
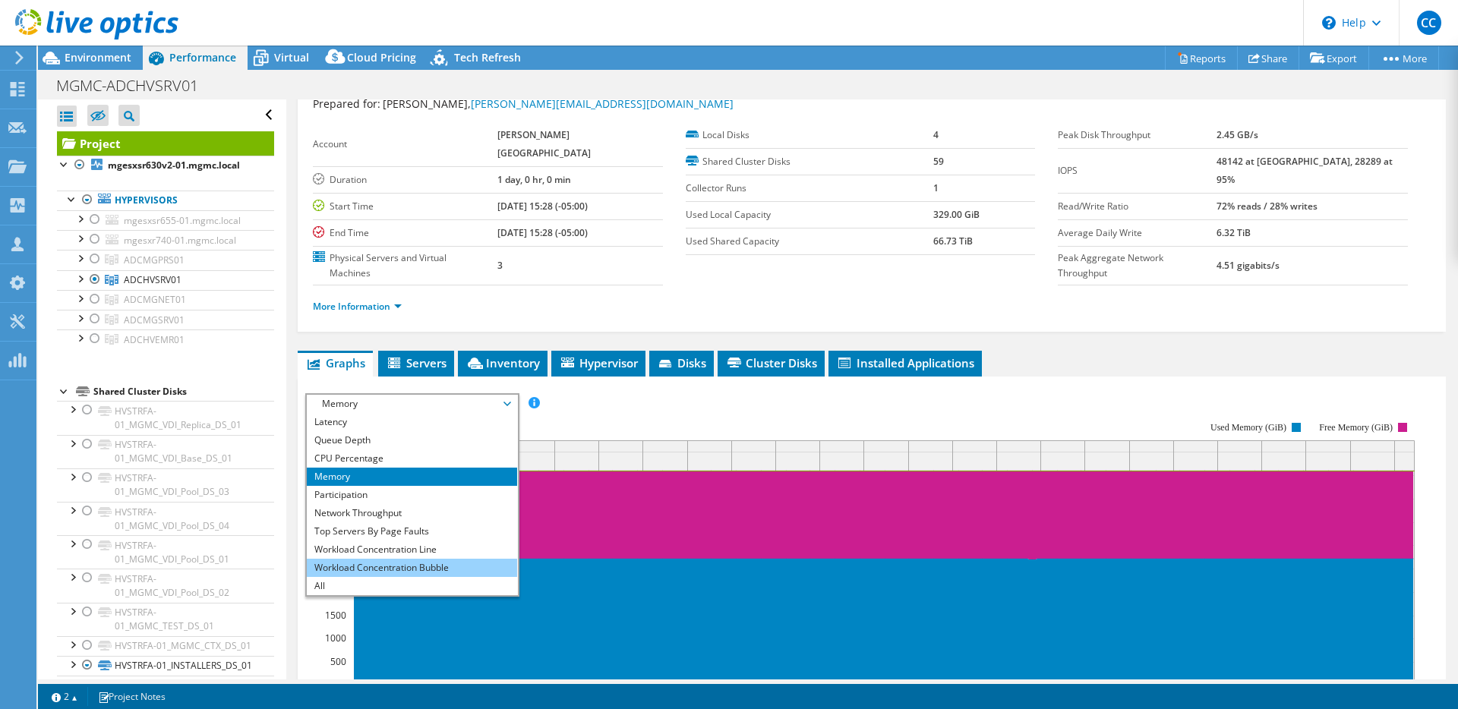
click at [395, 559] on li "Workload Concentration Bubble" at bounding box center [412, 568] width 210 height 18
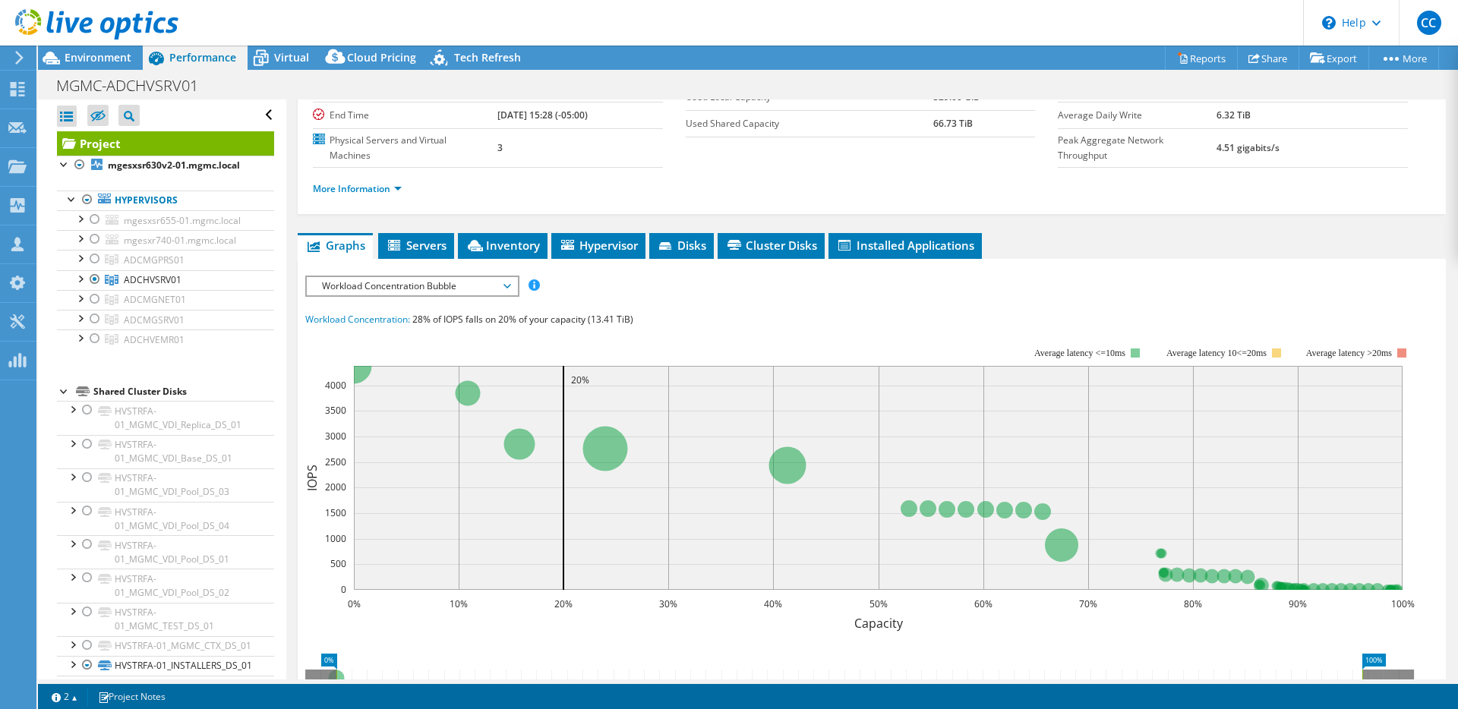
scroll to position [176, 0]
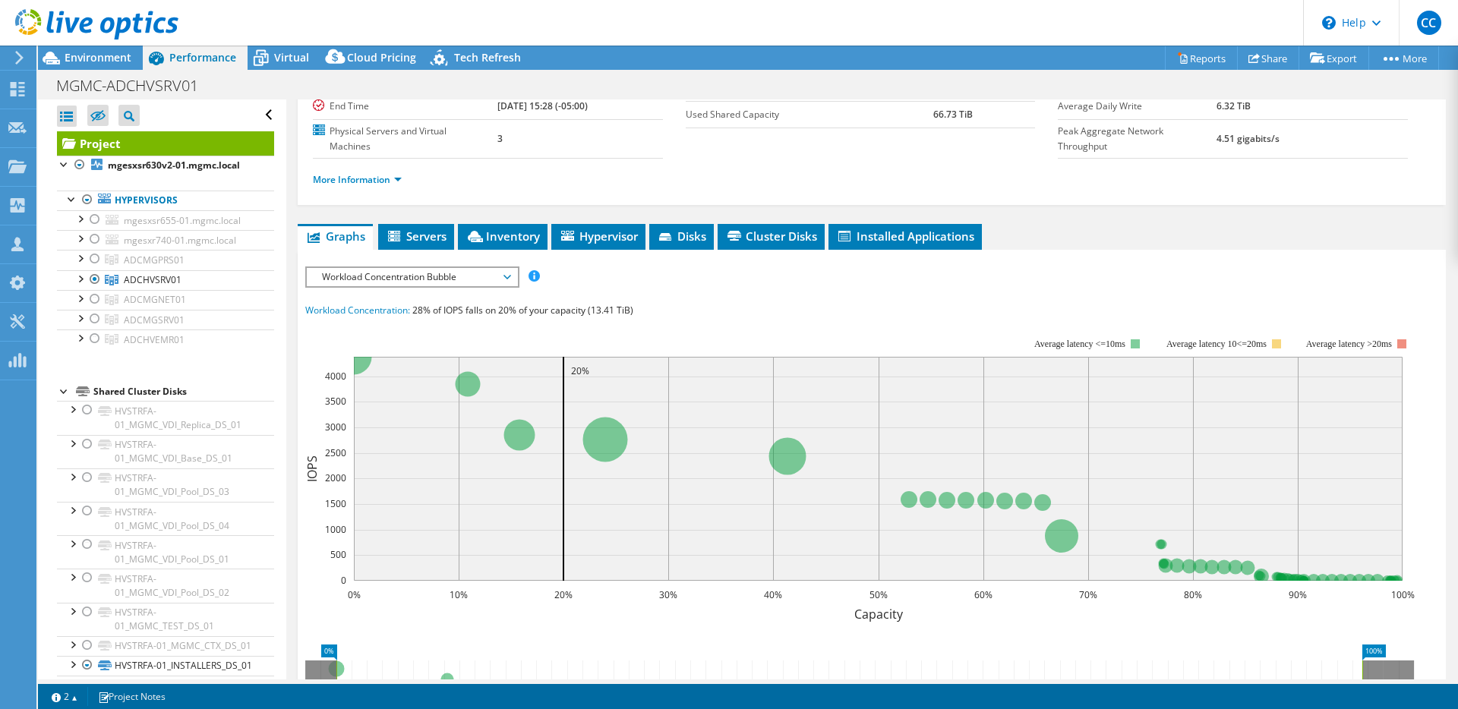
click at [416, 267] on div "Workload Concentration Bubble IOPS Disk Throughput IO Size Latency Queue Depth …" at bounding box center [412, 277] width 214 height 21
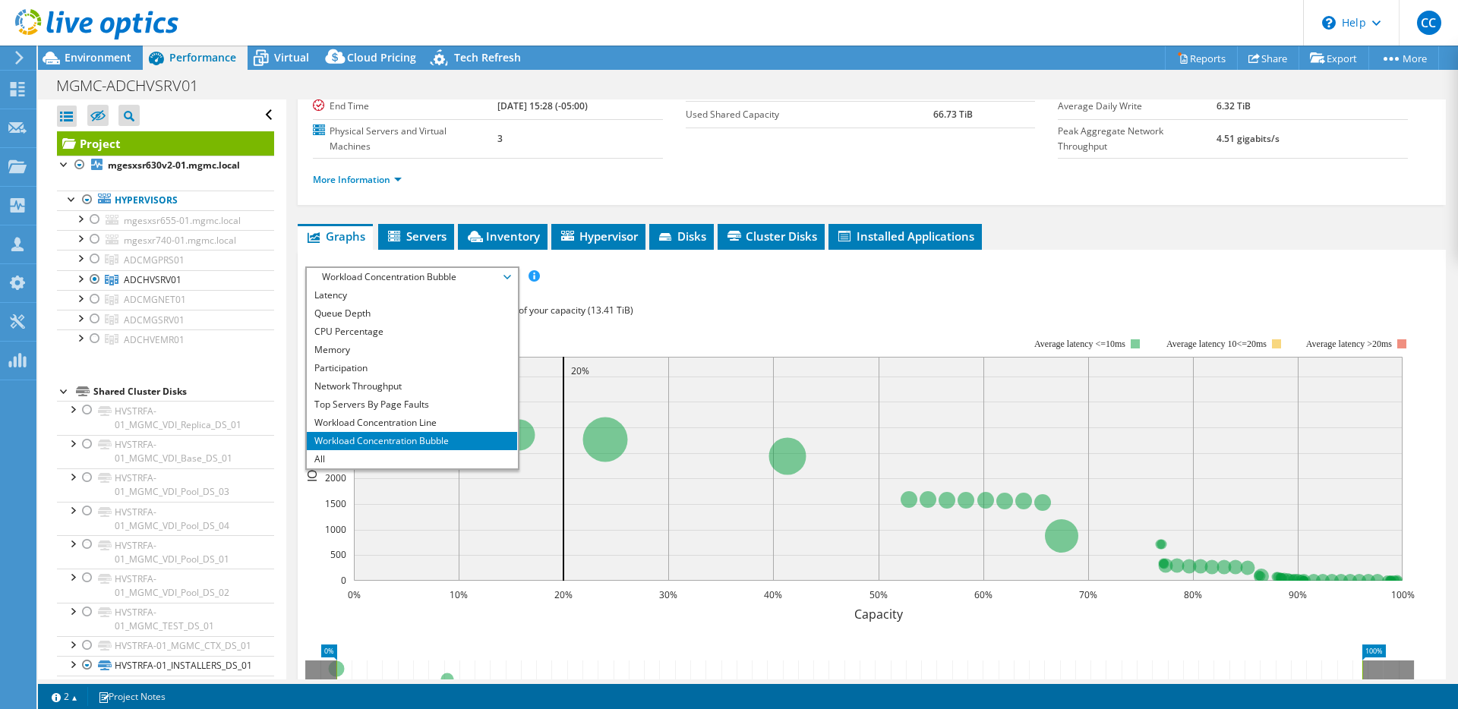
click at [715, 319] on rect at bounding box center [860, 471] width 1110 height 304
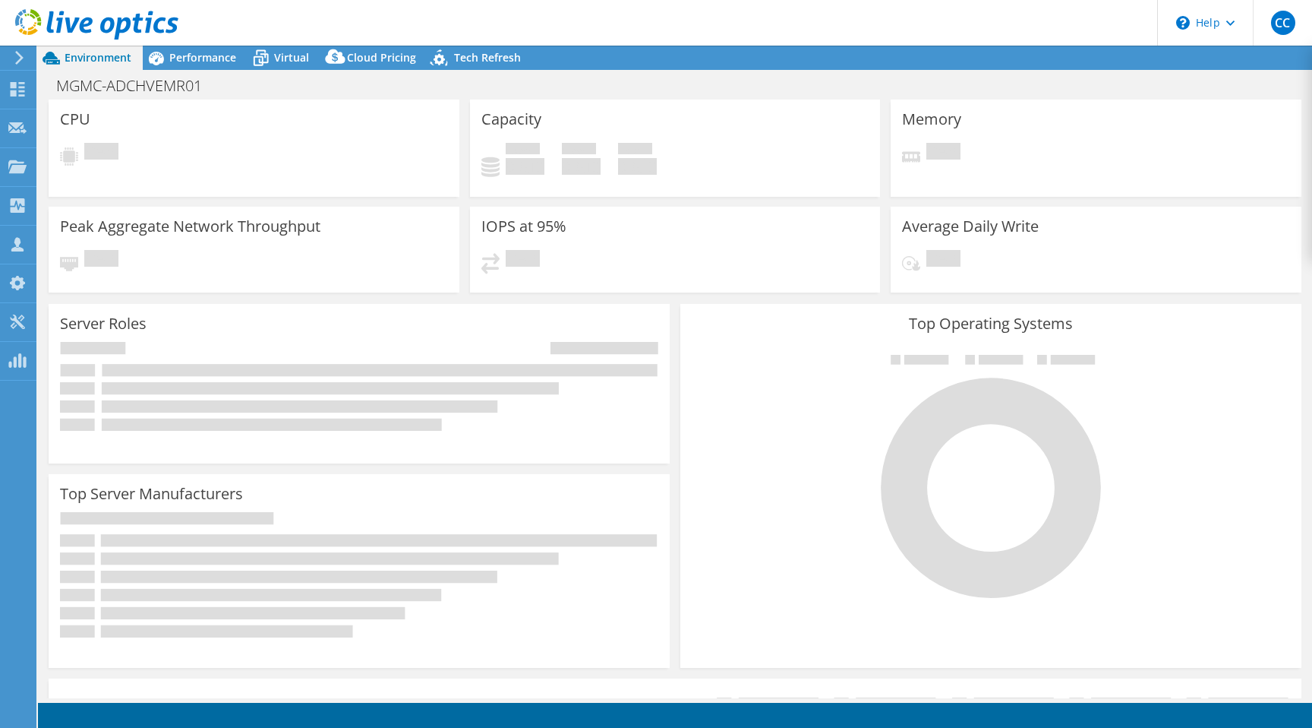
select select "USD"
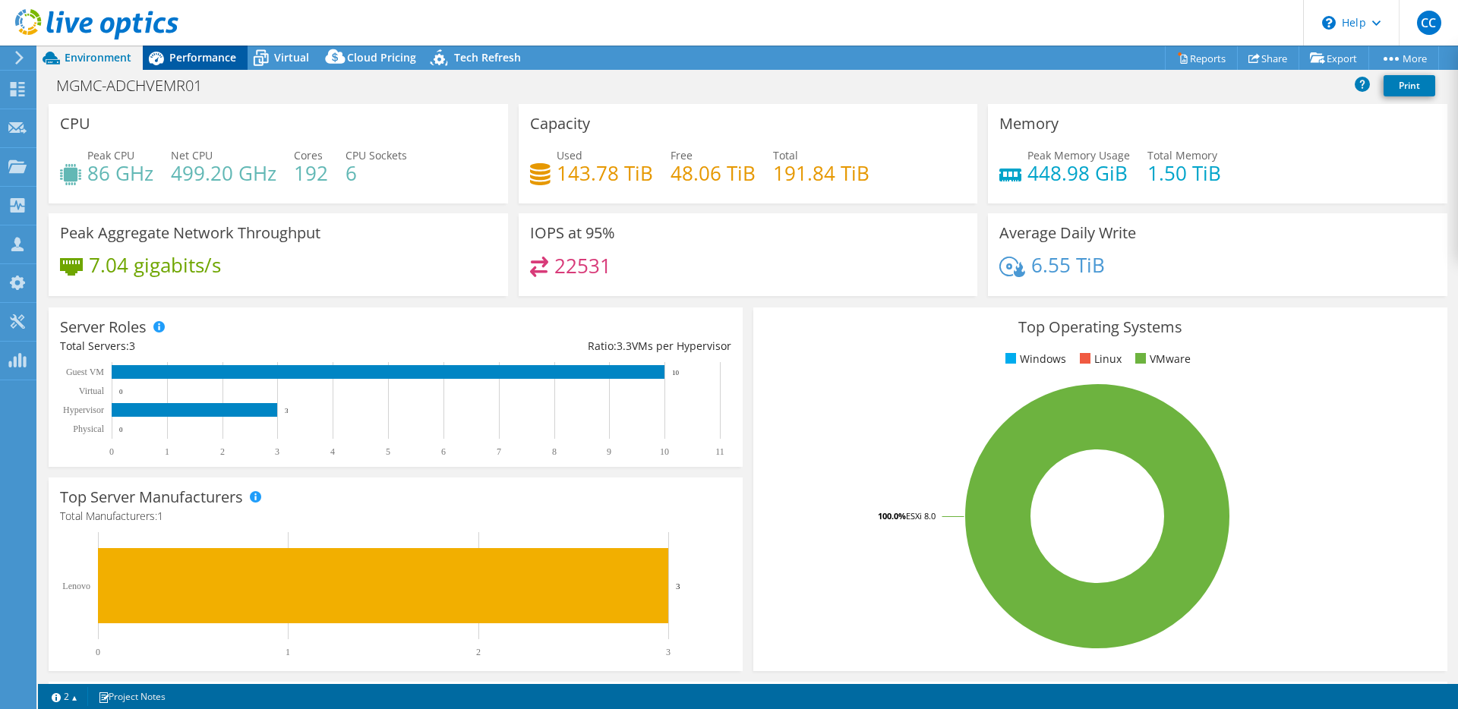
click at [227, 65] on div "Performance" at bounding box center [195, 58] width 105 height 24
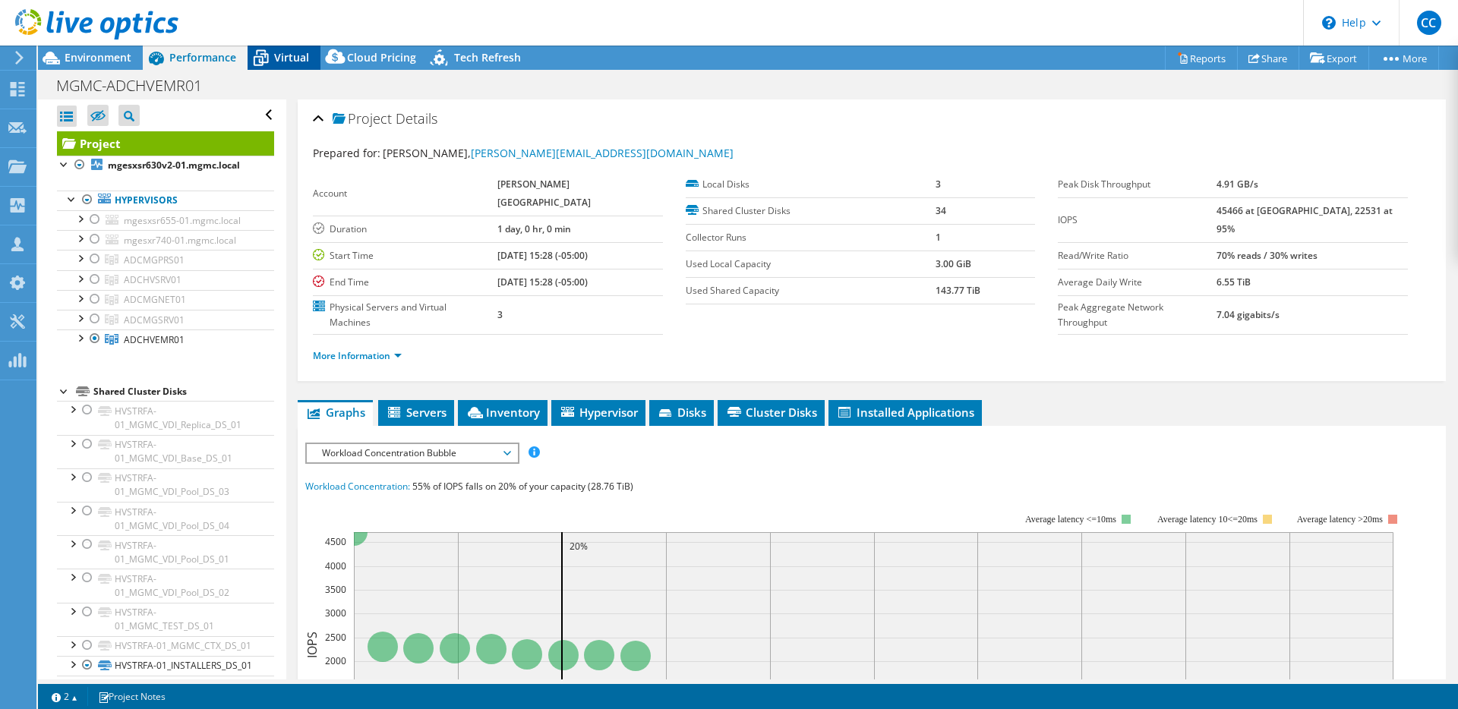
click at [272, 61] on icon at bounding box center [261, 58] width 27 height 27
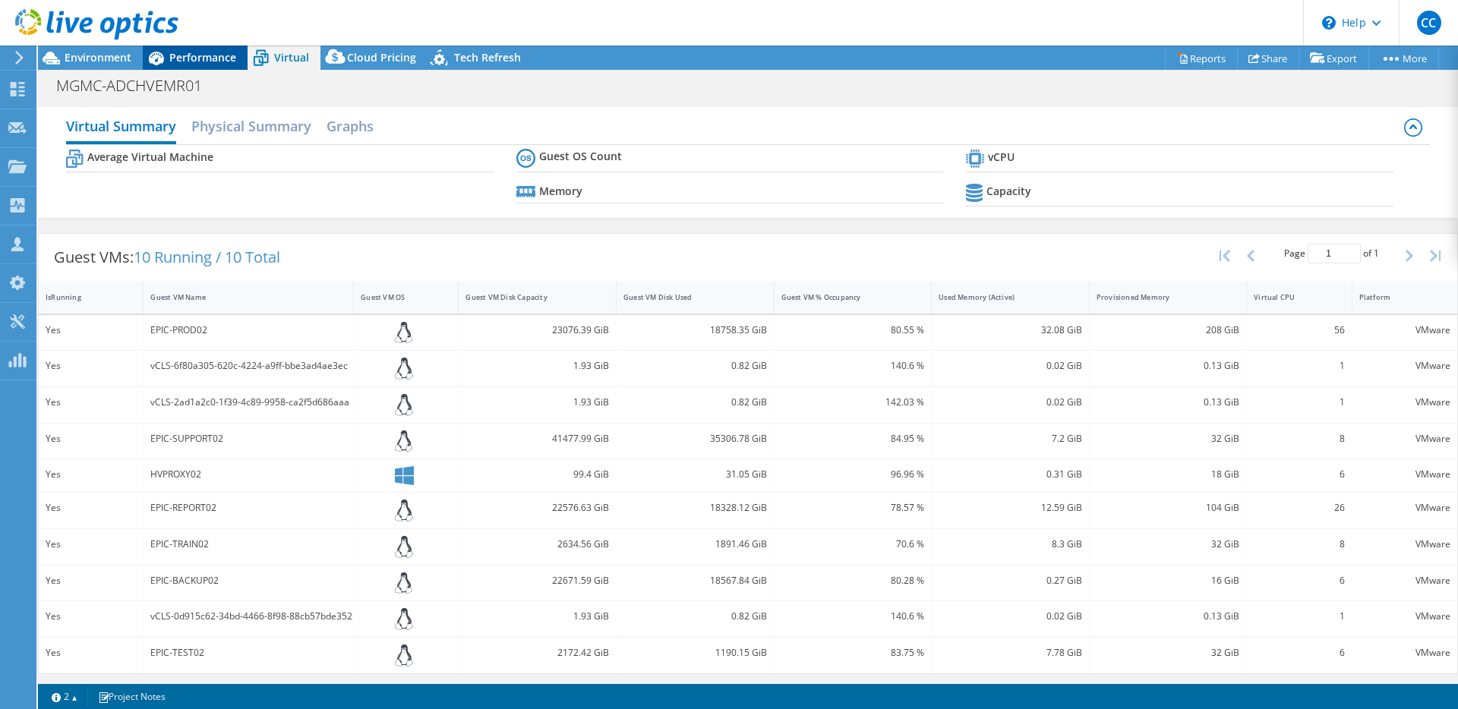
click at [213, 61] on span "Performance" at bounding box center [202, 57] width 67 height 14
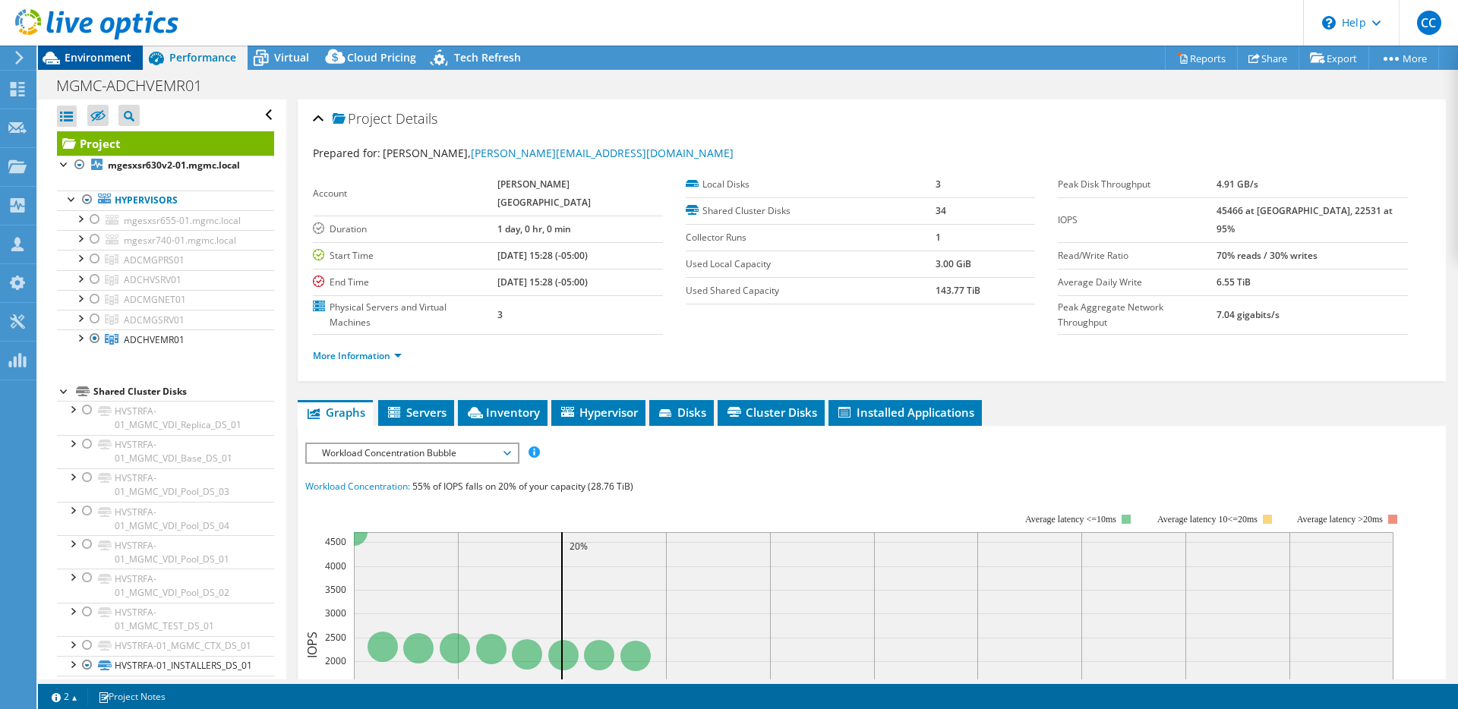
click at [110, 61] on span "Environment" at bounding box center [98, 57] width 67 height 14
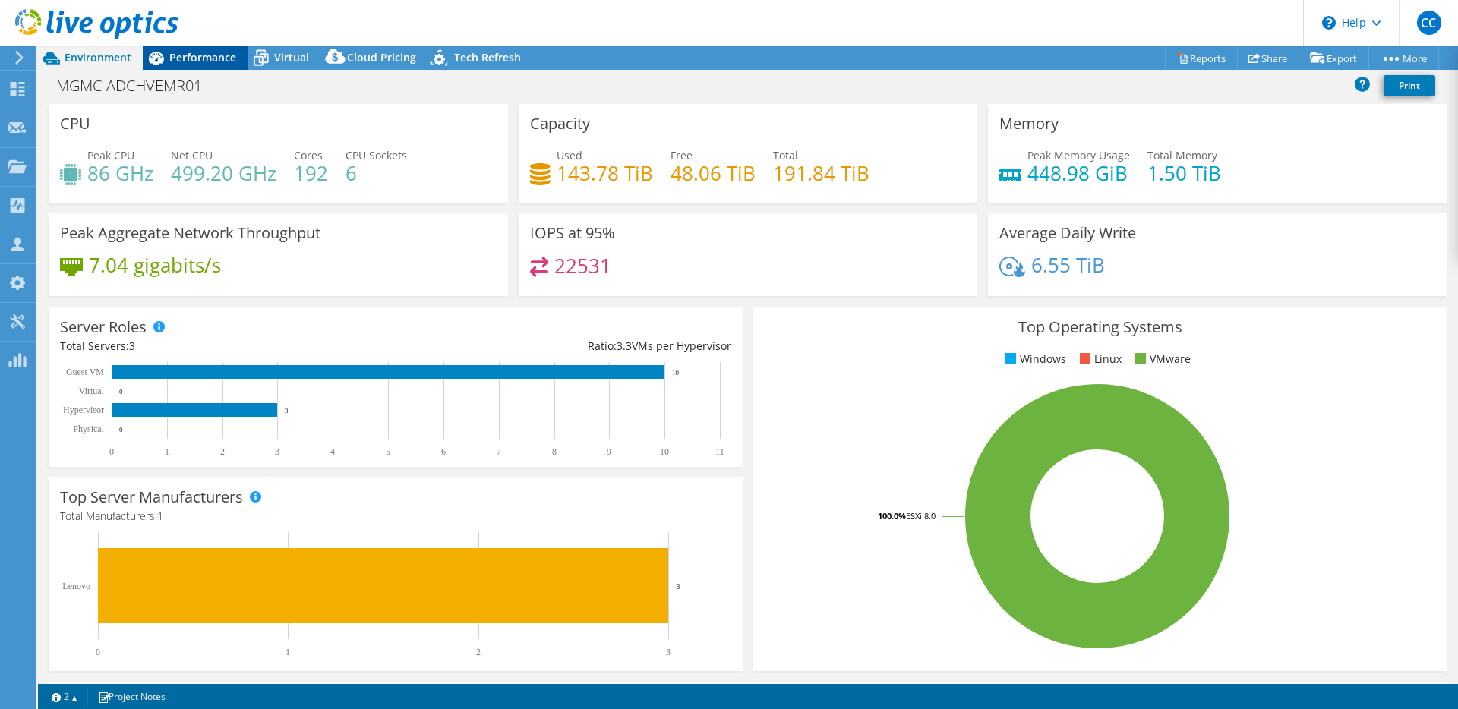
click at [194, 54] on span "Performance" at bounding box center [202, 57] width 67 height 14
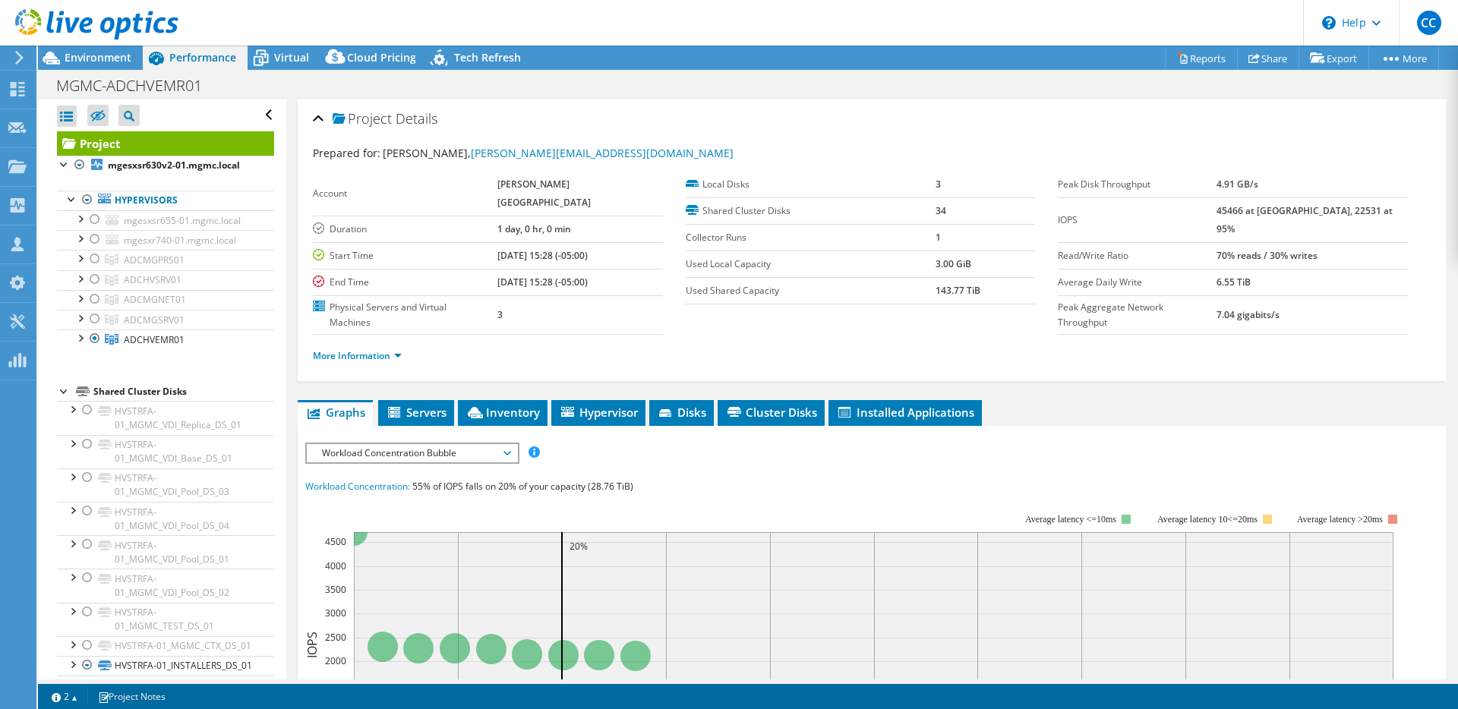
click at [450, 444] on span "Workload Concentration Bubble" at bounding box center [411, 453] width 195 height 18
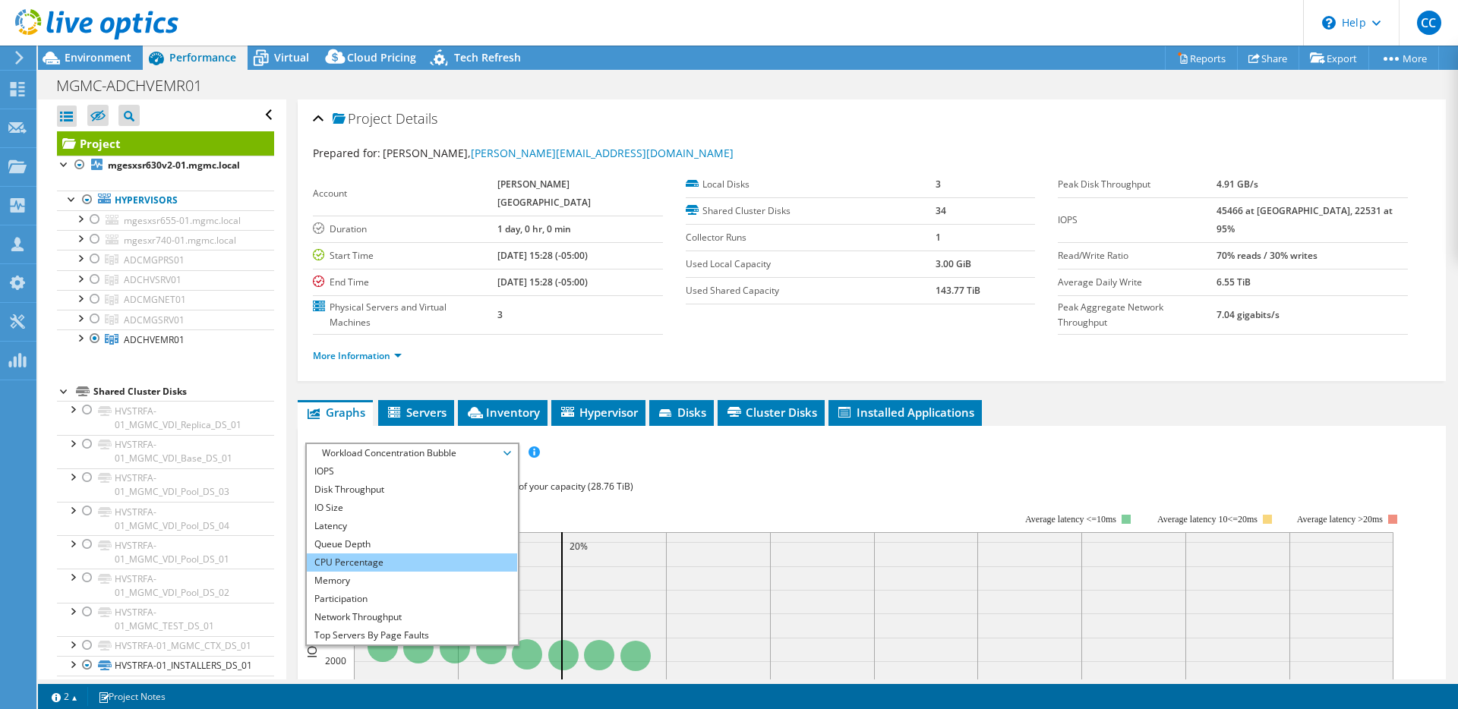
click at [412, 554] on li "CPU Percentage" at bounding box center [412, 563] width 210 height 18
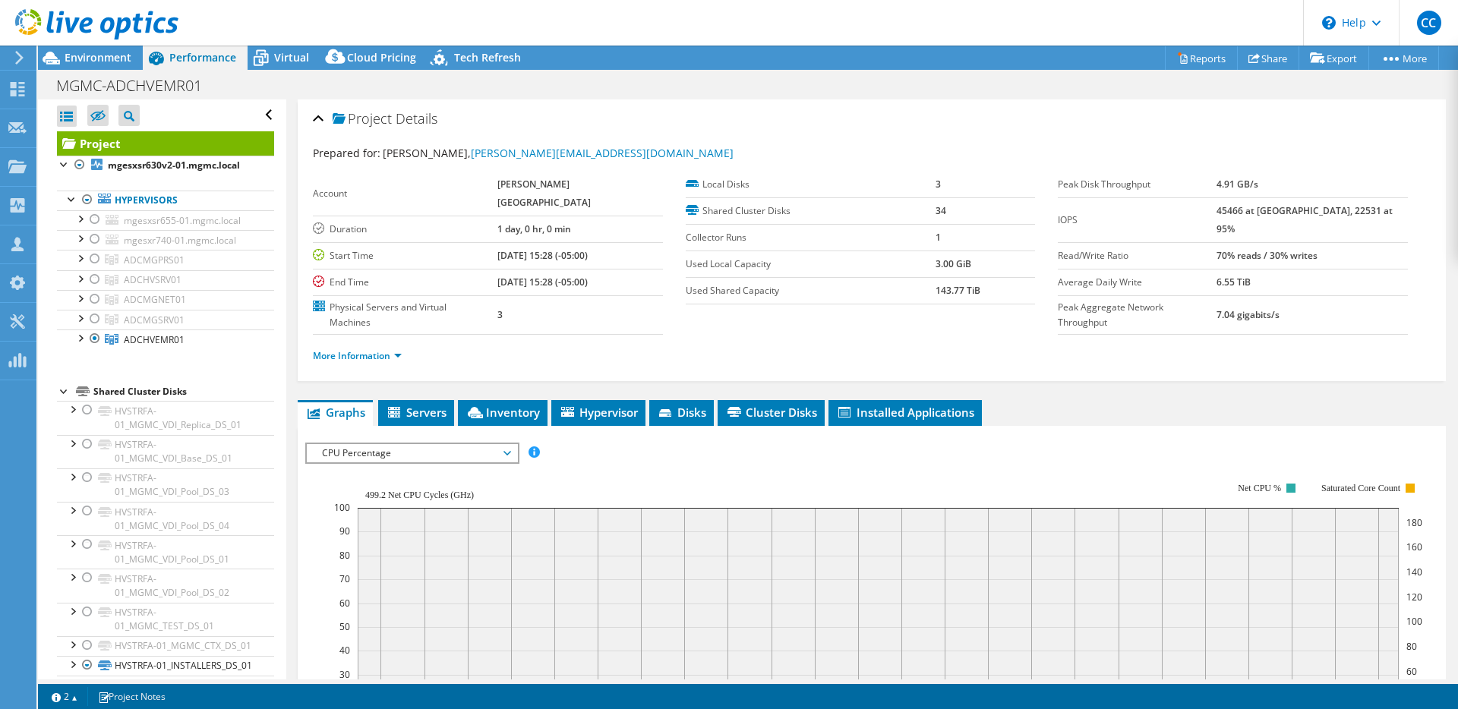
scroll to position [121, 0]
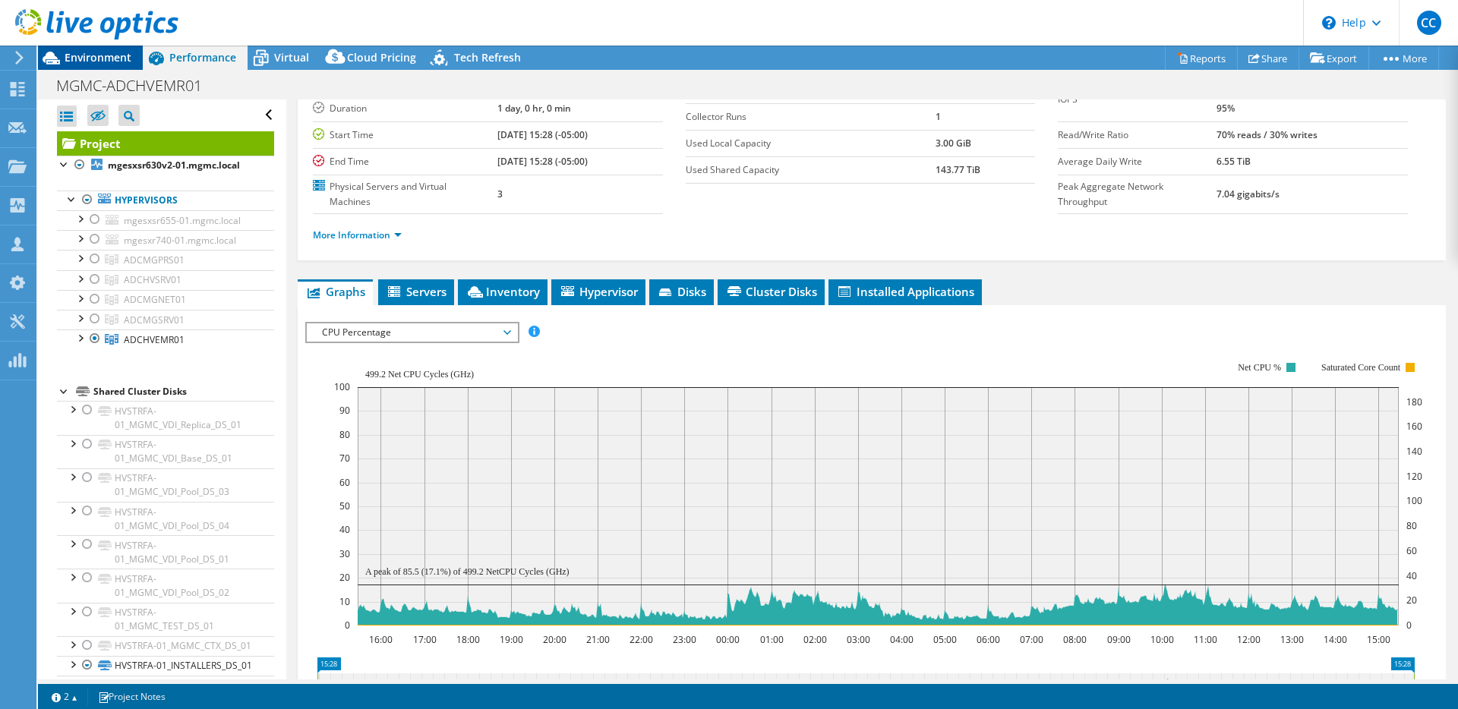
click at [82, 67] on div "Environment" at bounding box center [90, 58] width 105 height 24
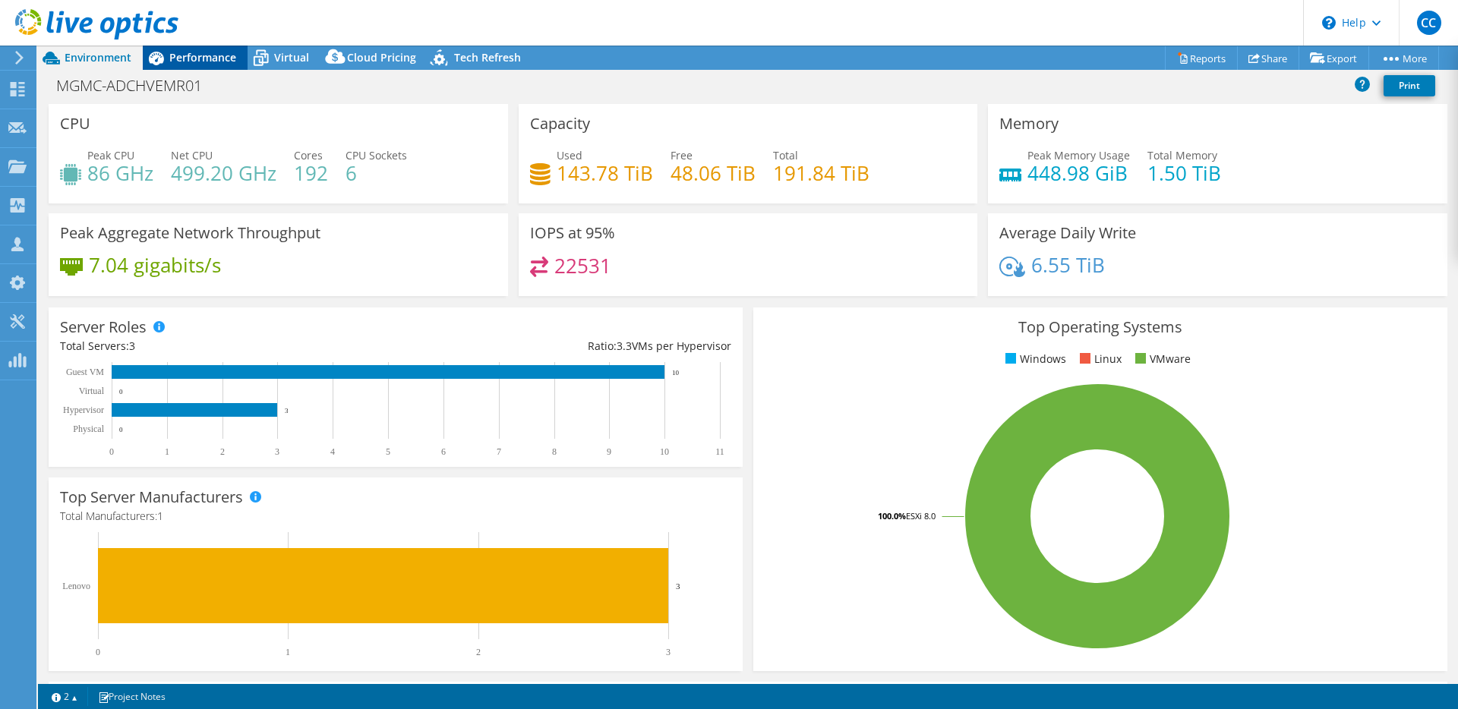
click at [175, 54] on span "Performance" at bounding box center [202, 57] width 67 height 14
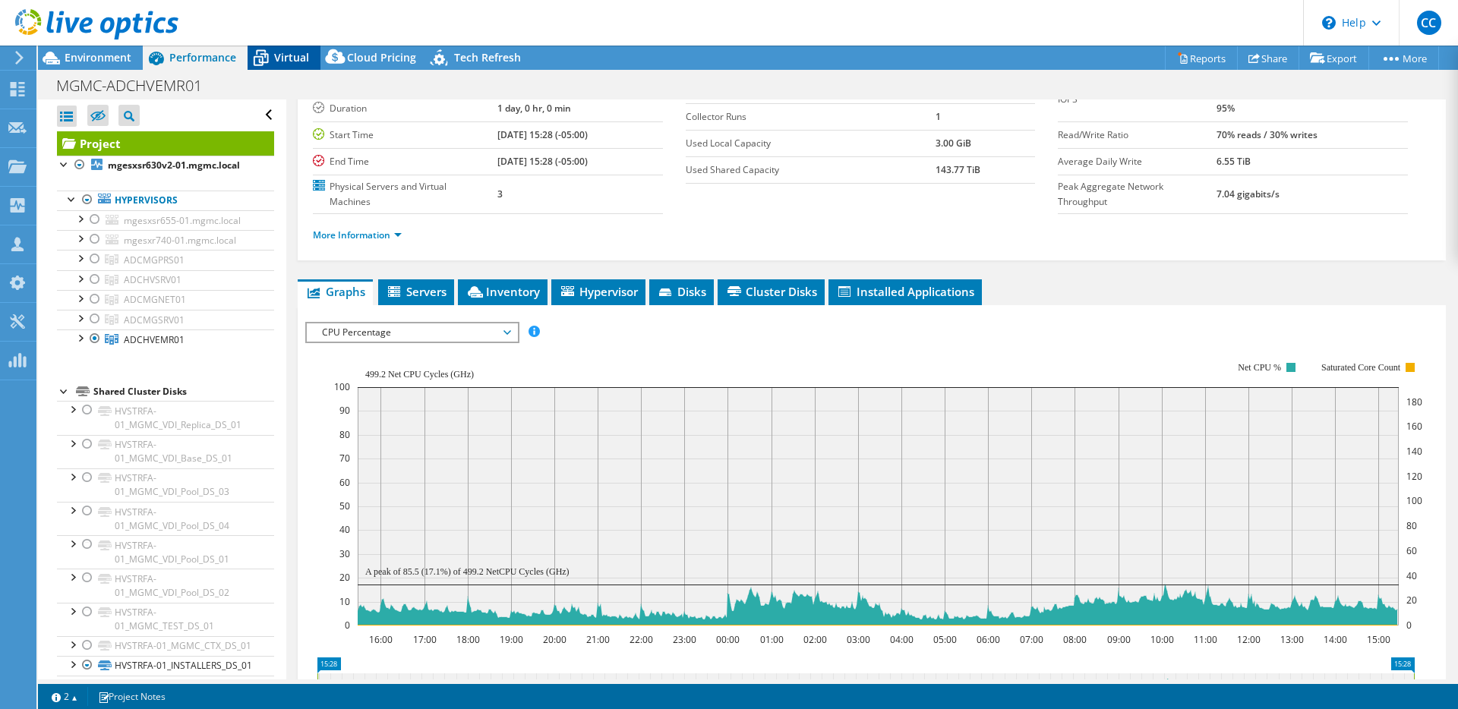
click at [276, 52] on span "Virtual" at bounding box center [291, 57] width 35 height 14
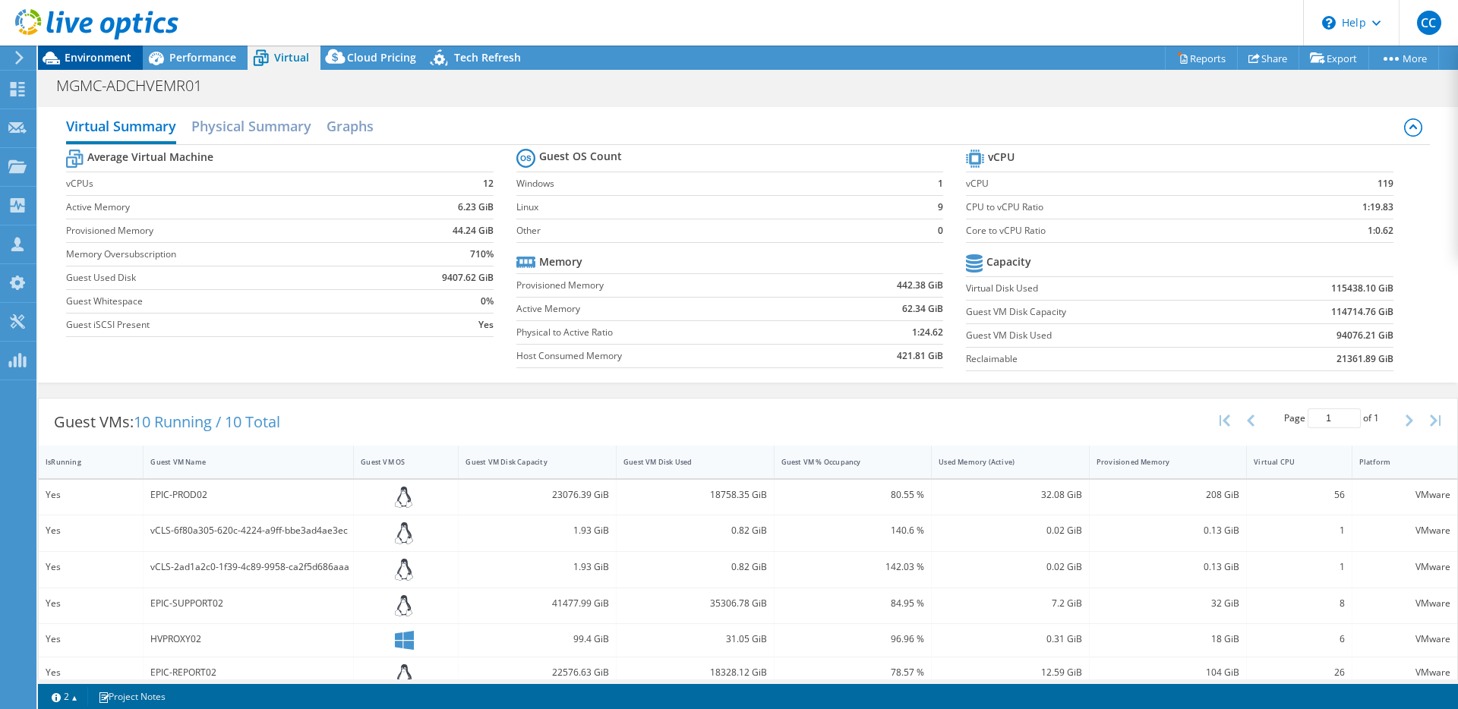
click at [122, 68] on div "Environment" at bounding box center [90, 58] width 105 height 24
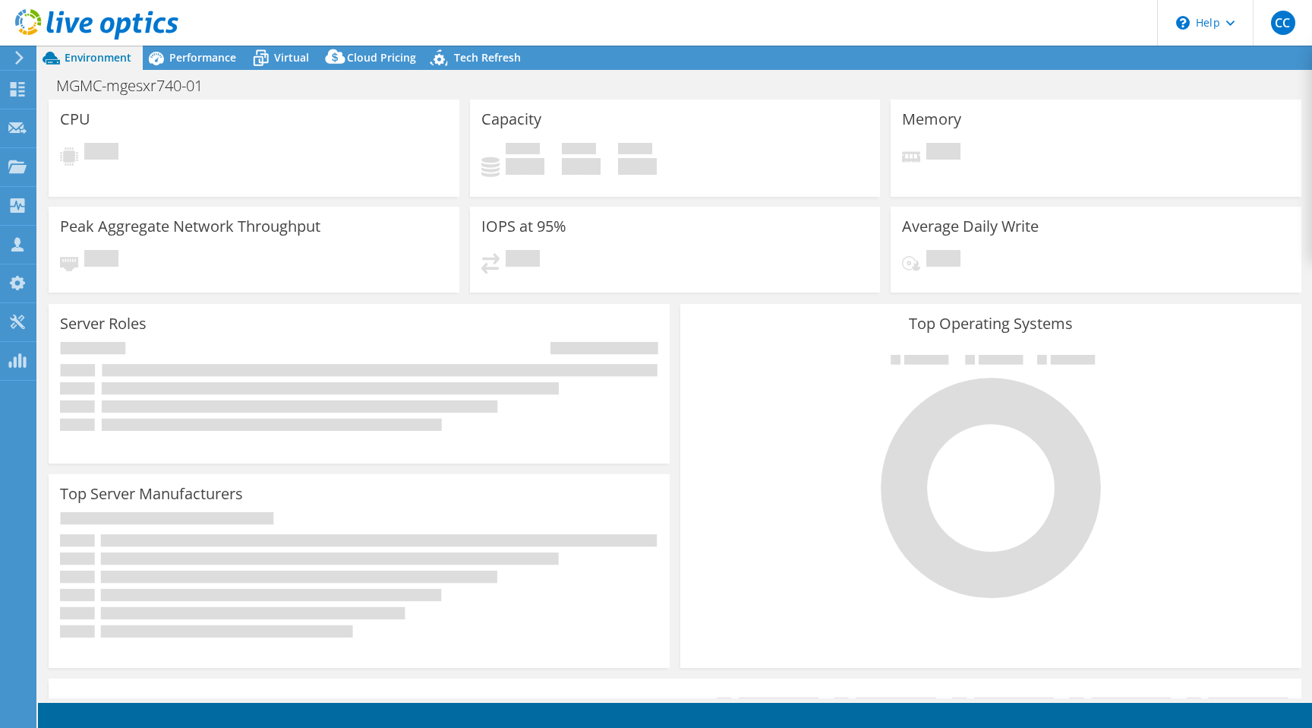
select select "USD"
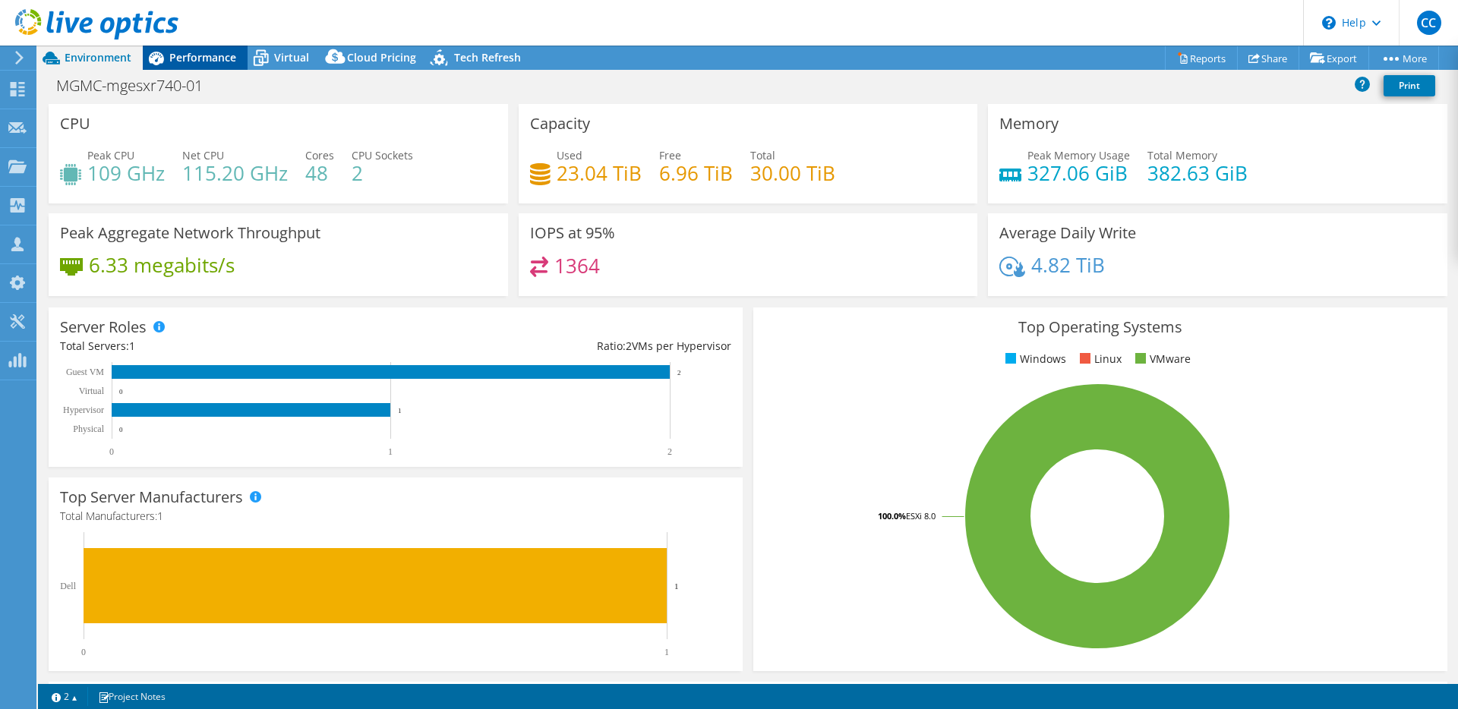
click at [242, 56] on div "Performance" at bounding box center [195, 58] width 105 height 24
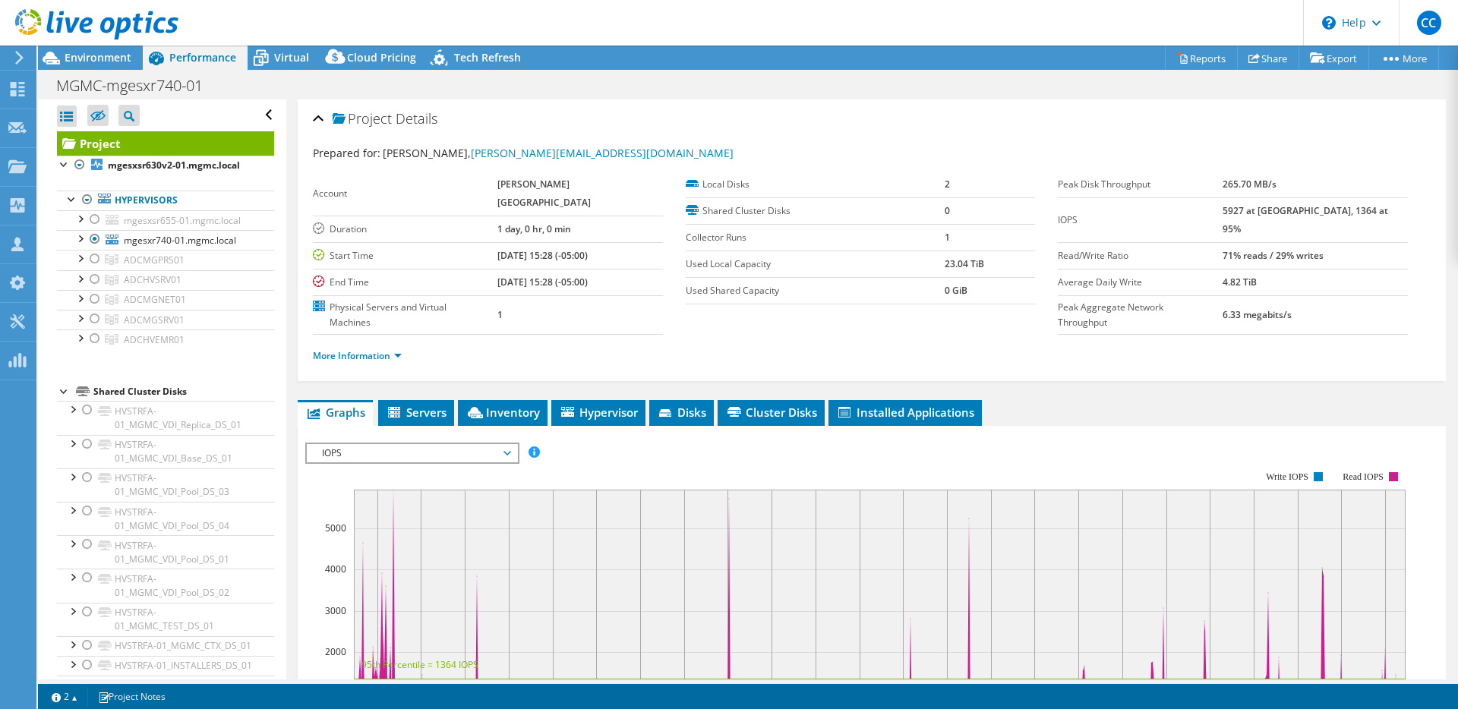
click at [427, 444] on span "IOPS" at bounding box center [411, 453] width 195 height 18
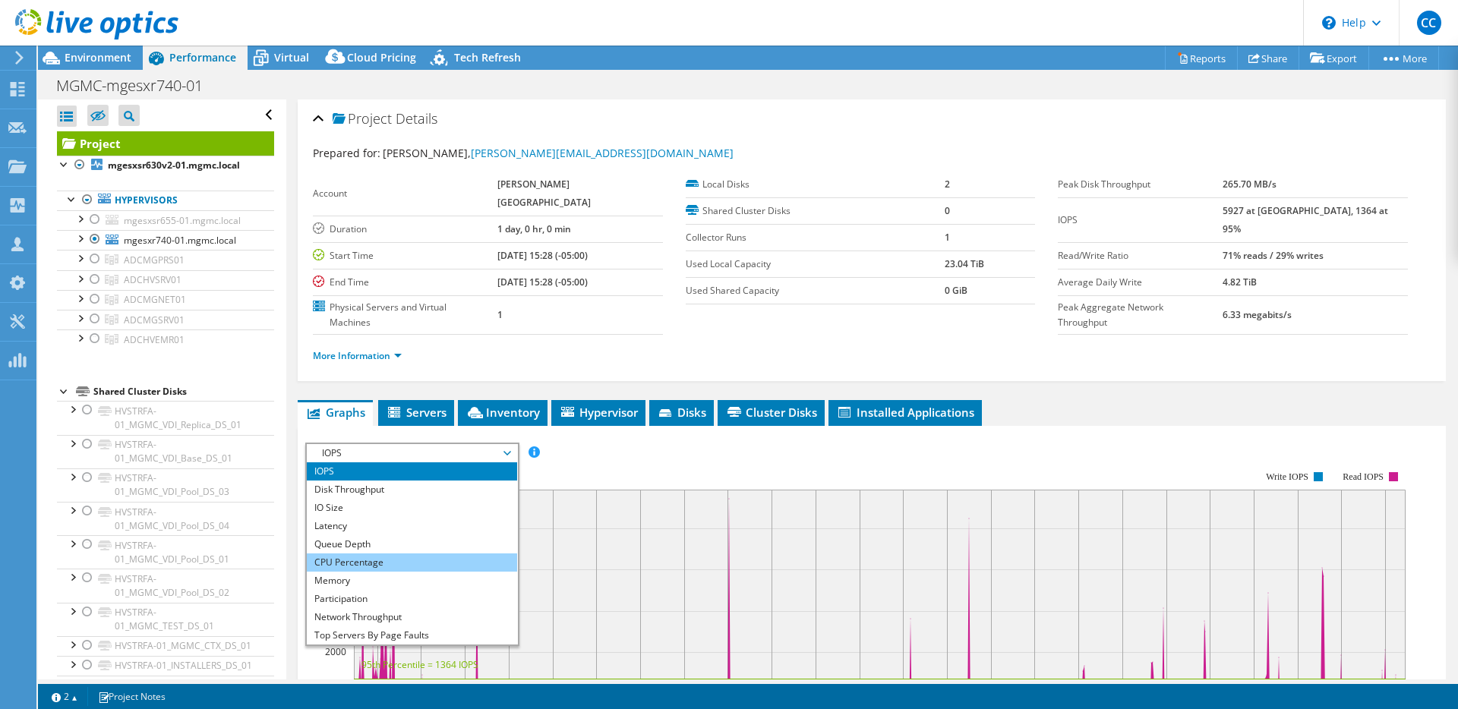
click at [406, 554] on li "CPU Percentage" at bounding box center [412, 563] width 210 height 18
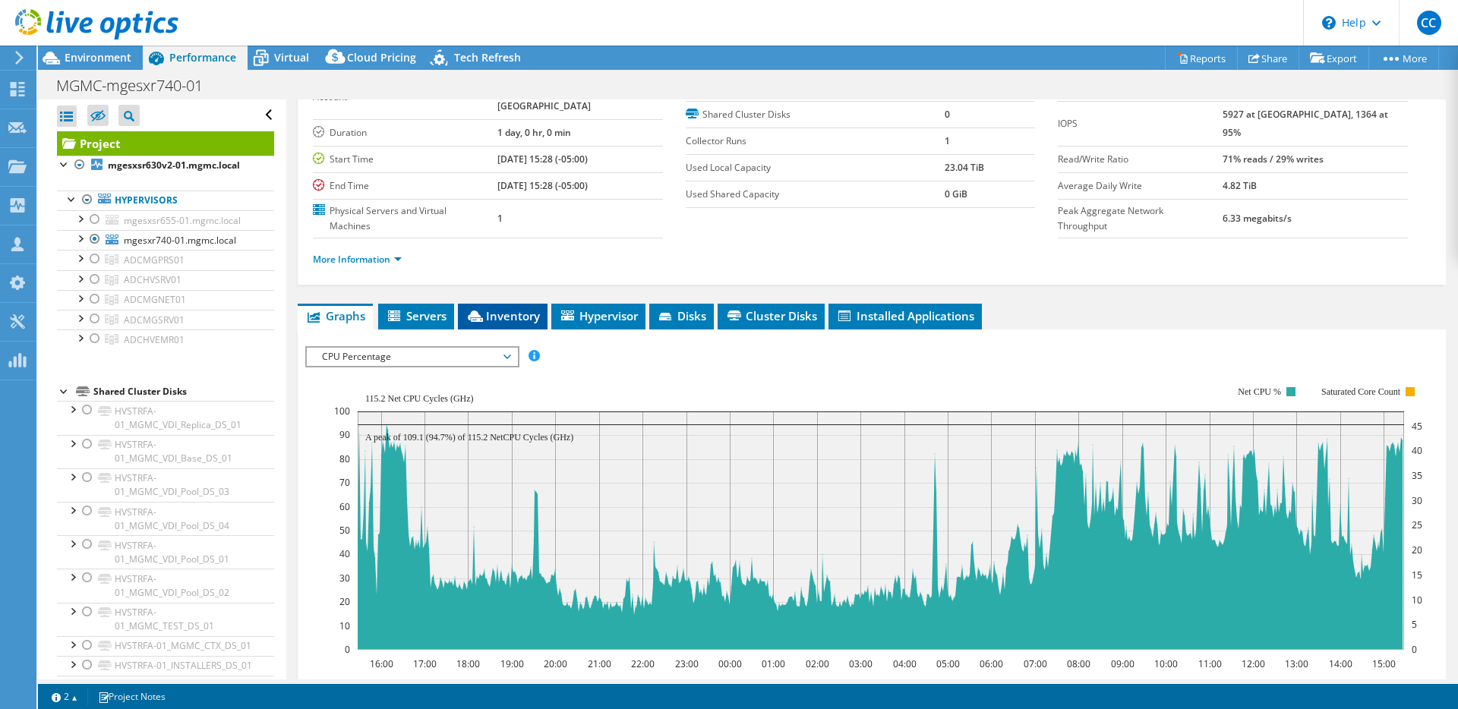
scroll to position [98, 0]
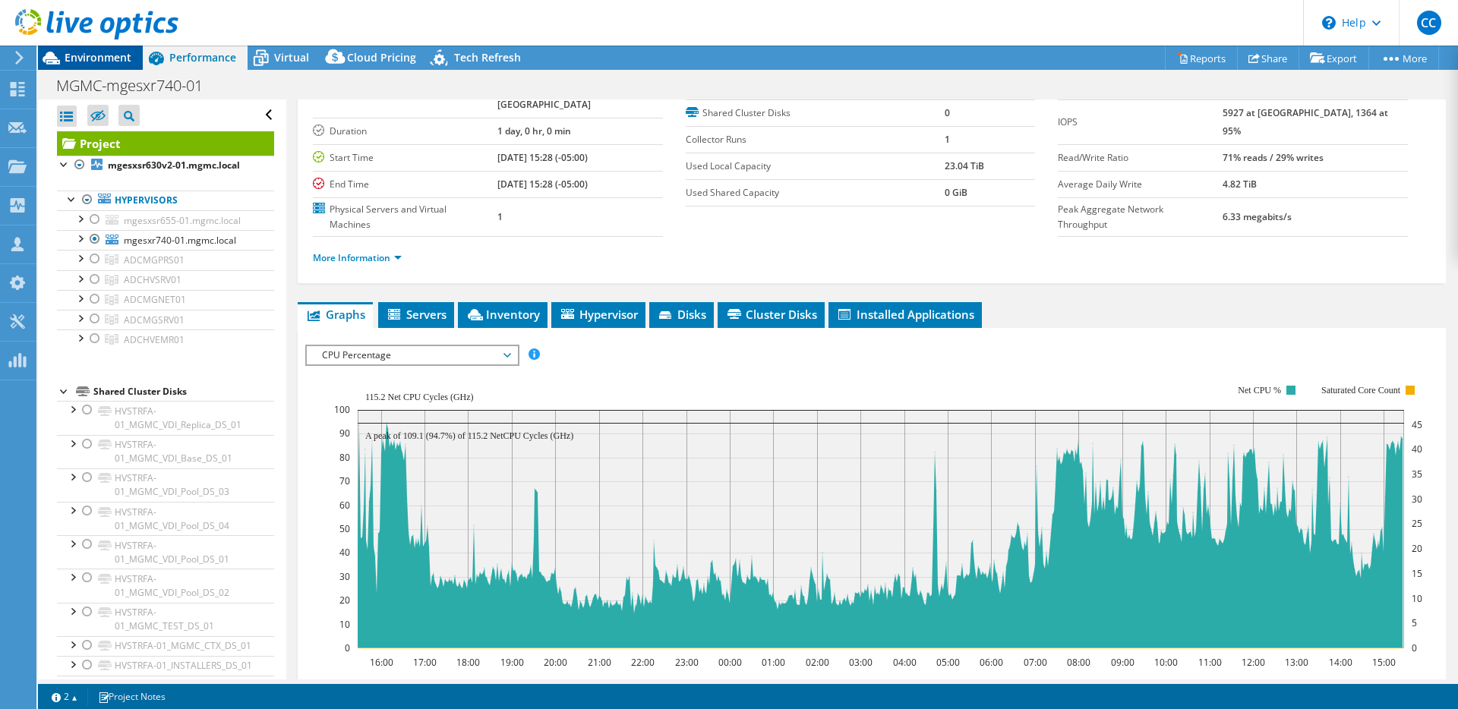
click at [112, 66] on div "Environment" at bounding box center [90, 58] width 105 height 24
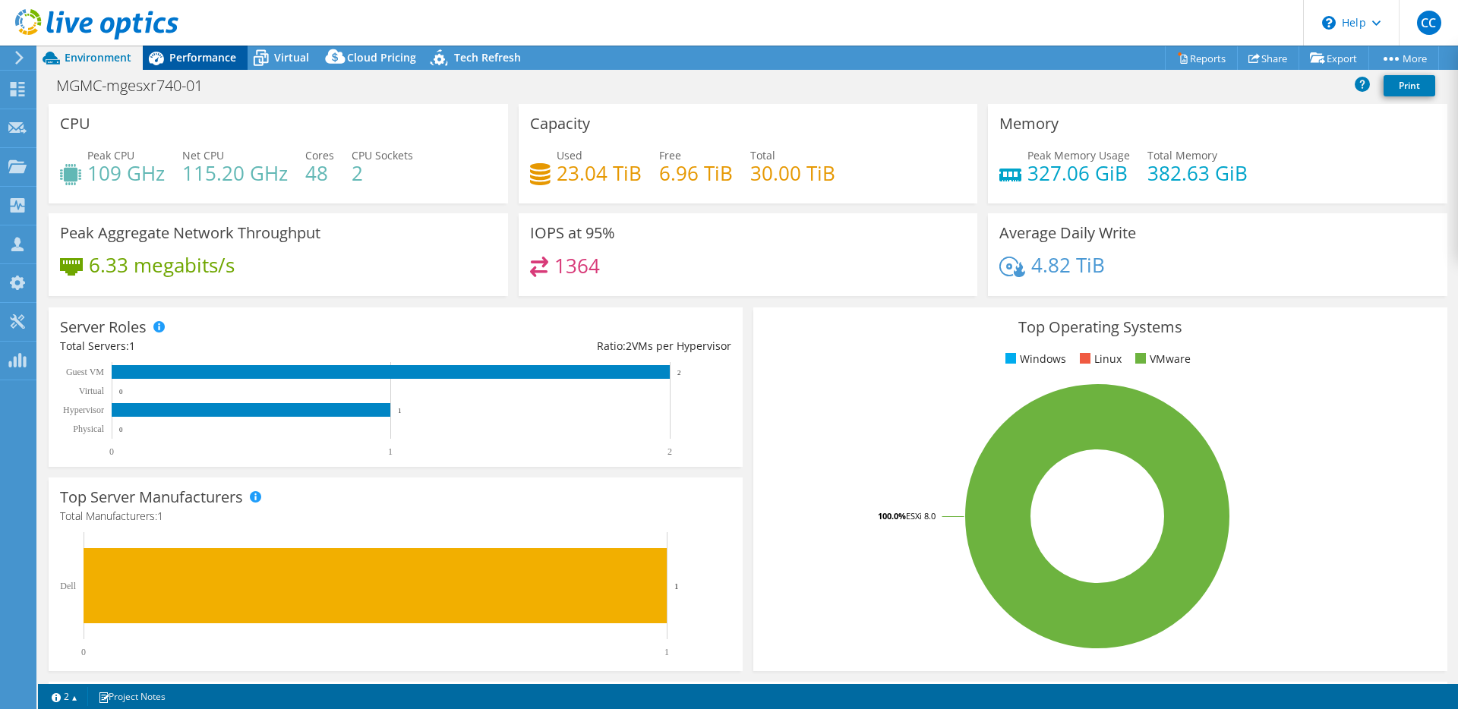
click at [187, 63] on span "Performance" at bounding box center [202, 57] width 67 height 14
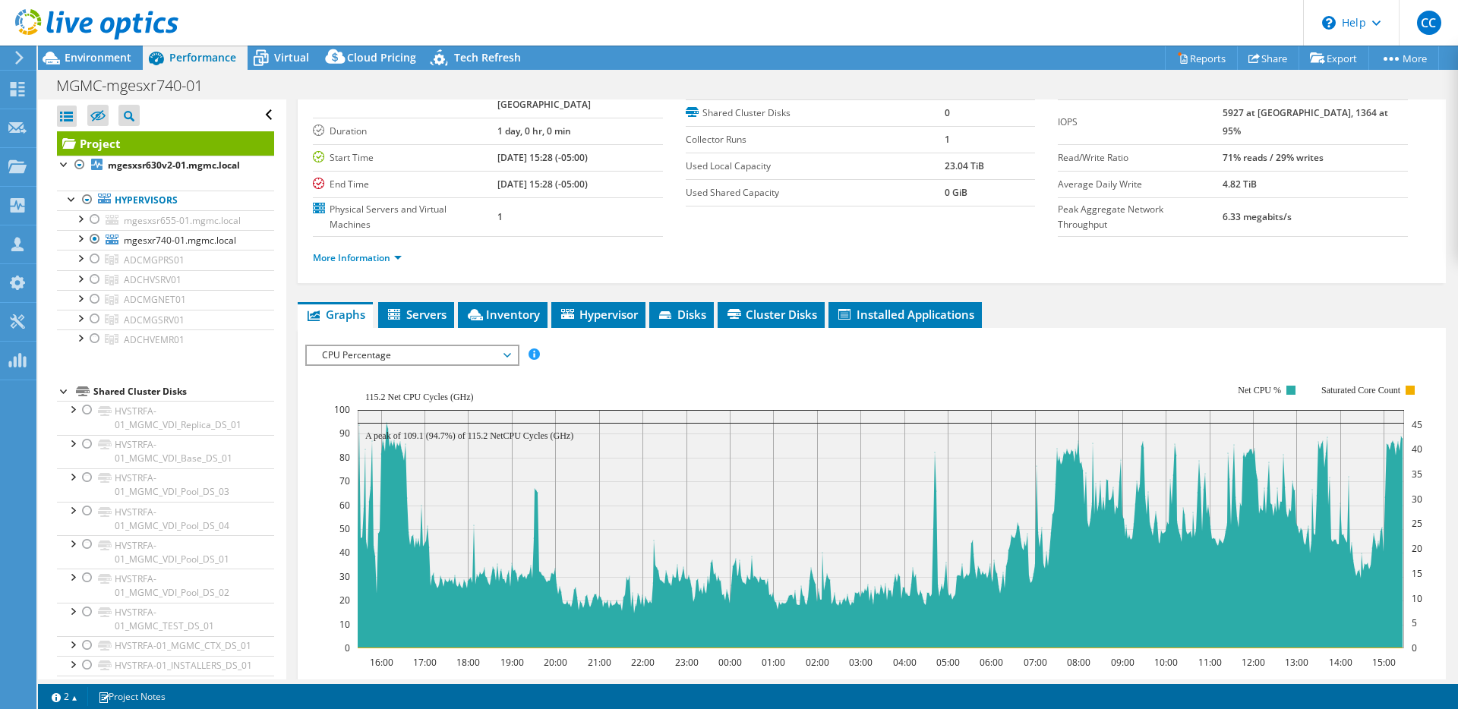
click at [432, 346] on span "CPU Percentage" at bounding box center [411, 355] width 195 height 18
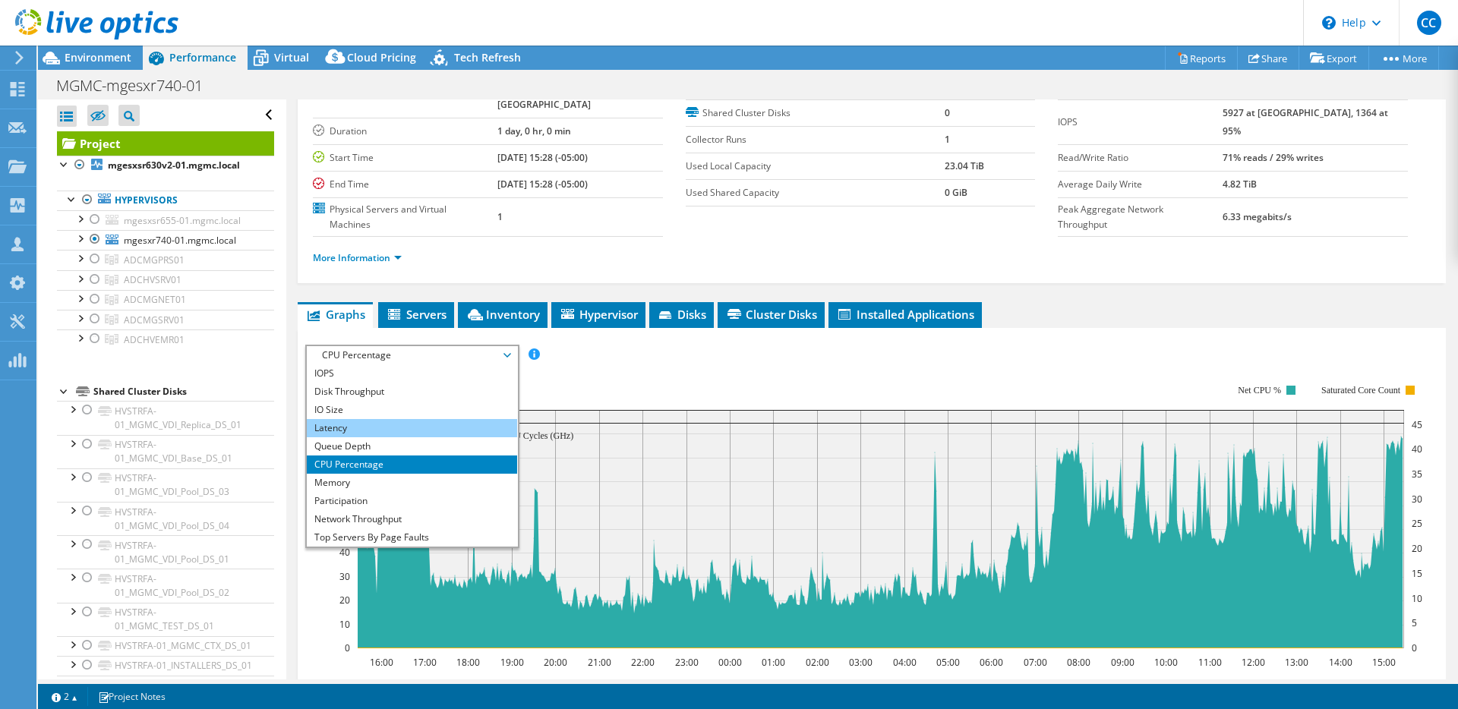
click at [414, 419] on li "Latency" at bounding box center [412, 428] width 210 height 18
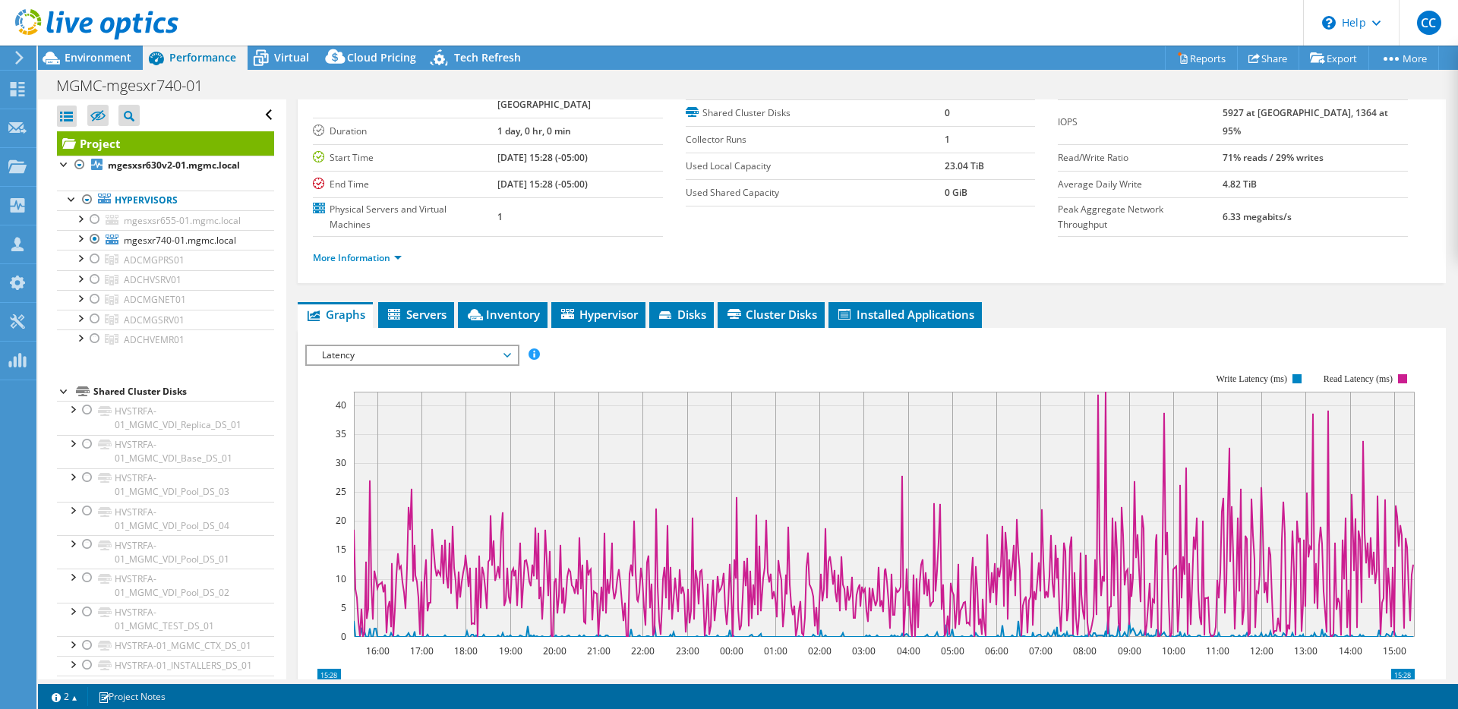
click at [411, 346] on span "Latency" at bounding box center [411, 355] width 195 height 18
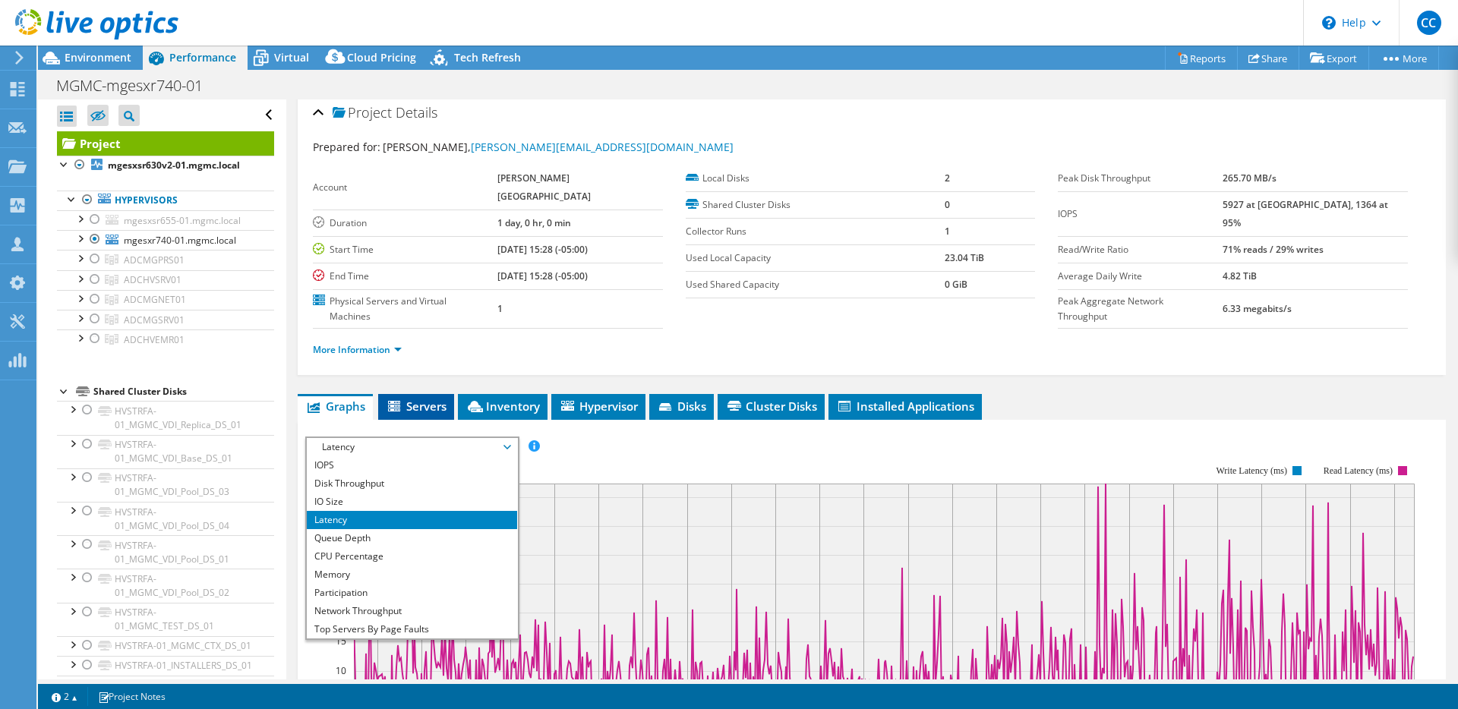
scroll to position [0, 0]
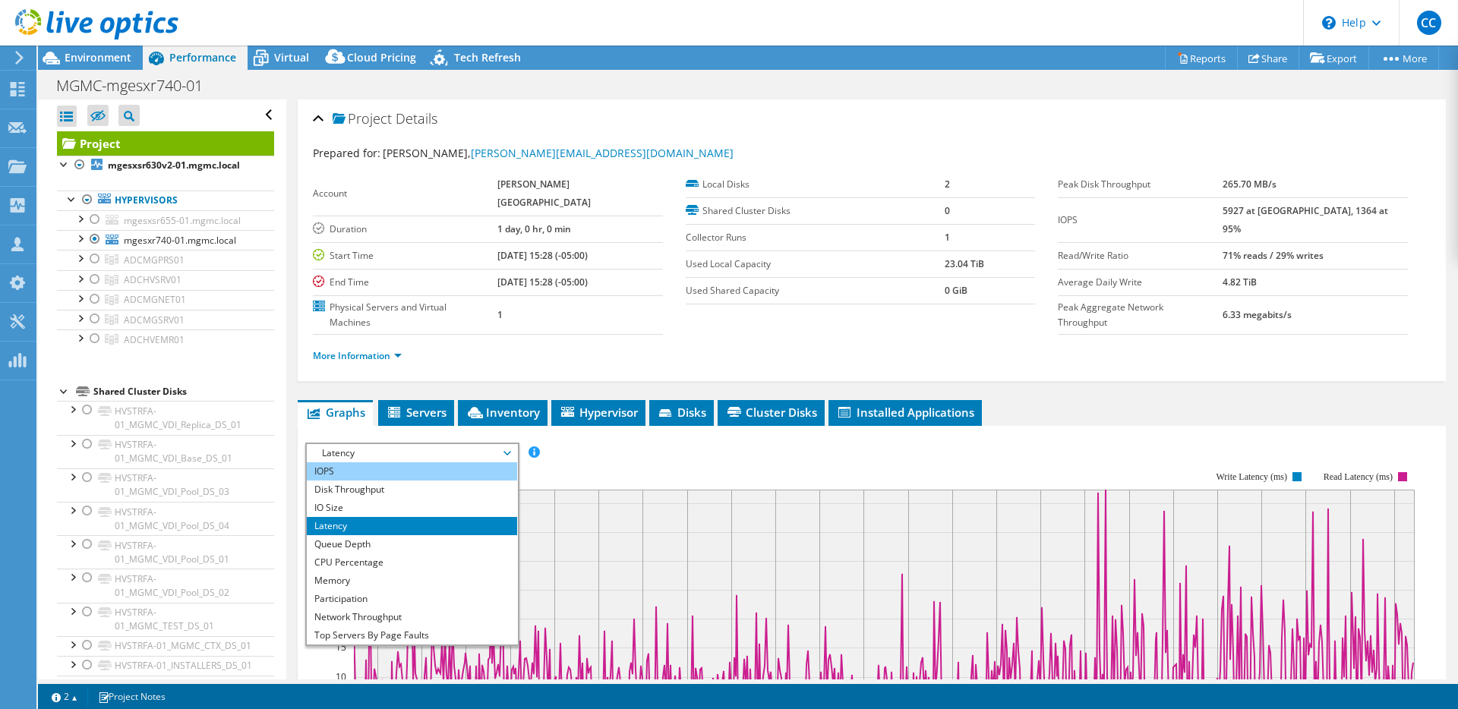
click at [387, 463] on li "IOPS" at bounding box center [412, 472] width 210 height 18
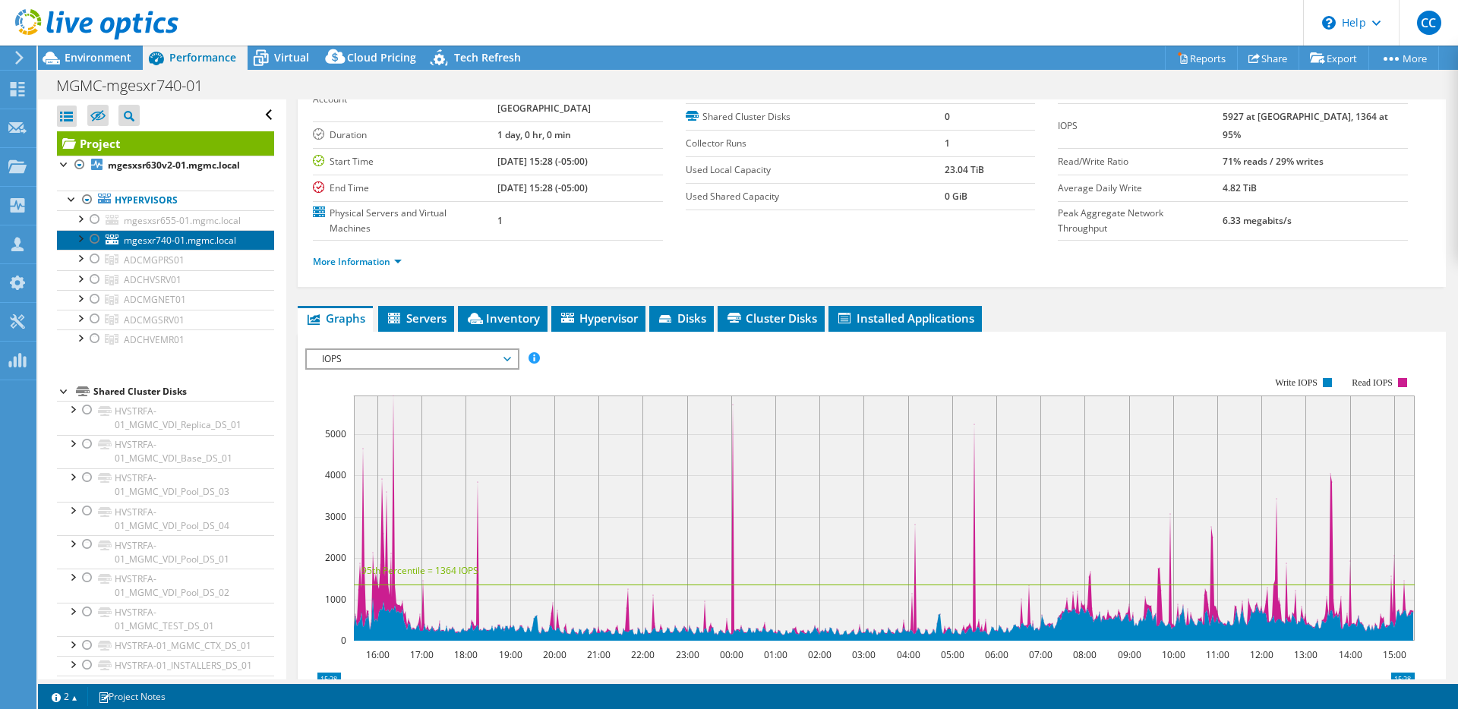
click at [211, 234] on span "mgesxr740-01.mgmc.local" at bounding box center [180, 240] width 112 height 13
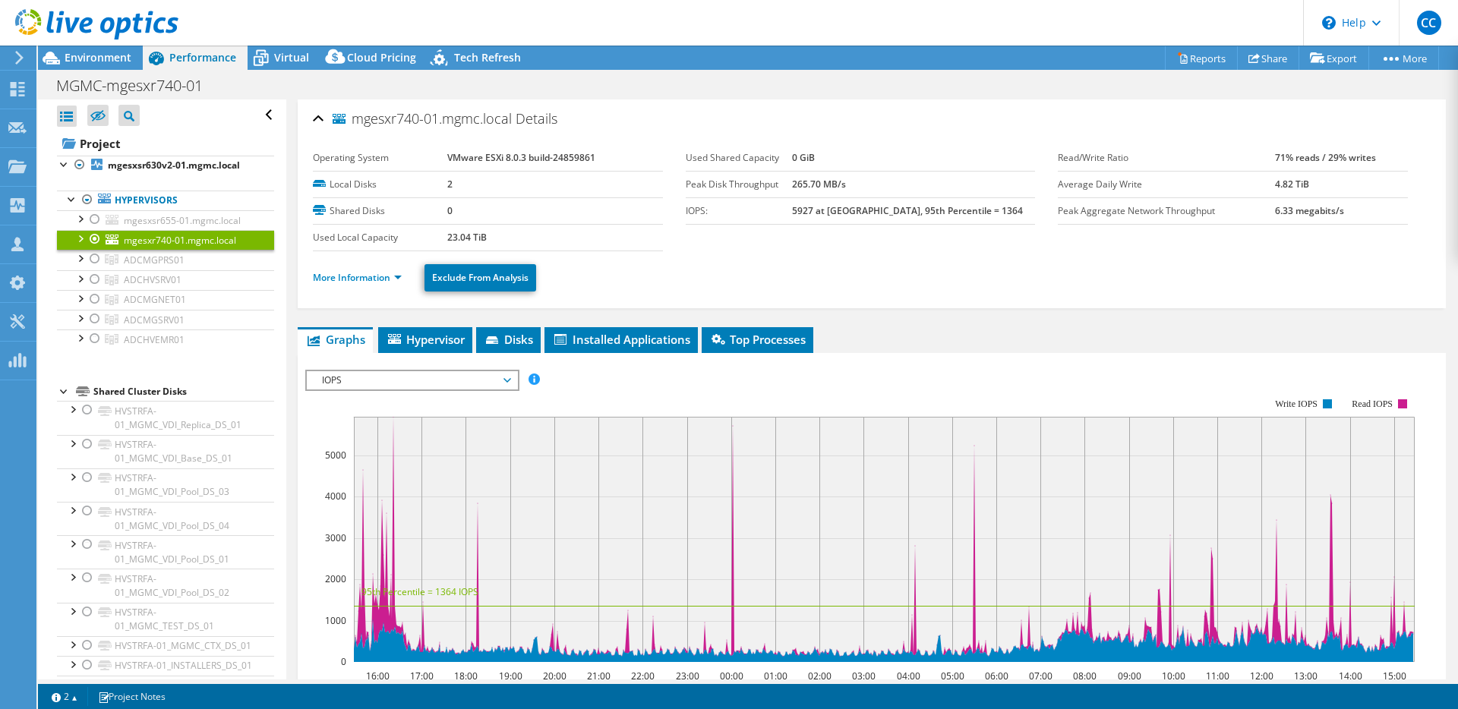
click at [668, 265] on ul "More Information Exclude From Analysis" at bounding box center [872, 276] width 1118 height 31
click at [90, 62] on span "Environment" at bounding box center [98, 57] width 67 height 14
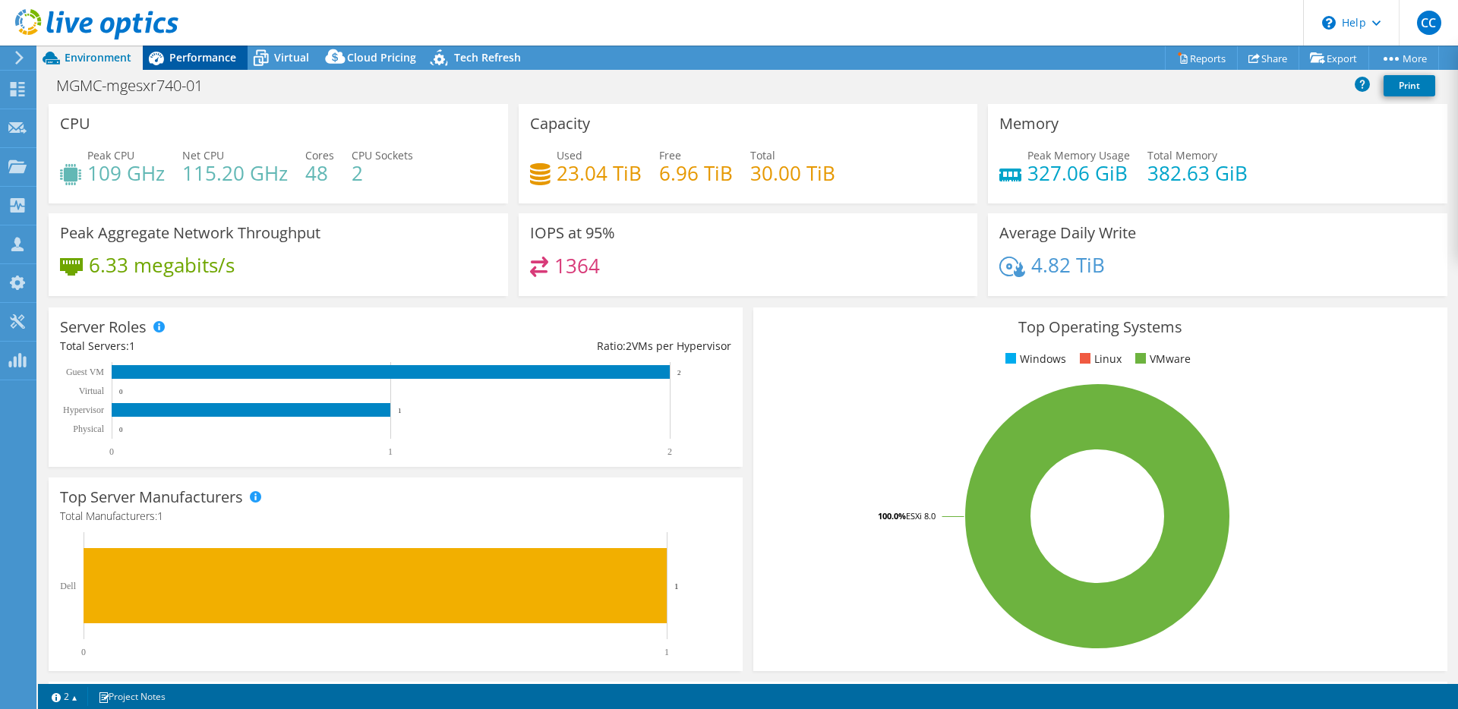
click at [190, 50] on span "Performance" at bounding box center [202, 57] width 67 height 14
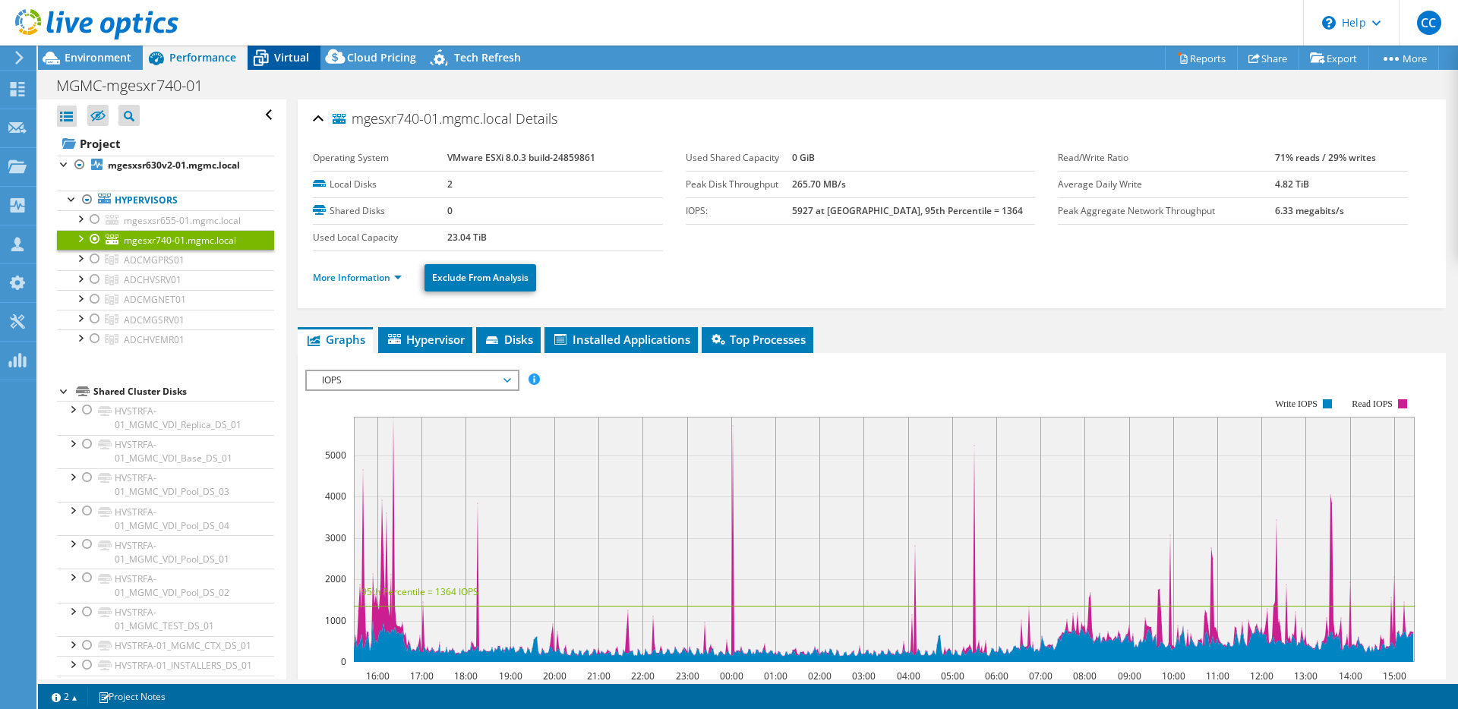
click at [298, 60] on span "Virtual" at bounding box center [291, 57] width 35 height 14
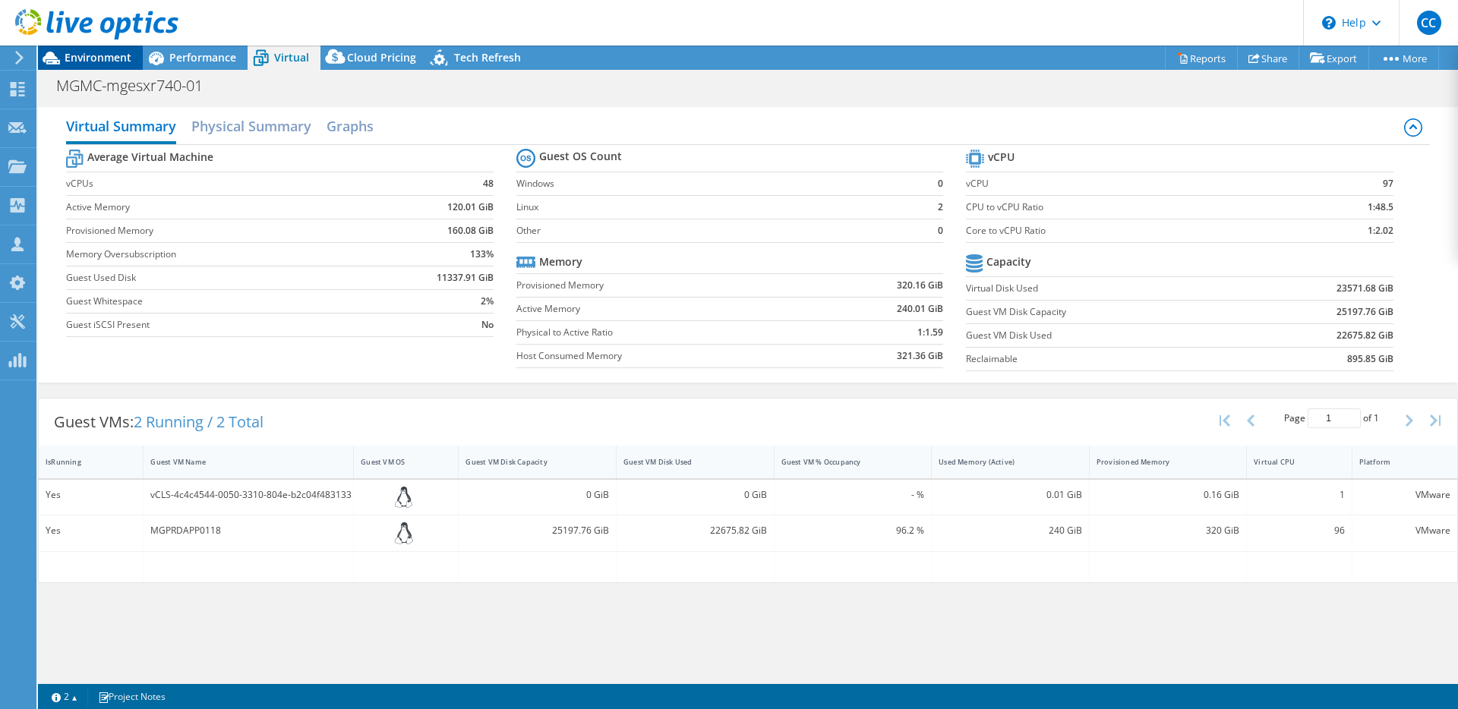
click at [99, 58] on span "Environment" at bounding box center [98, 57] width 67 height 14
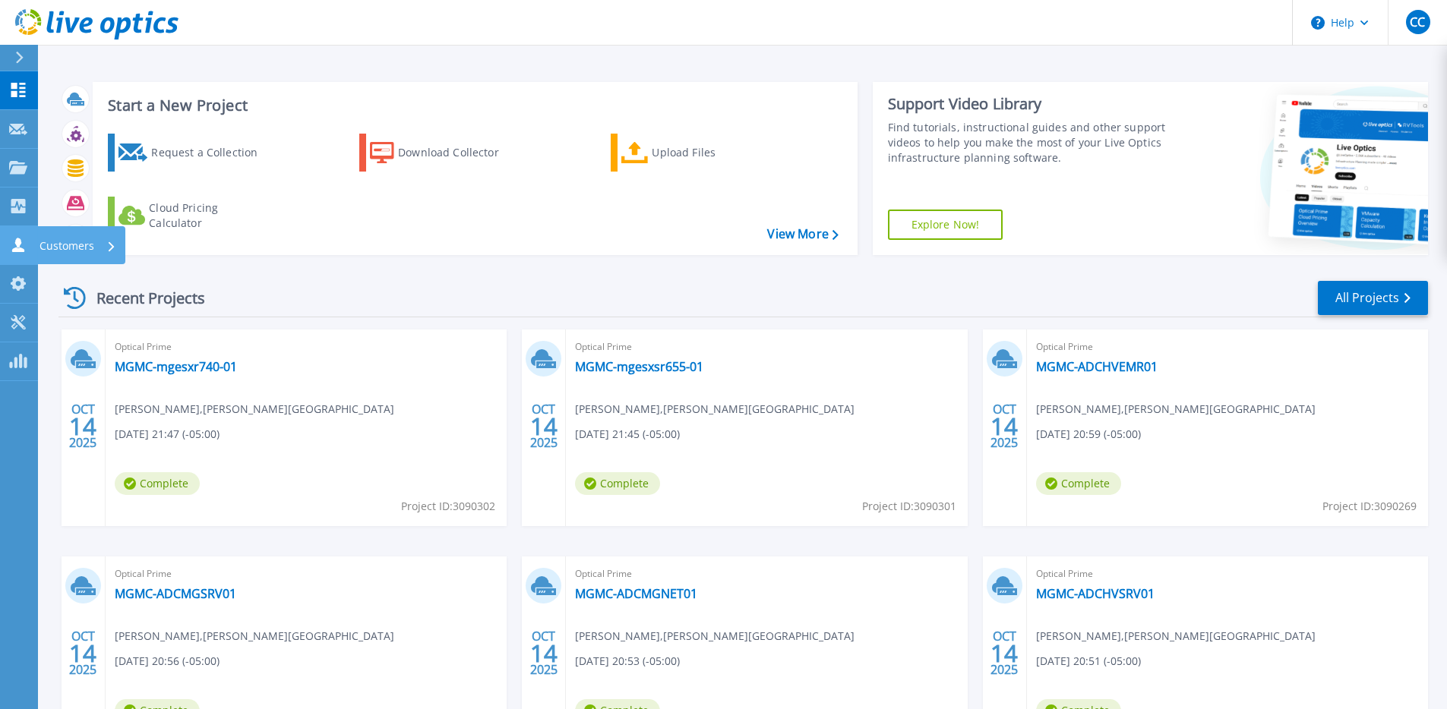
click at [28, 242] on div "Customers" at bounding box center [51, 245] width 85 height 14
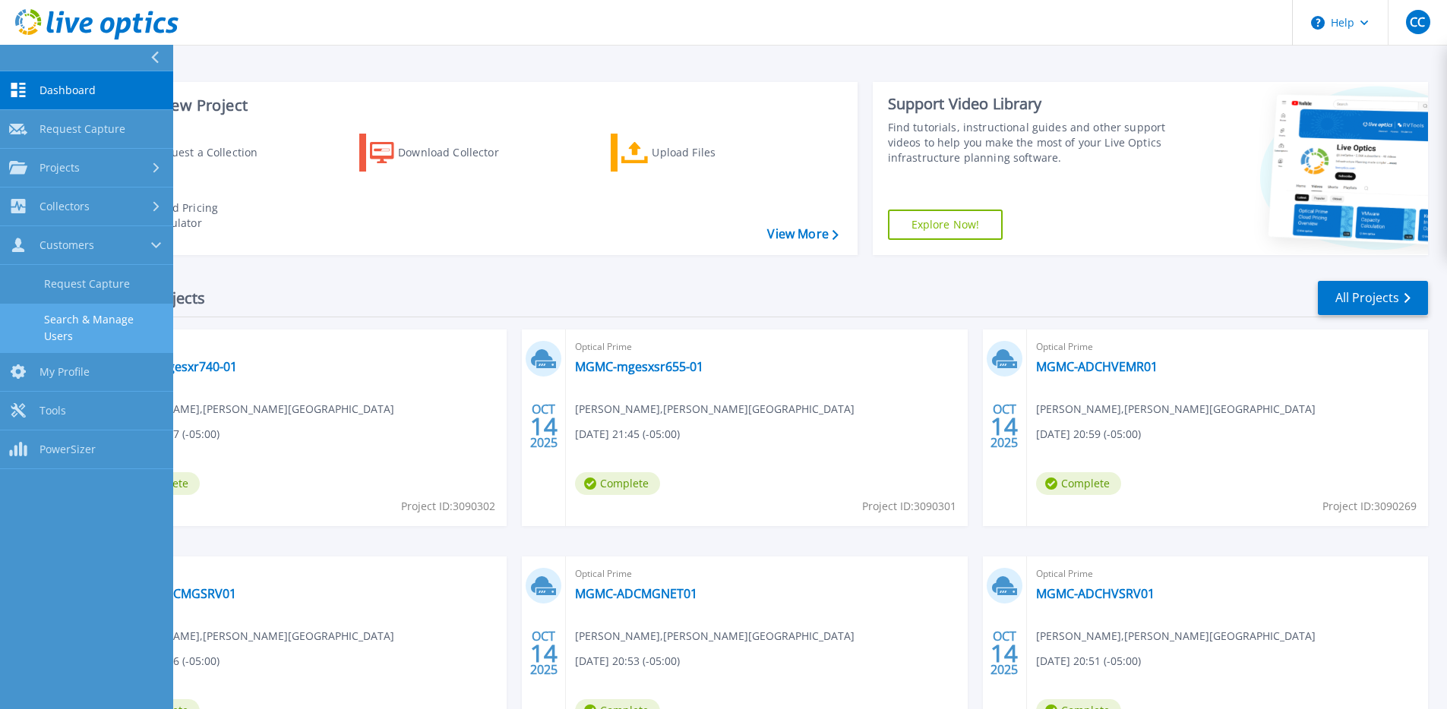
click at [103, 319] on link "Search & Manage Users" at bounding box center [86, 328] width 173 height 49
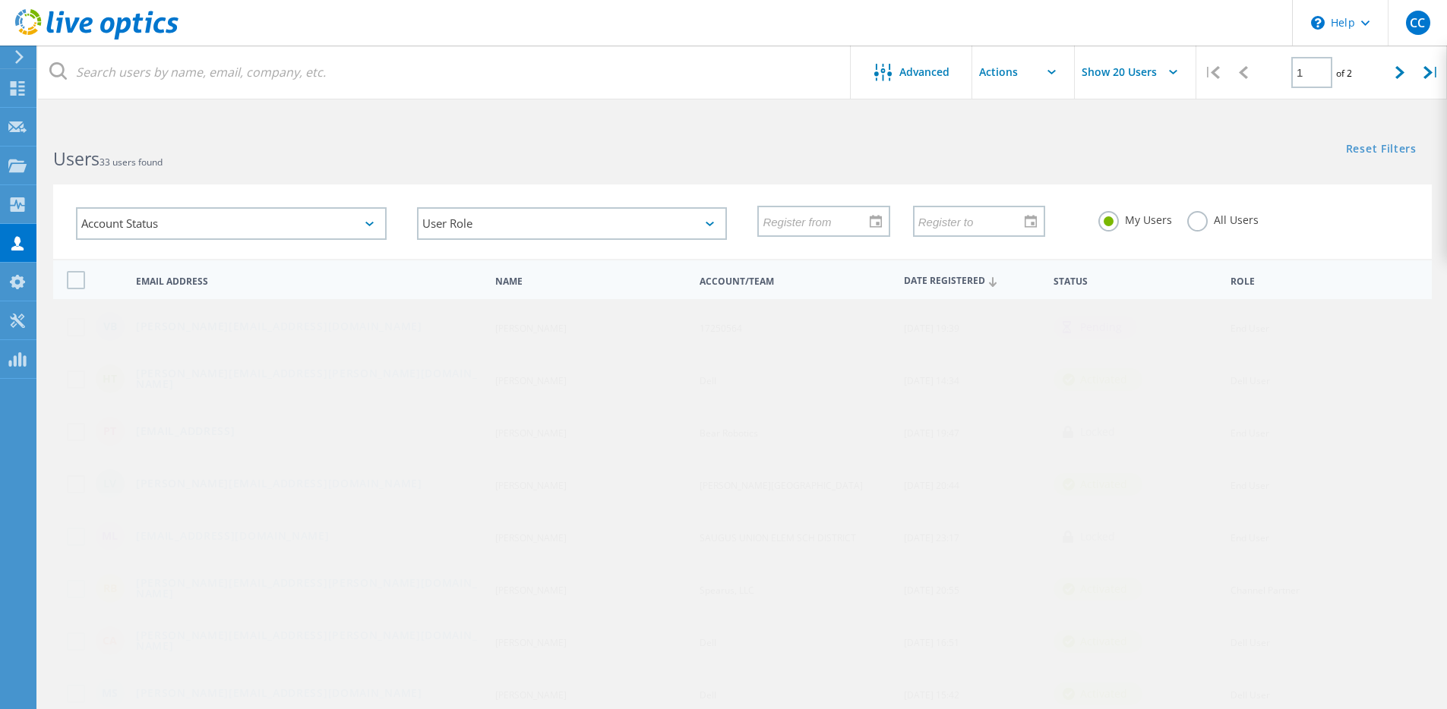
click at [1200, 217] on label "All Users" at bounding box center [1222, 218] width 71 height 14
click at [0, 0] on input "All Users" at bounding box center [0, 0] width 0 height 0
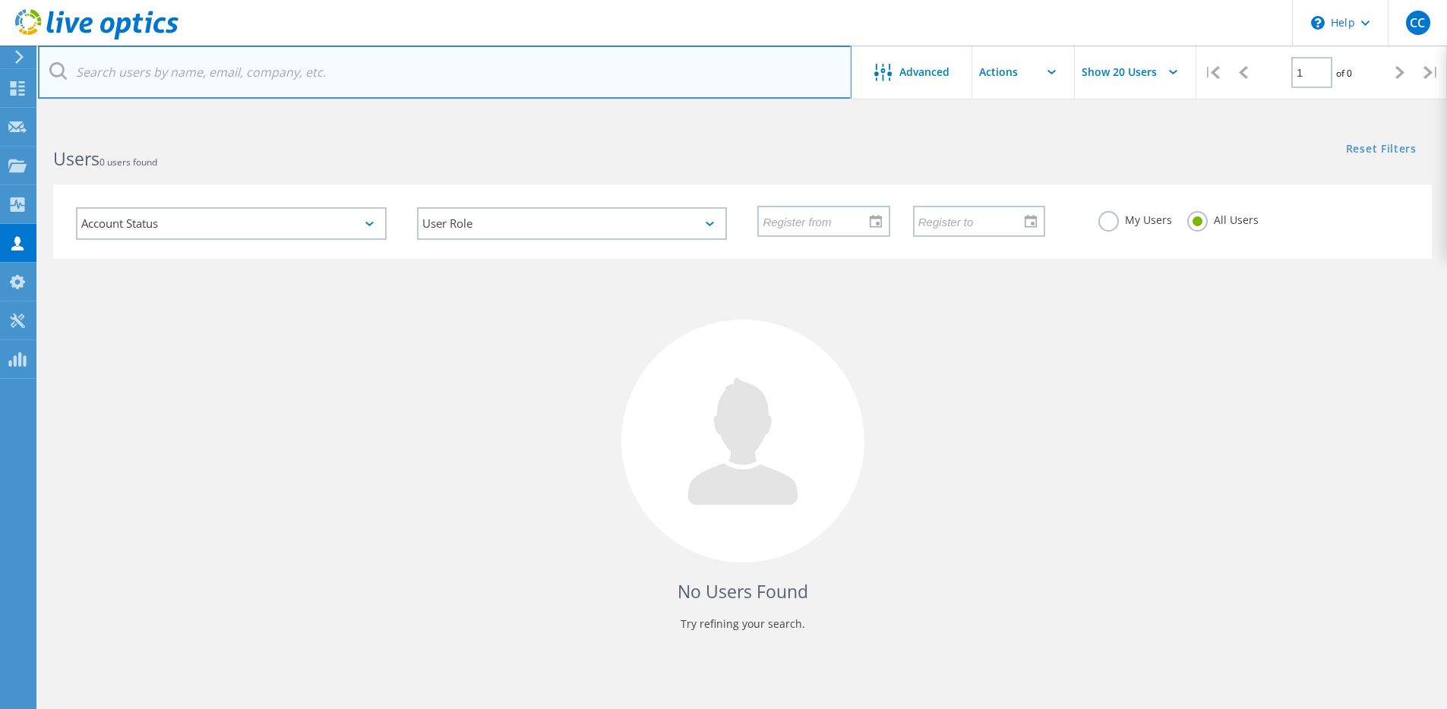
click at [611, 87] on input "text" at bounding box center [444, 72] width 813 height 53
paste input "[EMAIL_ADDRESS][DOMAIN_NAME]"
type input "[EMAIL_ADDRESS][DOMAIN_NAME]"
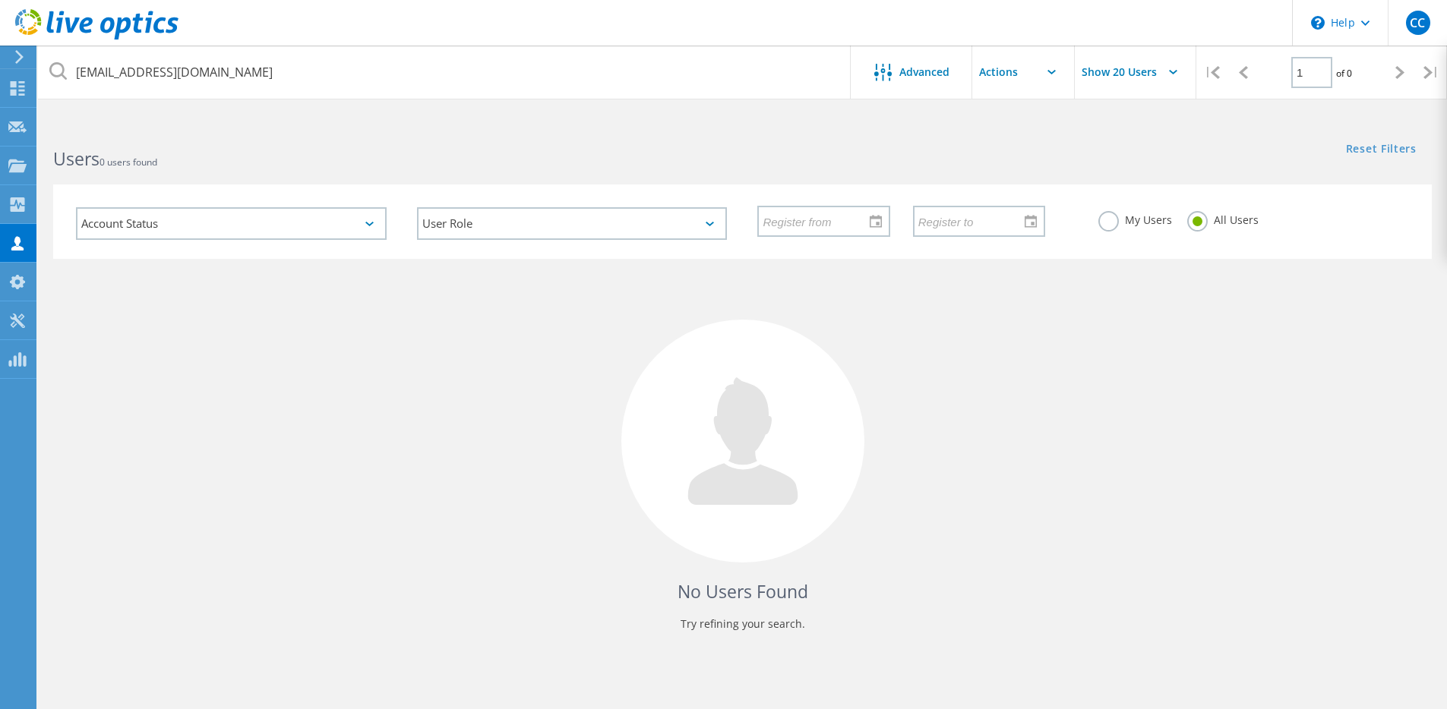
click at [1083, 211] on div "My Users All Users" at bounding box center [1253, 220] width 341 height 56
click at [1105, 218] on label "My Users" at bounding box center [1135, 218] width 74 height 14
click at [0, 0] on input "My Users" at bounding box center [0, 0] width 0 height 0
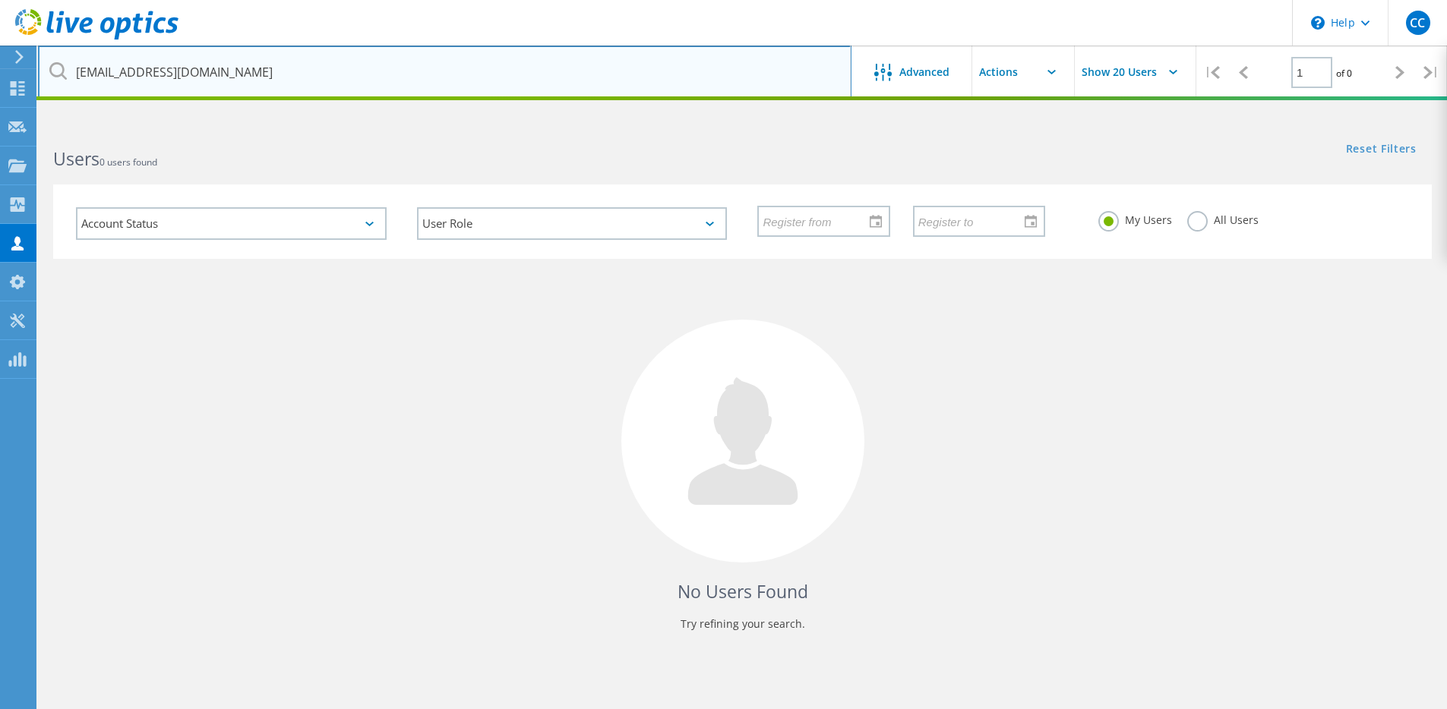
click at [437, 75] on input "[EMAIL_ADDRESS][DOMAIN_NAME]" at bounding box center [444, 72] width 813 height 53
